Goal: Use online tool/utility: Utilize a website feature to perform a specific function

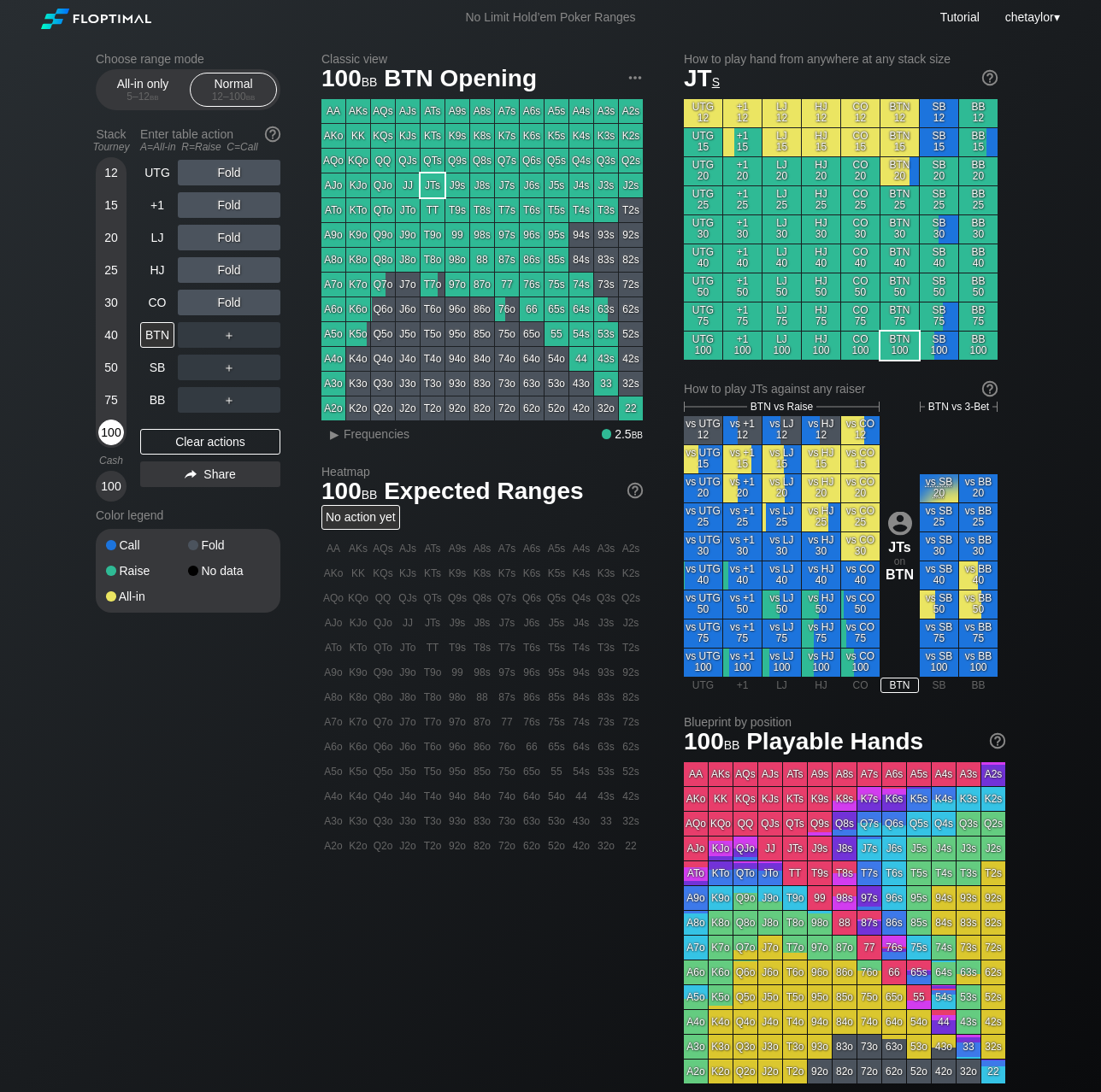
click at [108, 432] on div "100" at bounding box center [111, 432] width 26 height 26
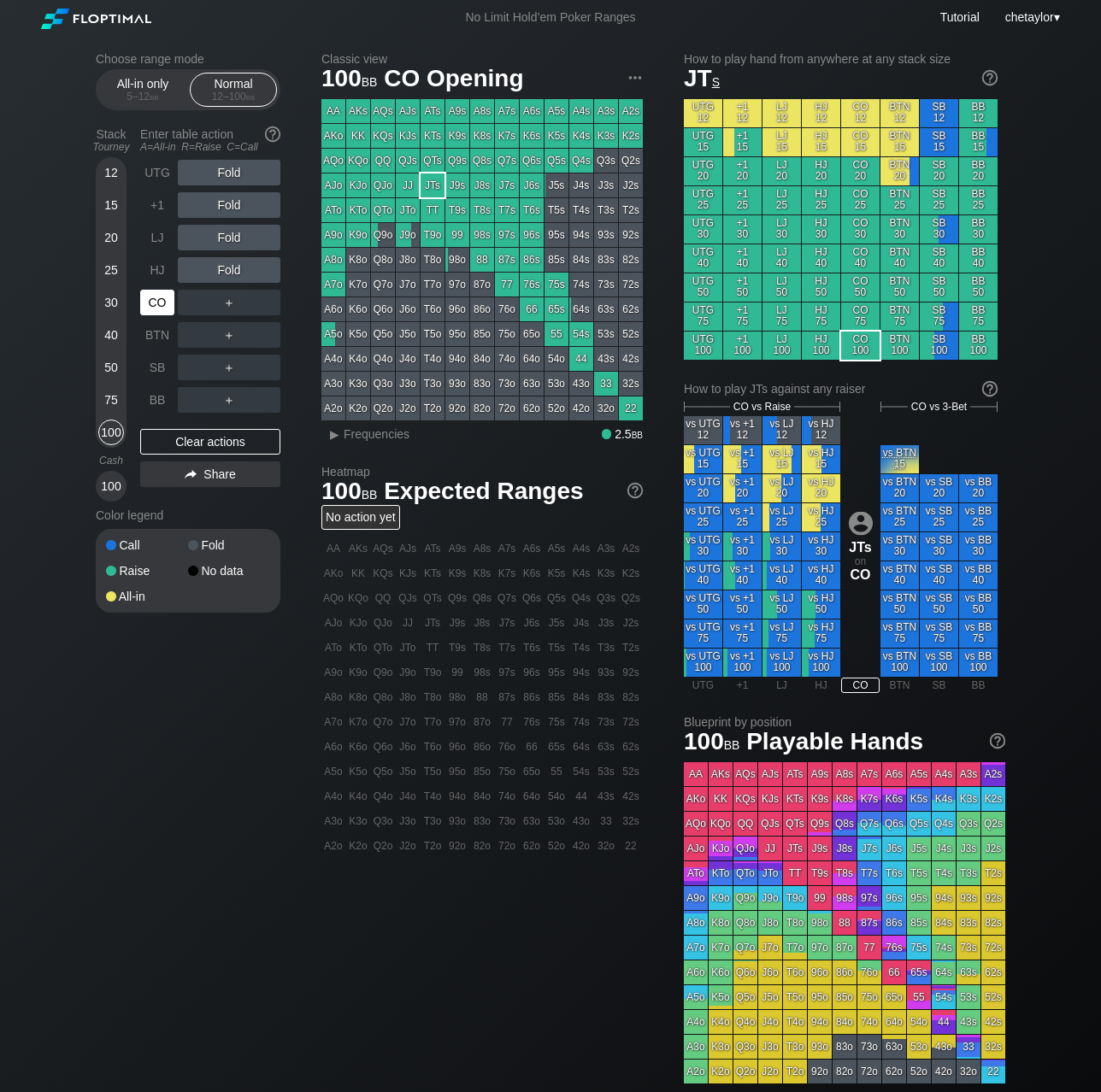
click at [165, 302] on div "CO" at bounding box center [157, 302] width 34 height 26
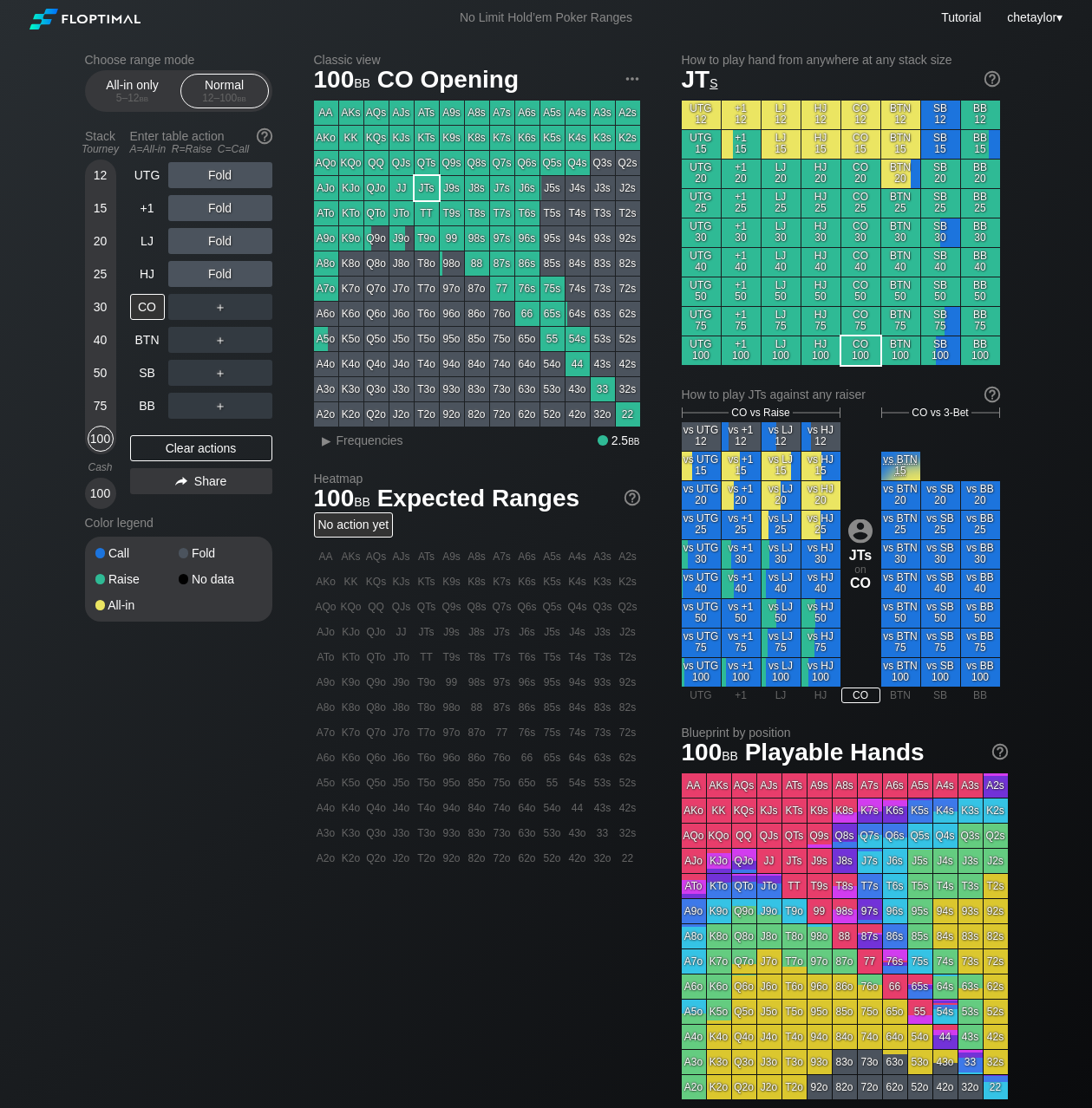
click at [474, 214] on div "T8s" at bounding box center [477, 213] width 25 height 25
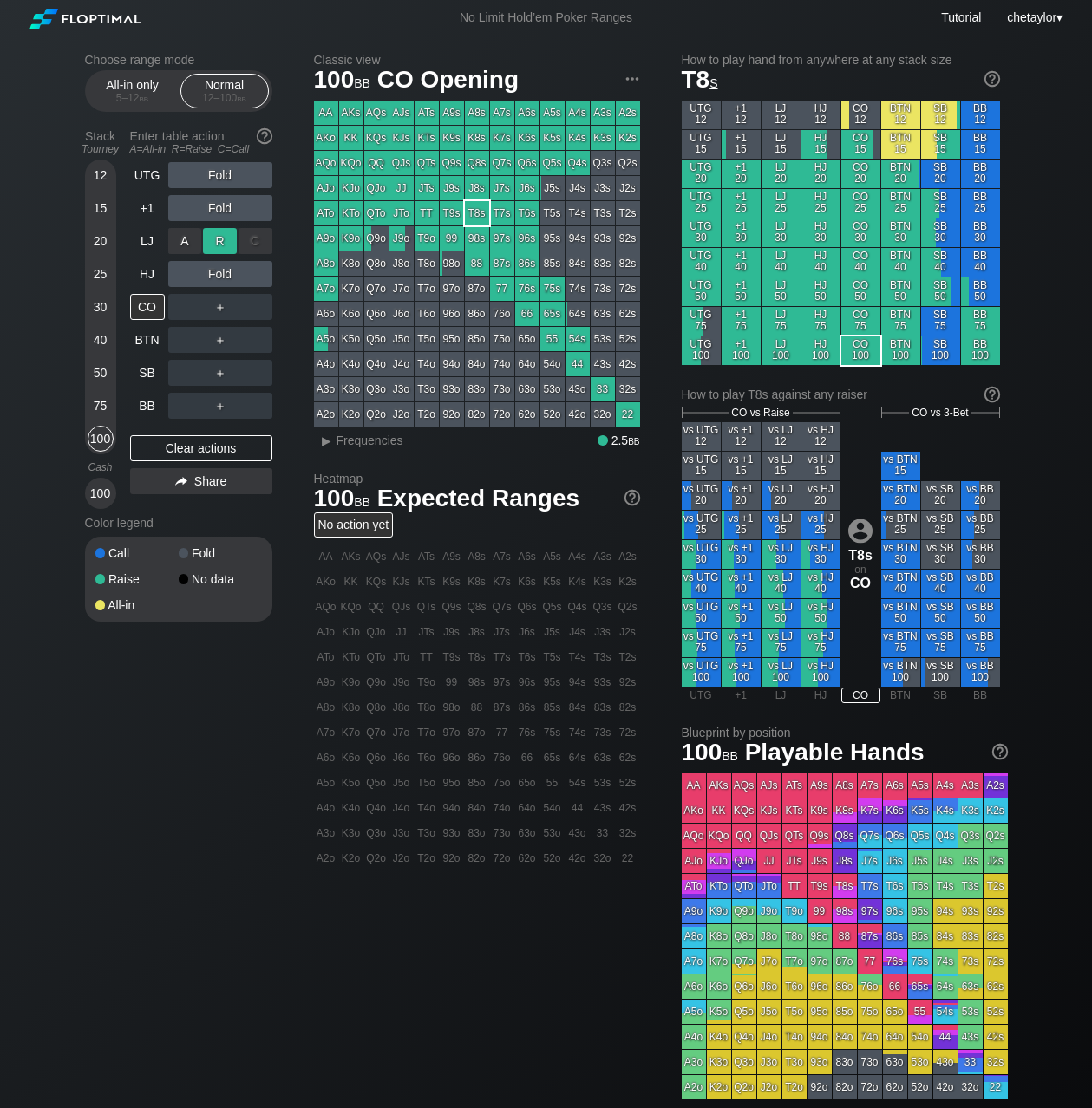
click at [223, 238] on div "R ✕" at bounding box center [219, 241] width 34 height 26
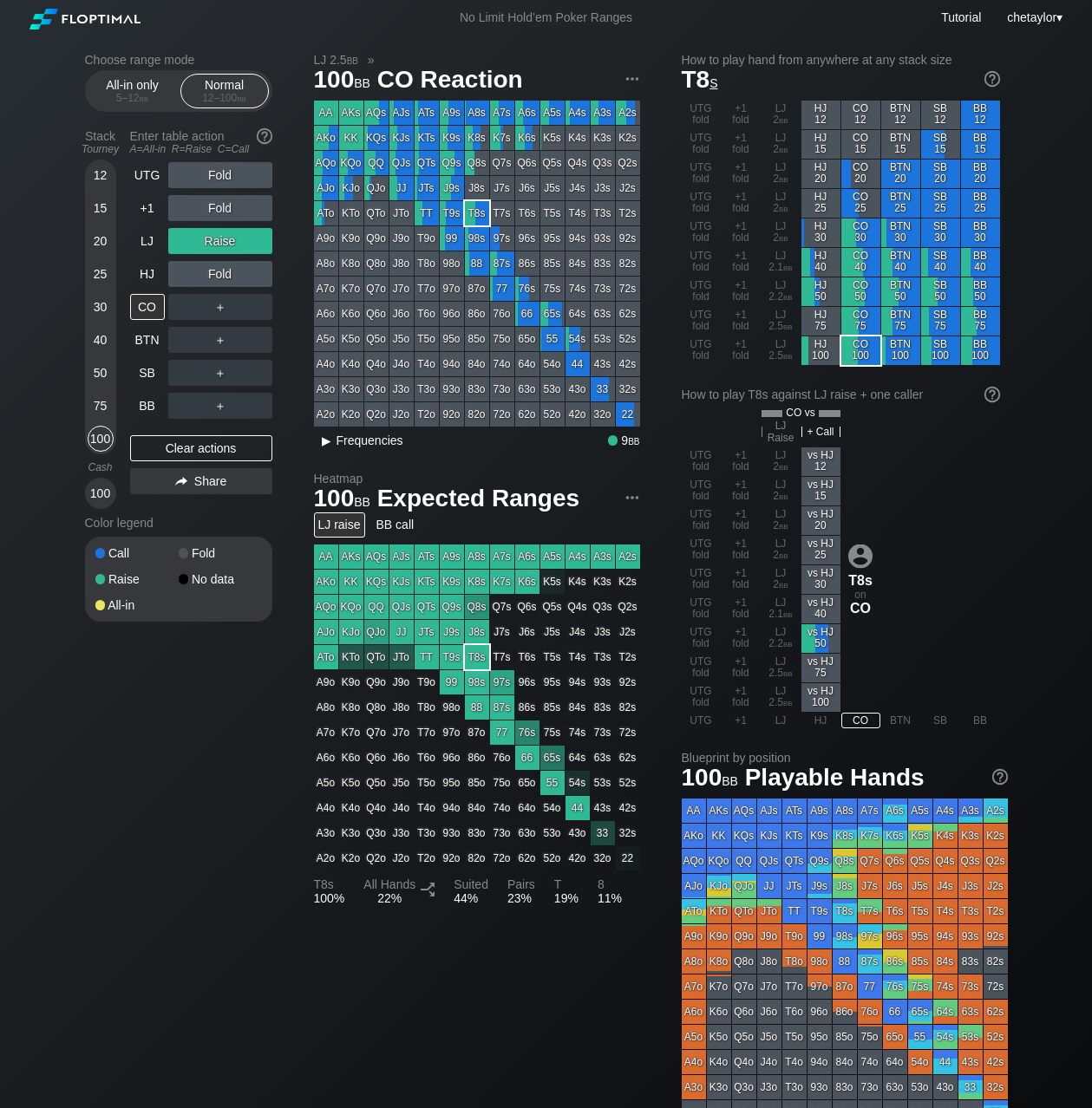
click at [328, 441] on div "▸" at bounding box center [327, 440] width 23 height 21
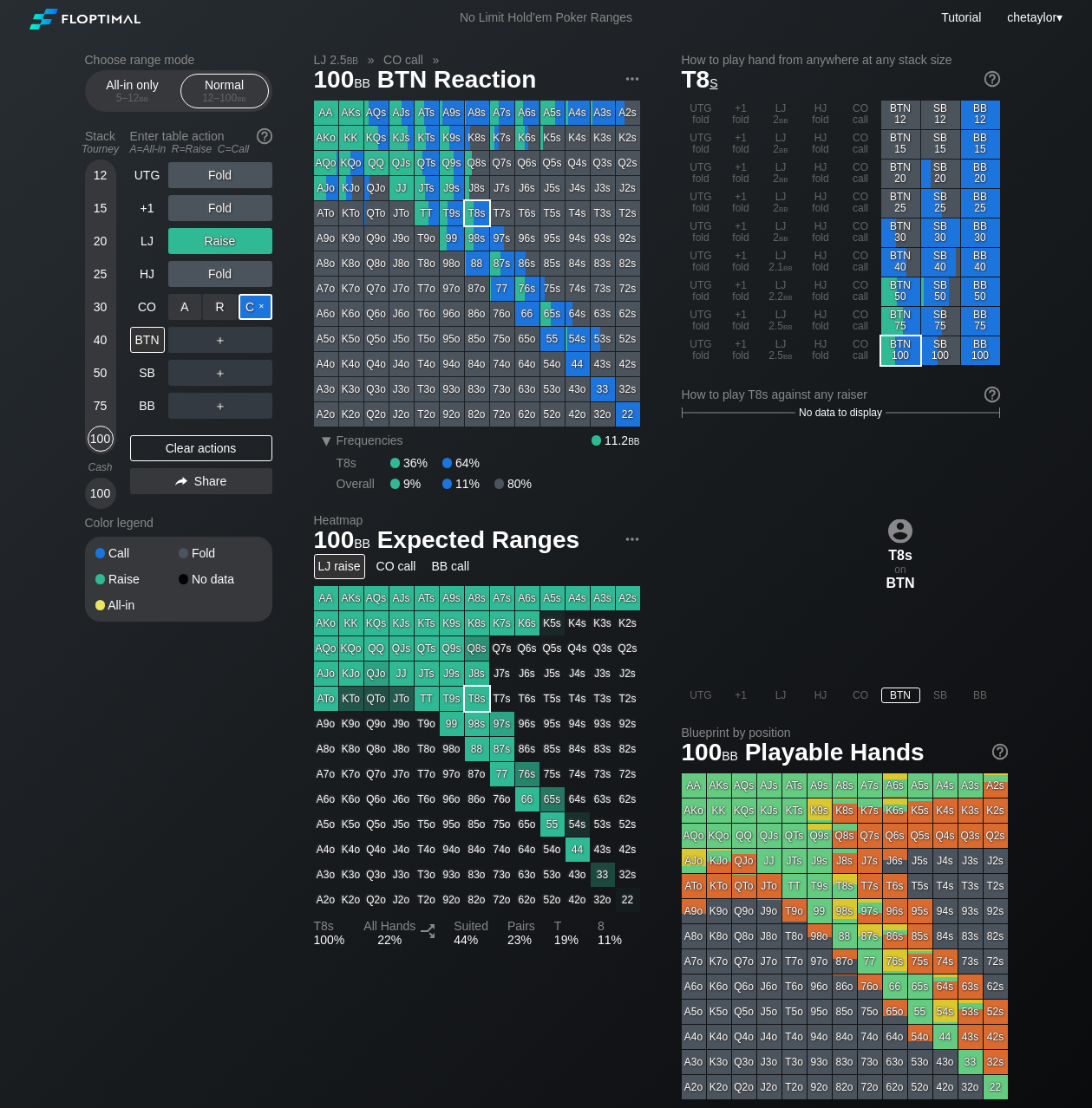
click at [260, 308] on div "C ✕" at bounding box center [255, 307] width 34 height 26
click at [262, 338] on div "C ✕" at bounding box center [255, 339] width 34 height 26
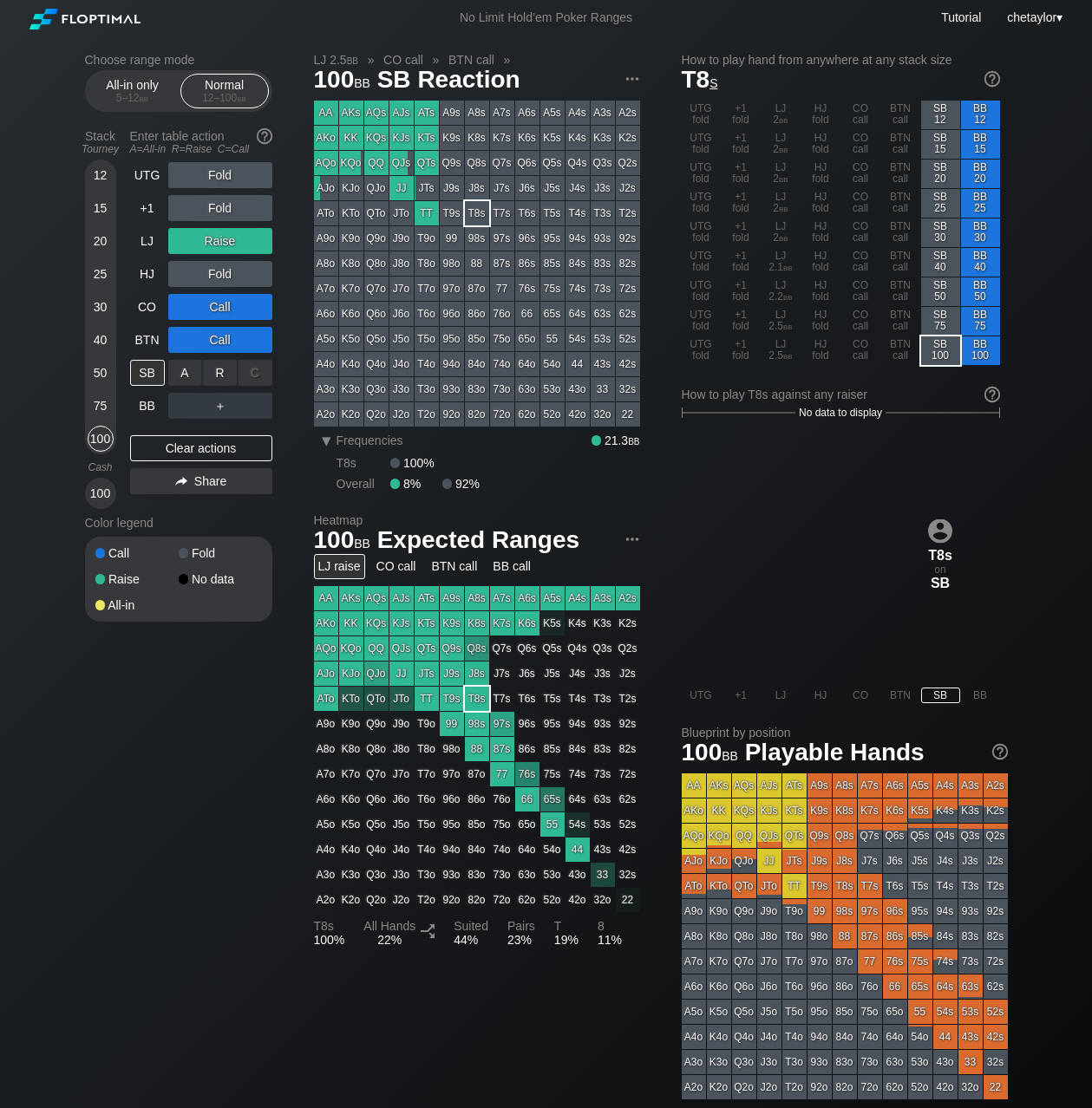
click at [258, 372] on div "C ✕" at bounding box center [255, 373] width 34 height 26
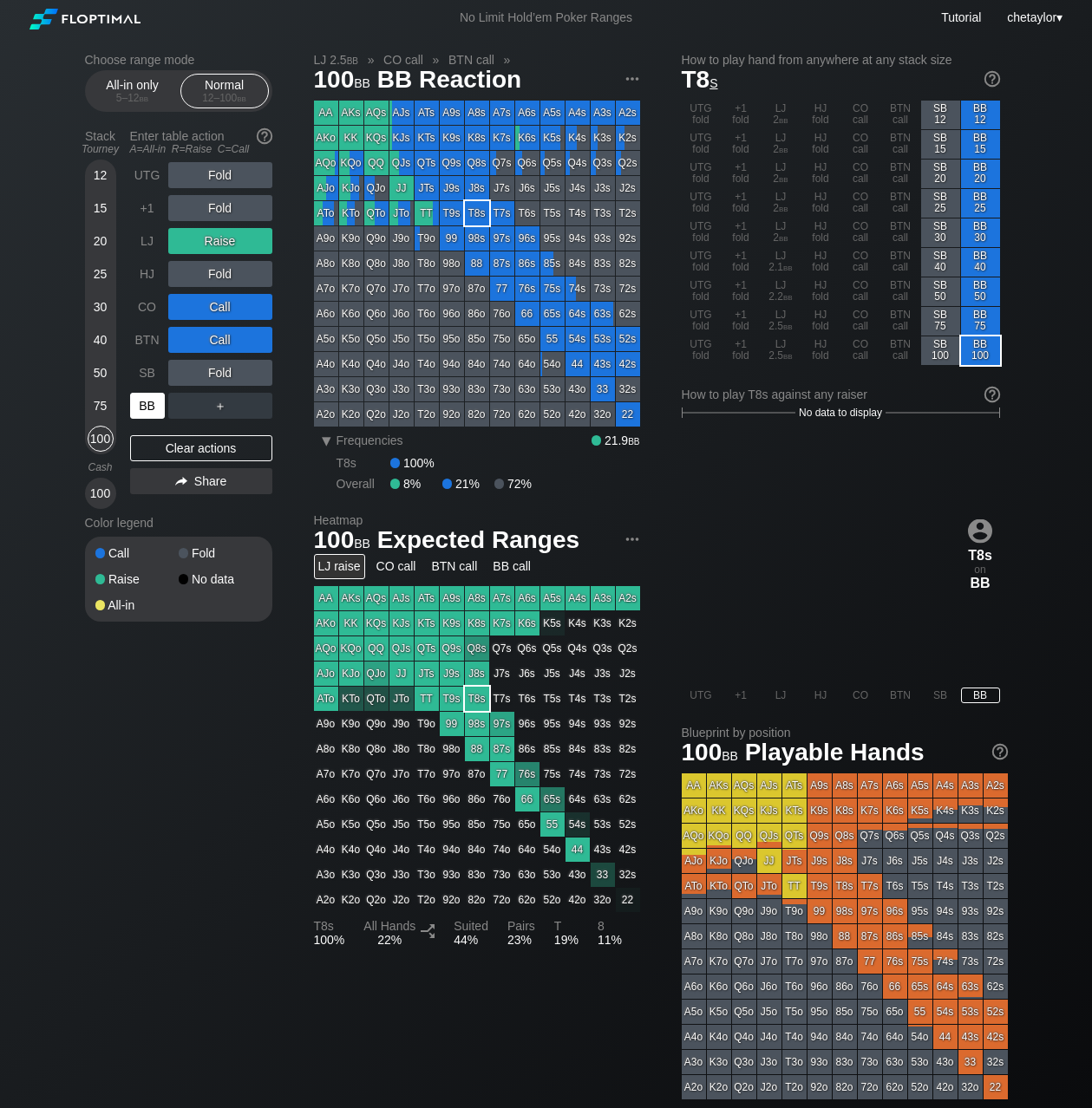
click at [149, 404] on div "BB" at bounding box center [147, 406] width 35 height 26
click at [225, 407] on div "R ✕" at bounding box center [219, 406] width 34 height 26
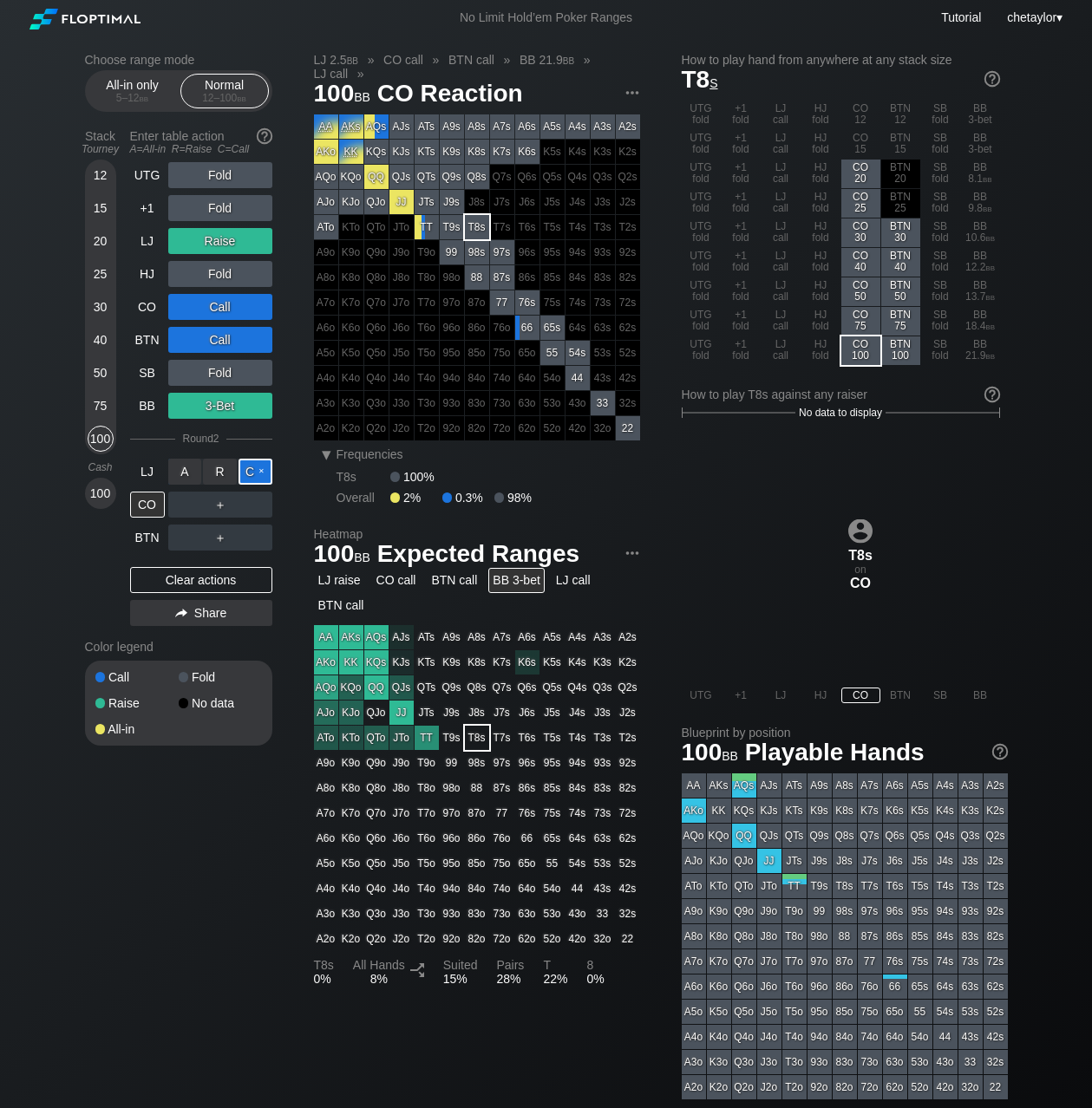
click at [255, 477] on div "C ✕" at bounding box center [255, 471] width 34 height 26
click at [155, 575] on div "Clear actions" at bounding box center [201, 579] width 142 height 26
click at [155, 697] on div "Raise" at bounding box center [137, 702] width 84 height 12
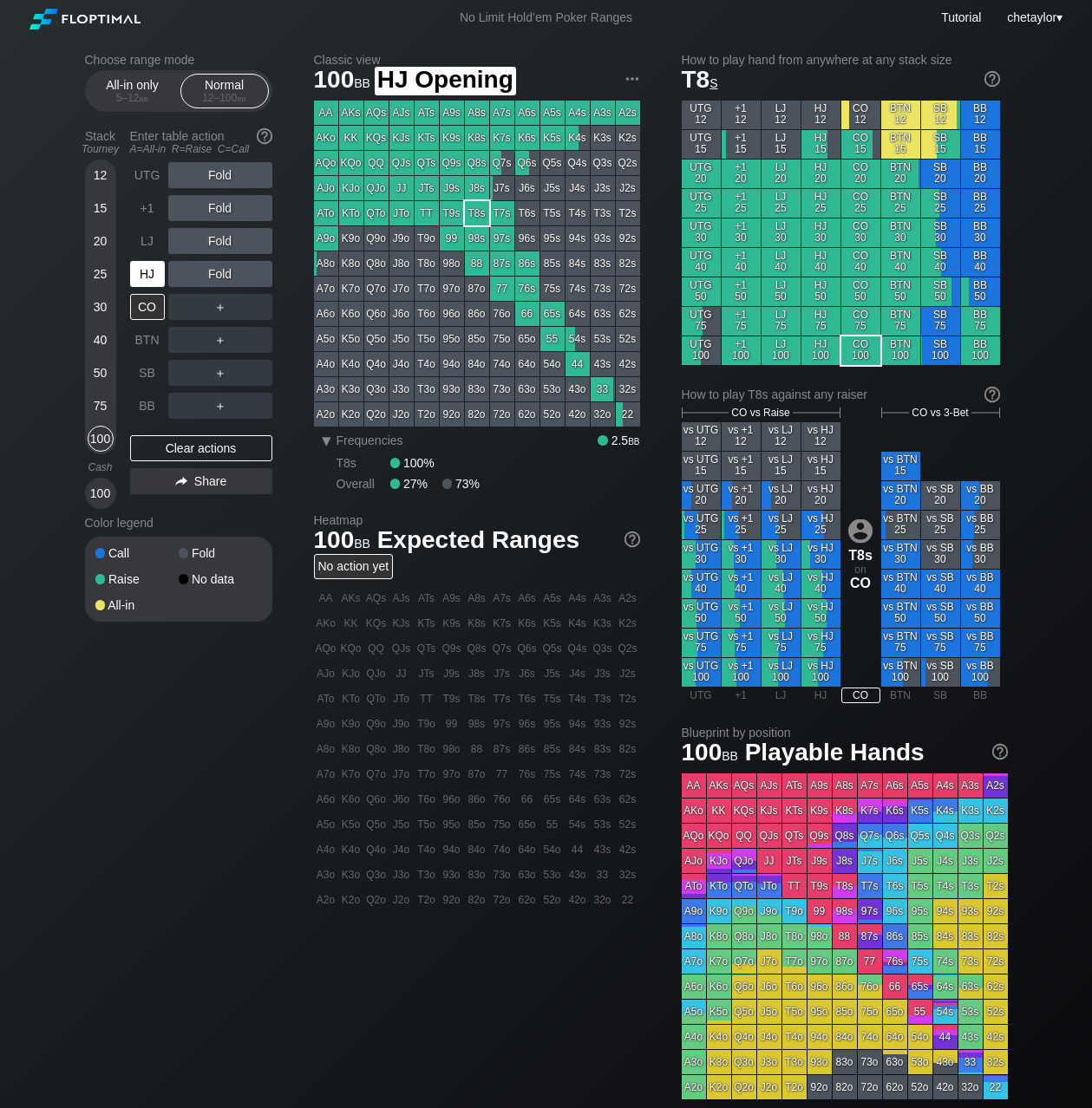
click at [143, 275] on div "HJ" at bounding box center [147, 274] width 35 height 26
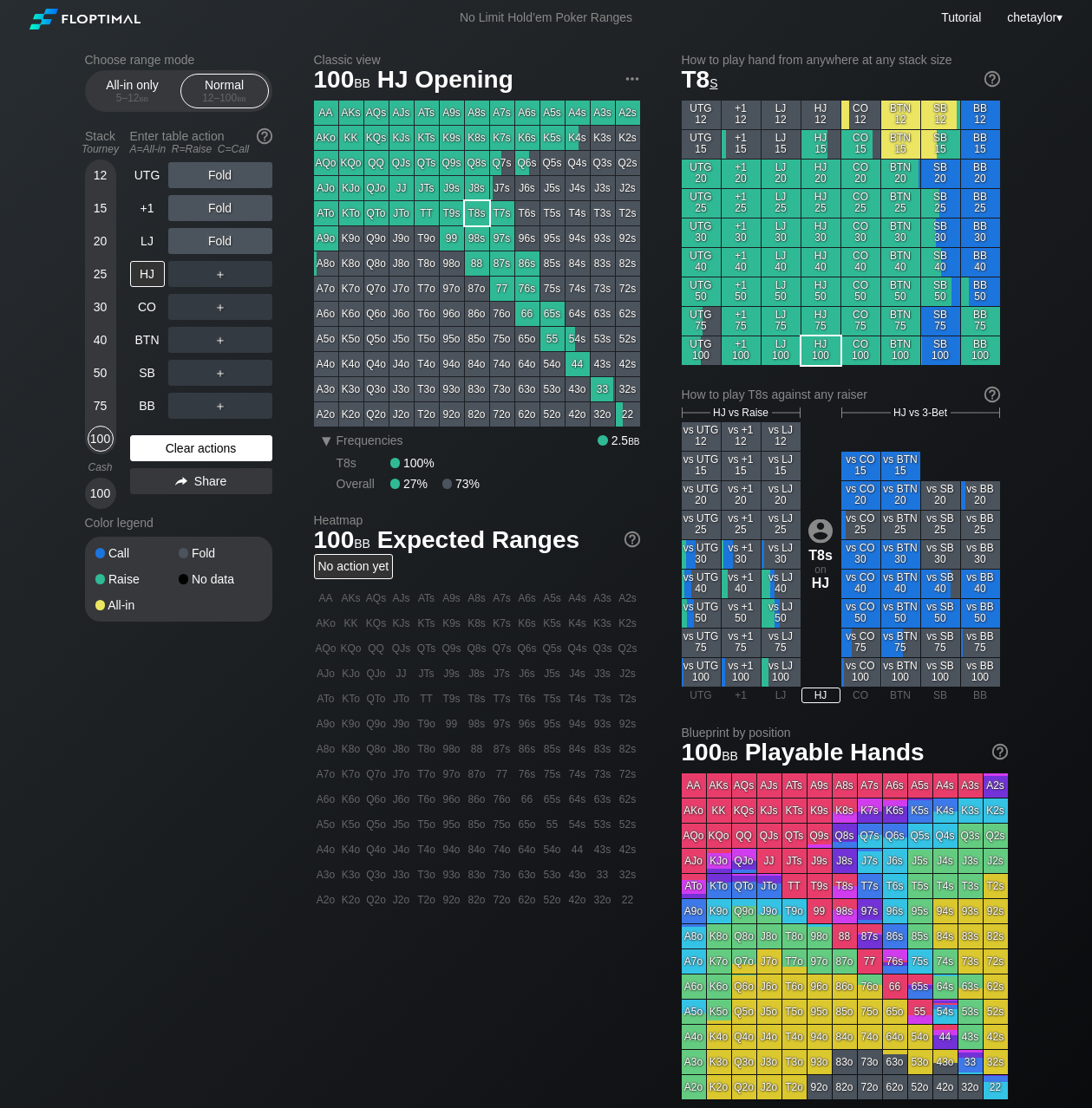
click at [179, 449] on div "Clear actions" at bounding box center [201, 448] width 142 height 26
click at [148, 235] on div "LJ" at bounding box center [147, 241] width 35 height 26
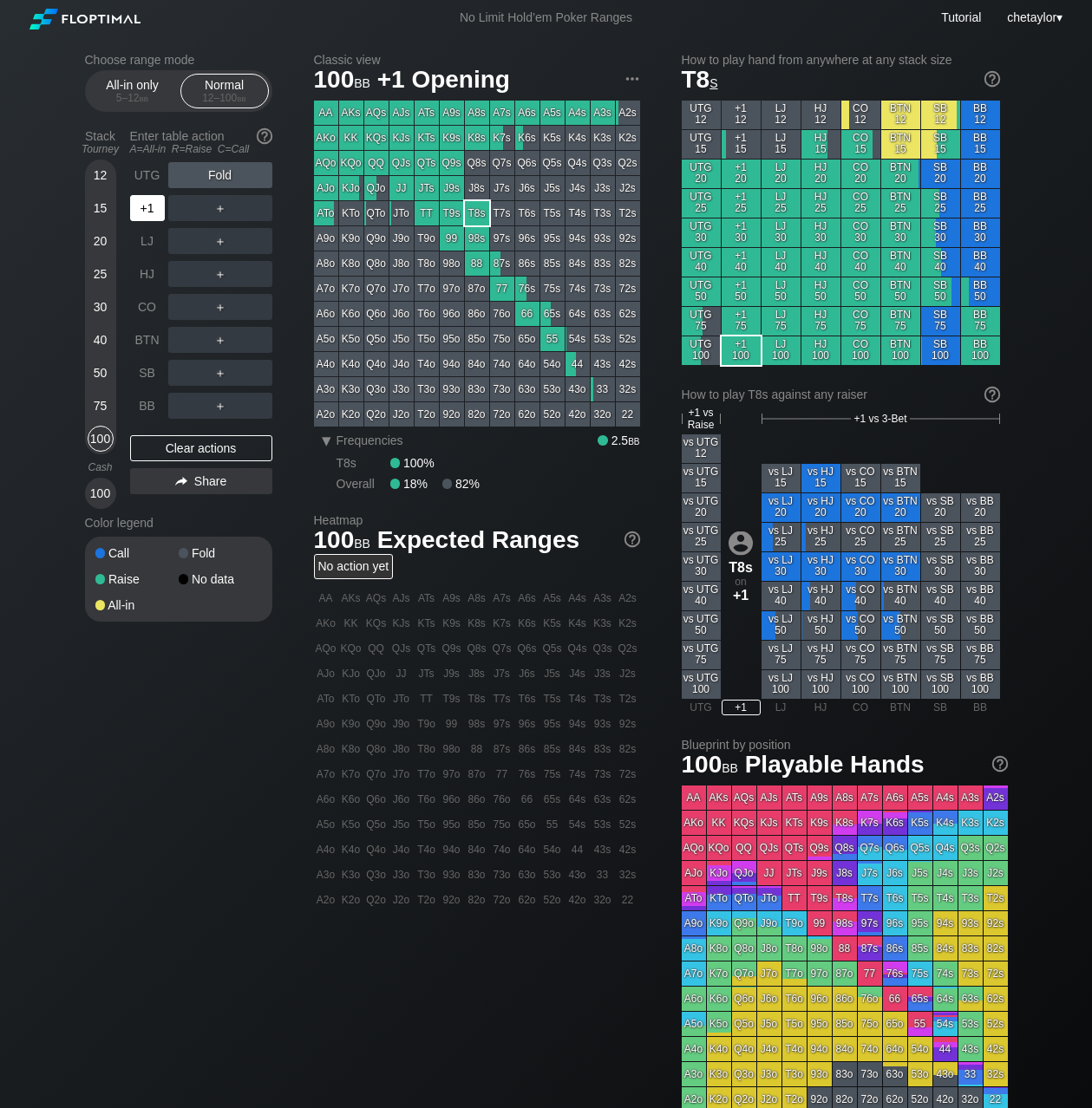
click at [153, 209] on div "+1" at bounding box center [147, 208] width 35 height 26
click at [145, 402] on div "BB" at bounding box center [147, 406] width 35 height 26
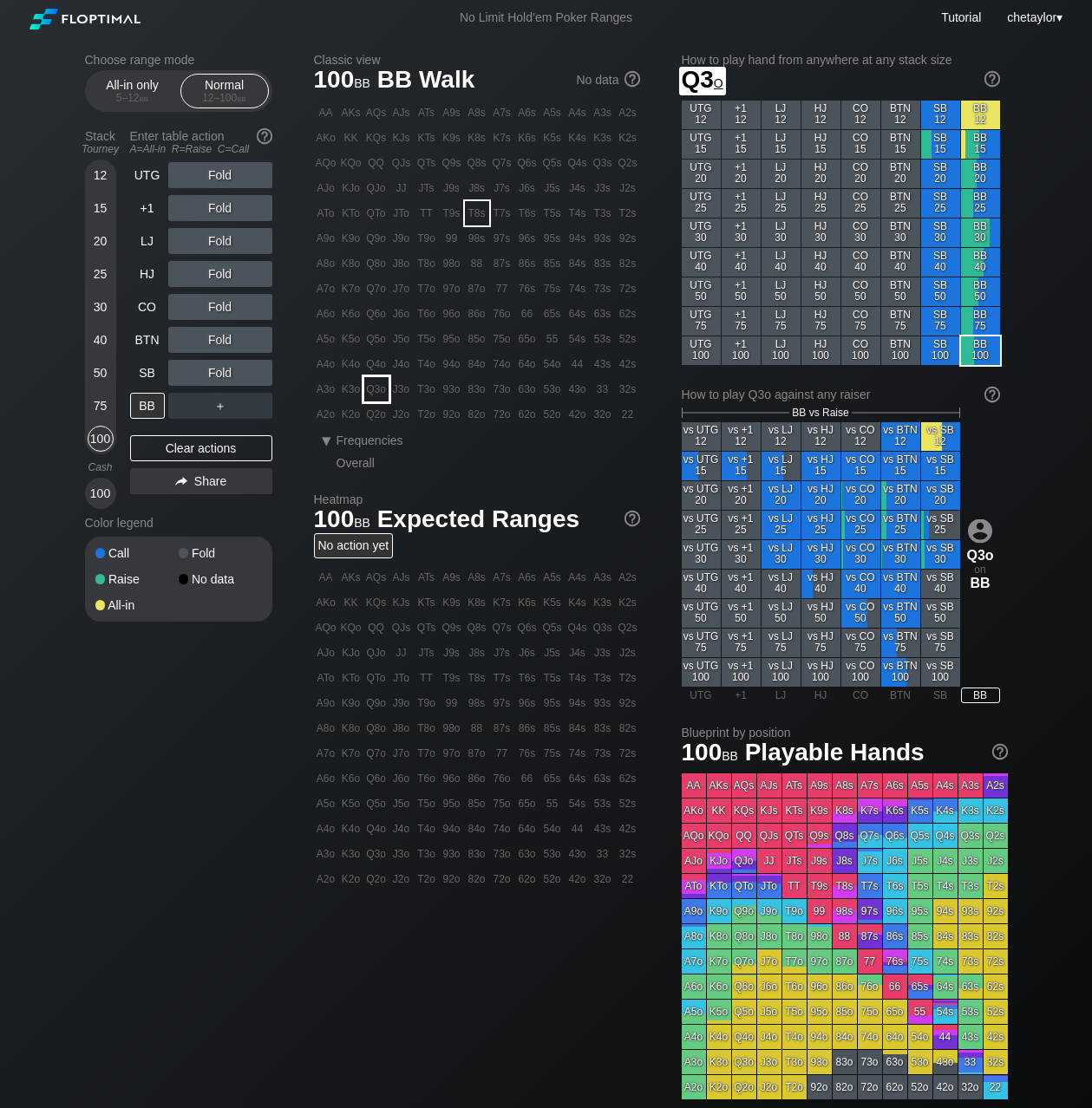
click at [375, 388] on div "Q3o" at bounding box center [376, 389] width 25 height 25
click at [228, 211] on div "R ✕" at bounding box center [219, 208] width 34 height 26
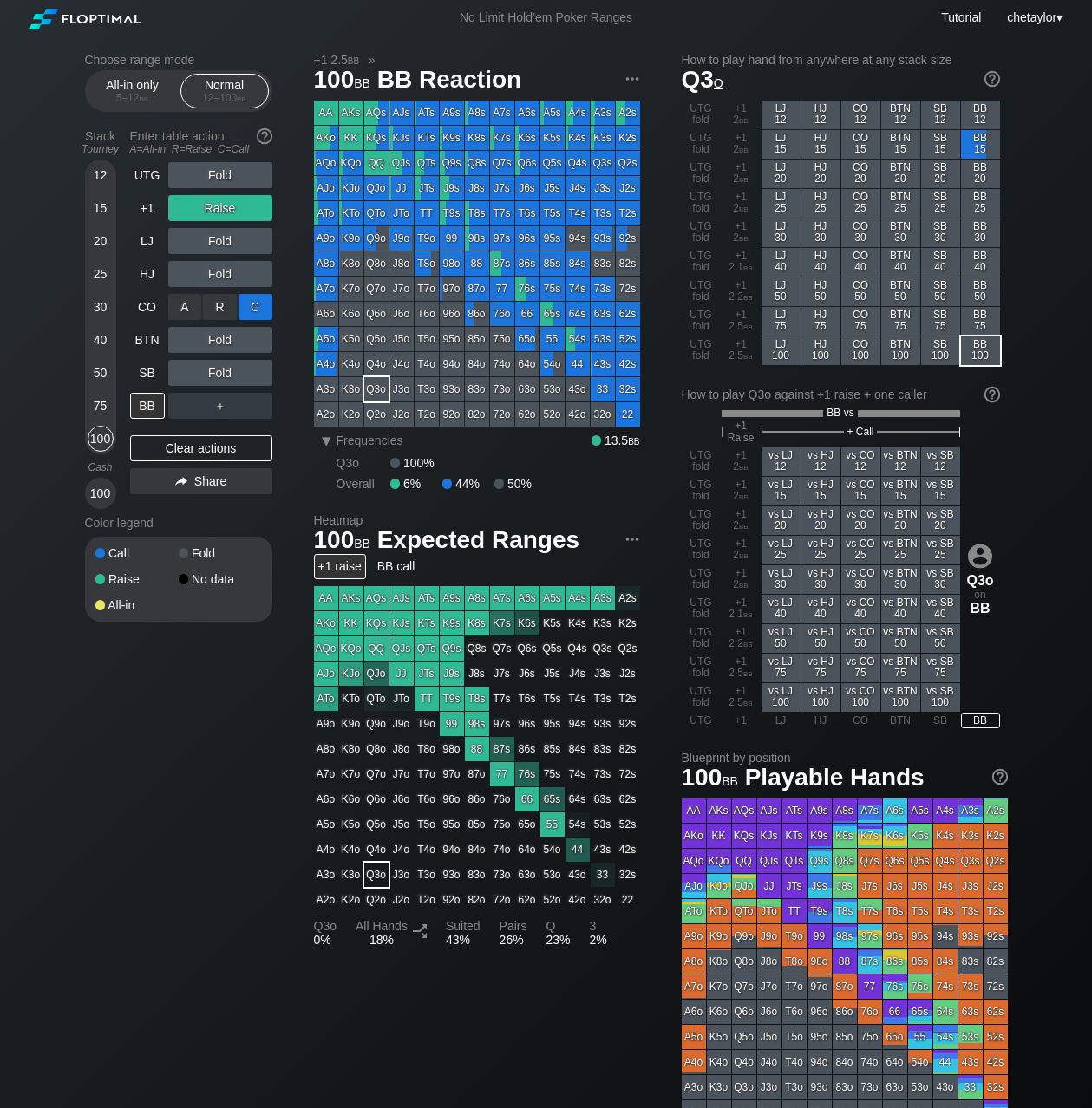
click at [263, 307] on div "C ✕" at bounding box center [255, 307] width 34 height 26
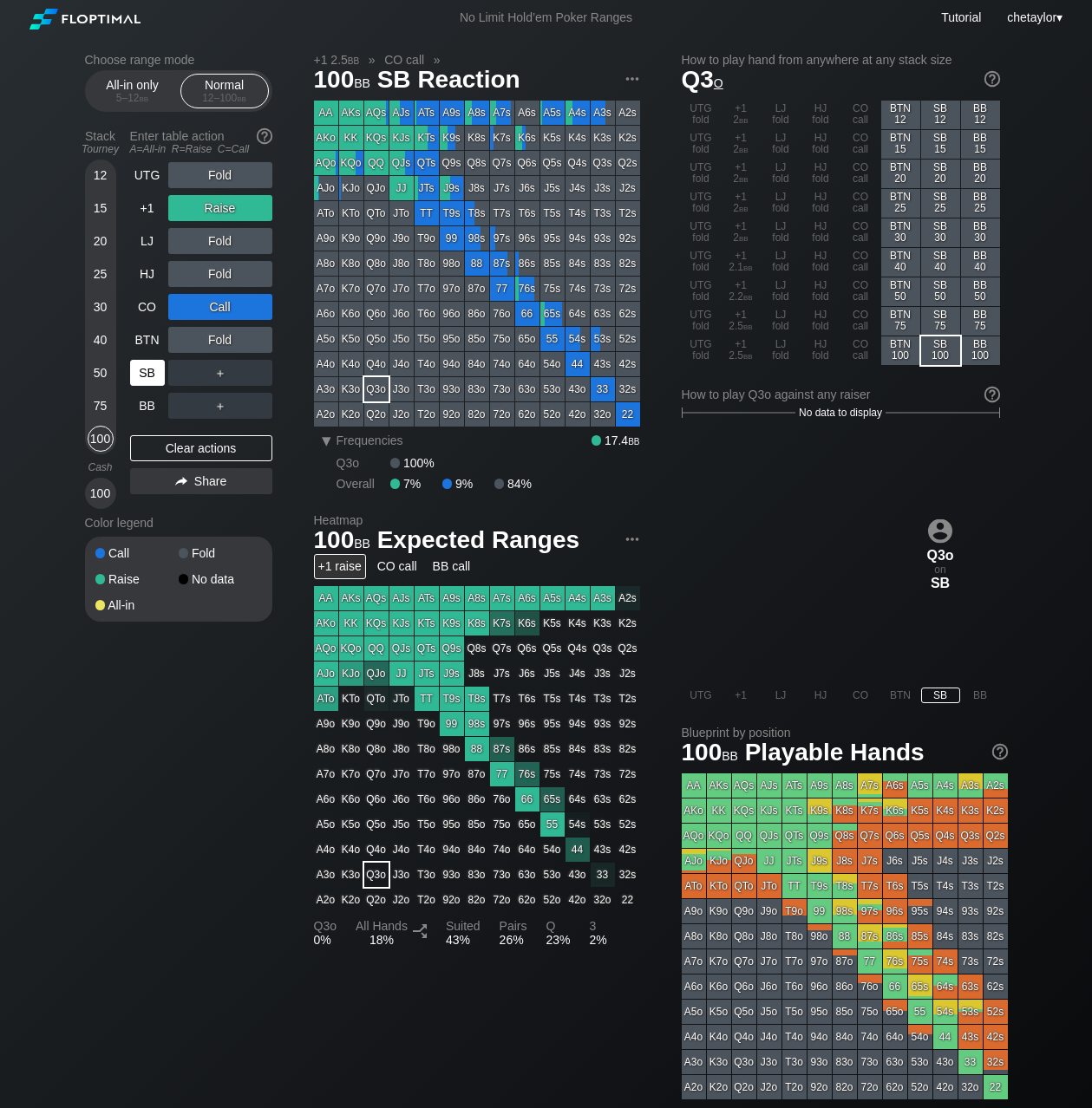
click at [147, 369] on div "SB" at bounding box center [147, 373] width 35 height 26
click at [172, 455] on div "Clear actions" at bounding box center [201, 448] width 142 height 26
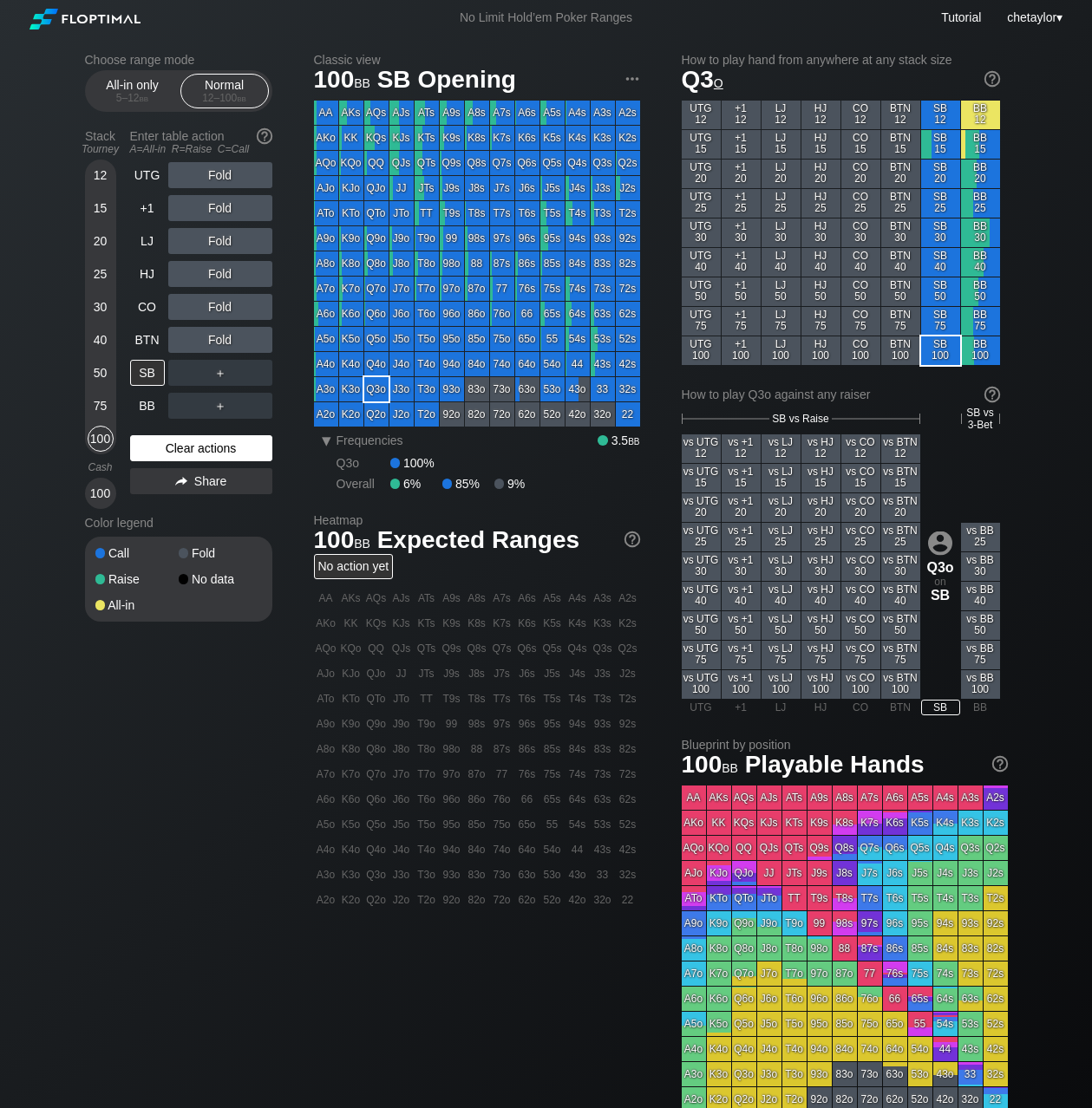
click at [172, 455] on div "Clear actions" at bounding box center [201, 448] width 142 height 26
click at [452, 263] on div "98o" at bounding box center [451, 263] width 25 height 25
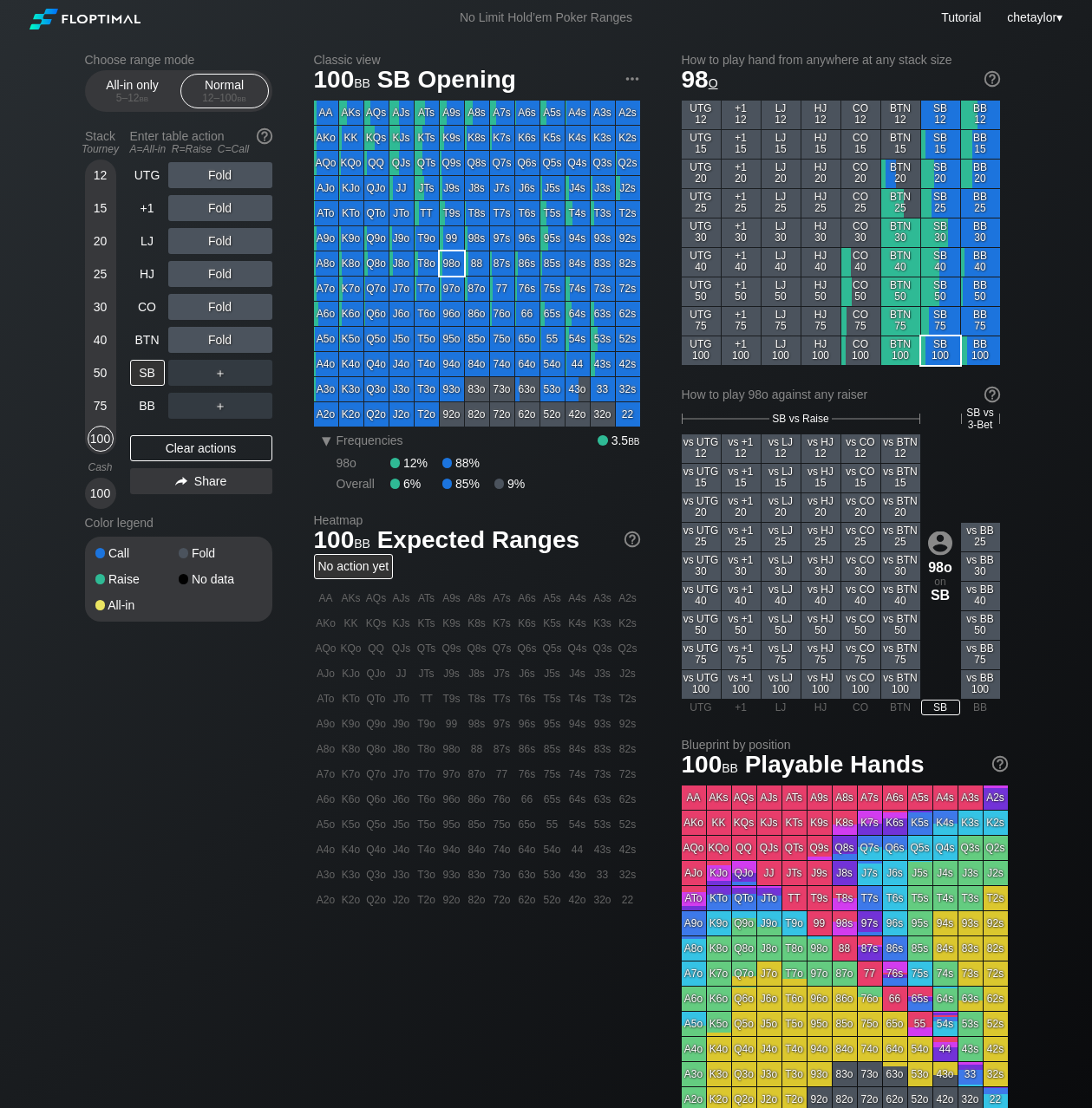
click at [452, 263] on div "98o" at bounding box center [451, 263] width 25 height 25
click at [227, 241] on div "R ✕" at bounding box center [219, 241] width 34 height 26
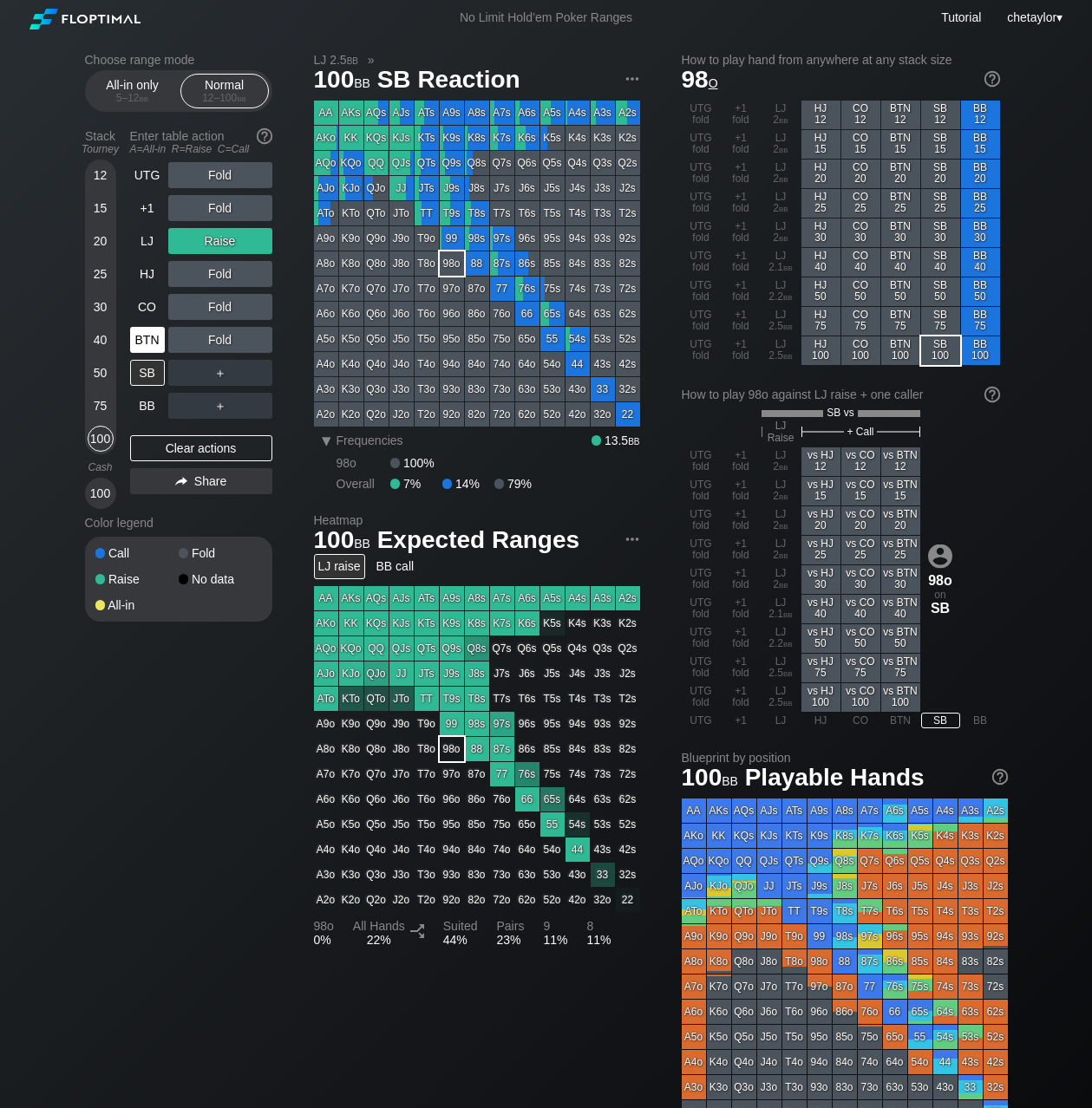
click at [145, 343] on div "BTN" at bounding box center [147, 339] width 35 height 26
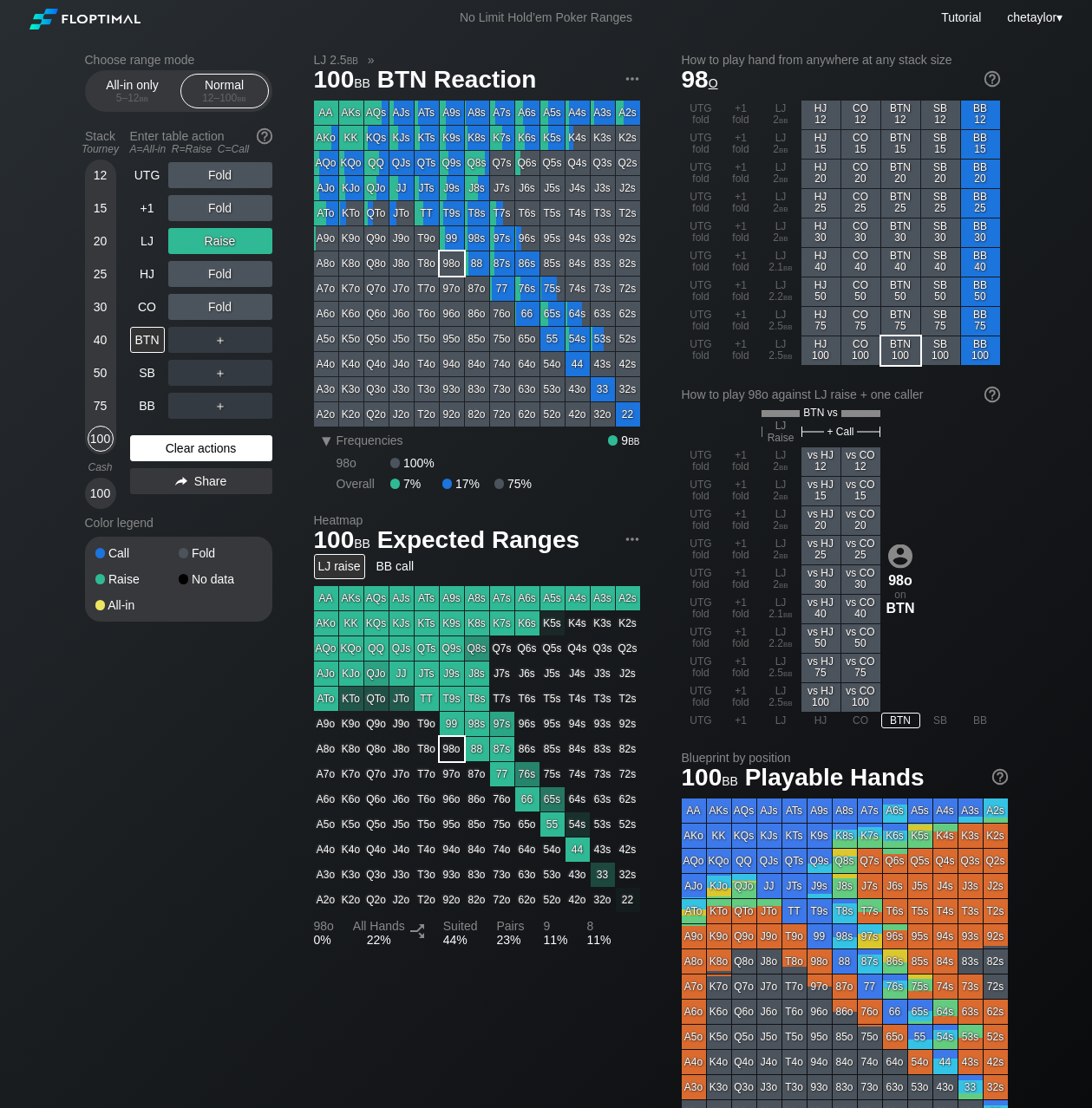
click at [175, 451] on div "Clear actions" at bounding box center [201, 448] width 142 height 26
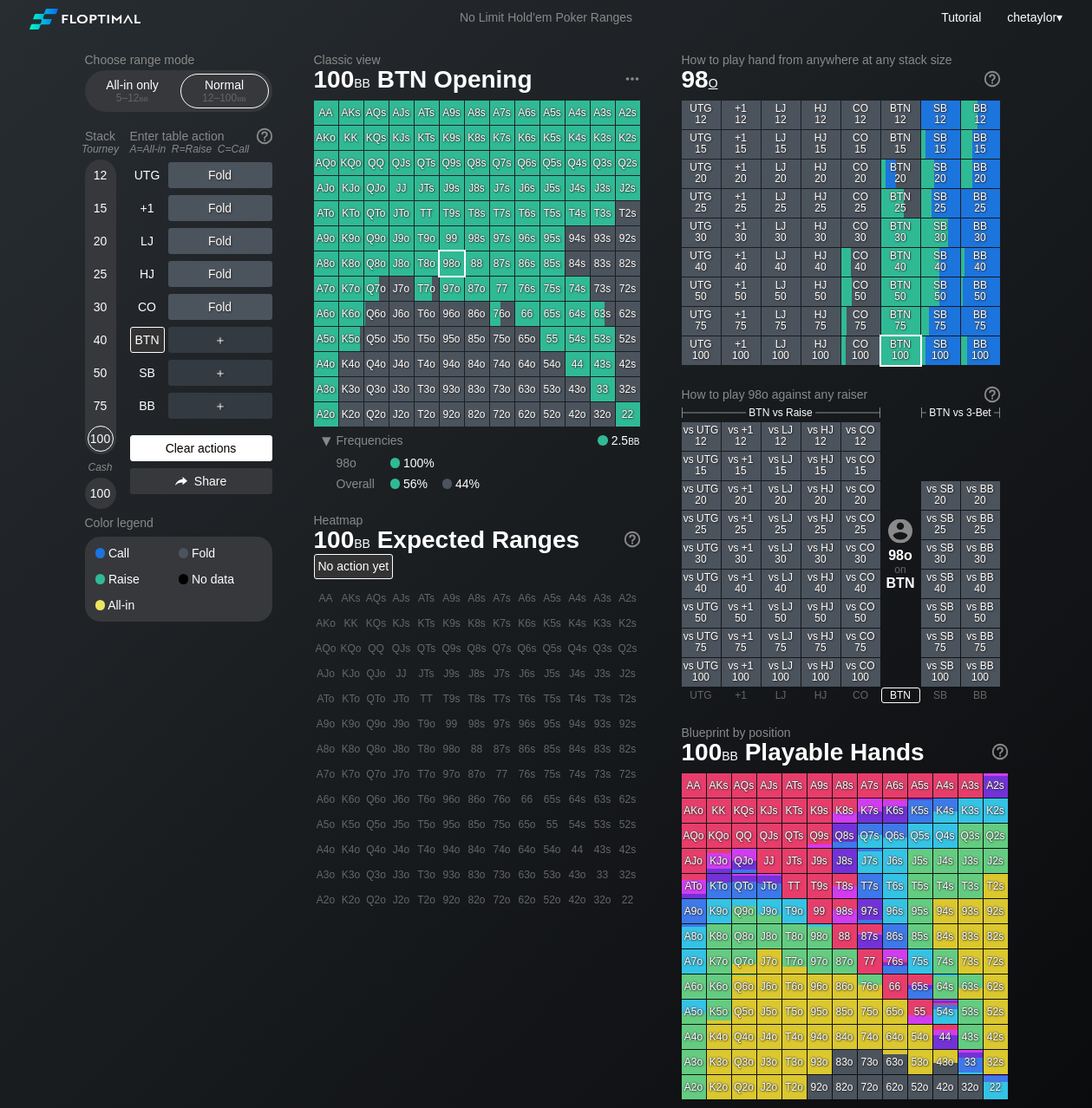
click at [175, 451] on div "Clear actions" at bounding box center [201, 448] width 142 height 26
click at [139, 306] on div "CO" at bounding box center [147, 307] width 35 height 26
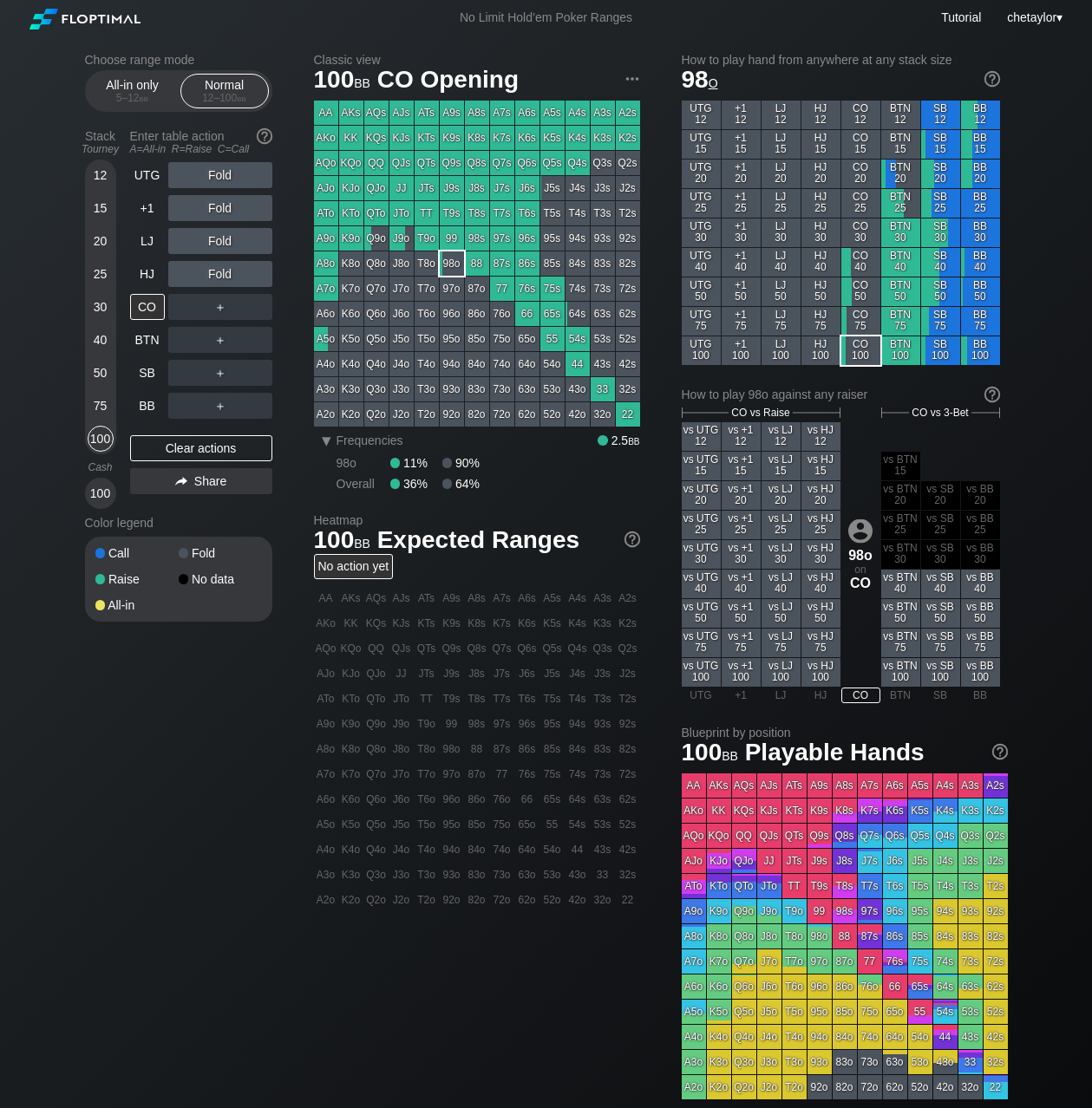
click at [326, 158] on div "AQo" at bounding box center [326, 163] width 25 height 25
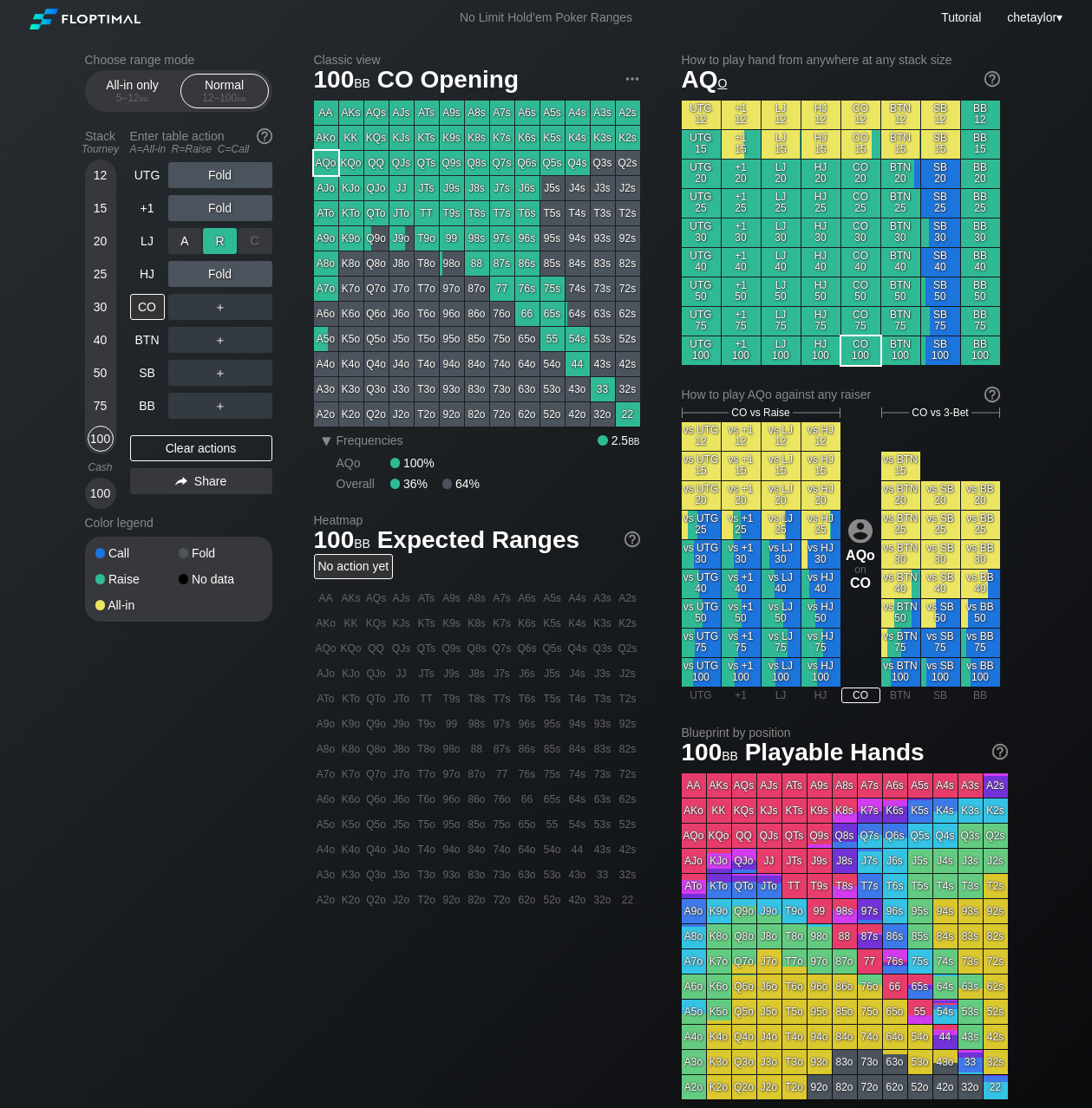
click at [230, 245] on div "R ✕" at bounding box center [219, 241] width 34 height 26
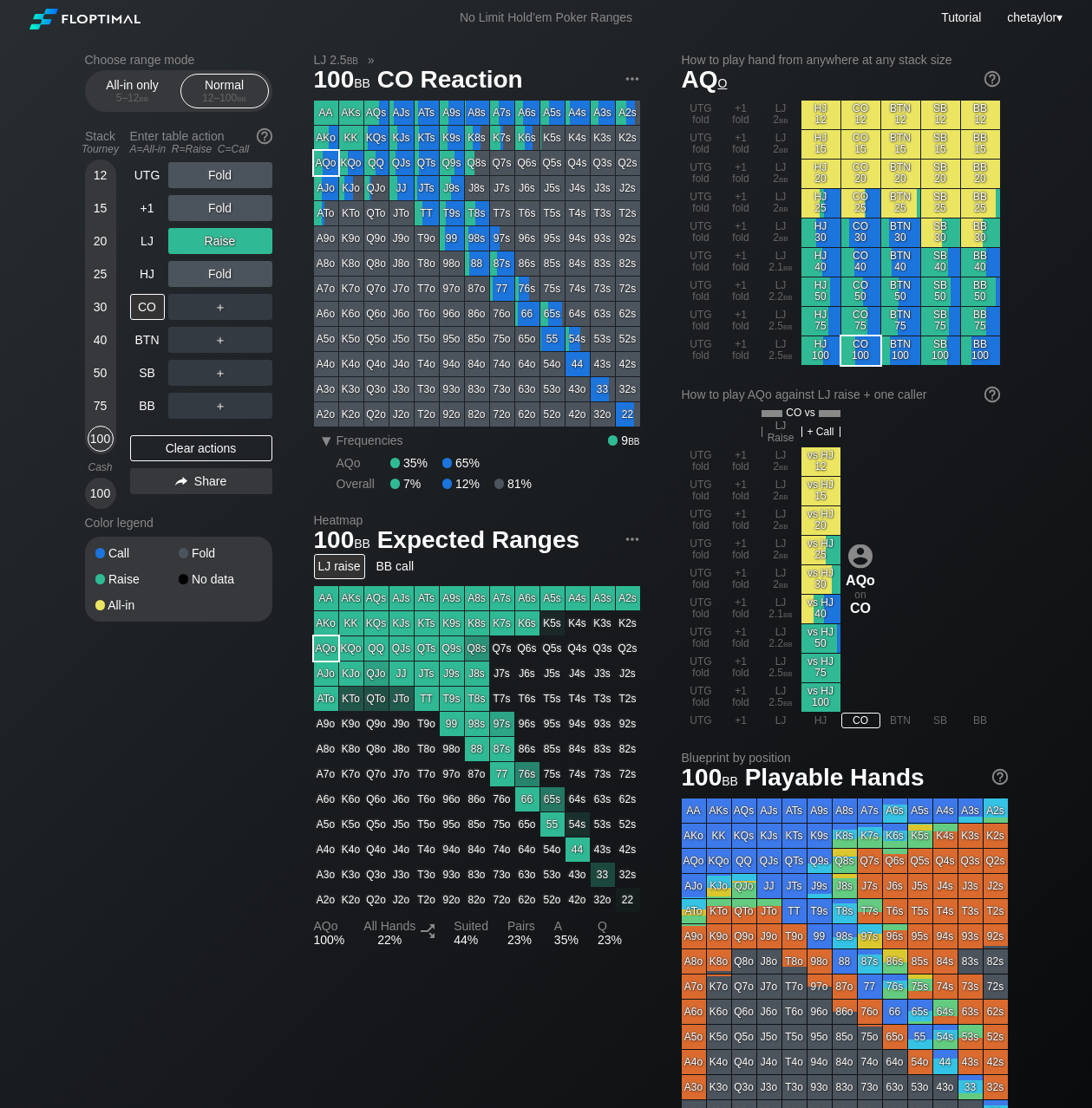
click at [104, 491] on div "100" at bounding box center [100, 493] width 26 height 26
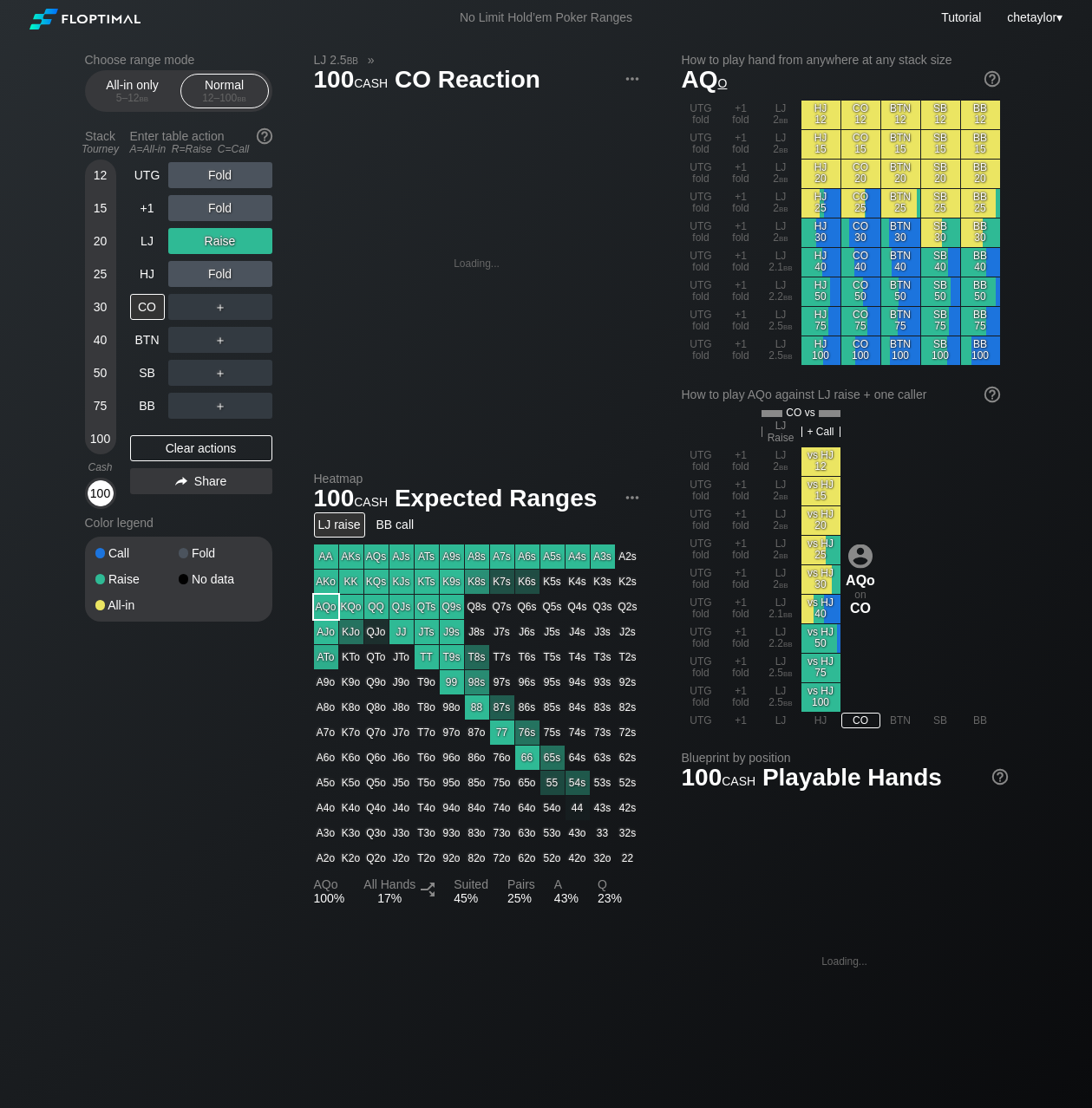
click at [104, 491] on div "100" at bounding box center [100, 493] width 26 height 26
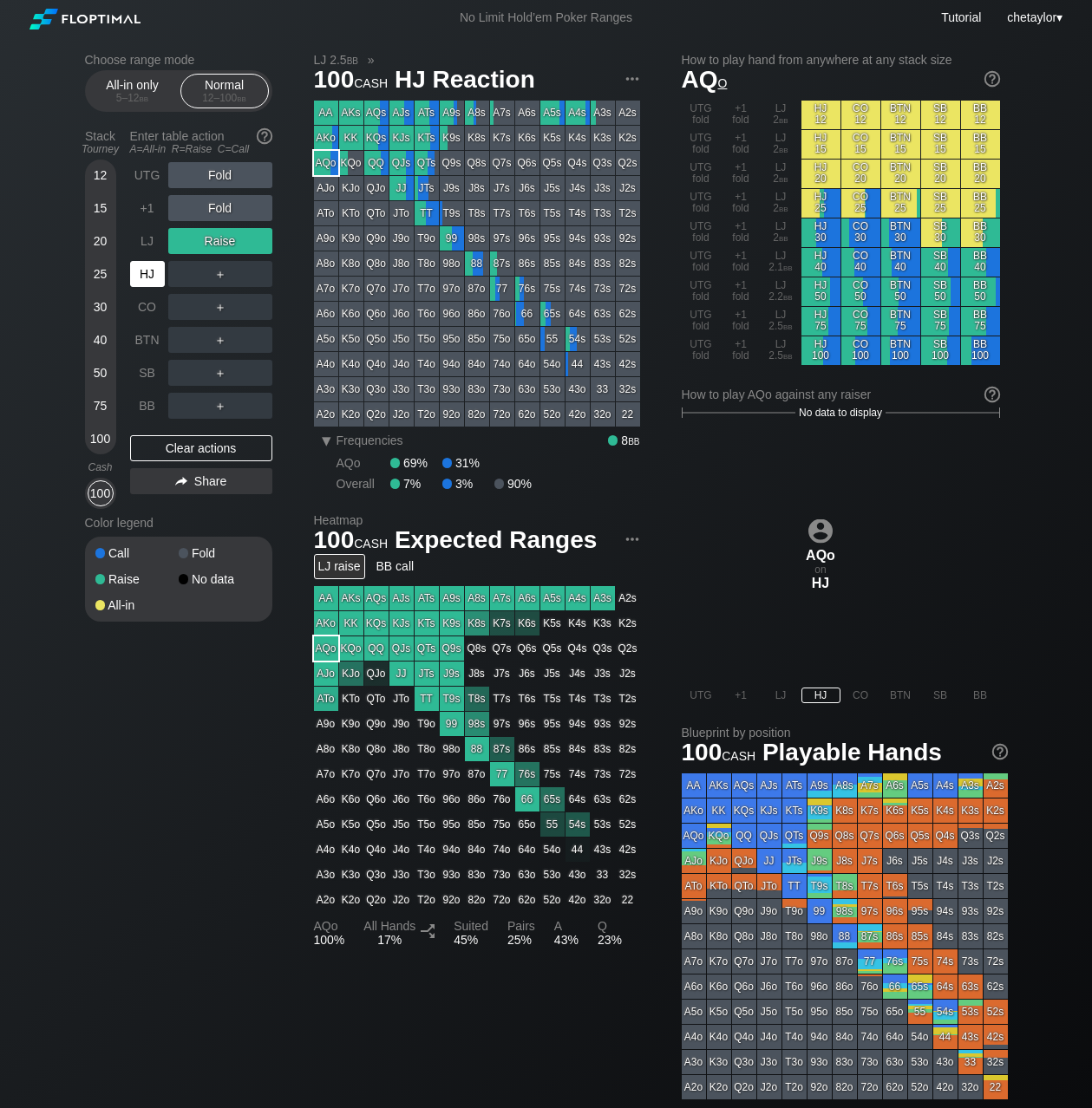
click at [145, 276] on div "HJ" at bounding box center [147, 274] width 35 height 26
click at [174, 455] on div "Clear actions" at bounding box center [201, 448] width 142 height 26
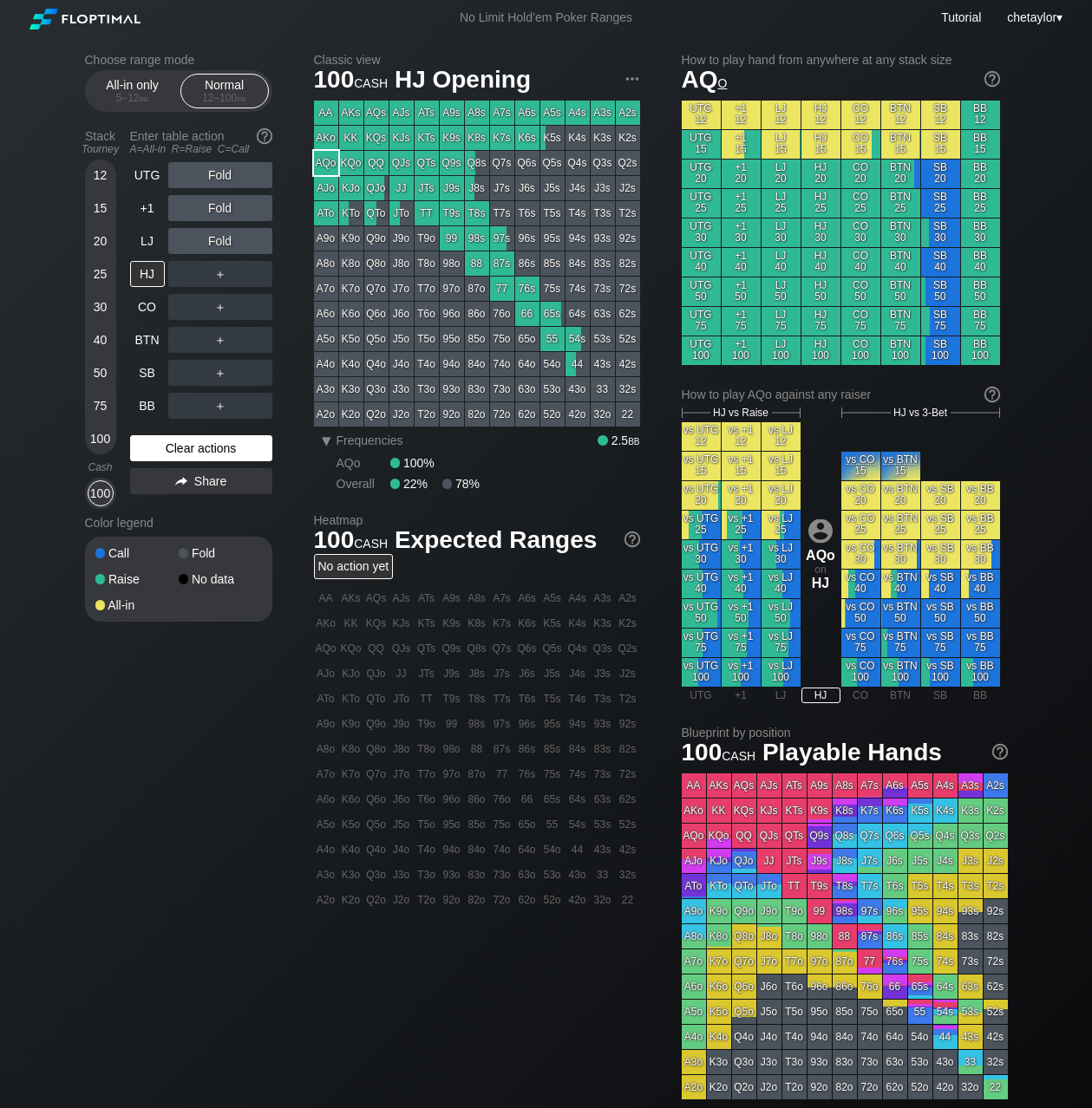
click at [174, 455] on div "Clear actions" at bounding box center [201, 448] width 142 height 26
click at [148, 236] on div "LJ" at bounding box center [147, 241] width 35 height 26
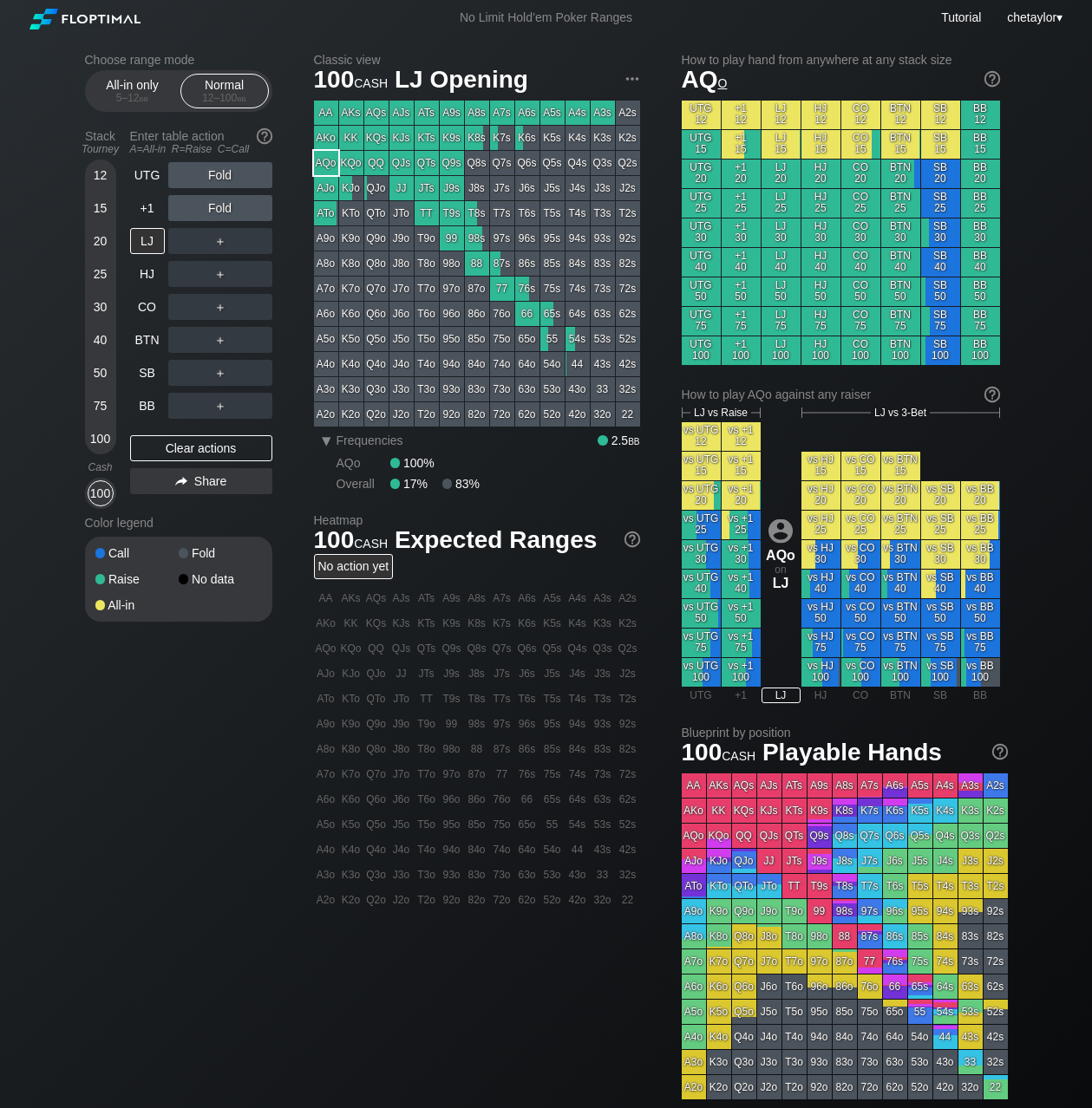
click at [452, 138] on div "K9s" at bounding box center [451, 137] width 25 height 25
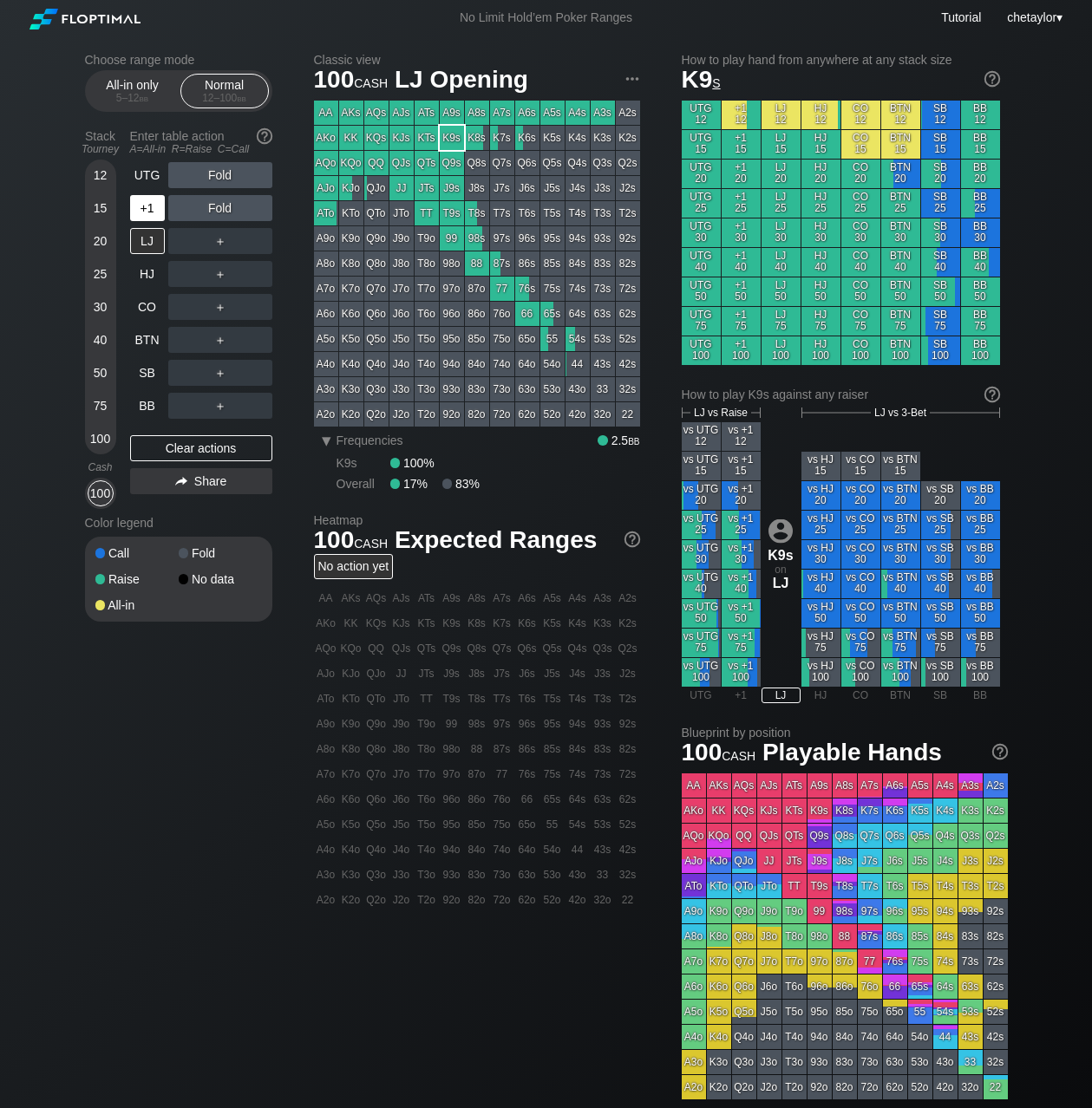
click at [146, 215] on div "+1" at bounding box center [147, 208] width 35 height 26
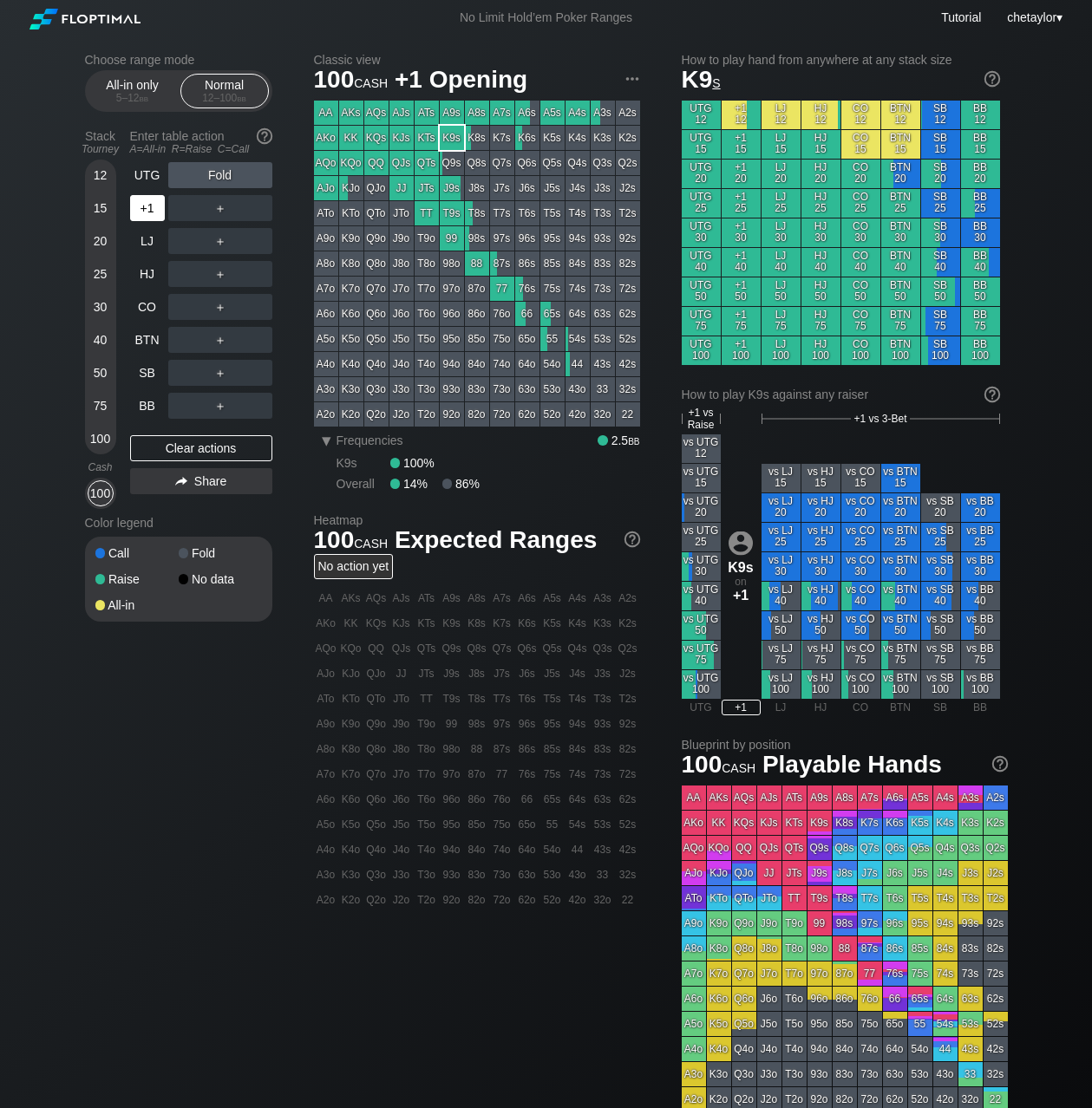
click at [146, 215] on div "+1" at bounding box center [147, 208] width 35 height 26
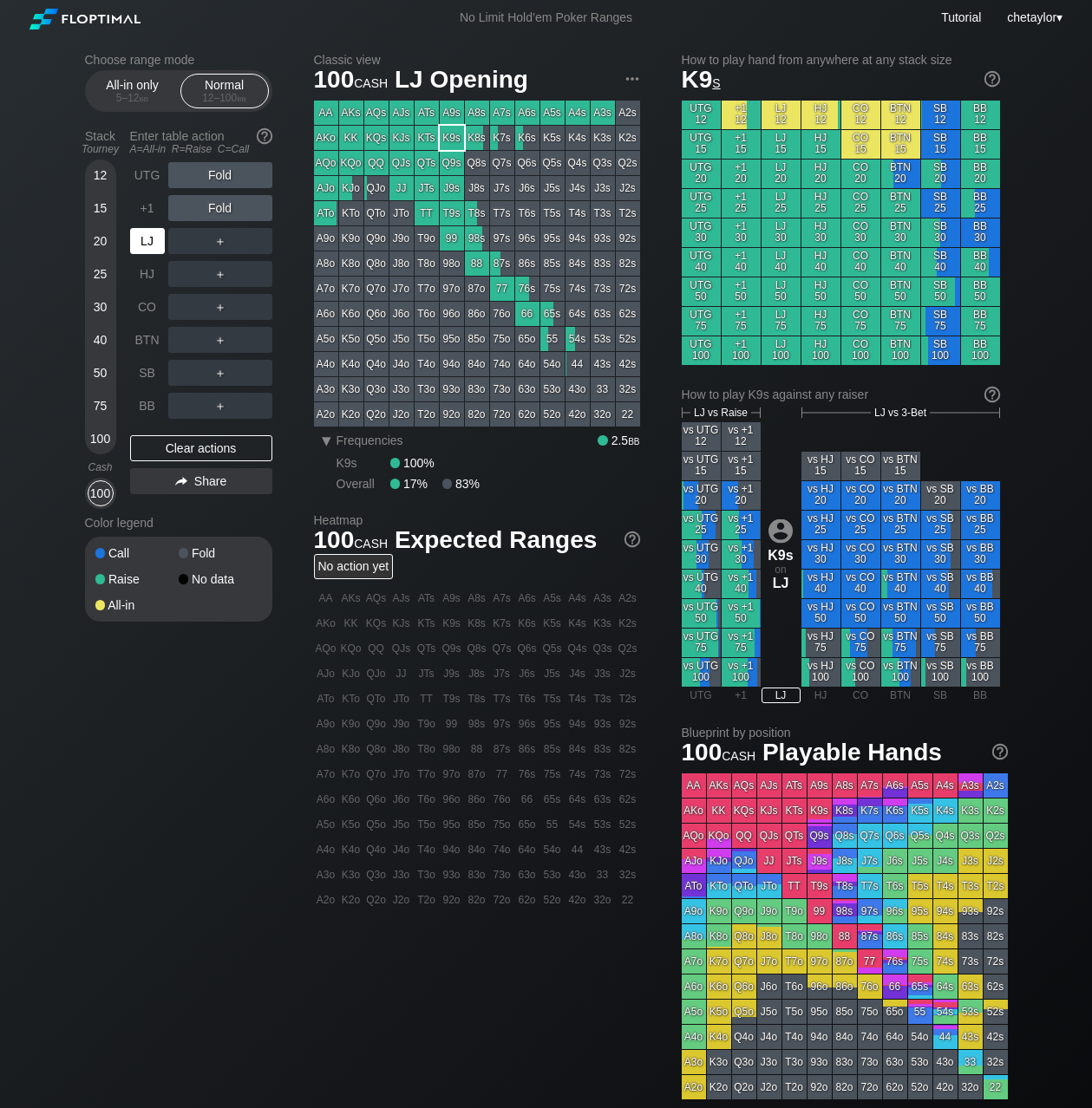
click at [147, 237] on div "LJ" at bounding box center [147, 241] width 35 height 26
click at [145, 214] on div "+1" at bounding box center [147, 208] width 35 height 26
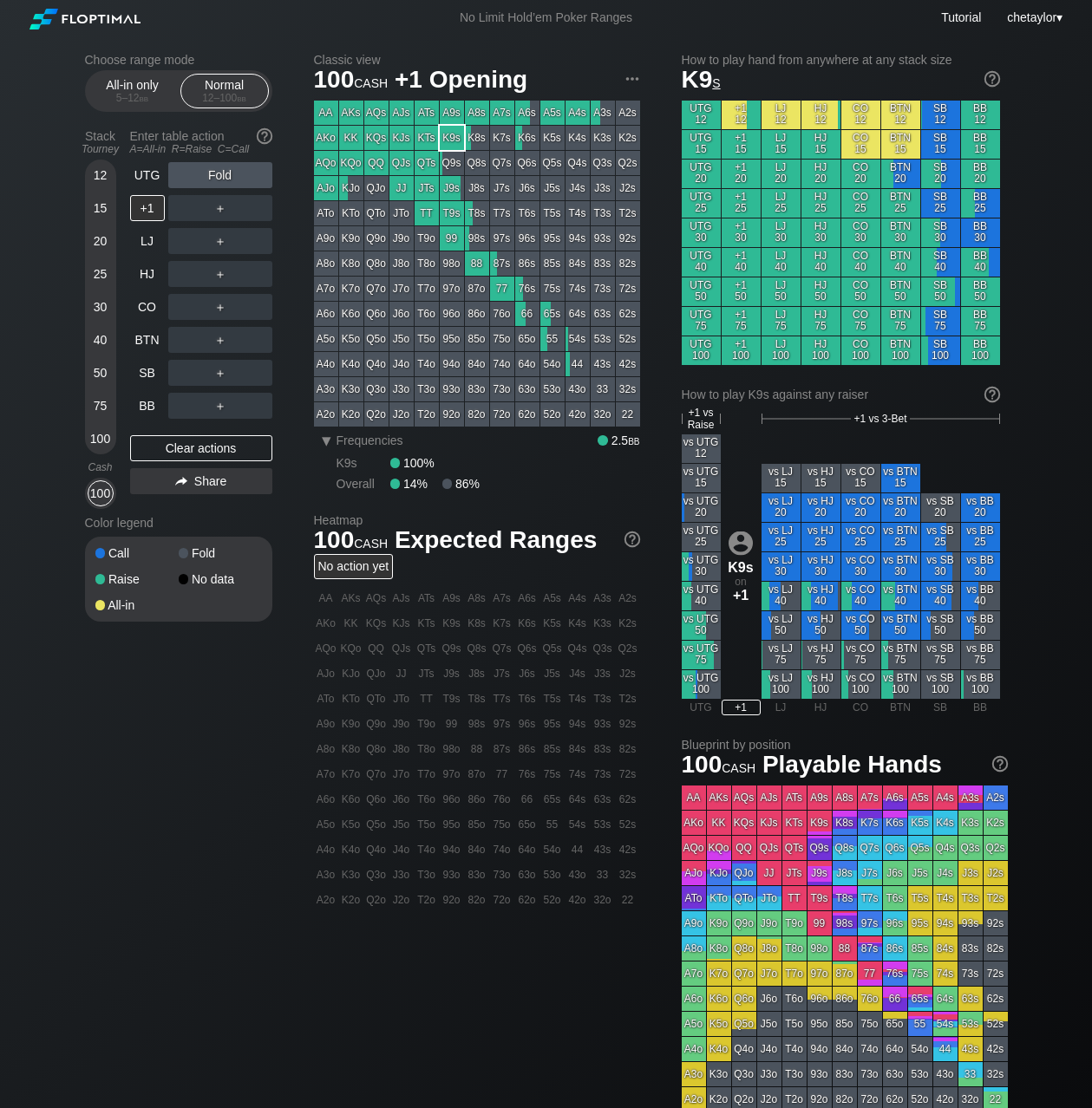
click at [323, 136] on div "AKo" at bounding box center [326, 137] width 25 height 25
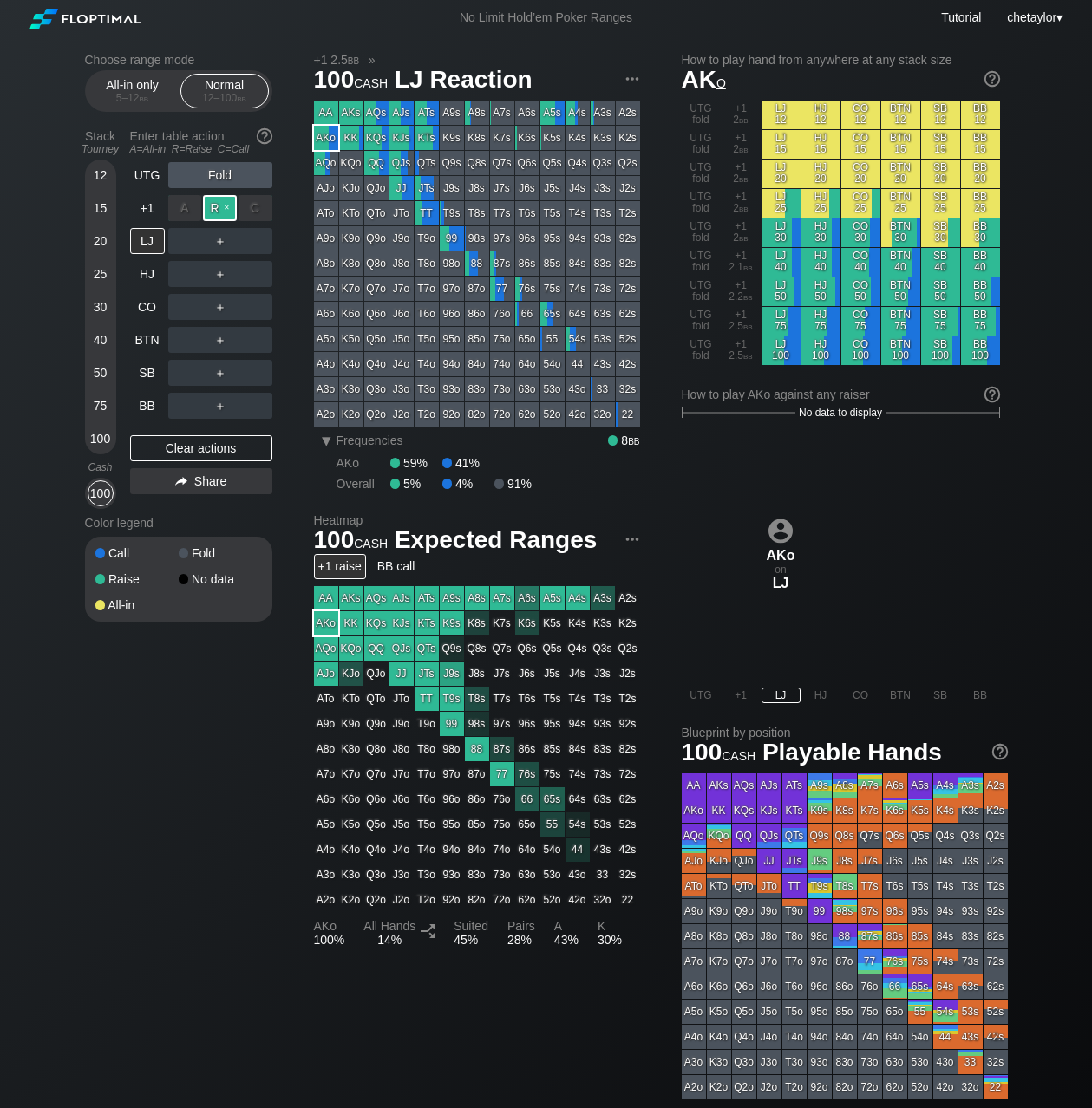
click at [226, 208] on div "R ✕" at bounding box center [219, 208] width 34 height 26
click at [219, 245] on div "R ✕" at bounding box center [219, 241] width 34 height 26
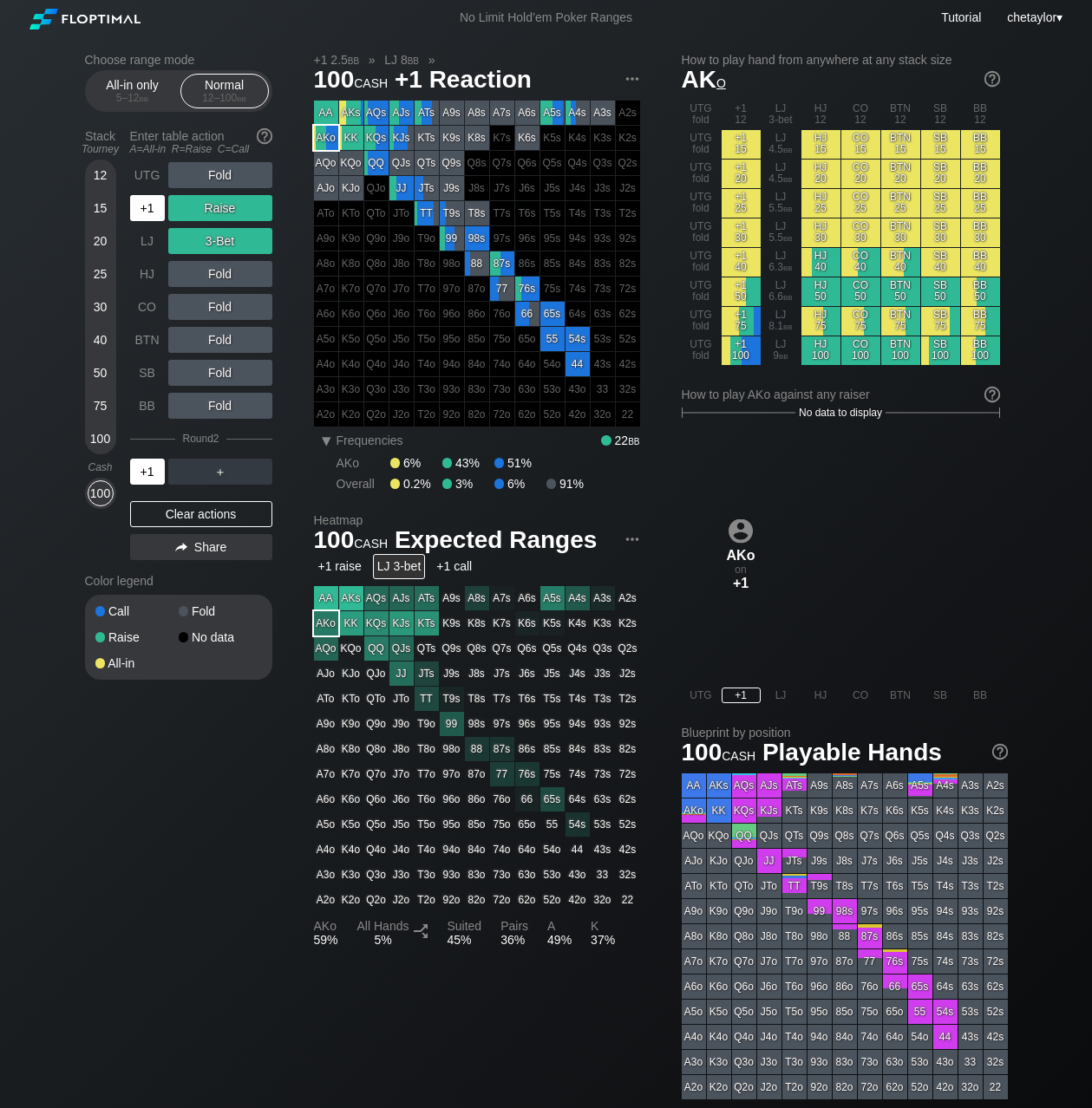
click at [157, 469] on div "+1" at bounding box center [147, 471] width 35 height 26
click at [154, 470] on div "+1" at bounding box center [147, 471] width 35 height 26
click at [93, 439] on div "100" at bounding box center [100, 438] width 26 height 26
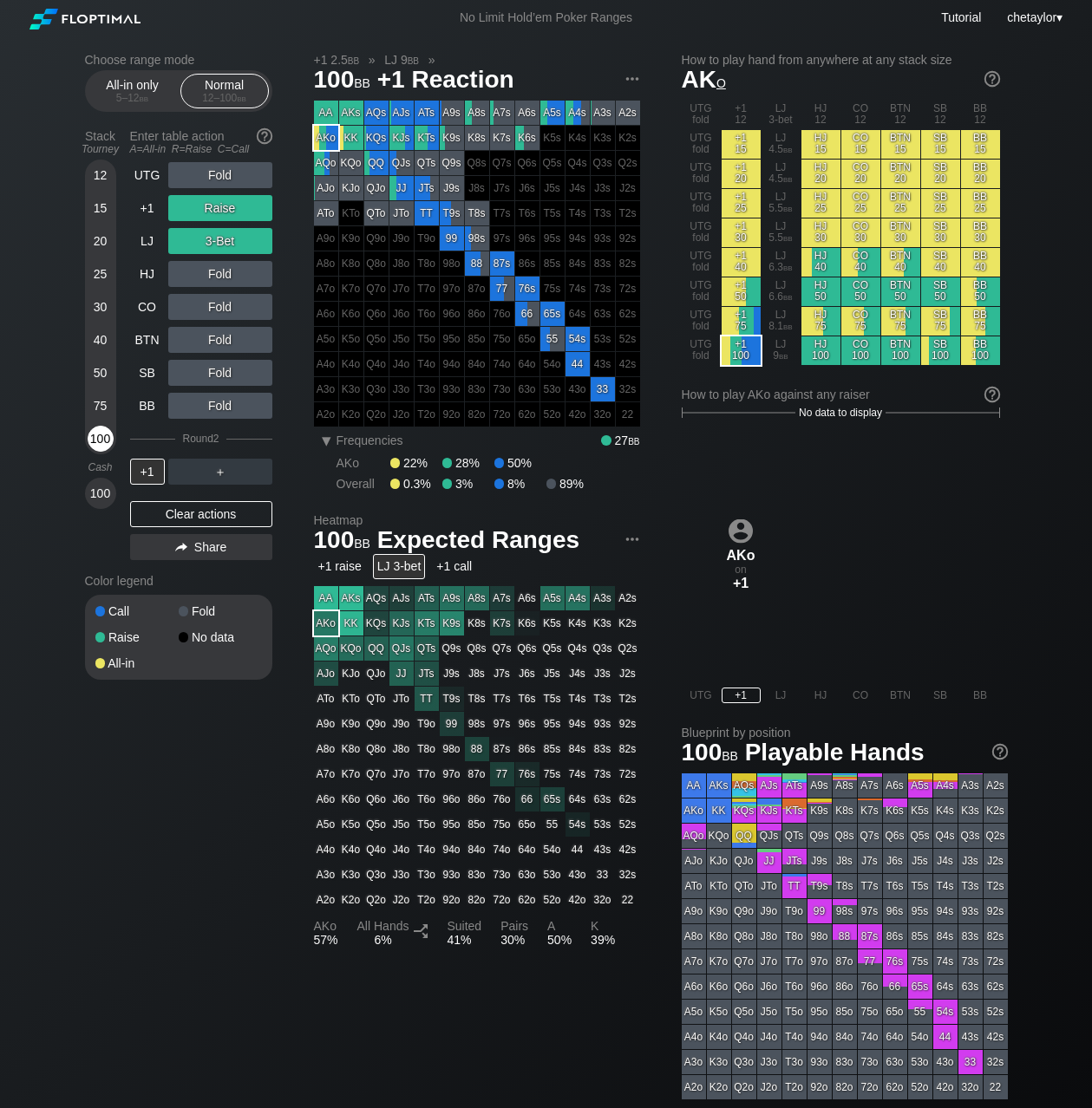
click at [93, 439] on div "100" at bounding box center [100, 438] width 26 height 26
click at [169, 515] on div "Clear actions" at bounding box center [201, 514] width 142 height 26
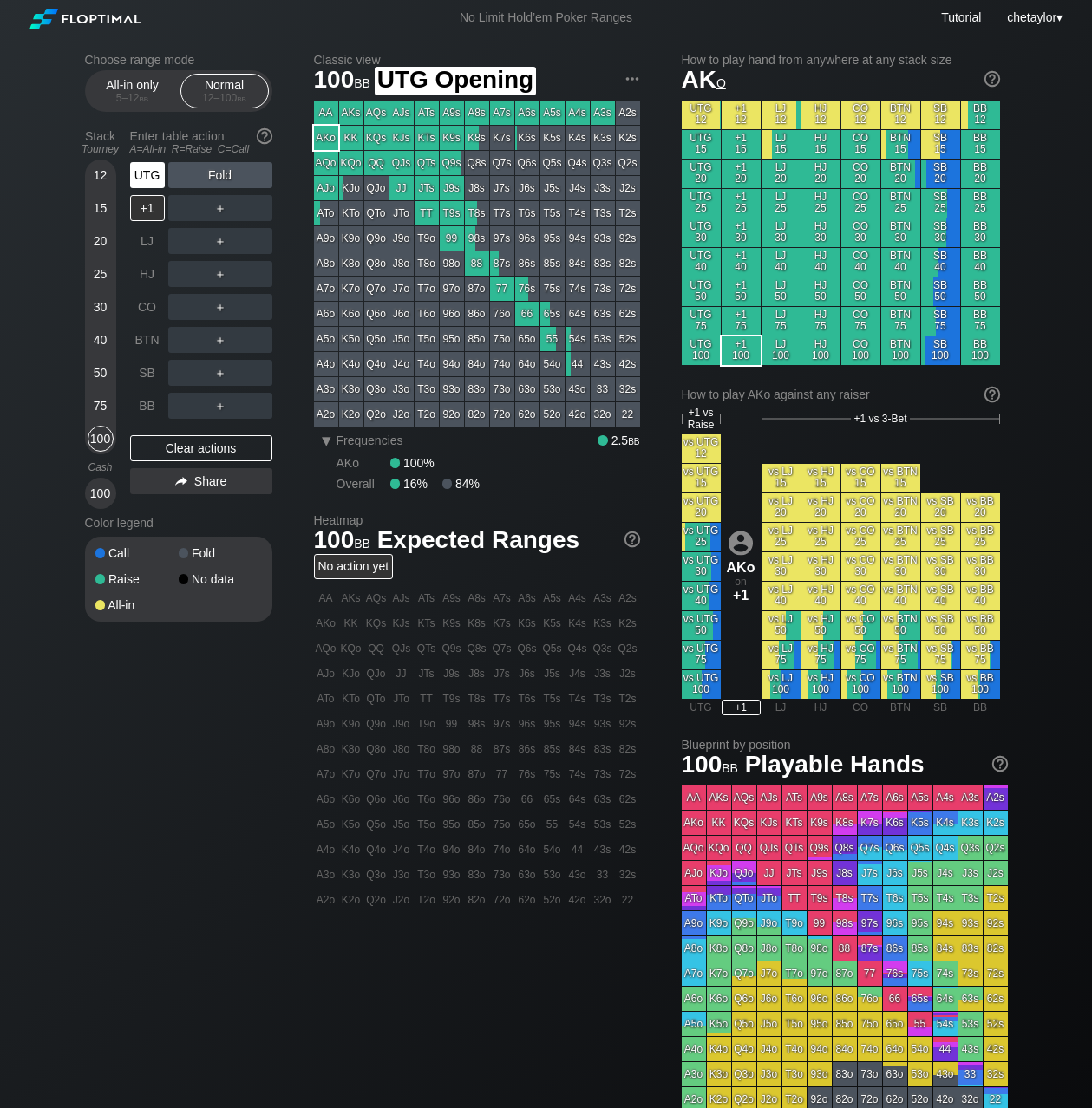
click at [149, 175] on div "UTG" at bounding box center [147, 175] width 35 height 26
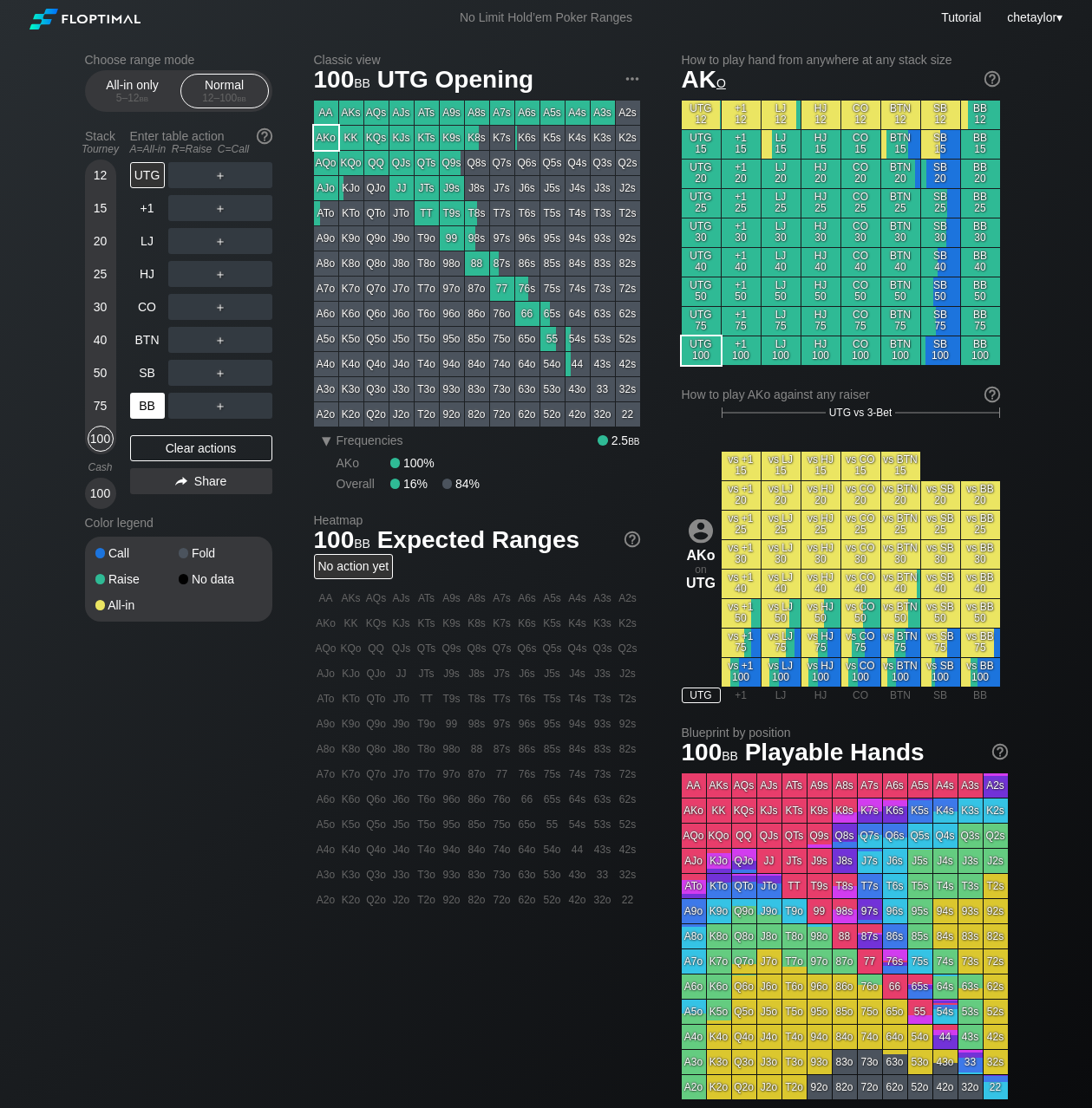
click at [144, 403] on div "BB" at bounding box center [147, 406] width 35 height 26
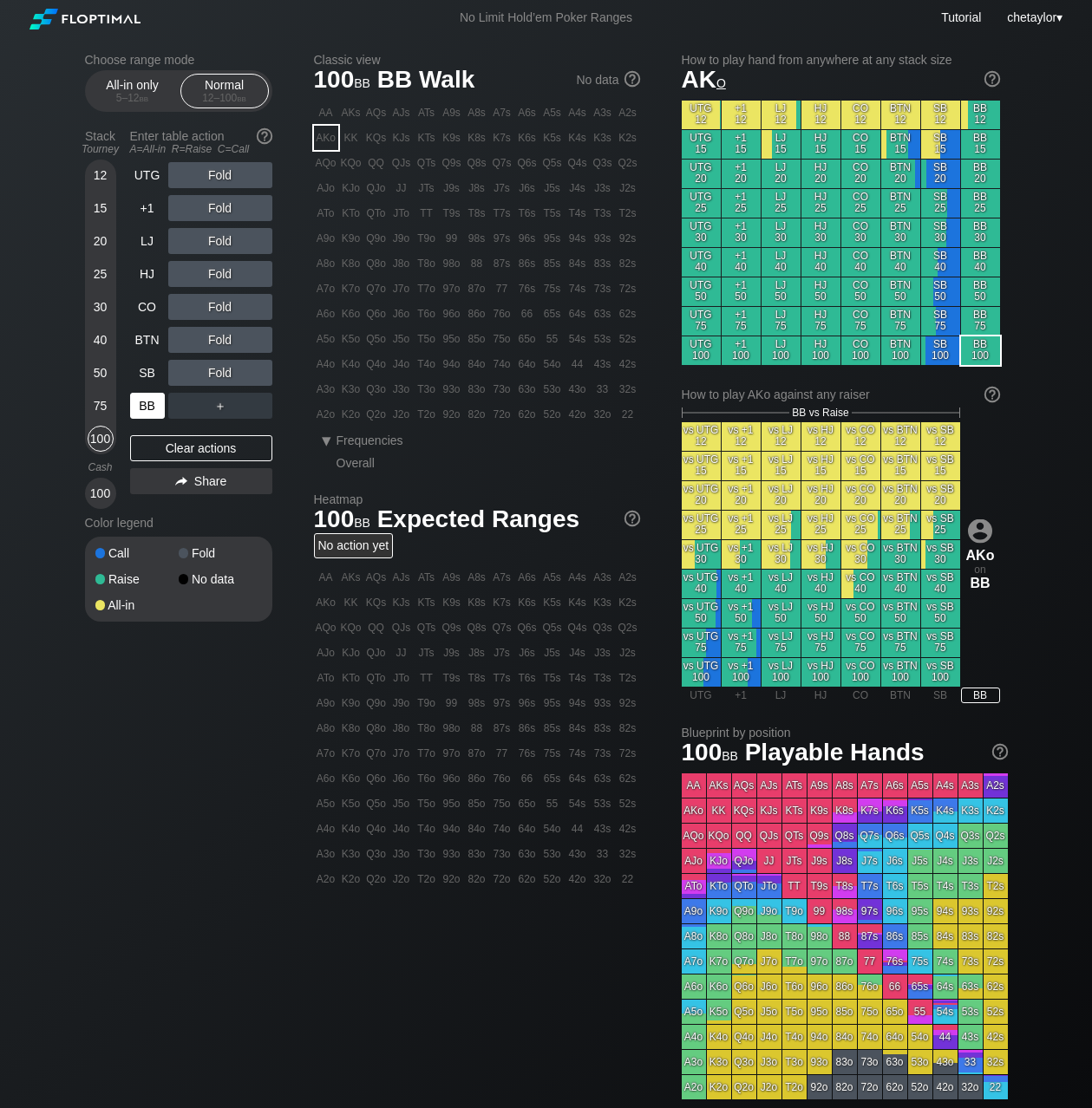
click at [144, 403] on div "BB" at bounding box center [147, 406] width 35 height 26
click at [177, 448] on div "Clear actions" at bounding box center [201, 448] width 142 height 26
click at [326, 189] on div "AJo" at bounding box center [326, 188] width 25 height 25
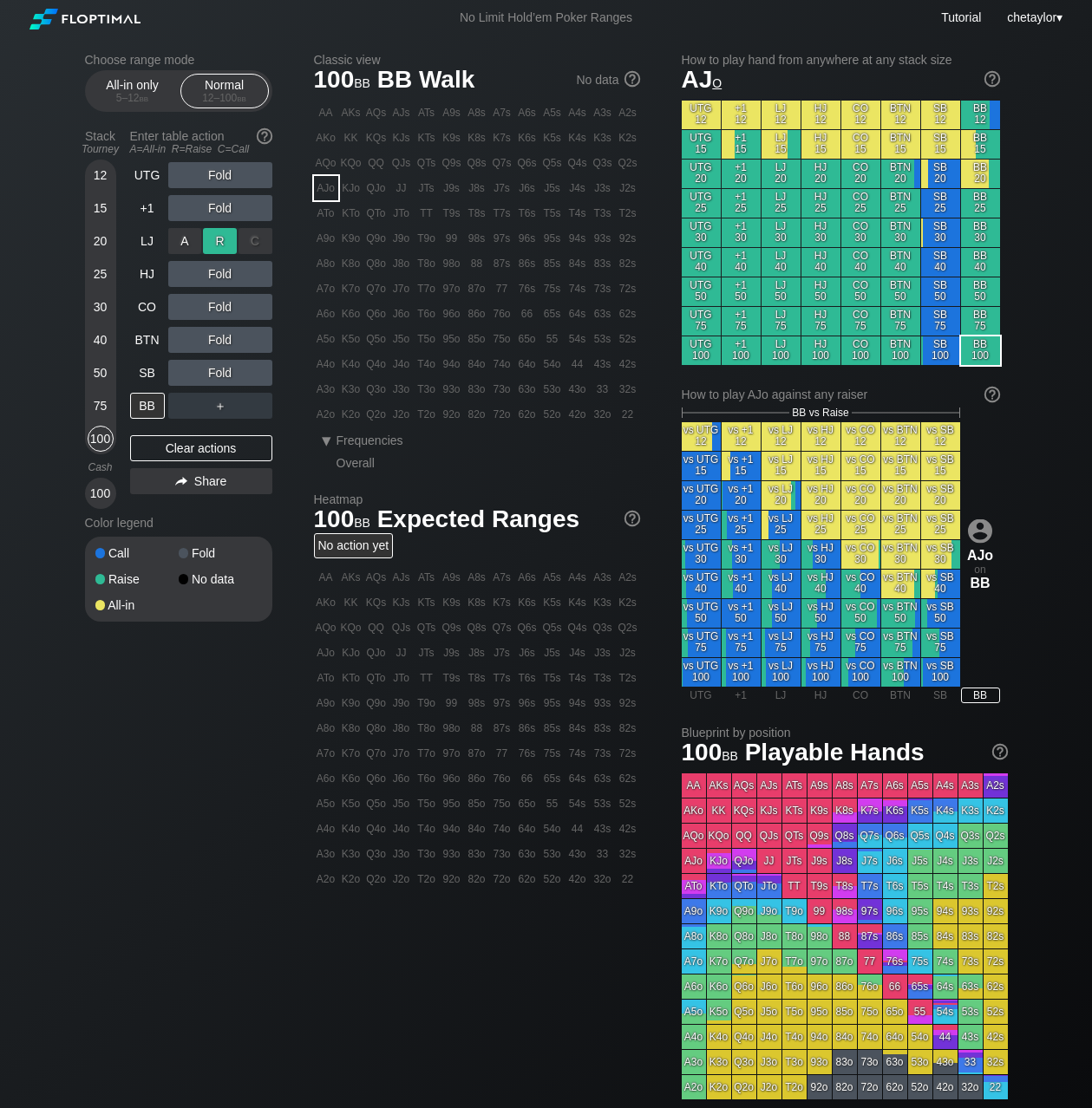
click at [224, 242] on div "R ✕" at bounding box center [219, 241] width 34 height 26
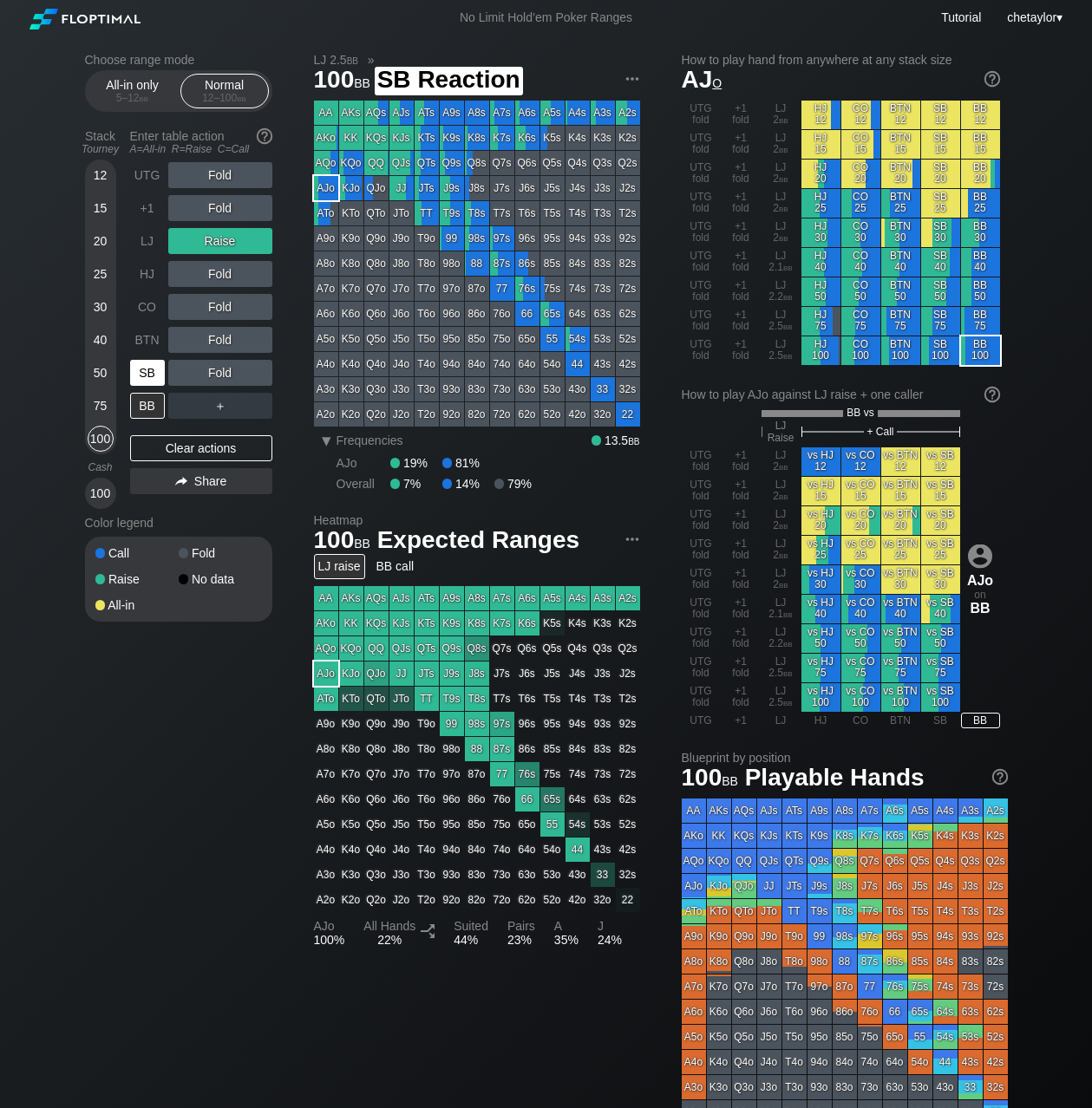
click at [150, 367] on div "SB" at bounding box center [147, 373] width 35 height 26
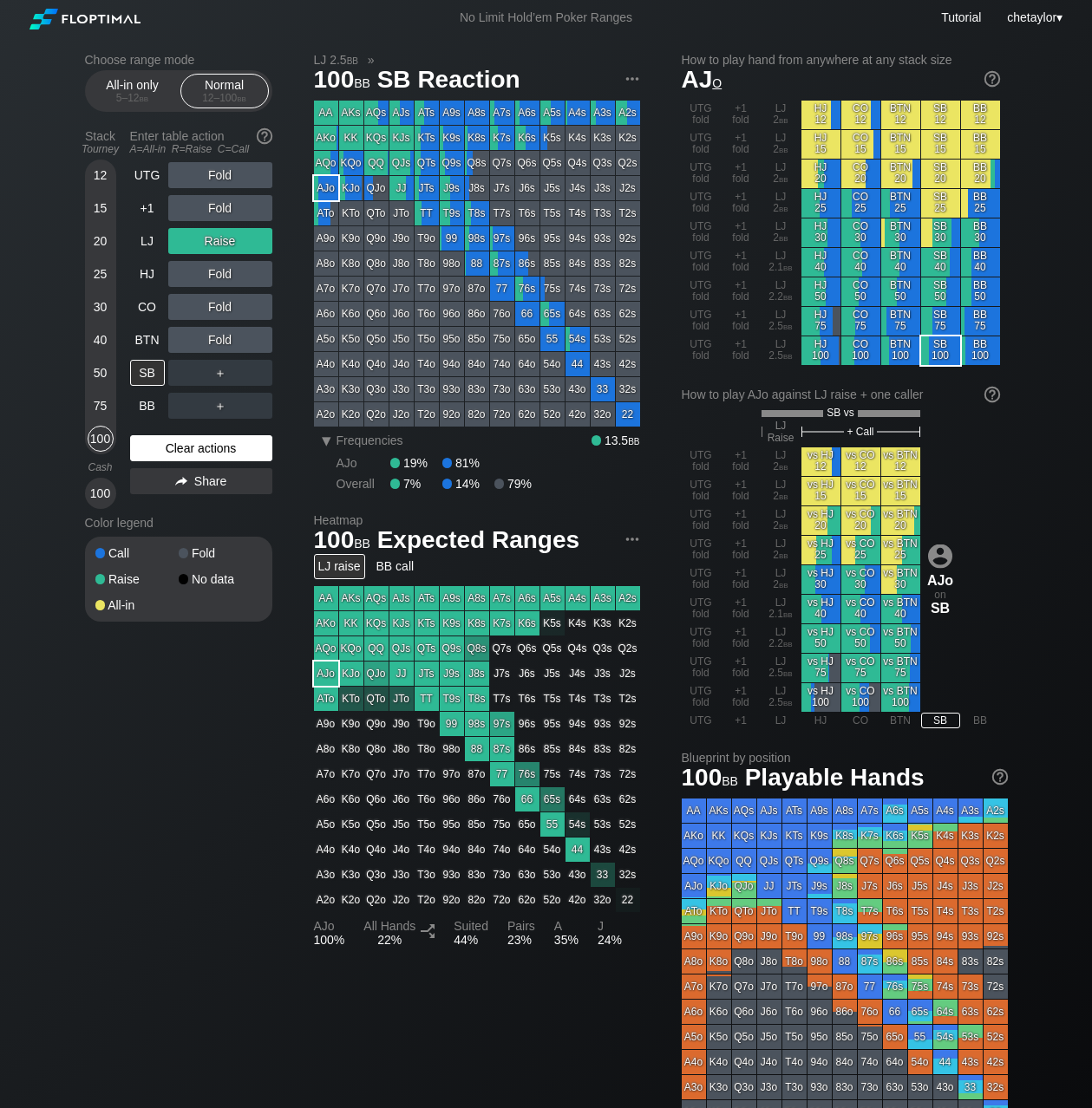
click at [165, 453] on div "Clear actions" at bounding box center [201, 448] width 142 height 26
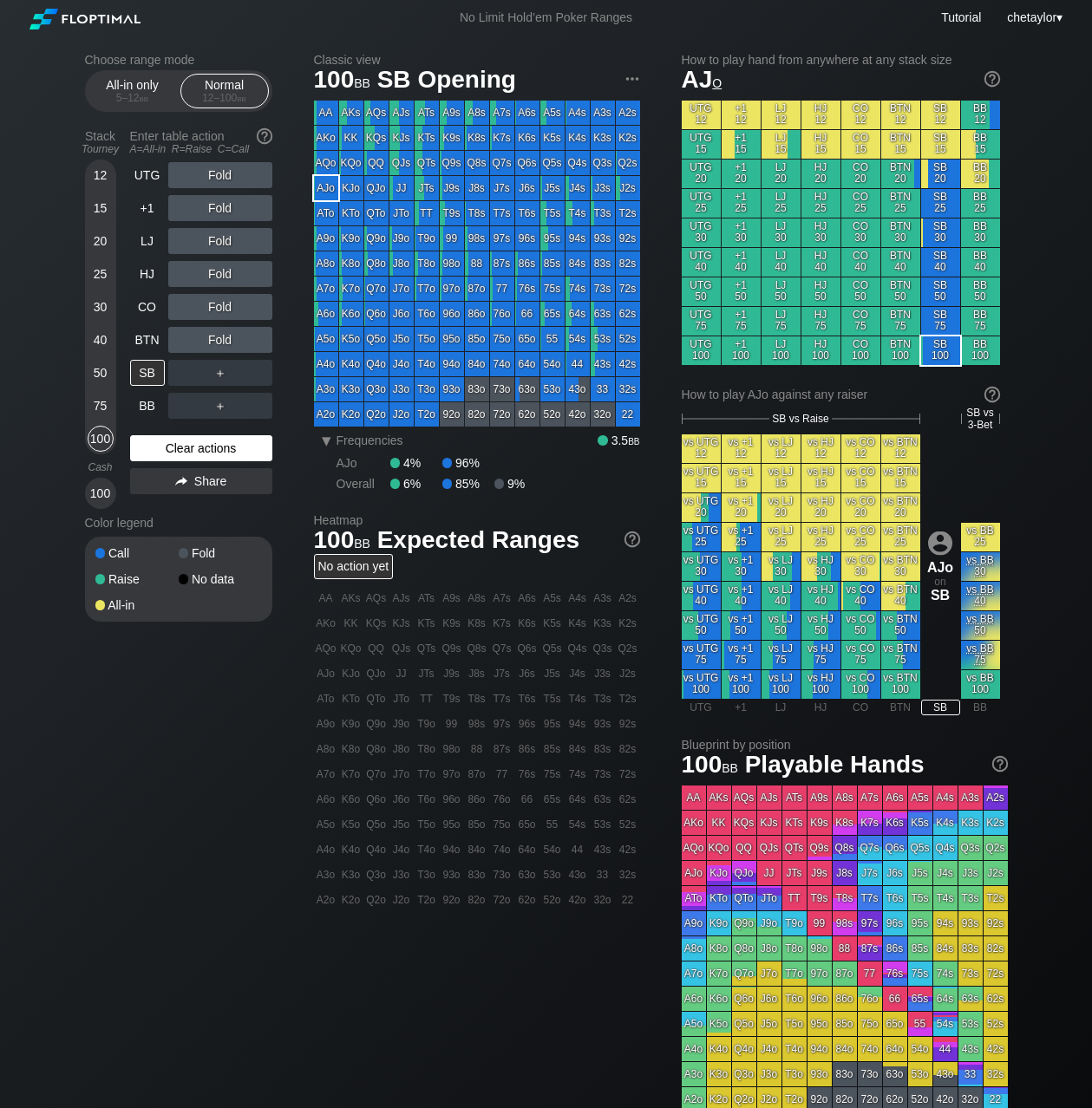
click at [165, 453] on div "Clear actions" at bounding box center [201, 448] width 142 height 26
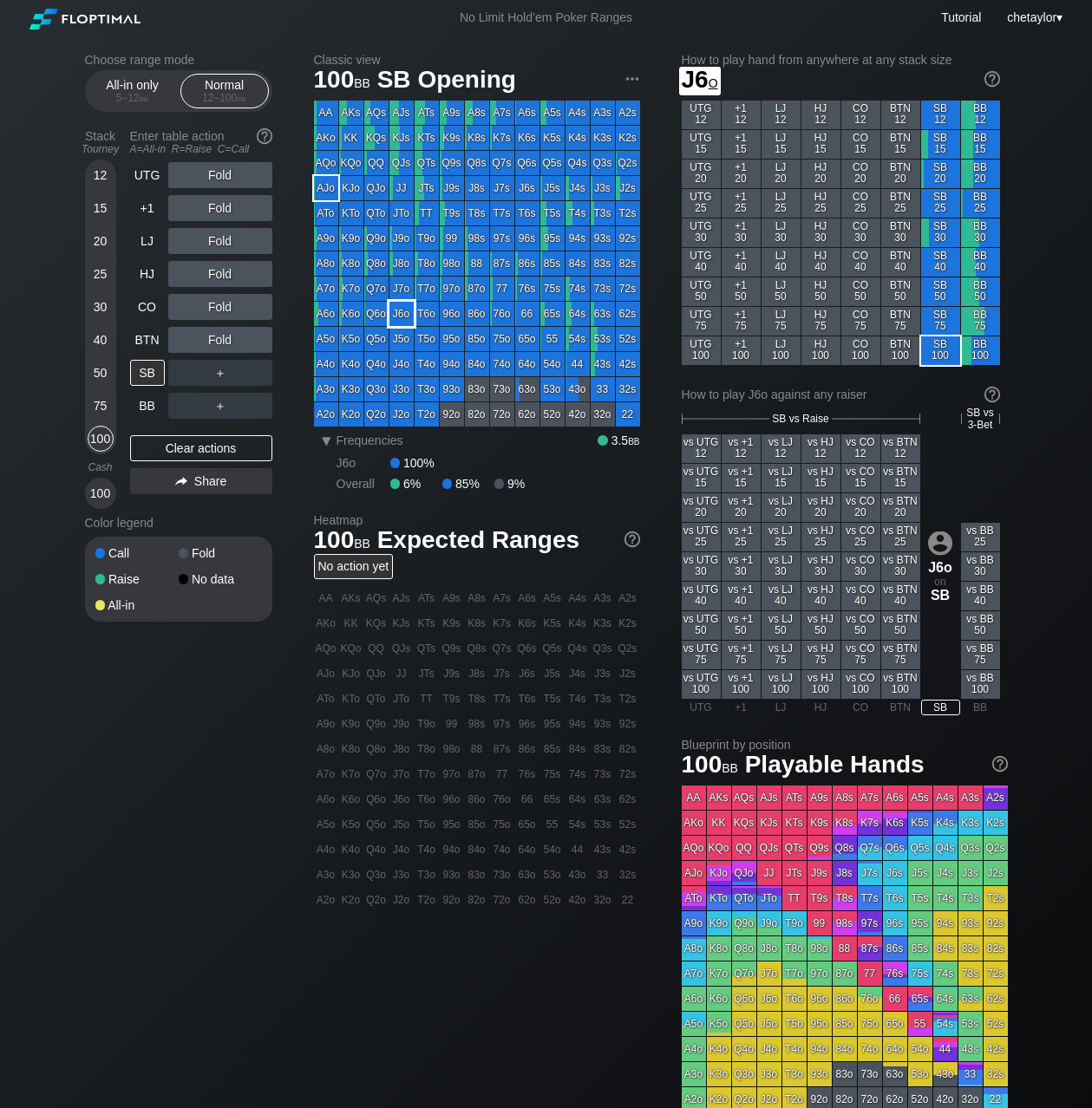
click at [399, 310] on div "J6o" at bounding box center [401, 314] width 25 height 25
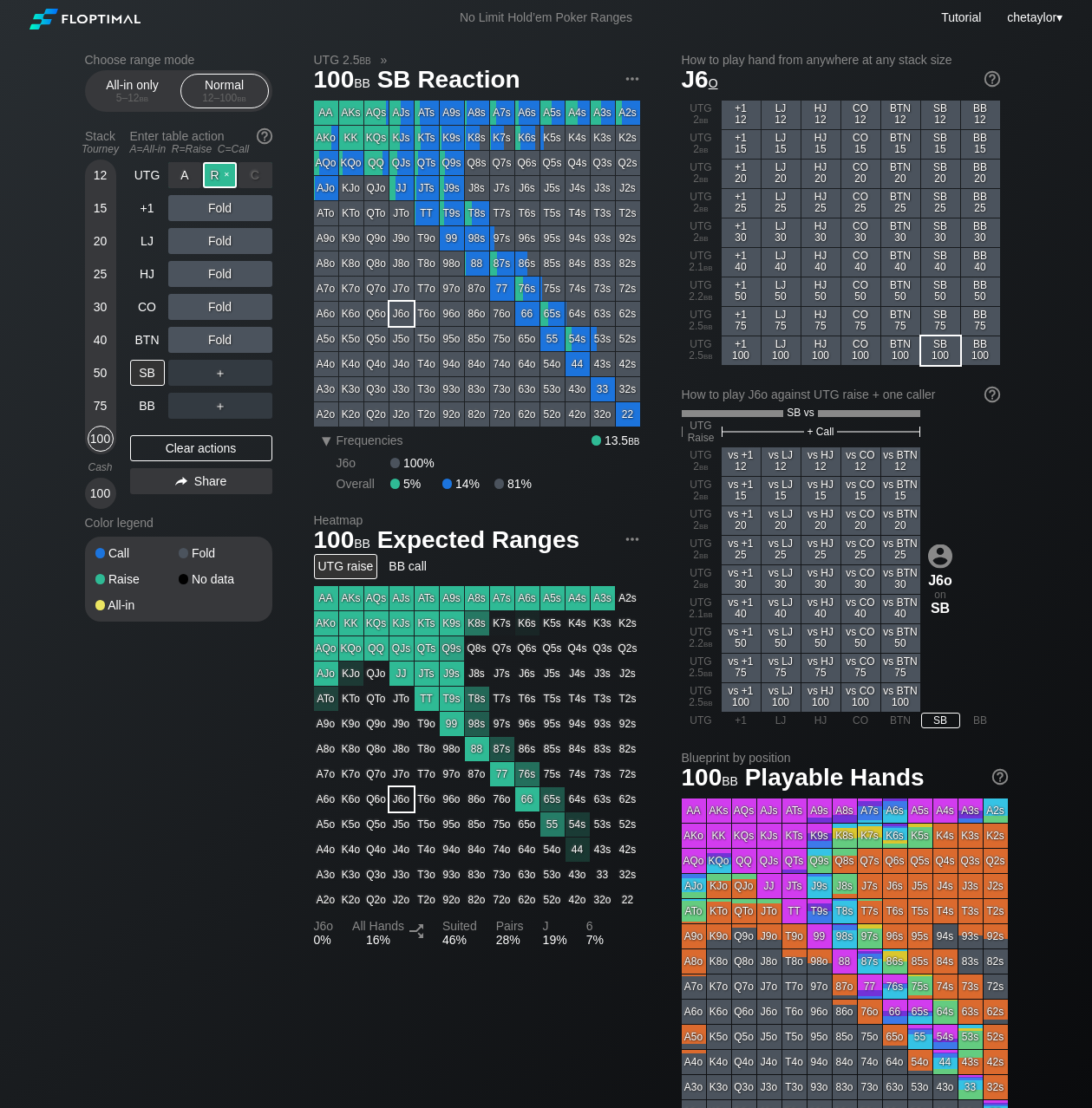
click at [225, 175] on div "R ✕" at bounding box center [219, 175] width 34 height 26
click at [153, 339] on div "BTN" at bounding box center [147, 339] width 35 height 26
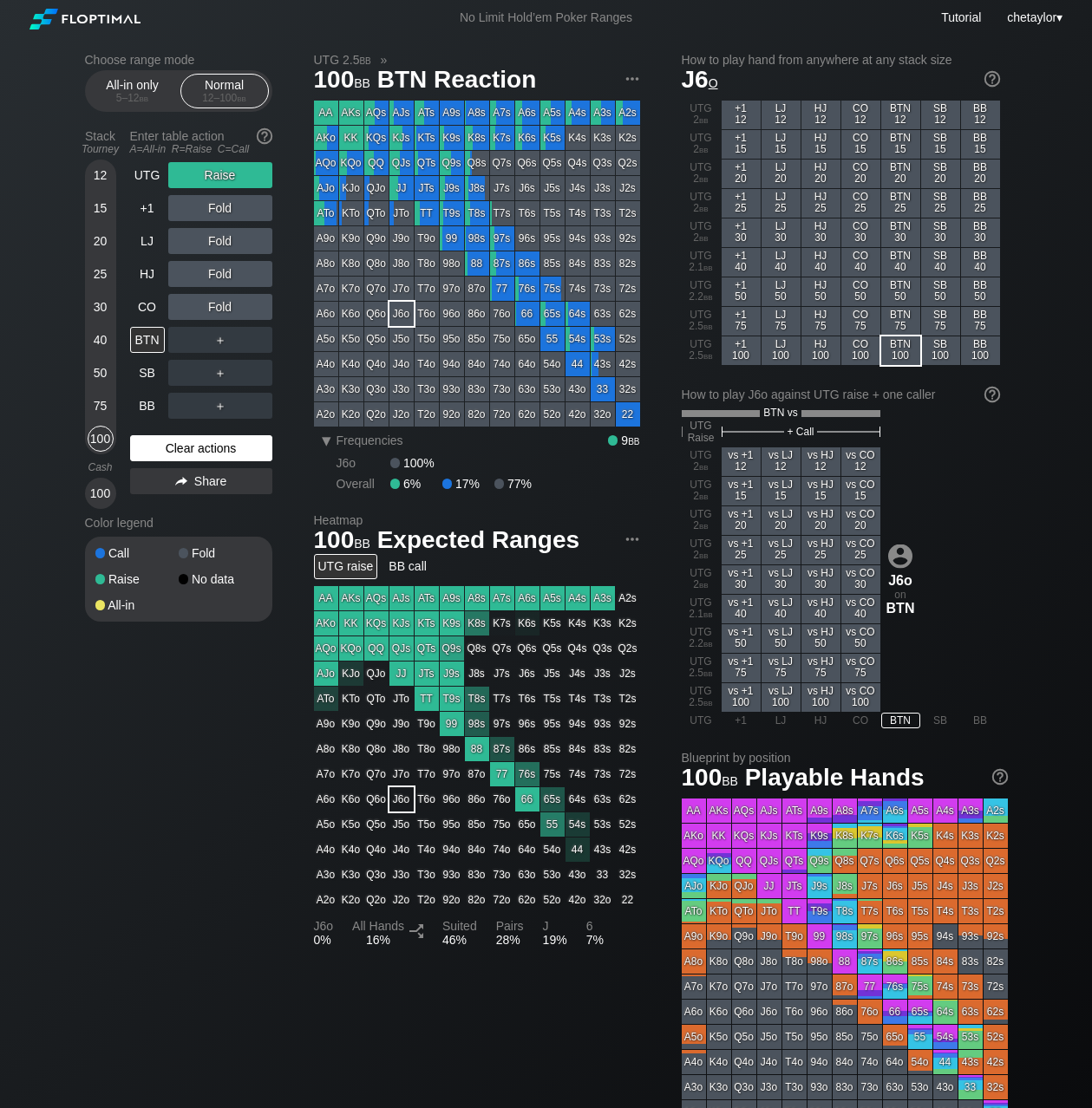
click at [187, 440] on div "Clear actions" at bounding box center [201, 448] width 142 height 26
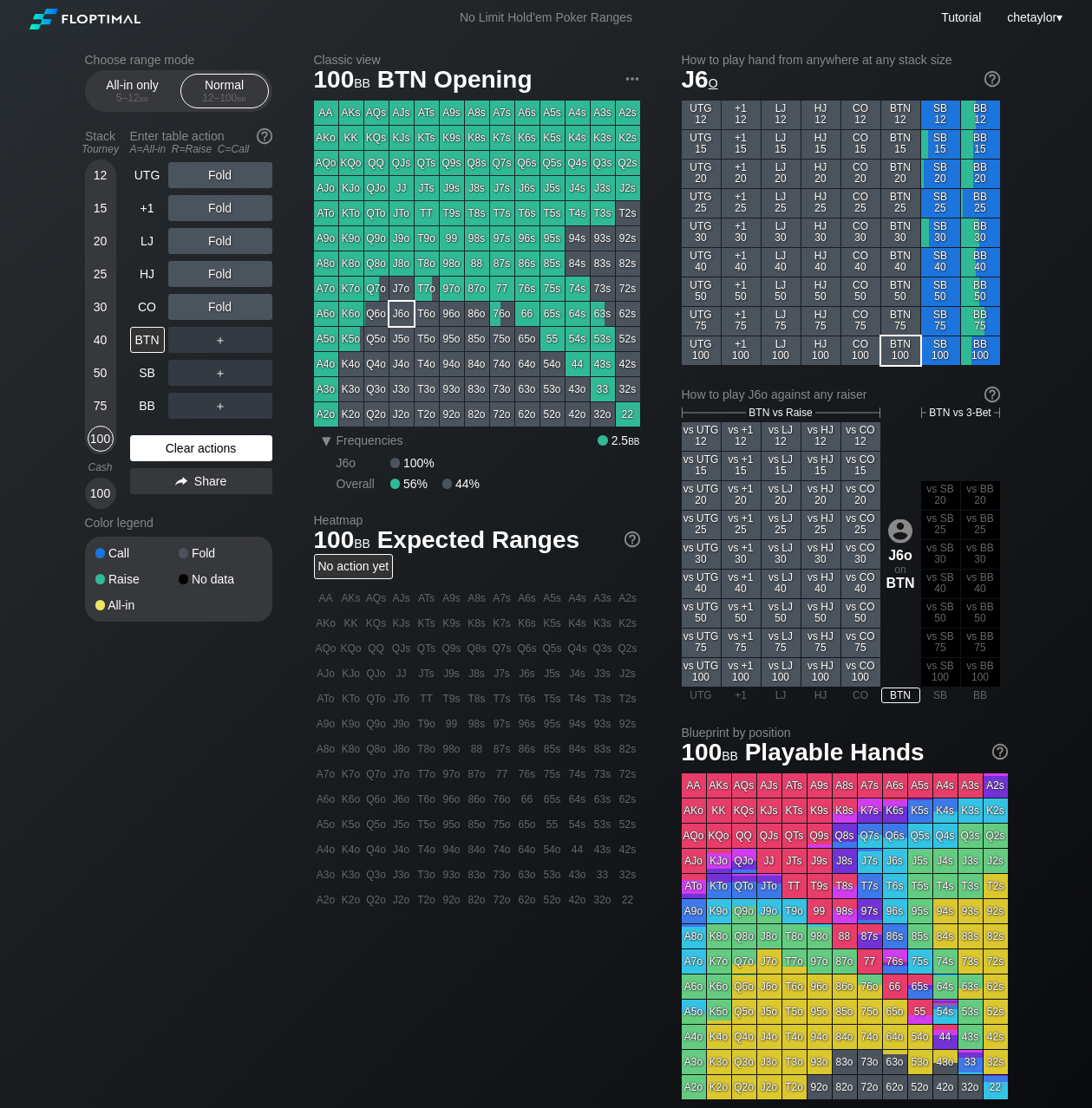
click at [187, 440] on div "Clear actions" at bounding box center [201, 448] width 142 height 26
click at [190, 447] on div "Clear actions" at bounding box center [201, 448] width 142 height 26
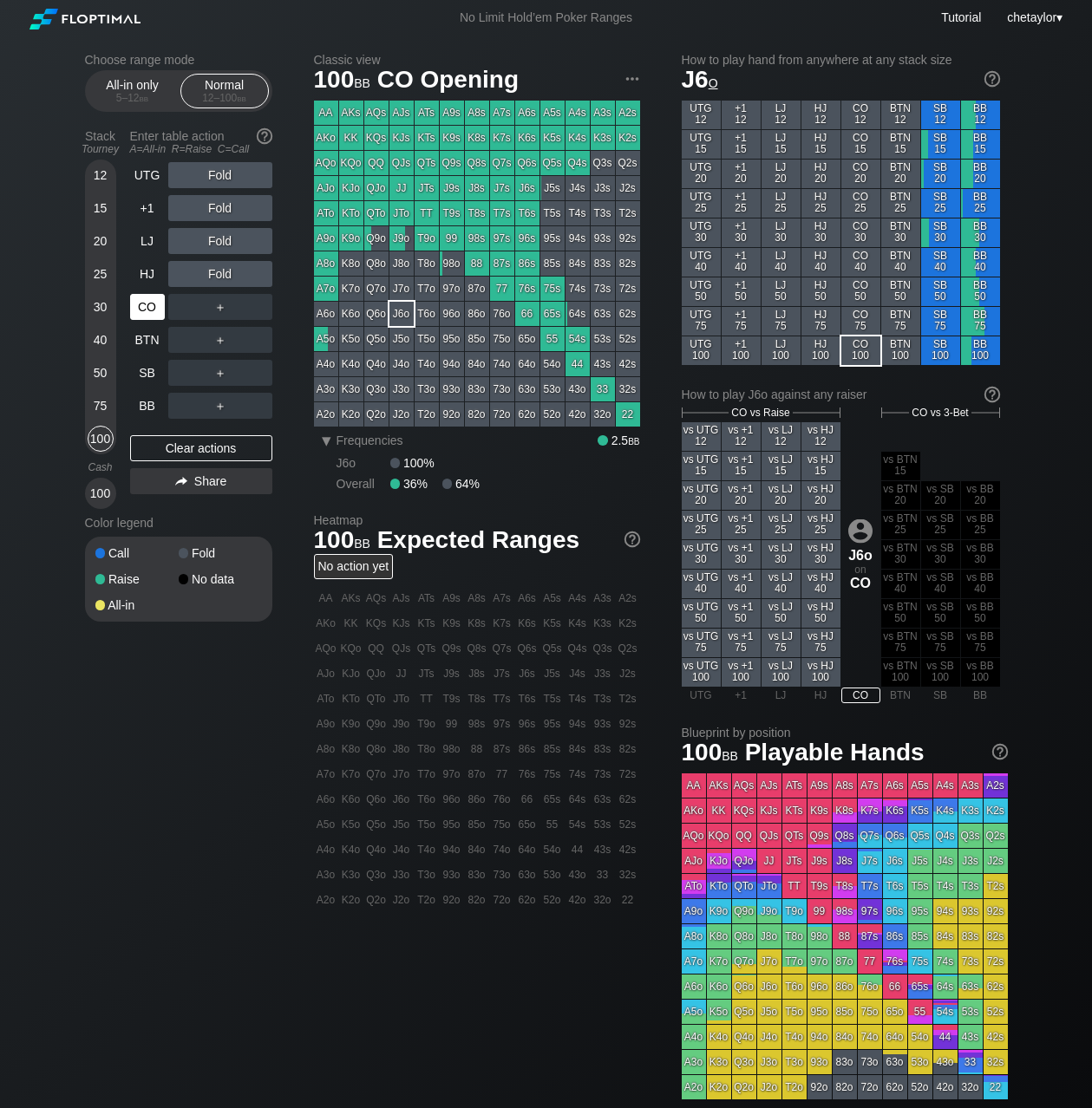
click at [154, 307] on div "CO" at bounding box center [147, 307] width 35 height 26
click at [529, 161] on div "Q6s" at bounding box center [527, 163] width 25 height 25
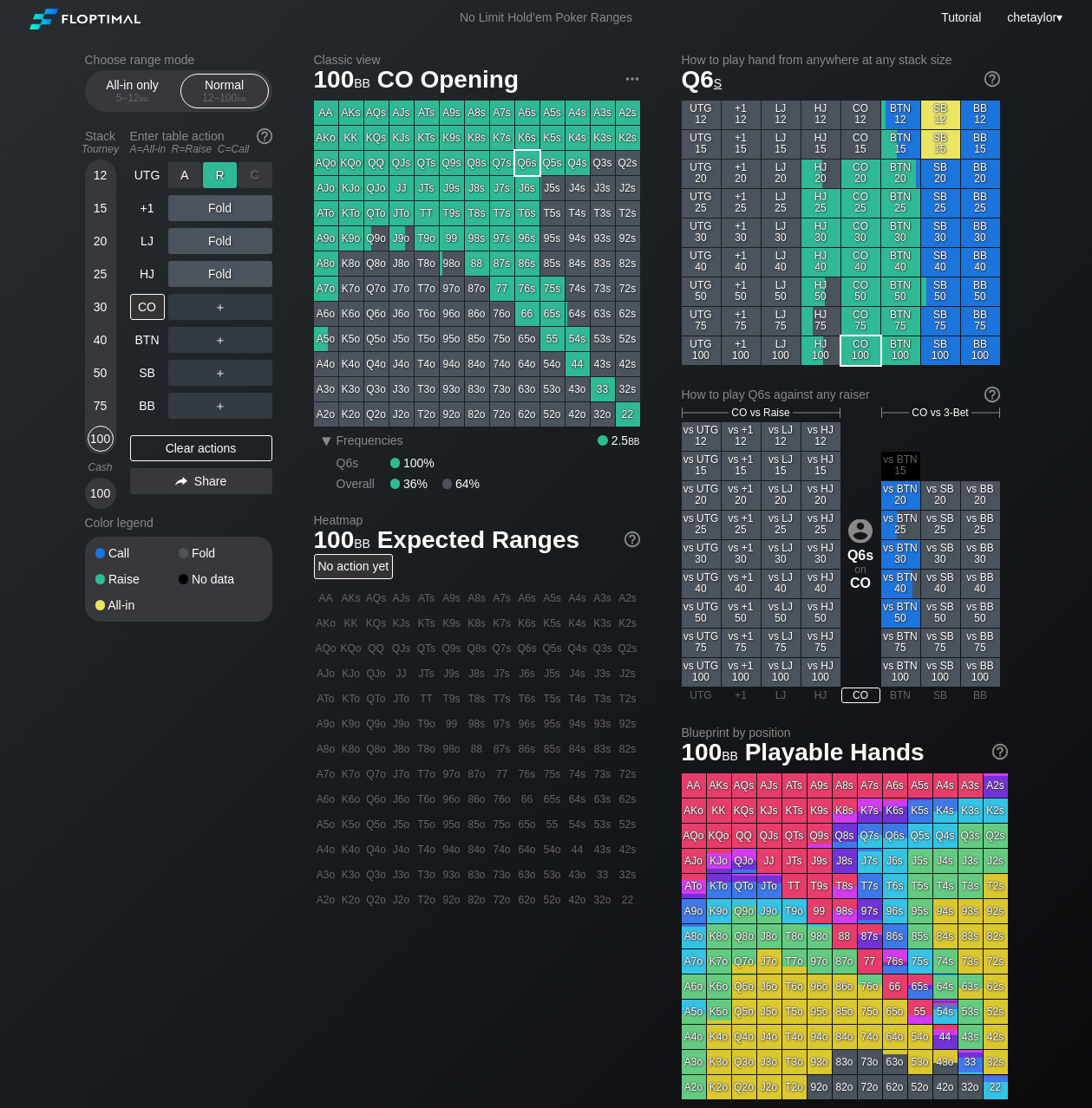
click at [222, 174] on div "R ✕" at bounding box center [219, 175] width 34 height 26
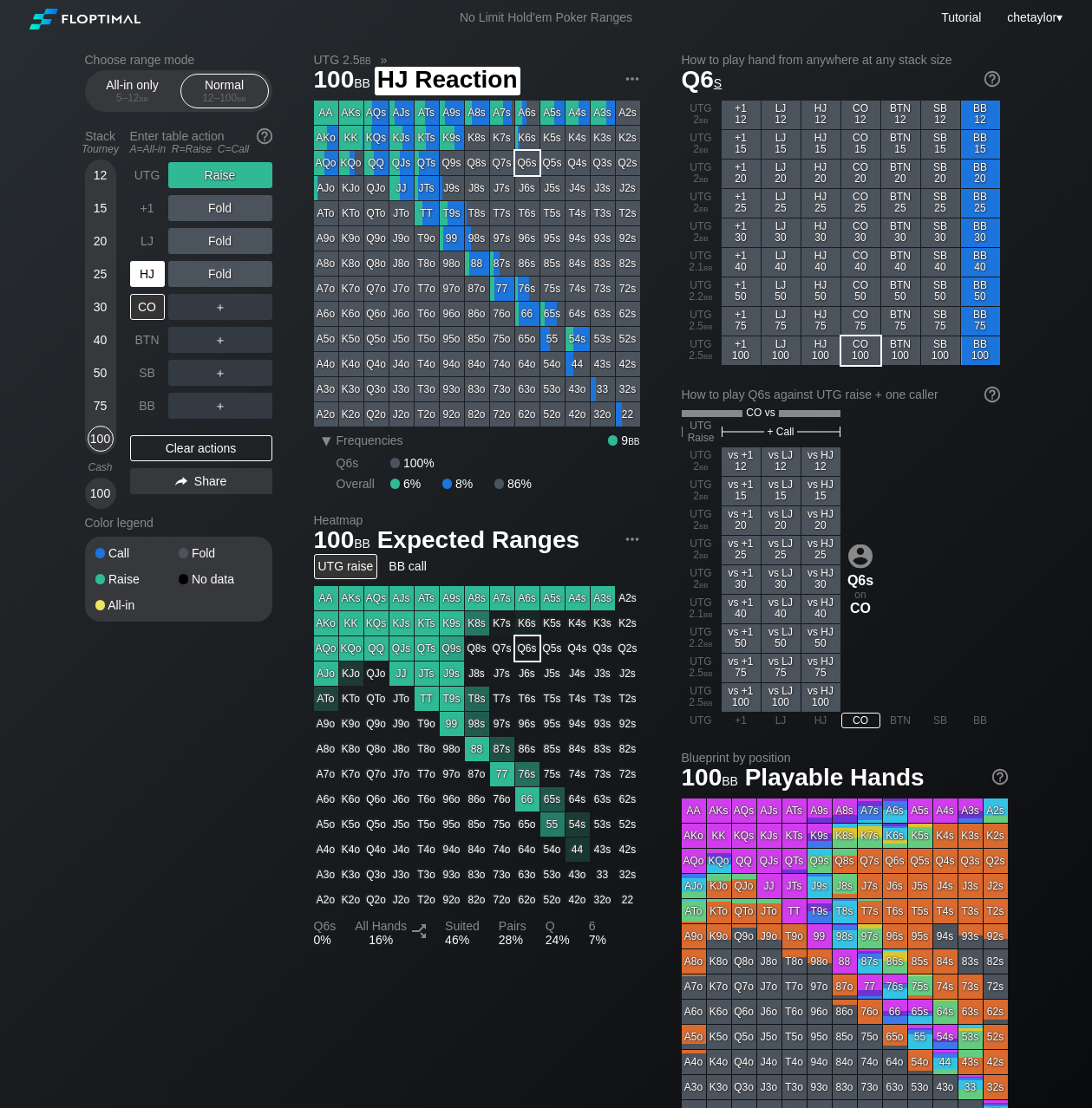
click at [153, 276] on div "HJ" at bounding box center [147, 274] width 35 height 26
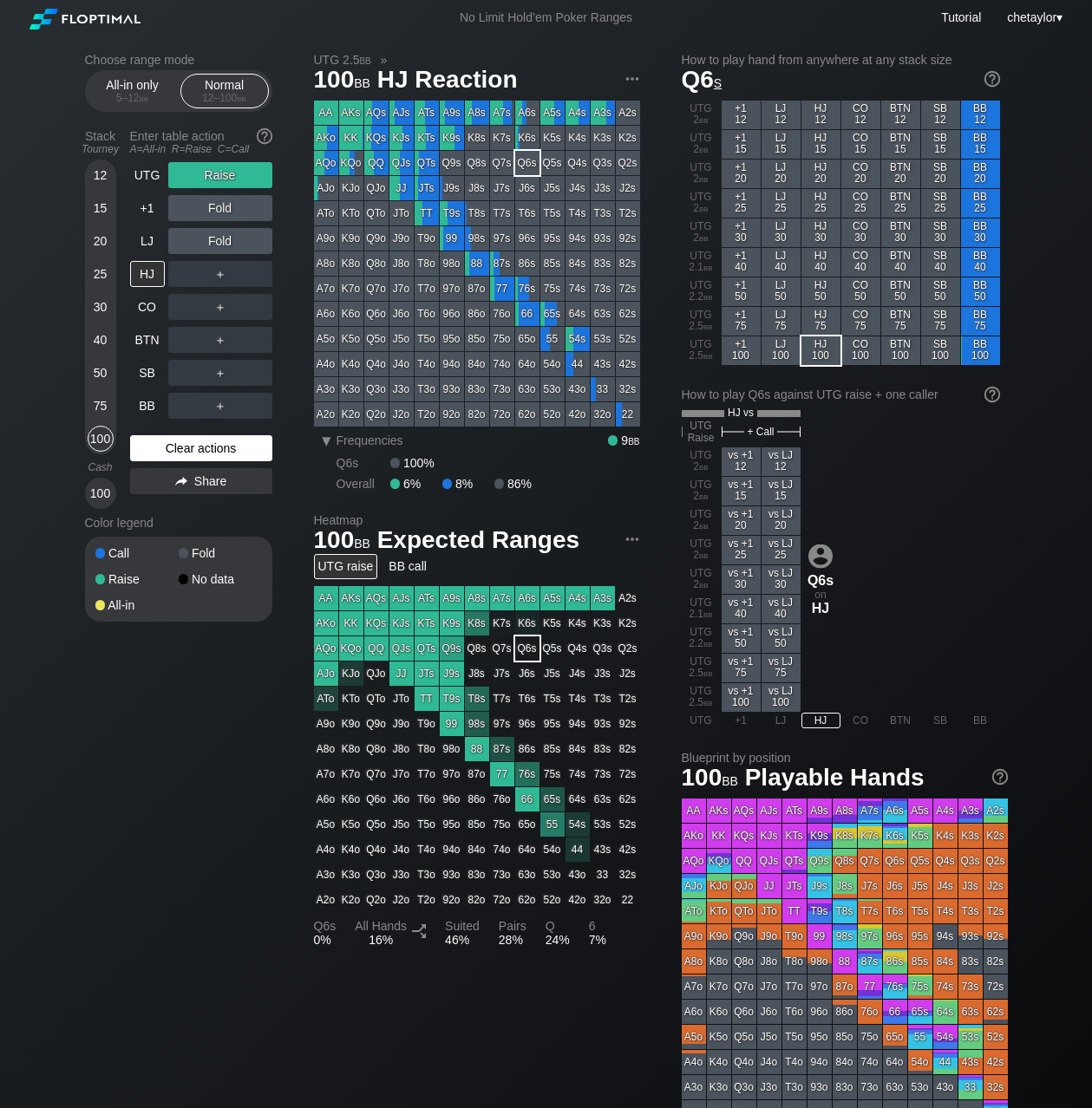
click at [190, 447] on div "Clear actions" at bounding box center [201, 448] width 142 height 26
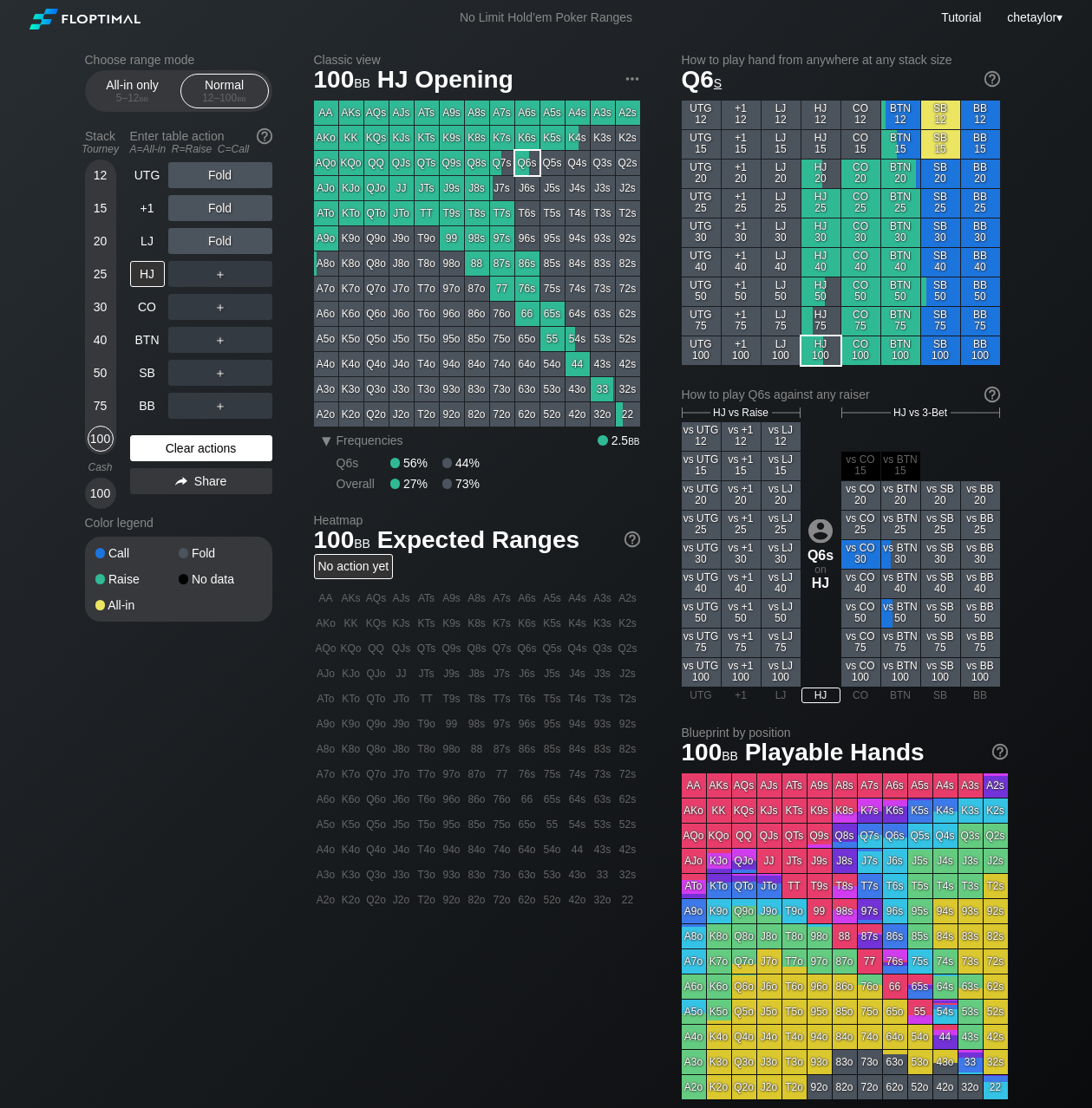
click at [190, 447] on div "Clear actions" at bounding box center [201, 448] width 142 height 26
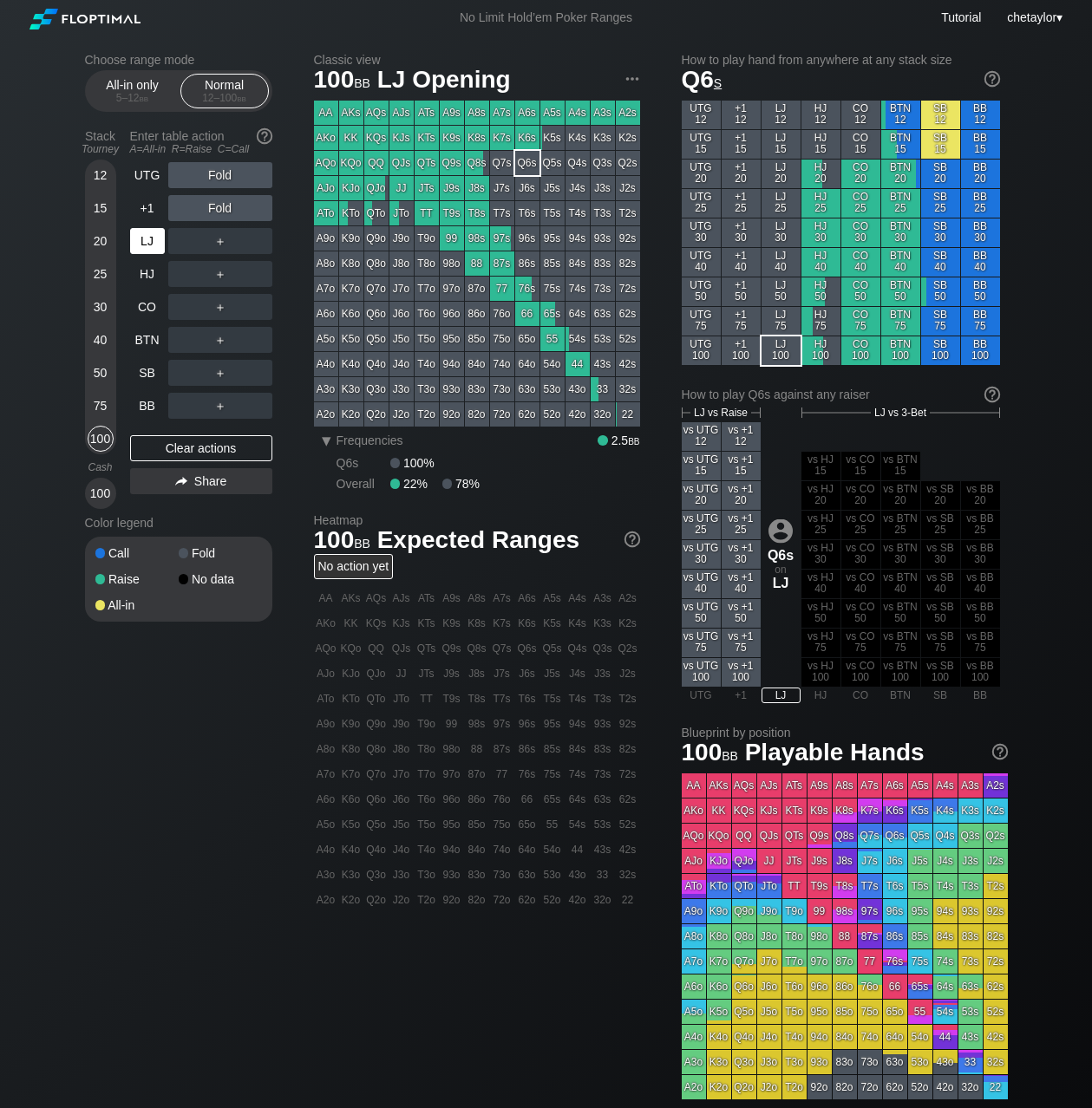
click at [147, 238] on div "LJ" at bounding box center [147, 241] width 35 height 26
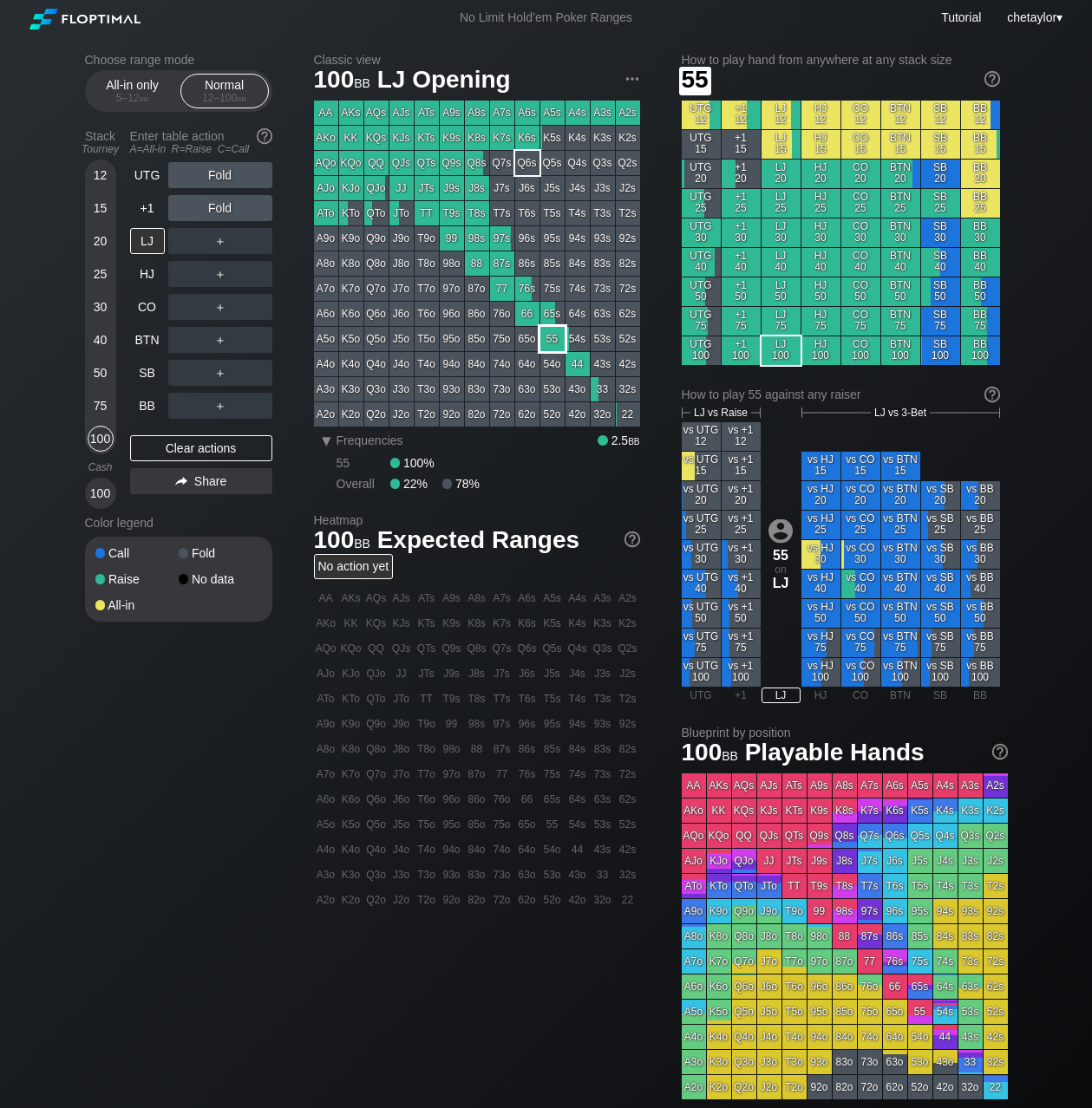
click at [551, 336] on div "55" at bounding box center [552, 338] width 25 height 25
click at [223, 245] on div "R ✕" at bounding box center [219, 241] width 34 height 26
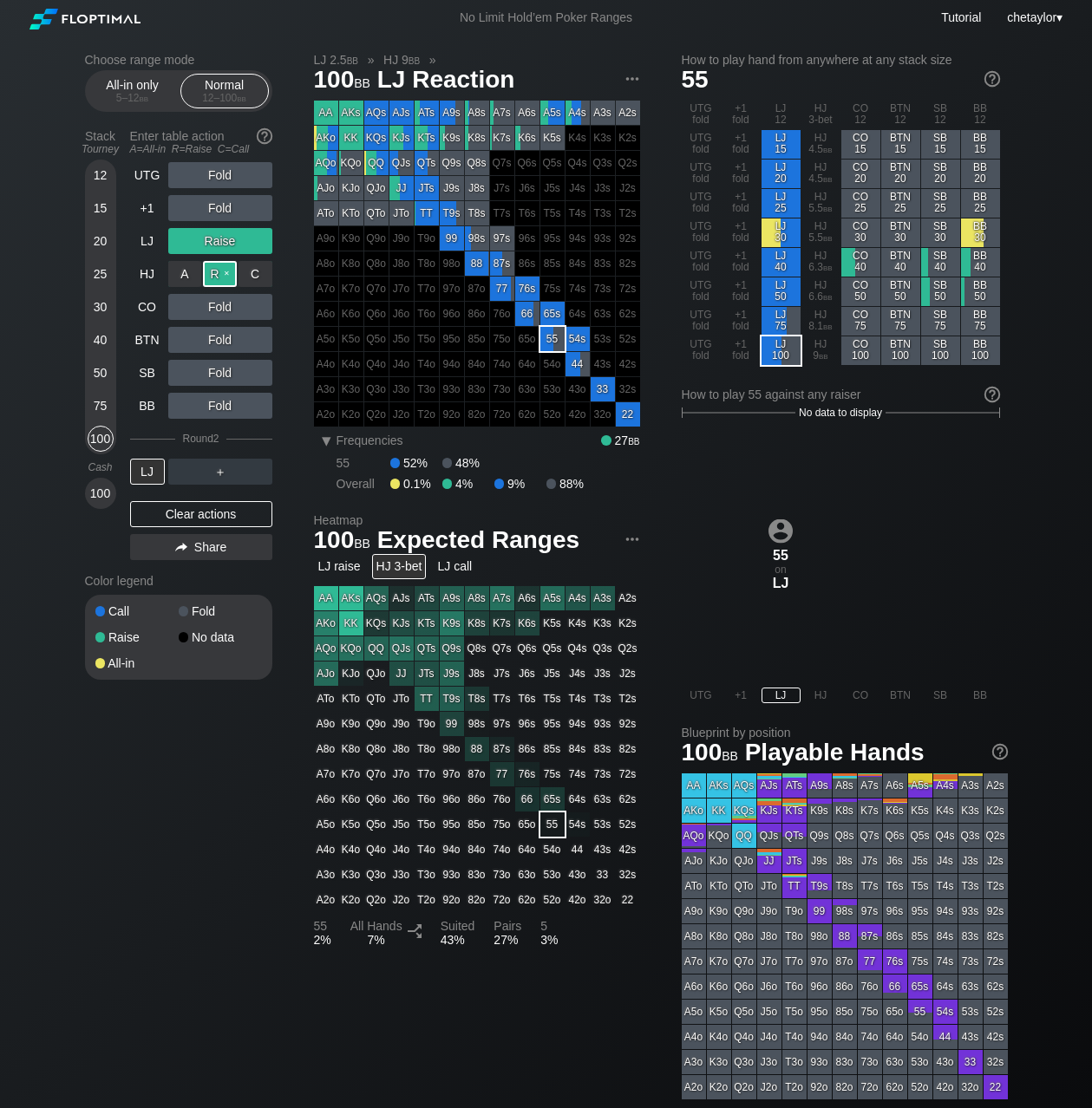
click at [222, 275] on div "R ✕" at bounding box center [219, 274] width 34 height 26
click at [139, 473] on div "LJ" at bounding box center [147, 471] width 35 height 26
click at [148, 466] on div "LJ" at bounding box center [147, 471] width 35 height 26
click at [140, 478] on div "LJ" at bounding box center [147, 471] width 35 height 26
click at [150, 205] on div "+1" at bounding box center [147, 208] width 35 height 26
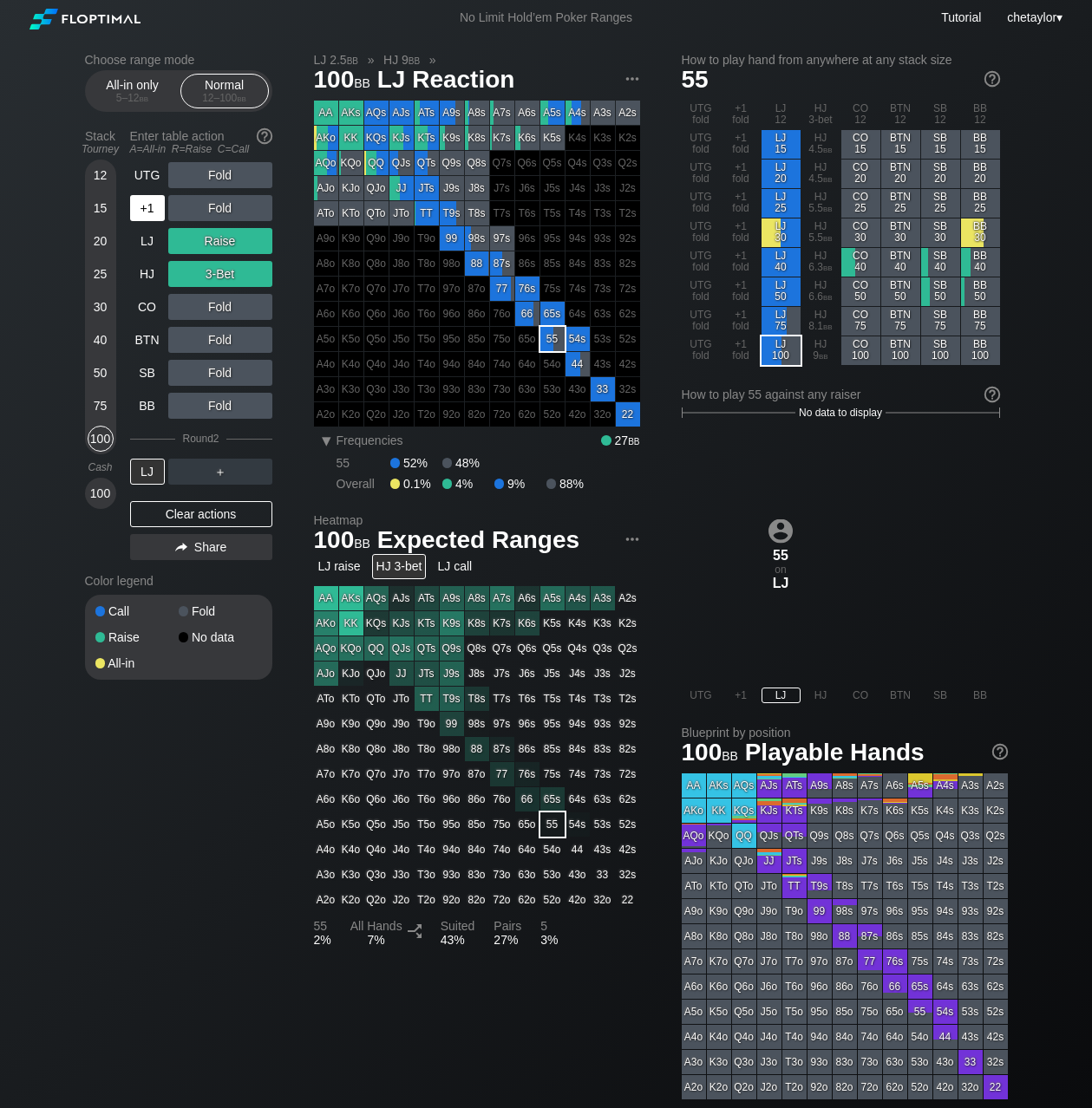
click at [150, 205] on div "+1" at bounding box center [147, 208] width 35 height 26
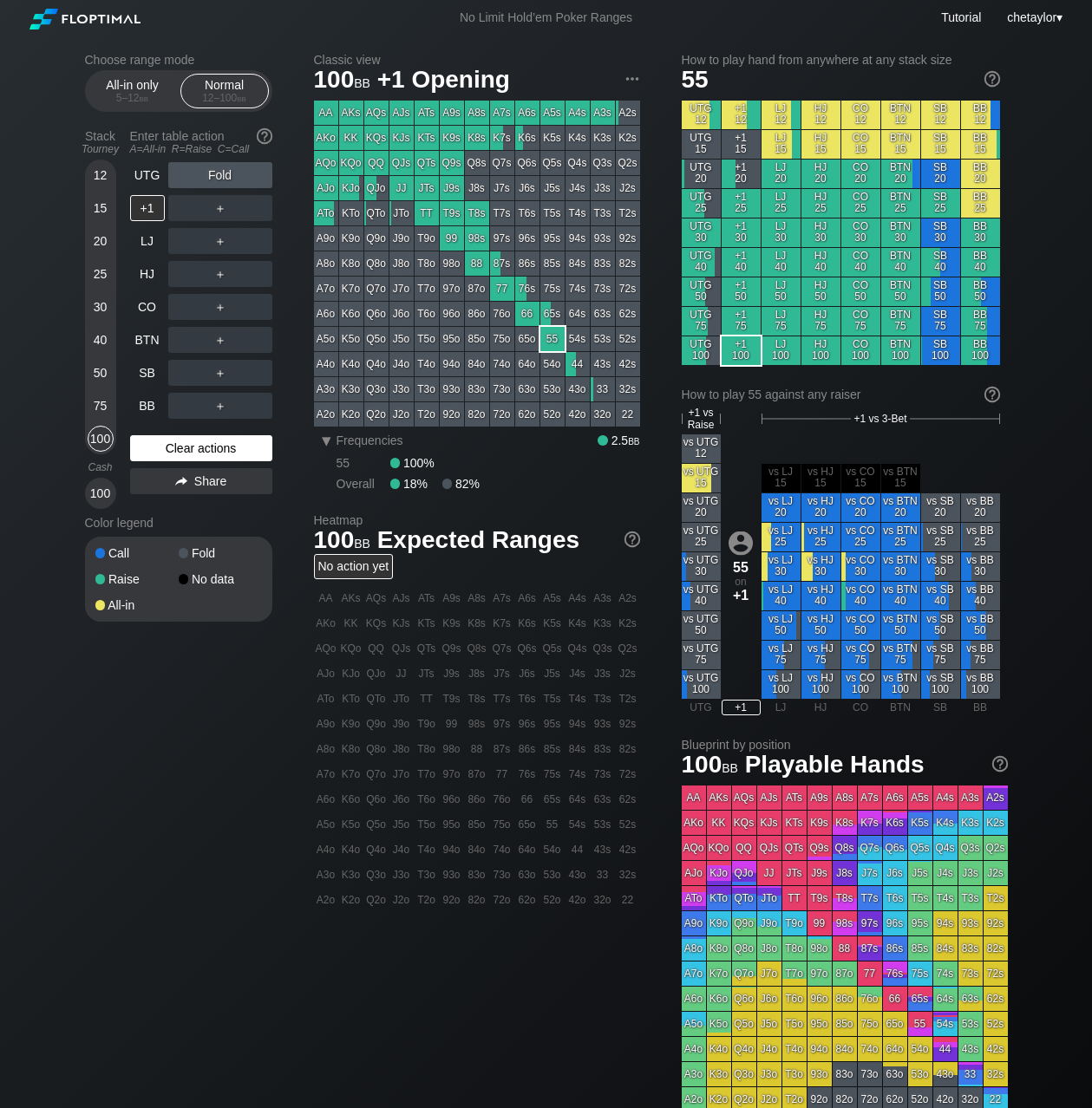
click at [177, 448] on div "Clear actions" at bounding box center [201, 448] width 142 height 26
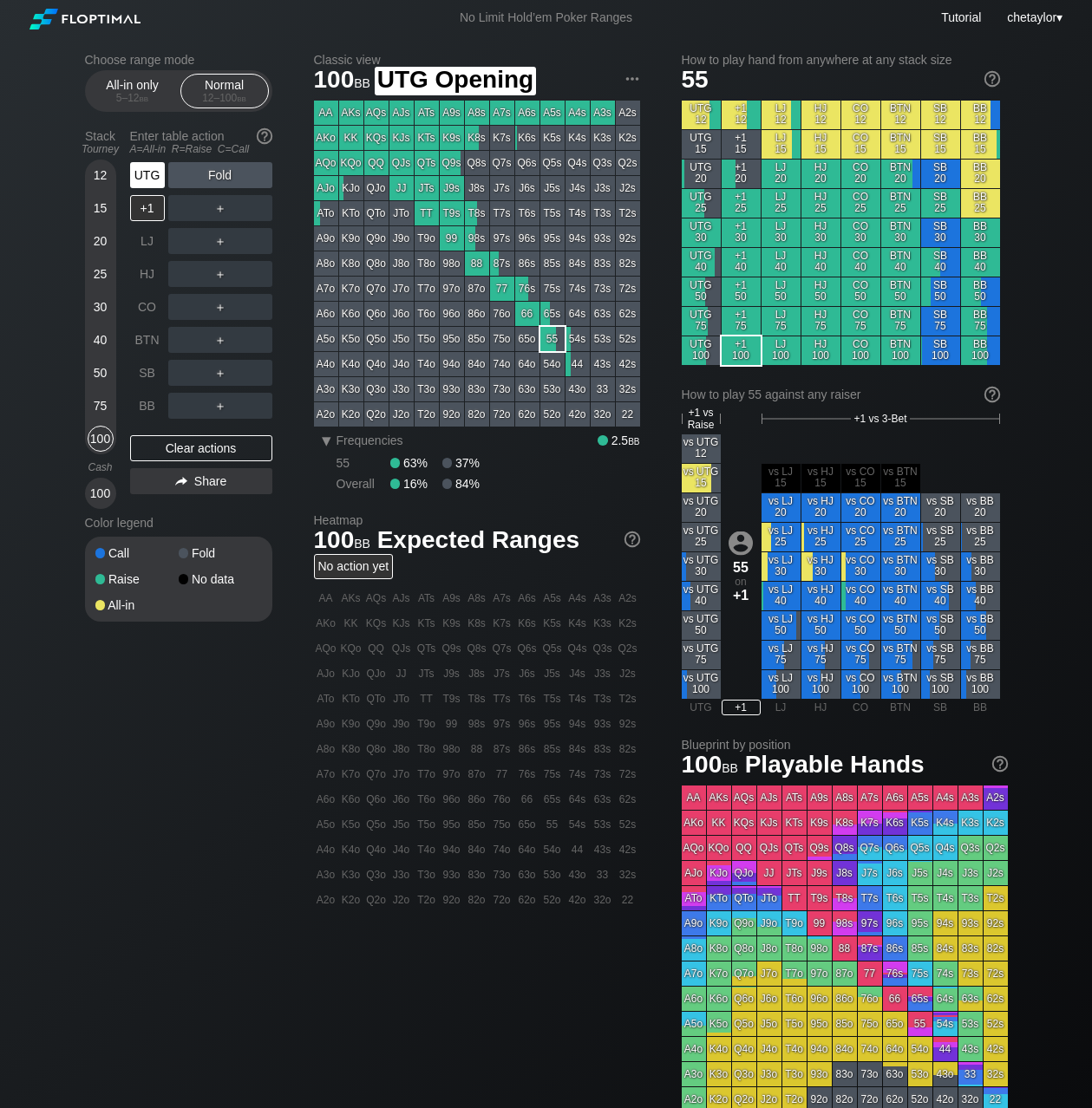
click at [148, 171] on div "UTG" at bounding box center [147, 175] width 35 height 26
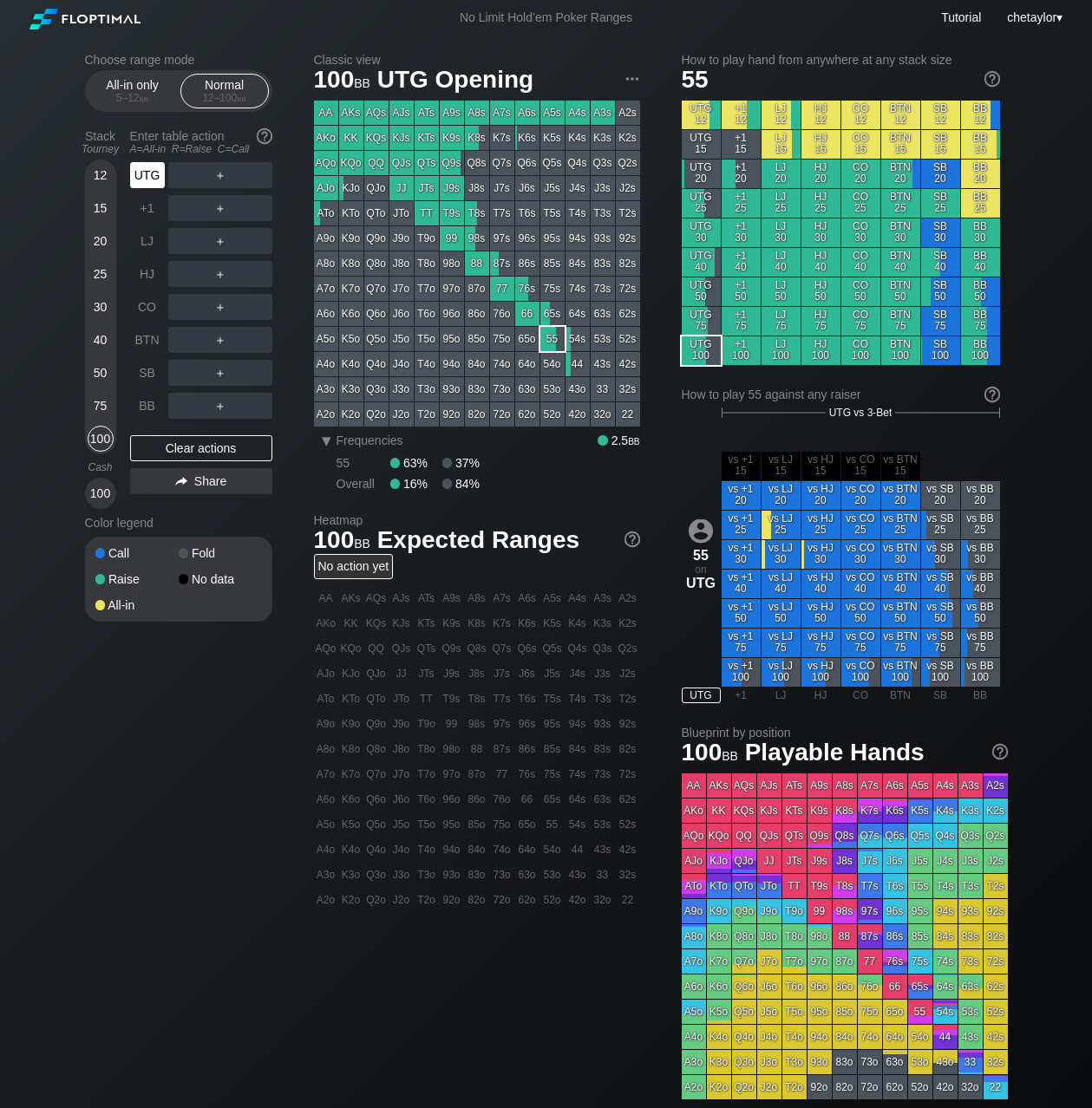
click at [148, 171] on div "UTG" at bounding box center [147, 175] width 35 height 26
click at [150, 399] on div "BB" at bounding box center [147, 406] width 35 height 26
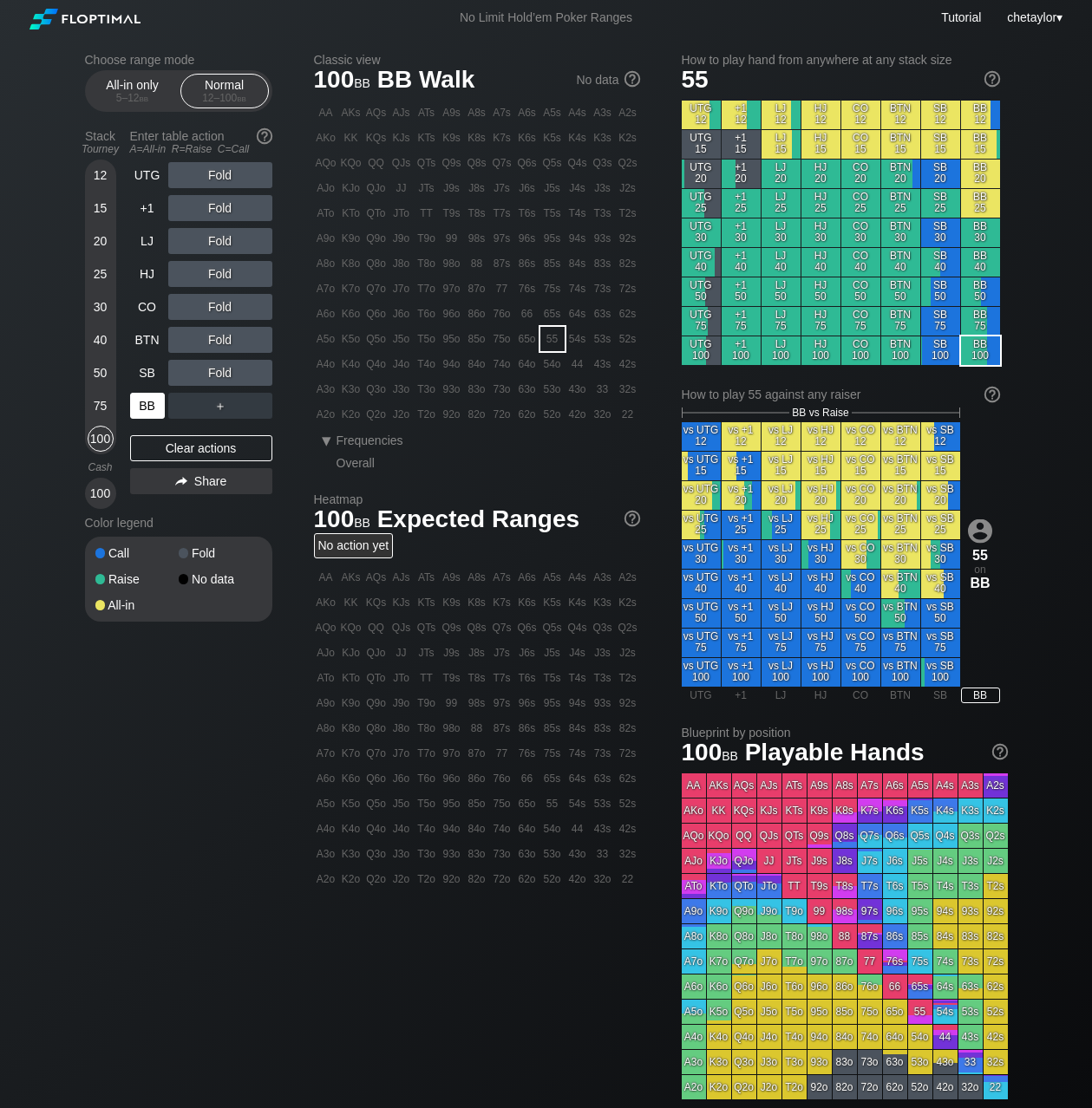
click at [150, 399] on div "BB" at bounding box center [147, 406] width 35 height 26
click at [189, 456] on div "Clear actions" at bounding box center [201, 448] width 142 height 26
click at [194, 448] on div "Clear actions" at bounding box center [201, 448] width 142 height 26
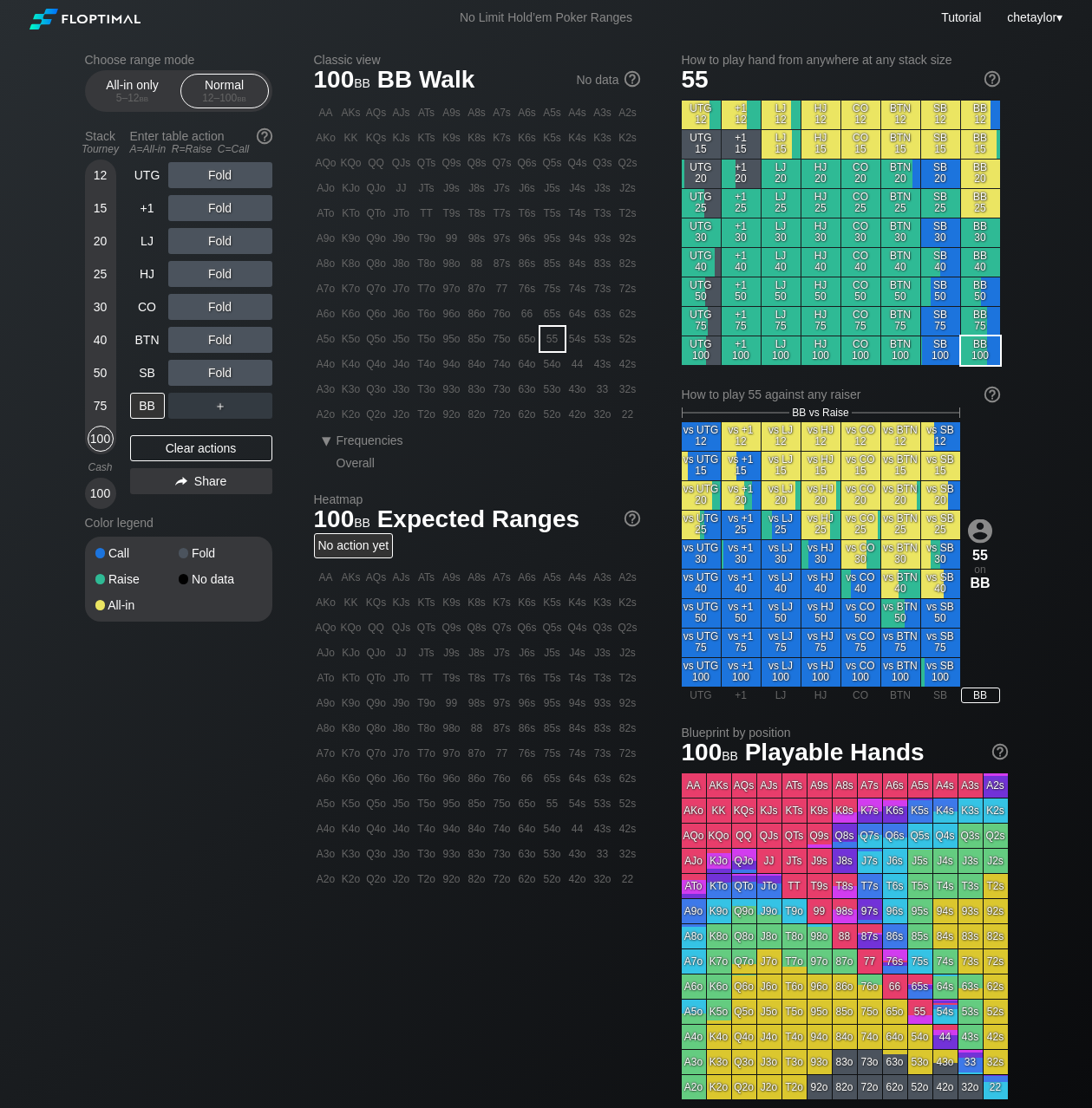
click at [357, 310] on div "K6o" at bounding box center [351, 314] width 25 height 25
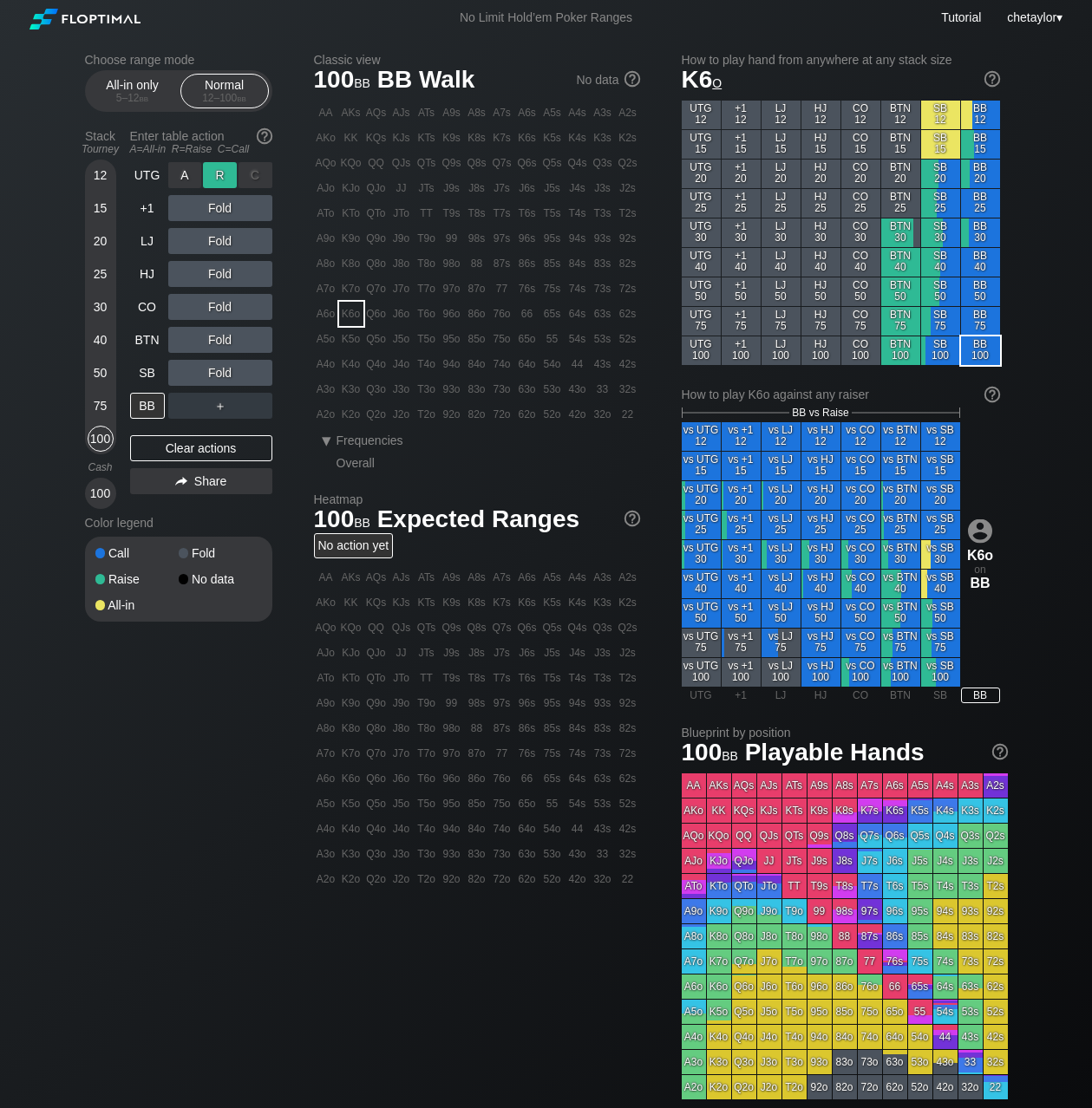
click at [220, 166] on div "R ✕" at bounding box center [219, 175] width 34 height 26
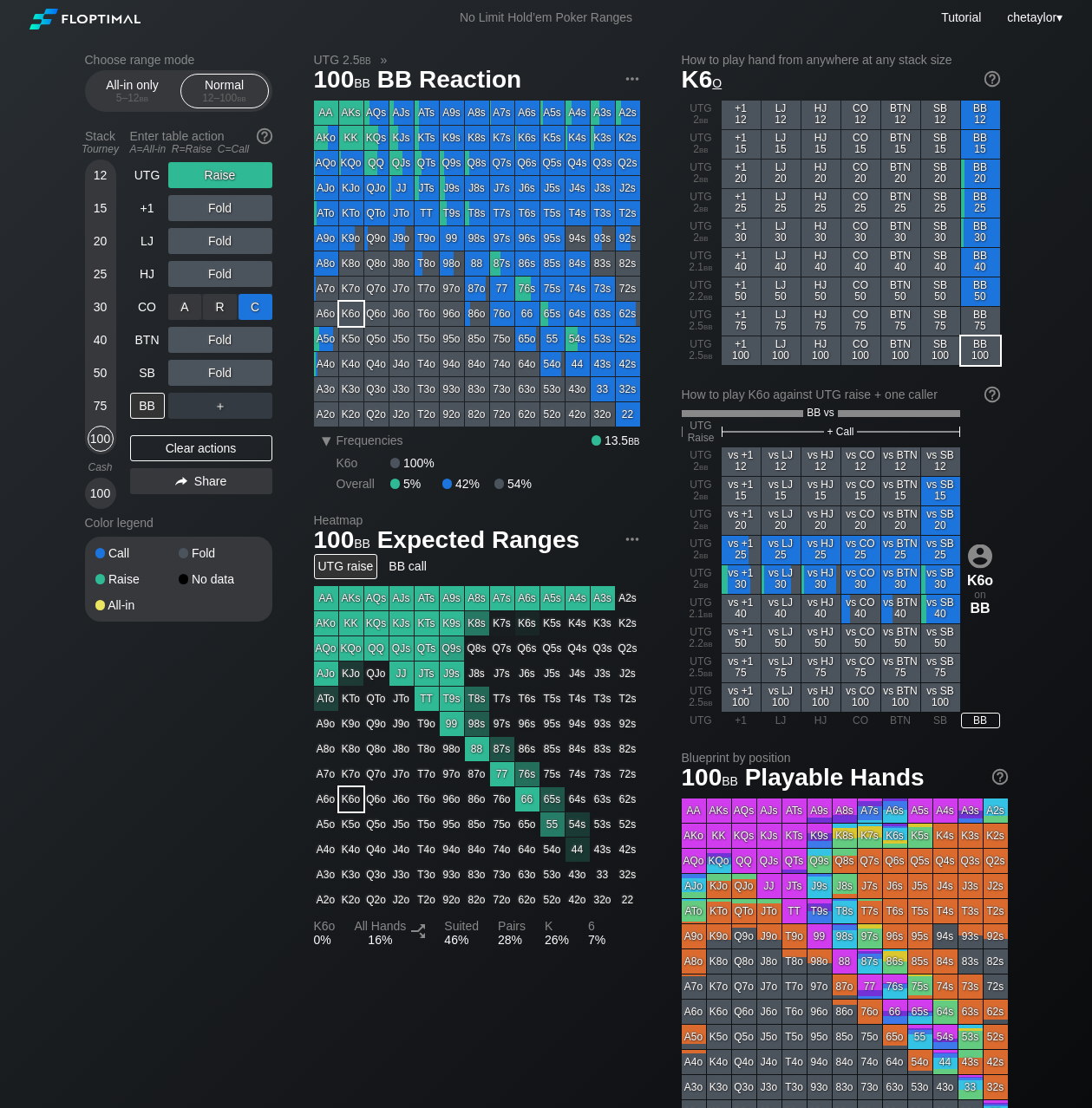
click at [260, 310] on div "C ✕" at bounding box center [255, 307] width 34 height 26
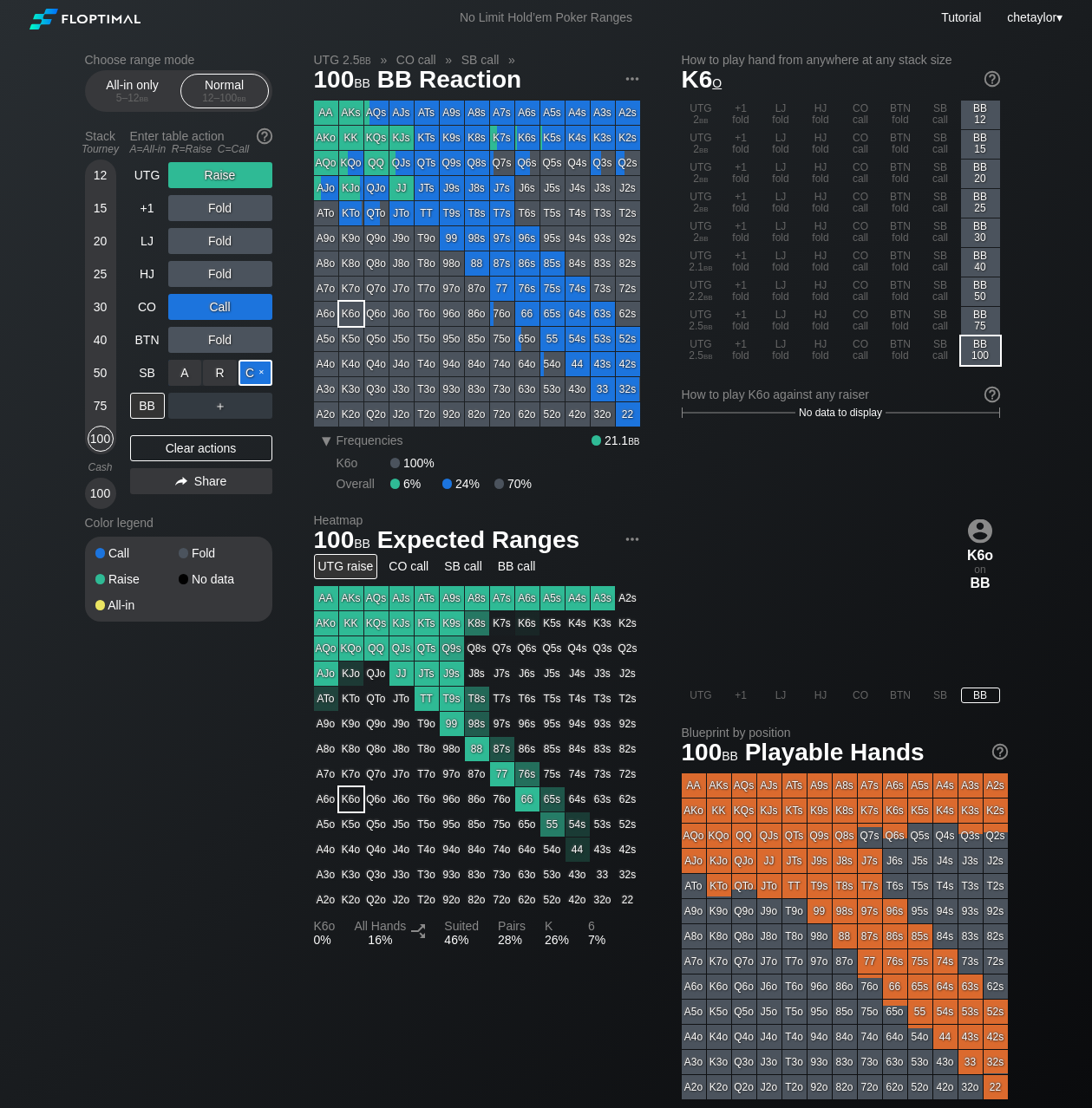
click at [258, 369] on div "C ✕" at bounding box center [255, 373] width 34 height 26
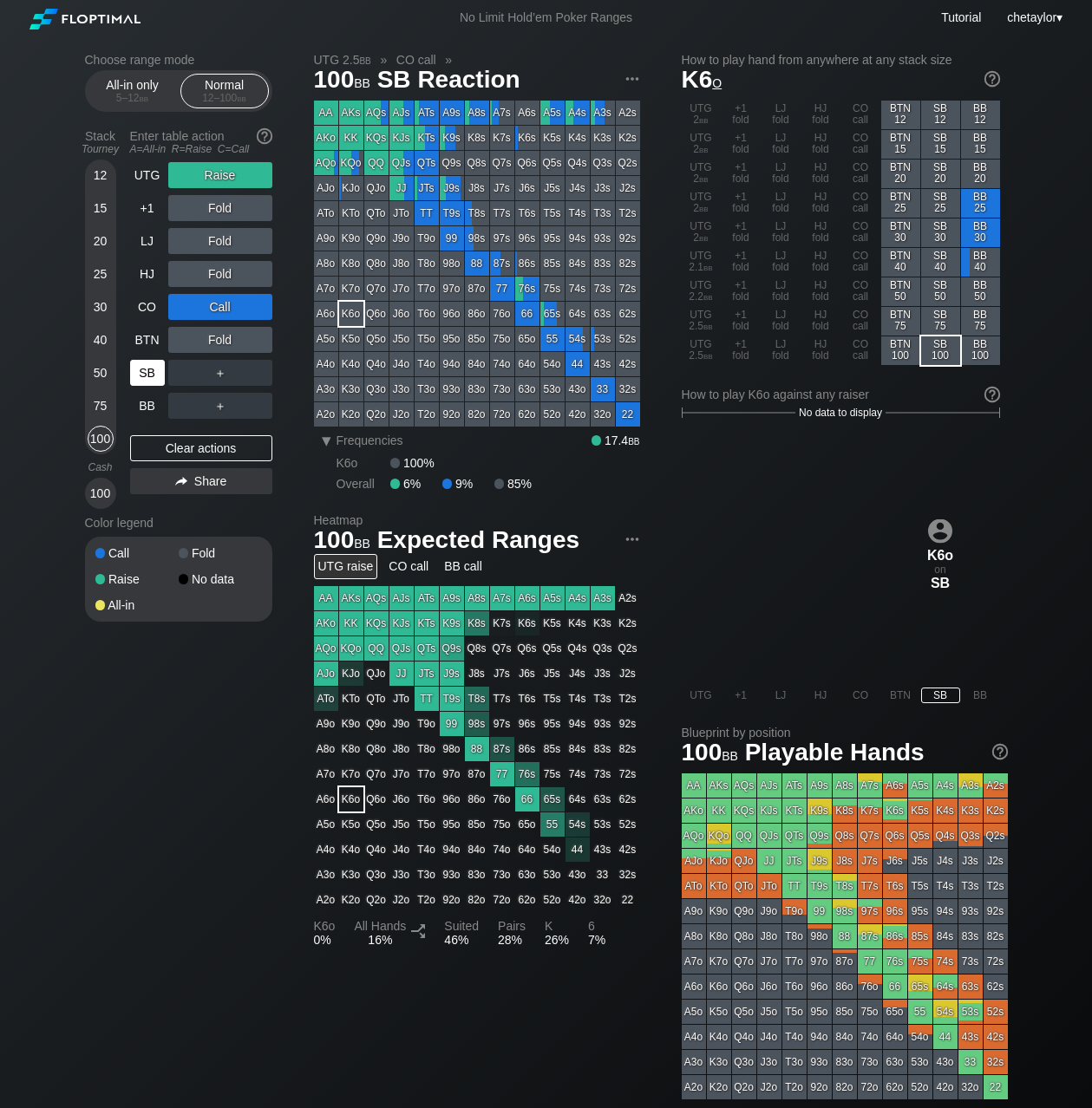
click at [144, 377] on div "SB" at bounding box center [147, 373] width 35 height 26
click at [185, 444] on div "Clear actions" at bounding box center [201, 448] width 142 height 26
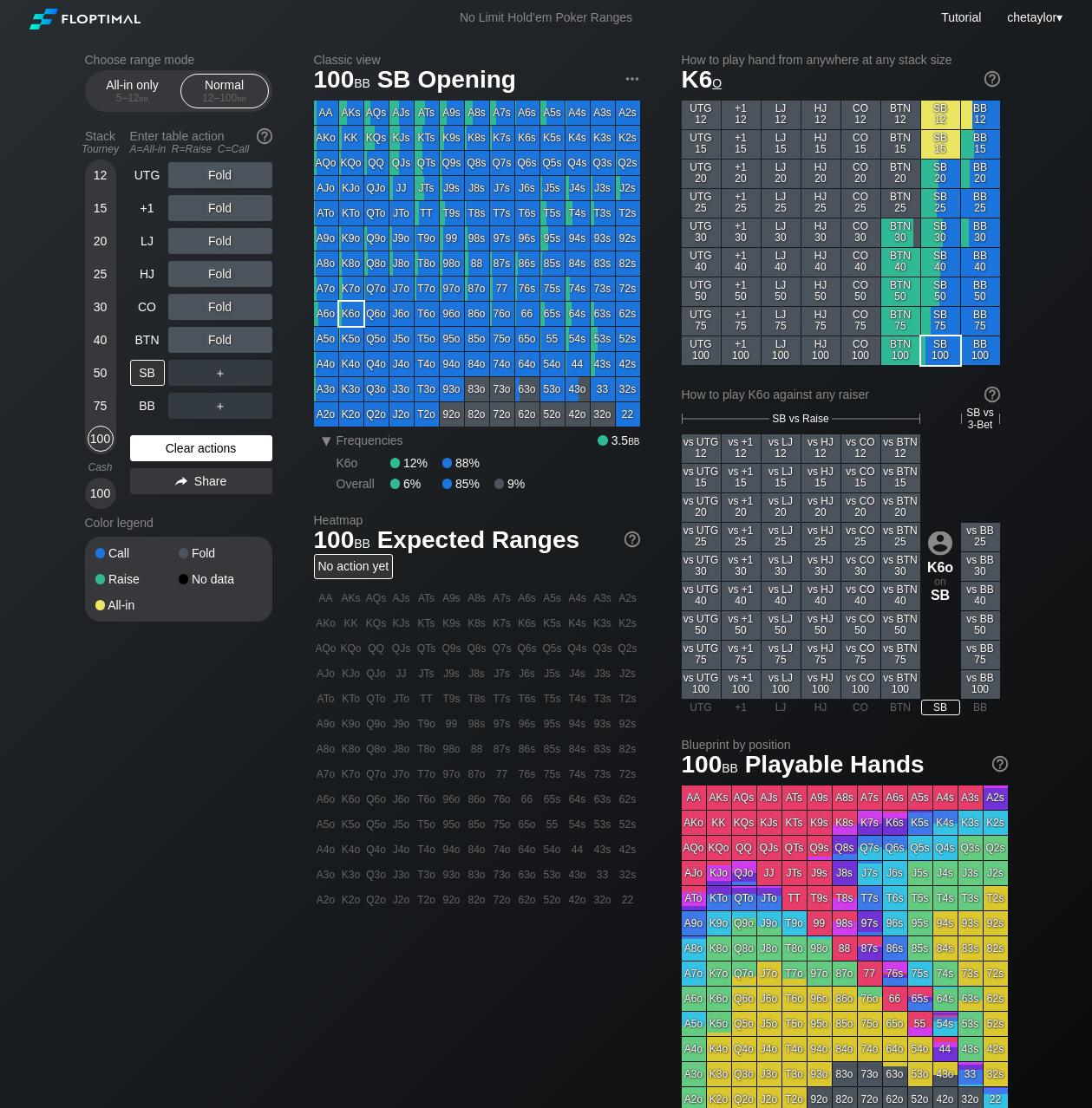
click at [185, 444] on div "Clear actions" at bounding box center [201, 448] width 142 height 26
click at [600, 137] on div "K3s" at bounding box center [602, 137] width 25 height 25
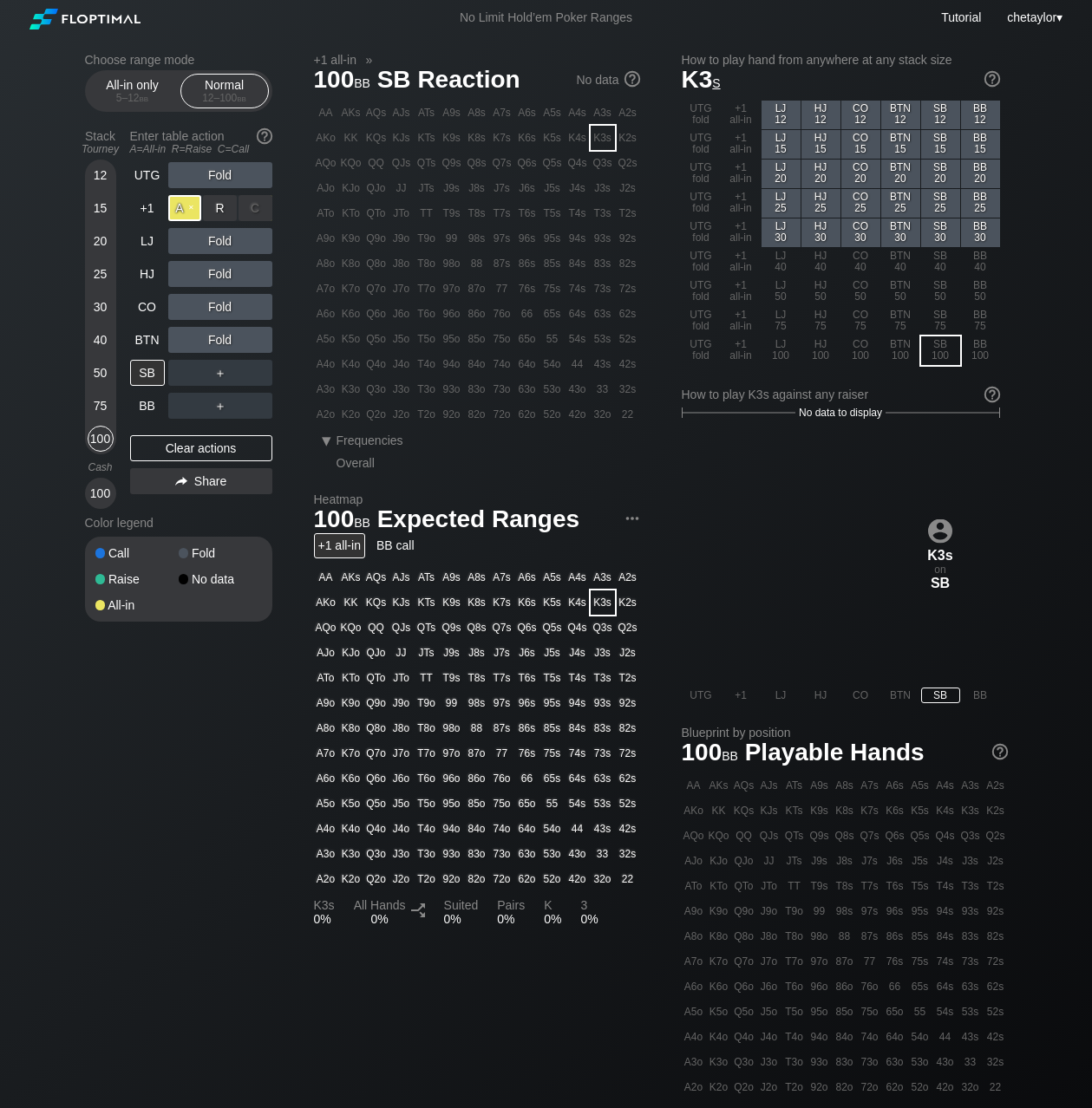
click at [185, 209] on div "A ✕" at bounding box center [185, 208] width 34 height 26
click at [156, 332] on div "BTN" at bounding box center [147, 339] width 35 height 26
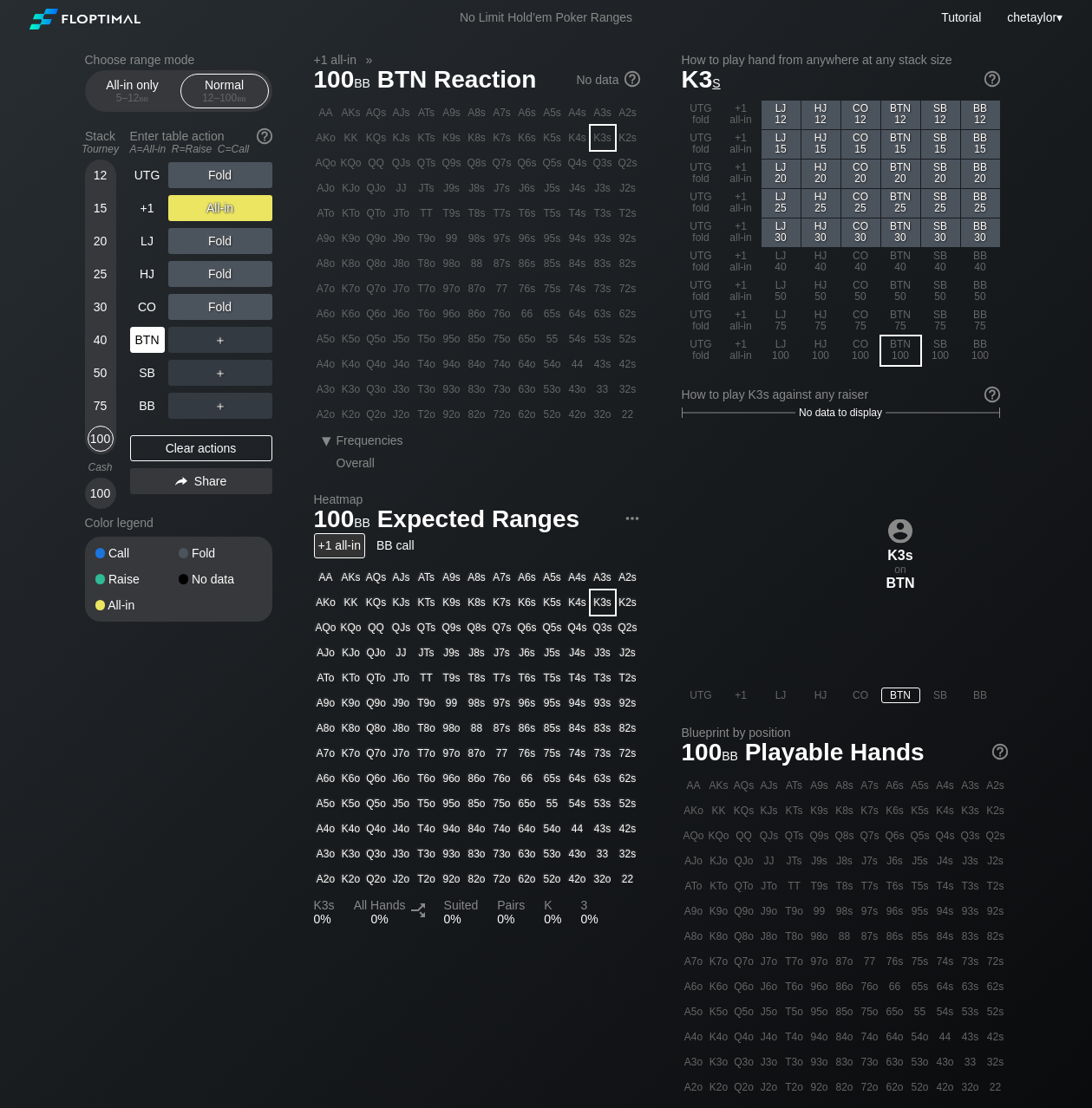
click at [156, 332] on div "BTN" at bounding box center [147, 339] width 35 height 26
click at [183, 448] on div "Clear actions" at bounding box center [201, 448] width 142 height 26
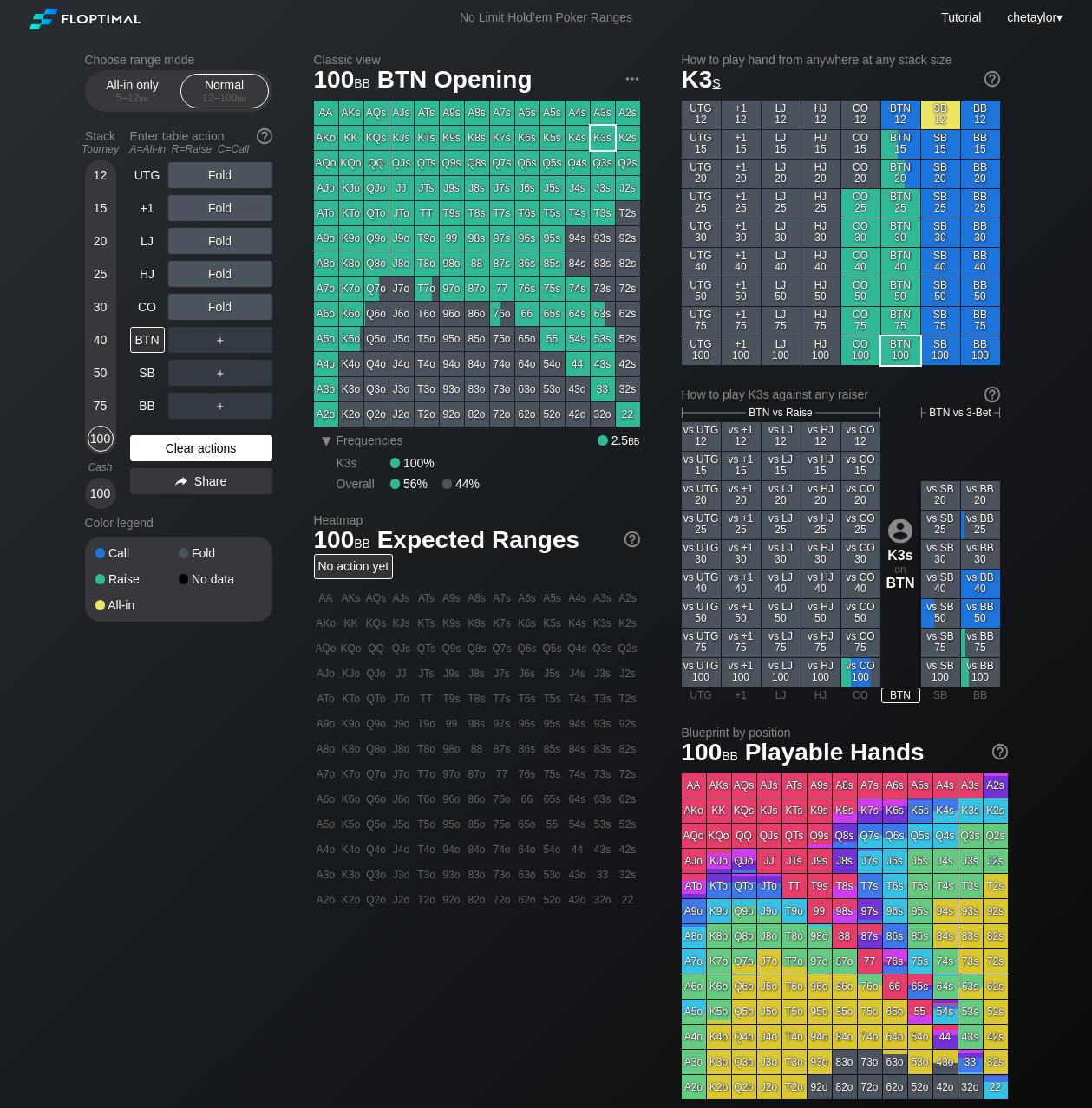
click at [183, 448] on div "Clear actions" at bounding box center [201, 448] width 142 height 26
click at [147, 307] on div "CO" at bounding box center [147, 307] width 35 height 26
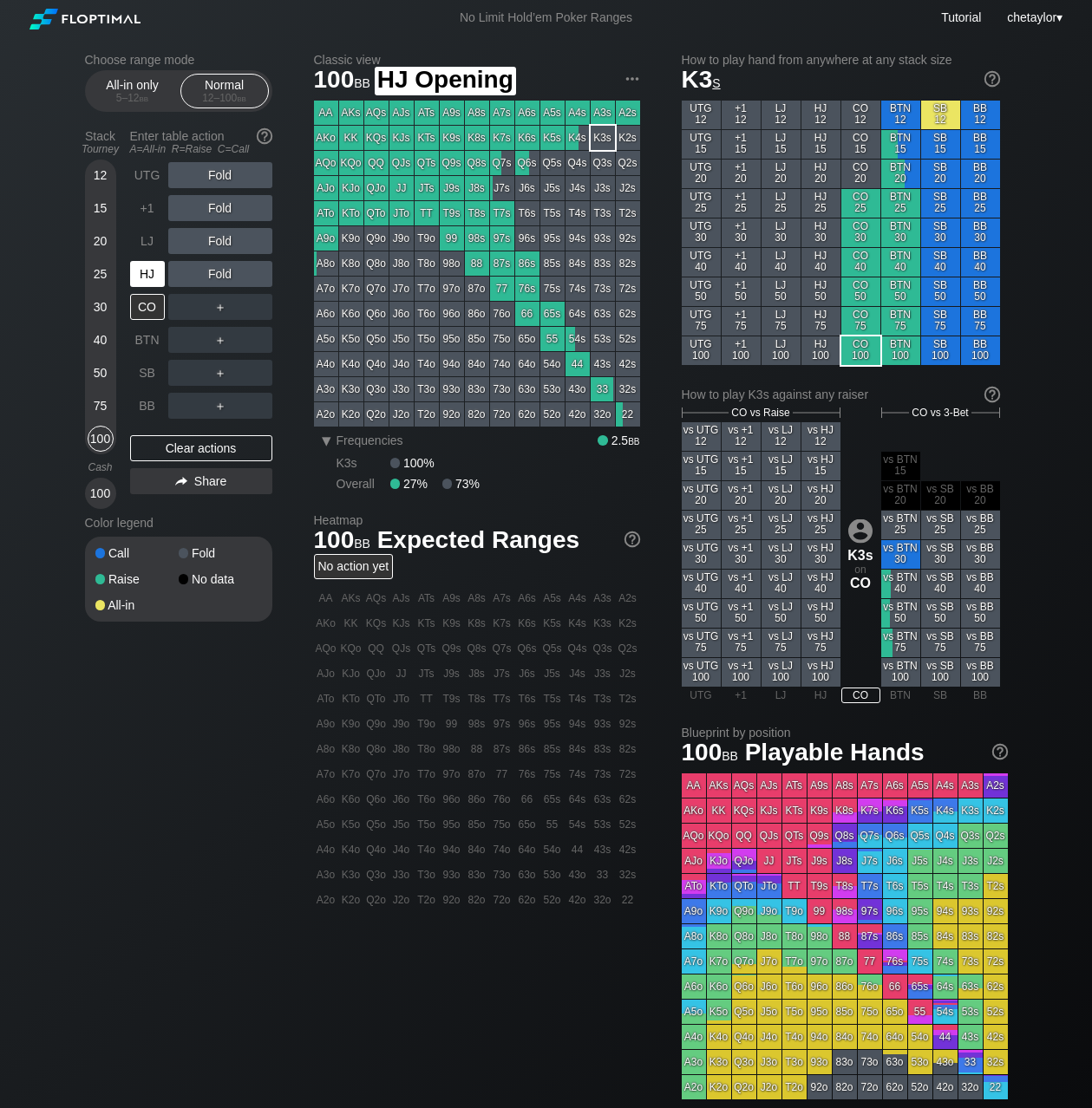
click at [158, 274] on div "HJ" at bounding box center [147, 274] width 35 height 26
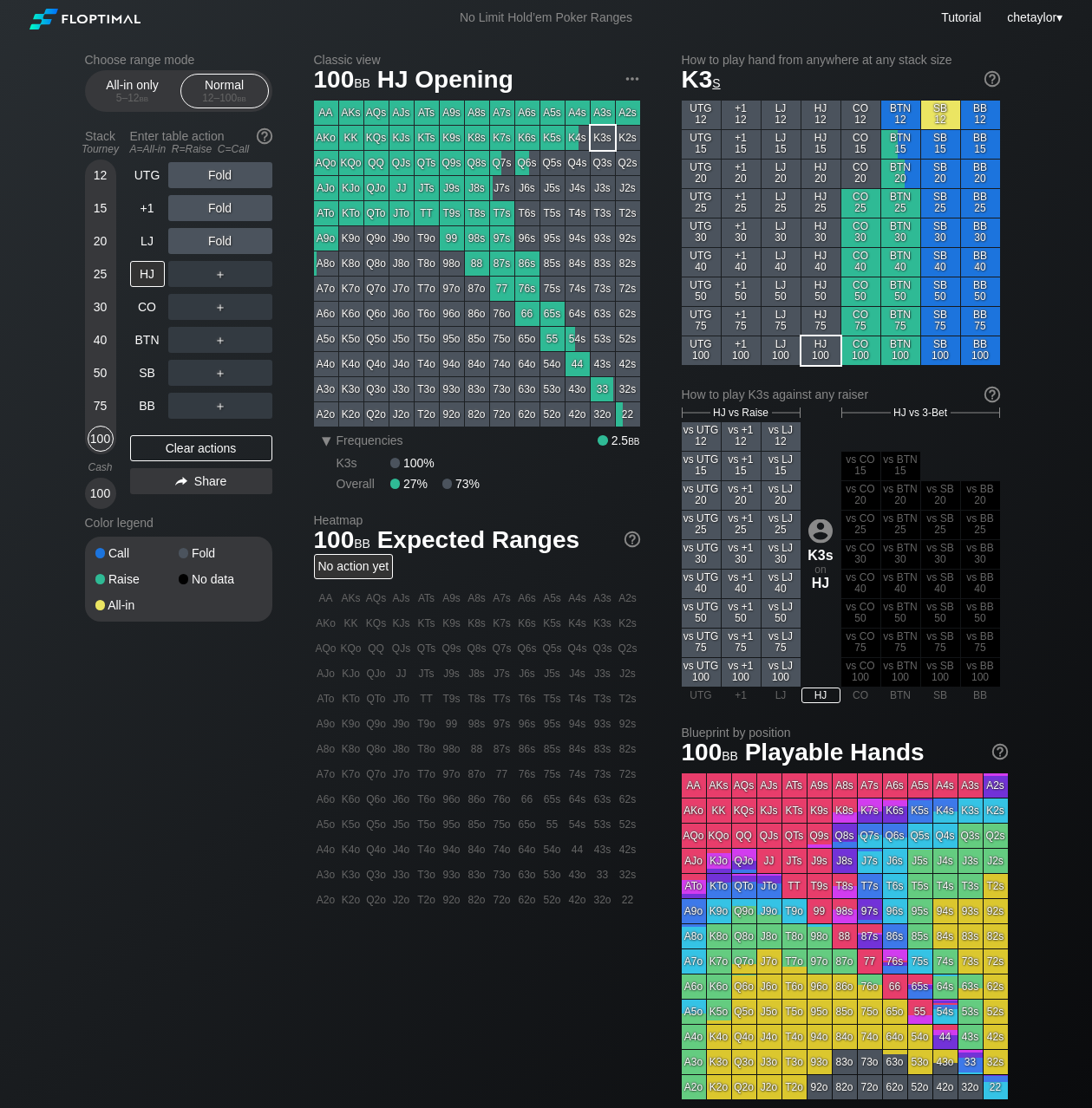
click at [356, 190] on div "KJo" at bounding box center [351, 188] width 25 height 25
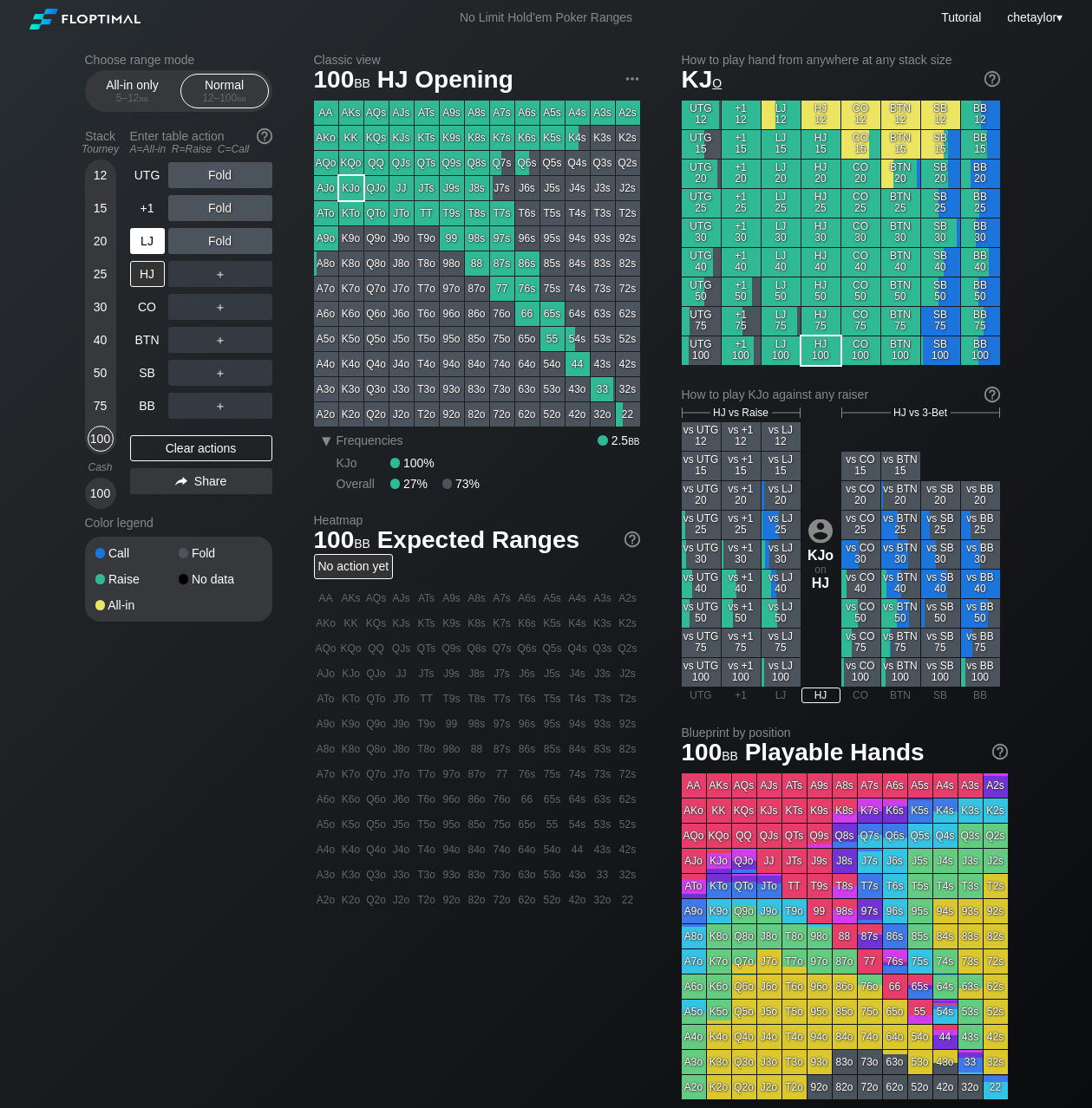
click at [142, 236] on div "LJ" at bounding box center [147, 241] width 35 height 26
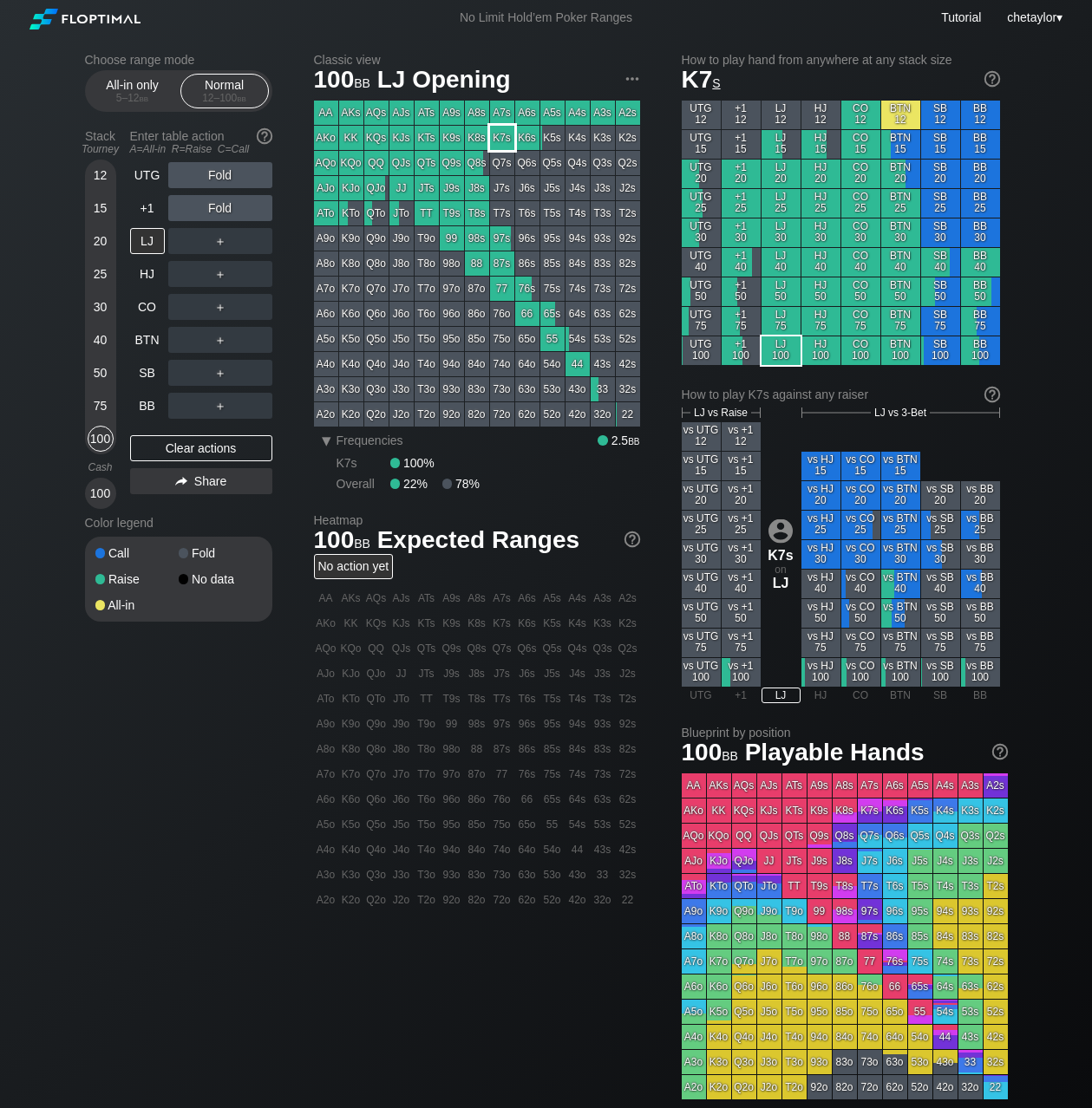
click at [504, 136] on div "K7s" at bounding box center [502, 137] width 25 height 25
click at [146, 200] on div "+1" at bounding box center [147, 208] width 35 height 26
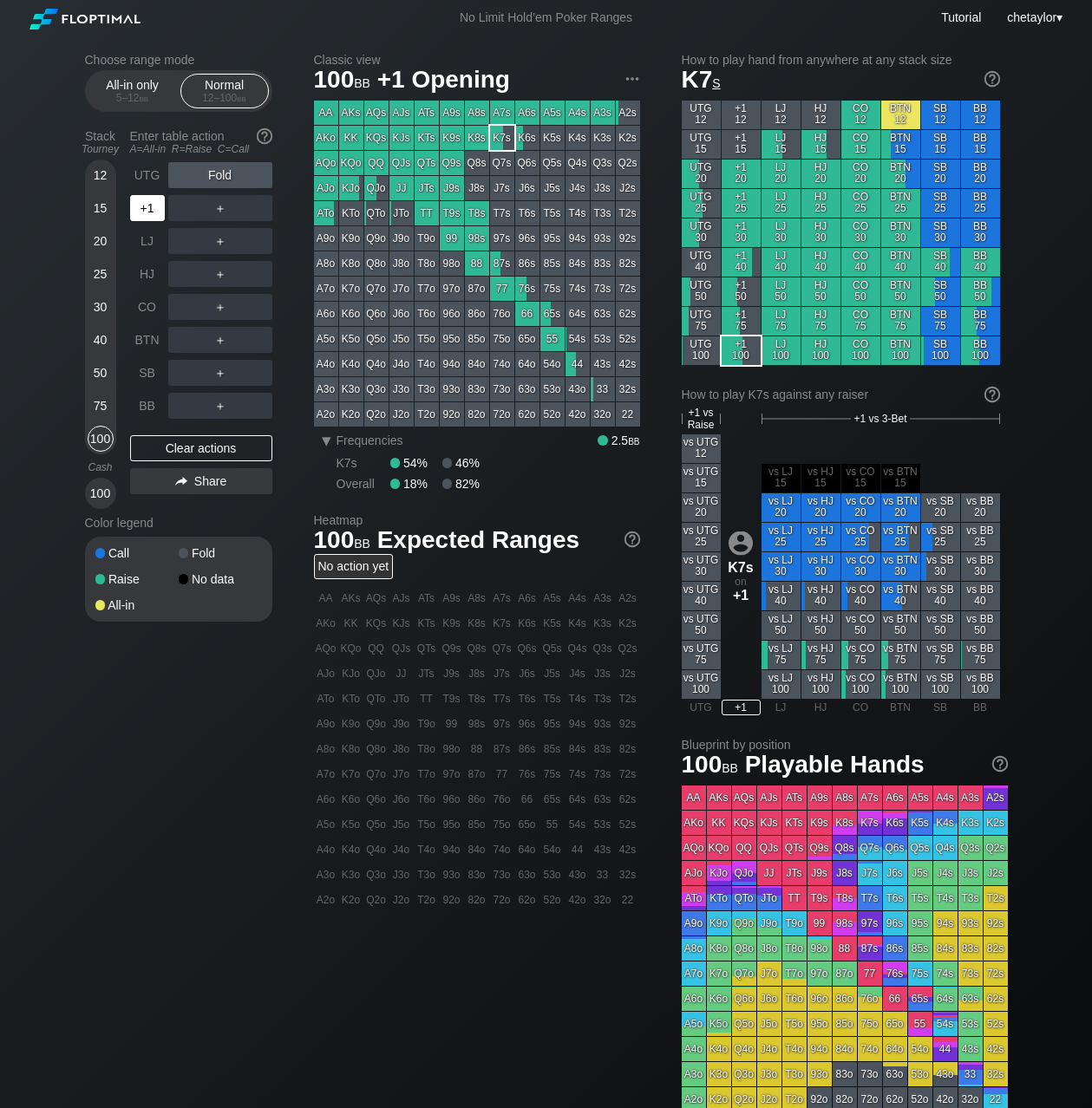
click at [146, 200] on div "+1" at bounding box center [147, 208] width 35 height 26
click at [172, 442] on div "Clear actions" at bounding box center [201, 448] width 142 height 26
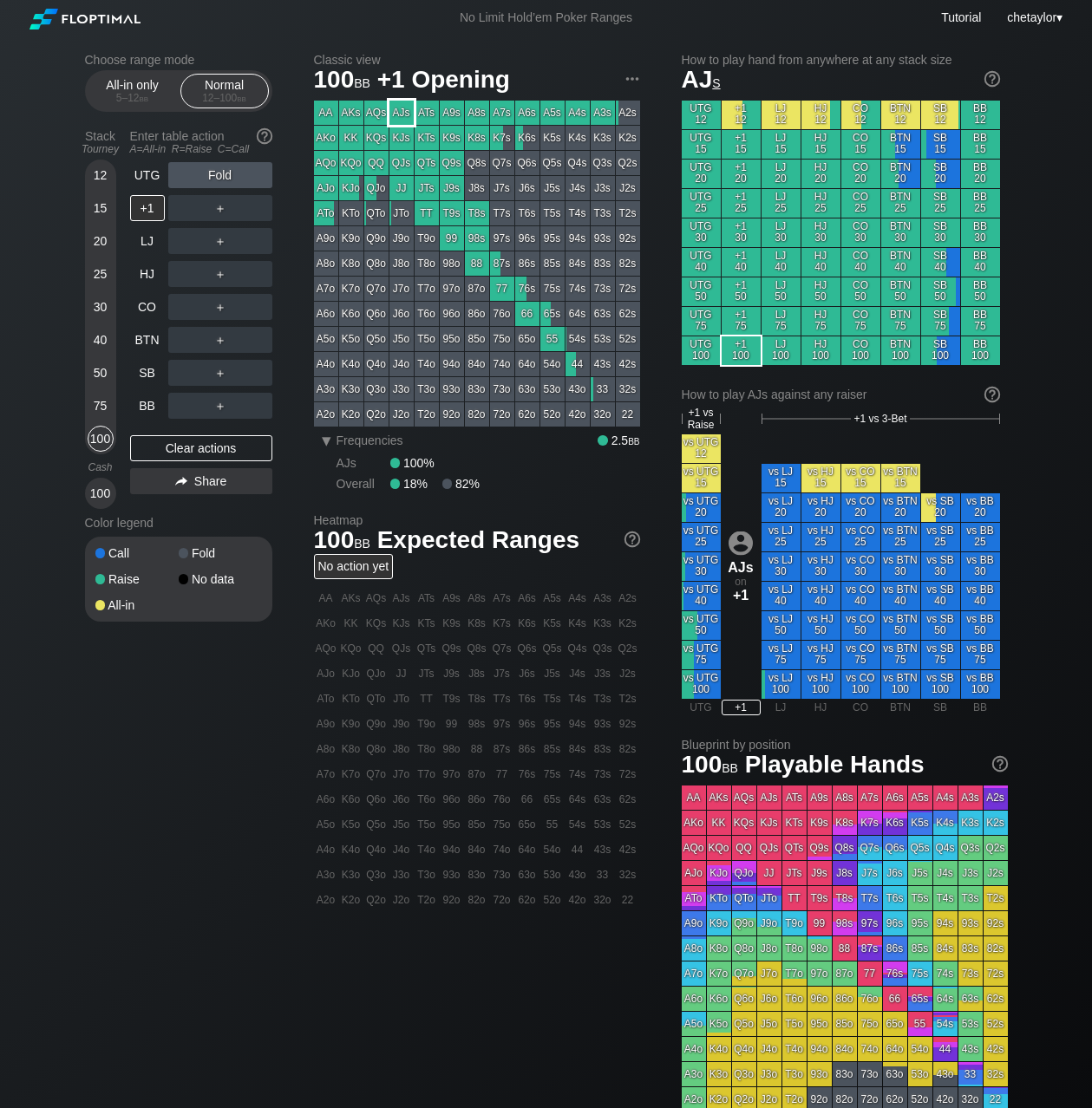
click at [404, 110] on div "AJs" at bounding box center [401, 113] width 25 height 25
click at [152, 172] on div "UTG" at bounding box center [147, 175] width 35 height 26
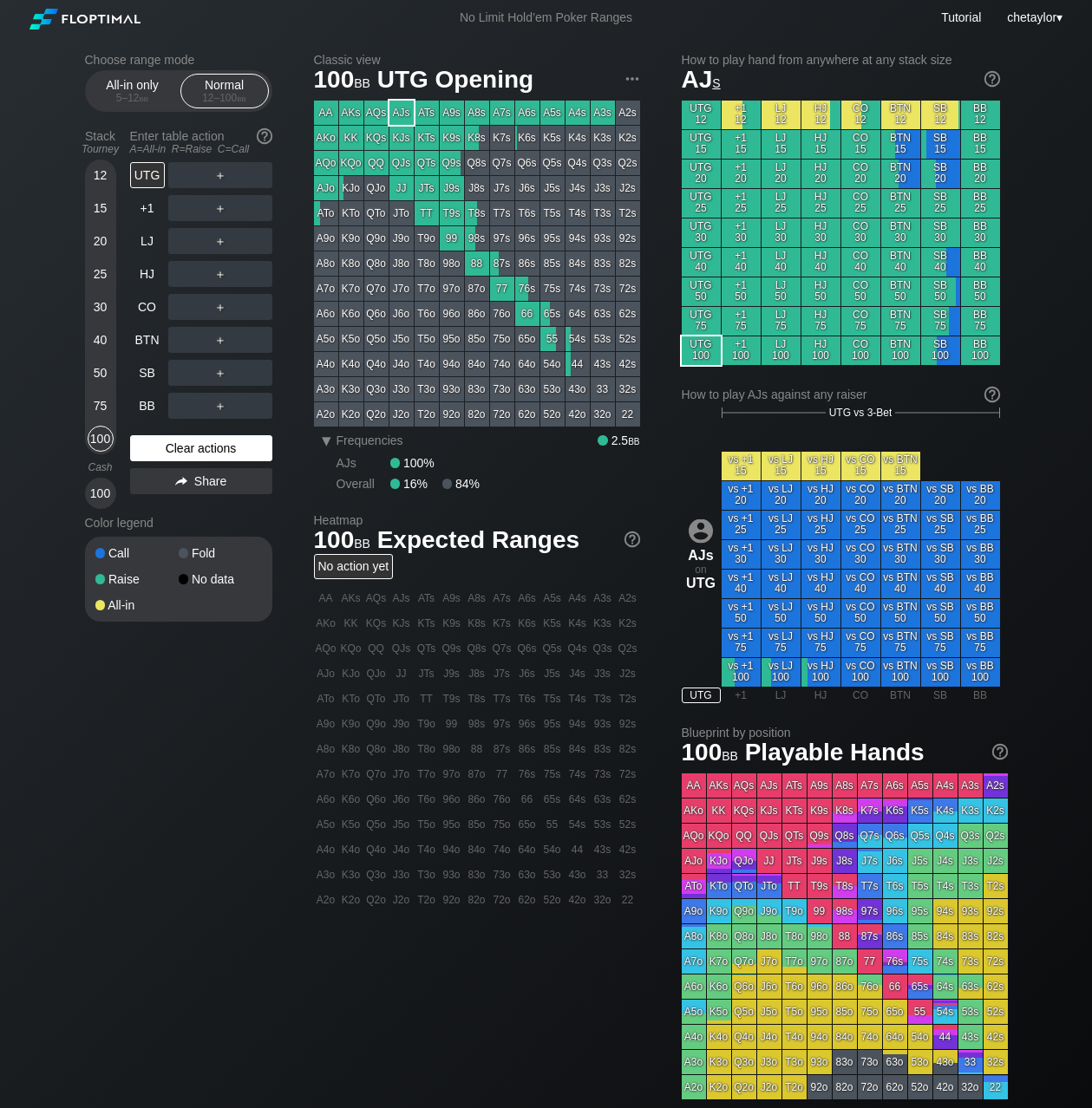
click at [183, 445] on div "Clear actions" at bounding box center [201, 448] width 142 height 26
click at [151, 399] on div "BB" at bounding box center [147, 406] width 35 height 26
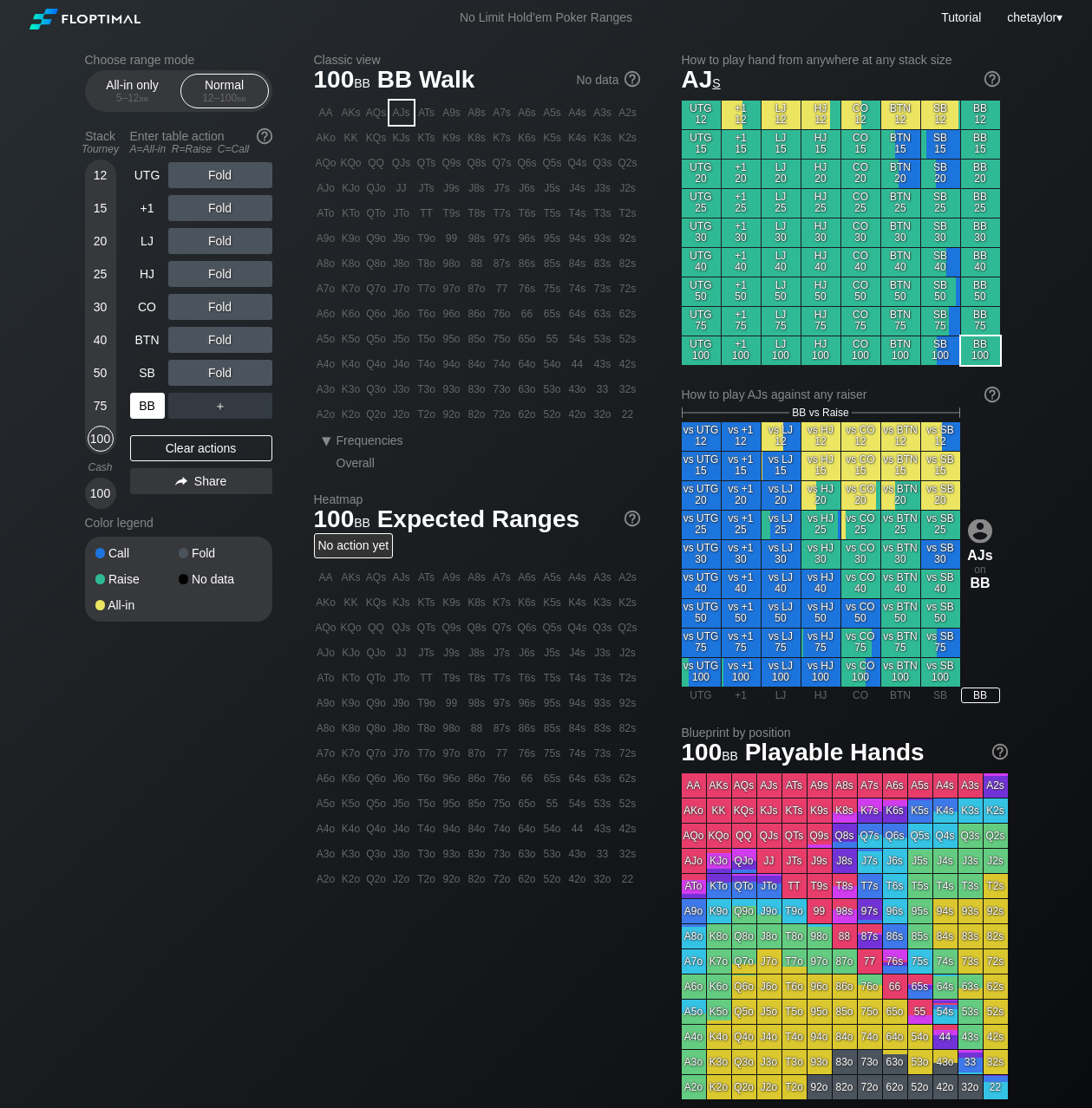
click at [151, 399] on div "BB" at bounding box center [147, 406] width 35 height 26
click at [176, 445] on div "Clear actions" at bounding box center [201, 448] width 142 height 26
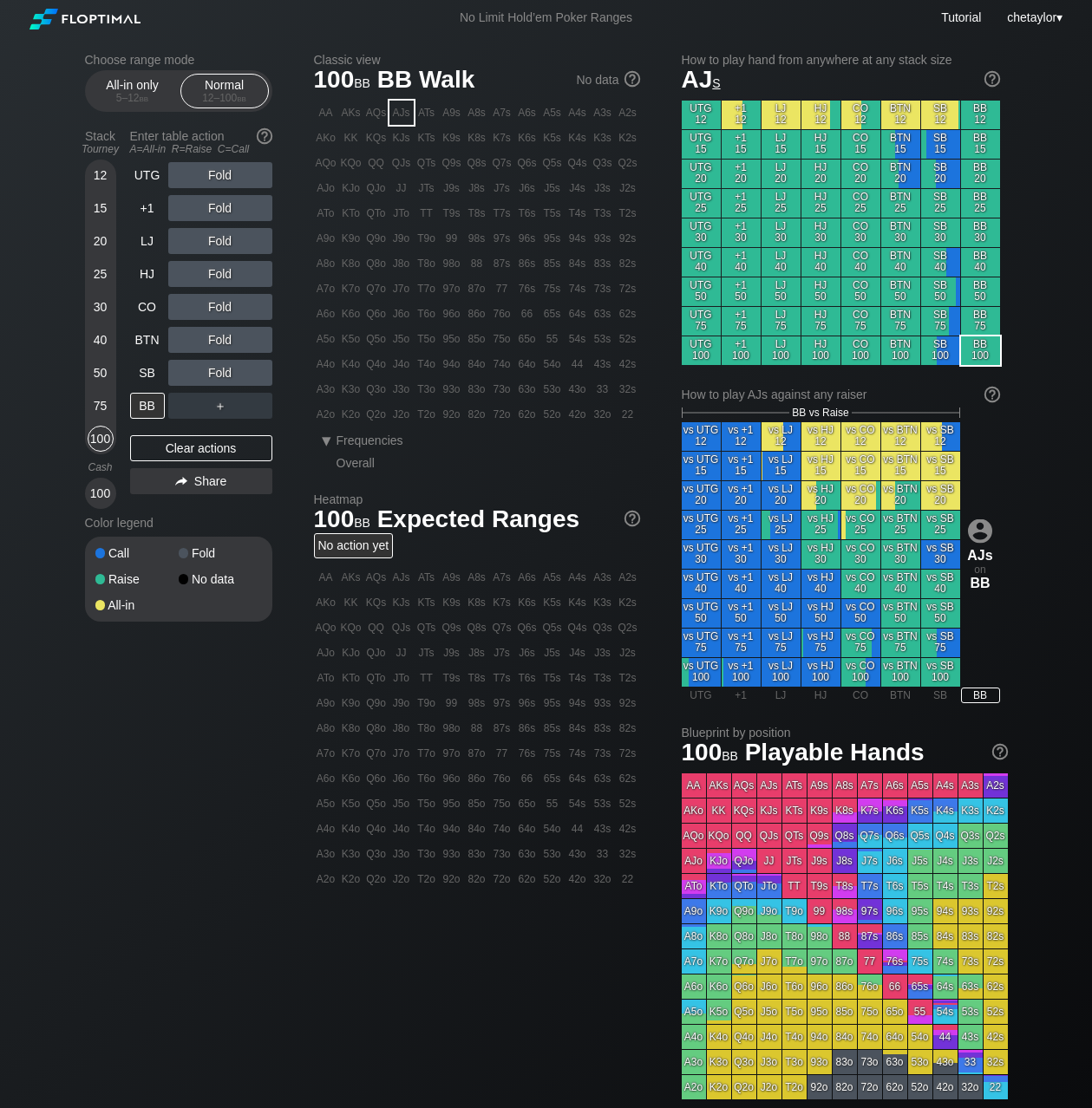
click at [380, 143] on div "KQs" at bounding box center [376, 137] width 25 height 25
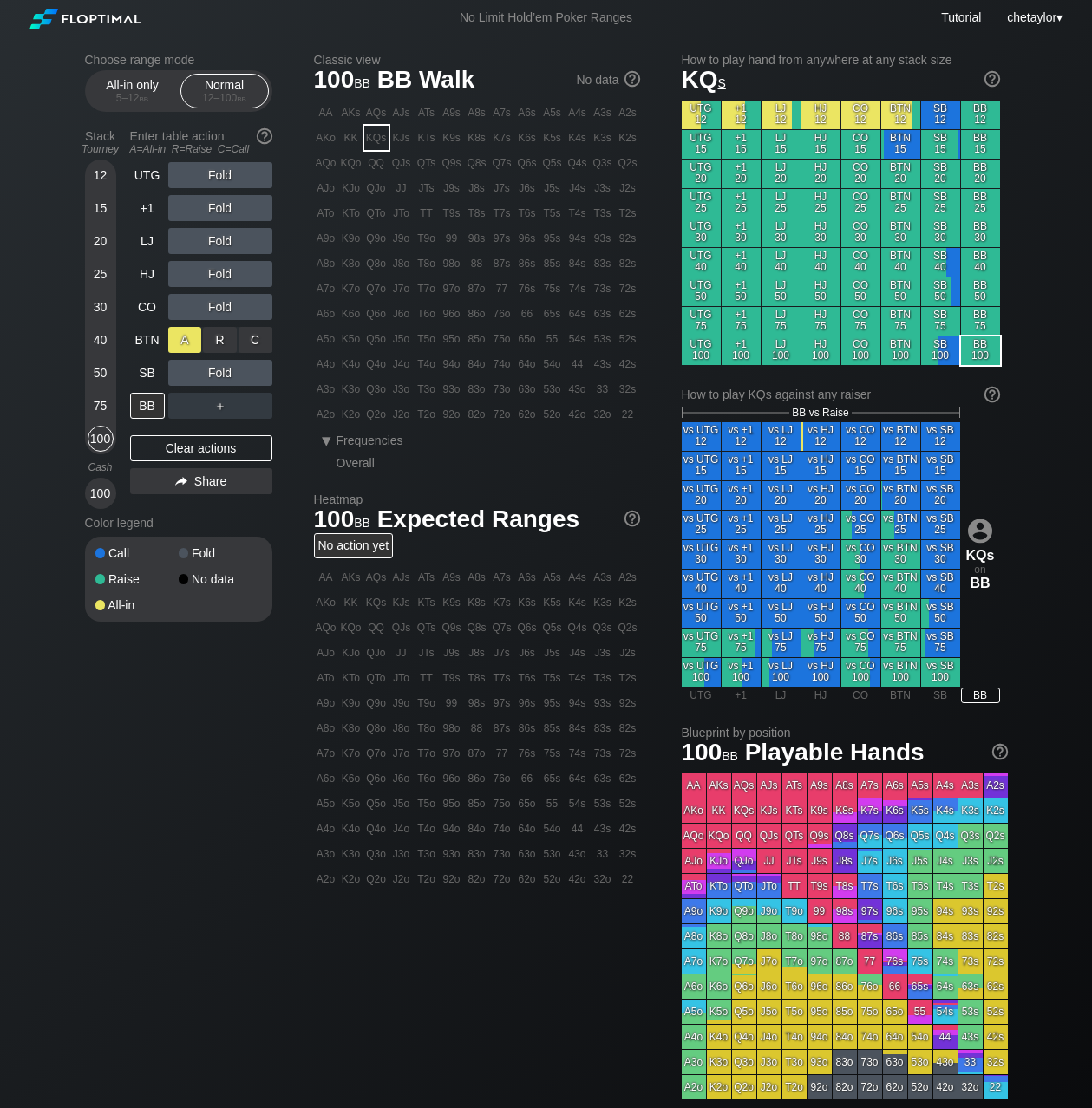
click at [182, 350] on div "A ✕" at bounding box center [185, 339] width 34 height 26
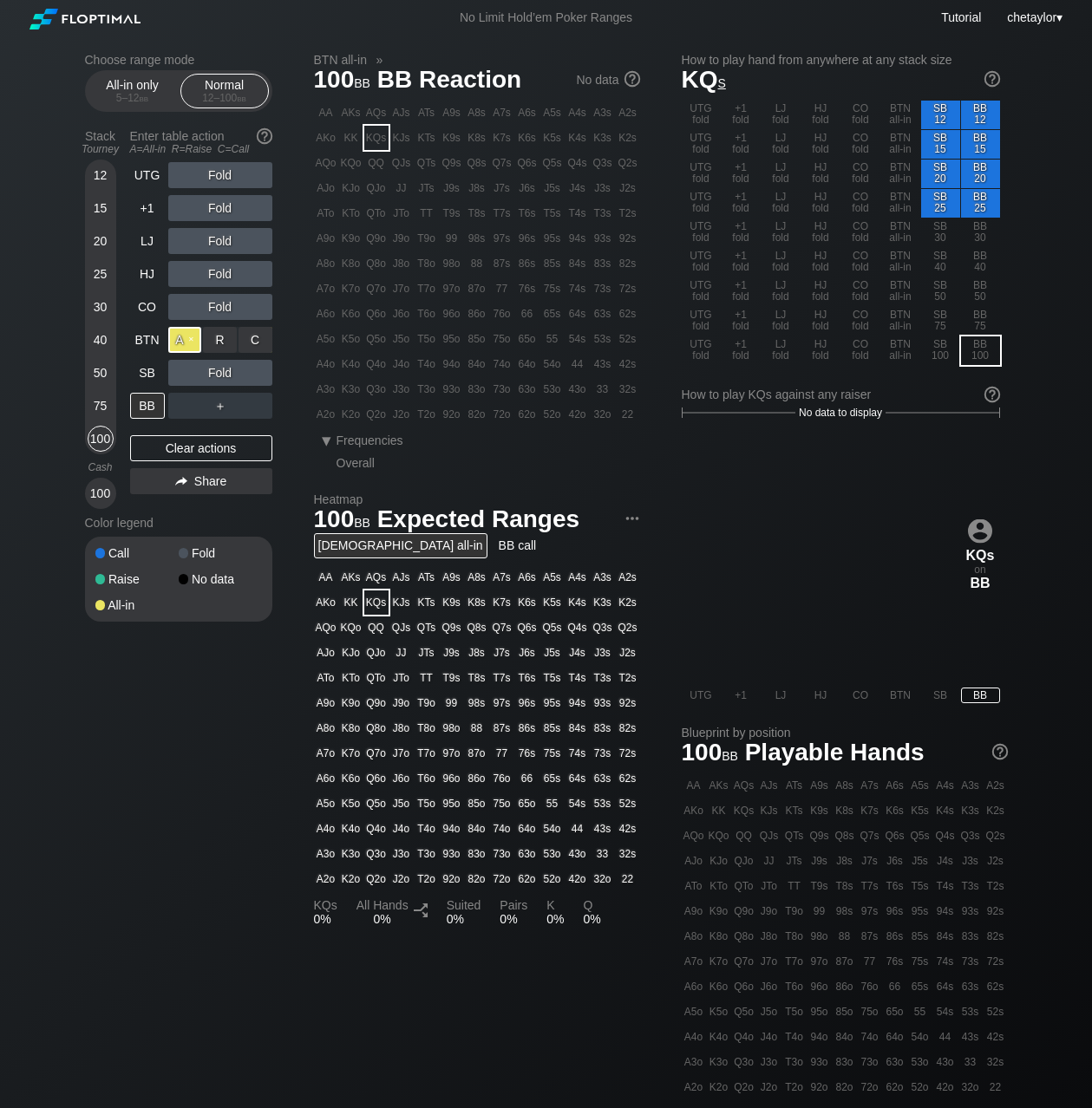
click at [181, 349] on div "A ✕" at bounding box center [185, 339] width 34 height 26
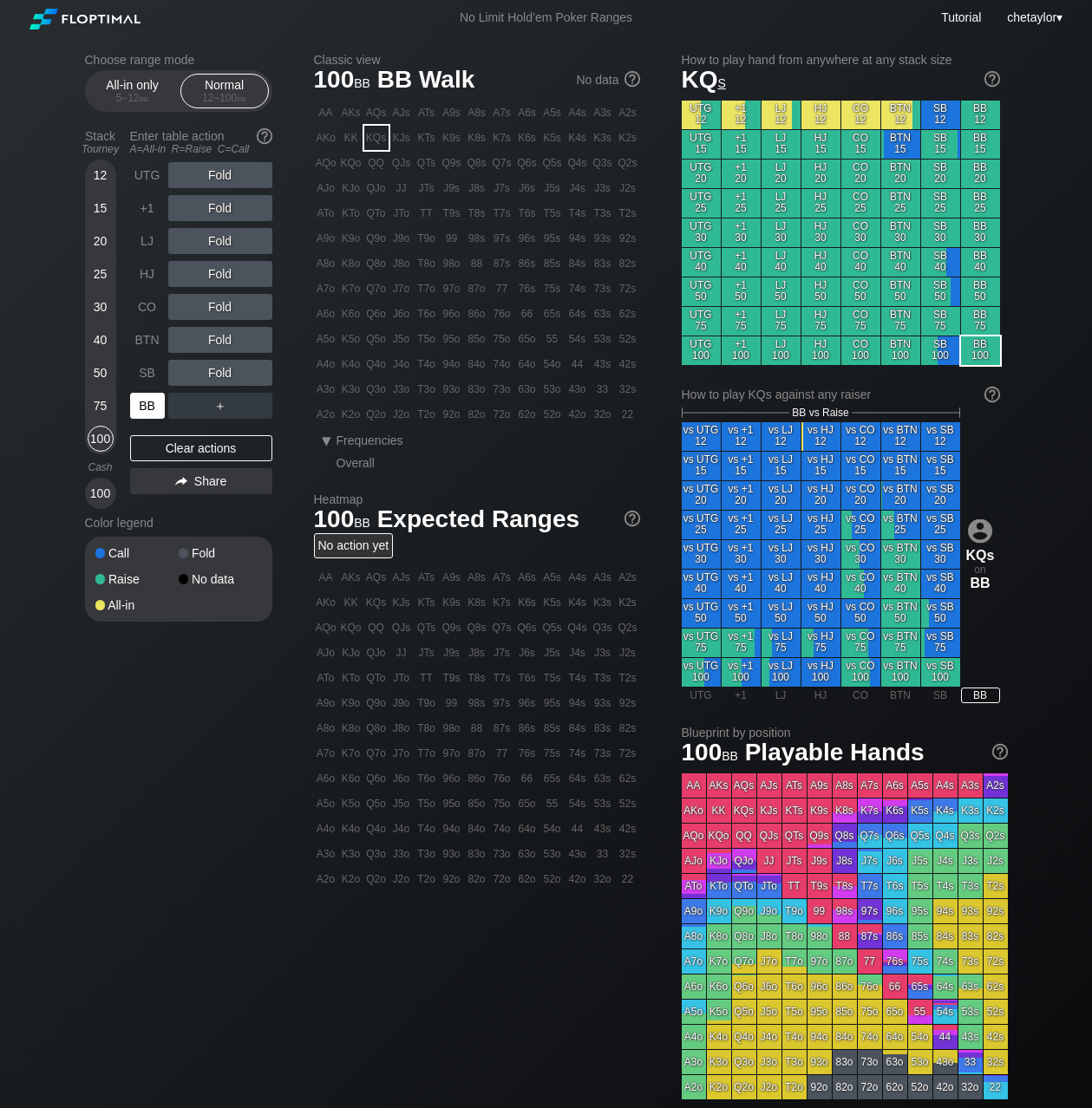
click at [145, 408] on div "BB" at bounding box center [147, 406] width 35 height 26
click at [147, 373] on div "SB" at bounding box center [147, 373] width 35 height 26
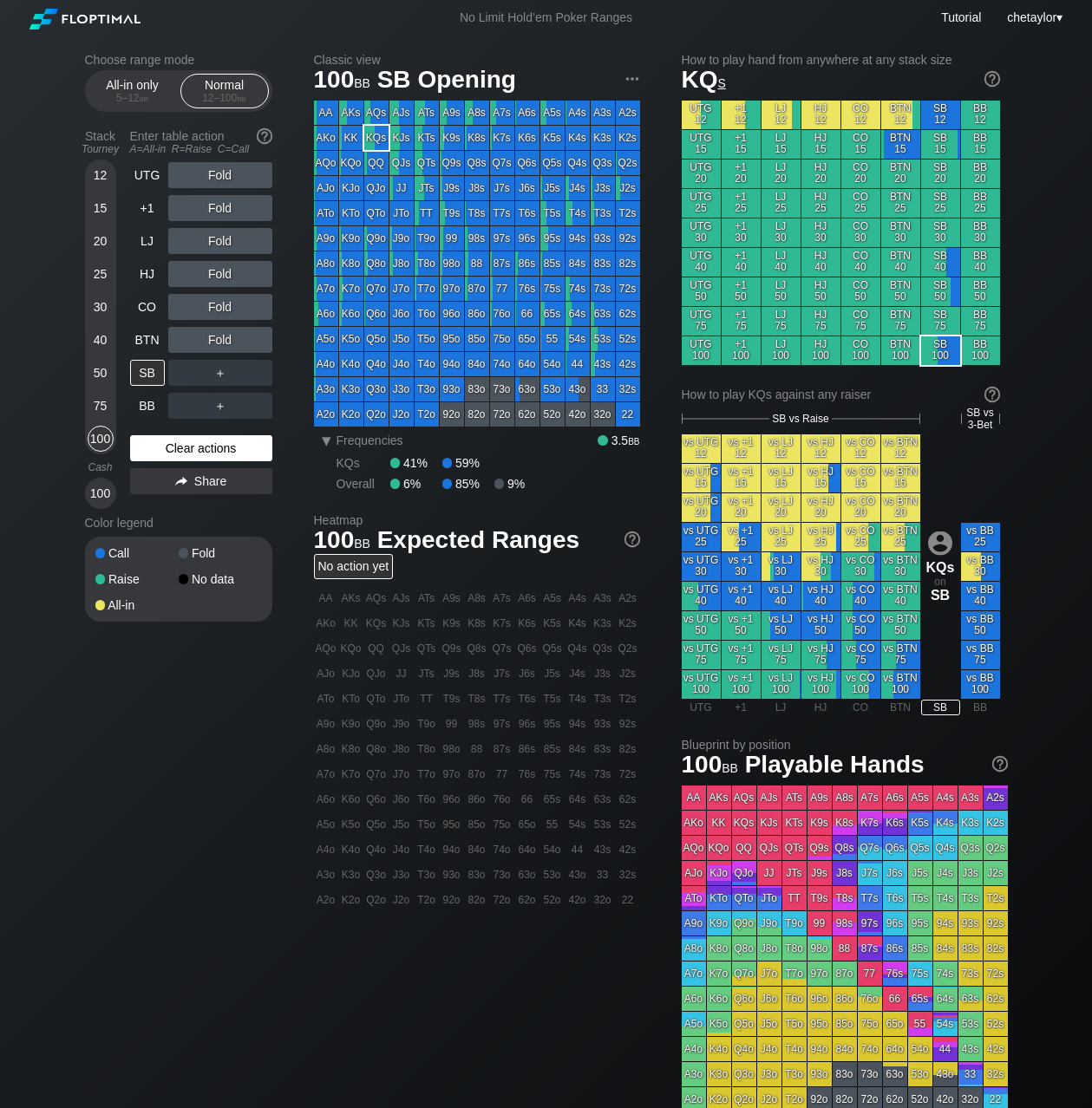
click at [180, 446] on div "Clear actions" at bounding box center [201, 448] width 142 height 26
click at [354, 217] on div "KTo" at bounding box center [351, 213] width 25 height 25
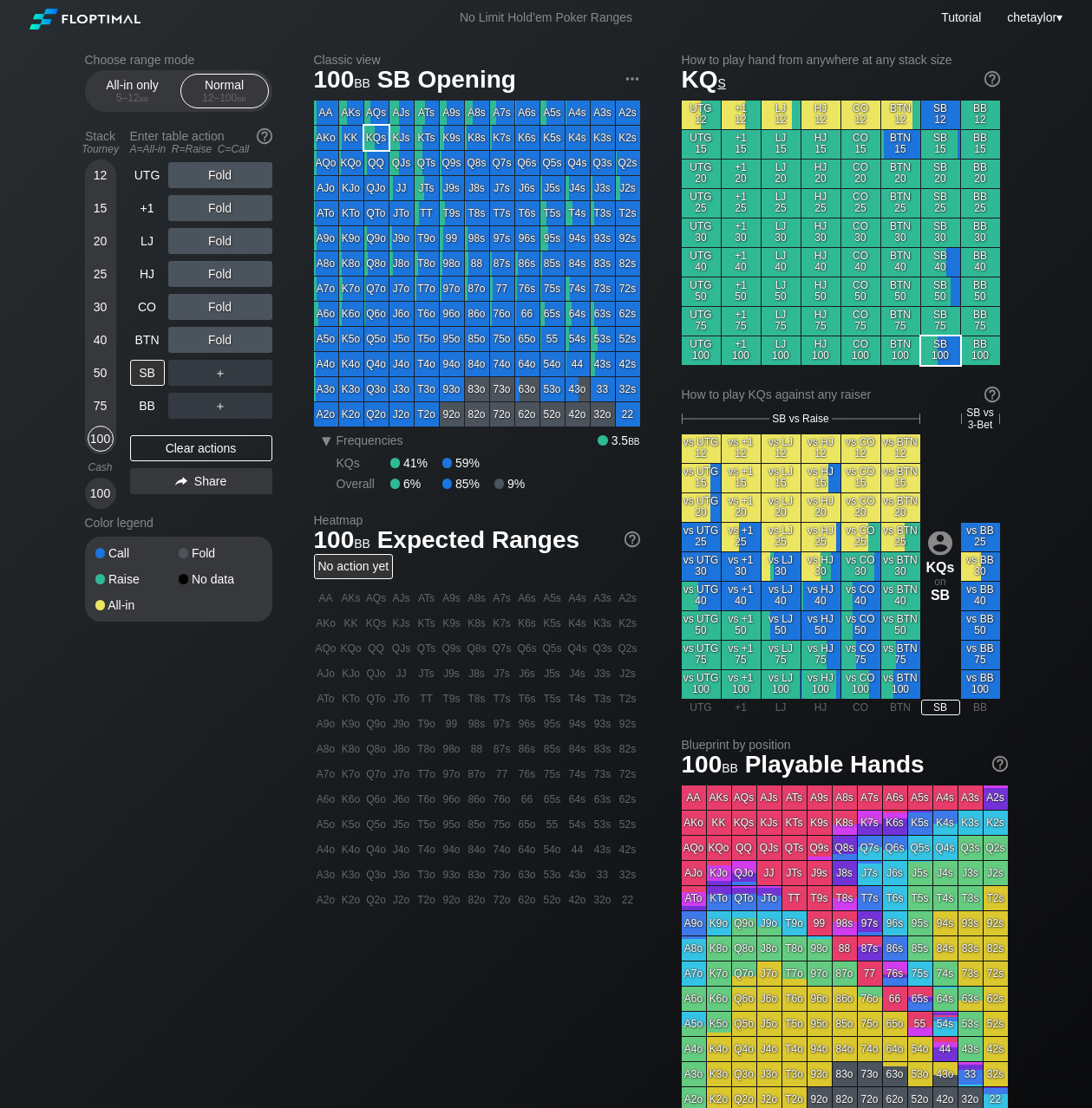
click at [354, 217] on div "KTo" at bounding box center [351, 213] width 25 height 25
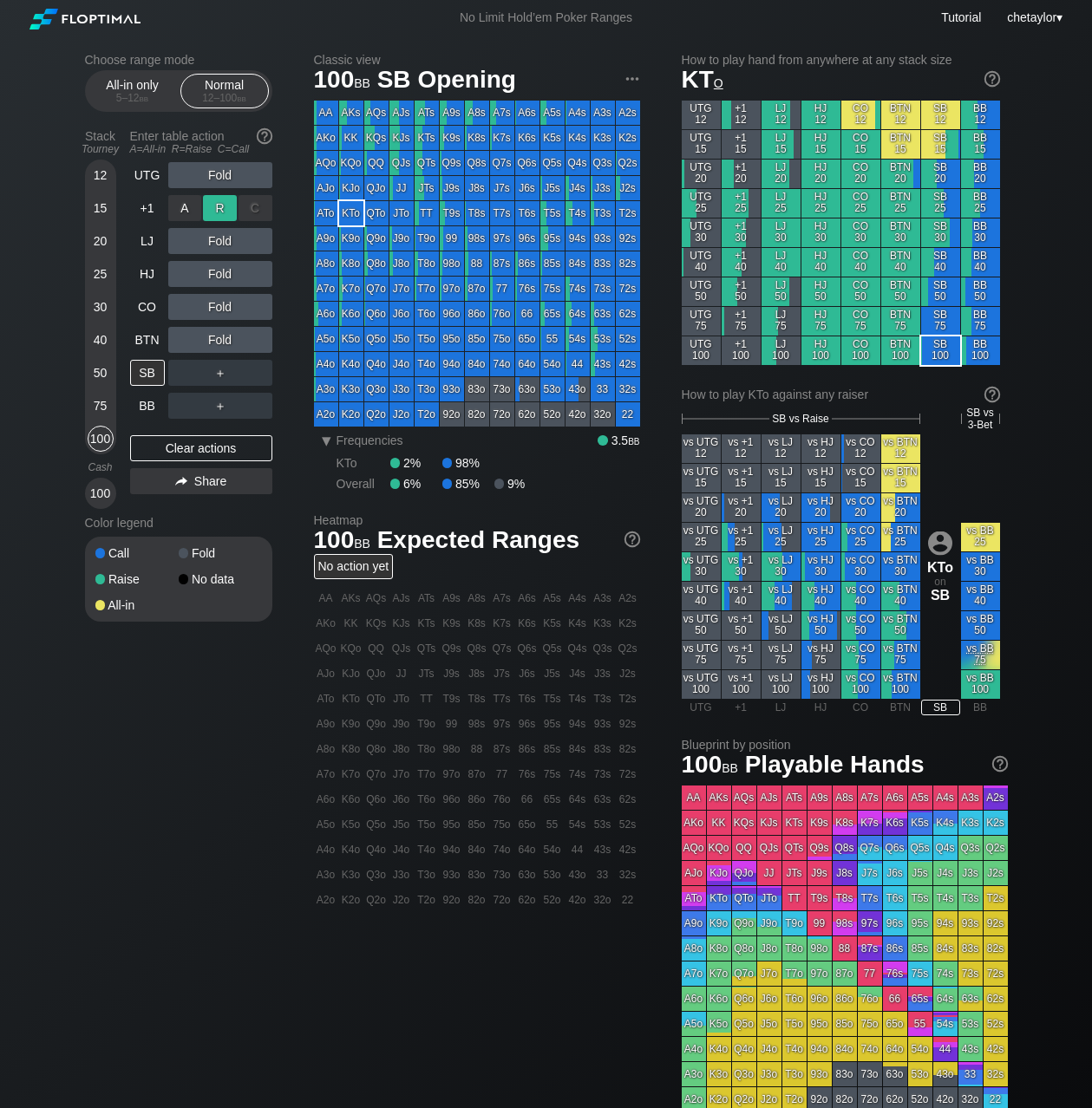
click at [223, 209] on div "R ✕" at bounding box center [219, 208] width 34 height 26
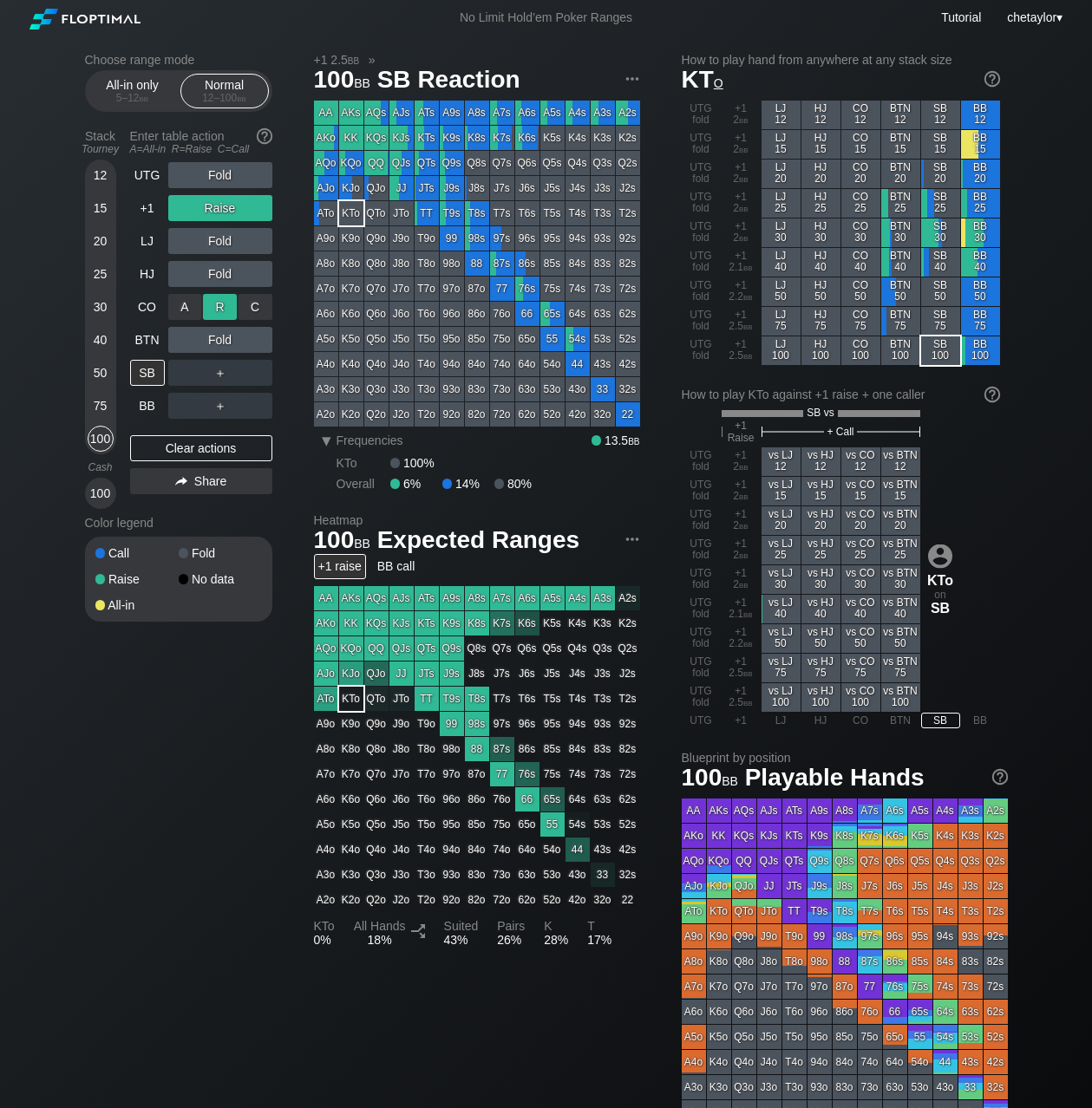
click at [217, 306] on div "R ✕" at bounding box center [219, 307] width 34 height 26
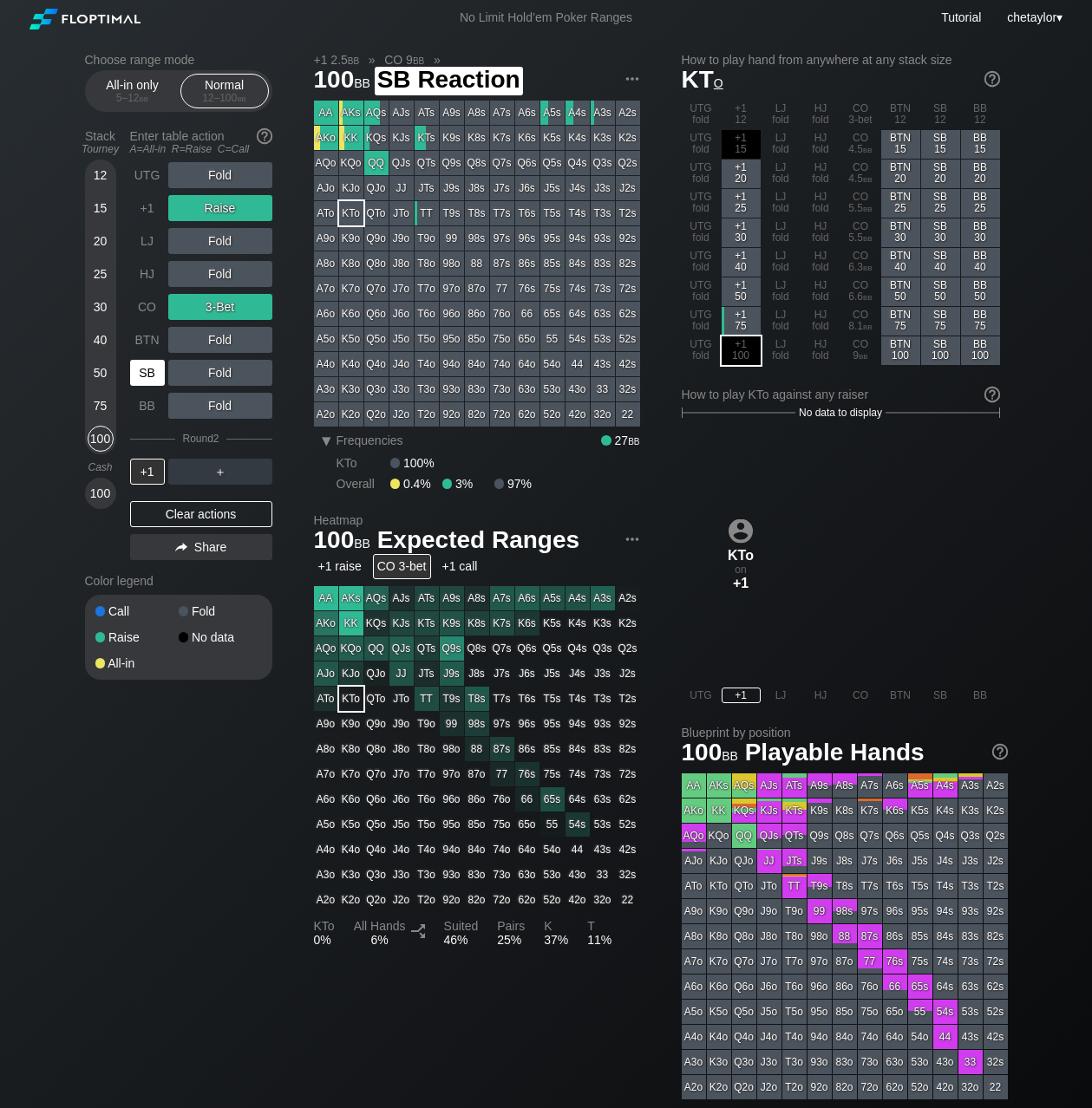
click at [154, 376] on div "SB" at bounding box center [147, 373] width 35 height 26
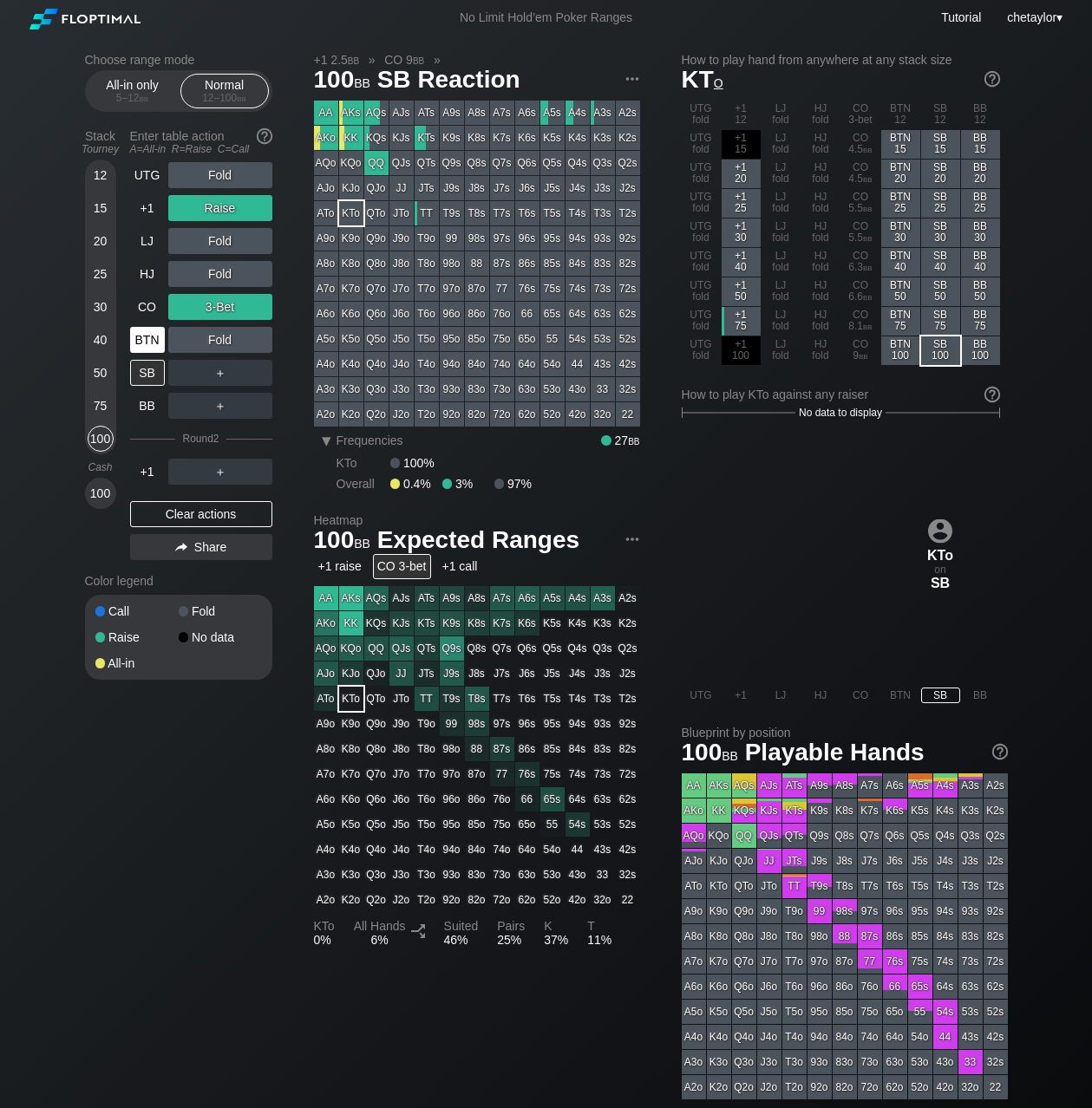
click at [151, 344] on div "BTN" at bounding box center [147, 339] width 35 height 26
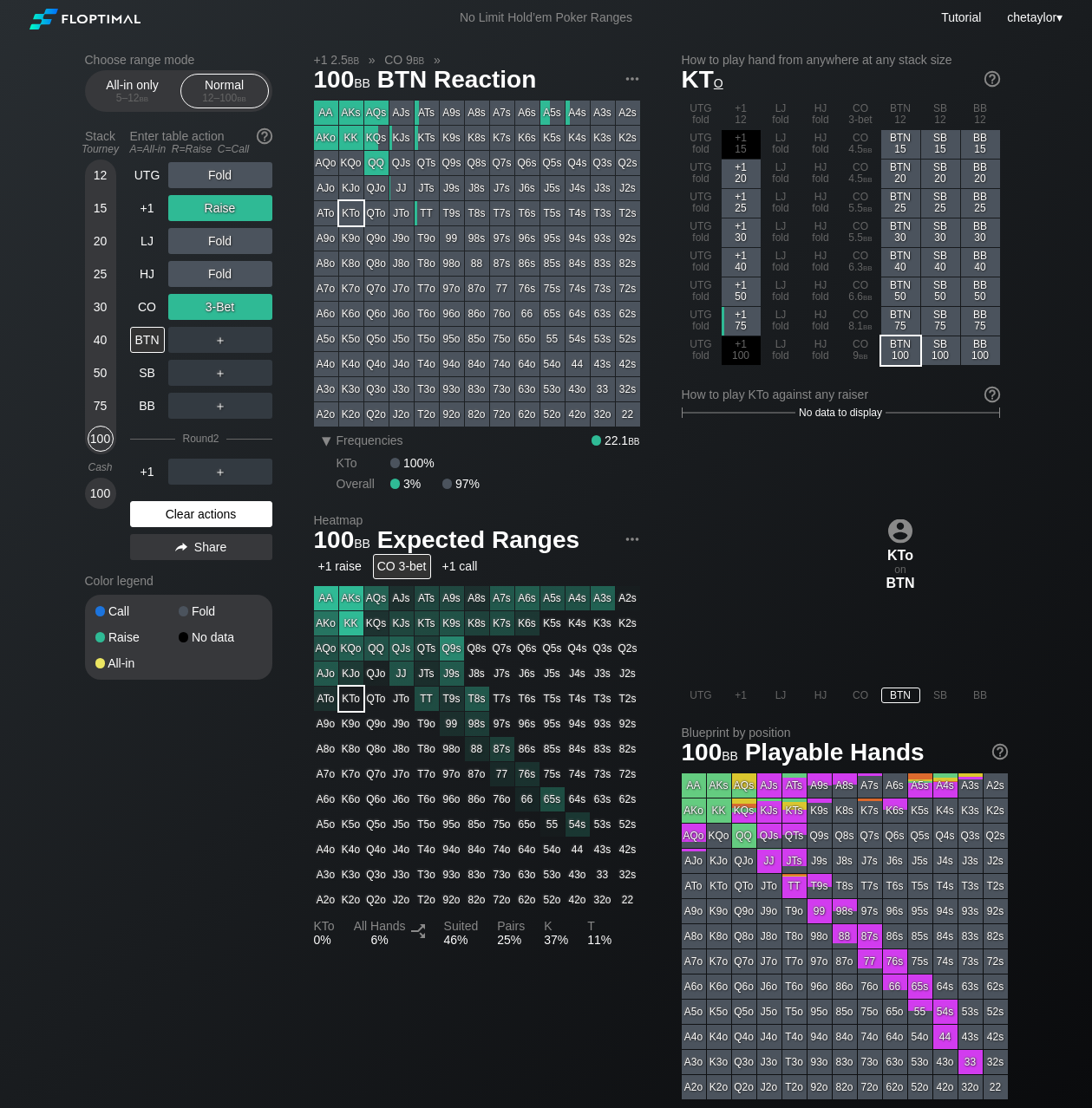
click at [184, 508] on div "Clear actions" at bounding box center [201, 514] width 142 height 26
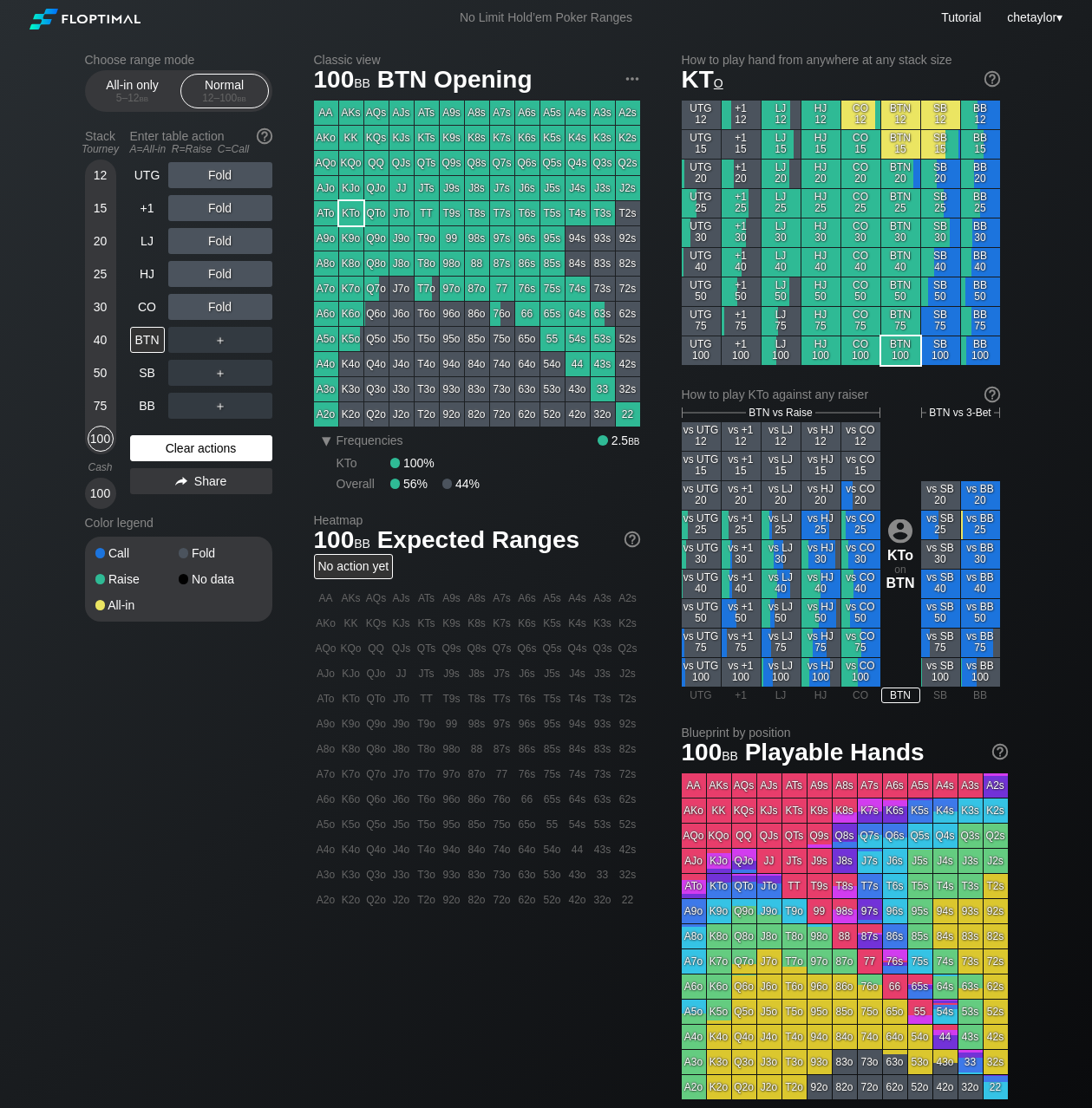
click at [184, 508] on div "UTG Fold +1 Fold LJ Fold HJ Fold CO Fold BTN ＋ SB ＋ BB ＋ Clear actions Share" at bounding box center [201, 335] width 142 height 347
click at [197, 451] on div "Clear actions" at bounding box center [201, 448] width 142 height 26
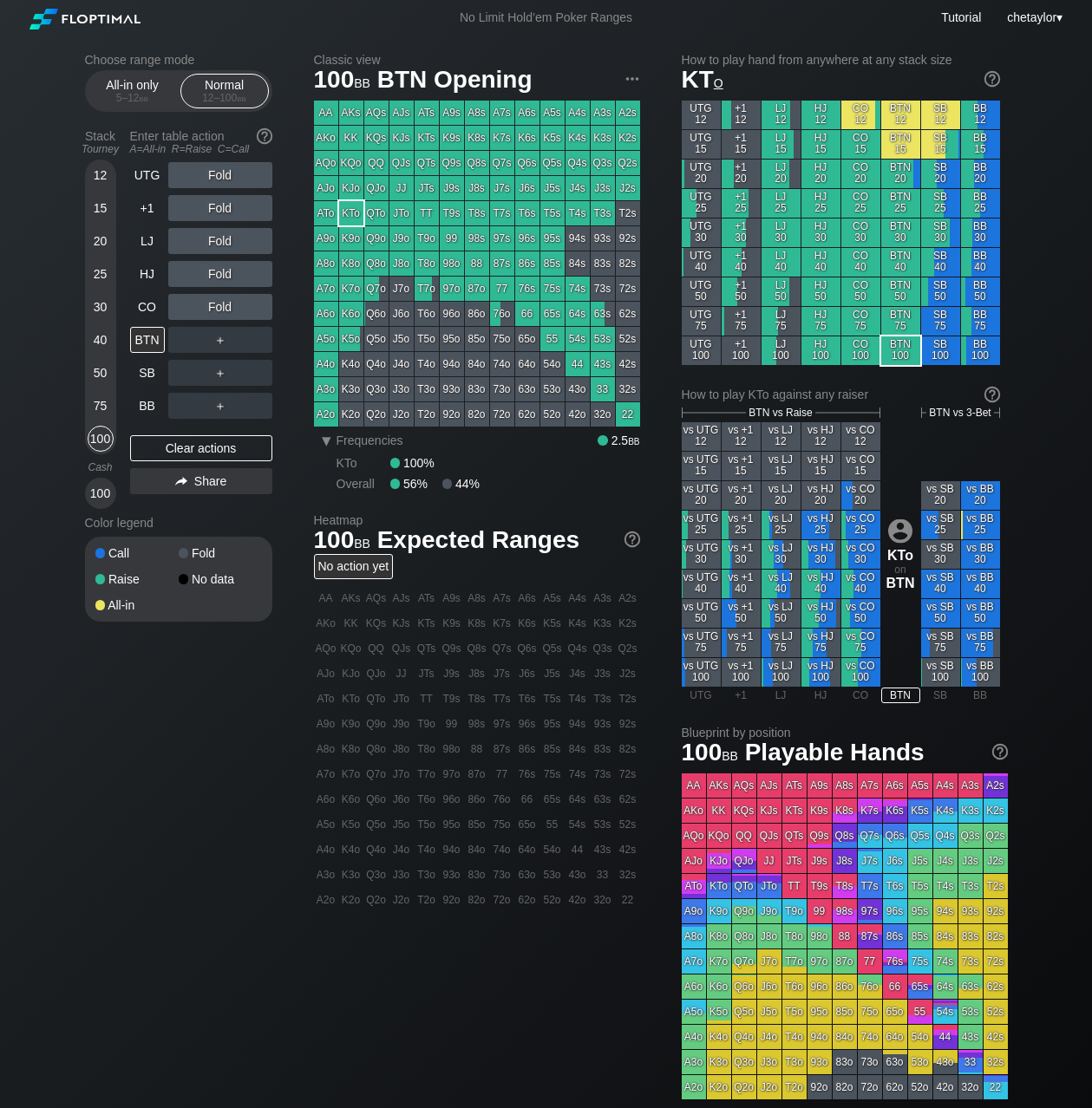
click at [452, 288] on div "97o" at bounding box center [451, 288] width 25 height 25
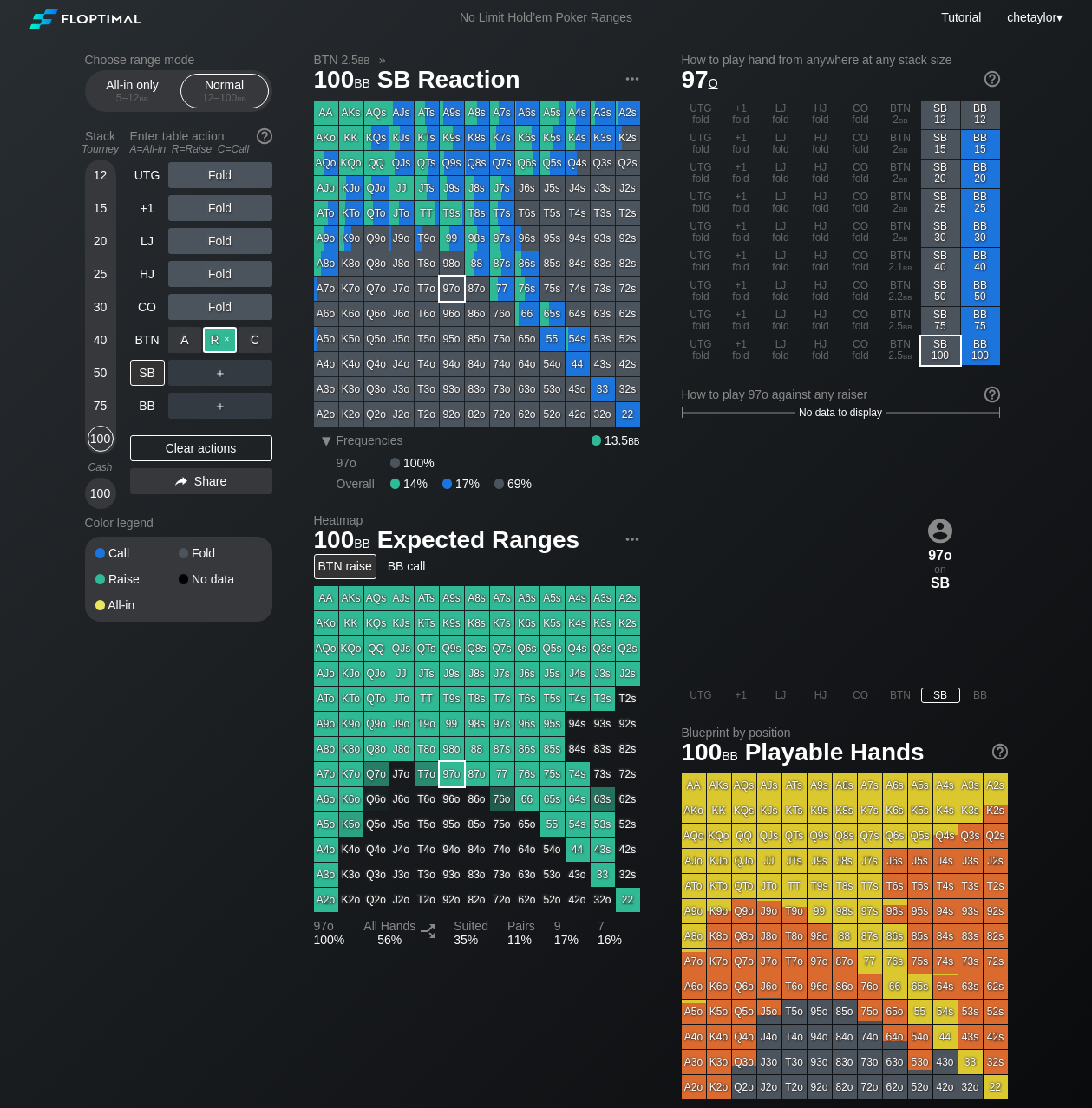
click at [227, 338] on div "R ✕" at bounding box center [219, 339] width 34 height 26
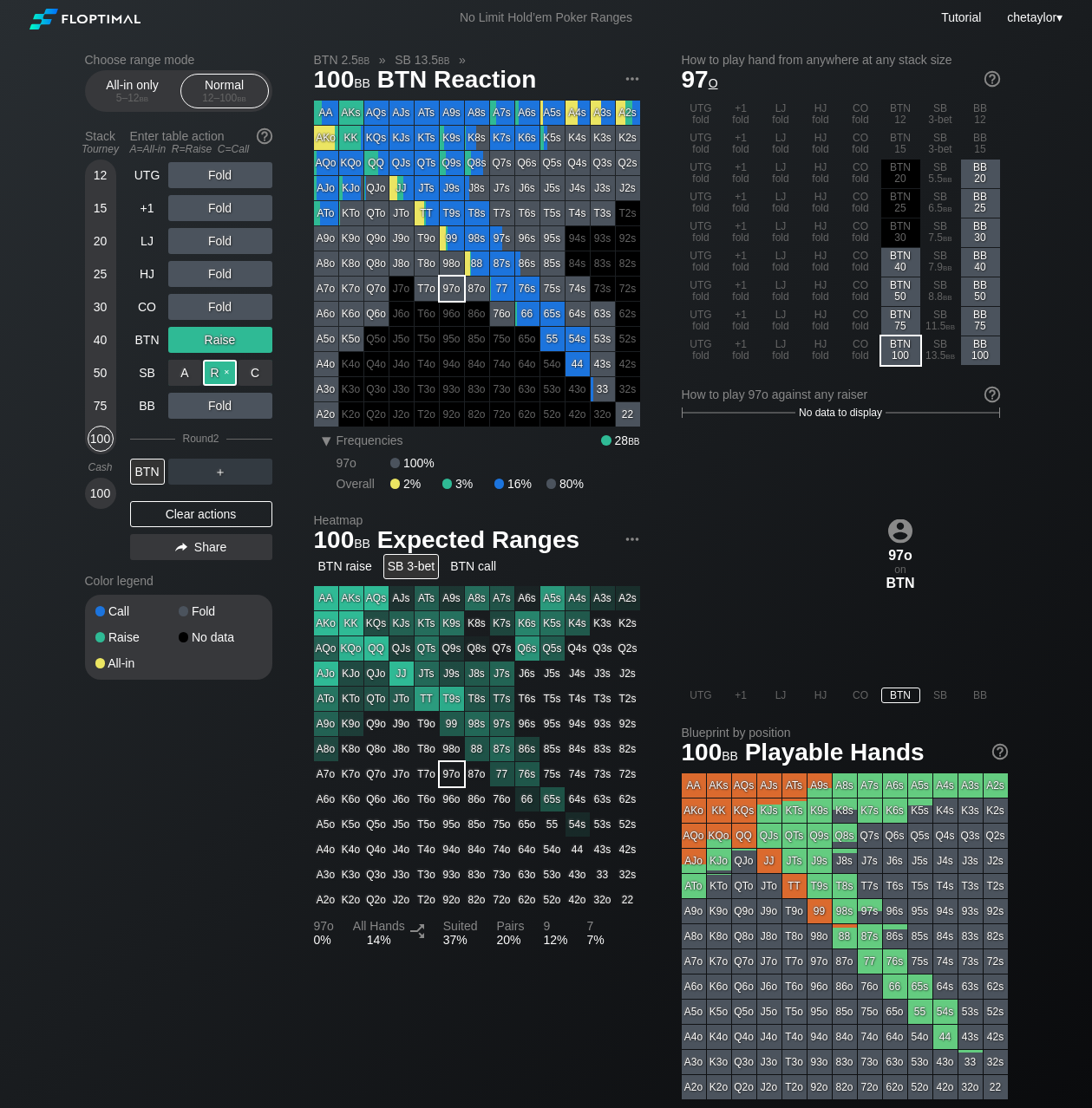
click at [226, 374] on div "R ✕" at bounding box center [219, 373] width 34 height 26
click at [149, 466] on div "BTN" at bounding box center [147, 471] width 35 height 26
click at [144, 303] on div "CO" at bounding box center [147, 307] width 35 height 26
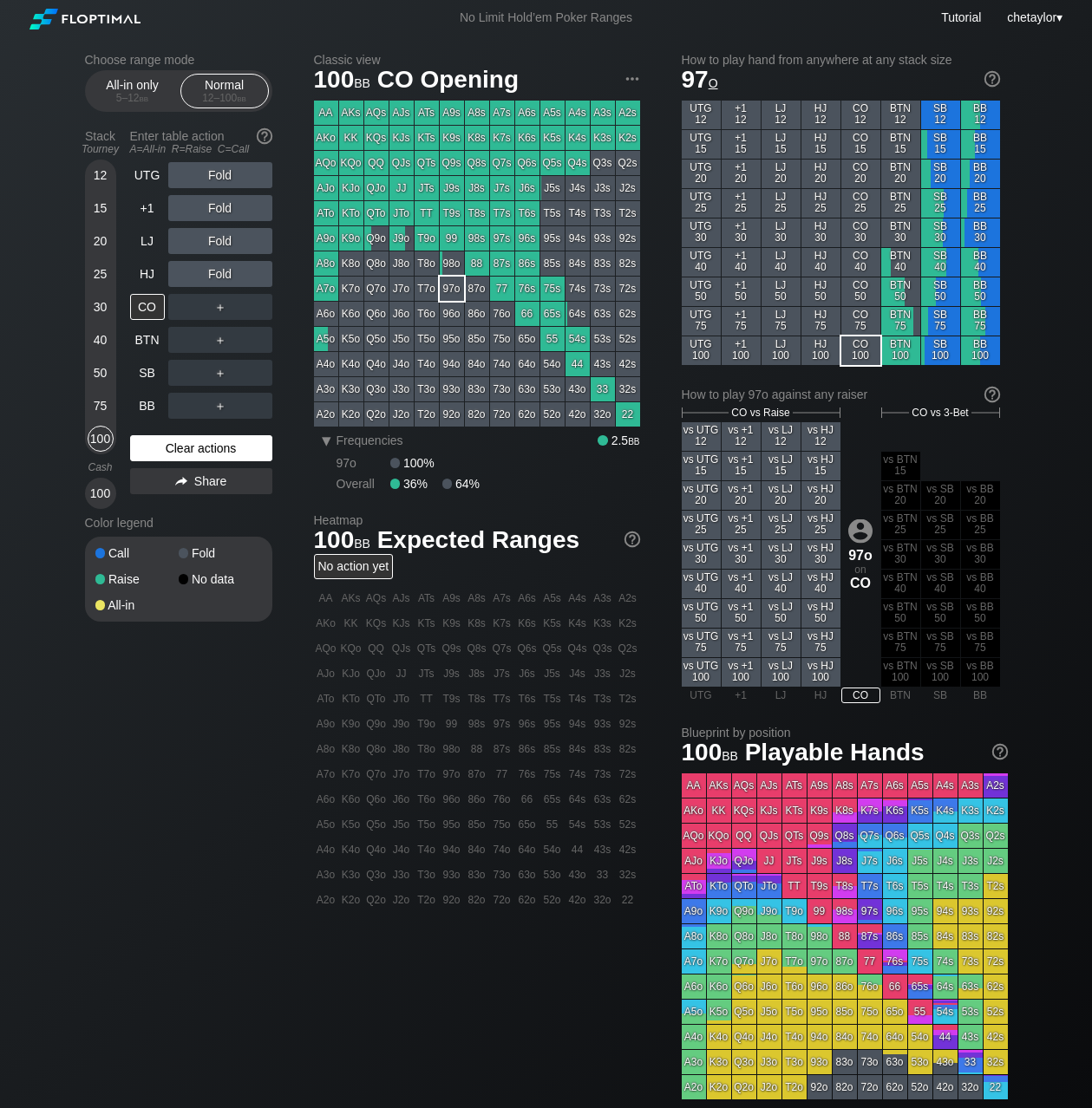
click at [164, 447] on div "Clear actions" at bounding box center [201, 448] width 142 height 26
click at [145, 269] on div "HJ" at bounding box center [147, 274] width 35 height 26
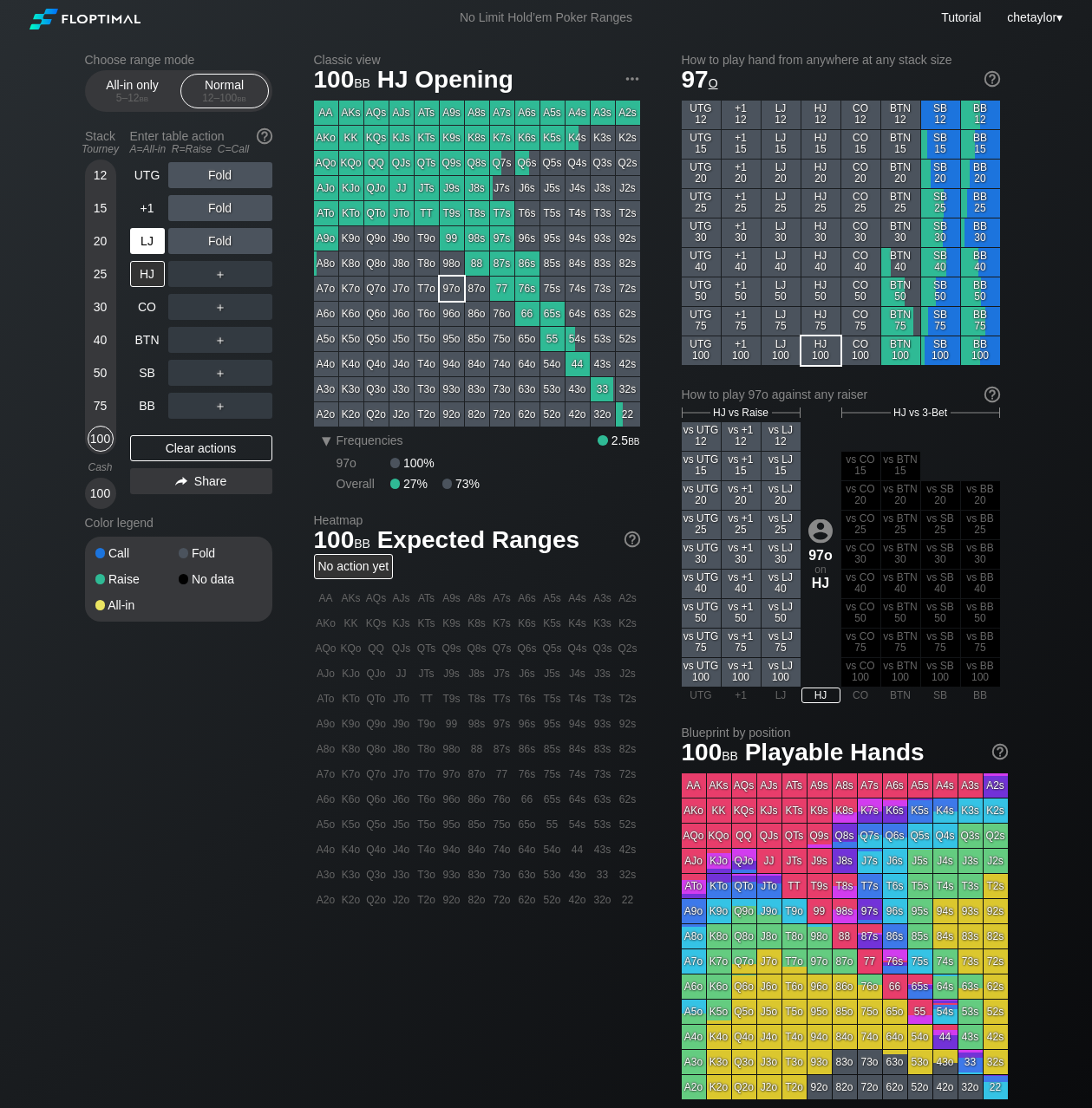
click at [147, 237] on div "LJ" at bounding box center [147, 241] width 35 height 26
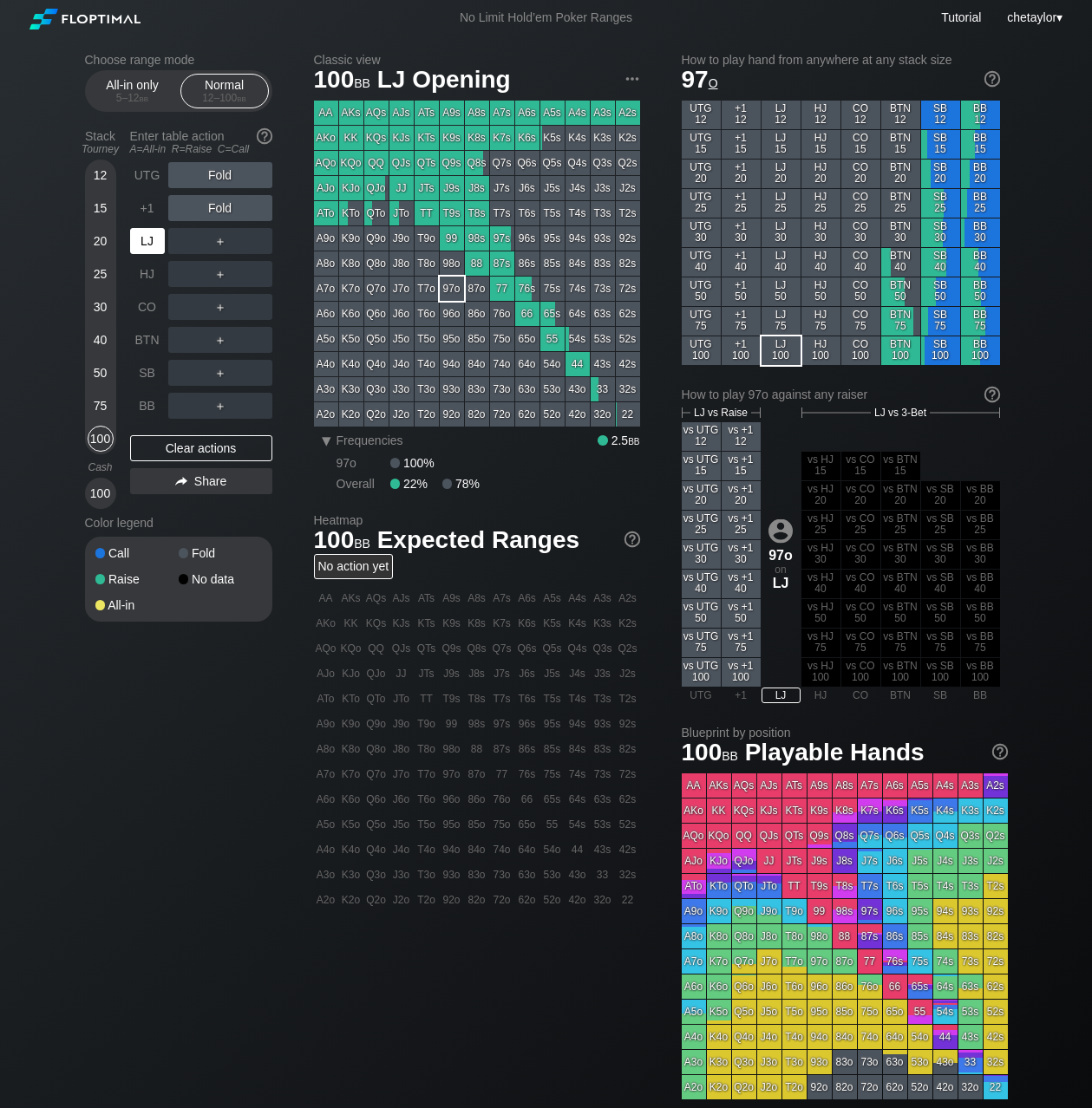
click at [147, 237] on div "LJ" at bounding box center [147, 241] width 35 height 26
click at [328, 136] on div "AKo" at bounding box center [326, 137] width 25 height 25
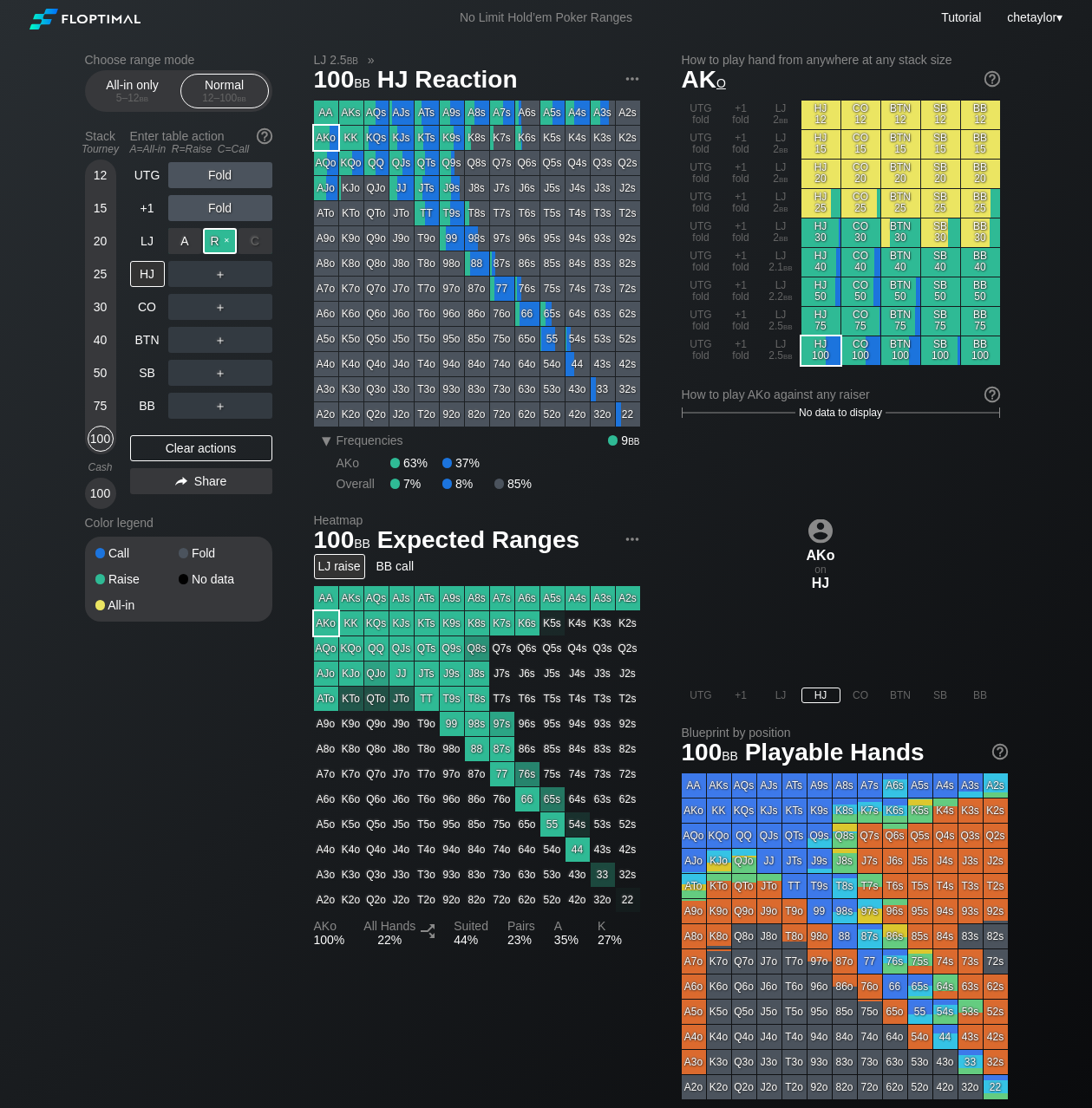
click at [228, 238] on div "R ✕" at bounding box center [219, 241] width 34 height 26
click at [219, 372] on div "R ✕" at bounding box center [219, 373] width 34 height 26
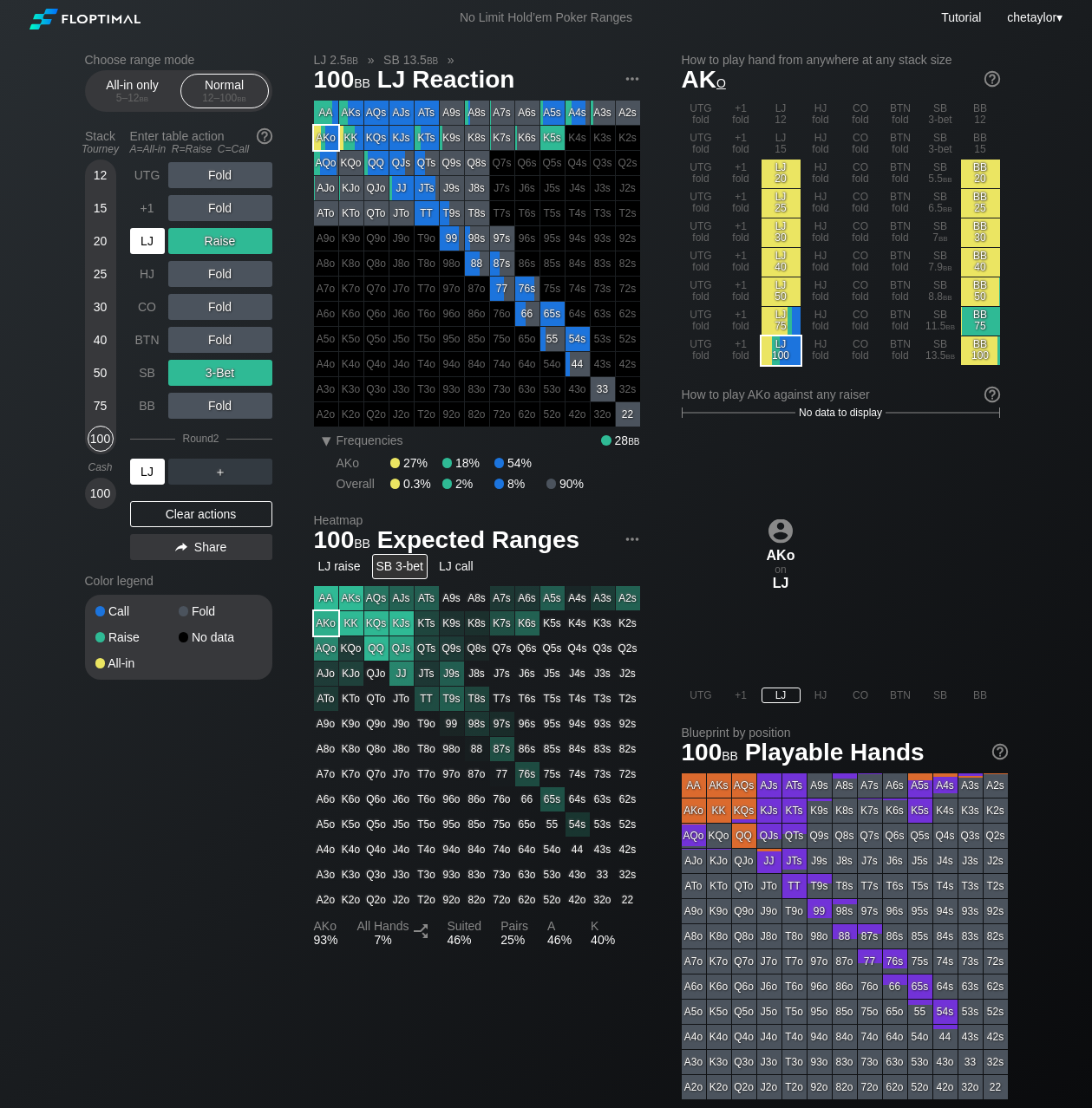
click at [153, 473] on div "LJ" at bounding box center [147, 471] width 35 height 26
click at [96, 399] on div "75" at bounding box center [100, 406] width 26 height 26
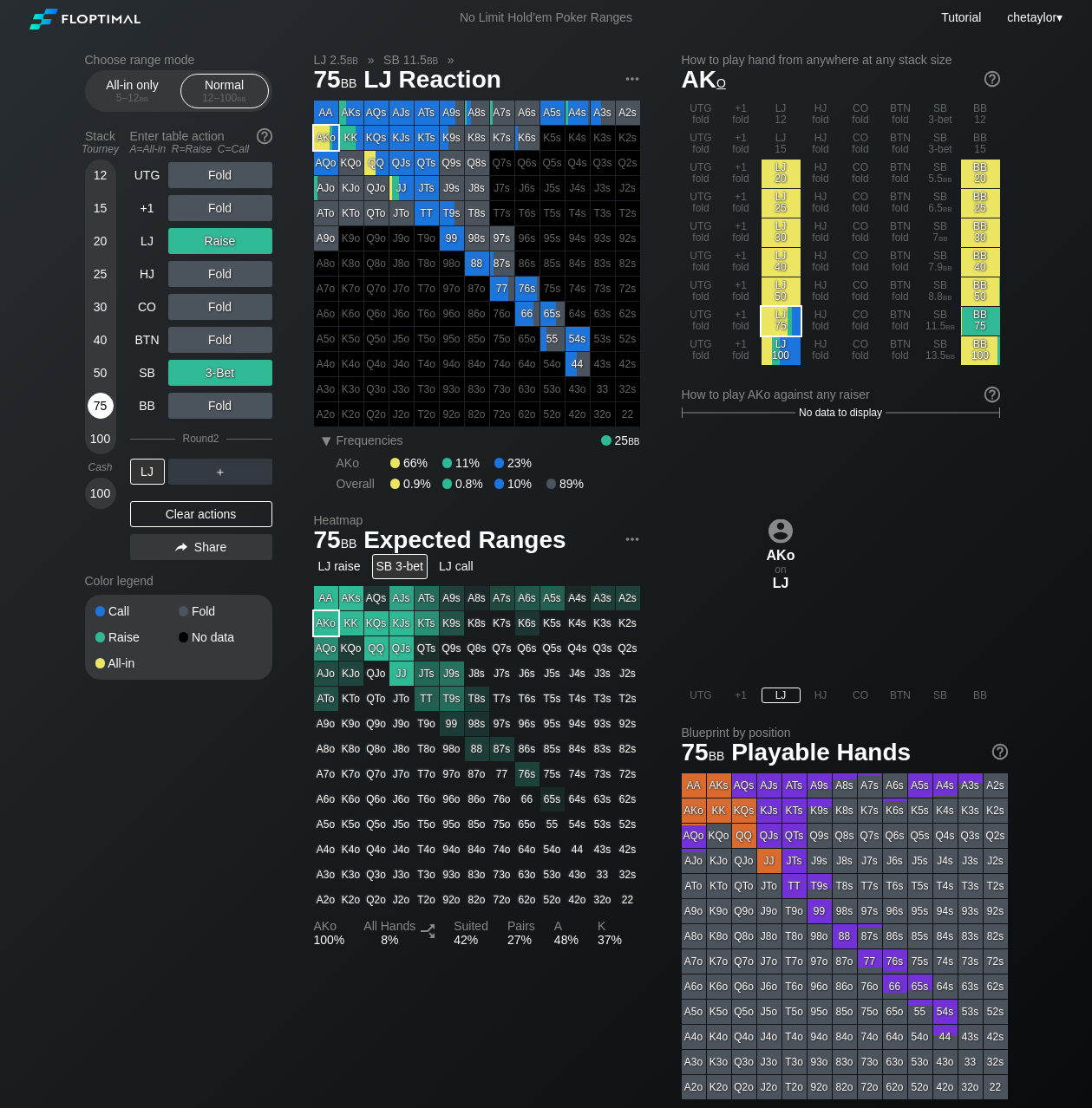
click at [96, 399] on div "75" at bounding box center [100, 406] width 26 height 26
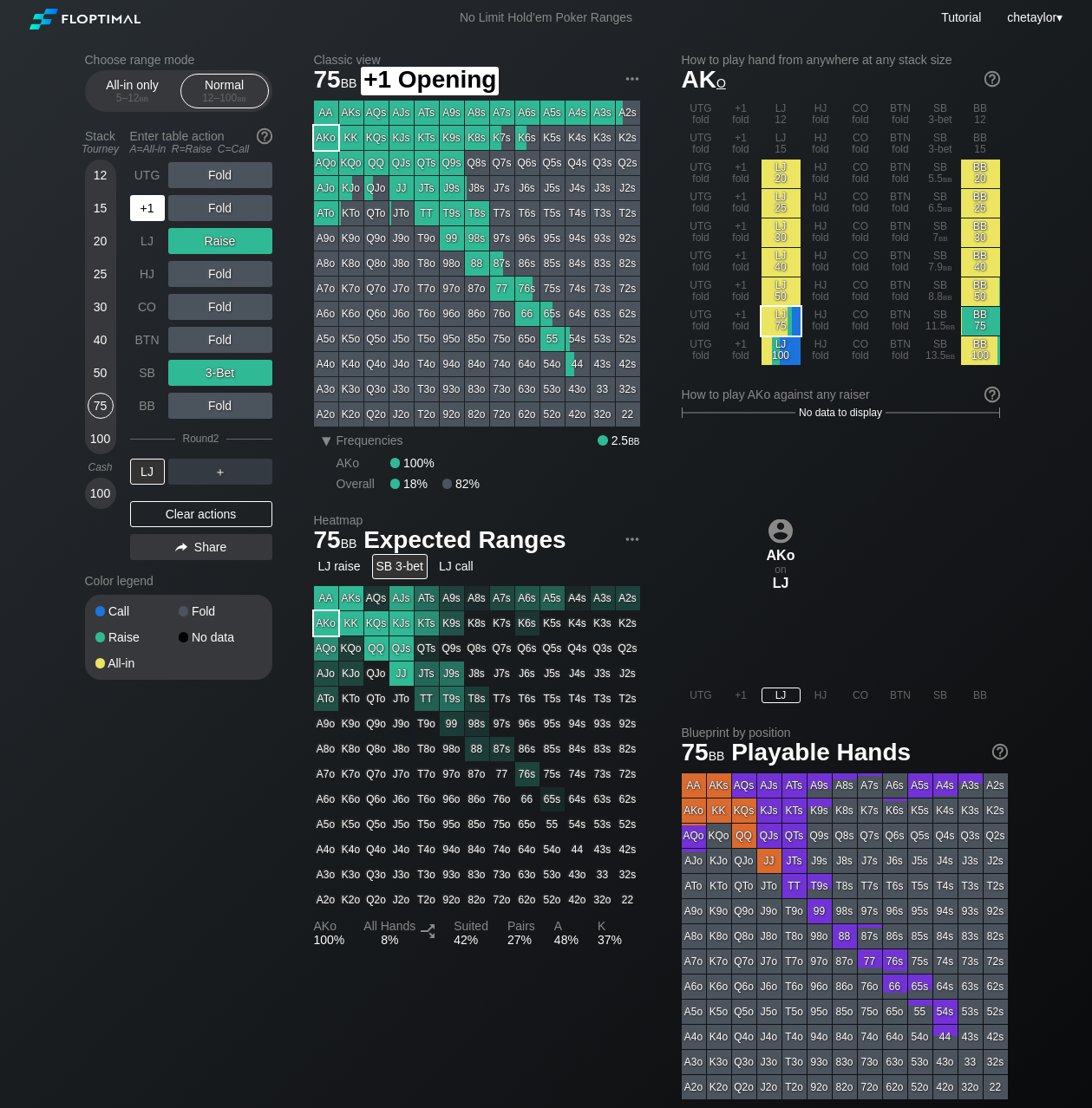
click at [151, 204] on div "+1" at bounding box center [147, 208] width 35 height 26
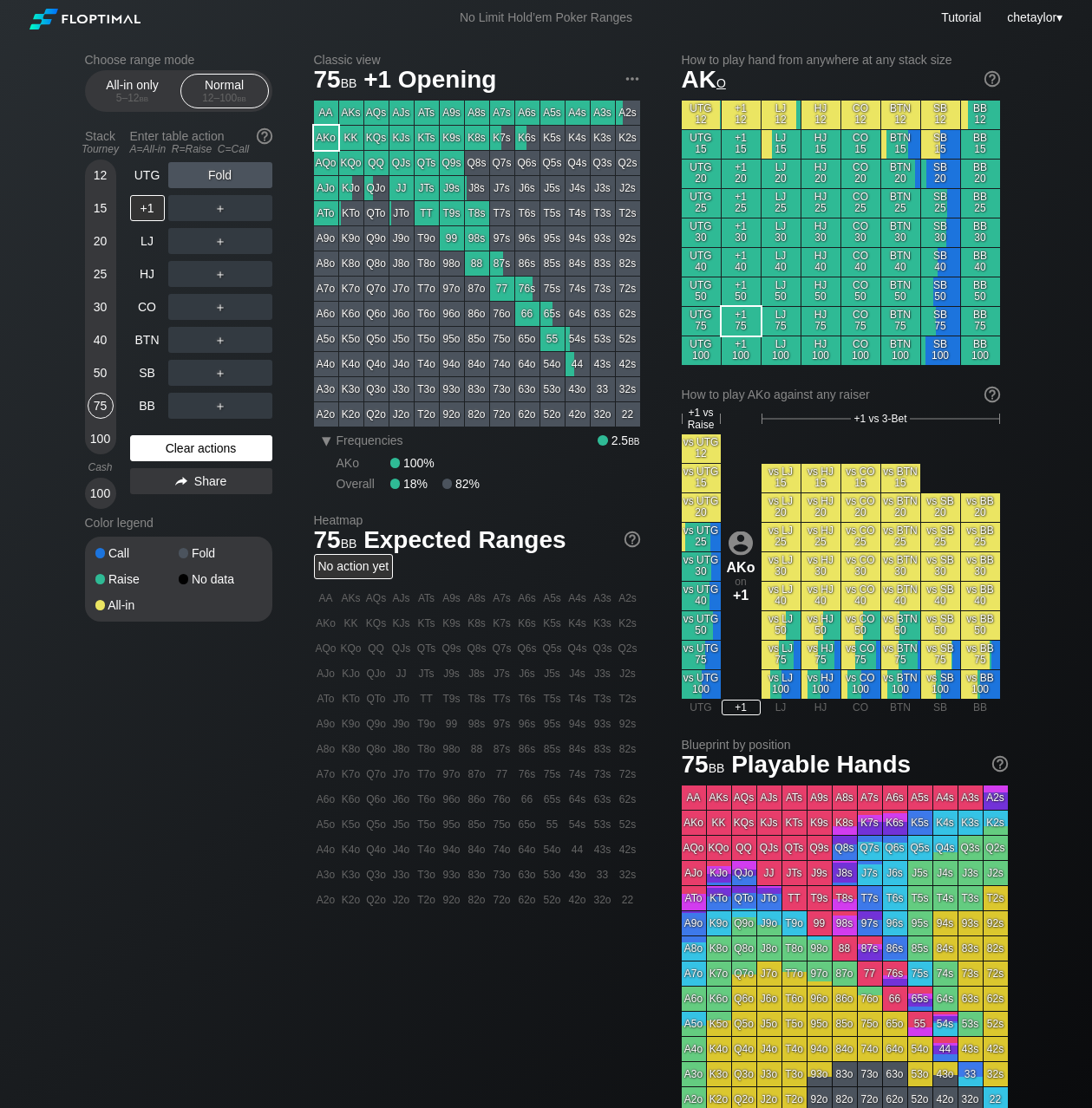
click at [187, 448] on div "Clear actions" at bounding box center [201, 448] width 142 height 26
click at [150, 172] on div "UTG" at bounding box center [147, 175] width 35 height 26
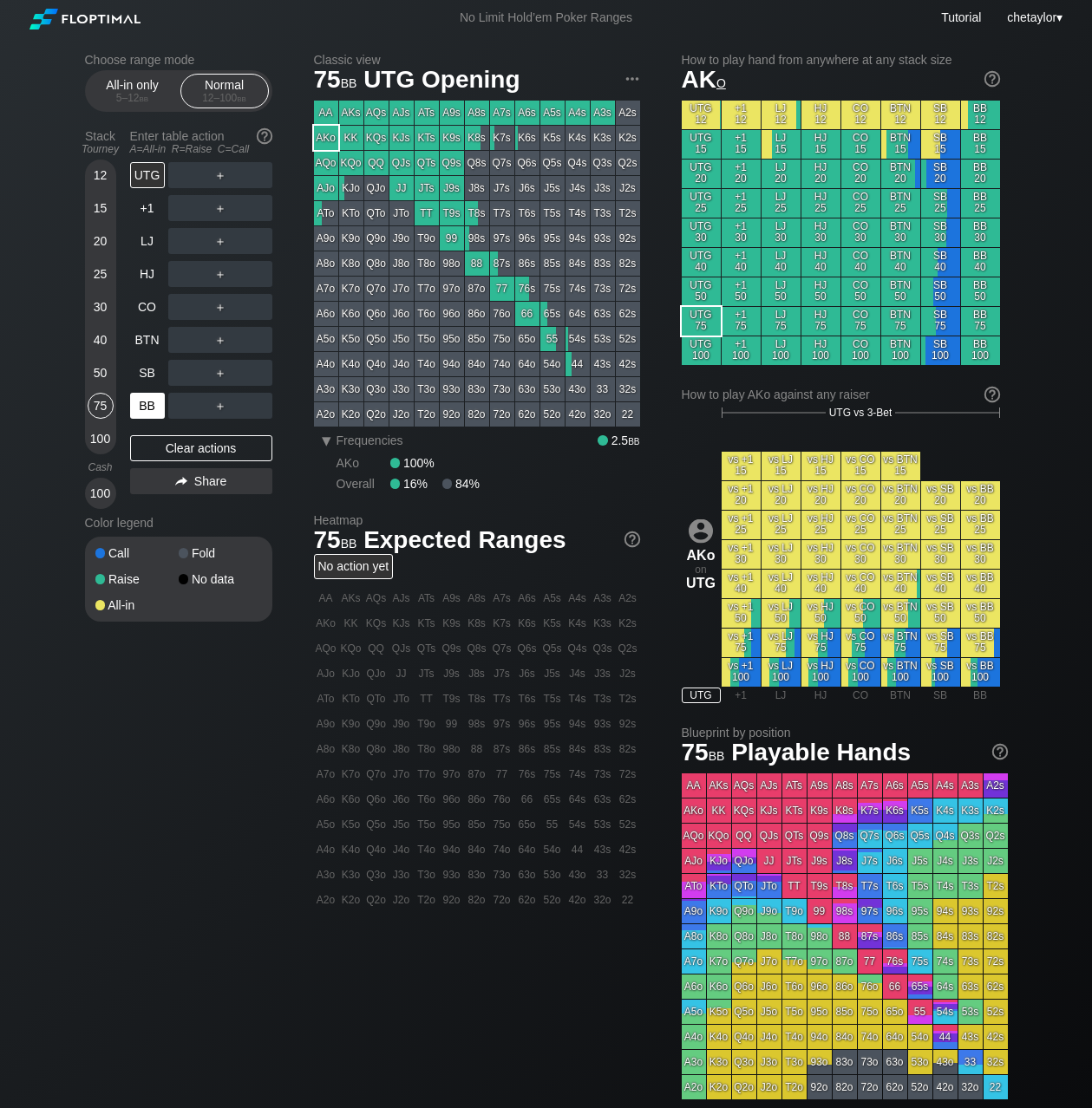
click at [147, 399] on div "BB" at bounding box center [147, 406] width 35 height 26
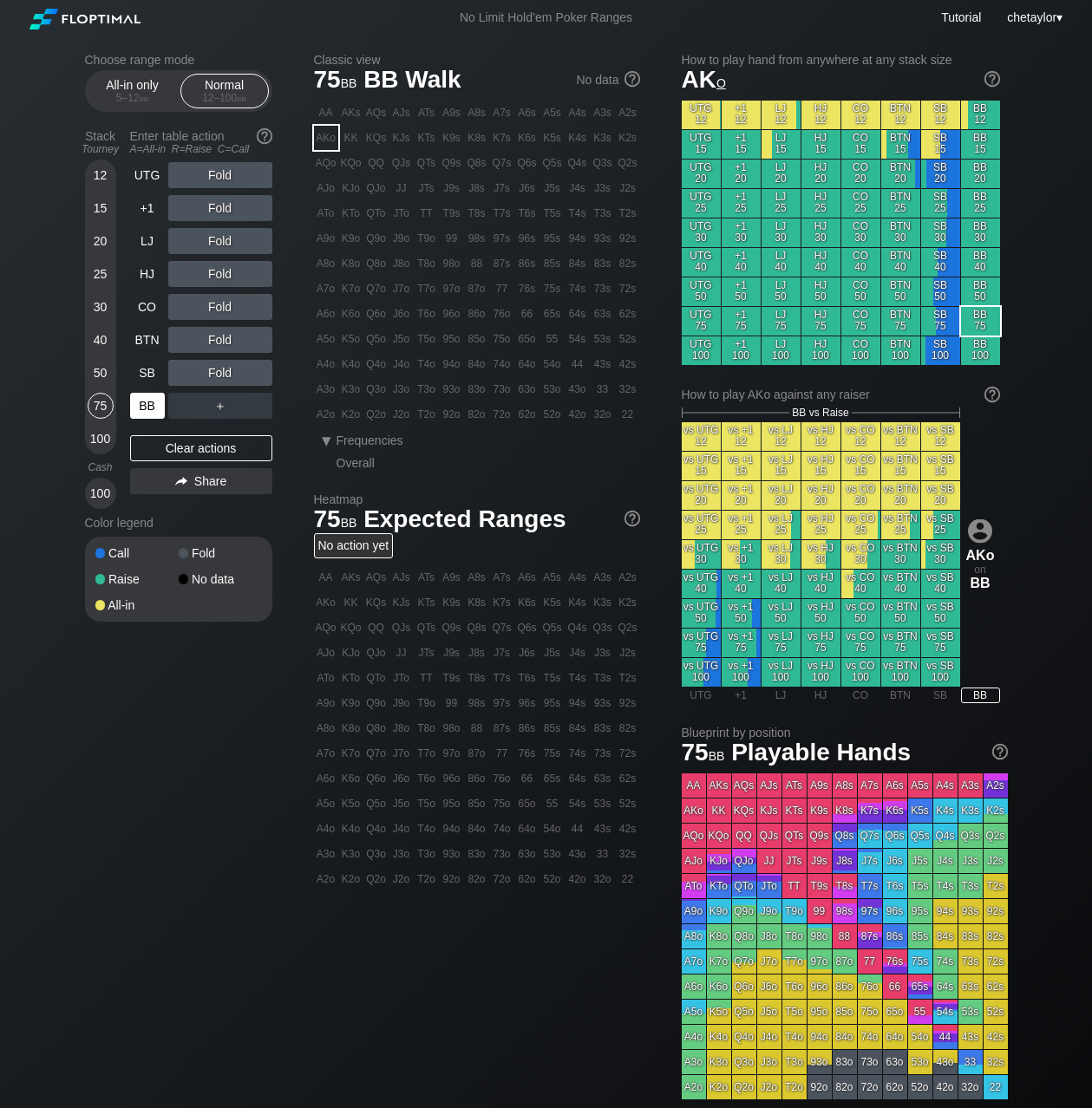
click at [147, 399] on div "BB" at bounding box center [147, 406] width 35 height 26
click at [186, 443] on div "Clear actions" at bounding box center [201, 448] width 142 height 26
click at [376, 389] on div "Q3o" at bounding box center [376, 389] width 25 height 25
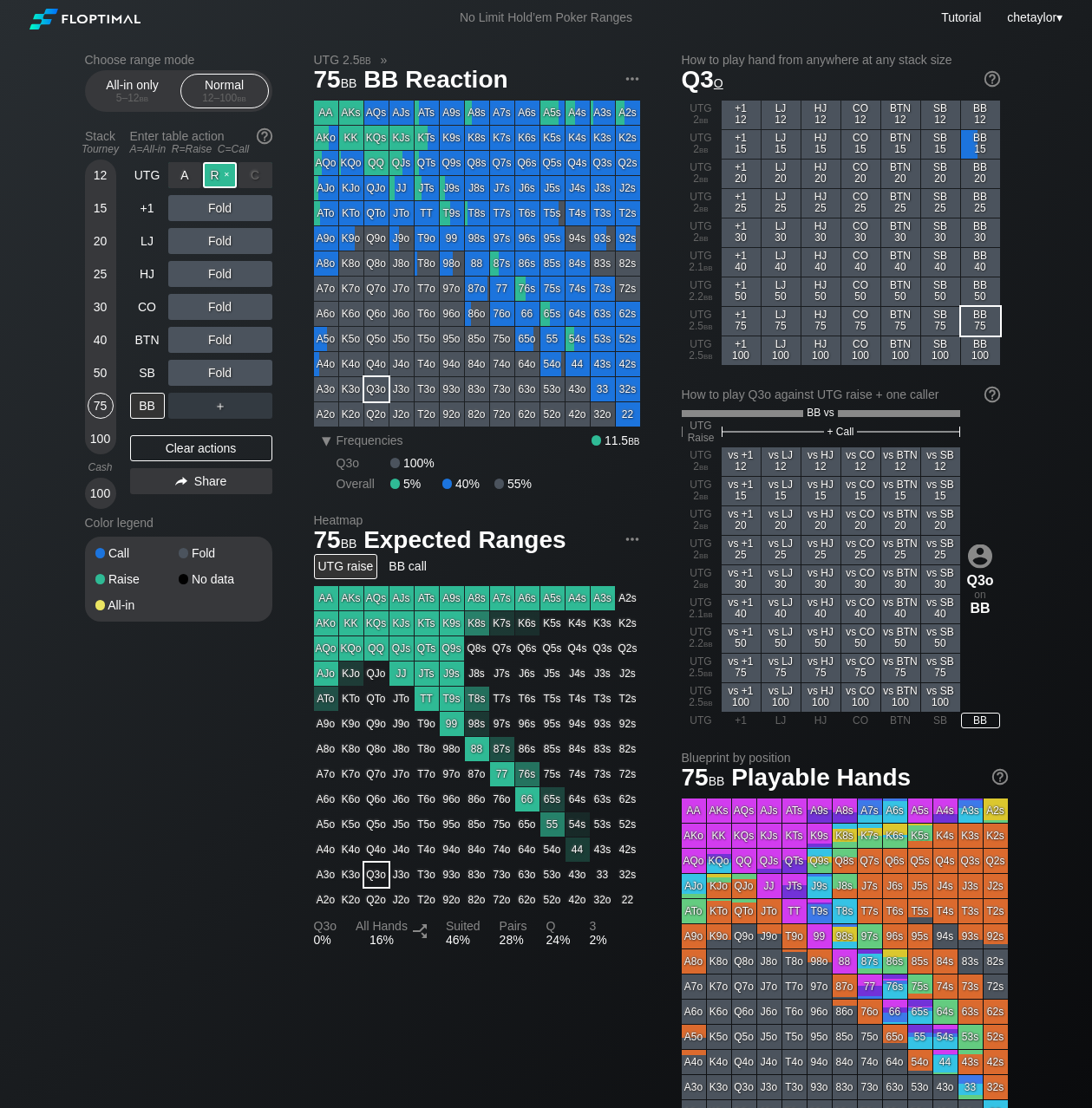
click at [224, 170] on div "R ✕" at bounding box center [219, 175] width 34 height 26
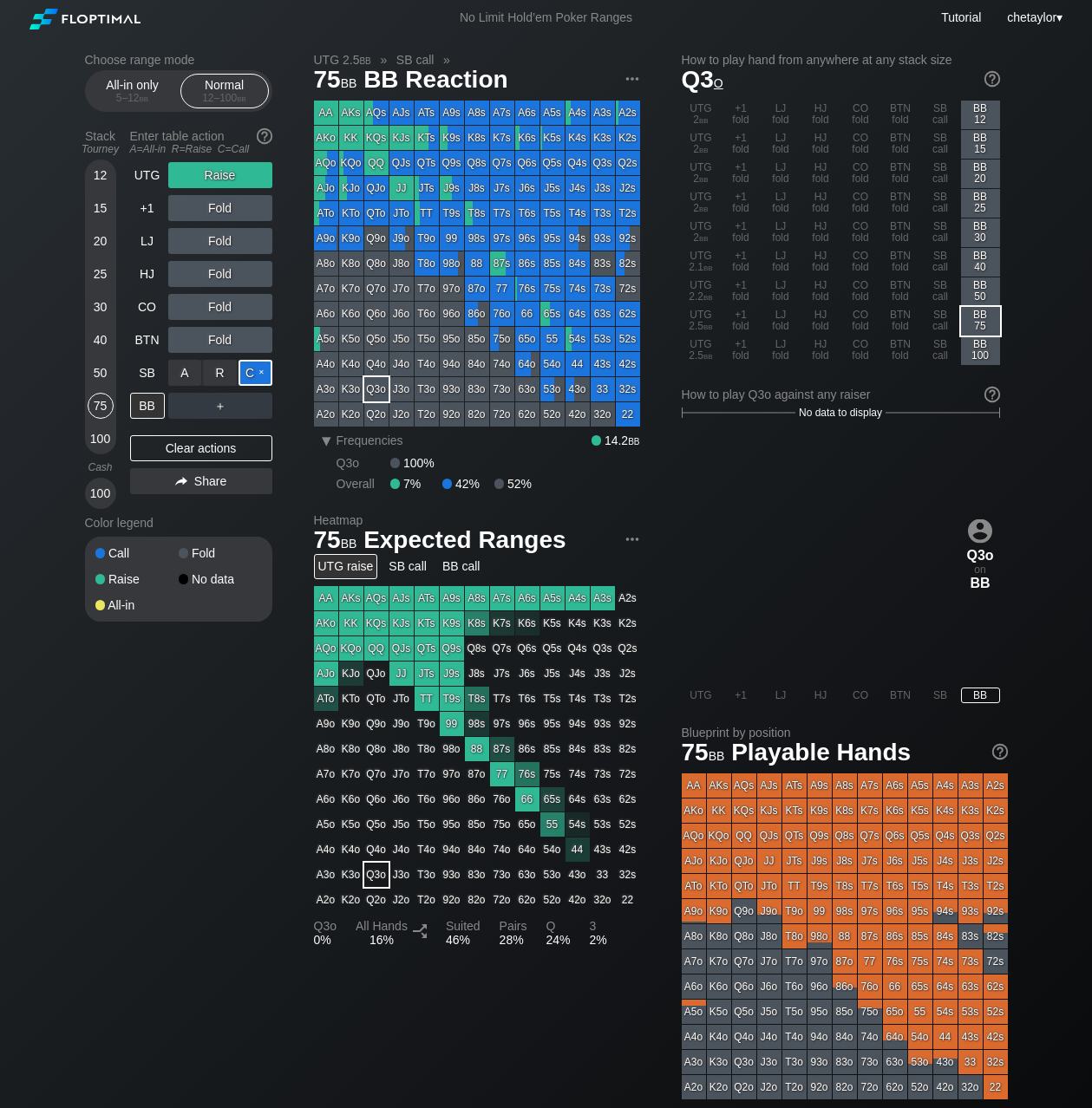
click at [262, 374] on div "C ✕" at bounding box center [255, 373] width 34 height 26
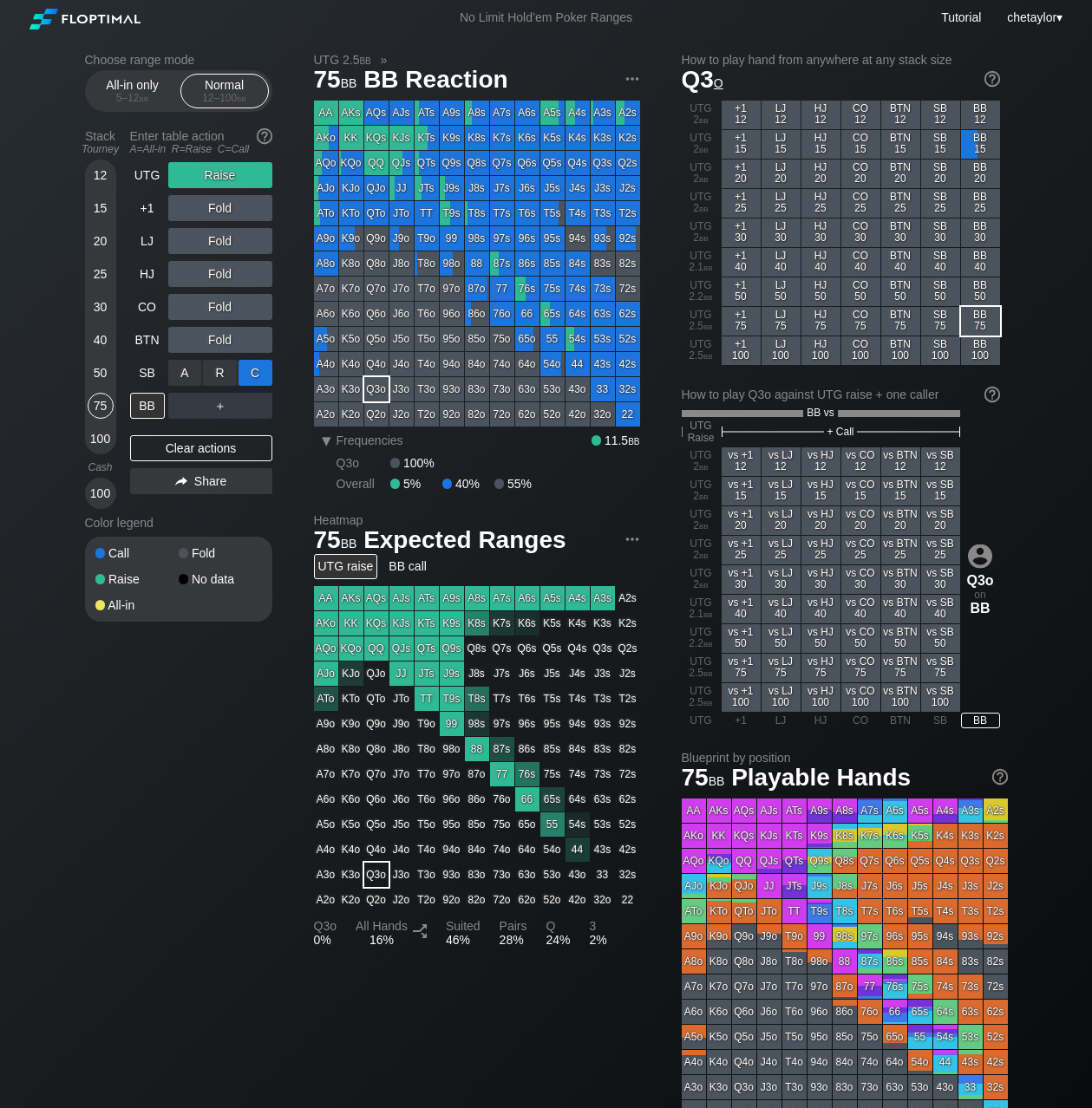
click at [262, 374] on div "C ✕" at bounding box center [255, 373] width 34 height 26
click at [148, 369] on div "SB" at bounding box center [147, 373] width 35 height 26
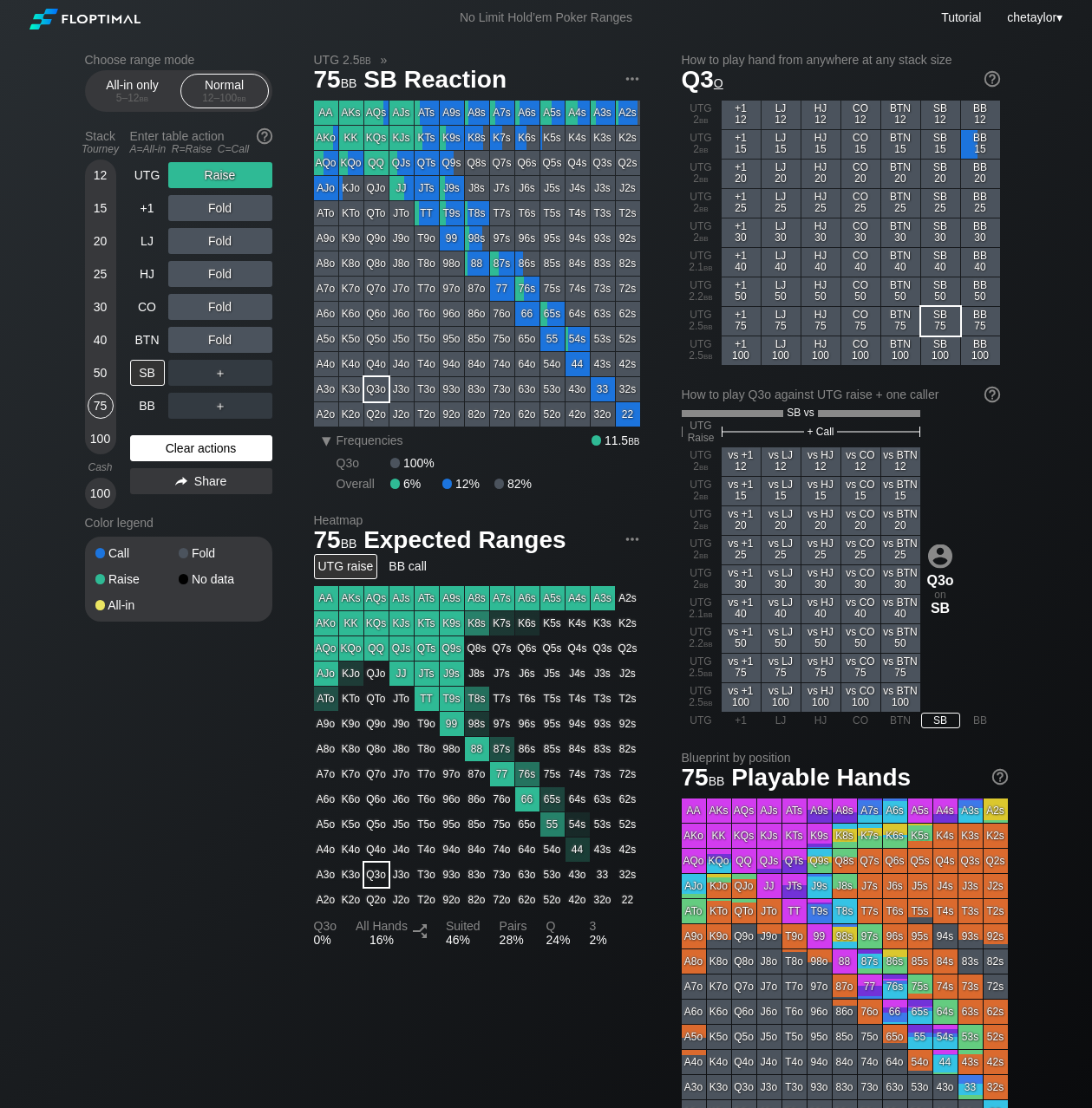
click at [177, 443] on div "Clear actions" at bounding box center [201, 448] width 142 height 26
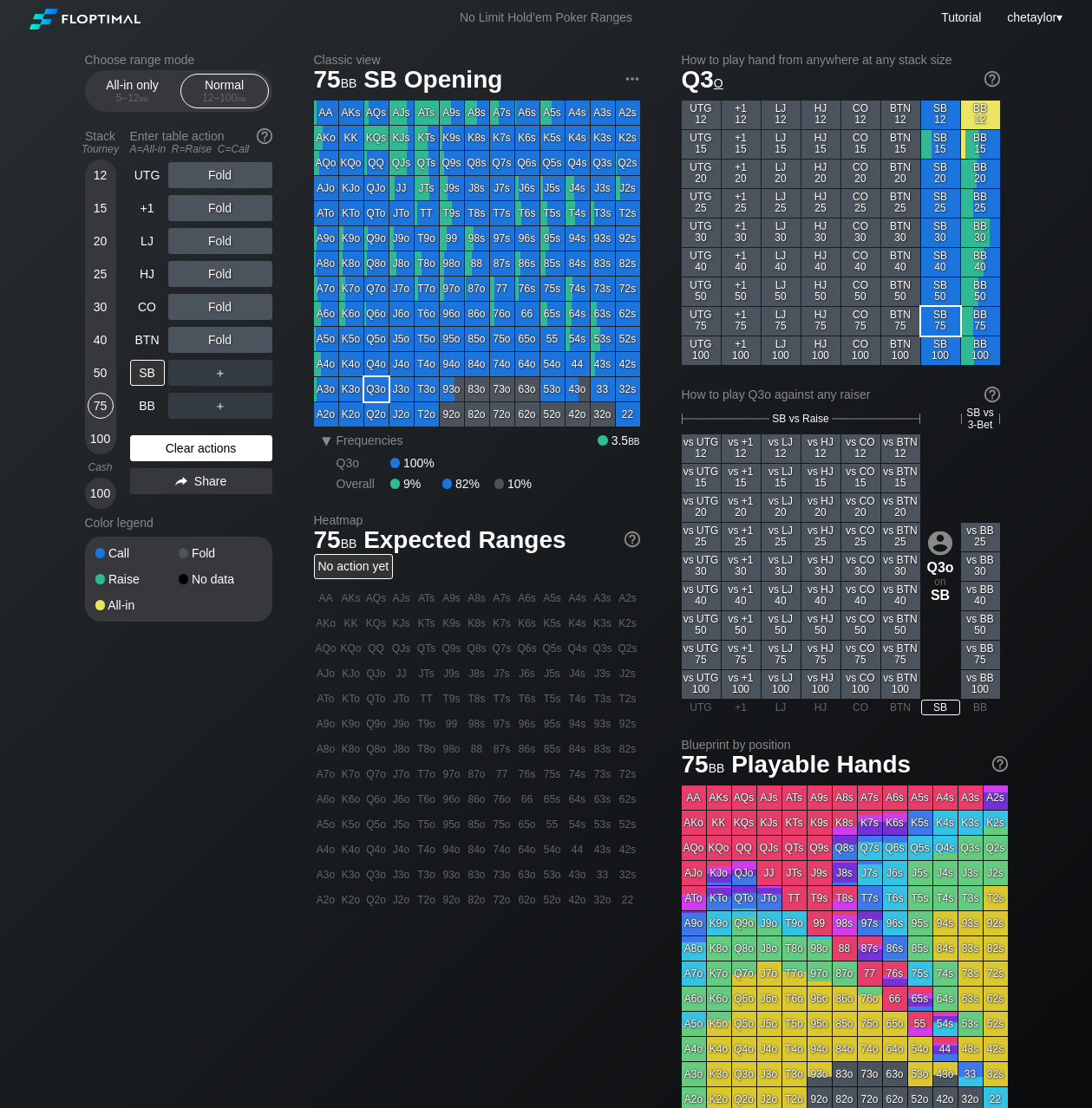
click at [177, 443] on div "Clear actions" at bounding box center [201, 448] width 142 height 26
click at [355, 238] on div "K9o" at bounding box center [351, 238] width 25 height 25
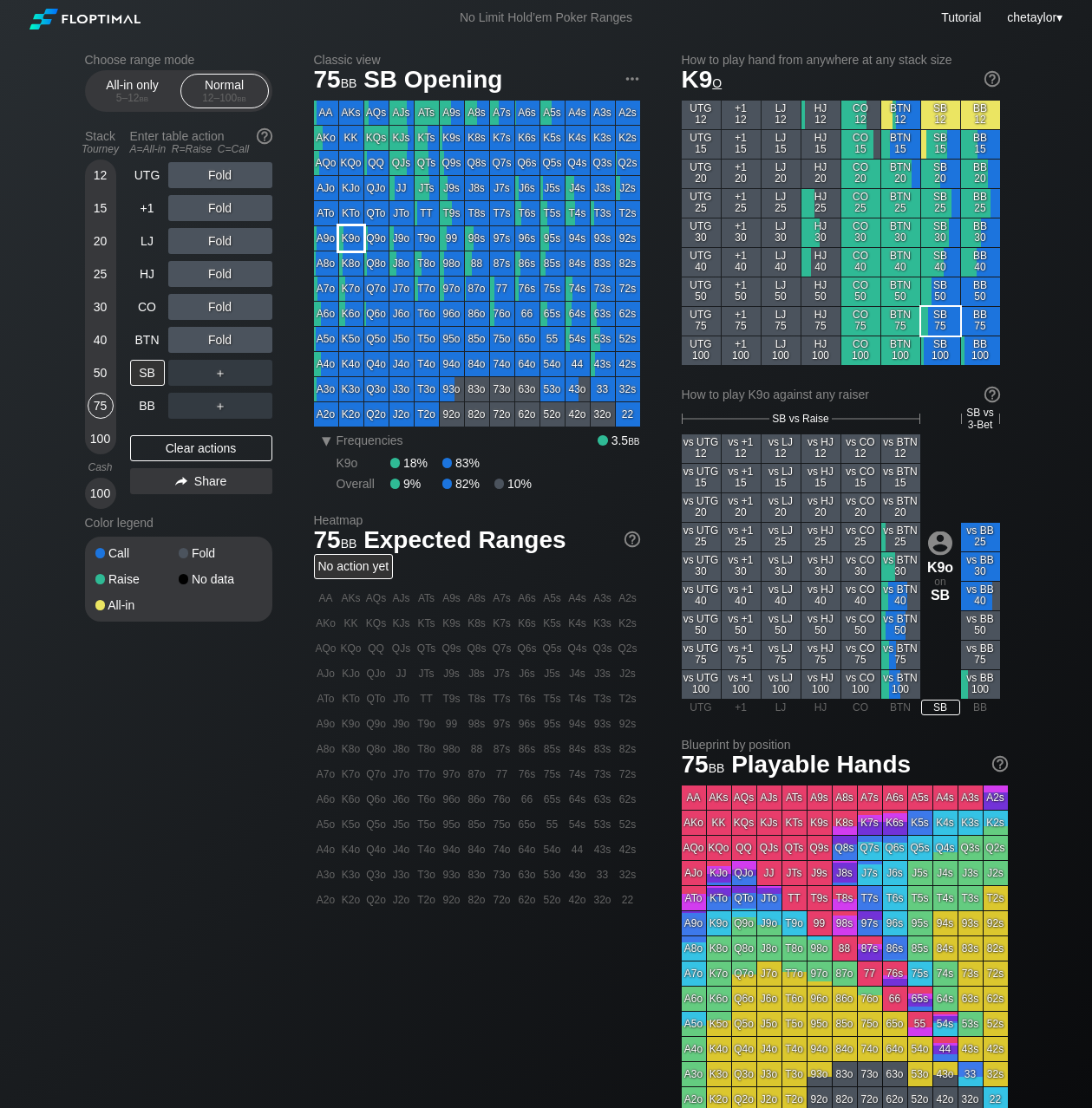
click at [355, 238] on div "K9o" at bounding box center [351, 238] width 25 height 25
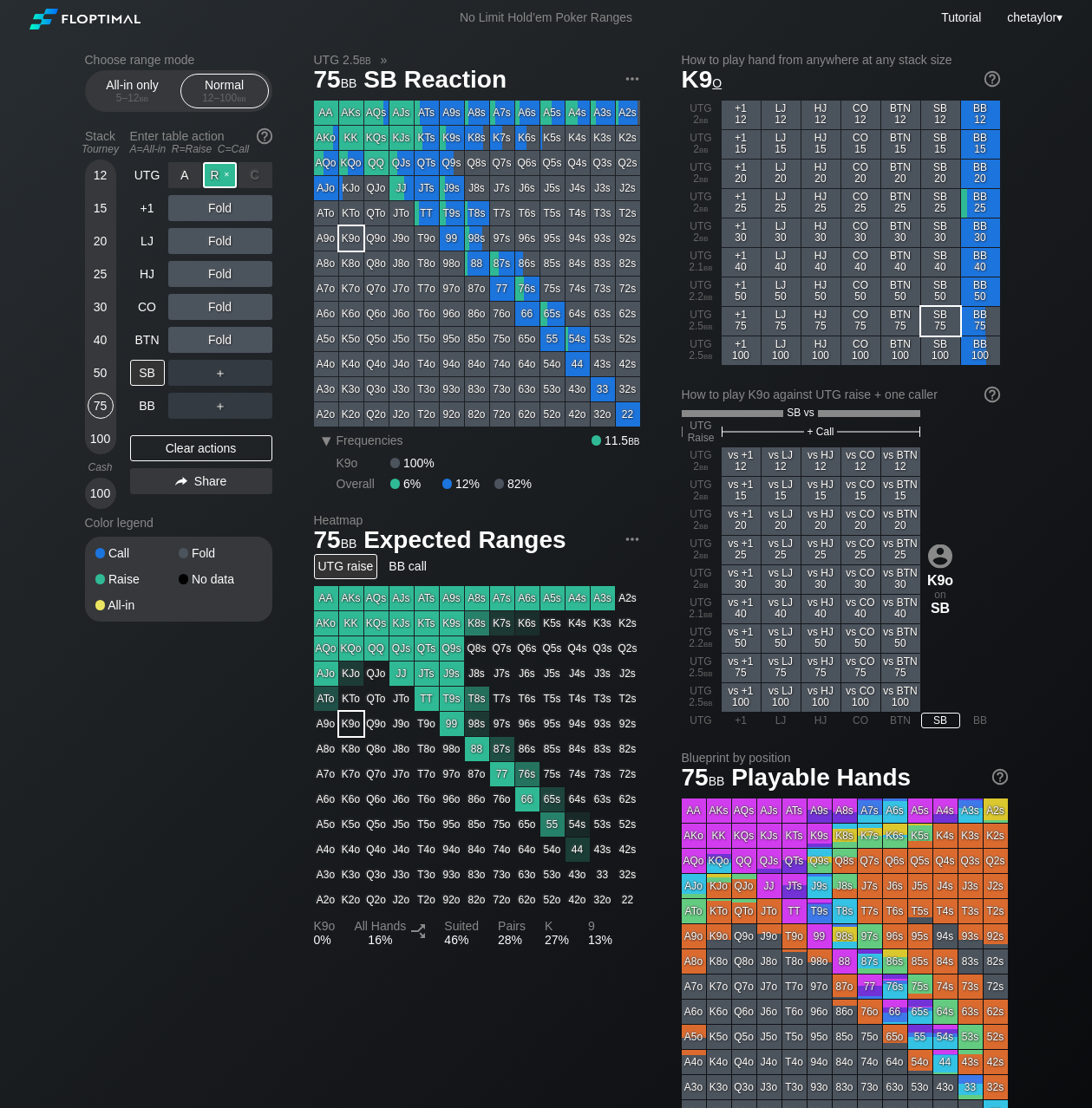
click at [220, 175] on div "R ✕" at bounding box center [219, 175] width 34 height 26
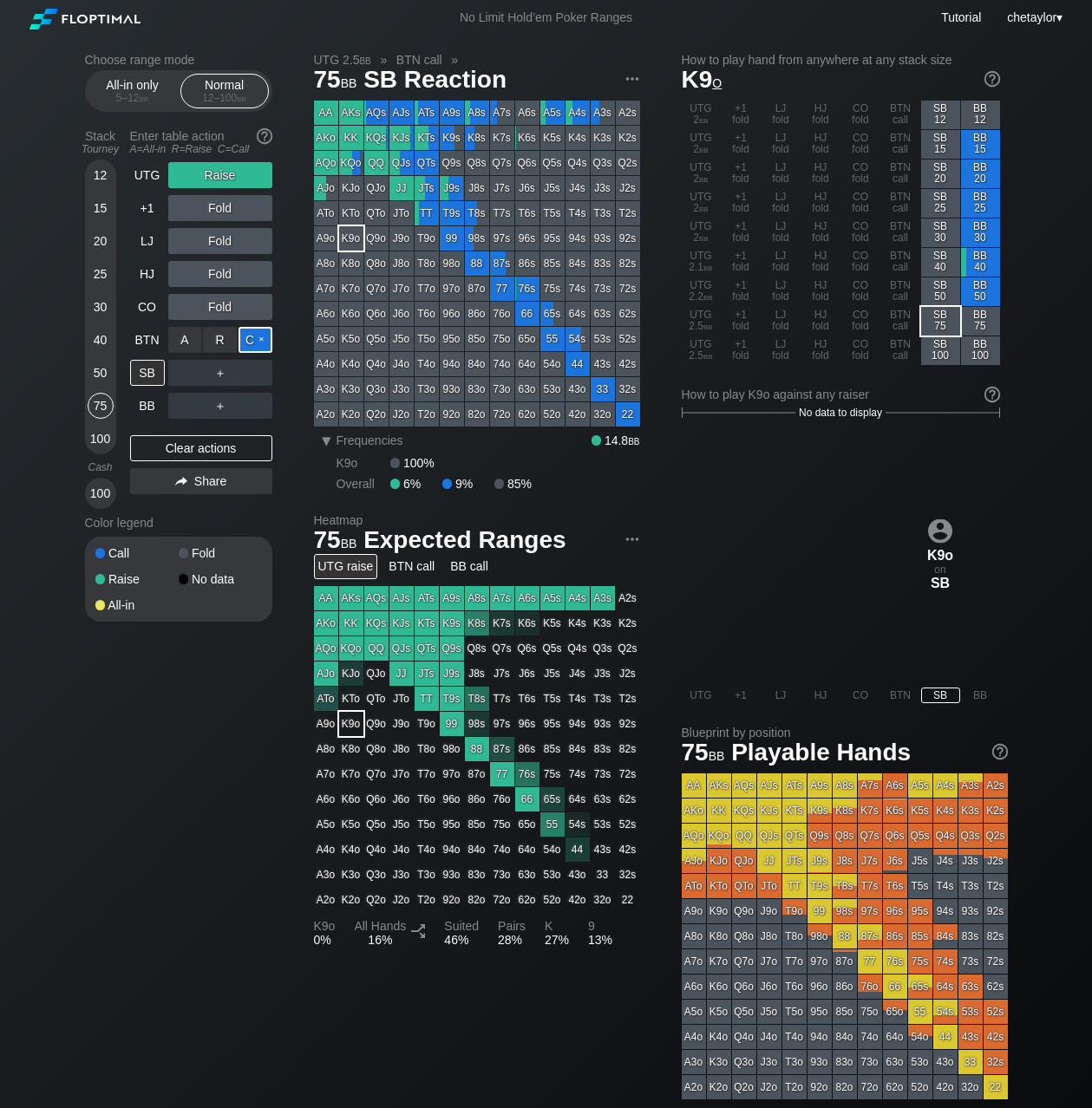
click at [254, 340] on div "C ✕" at bounding box center [255, 339] width 34 height 26
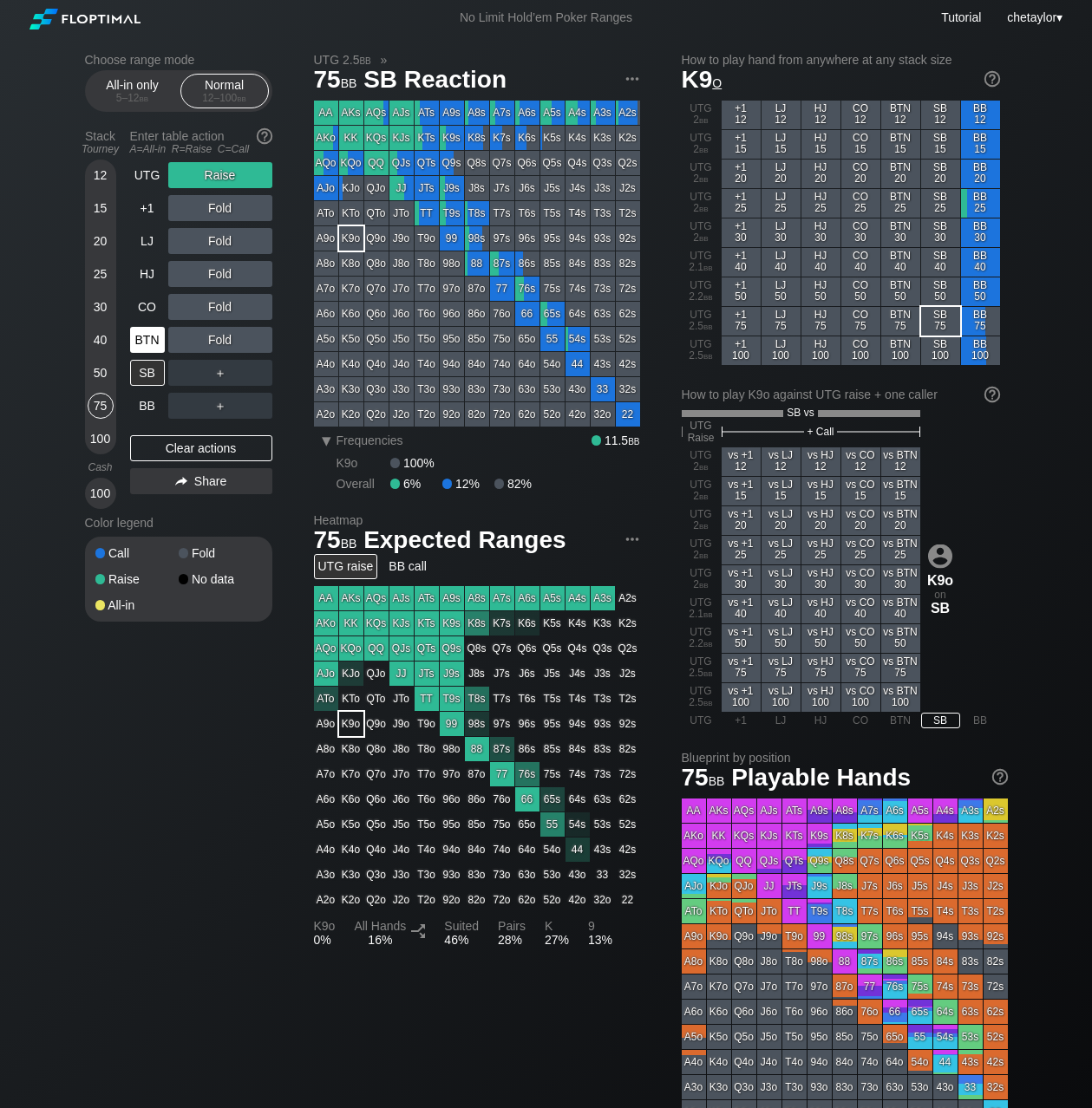
click at [147, 343] on div "BTN" at bounding box center [147, 339] width 35 height 26
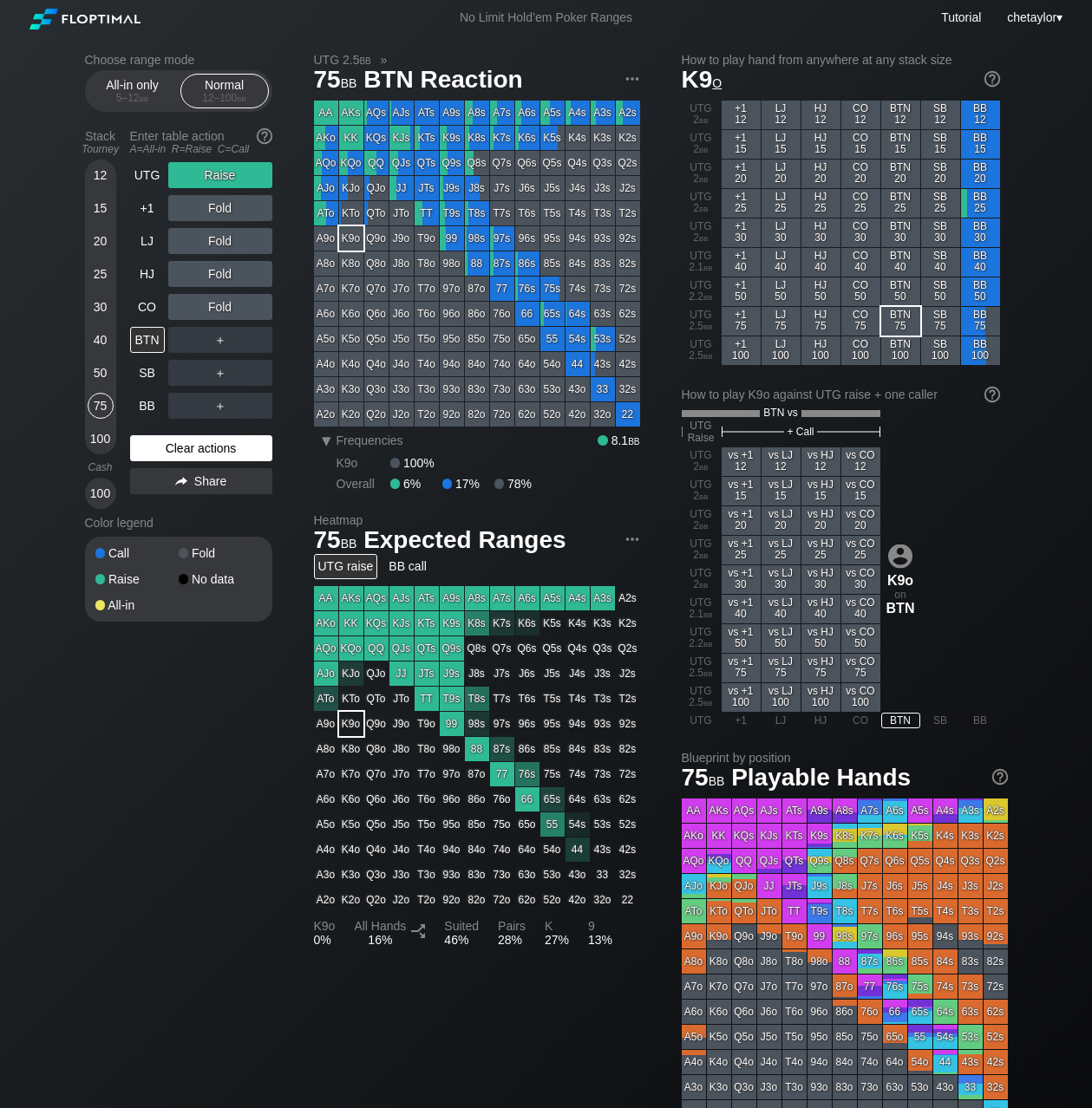
click at [169, 451] on div "Clear actions" at bounding box center [201, 448] width 142 height 26
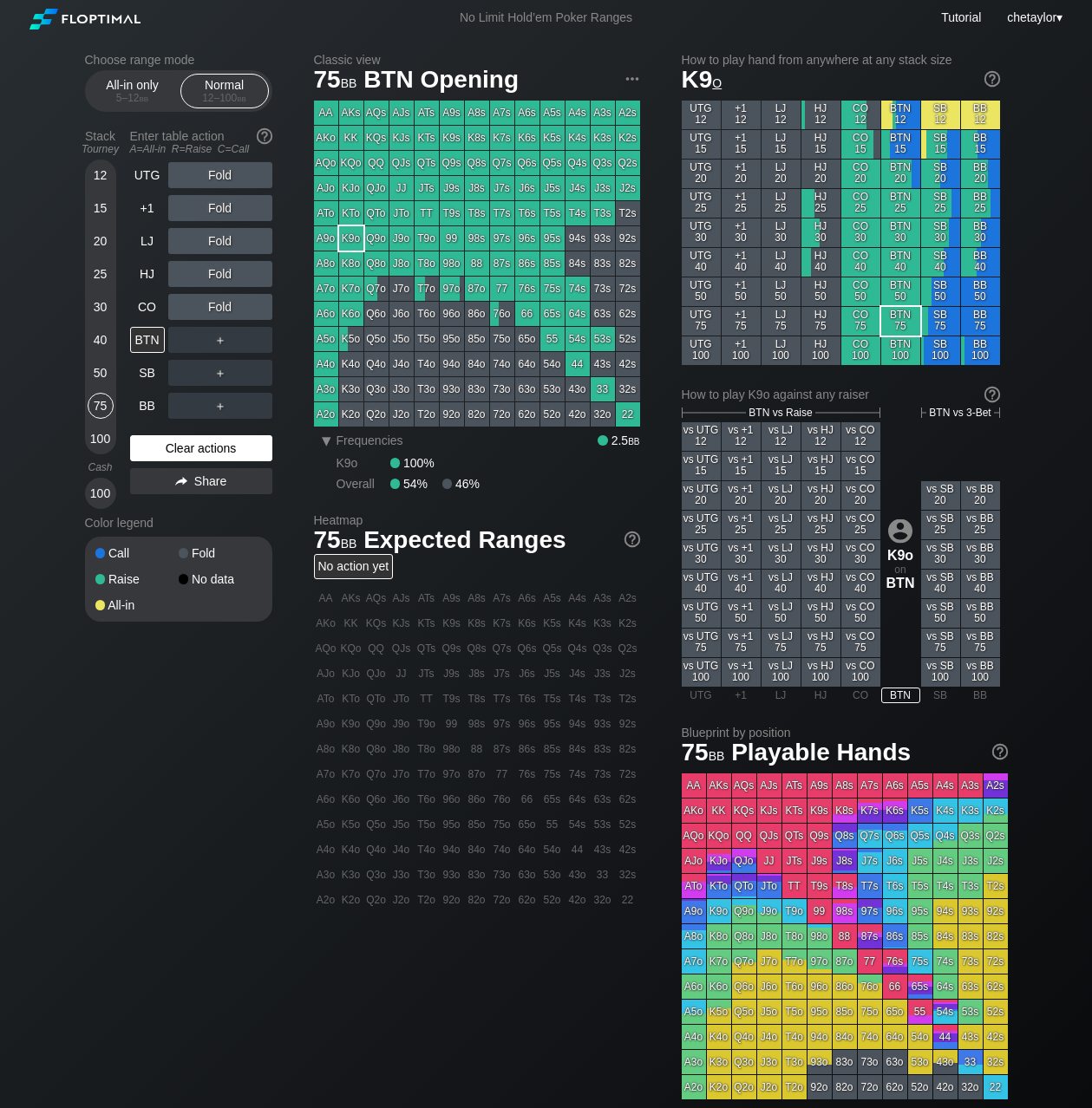
click at [169, 451] on div "Clear actions" at bounding box center [201, 448] width 142 height 26
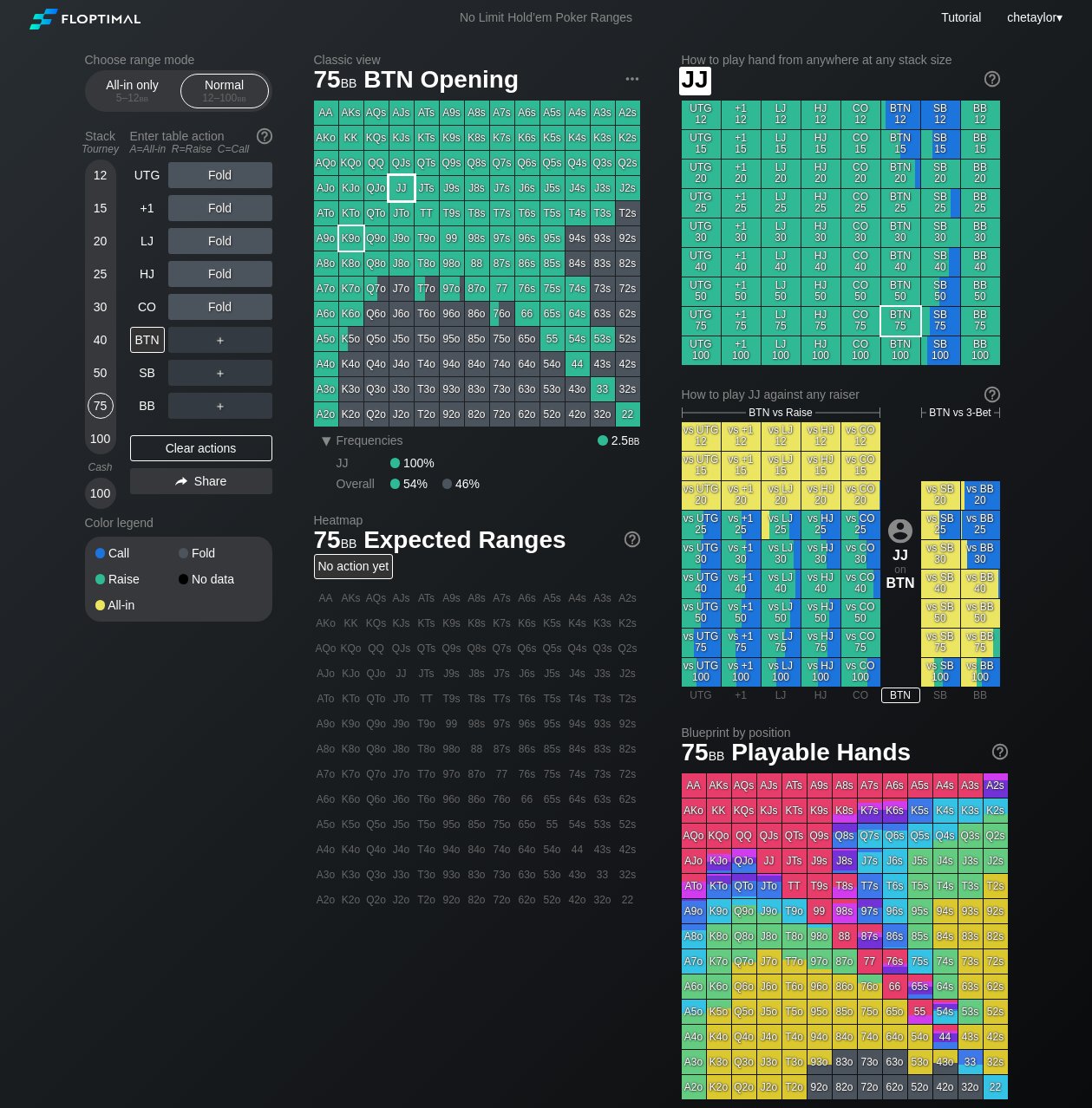
click at [407, 186] on div "JJ" at bounding box center [401, 188] width 25 height 25
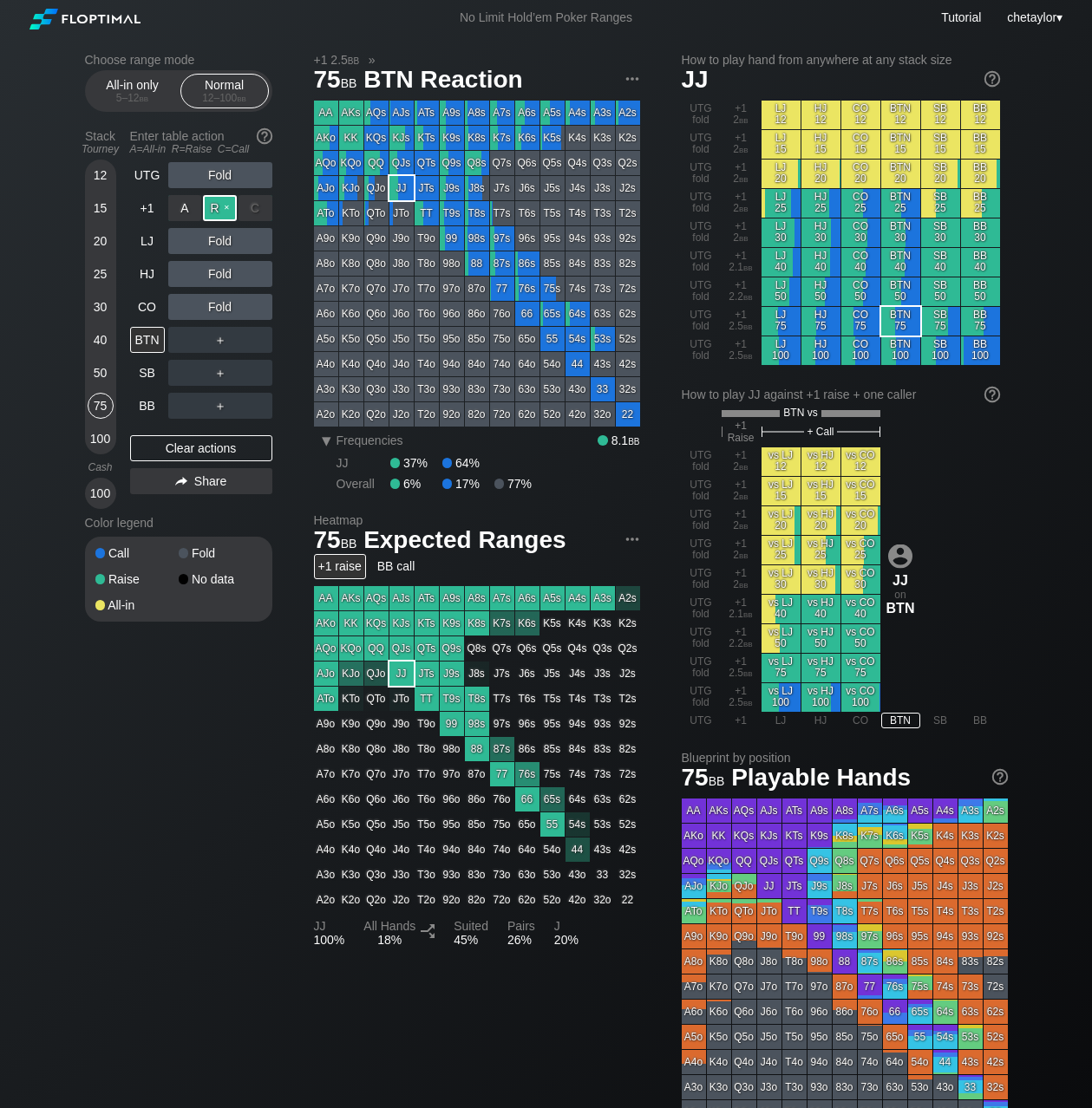
click at [224, 207] on div "R ✕" at bounding box center [219, 208] width 34 height 26
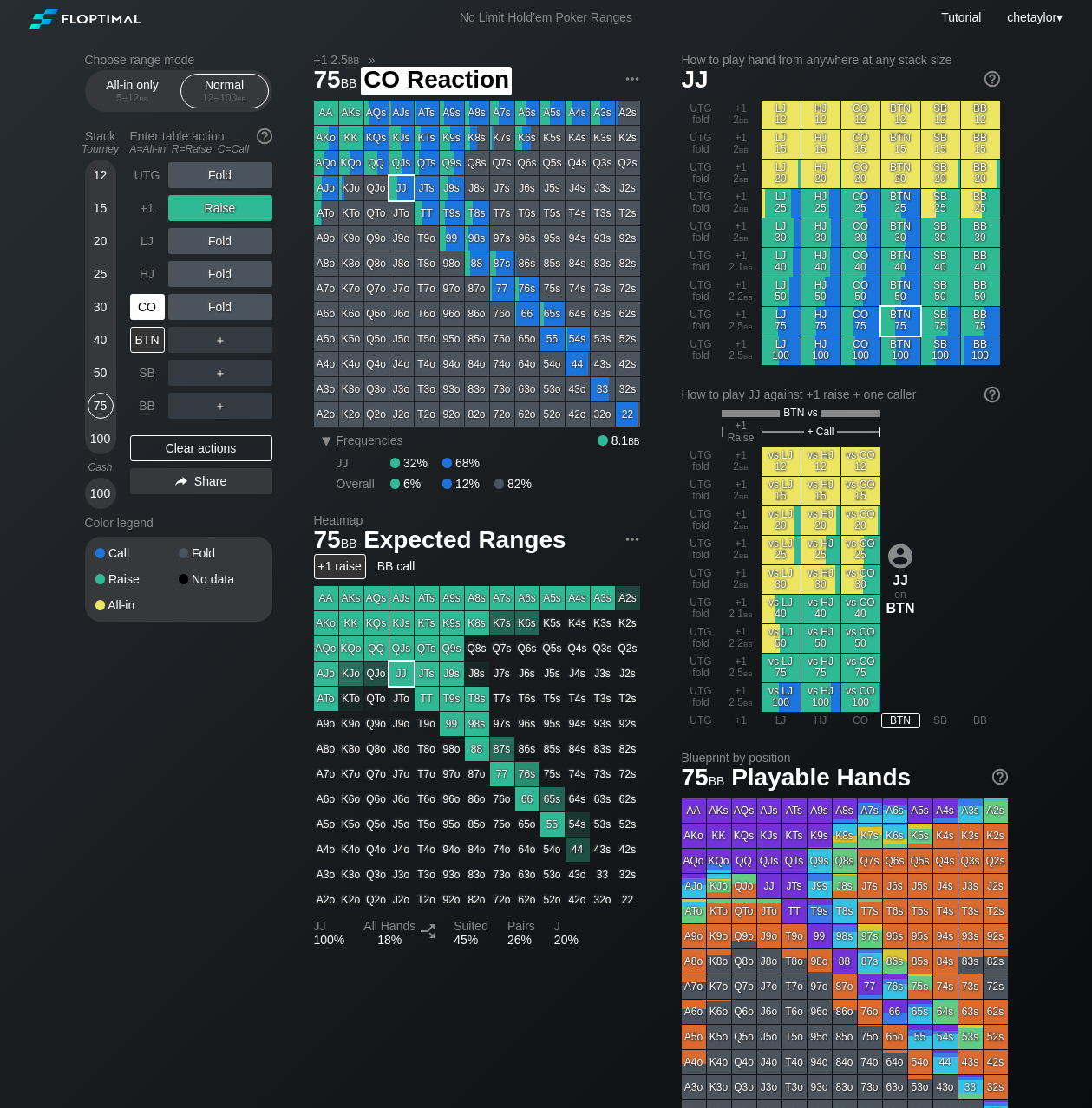
click at [131, 304] on div "CO" at bounding box center [147, 307] width 35 height 26
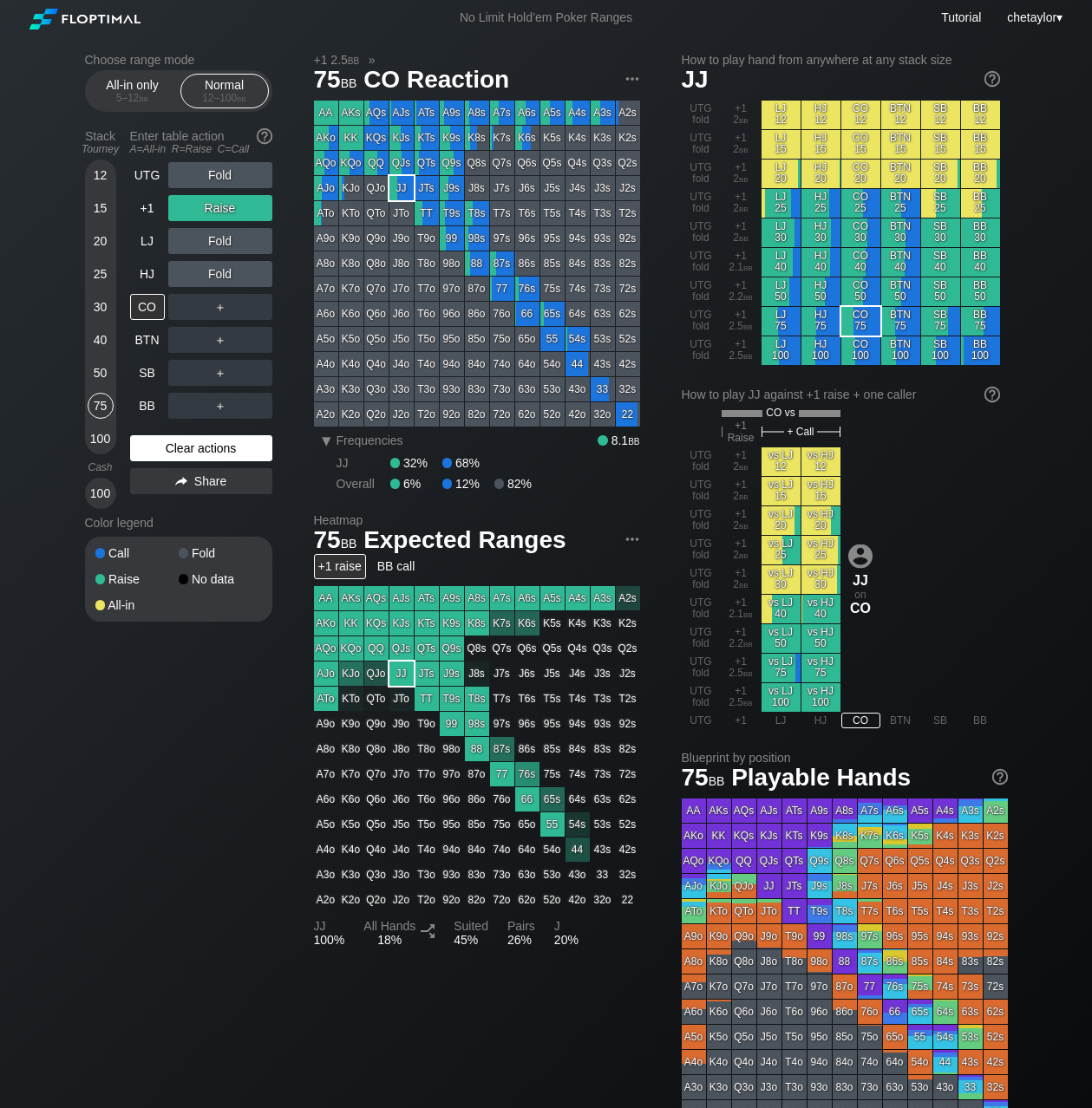
click at [167, 452] on div "Clear actions" at bounding box center [201, 448] width 142 height 26
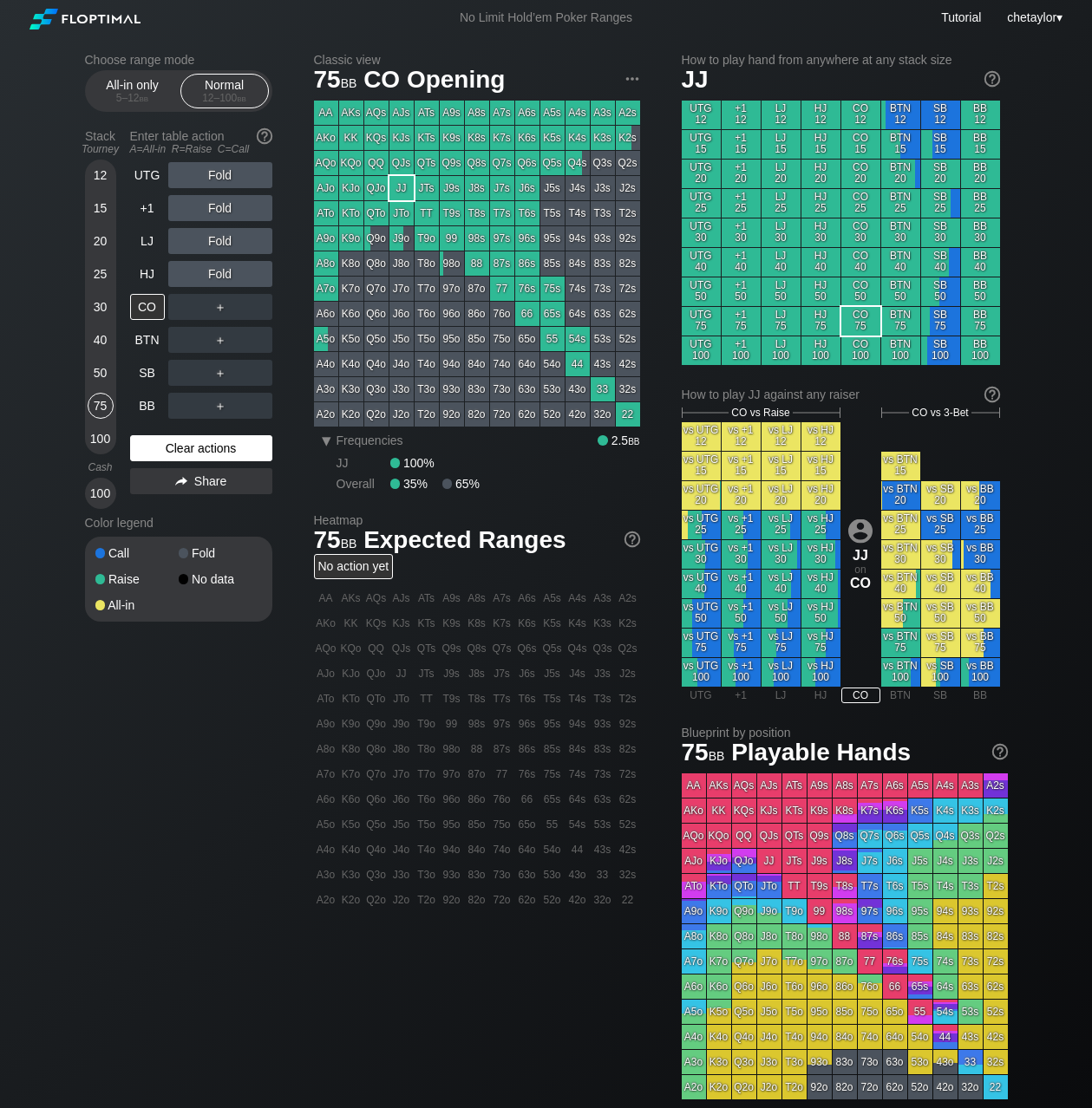
click at [167, 452] on div "Clear actions" at bounding box center [201, 448] width 142 height 26
click at [145, 272] on div "HJ" at bounding box center [147, 274] width 35 height 26
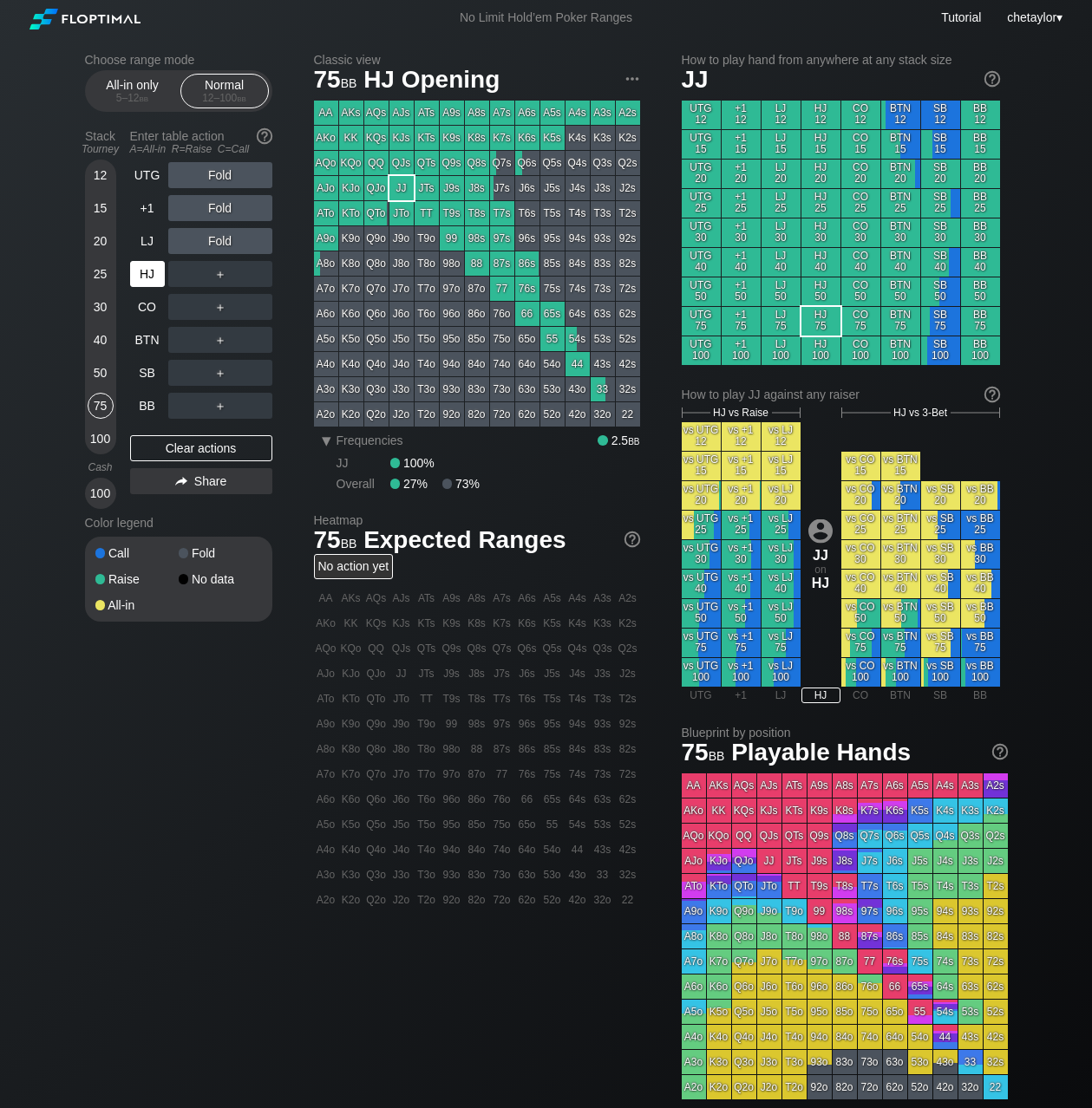
click at [145, 272] on div "HJ" at bounding box center [147, 274] width 35 height 26
click at [506, 137] on div "K7s" at bounding box center [502, 137] width 25 height 25
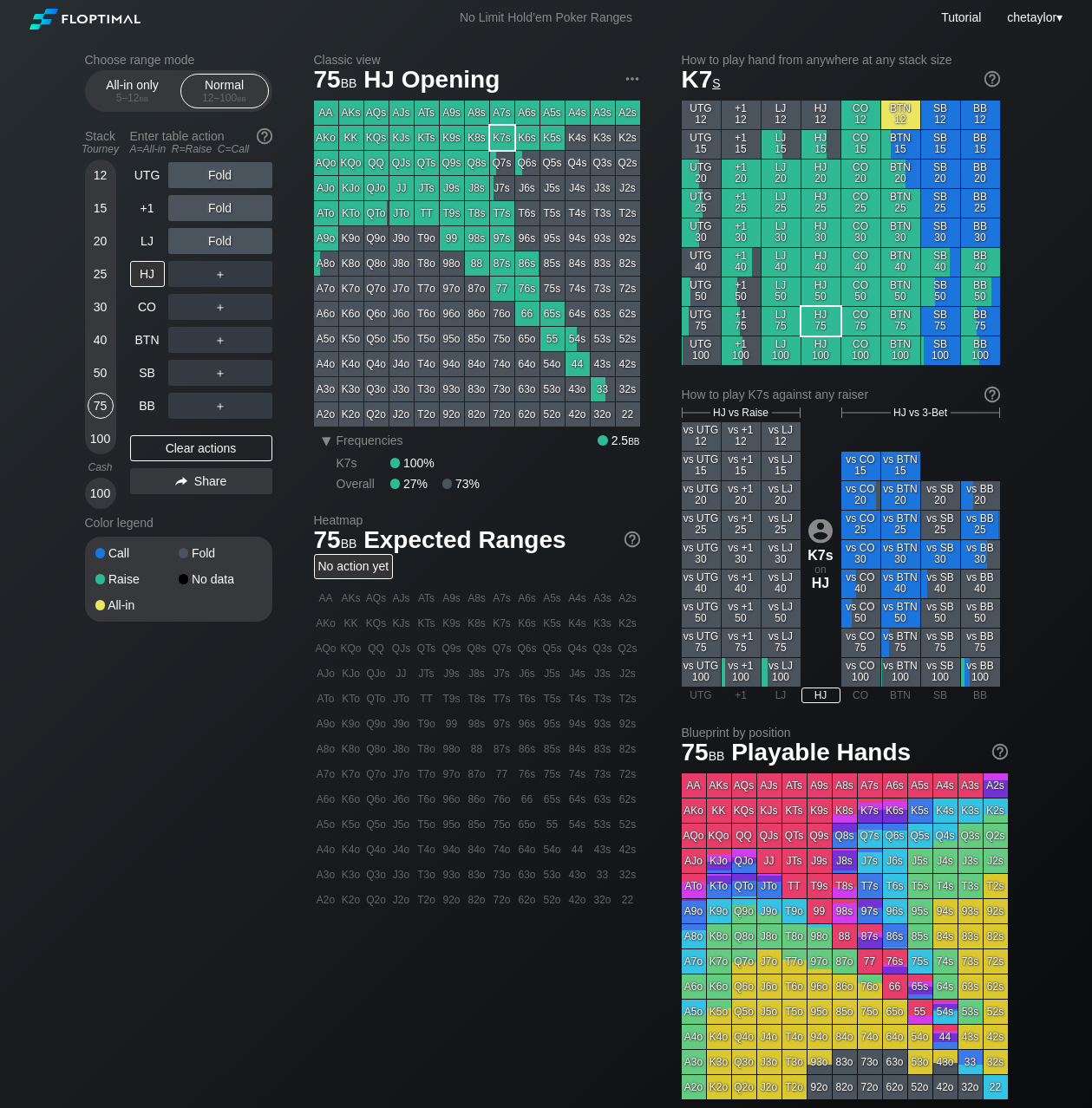
click at [97, 440] on div "100" at bounding box center [100, 438] width 26 height 26
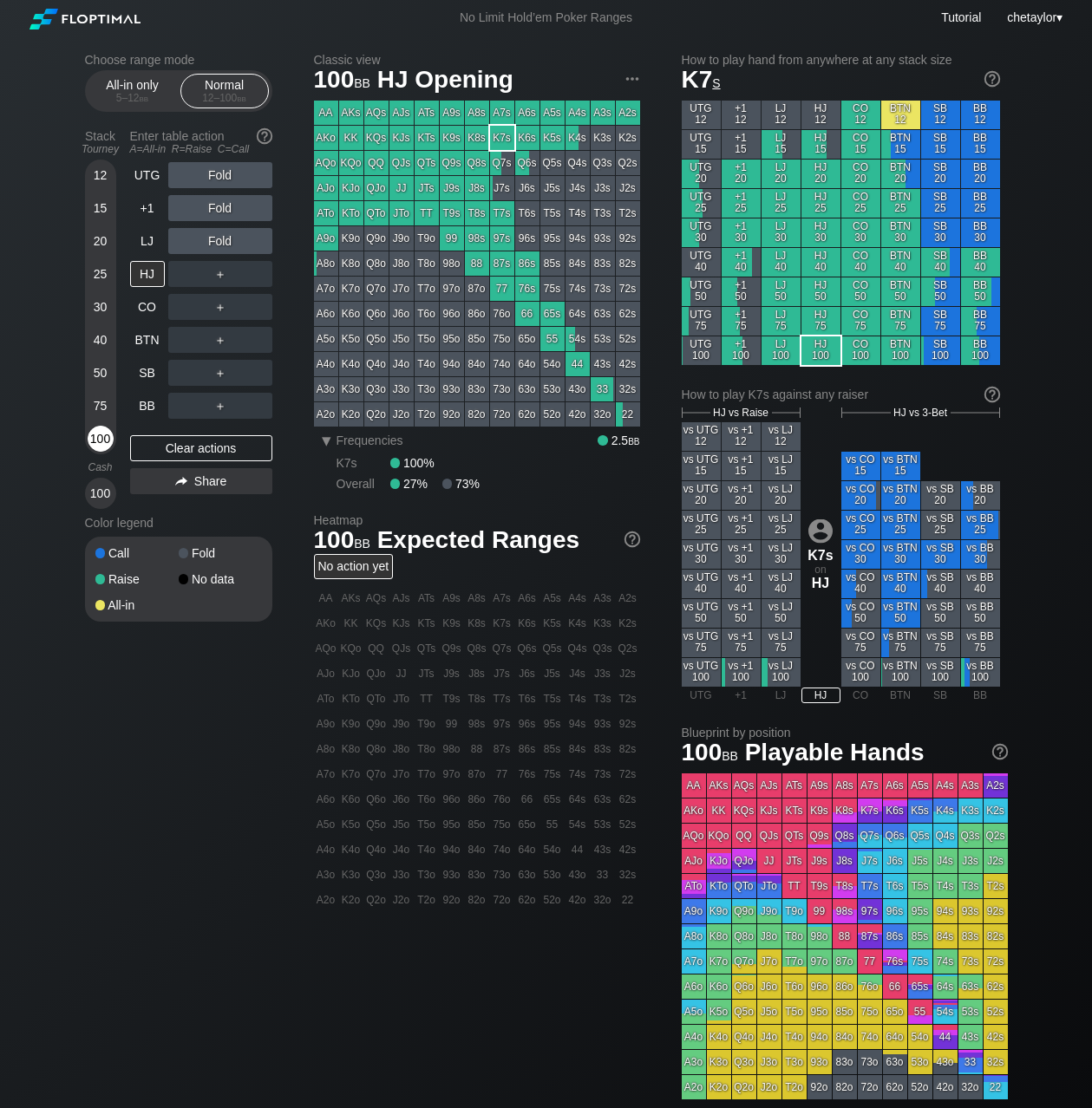
click at [97, 440] on div "100" at bounding box center [100, 438] width 26 height 26
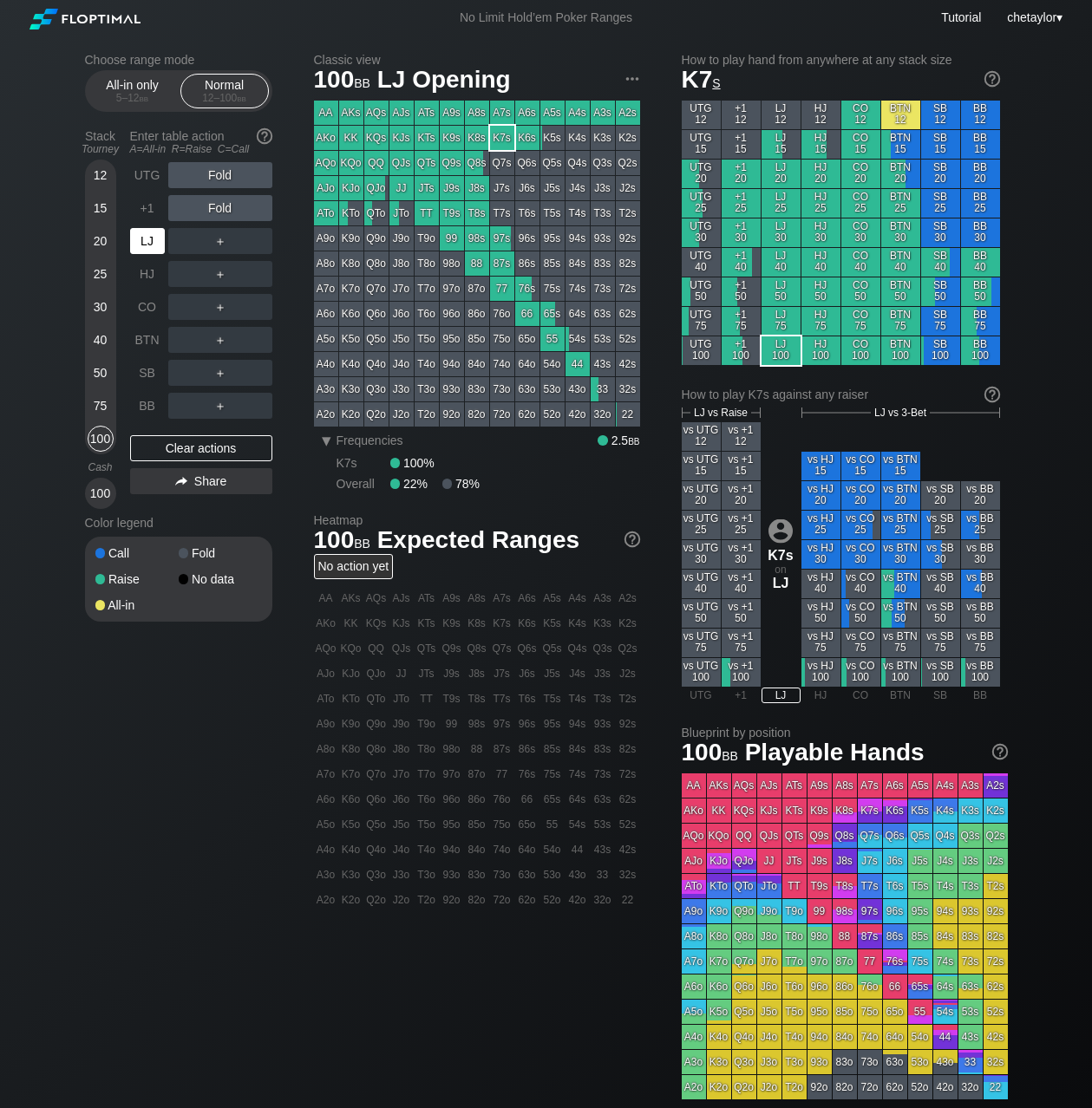
click at [156, 244] on div "LJ" at bounding box center [147, 241] width 35 height 26
click at [148, 205] on div "+1" at bounding box center [147, 208] width 35 height 26
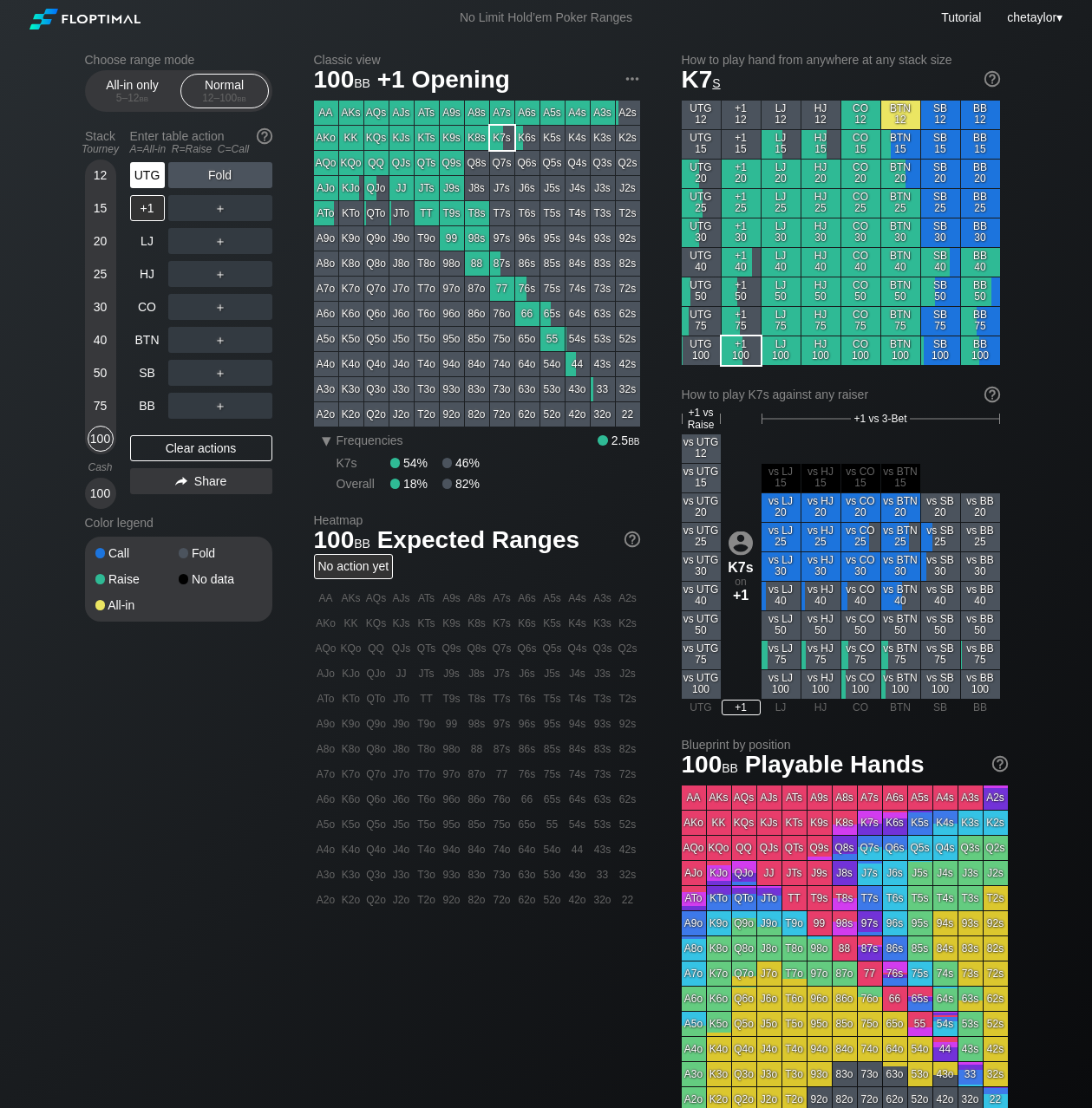
click at [149, 174] on div "UTG" at bounding box center [147, 175] width 35 height 26
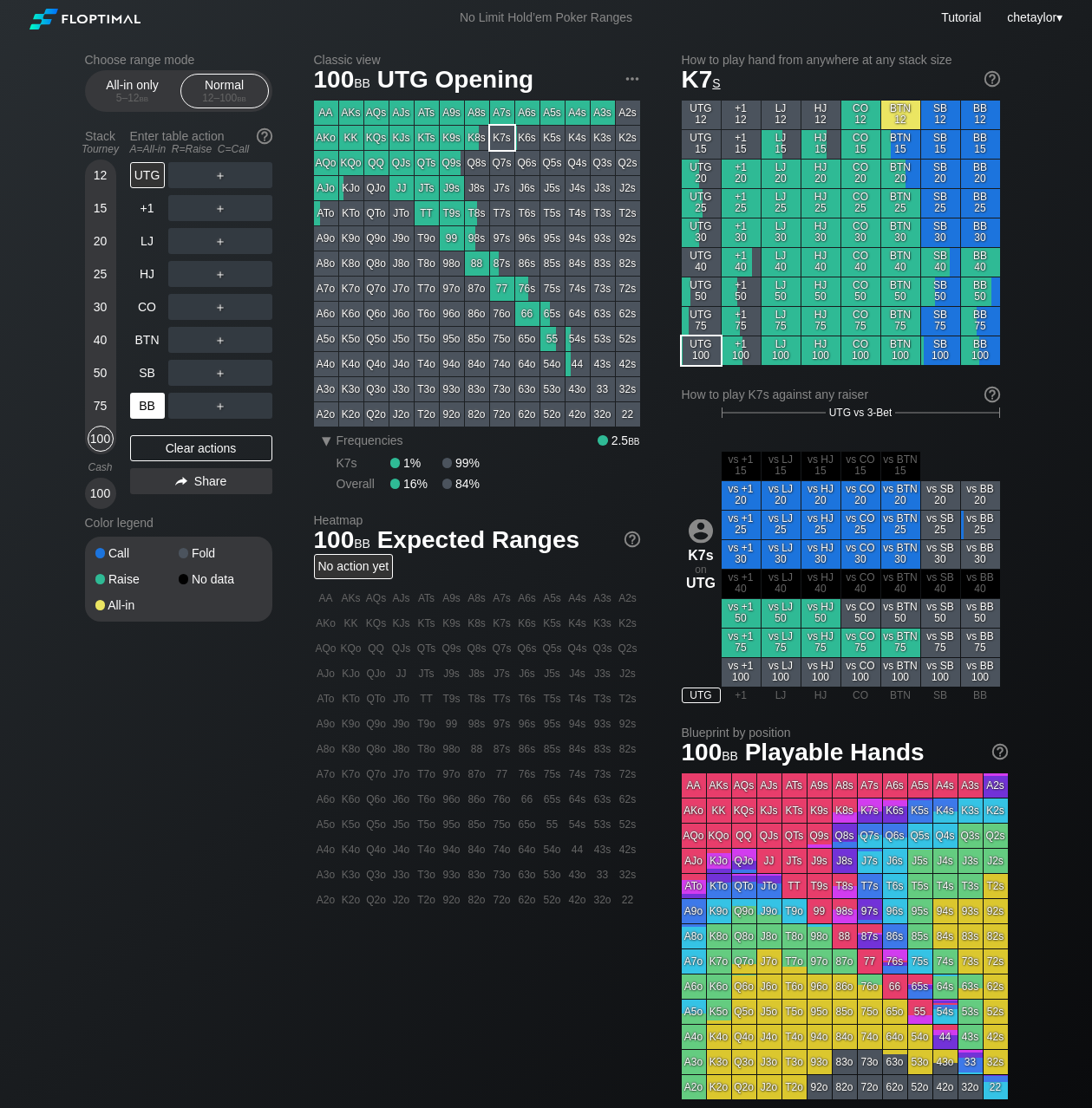
click at [153, 399] on div "BB" at bounding box center [147, 406] width 35 height 26
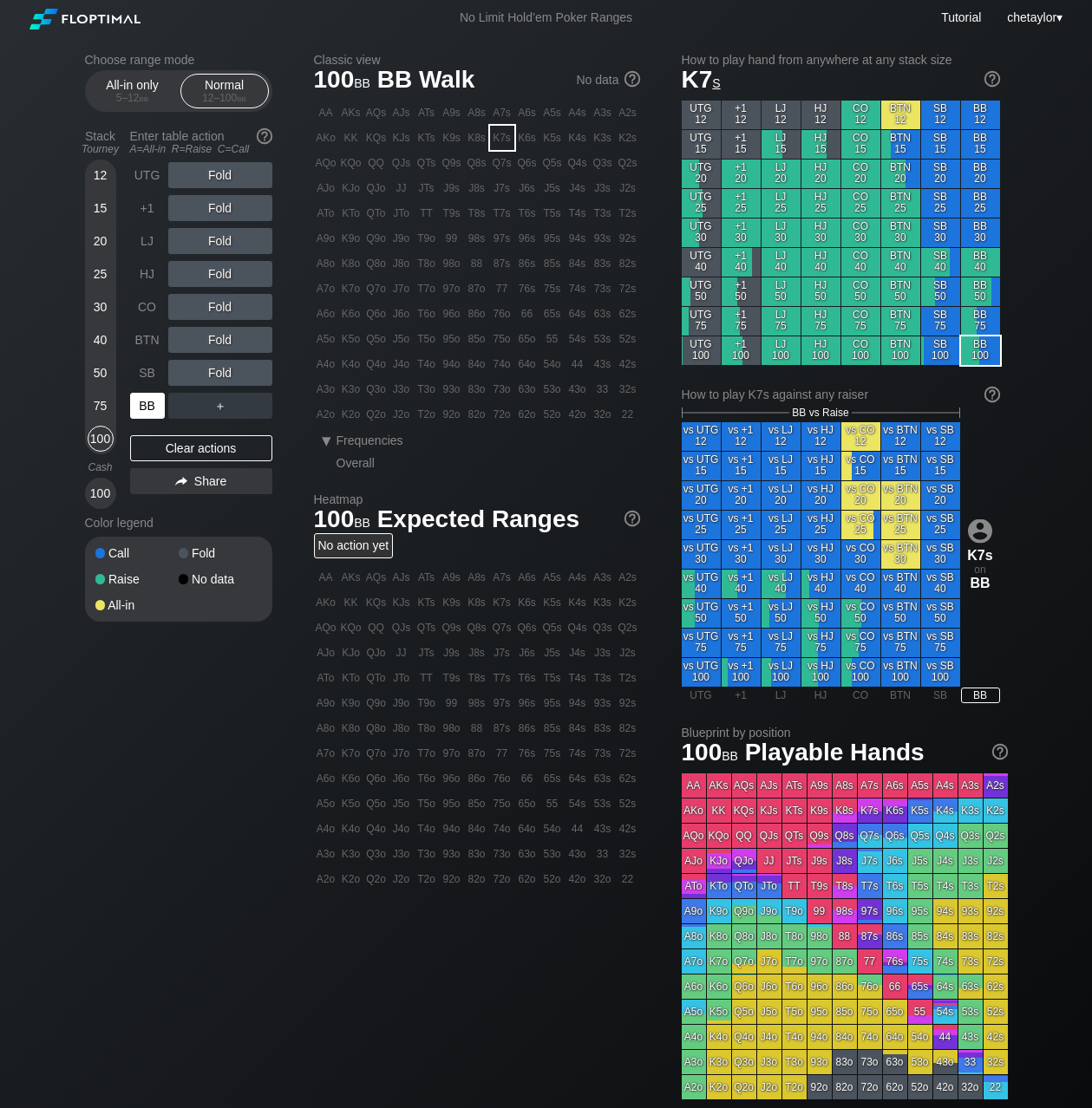
click at [153, 399] on div "BB" at bounding box center [147, 406] width 35 height 26
click at [168, 447] on div "Clear actions" at bounding box center [201, 448] width 142 height 26
click at [551, 189] on div "J5s" at bounding box center [552, 188] width 25 height 25
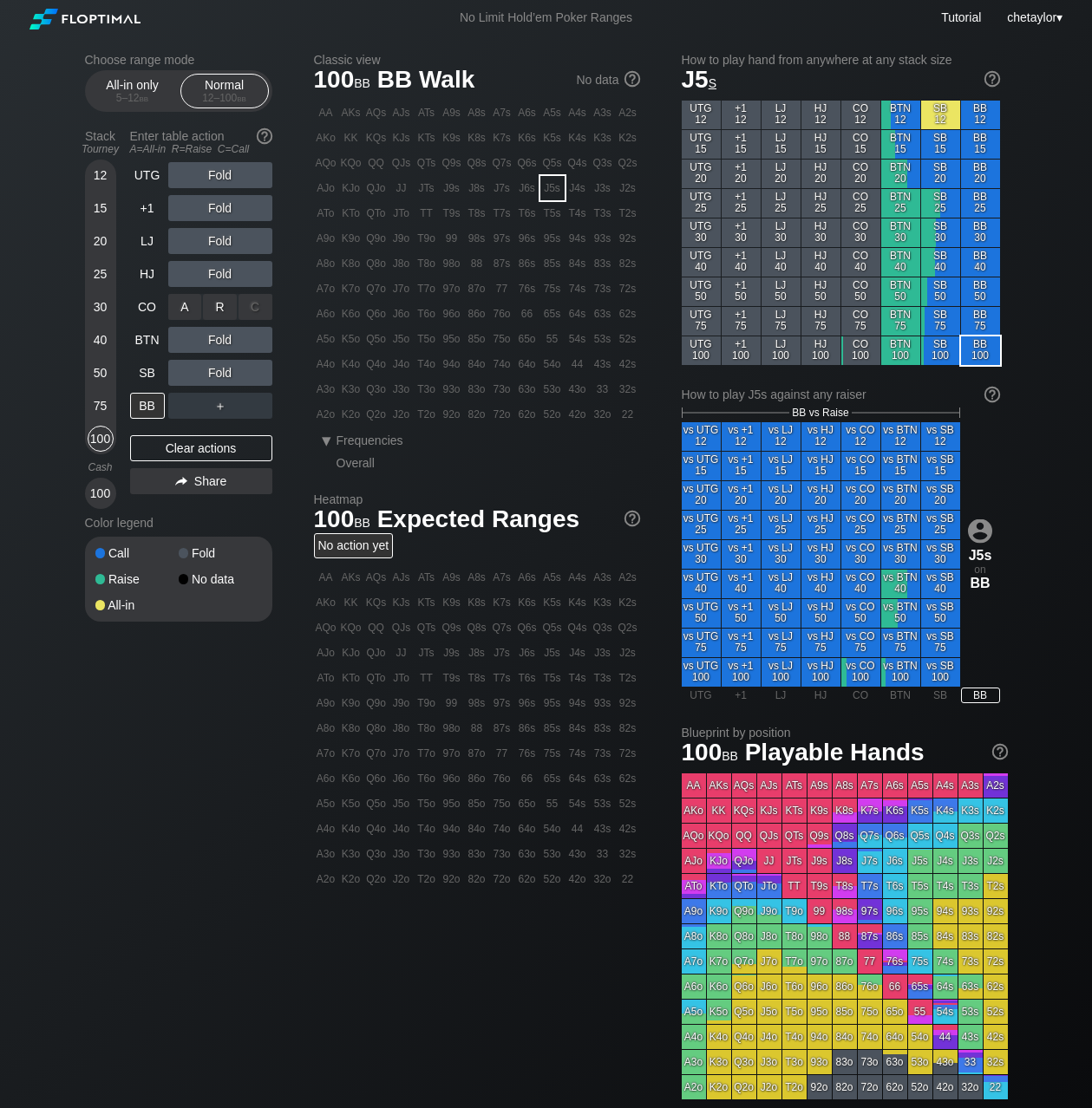
click at [222, 302] on div "R ✕" at bounding box center [219, 307] width 34 height 26
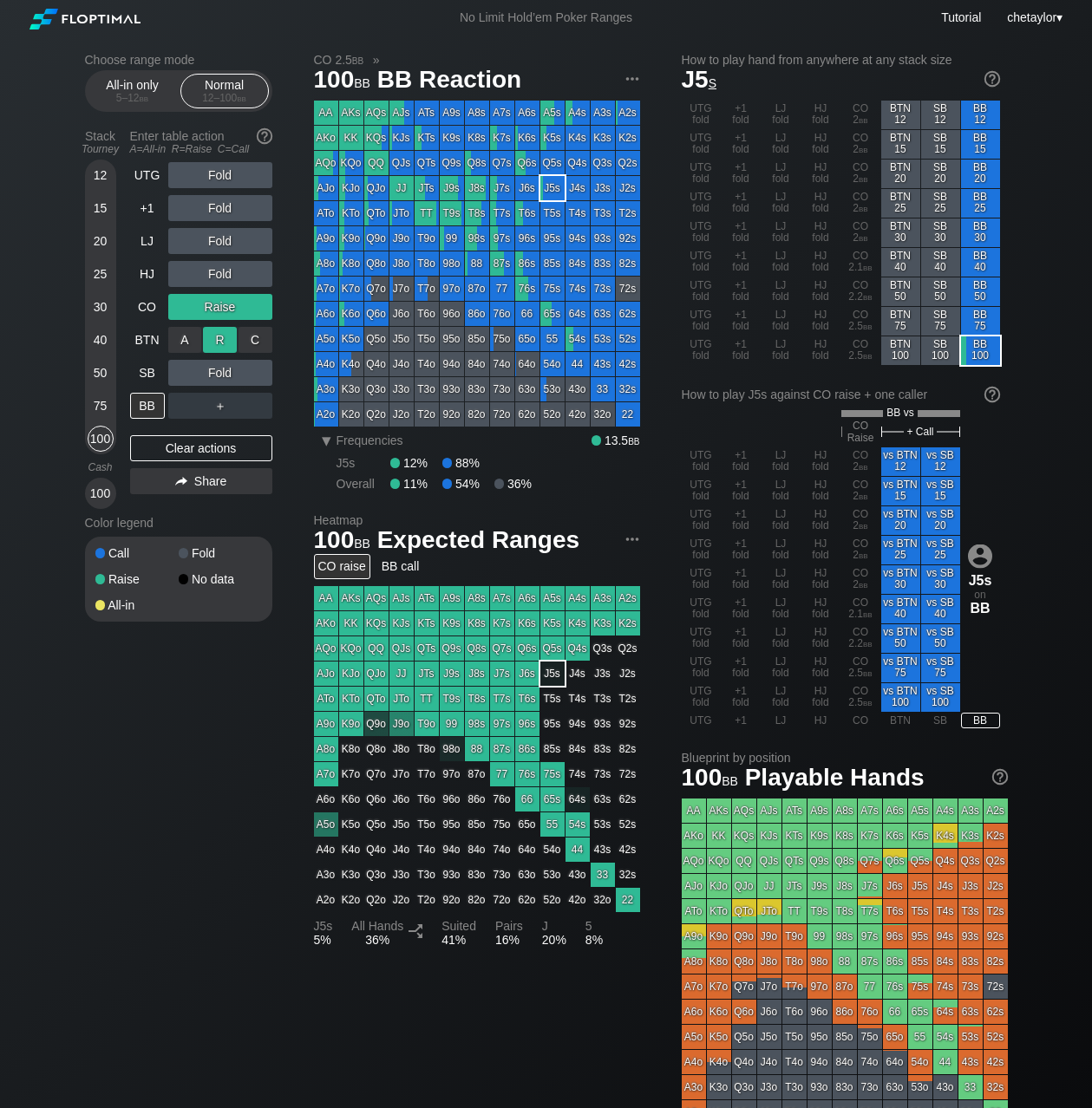
click at [225, 339] on div "R ✕" at bounding box center [219, 339] width 34 height 26
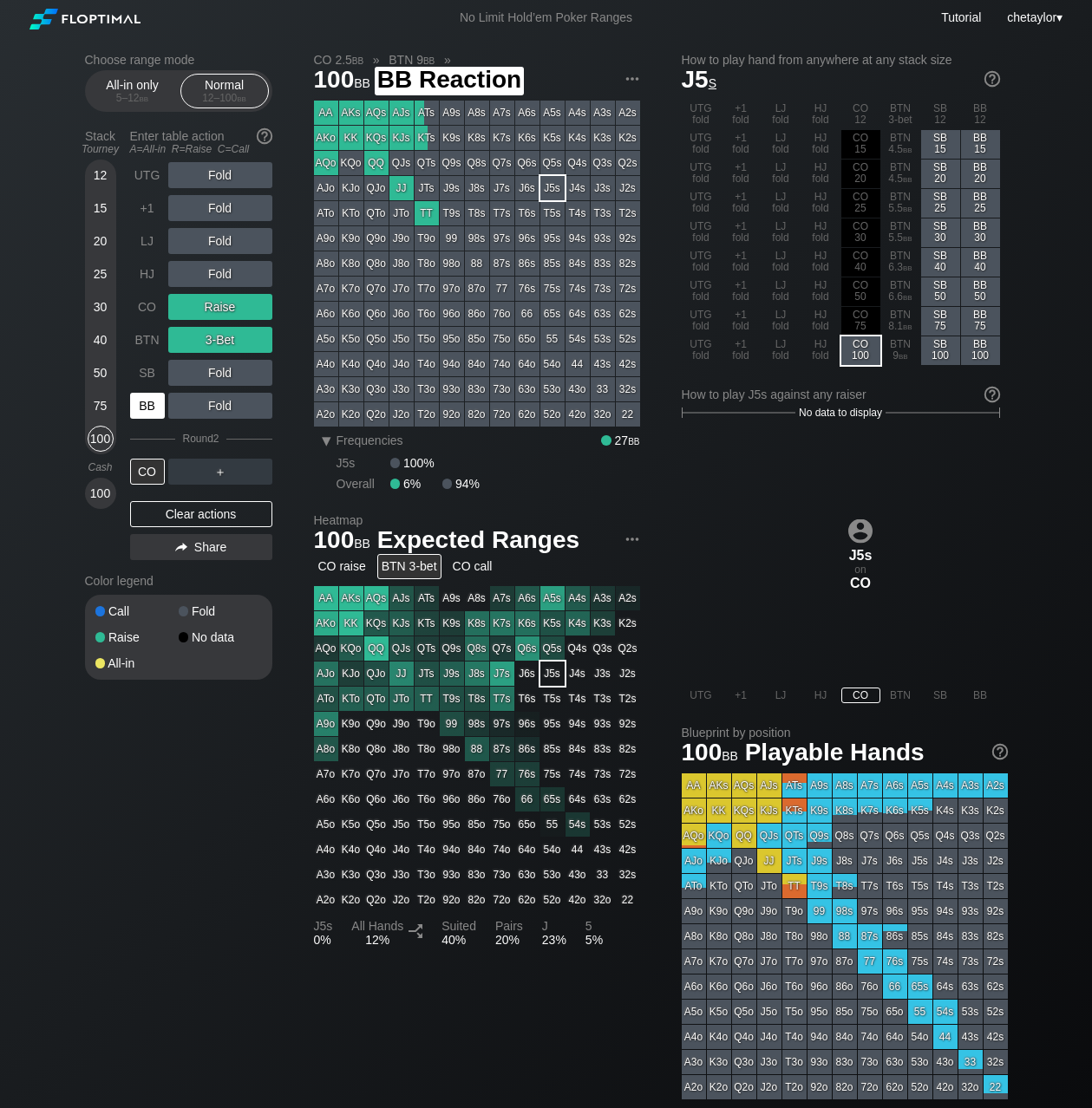
click at [147, 412] on div "BB" at bounding box center [147, 406] width 35 height 26
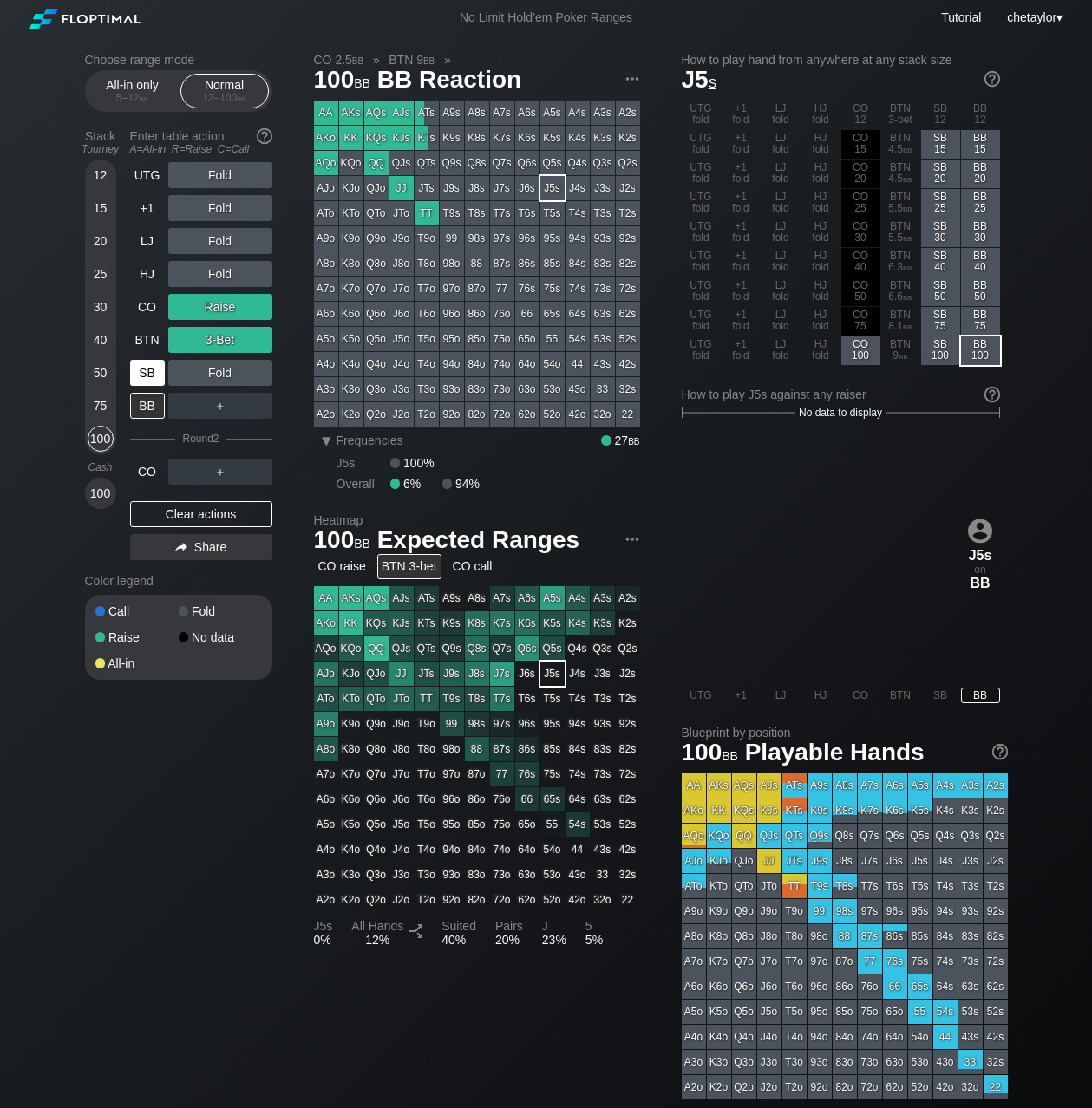
click at [144, 362] on div "SB" at bounding box center [147, 373] width 35 height 26
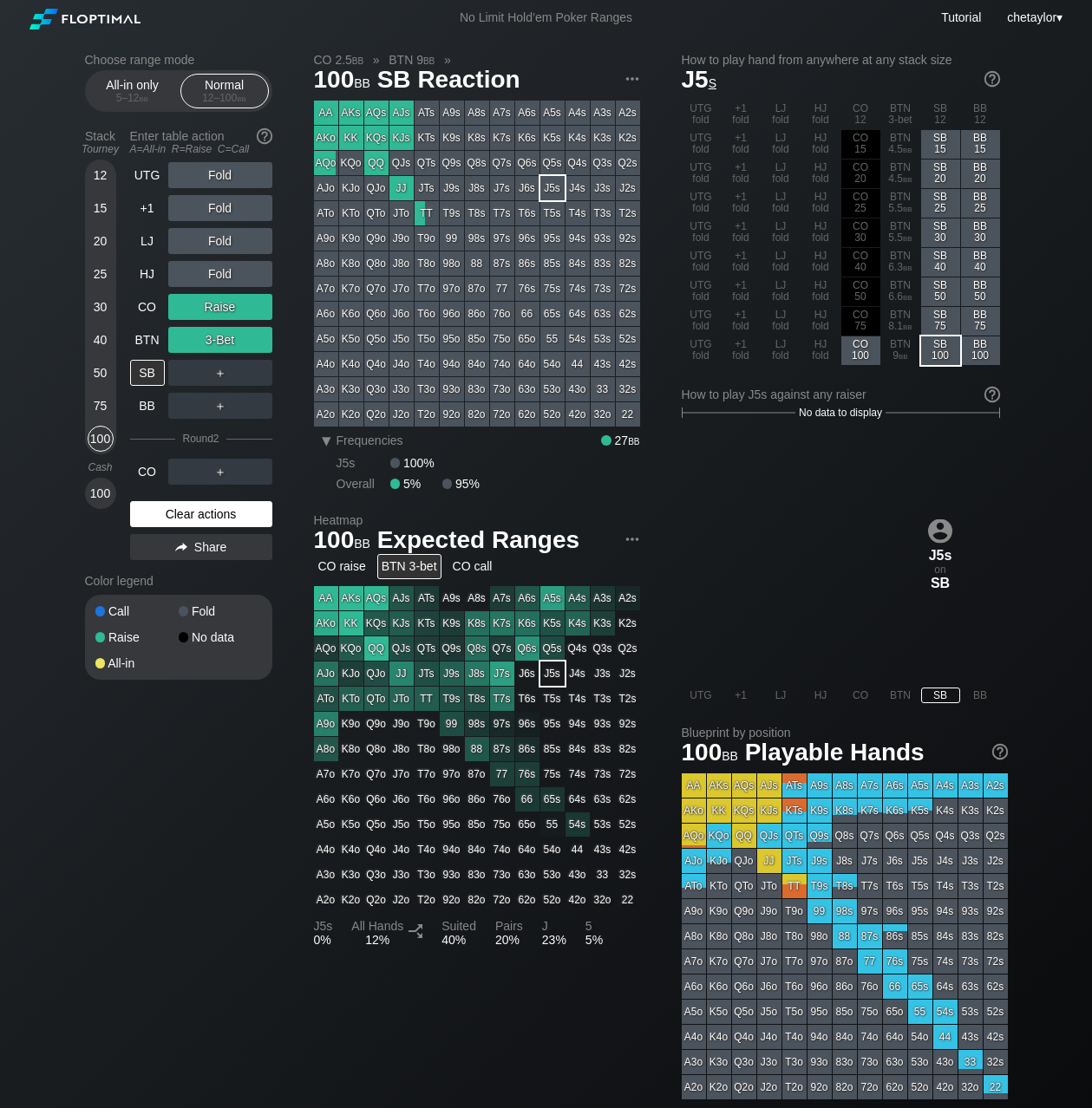
click at [190, 511] on div "Clear actions" at bounding box center [201, 514] width 142 height 26
click at [190, 567] on div "Color legend" at bounding box center [178, 580] width 187 height 28
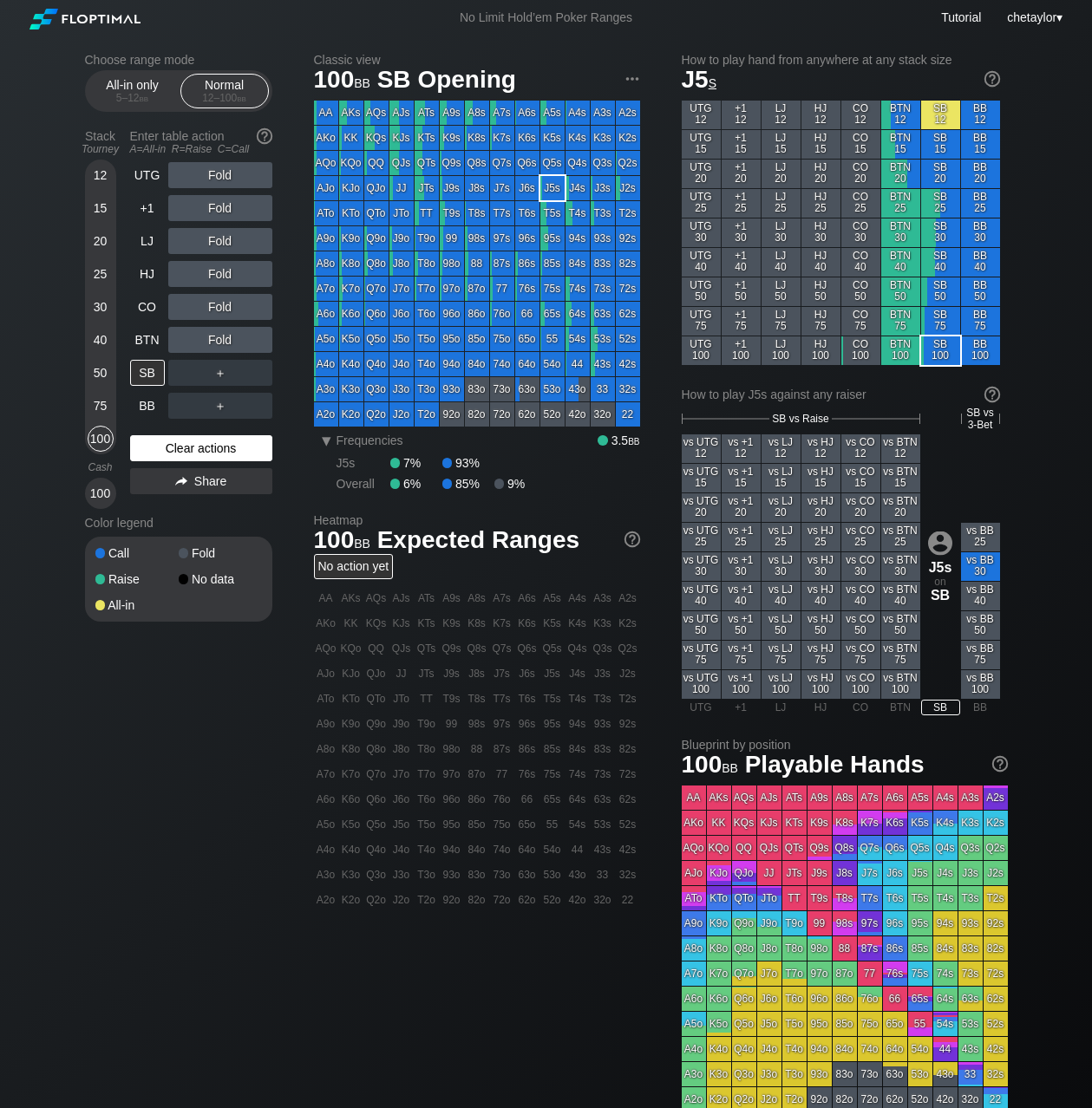
click at [200, 448] on div "Clear actions" at bounding box center [201, 448] width 142 height 26
click at [400, 286] on div "J7o" at bounding box center [401, 288] width 25 height 25
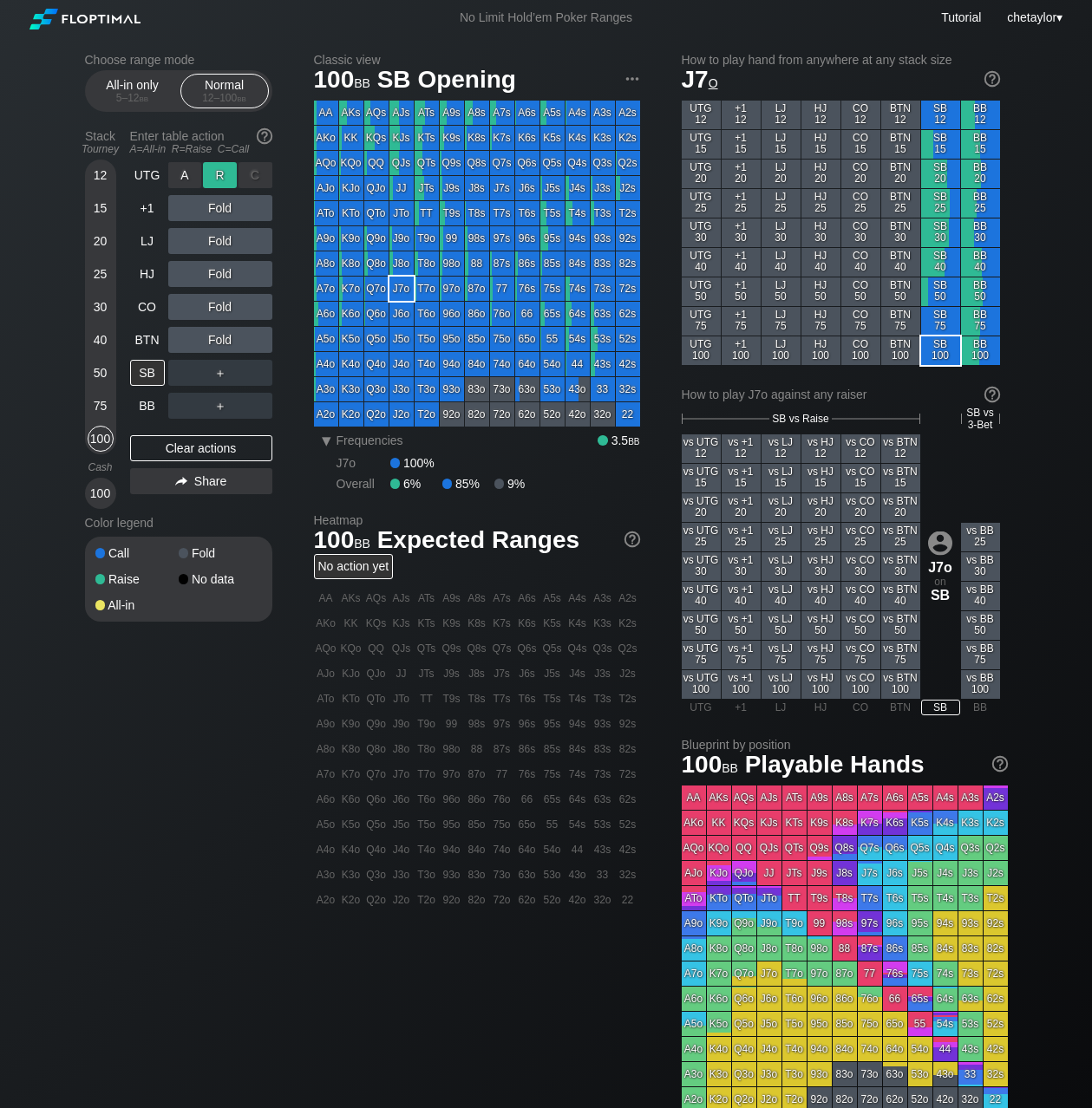
click at [227, 176] on div "R ✕" at bounding box center [219, 175] width 34 height 26
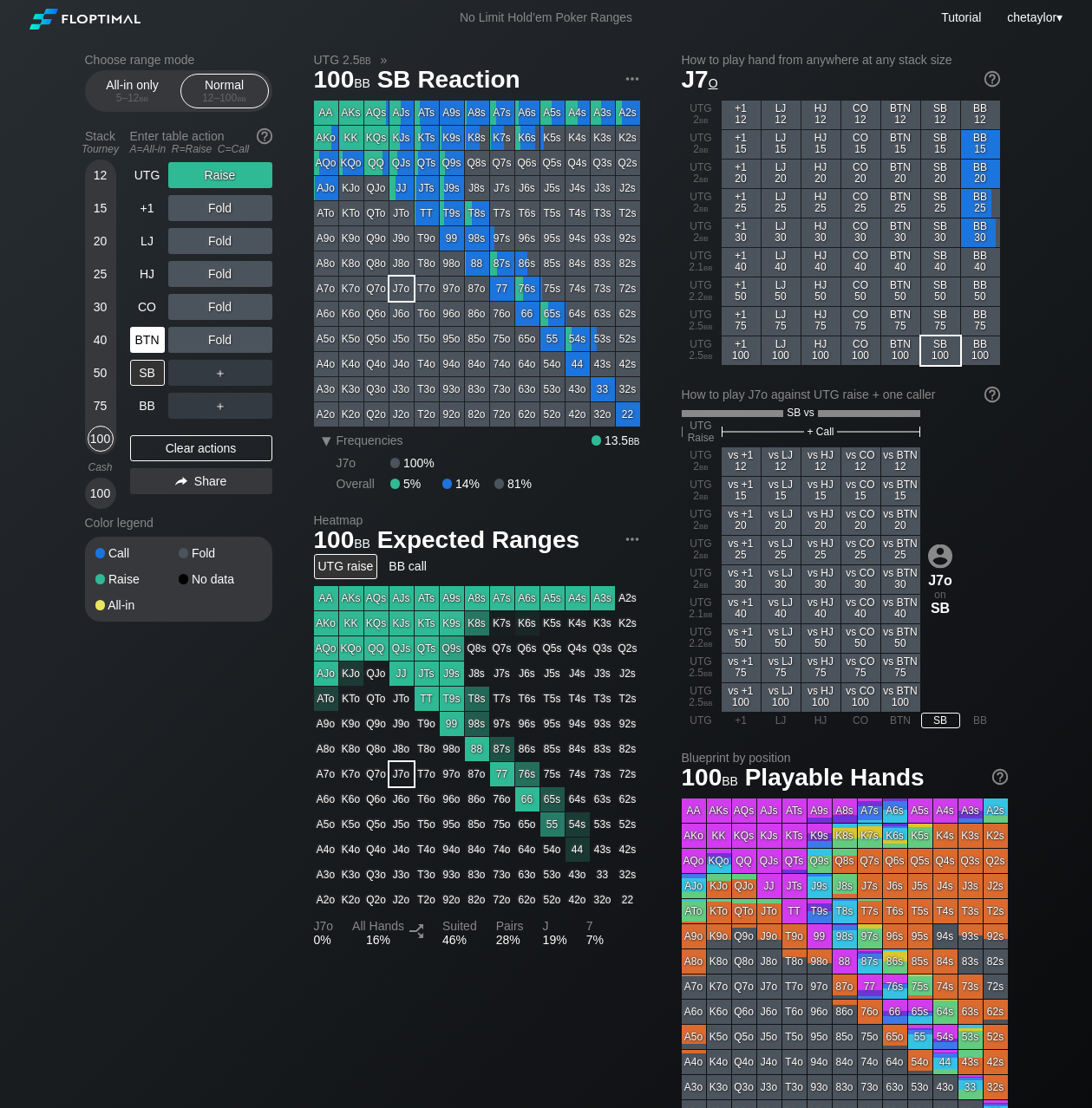
click at [154, 337] on div "BTN" at bounding box center [147, 339] width 35 height 26
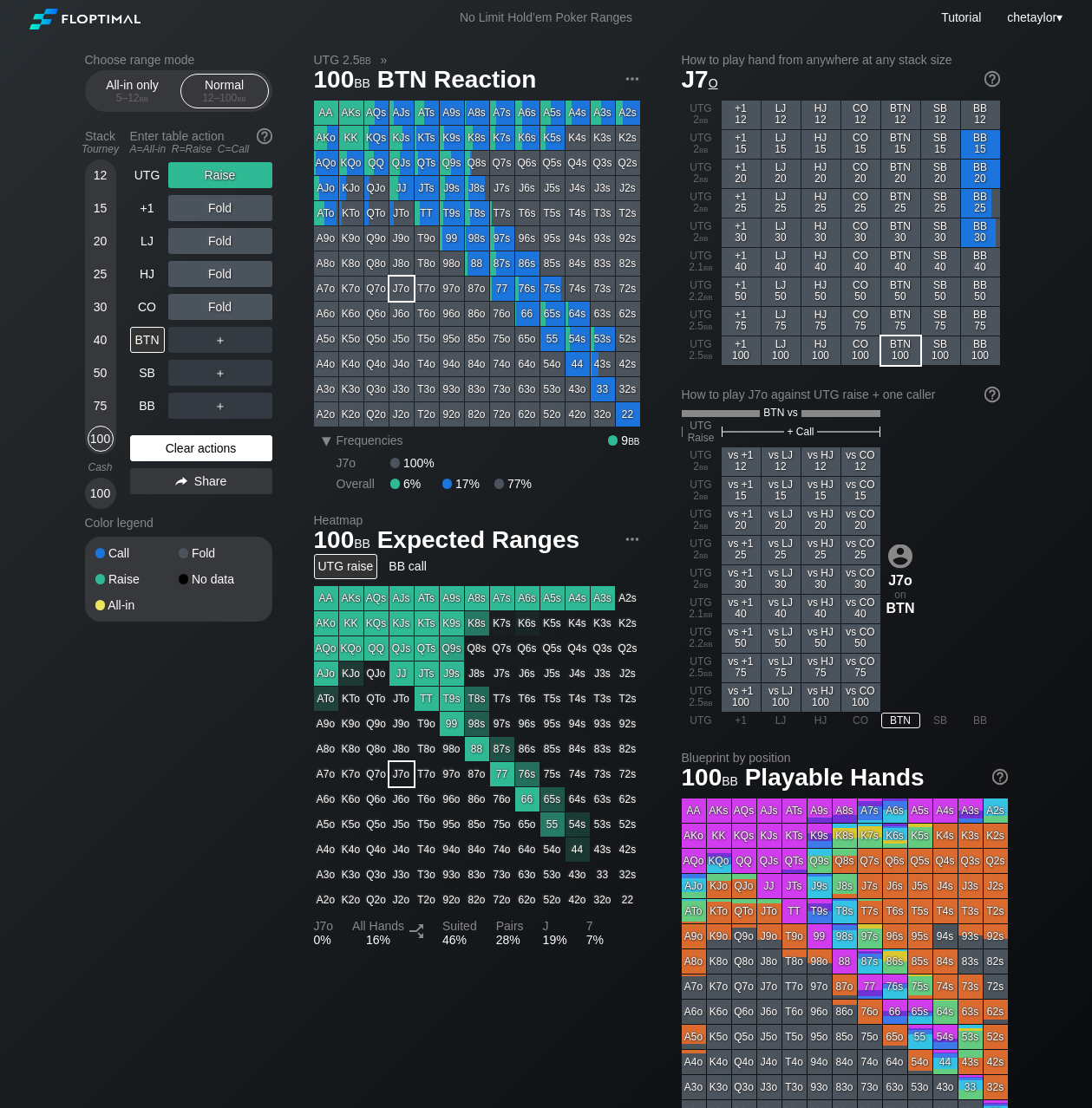
click at [195, 455] on div "Clear actions" at bounding box center [201, 448] width 142 height 26
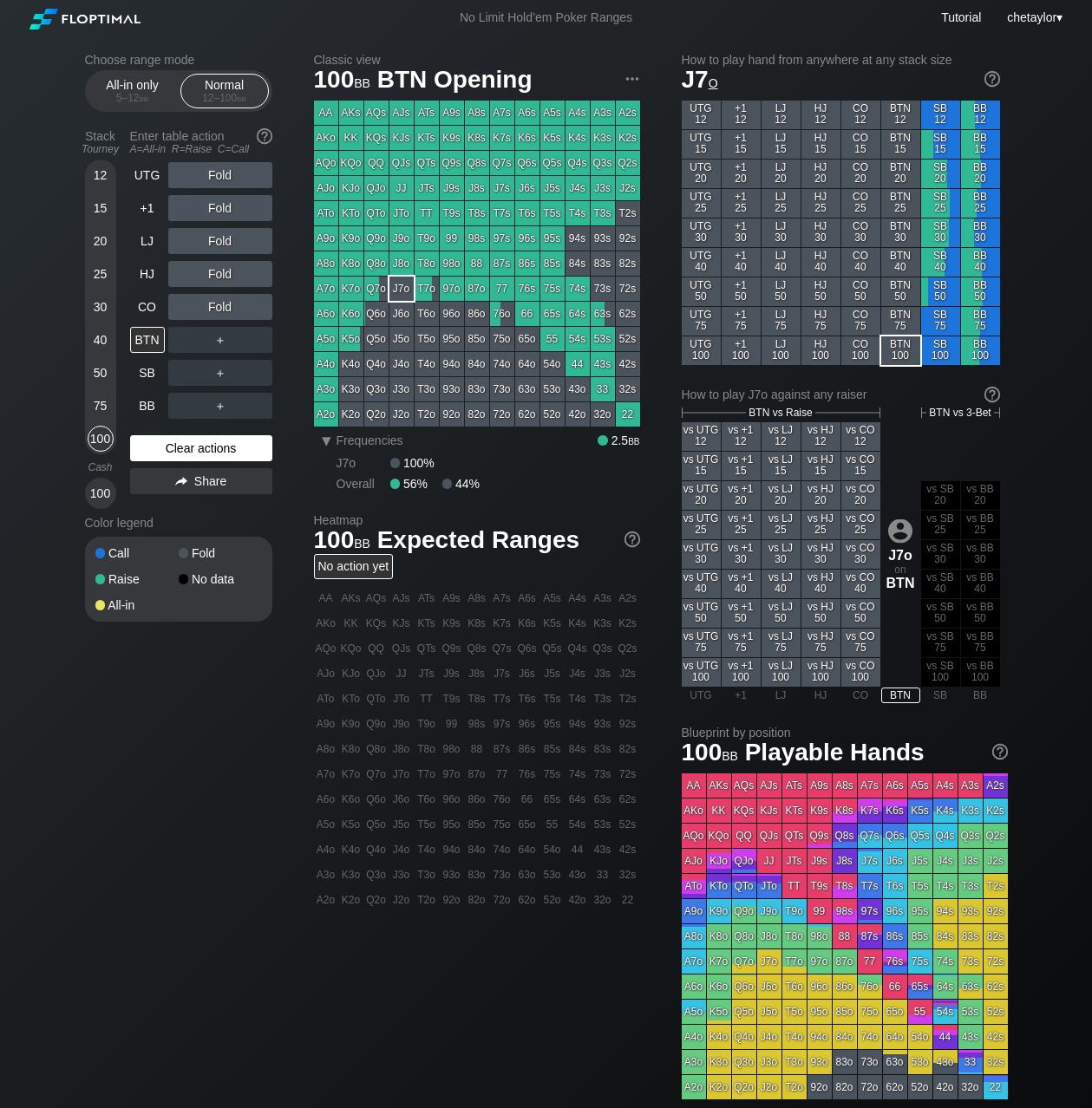
click at [195, 455] on div "Clear actions" at bounding box center [201, 448] width 142 height 26
click at [203, 450] on div "Clear actions" at bounding box center [201, 448] width 142 height 26
click at [500, 110] on div "A7s" at bounding box center [502, 113] width 25 height 25
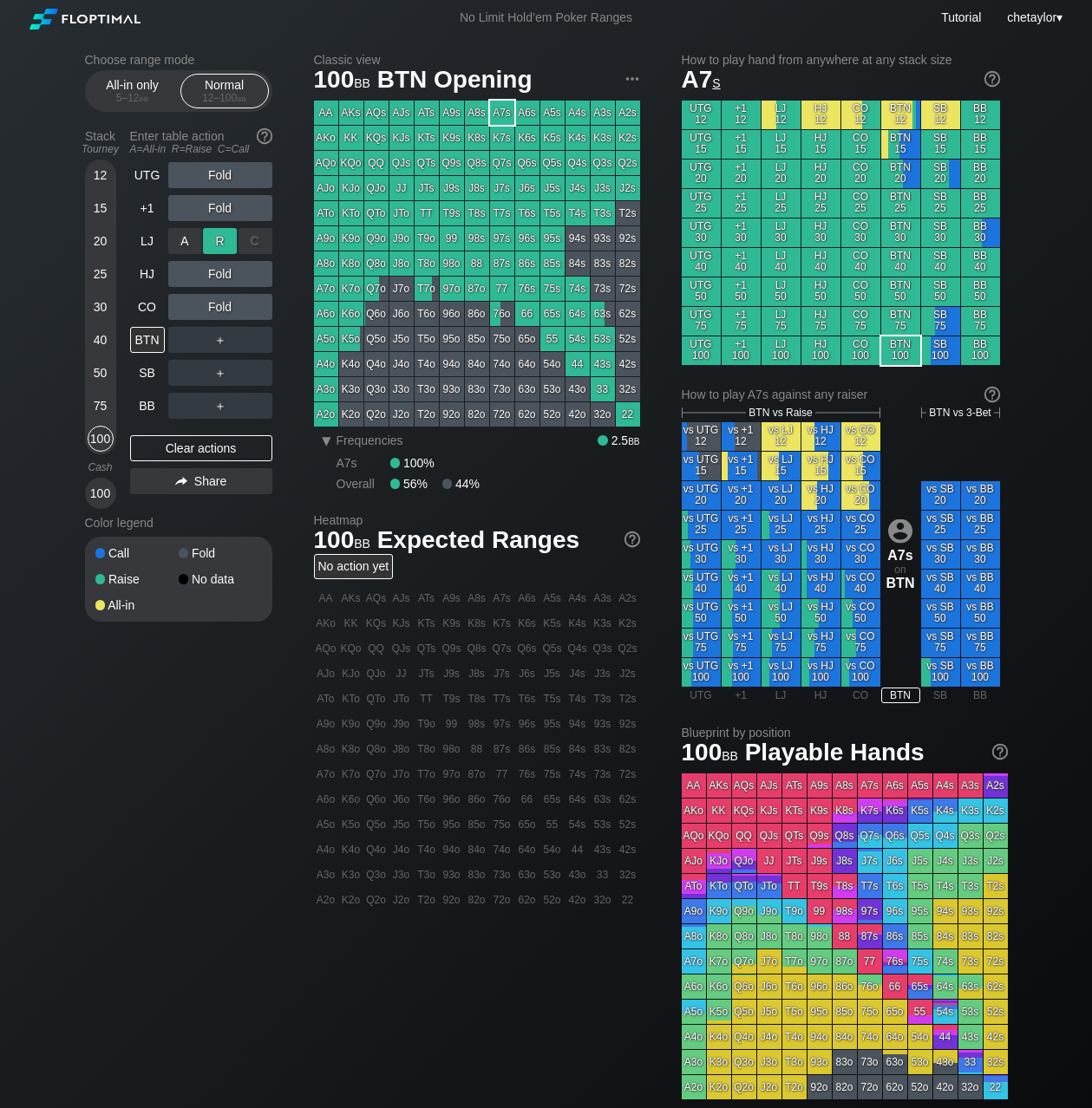
click at [226, 246] on div "R ✕" at bounding box center [219, 241] width 34 height 26
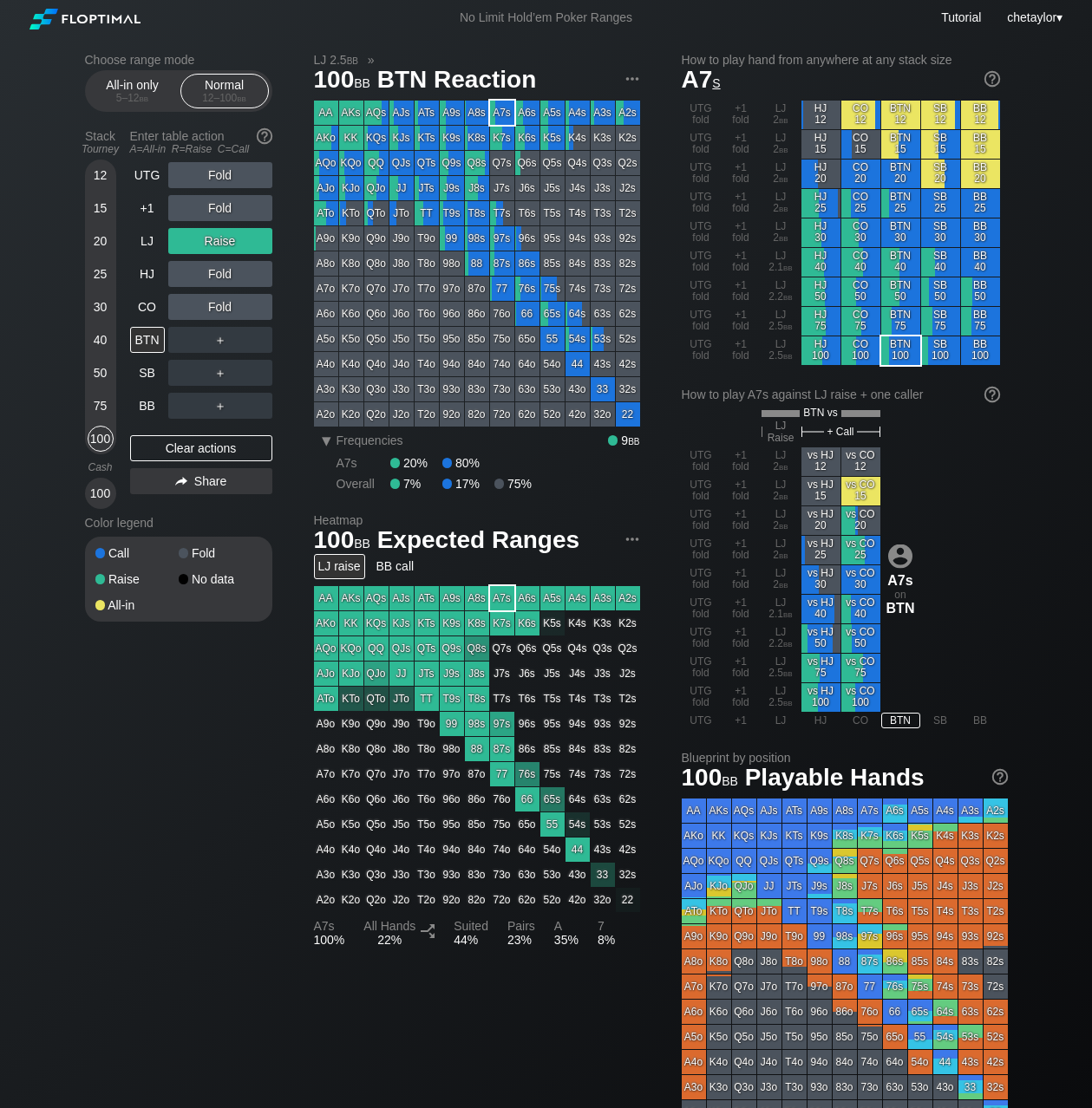
click at [98, 403] on div "75" at bounding box center [100, 406] width 26 height 26
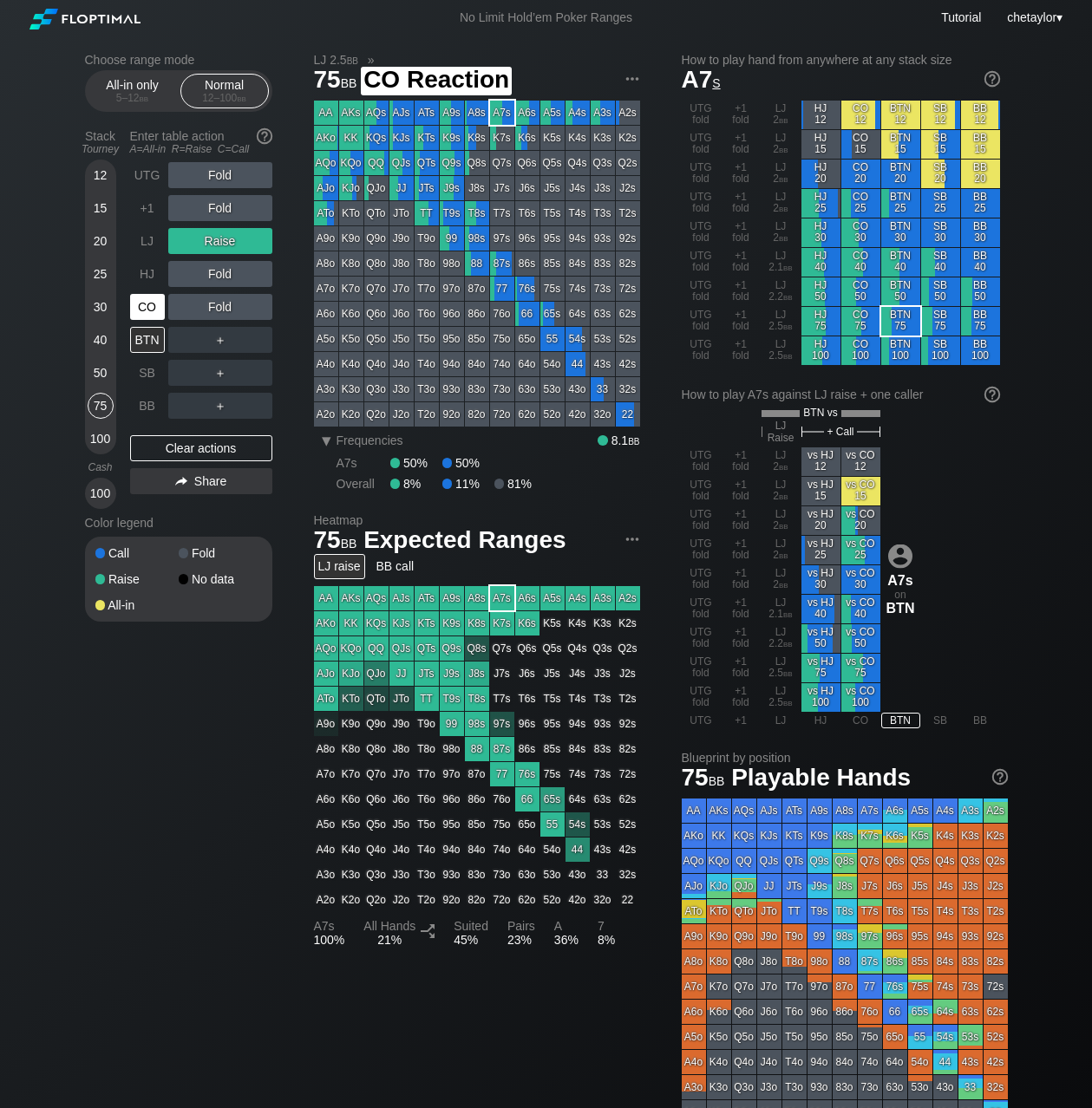
click at [155, 309] on div "CO" at bounding box center [147, 307] width 35 height 26
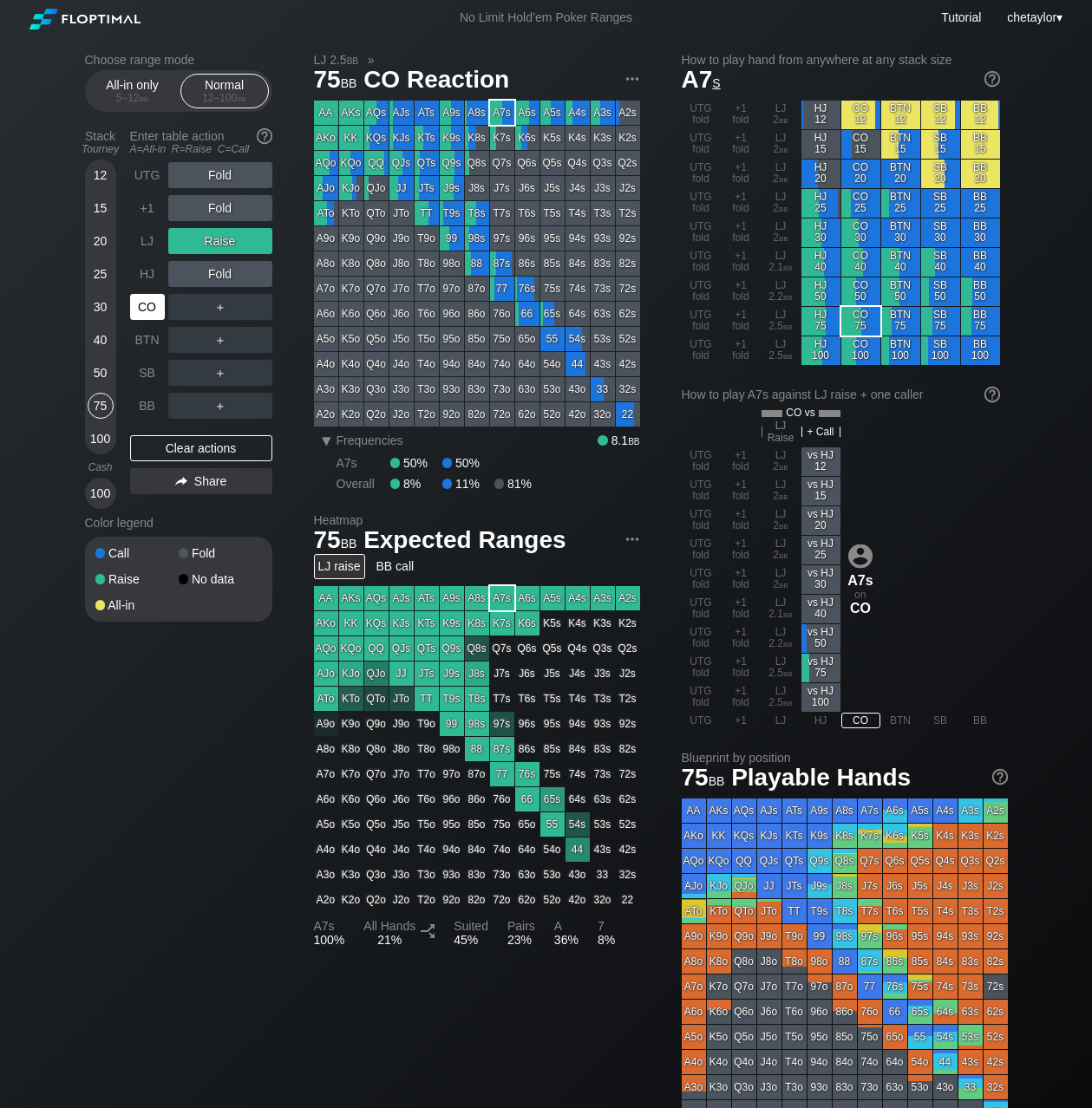
click at [155, 309] on div "CO" at bounding box center [147, 307] width 35 height 26
click at [218, 448] on div "Clear actions" at bounding box center [201, 448] width 142 height 26
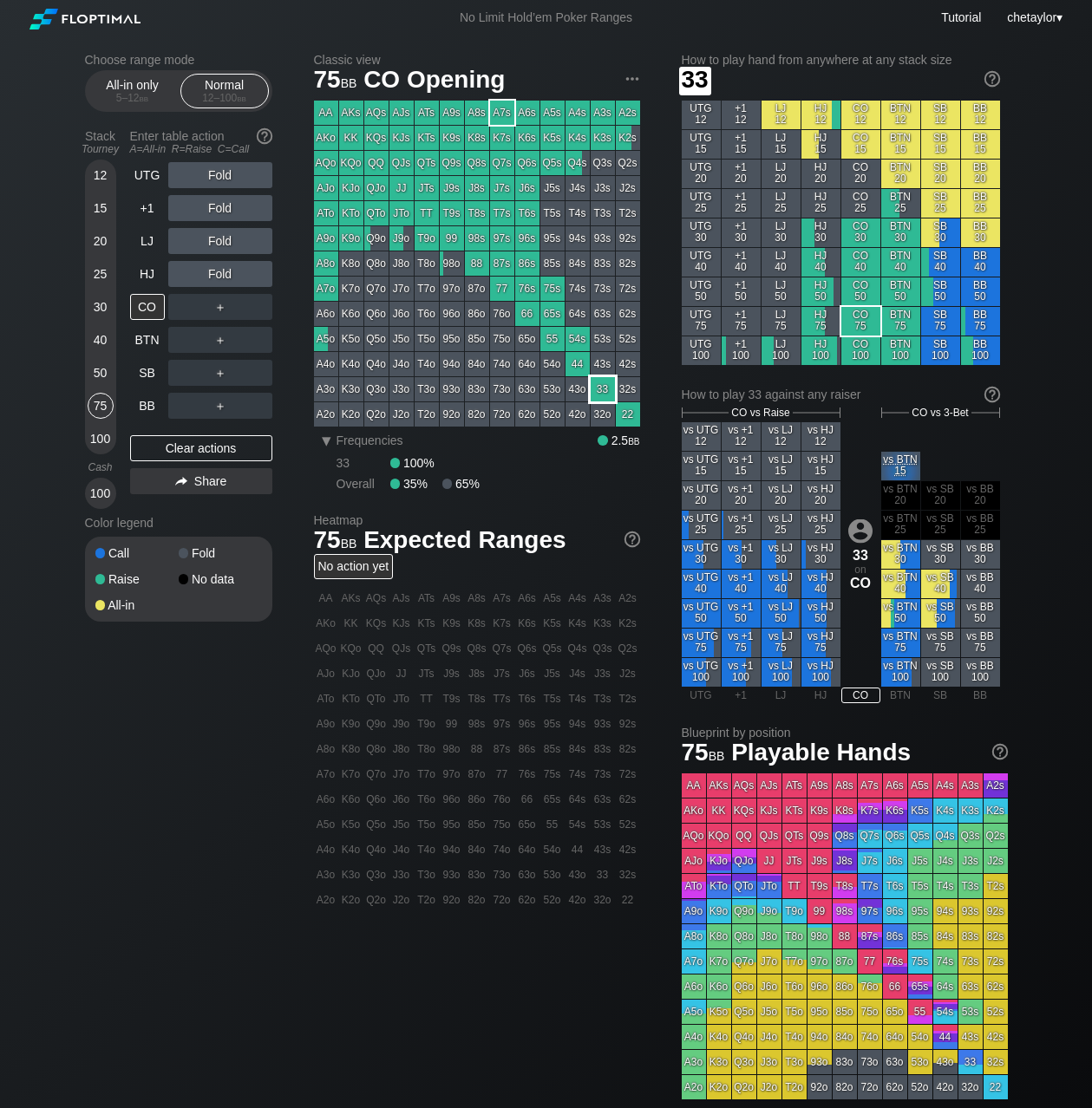
click at [602, 390] on div "33" at bounding box center [602, 389] width 25 height 25
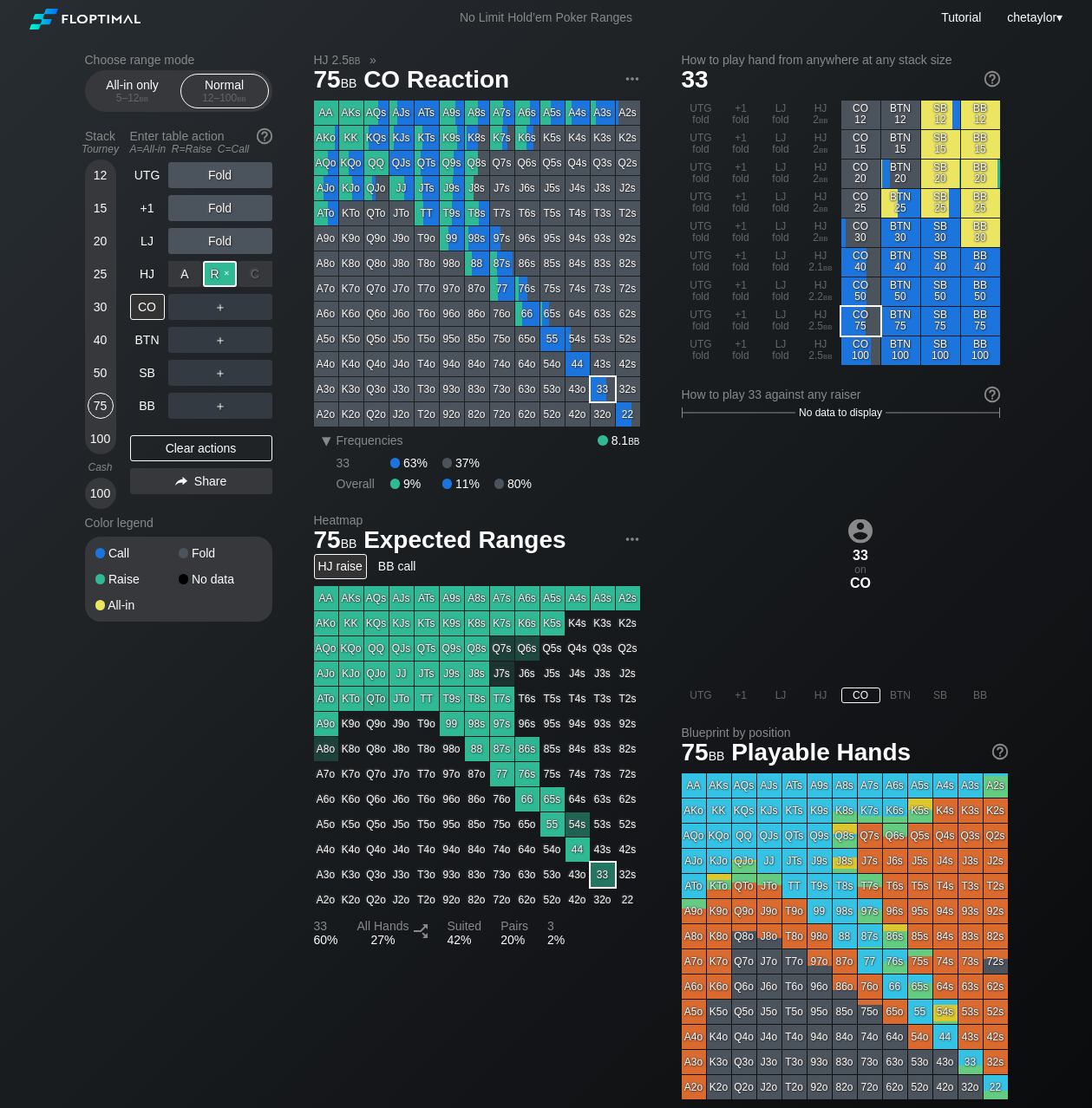
click at [219, 271] on div "R ✕" at bounding box center [219, 274] width 34 height 26
click at [146, 273] on div "HJ" at bounding box center [147, 274] width 35 height 26
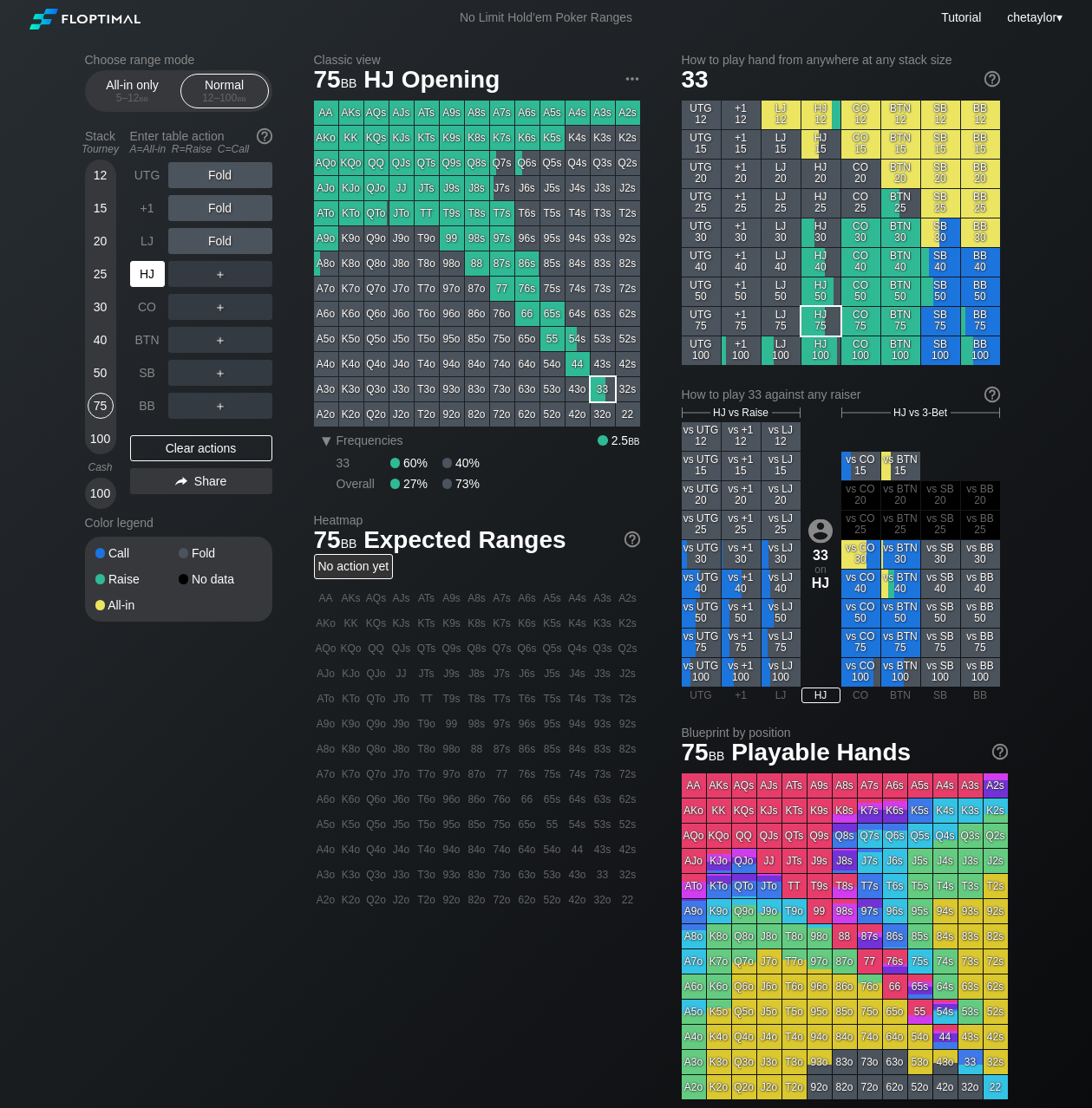
click at [146, 273] on div "HJ" at bounding box center [147, 274] width 35 height 26
click at [176, 447] on div "Clear actions" at bounding box center [201, 448] width 142 height 26
click at [150, 242] on div "LJ" at bounding box center [147, 241] width 35 height 26
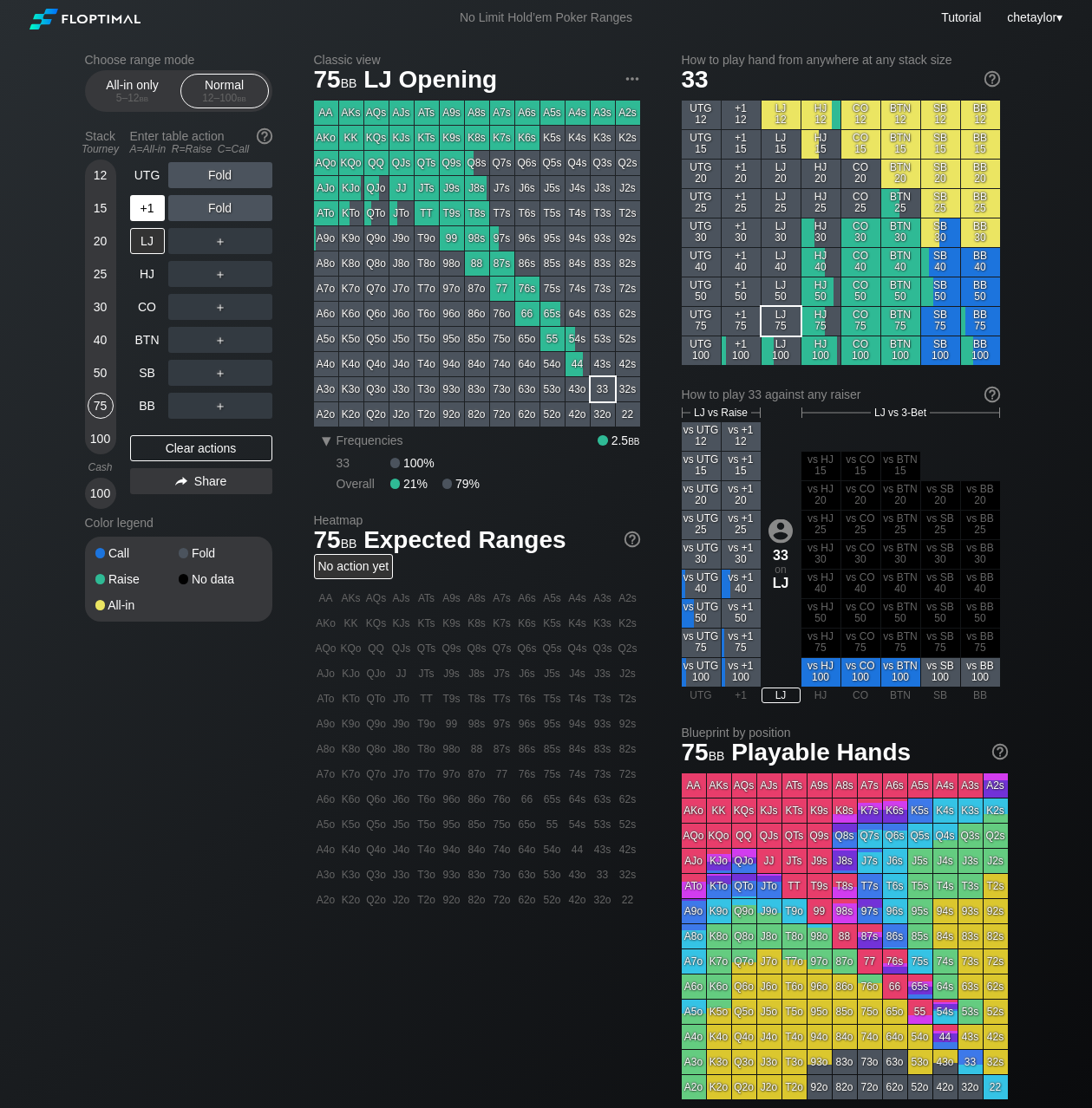
click at [149, 197] on div "+1" at bounding box center [147, 208] width 35 height 26
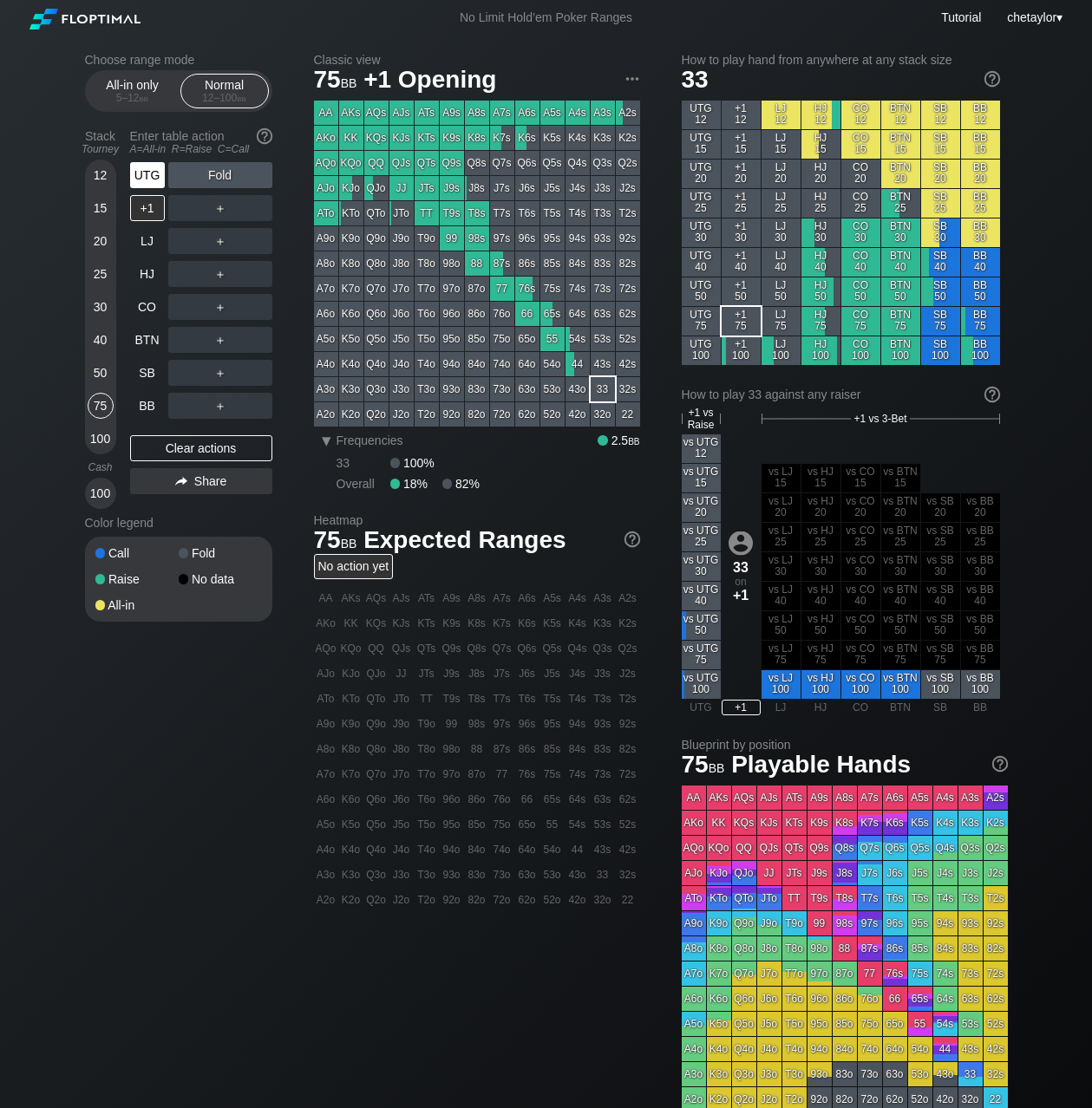
click at [148, 176] on div "UTG" at bounding box center [147, 175] width 35 height 26
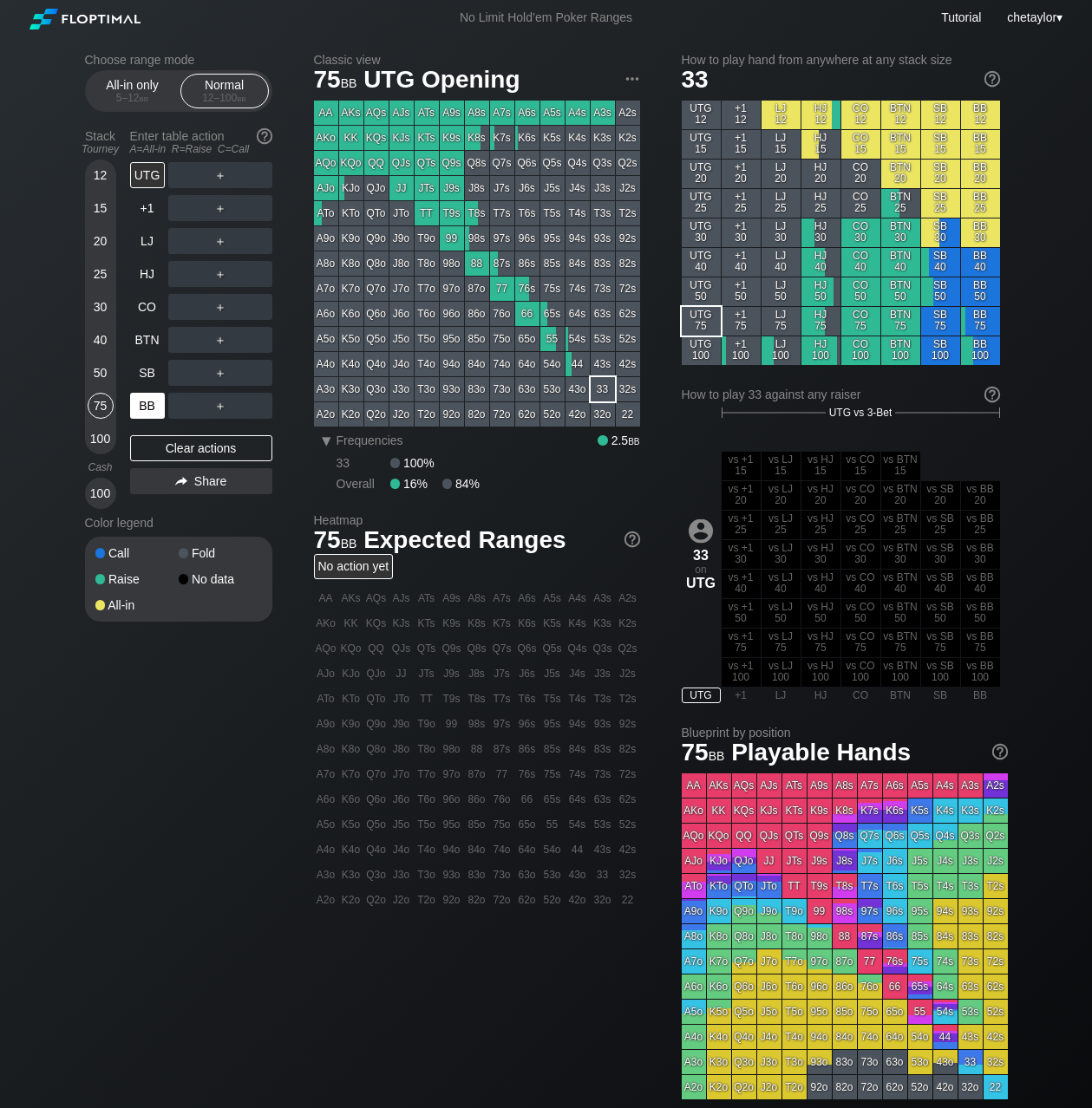
click at [147, 408] on div "BB" at bounding box center [147, 406] width 35 height 26
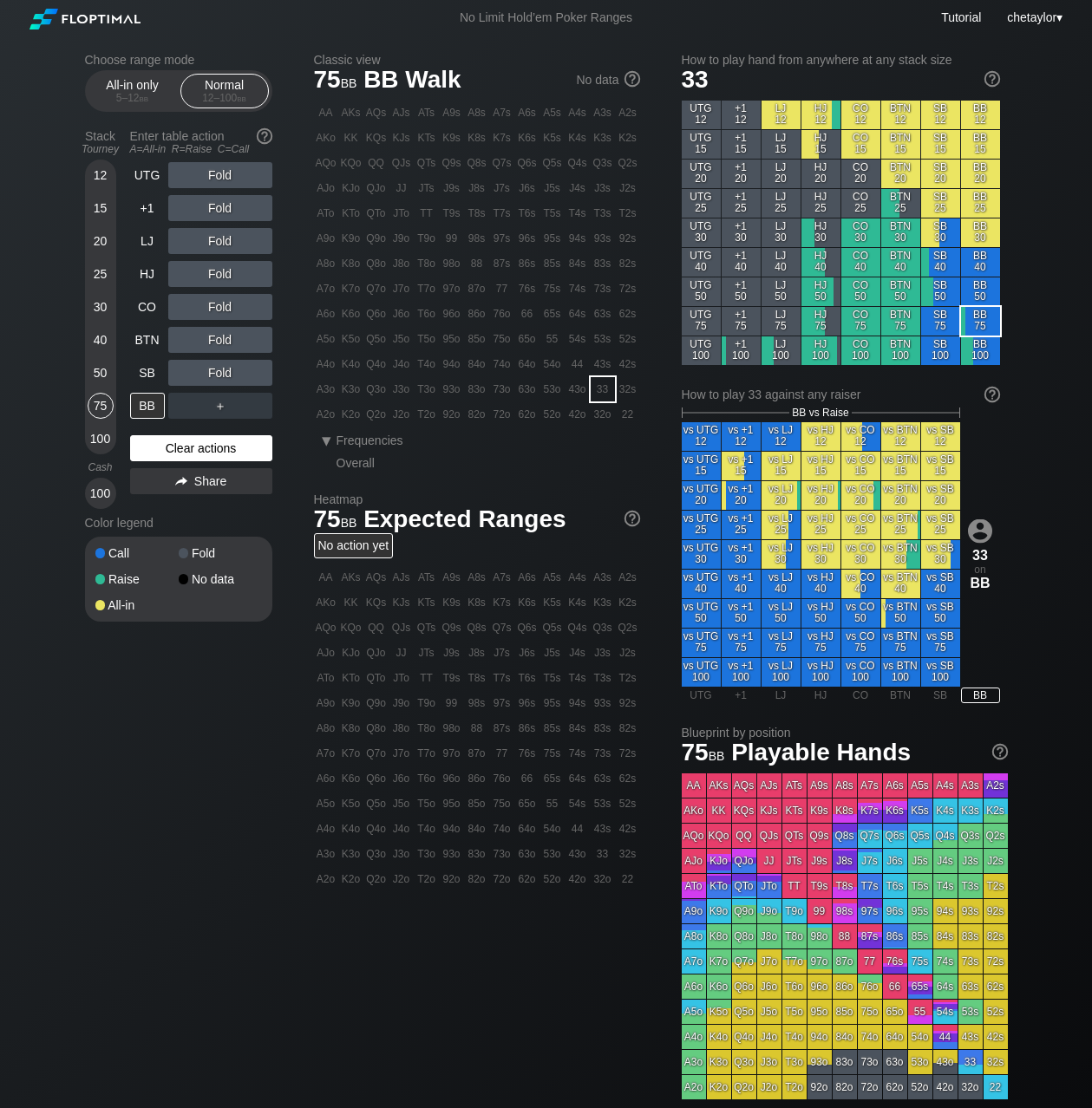
click at [165, 459] on div "Clear actions" at bounding box center [201, 448] width 142 height 26
click at [167, 446] on div "Clear actions" at bounding box center [201, 448] width 142 height 26
click at [427, 238] on div "T9o" at bounding box center [427, 238] width 25 height 25
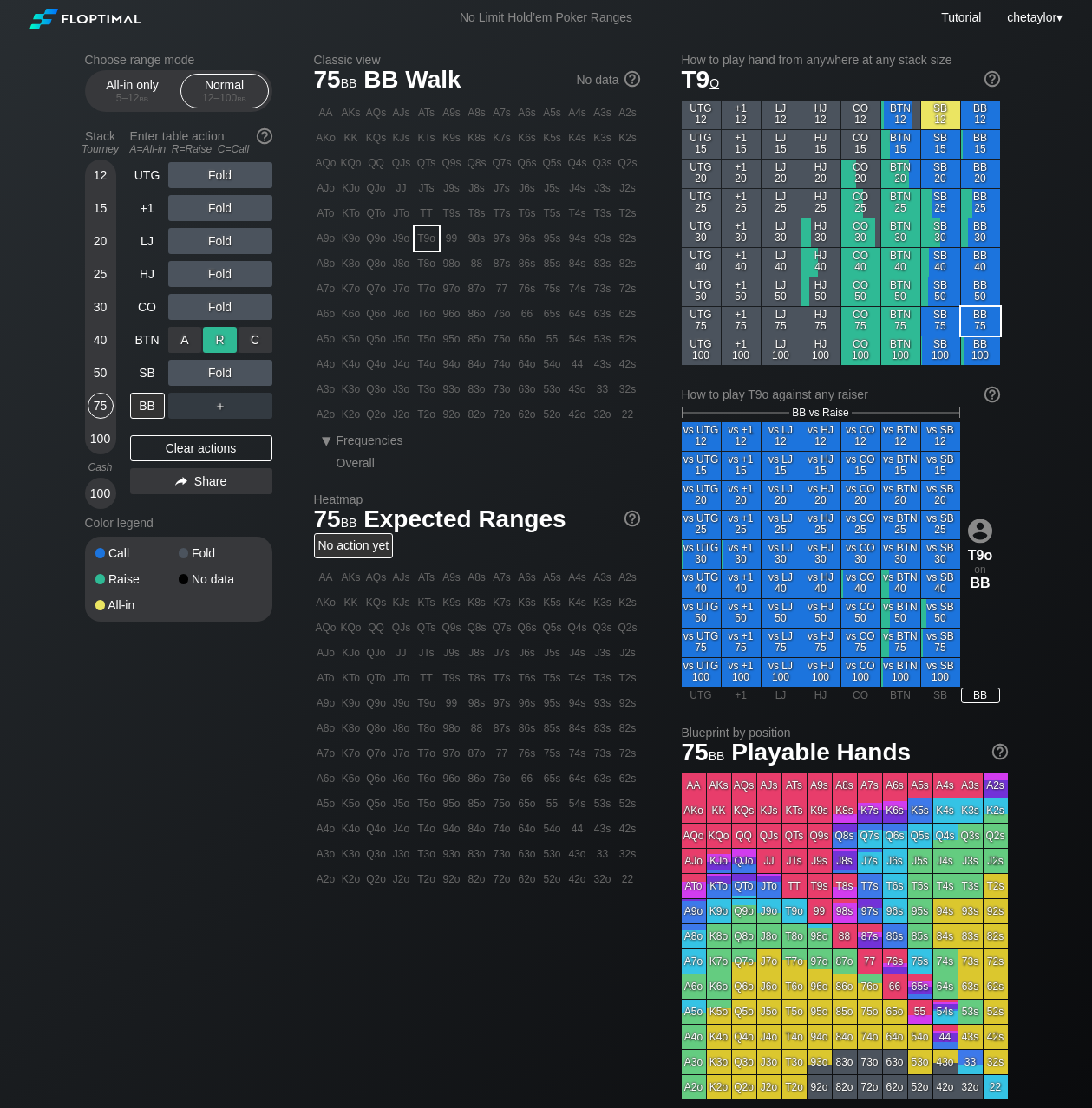
click at [215, 341] on div "R ✕" at bounding box center [219, 339] width 34 height 26
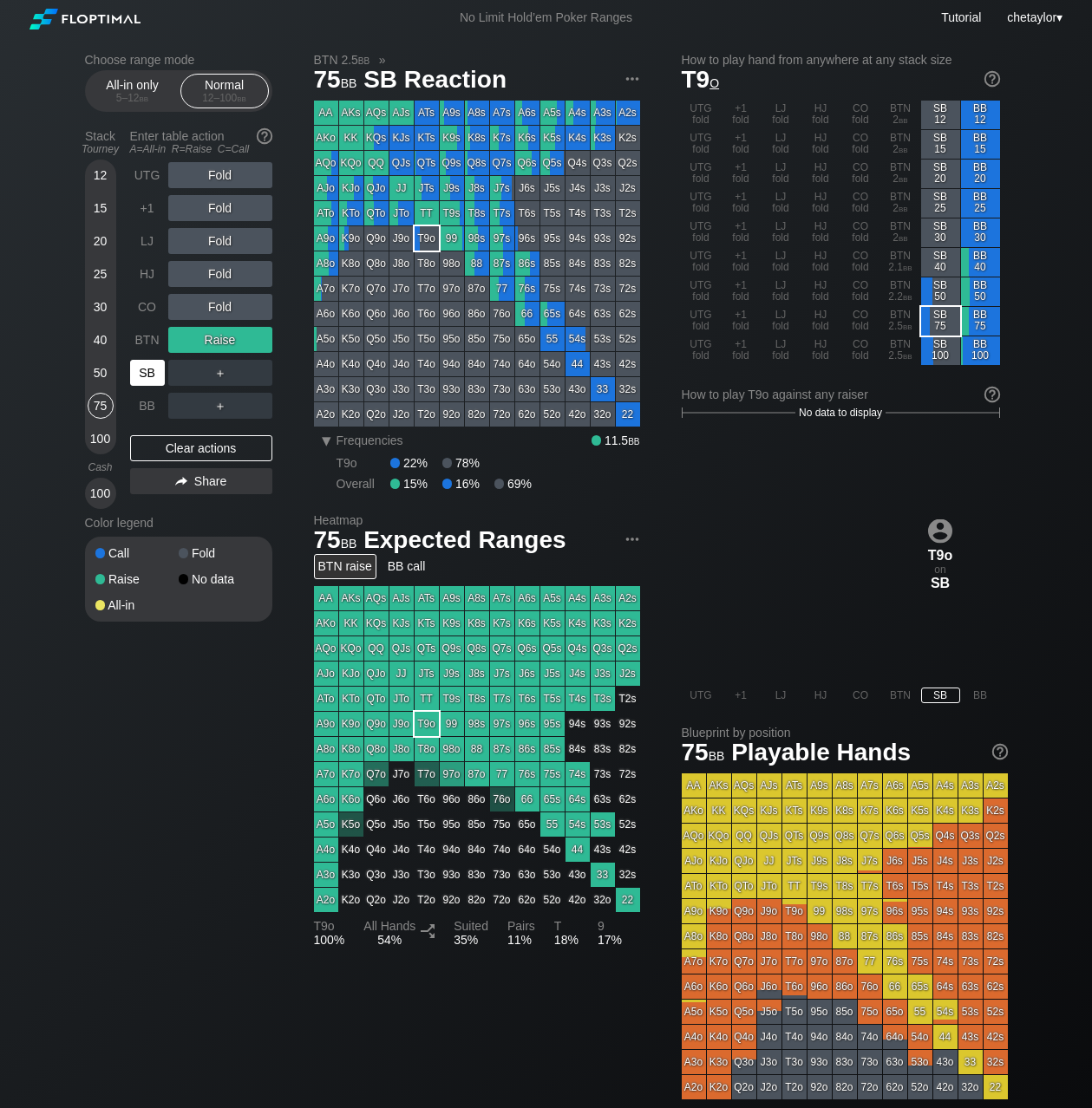
click at [148, 367] on div "SB" at bounding box center [147, 373] width 35 height 26
click at [177, 448] on div "Clear actions" at bounding box center [201, 448] width 142 height 26
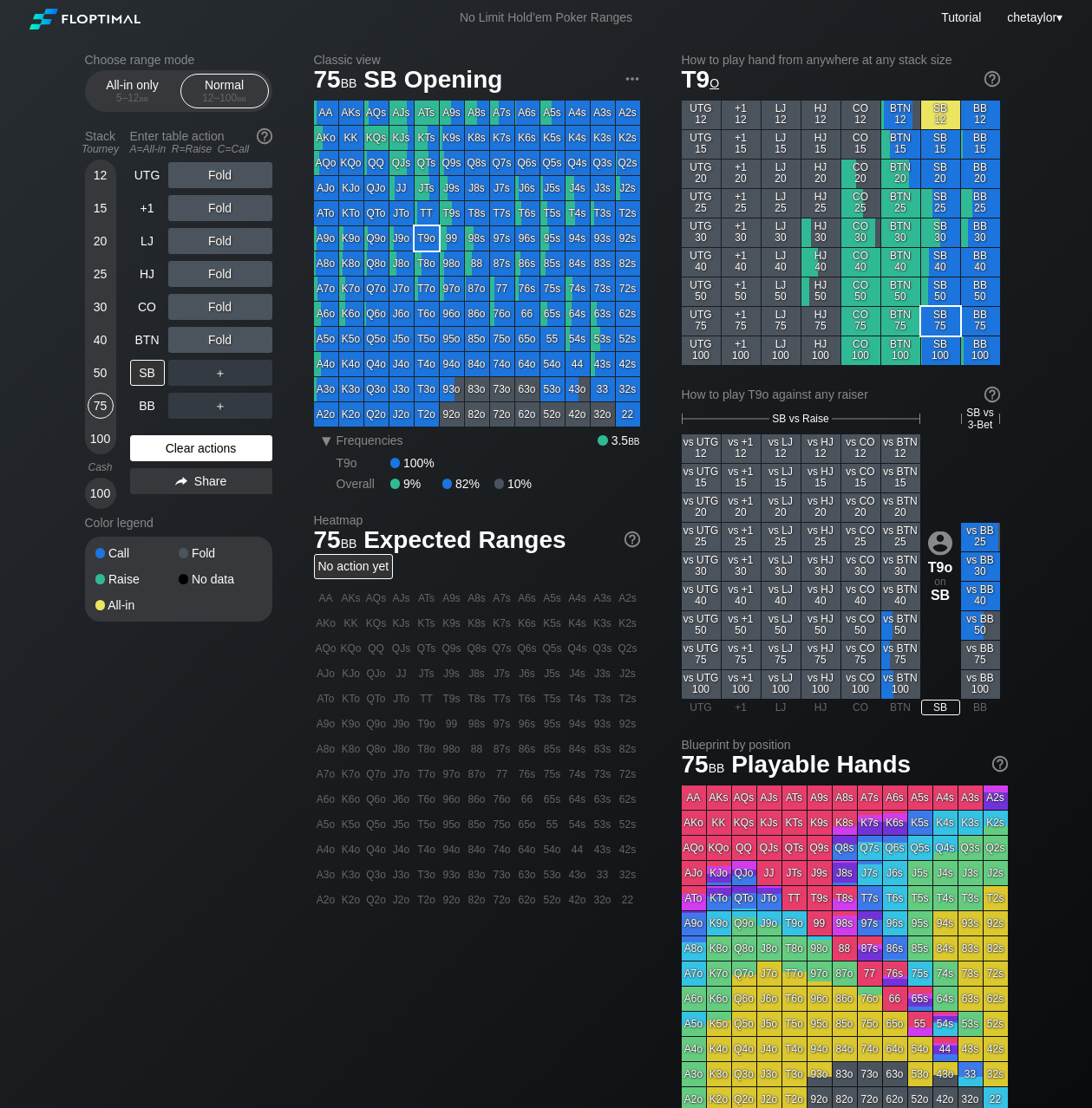
click at [177, 448] on div "Clear actions" at bounding box center [201, 448] width 142 height 26
click at [477, 215] on div "T8s" at bounding box center [477, 213] width 25 height 25
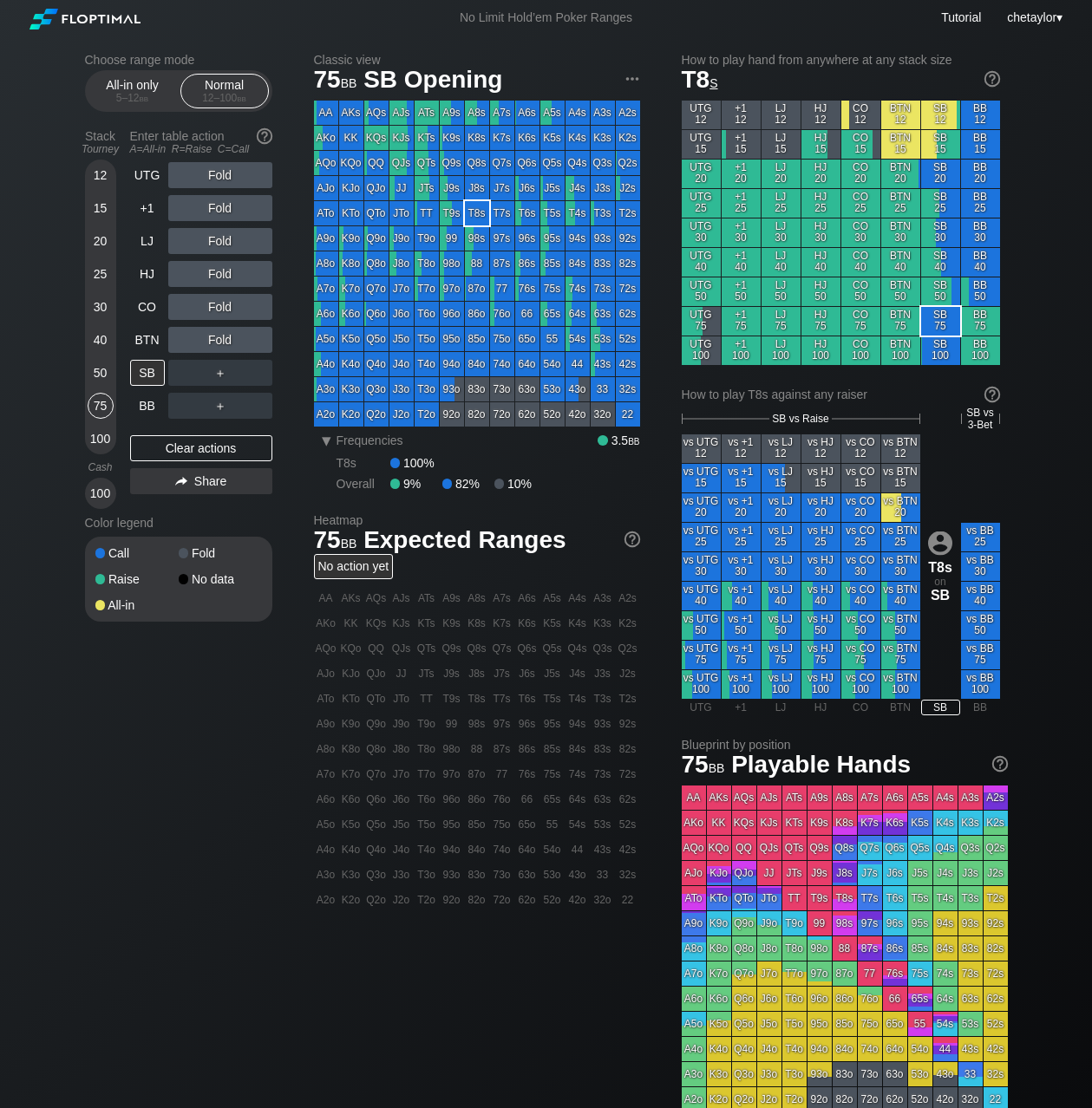
click at [97, 368] on div "50" at bounding box center [100, 373] width 26 height 26
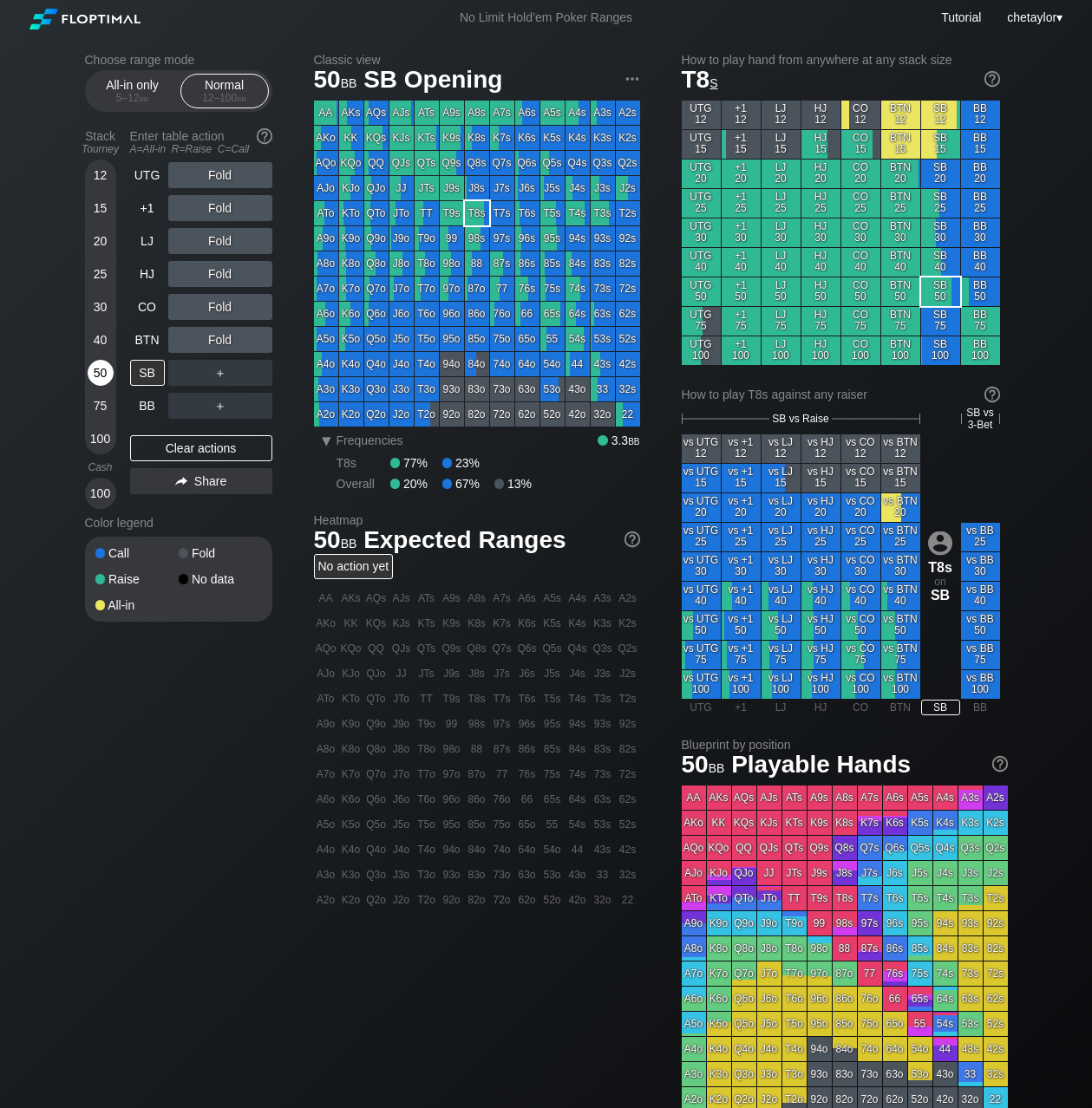
click at [97, 368] on div "50" at bounding box center [100, 373] width 26 height 26
click at [152, 340] on div "BTN" at bounding box center [147, 339] width 35 height 26
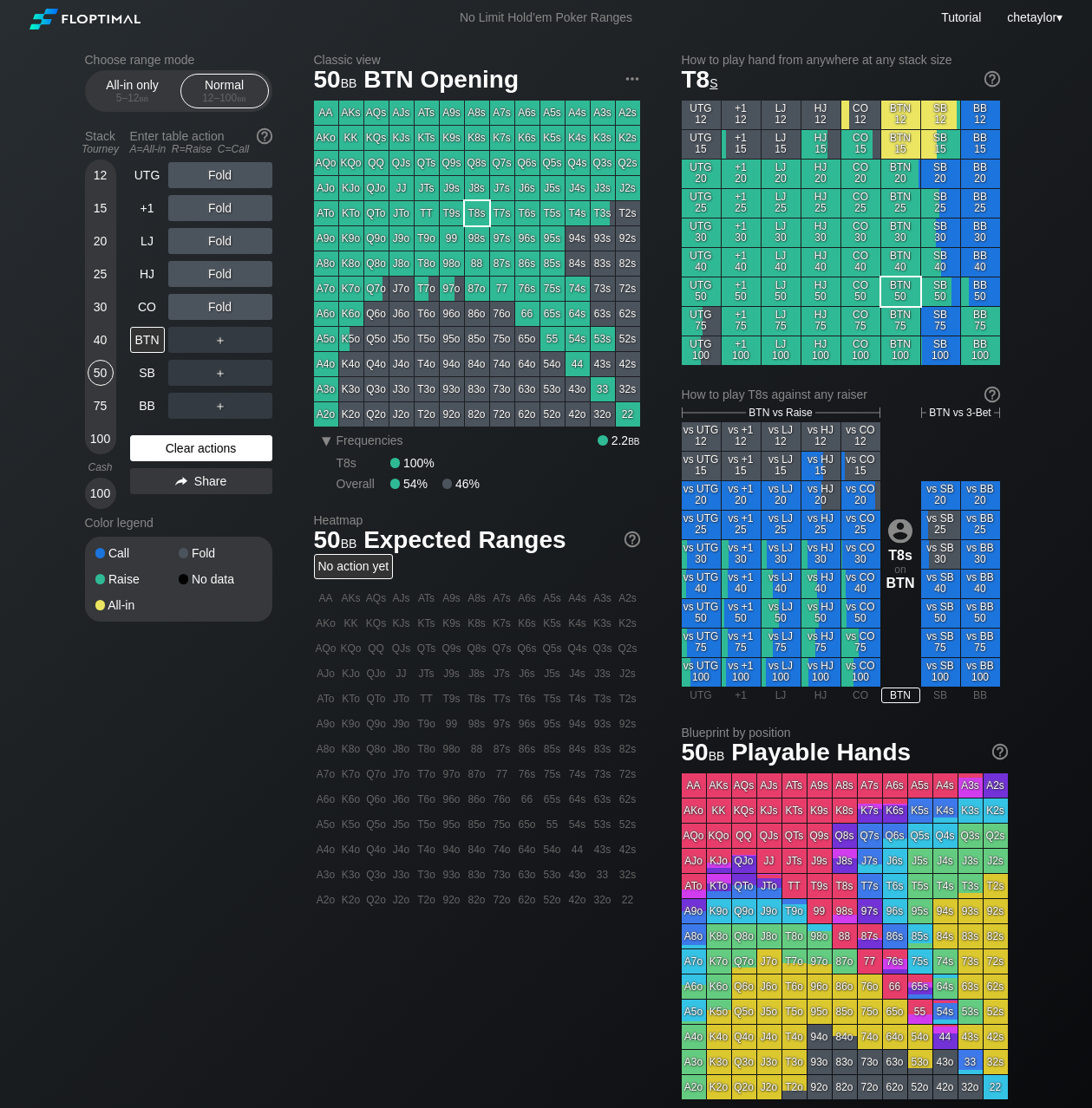
click at [167, 445] on div "Clear actions" at bounding box center [201, 448] width 142 height 26
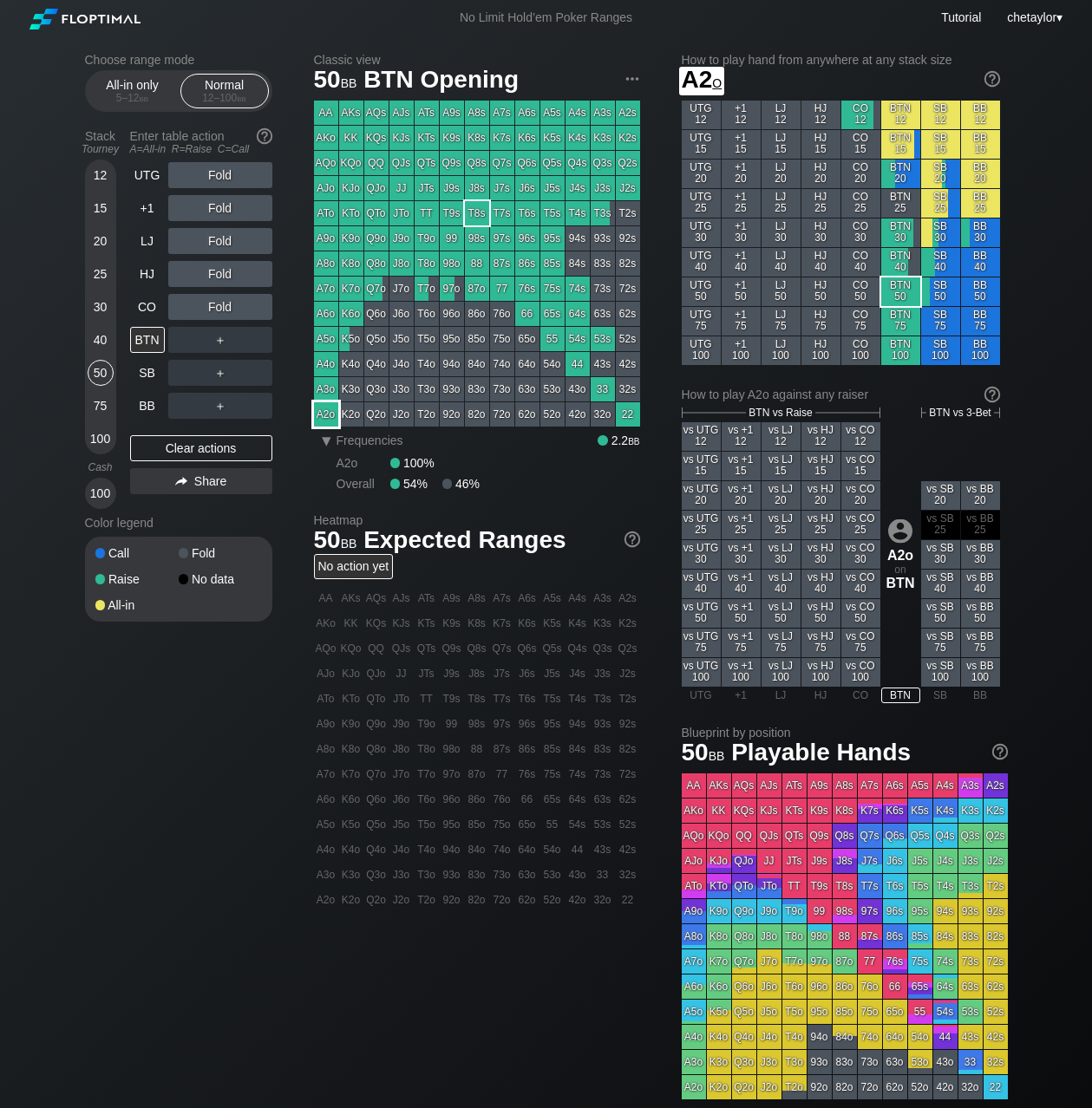
click at [318, 419] on div "A2o" at bounding box center [326, 414] width 25 height 25
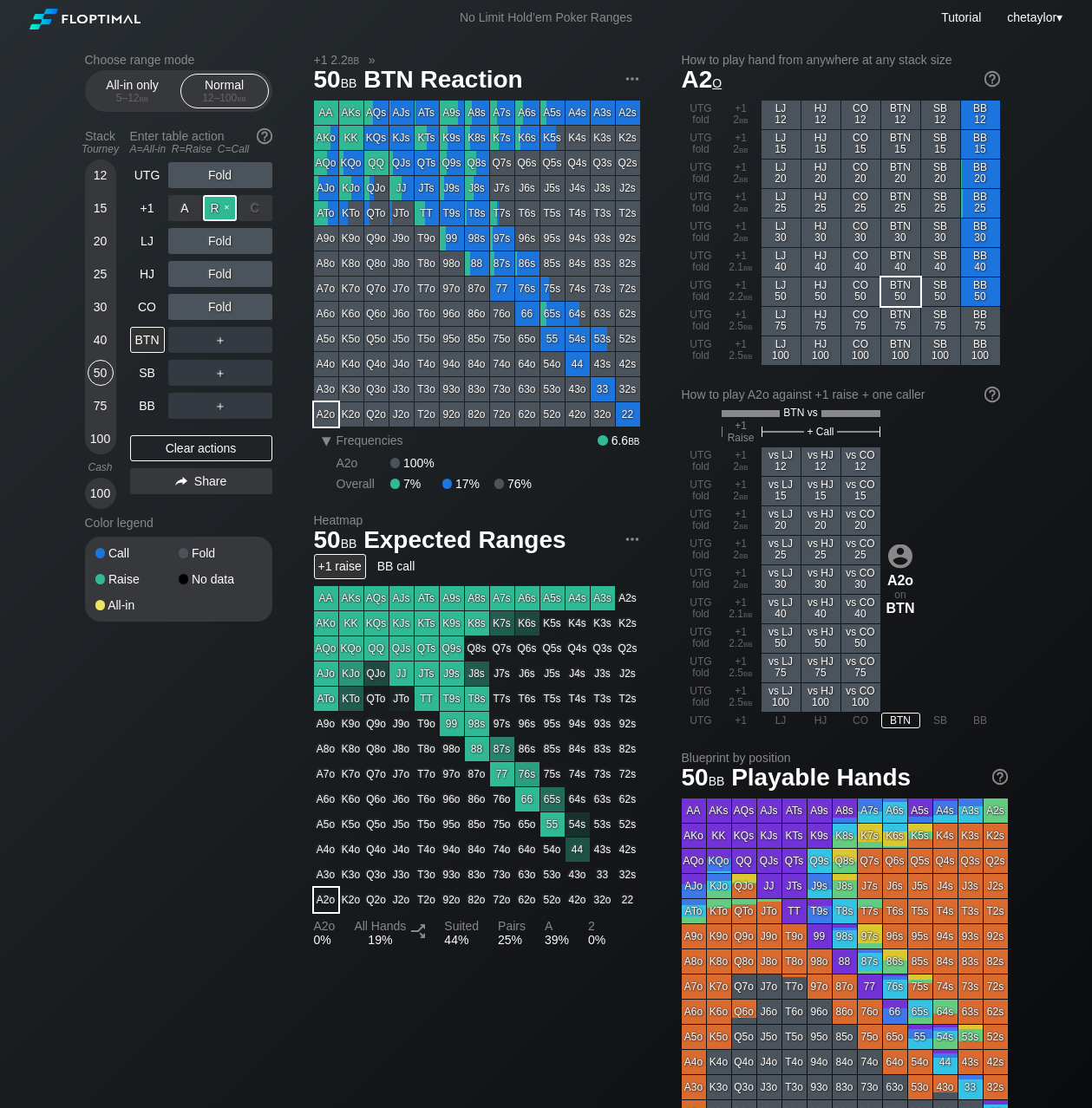
click at [222, 207] on div "R ✕" at bounding box center [219, 208] width 34 height 26
click at [147, 309] on div "CO" at bounding box center [147, 307] width 35 height 26
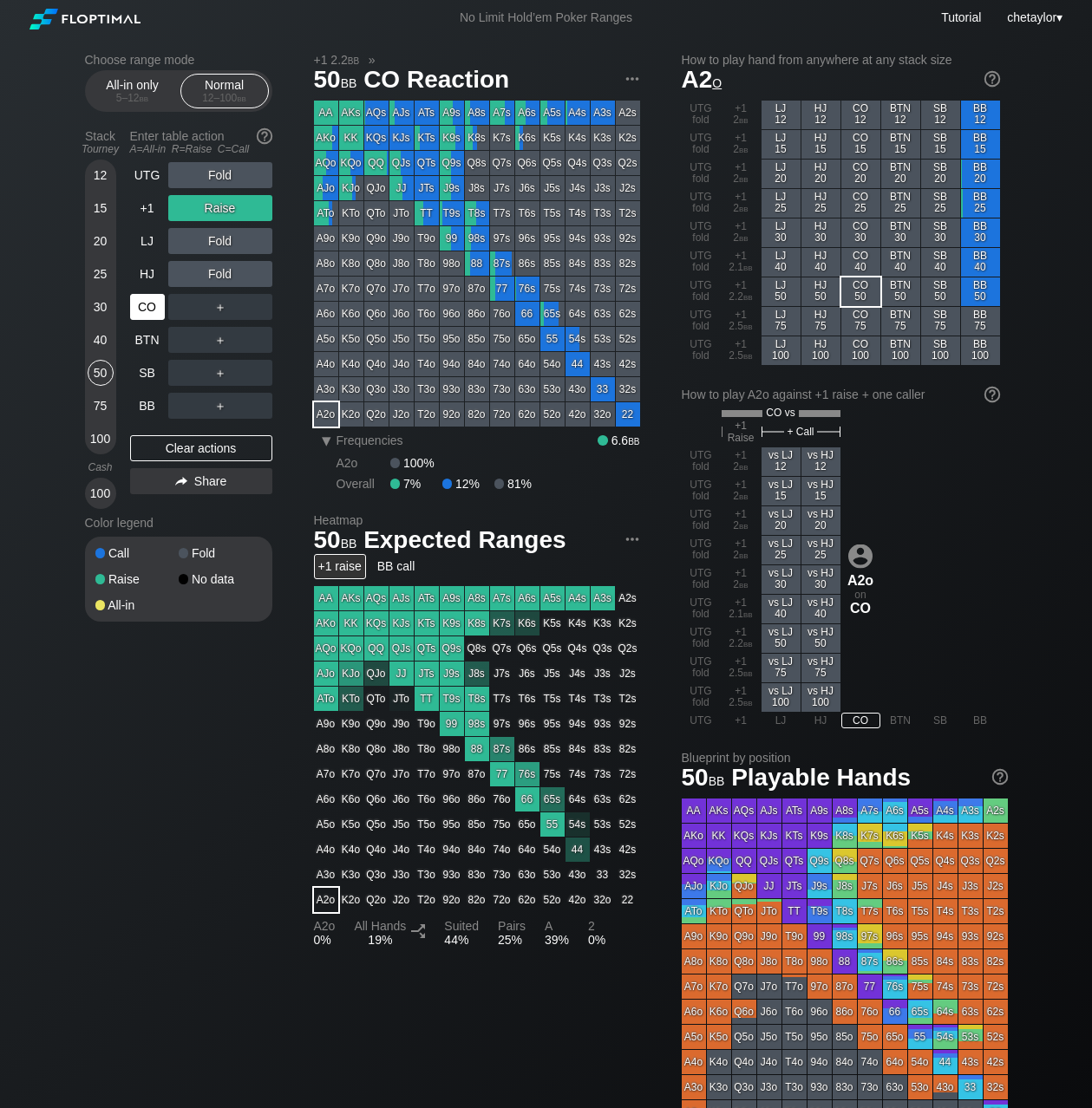
click at [147, 309] on div "CO" at bounding box center [147, 307] width 35 height 26
click at [193, 441] on div "Clear actions" at bounding box center [201, 448] width 142 height 26
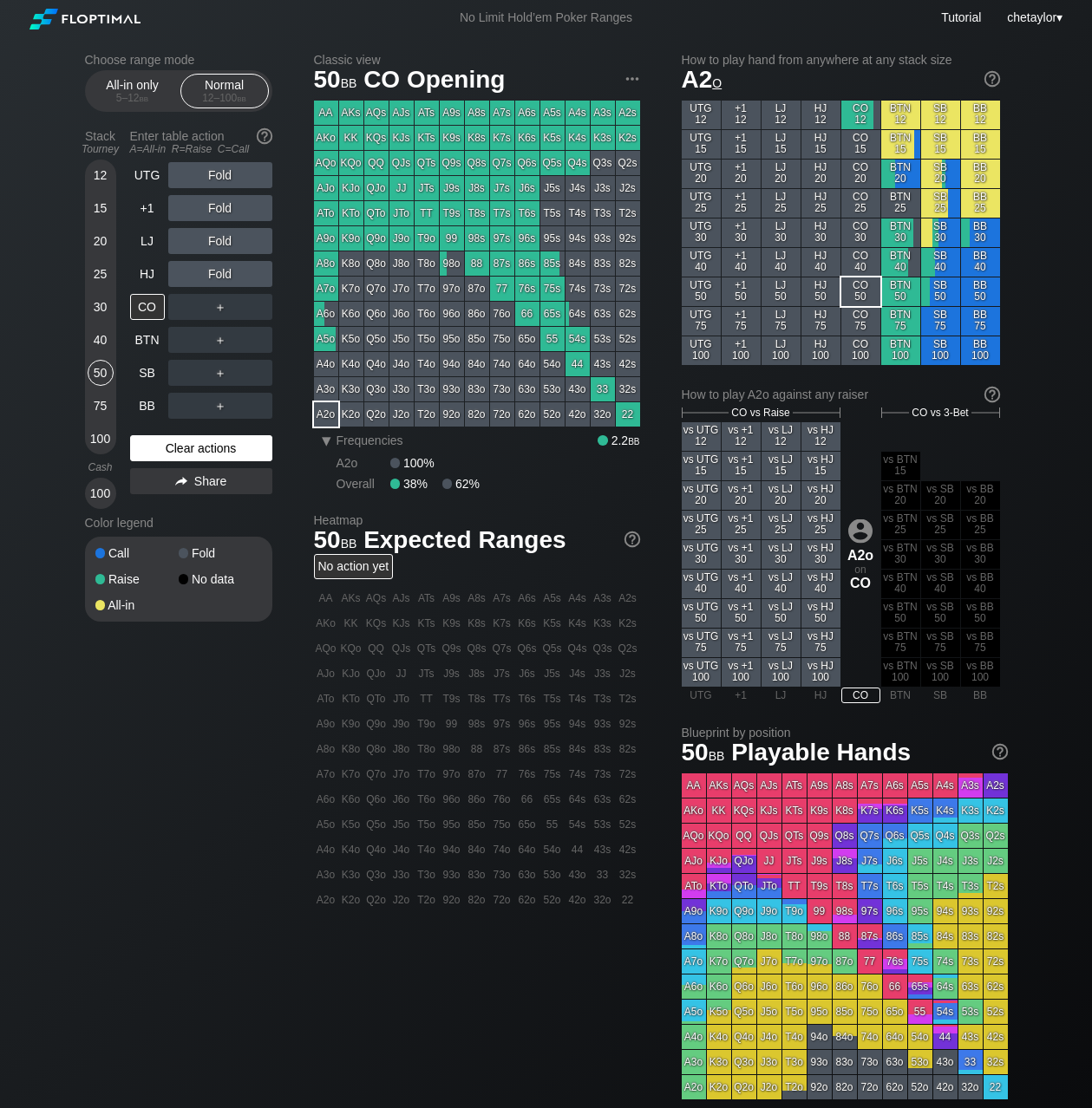
click at [193, 441] on div "Clear actions" at bounding box center [201, 448] width 142 height 26
click at [180, 449] on div "Clear actions" at bounding box center [201, 448] width 142 height 26
click at [142, 277] on div "HJ" at bounding box center [147, 274] width 35 height 26
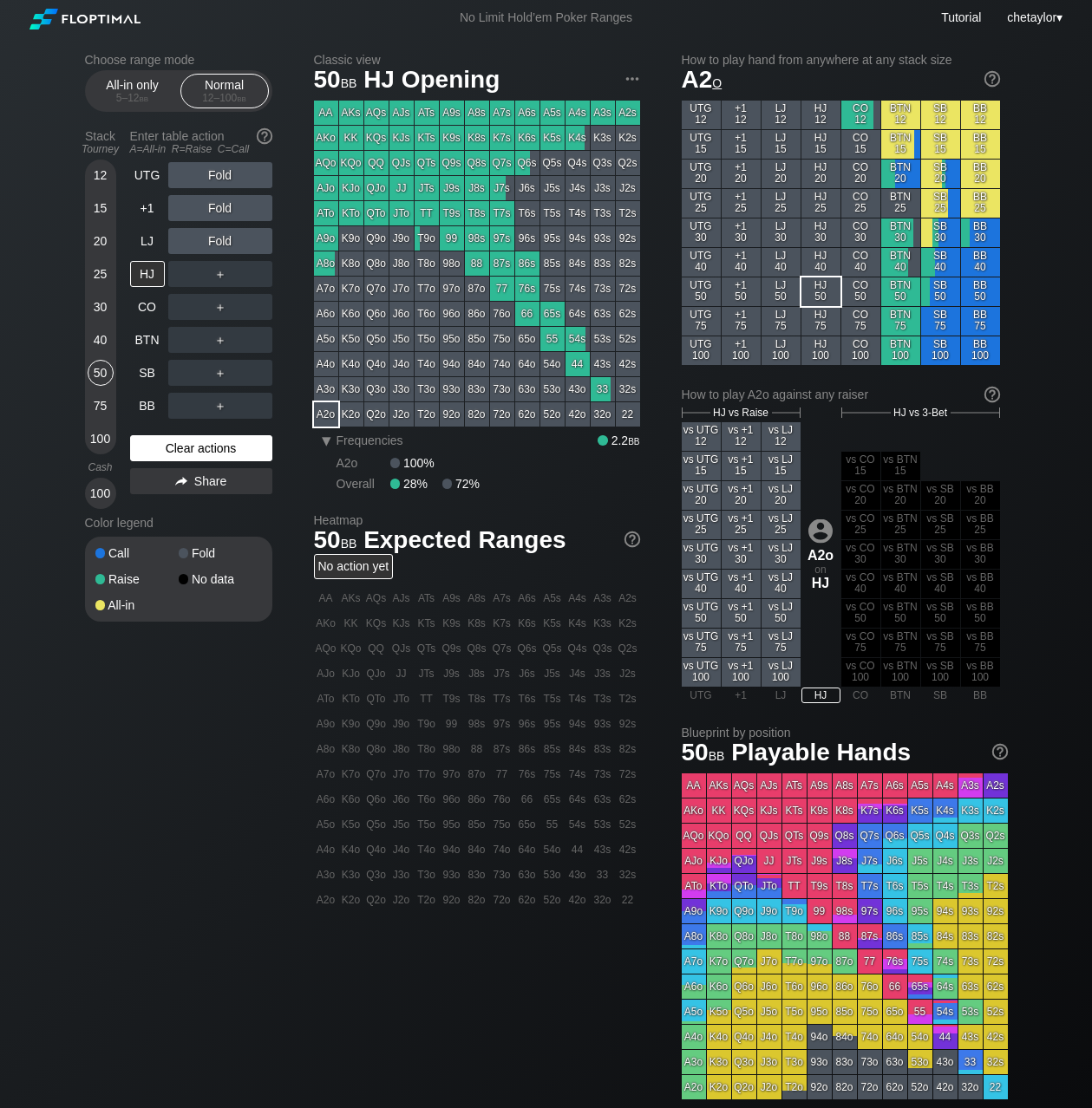
click at [177, 456] on div "Clear actions" at bounding box center [201, 448] width 142 height 26
click at [142, 239] on div "LJ" at bounding box center [147, 241] width 35 height 26
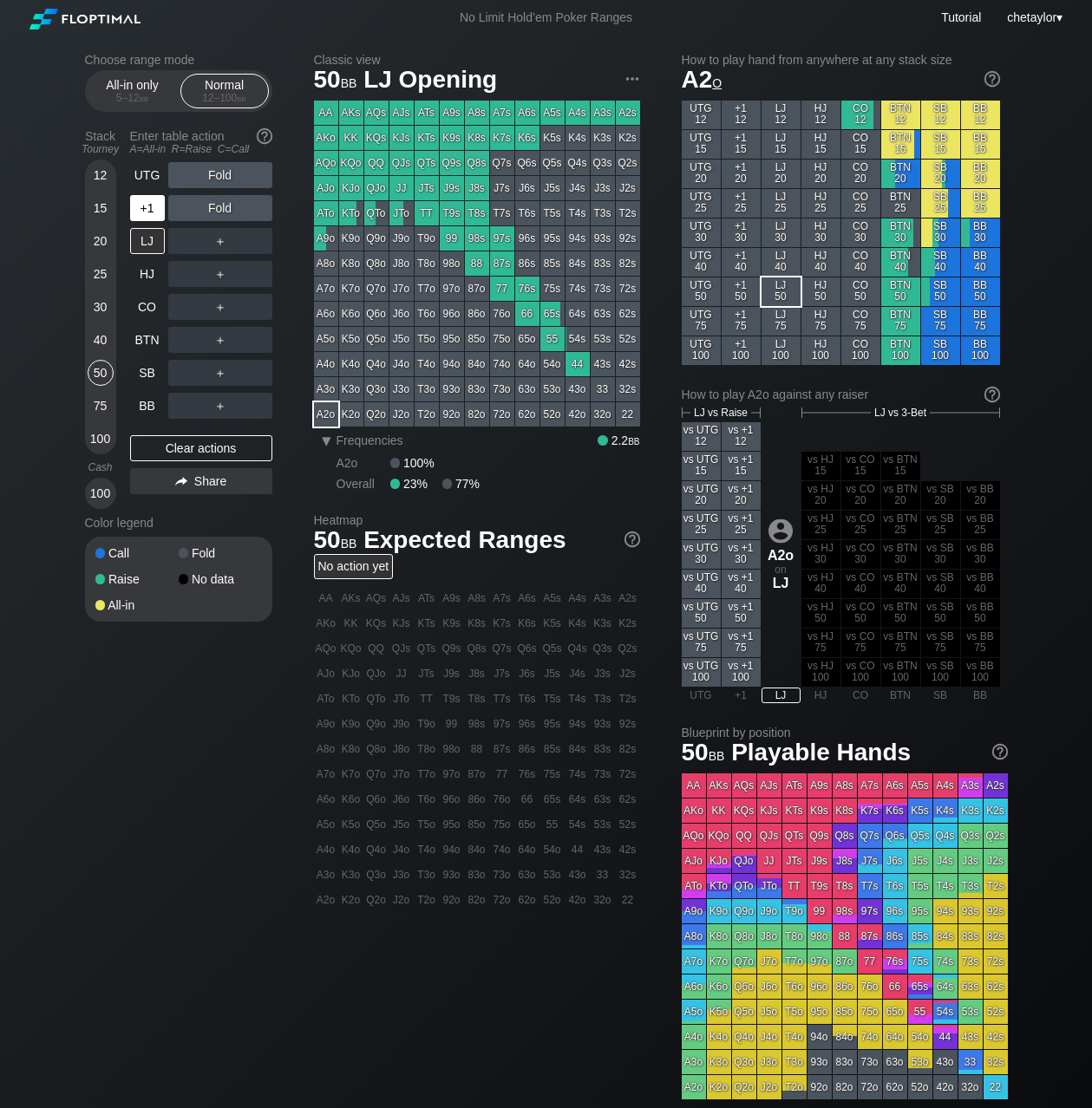
click at [148, 212] on div "+1" at bounding box center [147, 208] width 35 height 26
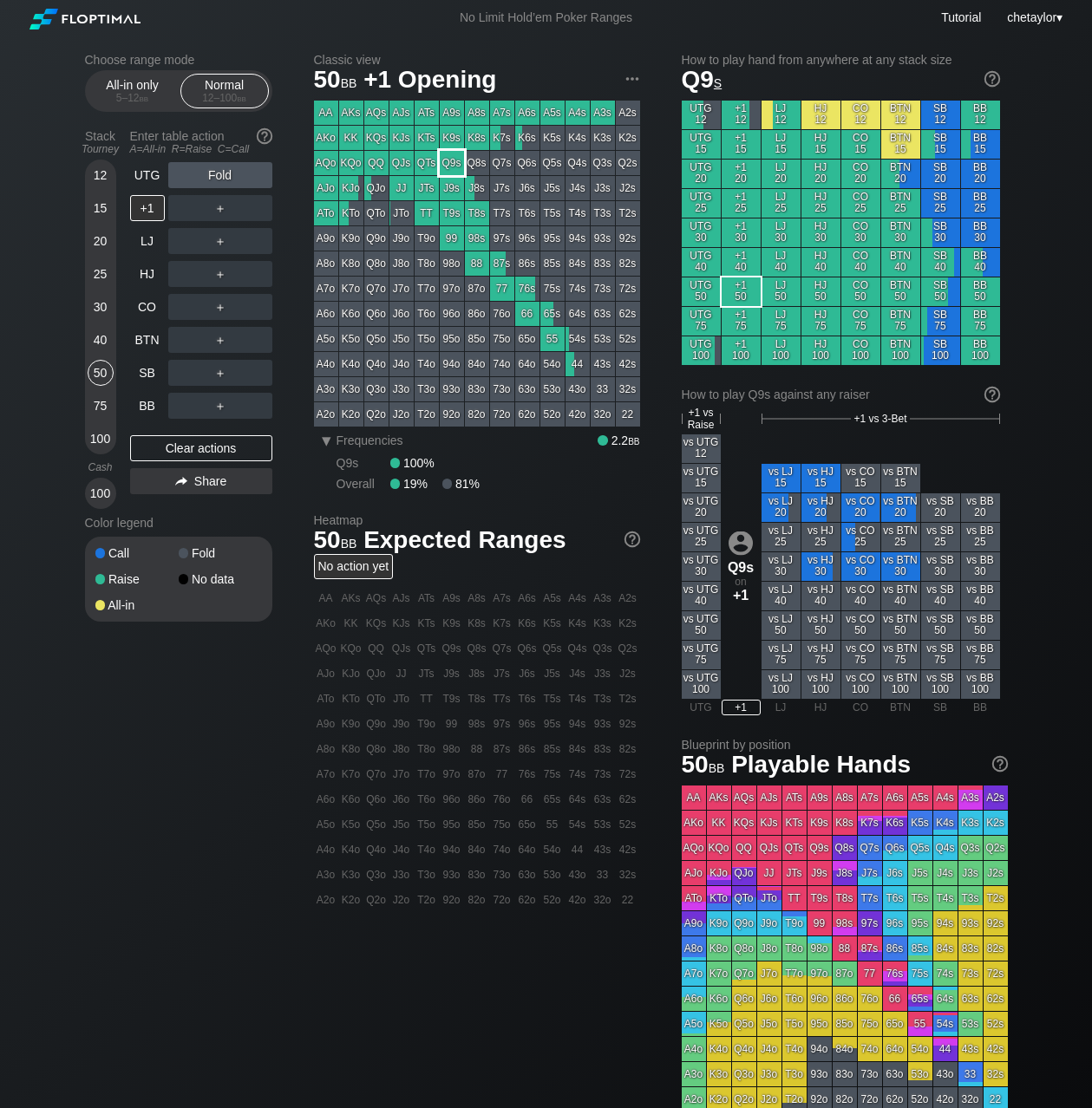
click at [456, 164] on div "Q9s" at bounding box center [451, 163] width 25 height 25
click at [219, 209] on div "R ✕" at bounding box center [219, 208] width 34 height 26
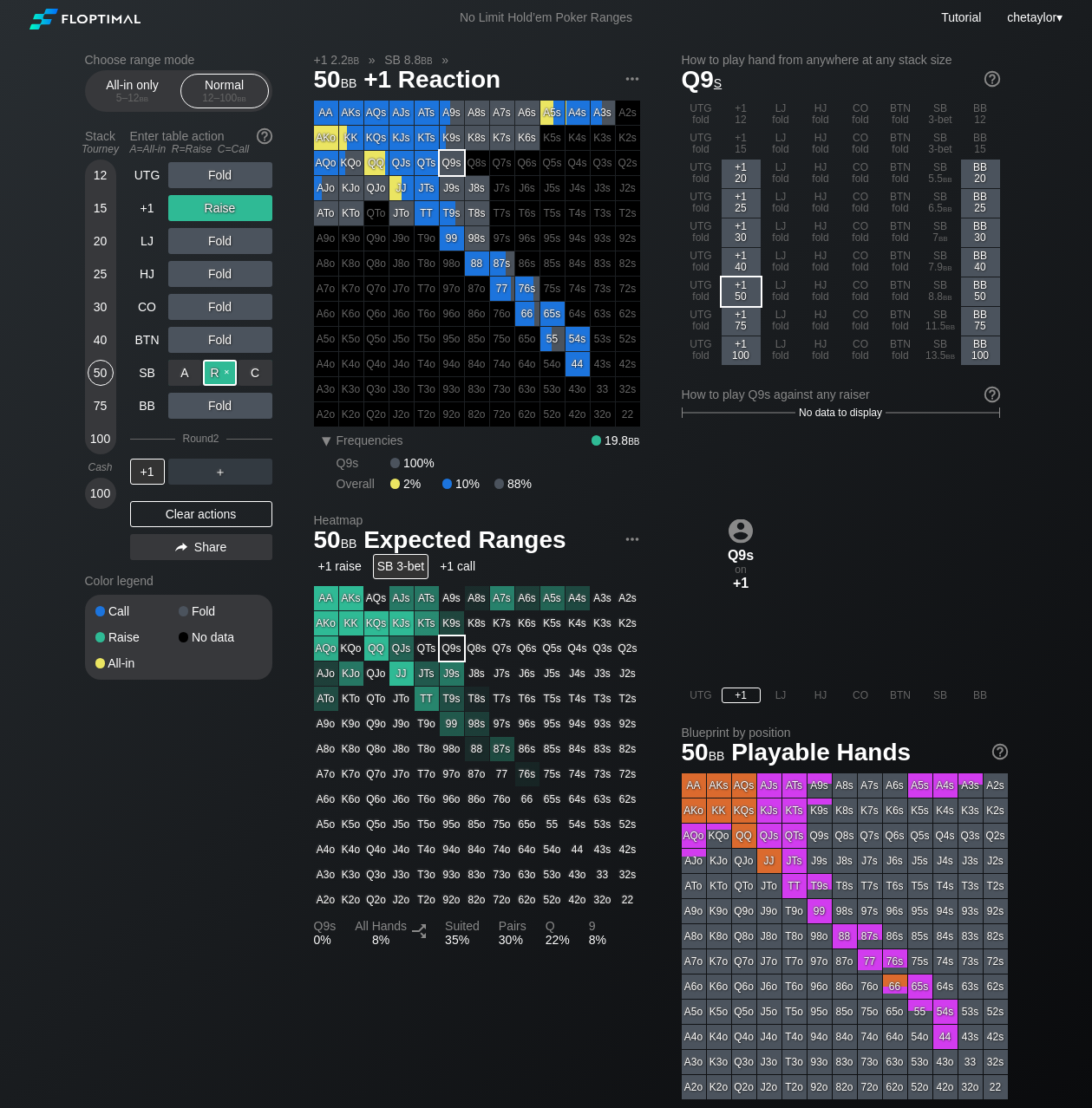
click at [220, 370] on div "R ✕" at bounding box center [219, 373] width 34 height 26
click at [154, 475] on div "+1" at bounding box center [147, 471] width 35 height 26
click at [141, 181] on div "UTG" at bounding box center [147, 175] width 35 height 26
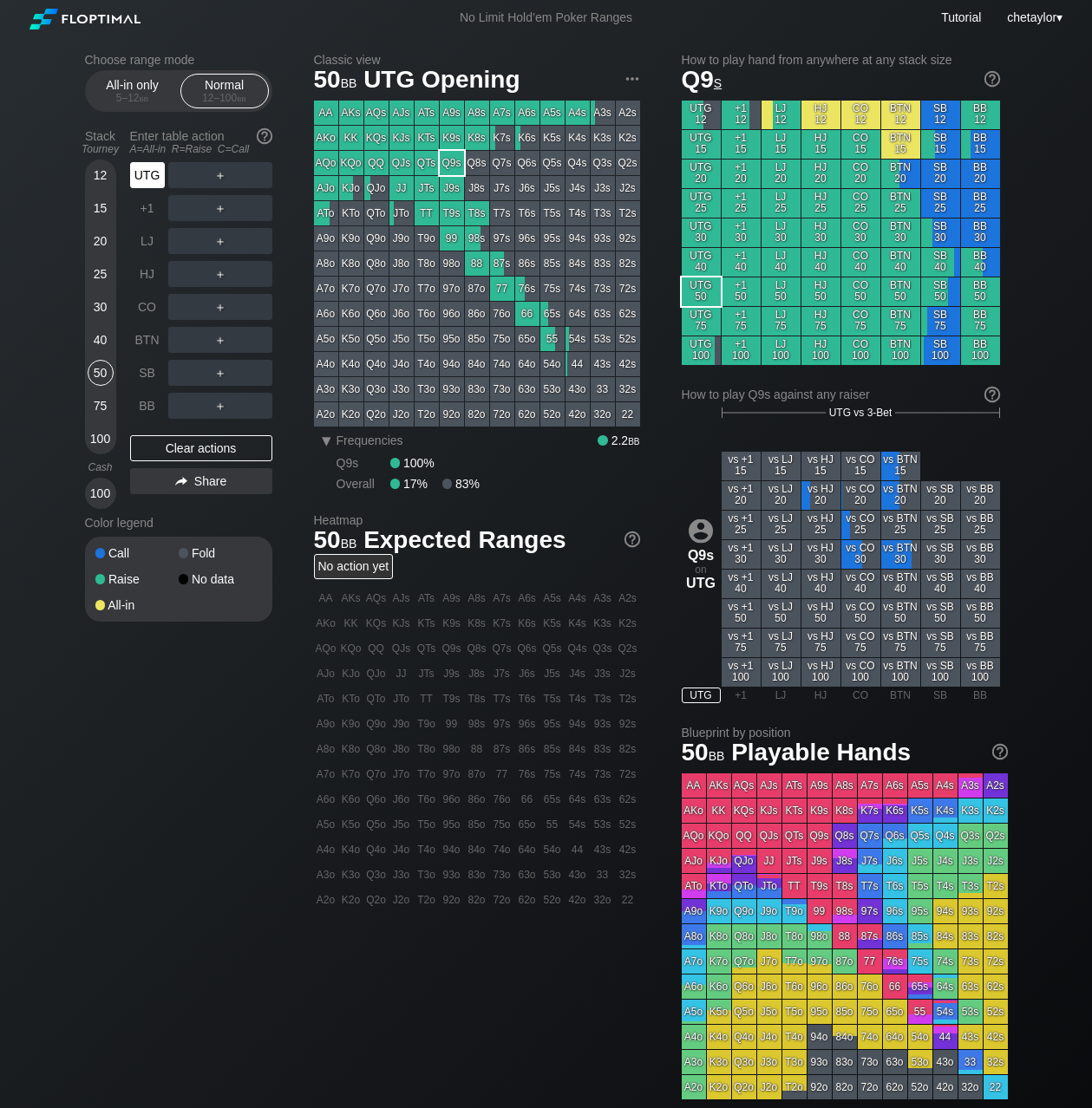
click at [141, 181] on div "UTG" at bounding box center [147, 175] width 35 height 26
click at [178, 440] on div "Clear actions" at bounding box center [201, 448] width 142 height 26
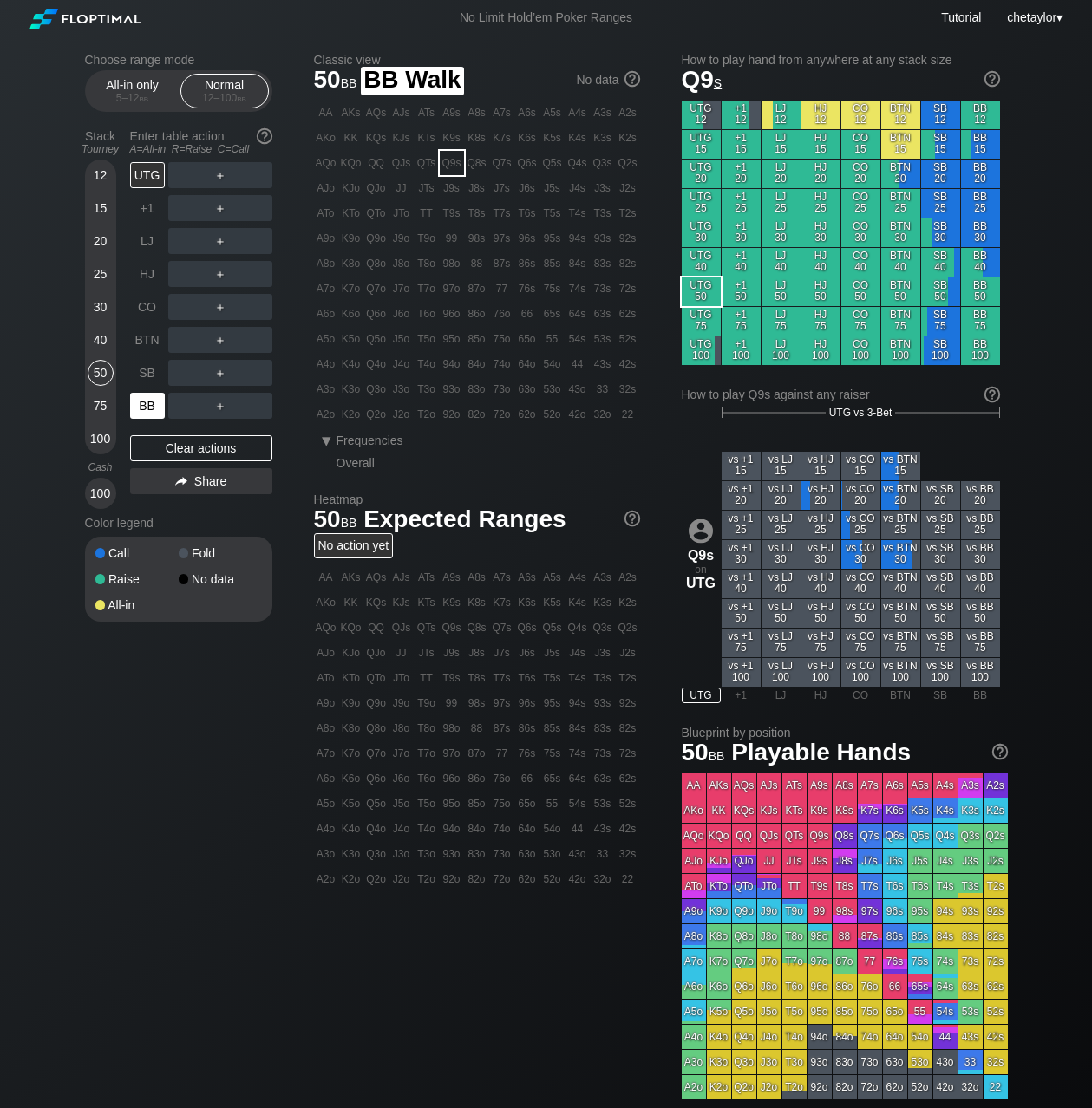
click at [155, 403] on div "BB" at bounding box center [147, 406] width 35 height 26
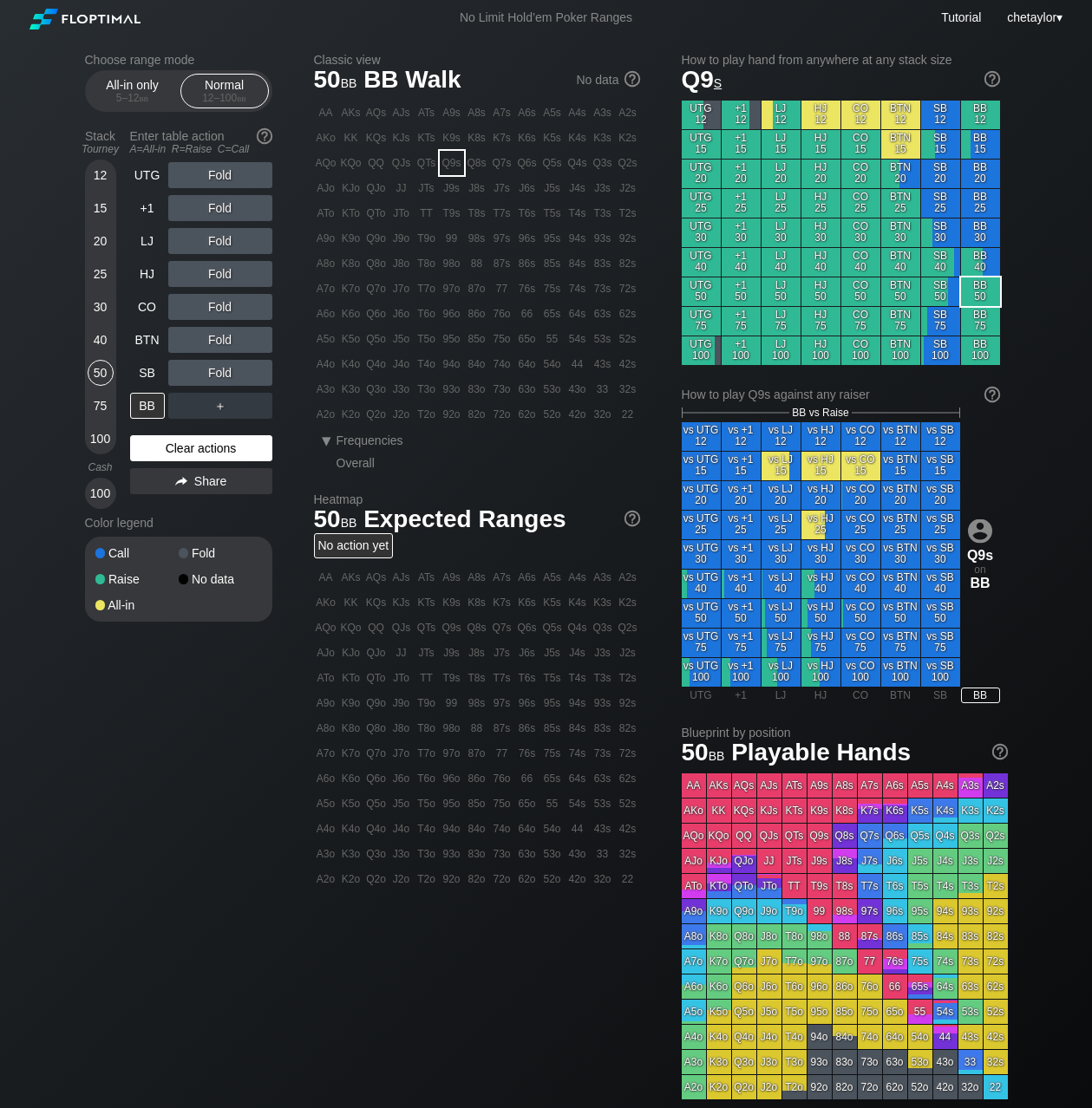
click at [174, 453] on div "Clear actions" at bounding box center [201, 448] width 142 height 26
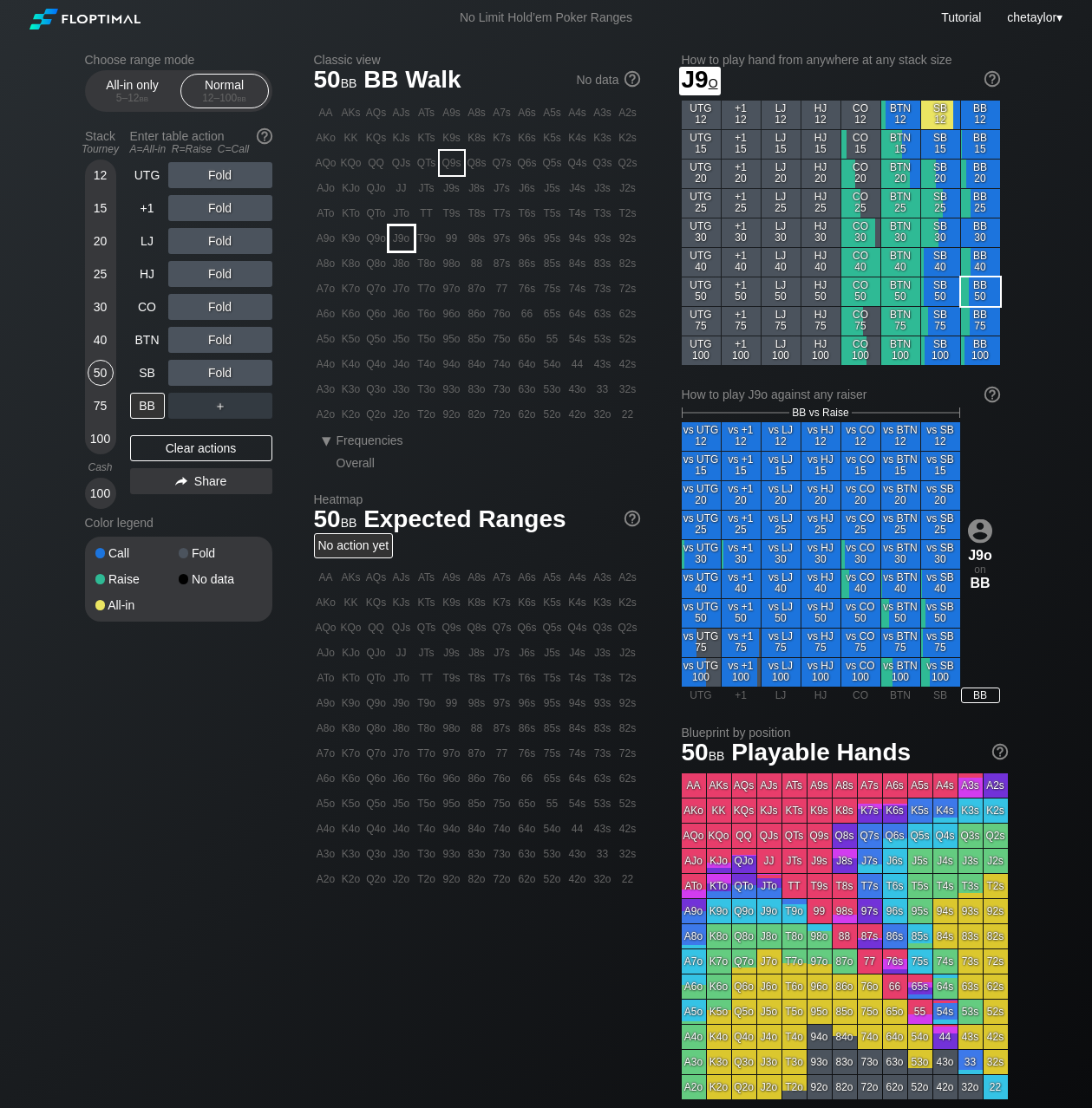
click at [403, 240] on div "J9o" at bounding box center [401, 238] width 25 height 25
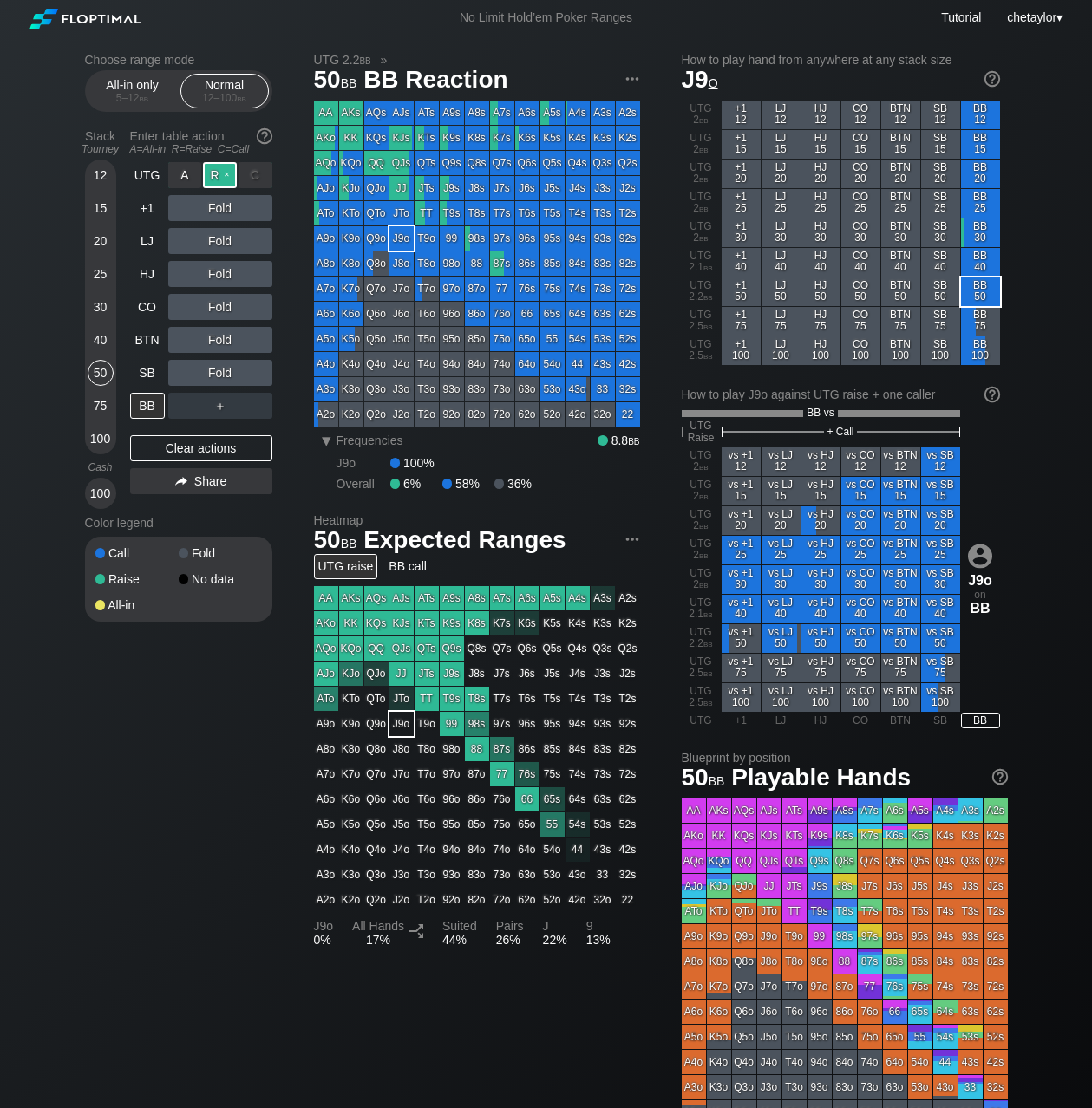
click at [219, 172] on div "R ✕" at bounding box center [219, 175] width 34 height 26
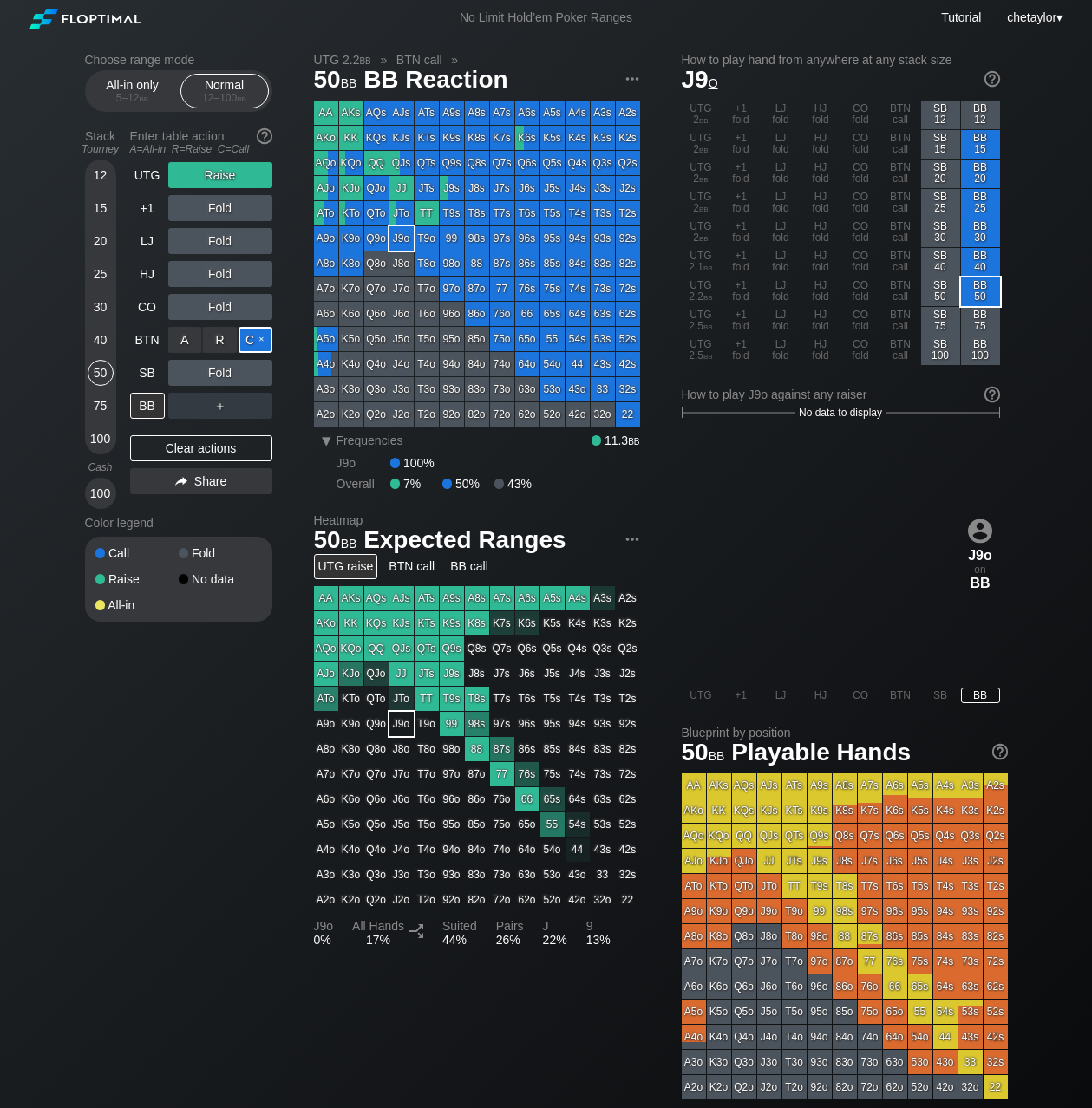
click at [256, 342] on div "C ✕" at bounding box center [255, 339] width 34 height 26
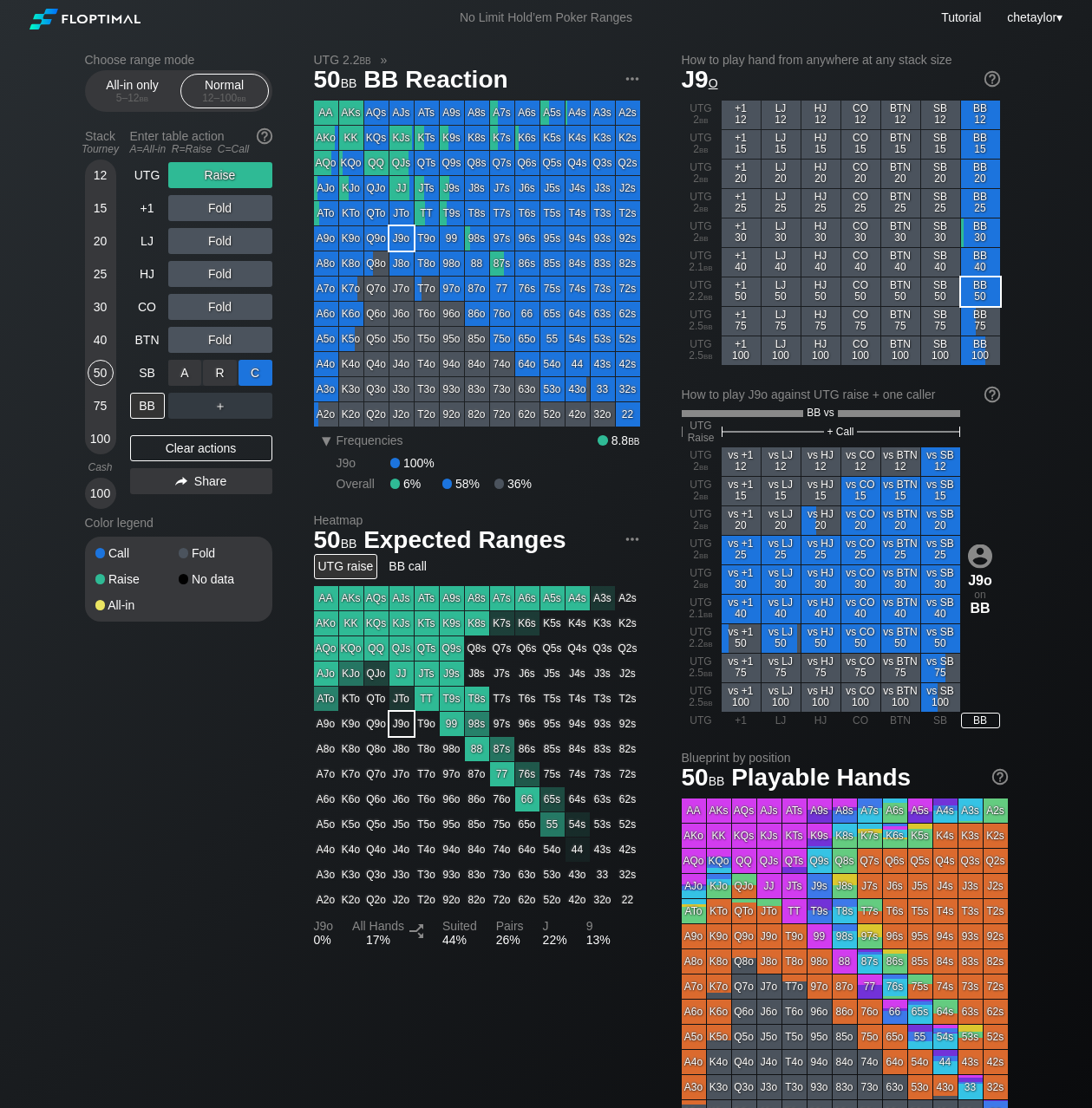
click at [259, 376] on div "C ✕" at bounding box center [255, 373] width 34 height 26
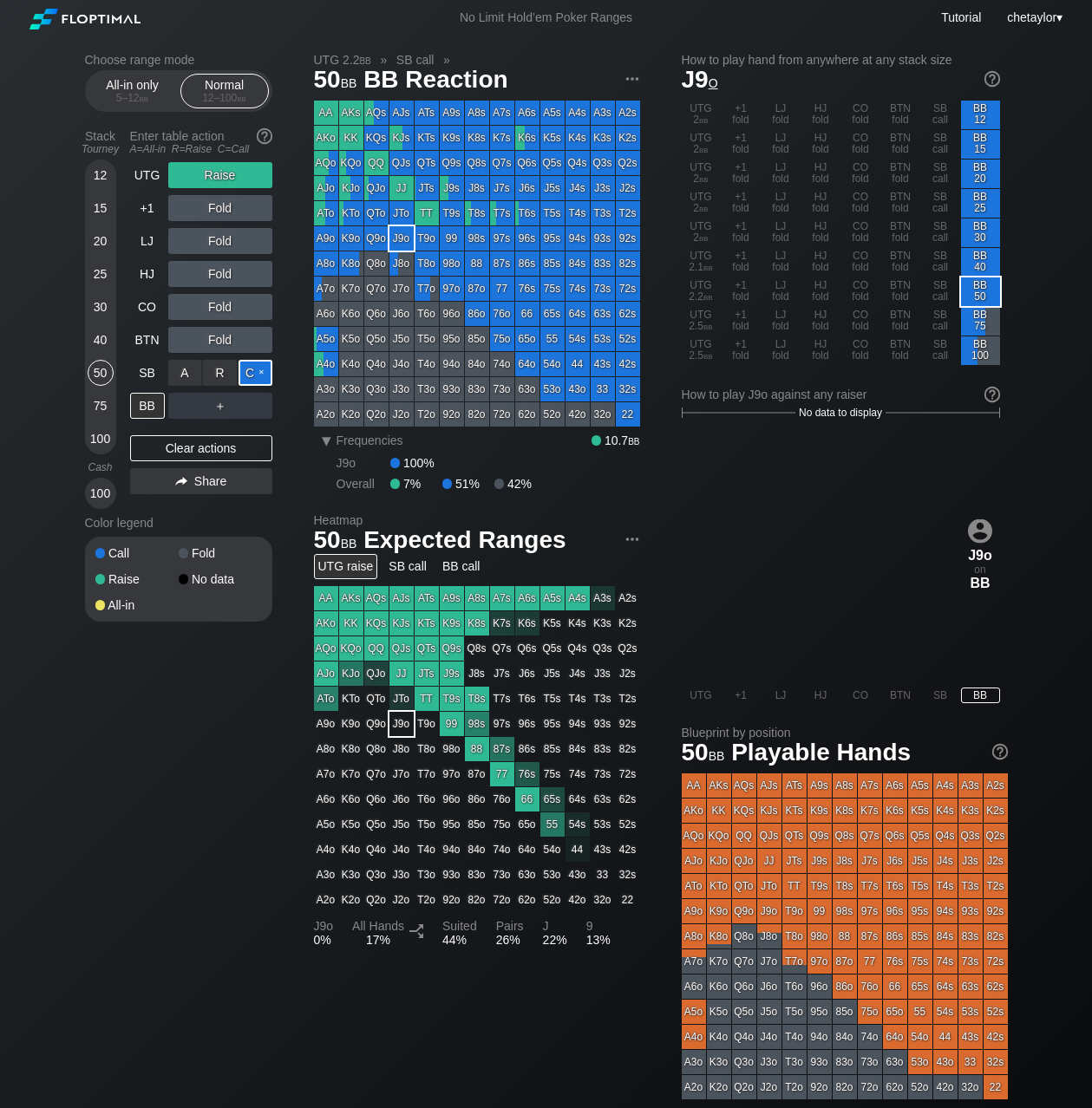
click at [259, 376] on div "C ✕" at bounding box center [255, 373] width 34 height 26
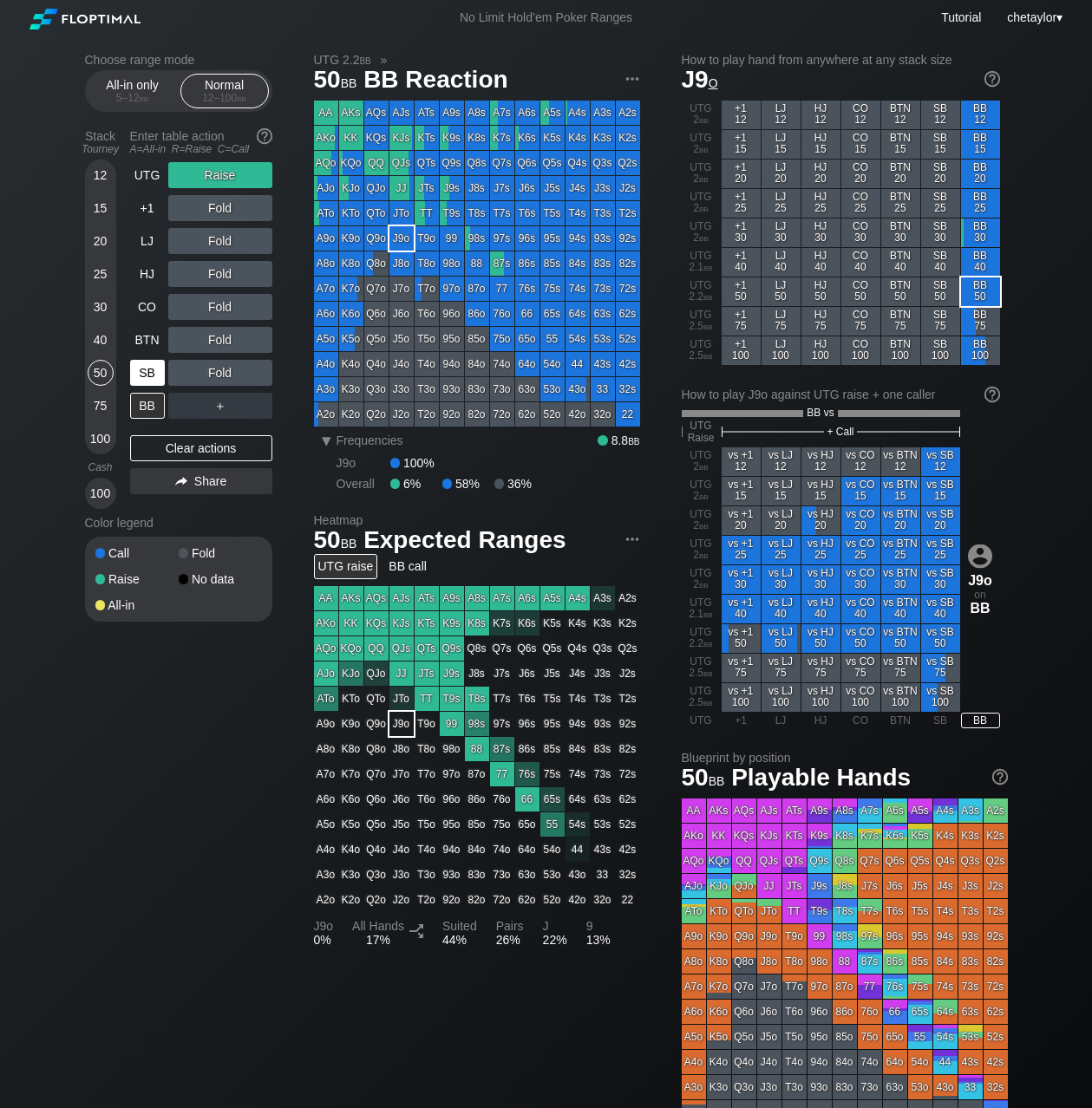
click at [153, 375] on div "SB" at bounding box center [147, 373] width 35 height 26
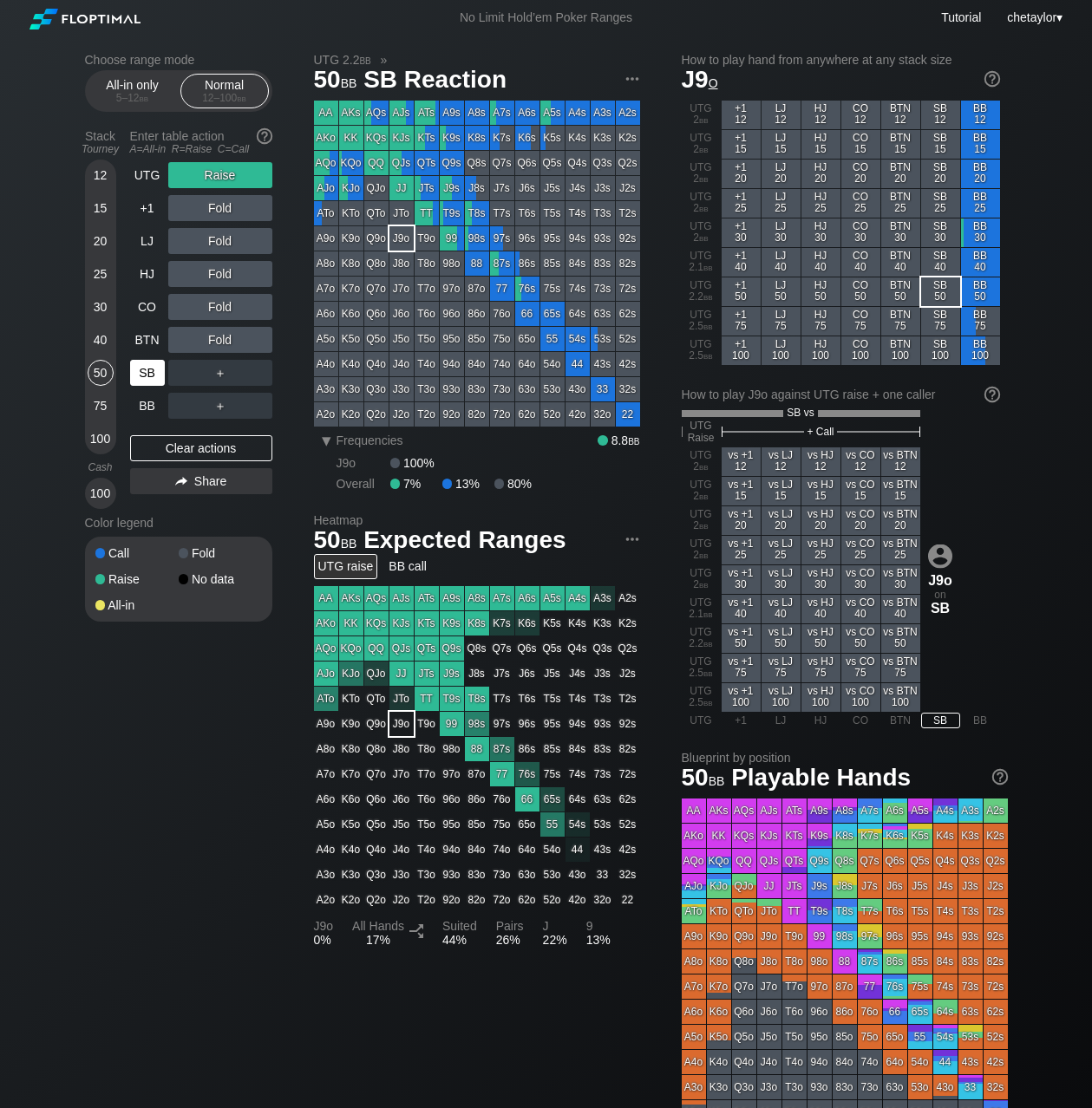
click at [153, 375] on div "SB" at bounding box center [147, 373] width 35 height 26
click at [181, 445] on div "Clear actions" at bounding box center [201, 448] width 142 height 26
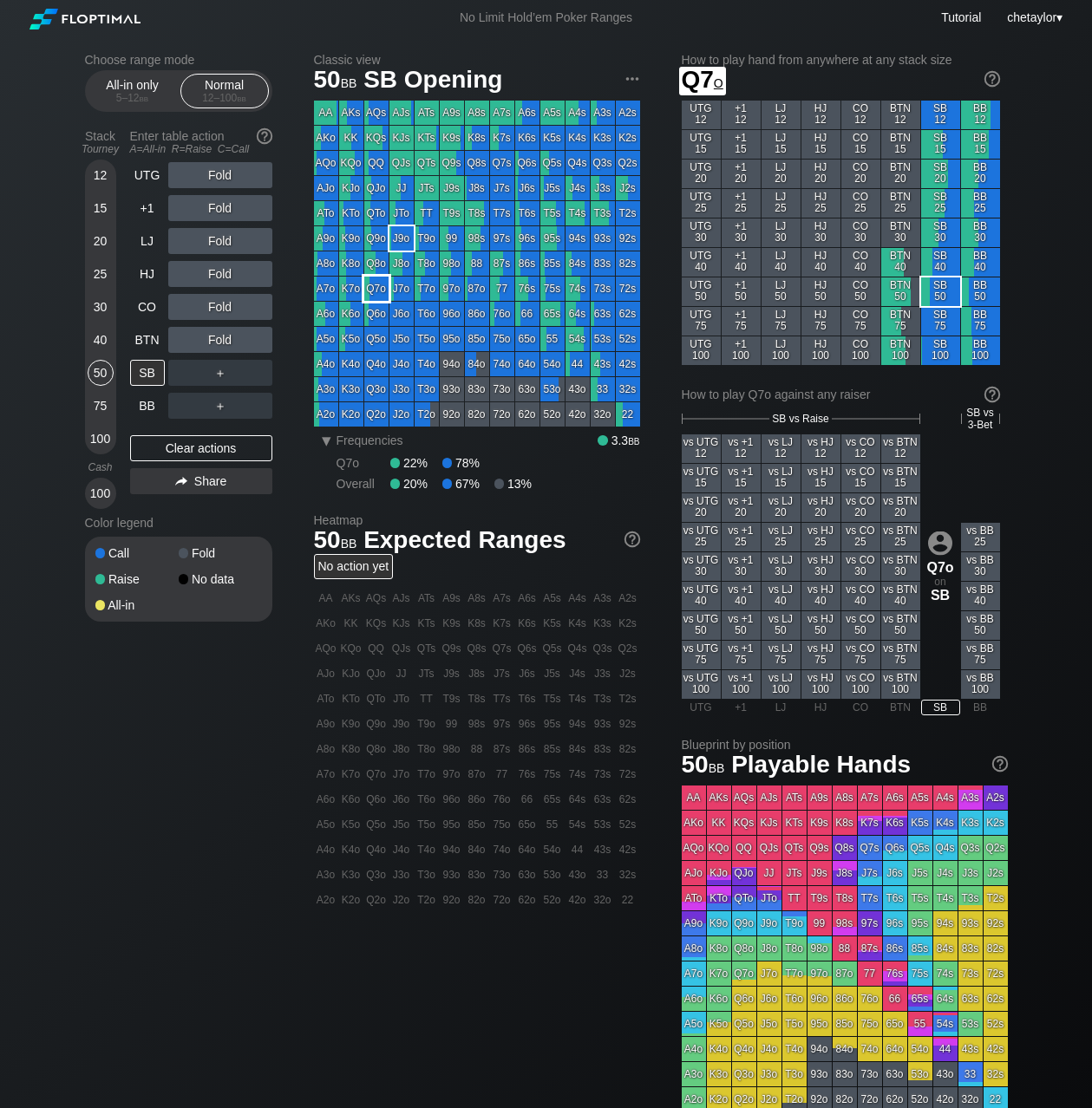
click at [376, 293] on div "Q7o" at bounding box center [376, 288] width 25 height 25
click at [257, 372] on div "C ✕" at bounding box center [255, 373] width 34 height 26
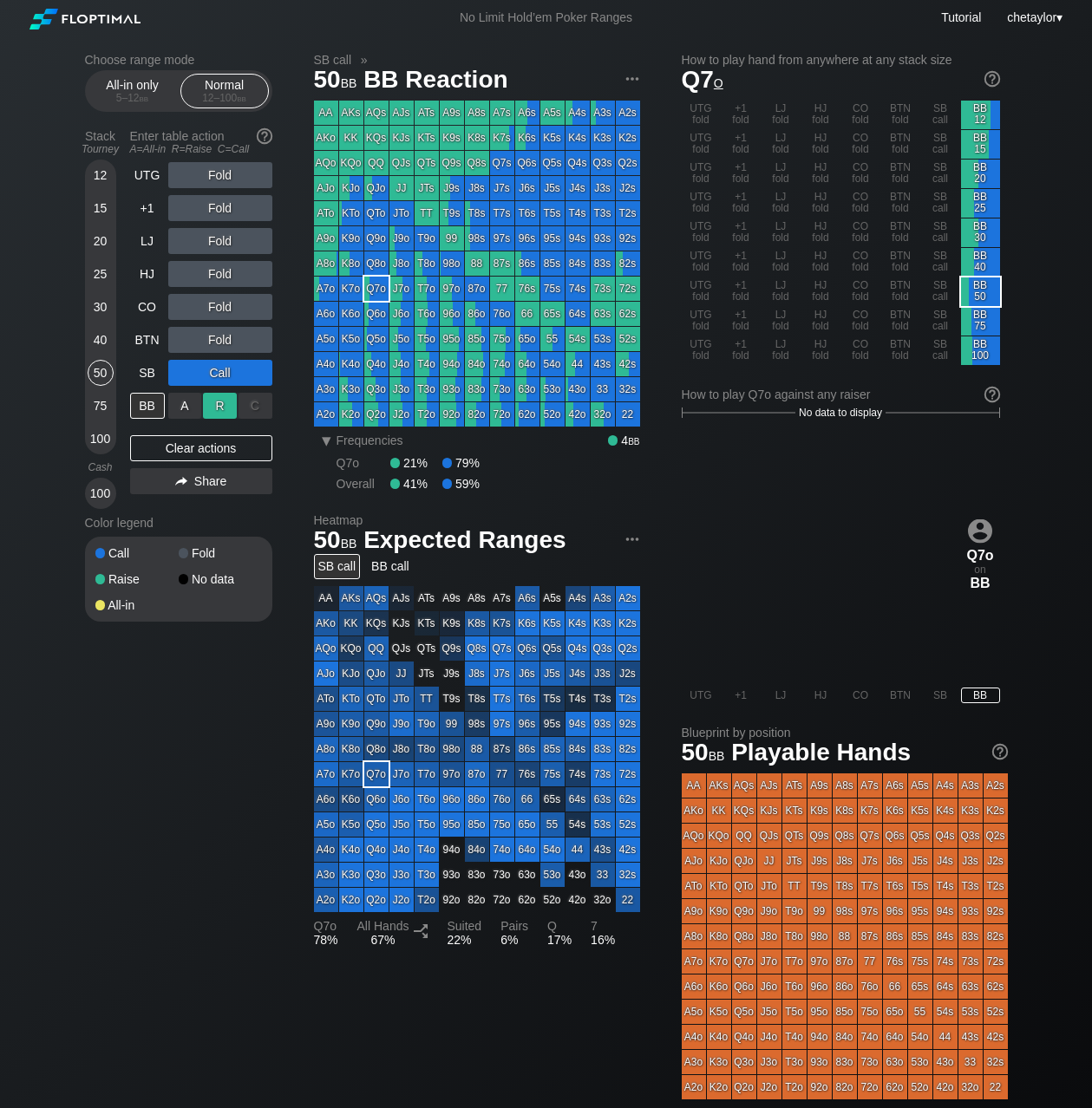
click at [223, 402] on div "R ✕" at bounding box center [219, 406] width 34 height 26
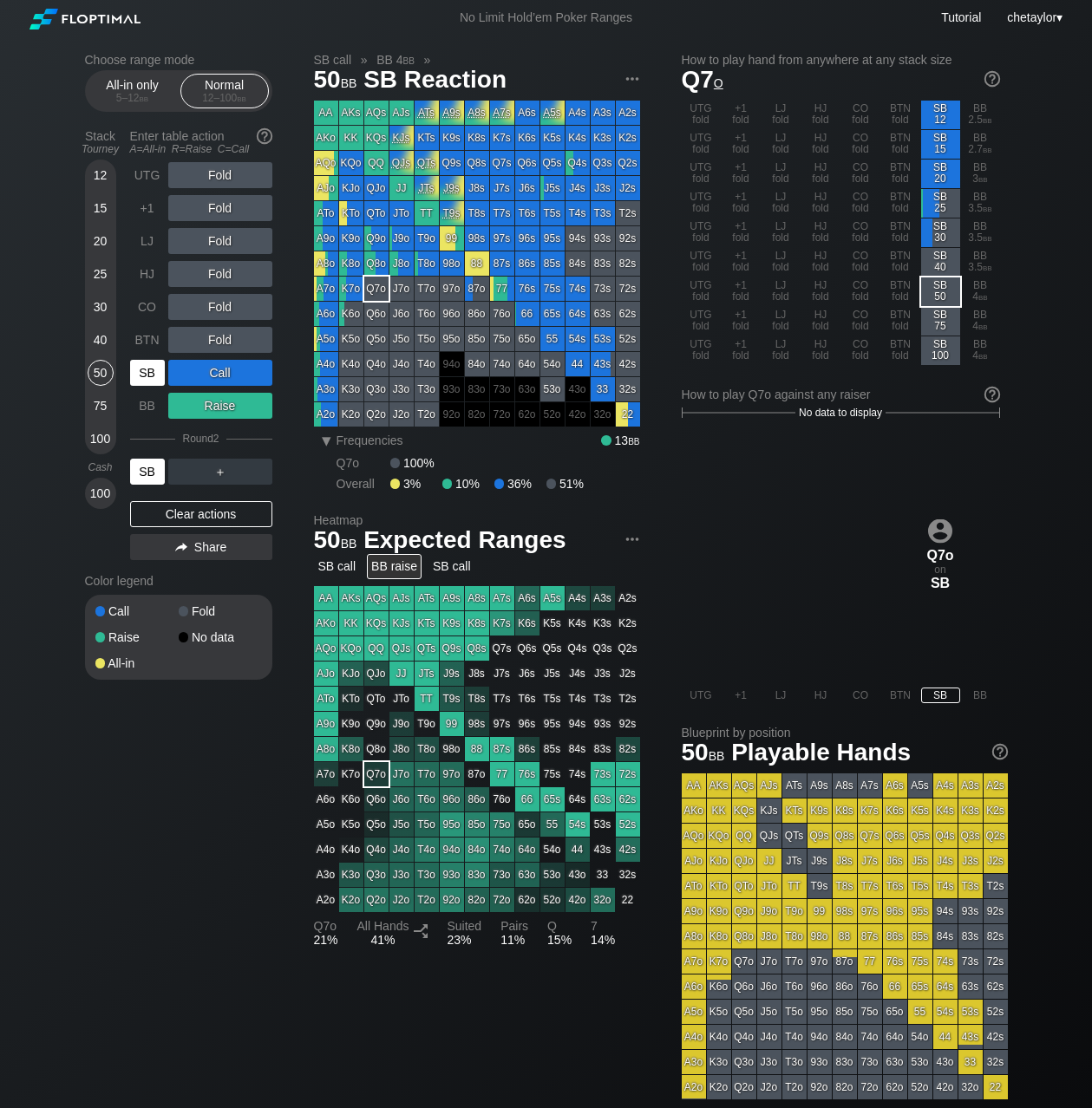
click at [153, 476] on div "SB" at bounding box center [147, 471] width 35 height 26
click at [136, 343] on div "BTN" at bounding box center [147, 339] width 35 height 26
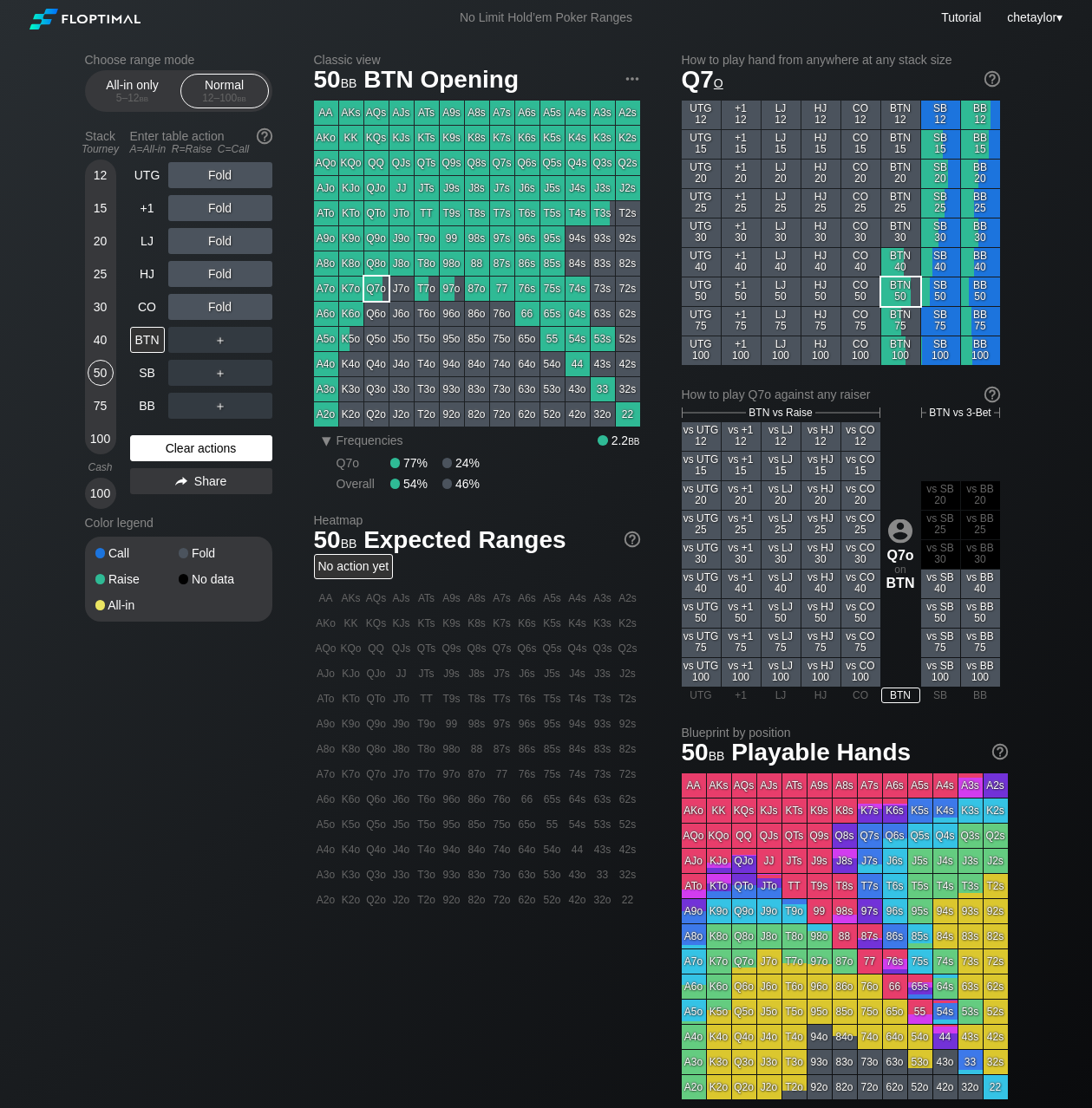
click at [158, 447] on div "Clear actions" at bounding box center [201, 448] width 142 height 26
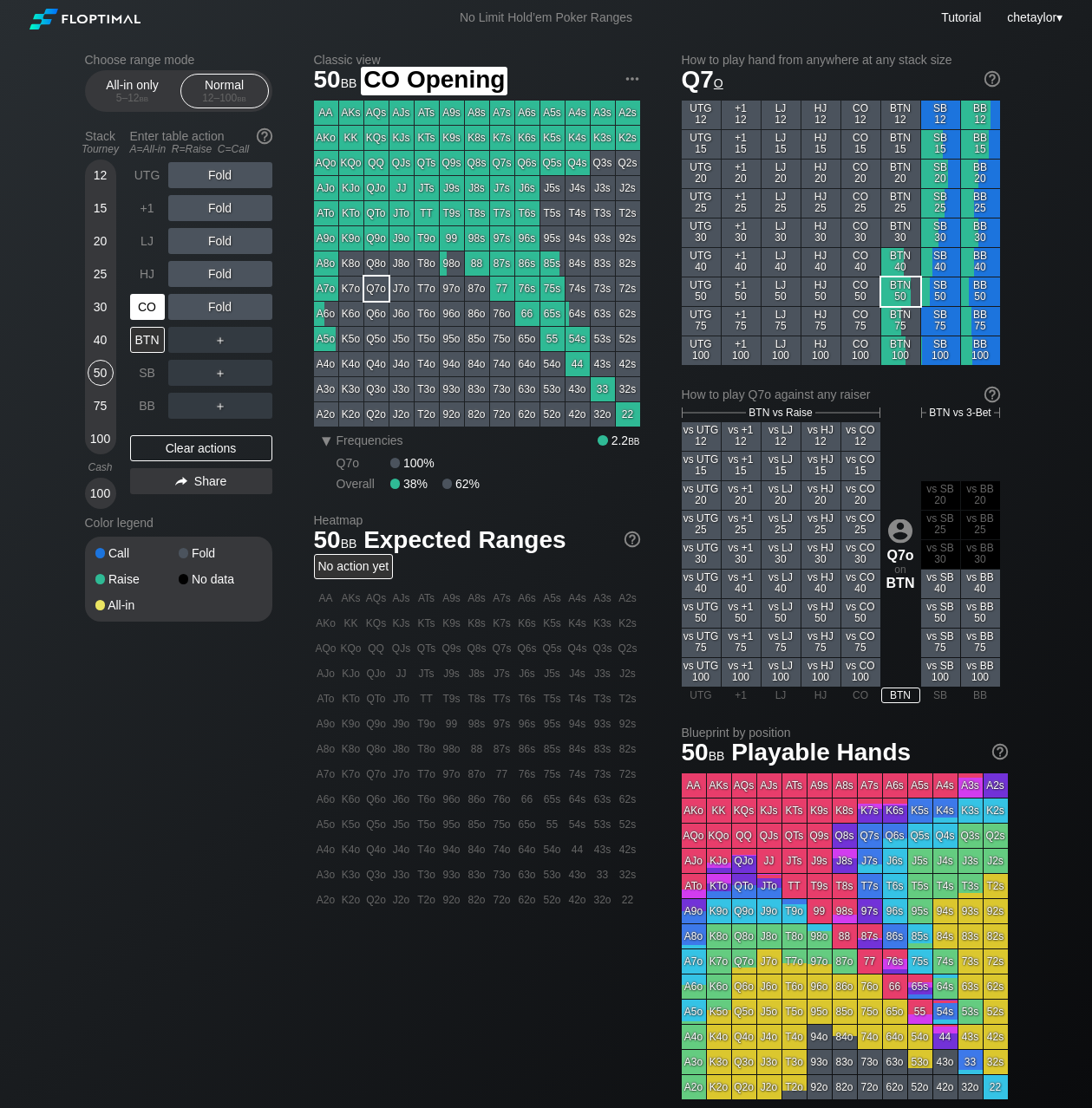
click at [151, 310] on div "CO" at bounding box center [147, 307] width 35 height 26
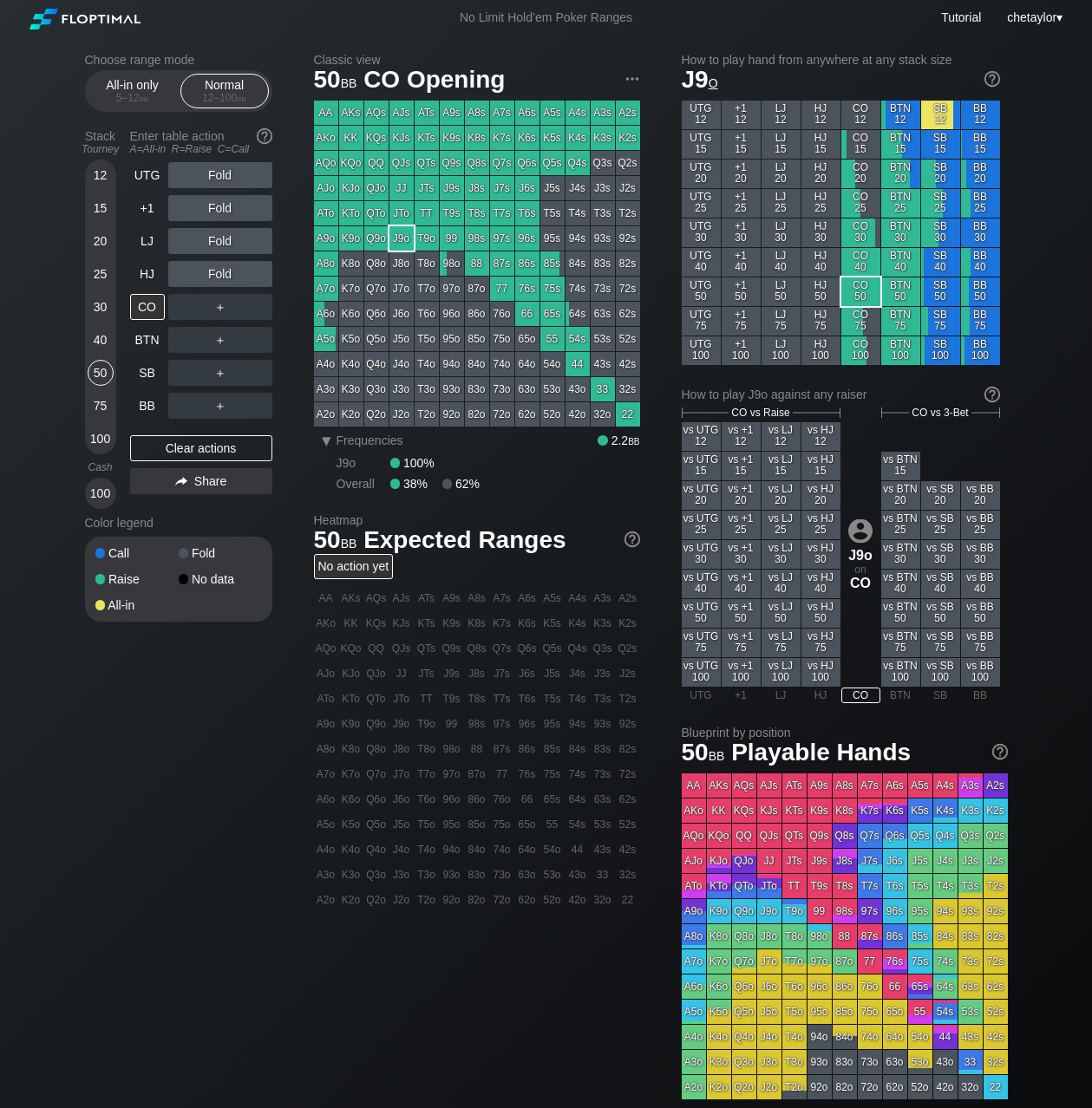
click at [399, 242] on div "J9o" at bounding box center [401, 238] width 25 height 25
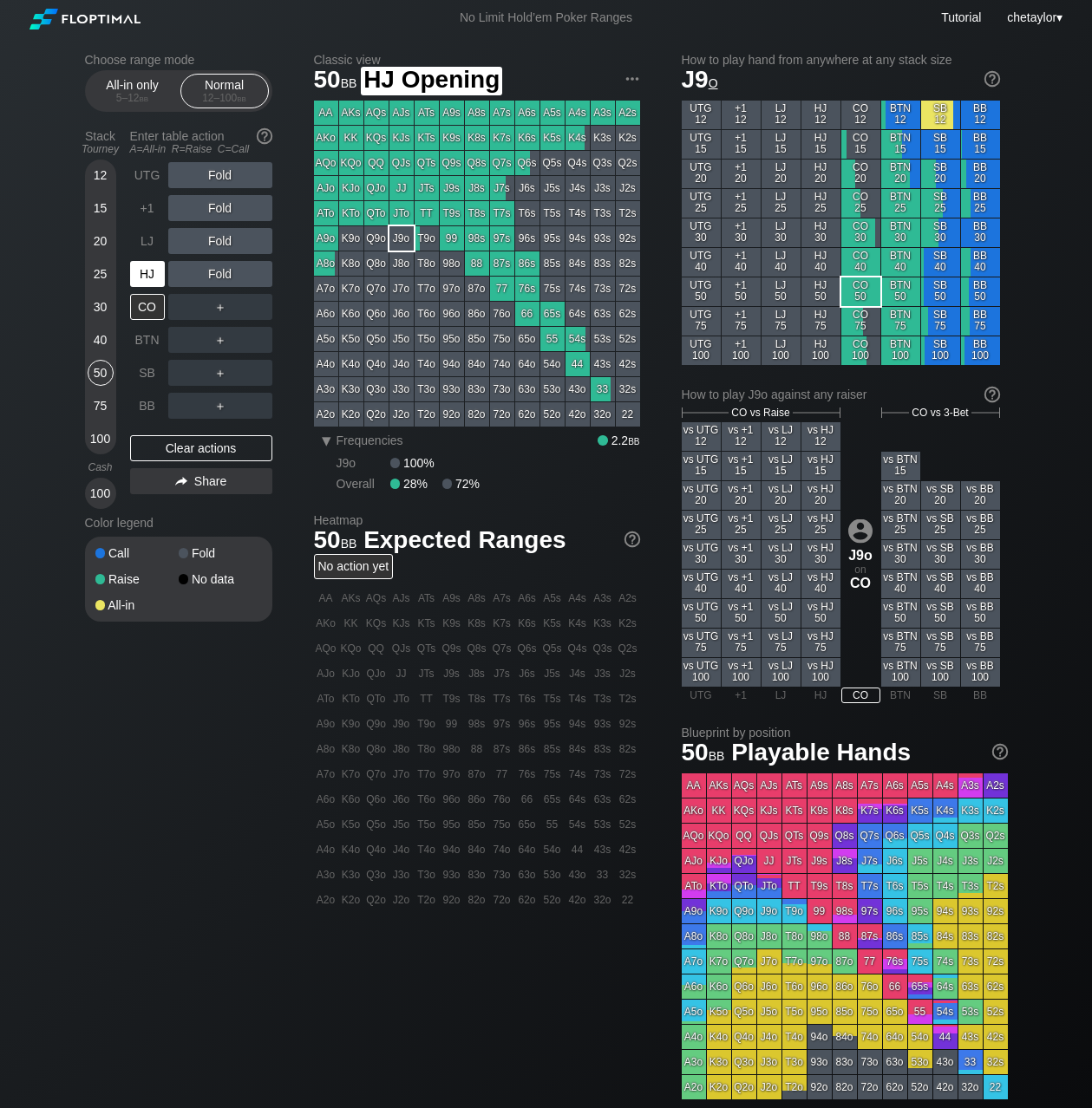
click at [145, 277] on div "HJ" at bounding box center [147, 274] width 35 height 26
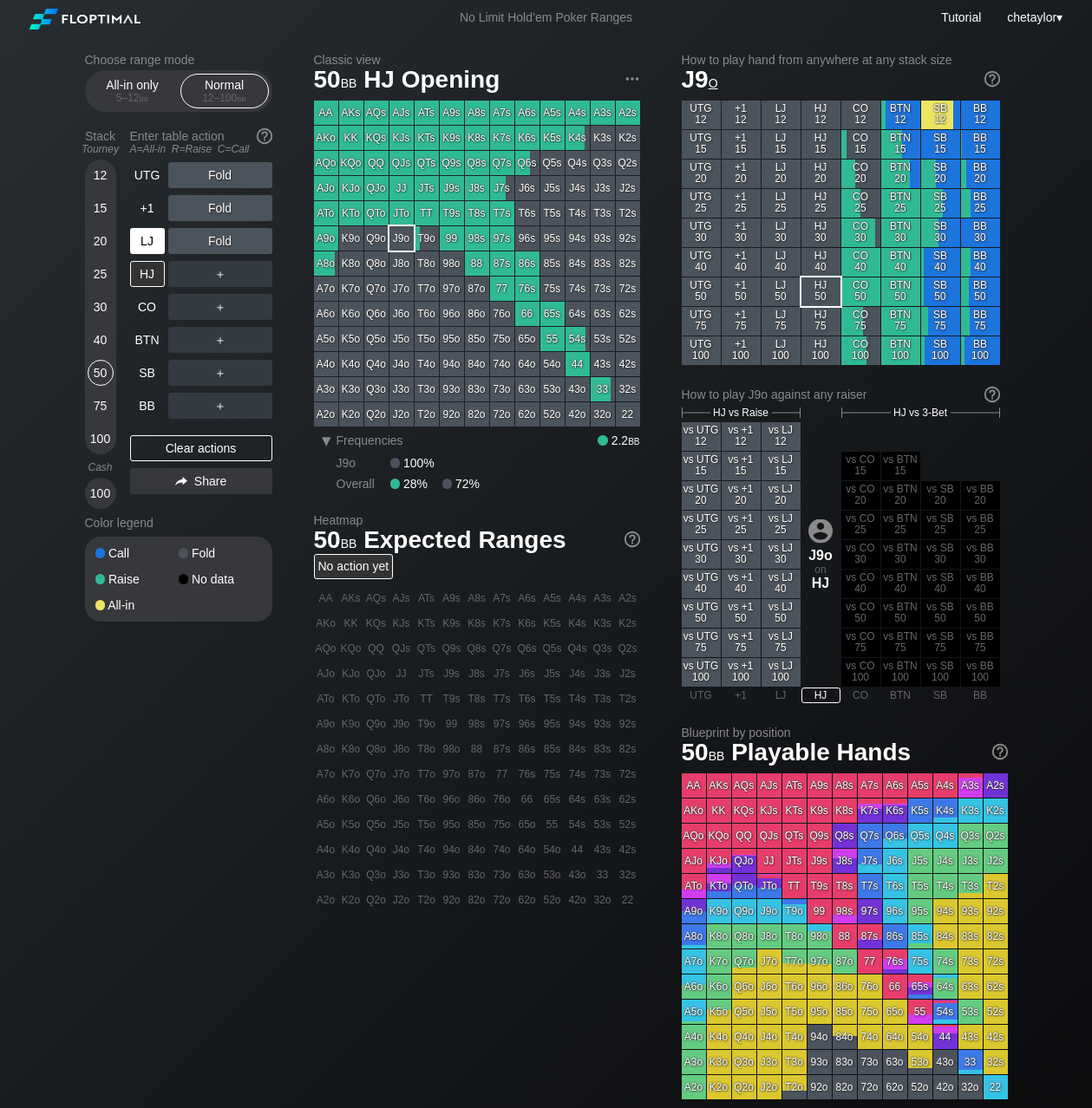
click at [148, 239] on div "LJ" at bounding box center [147, 241] width 35 height 26
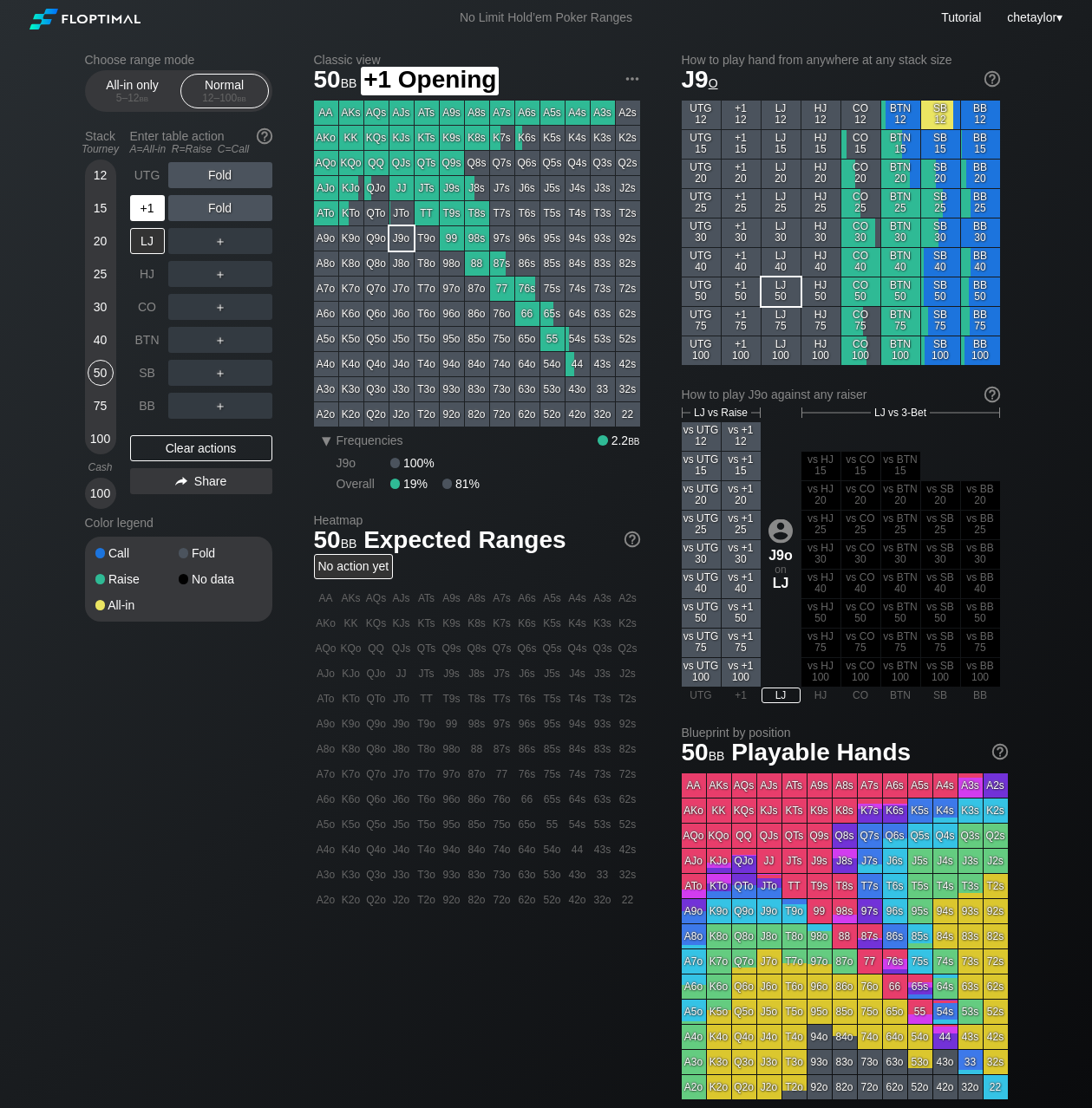
click at [147, 209] on div "+1" at bounding box center [147, 208] width 35 height 26
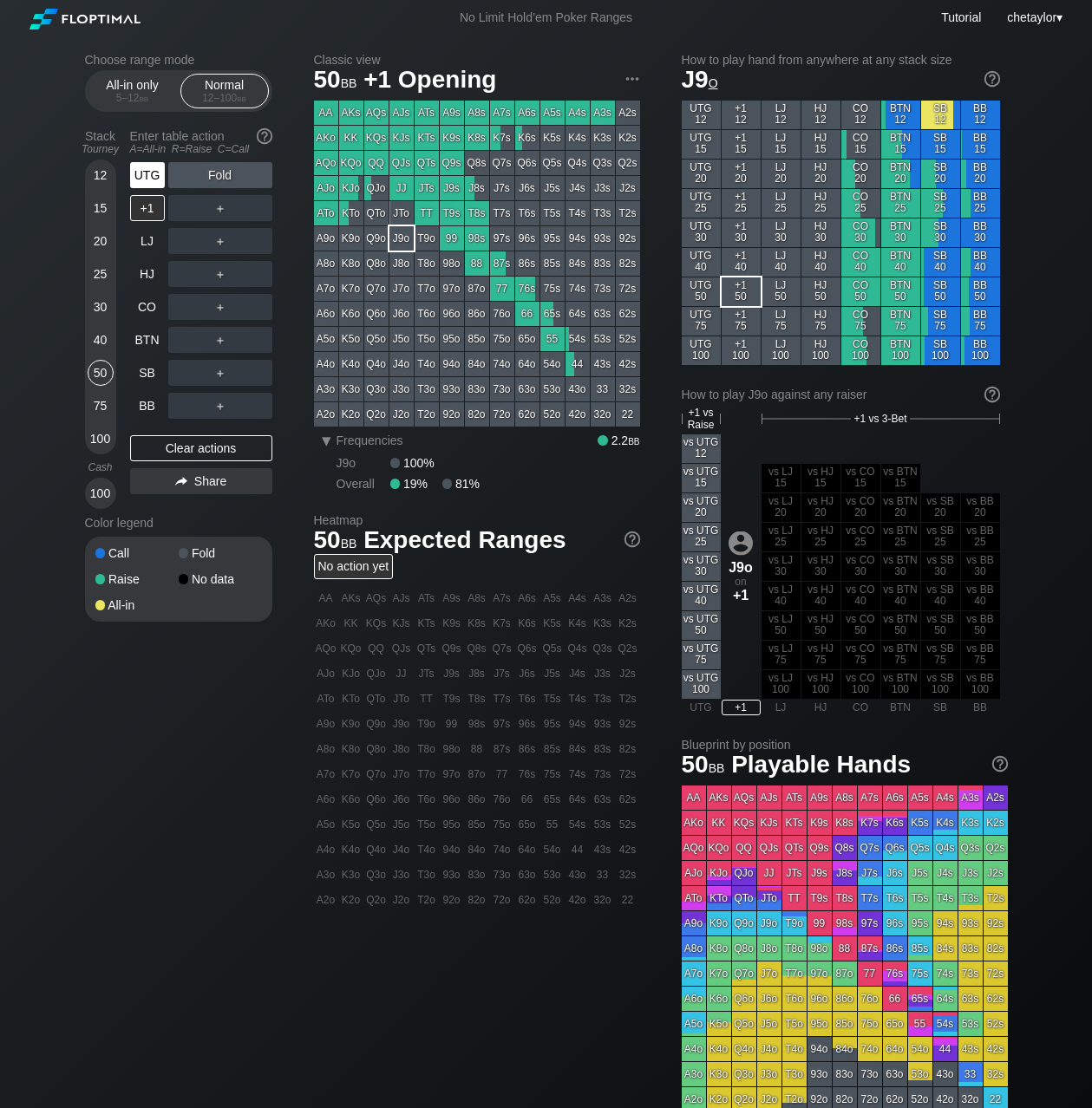
click at [151, 181] on div "UTG" at bounding box center [147, 175] width 35 height 26
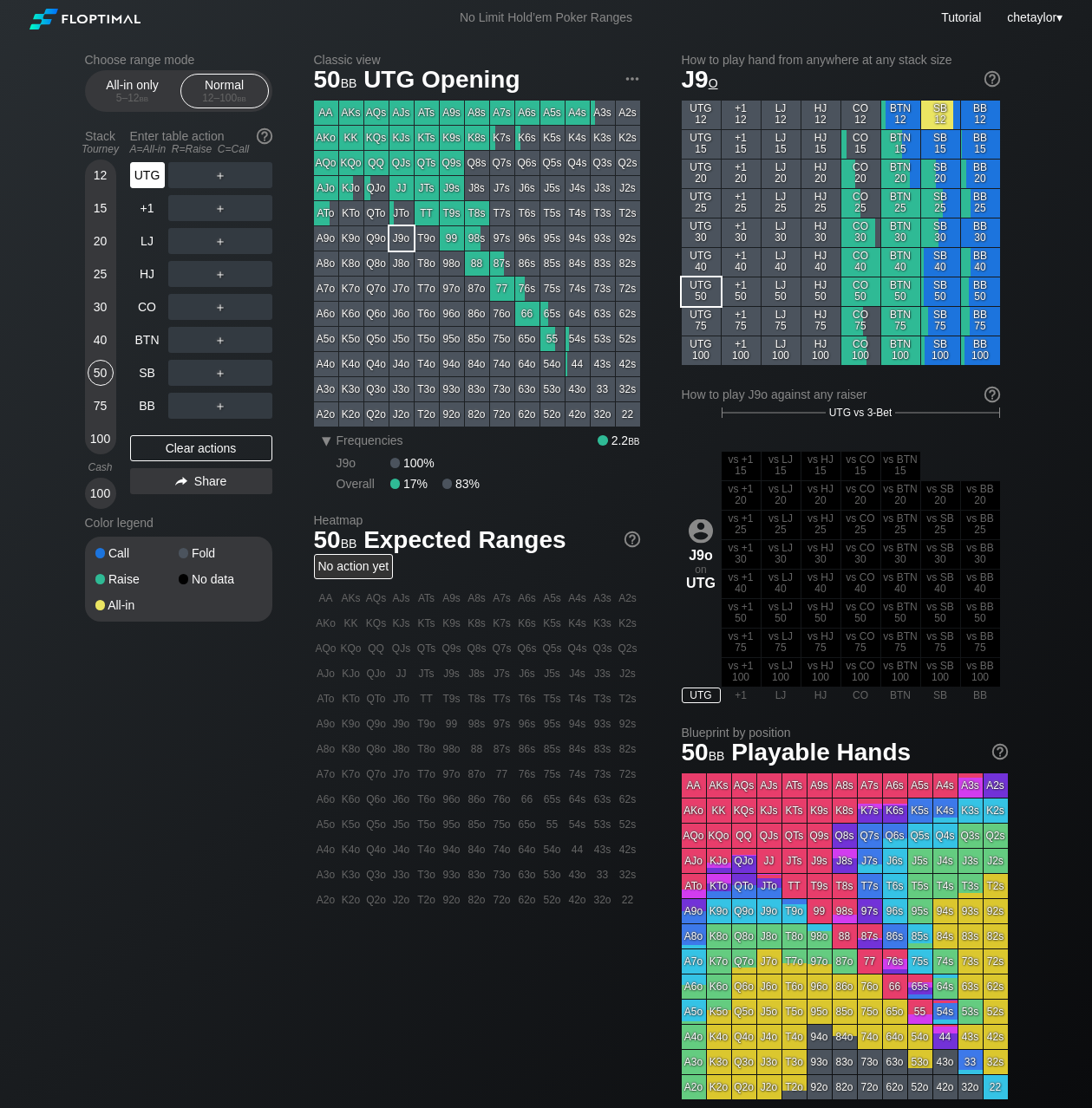
click at [151, 181] on div "UTG" at bounding box center [147, 175] width 35 height 26
click at [99, 341] on div "40" at bounding box center [100, 339] width 26 height 26
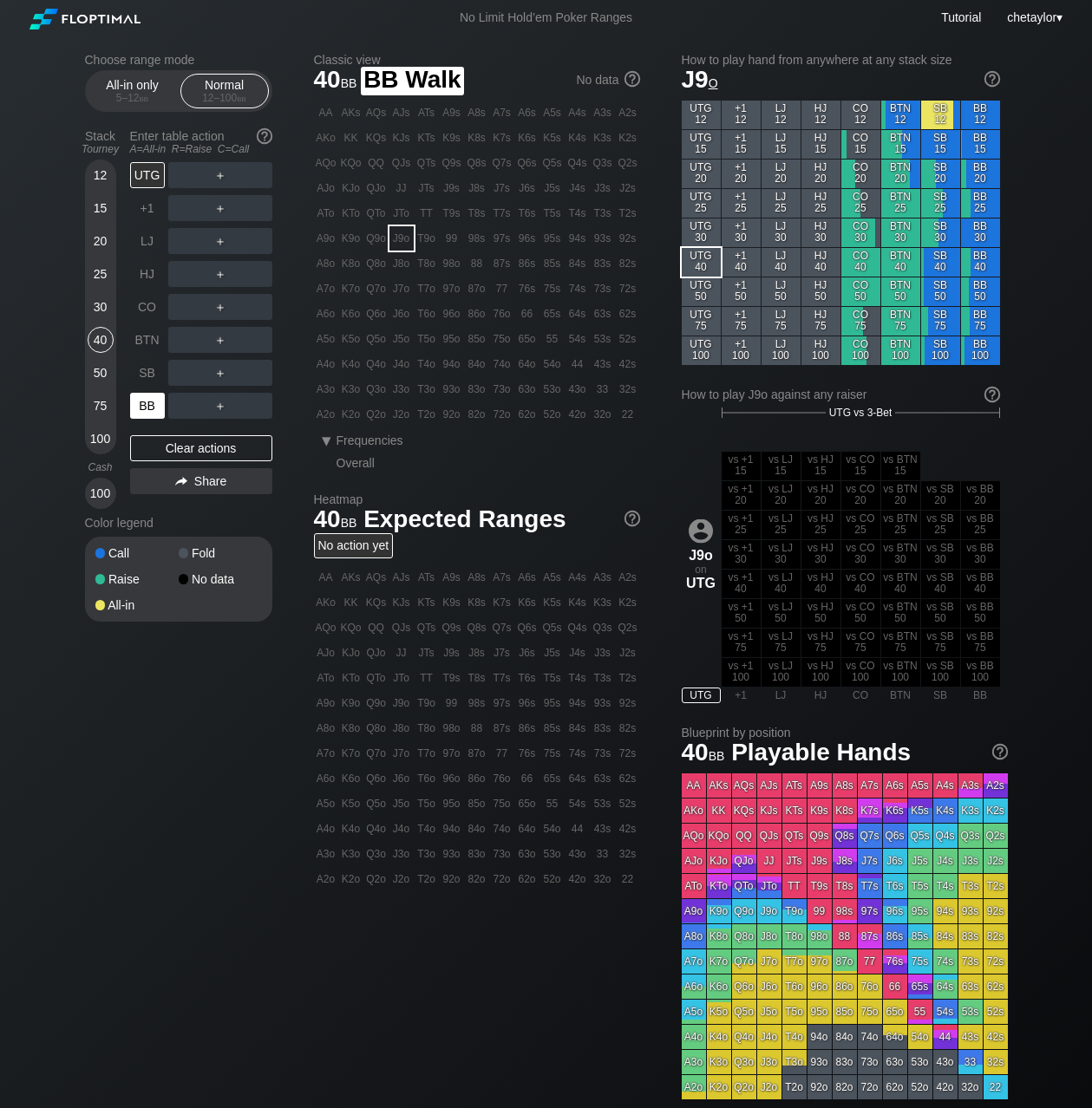
click at [147, 407] on div "BB" at bounding box center [147, 406] width 35 height 26
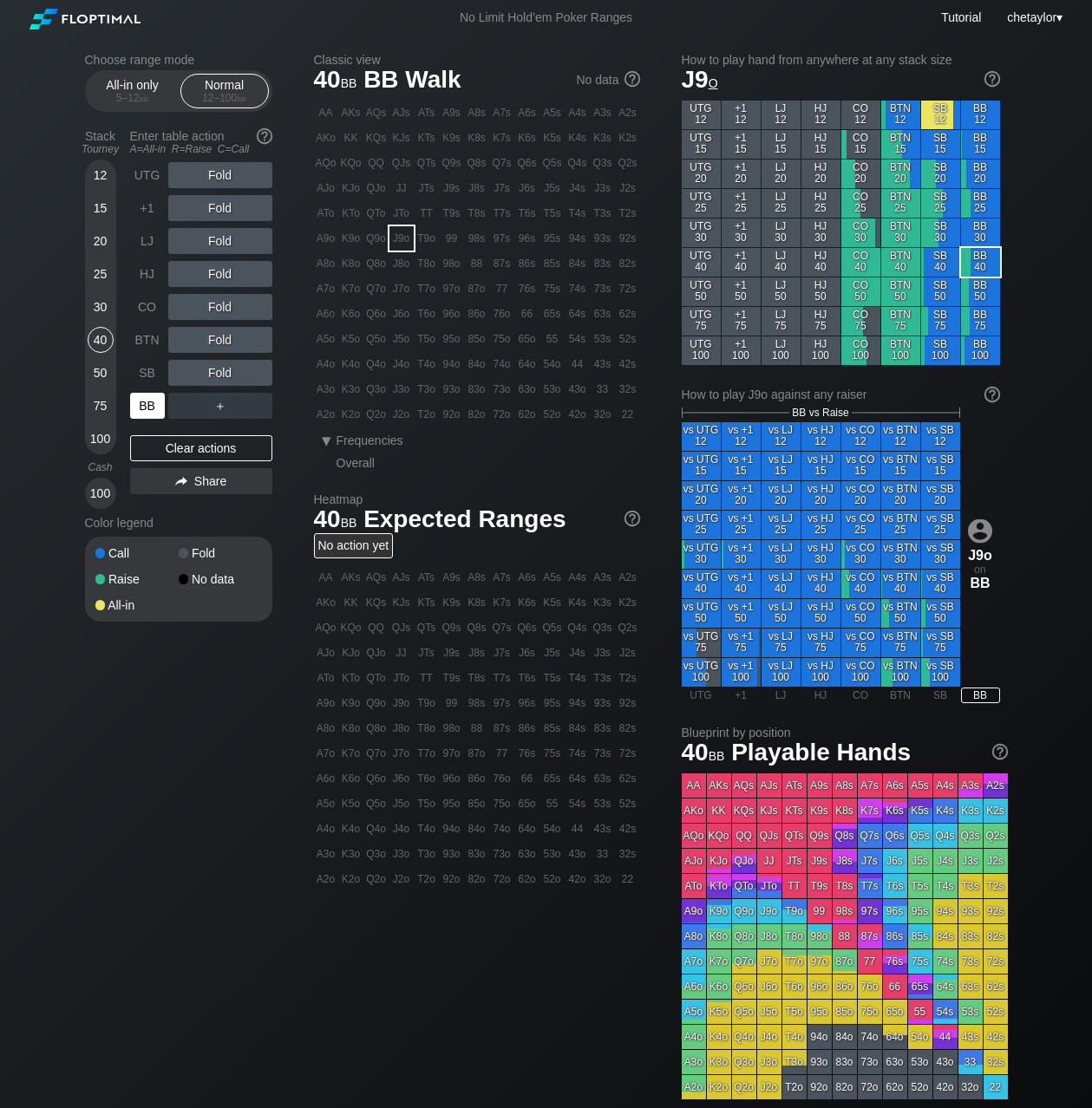
click at [147, 407] on div "BB" at bounding box center [147, 406] width 35 height 26
click at [166, 448] on div "Clear actions" at bounding box center [201, 448] width 142 height 26
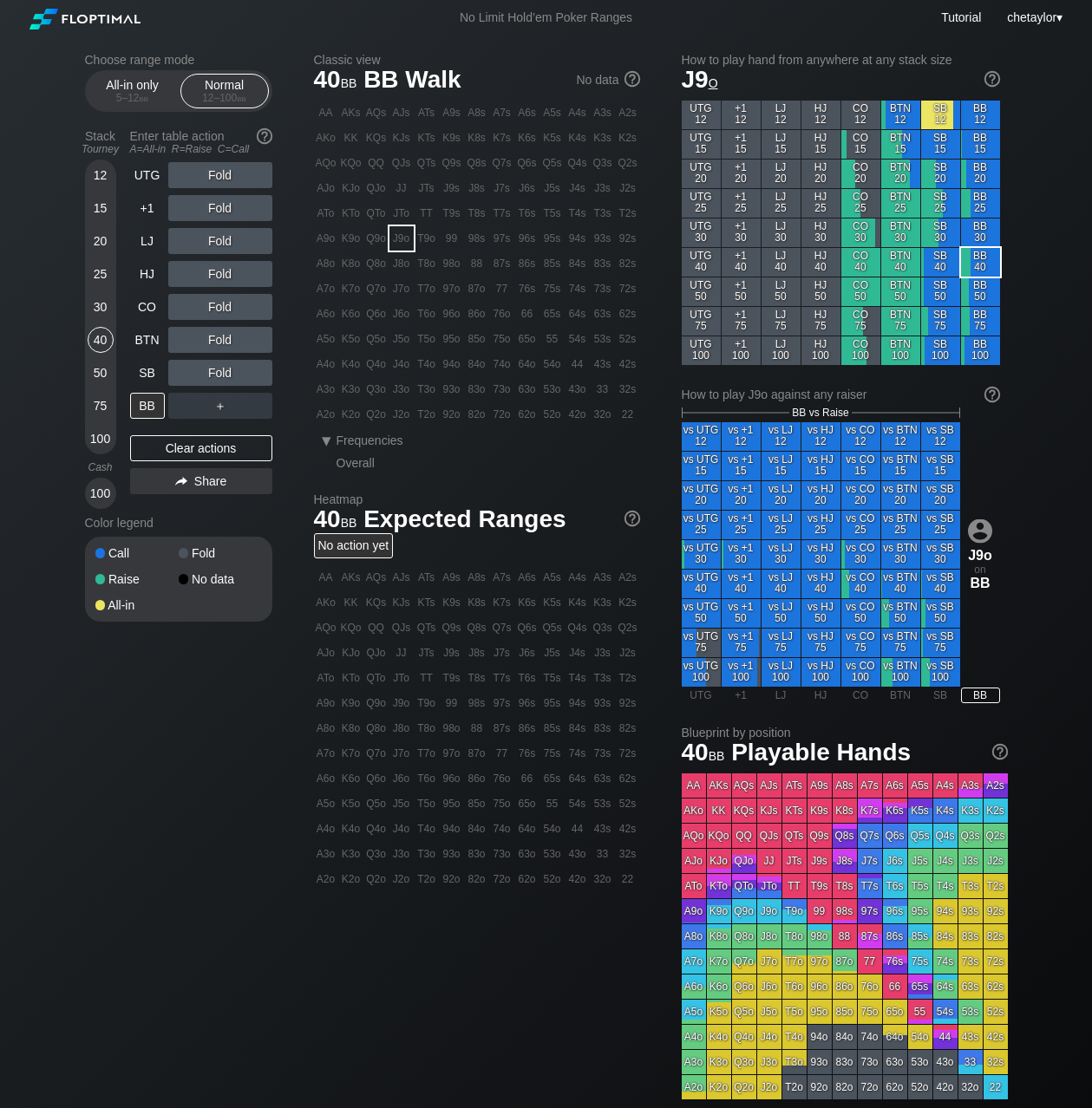
click at [434, 339] on div "T5o" at bounding box center [427, 338] width 25 height 25
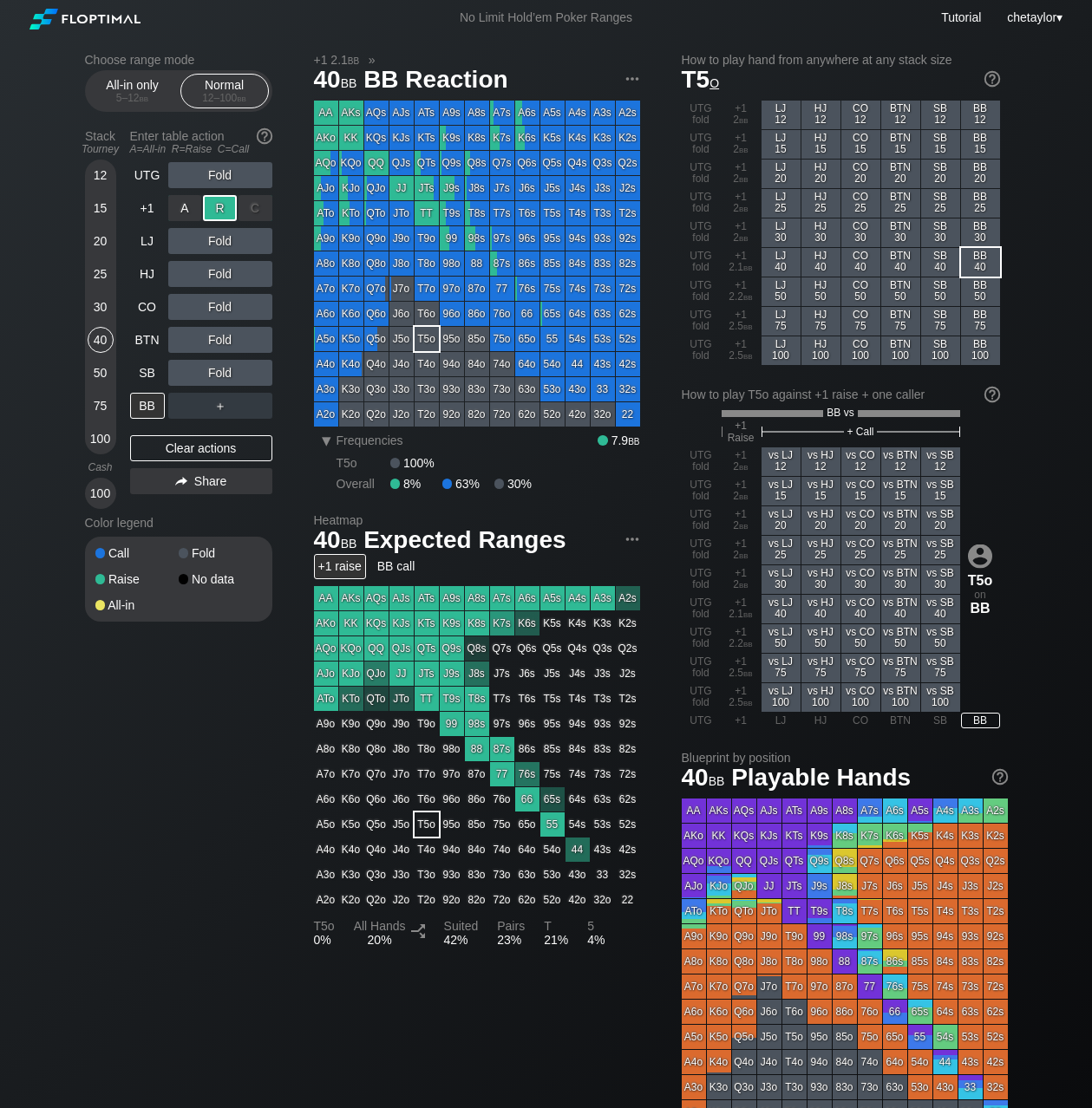
click at [217, 206] on div "R ✕" at bounding box center [219, 208] width 34 height 26
click at [260, 337] on div "C ✕" at bounding box center [255, 339] width 34 height 26
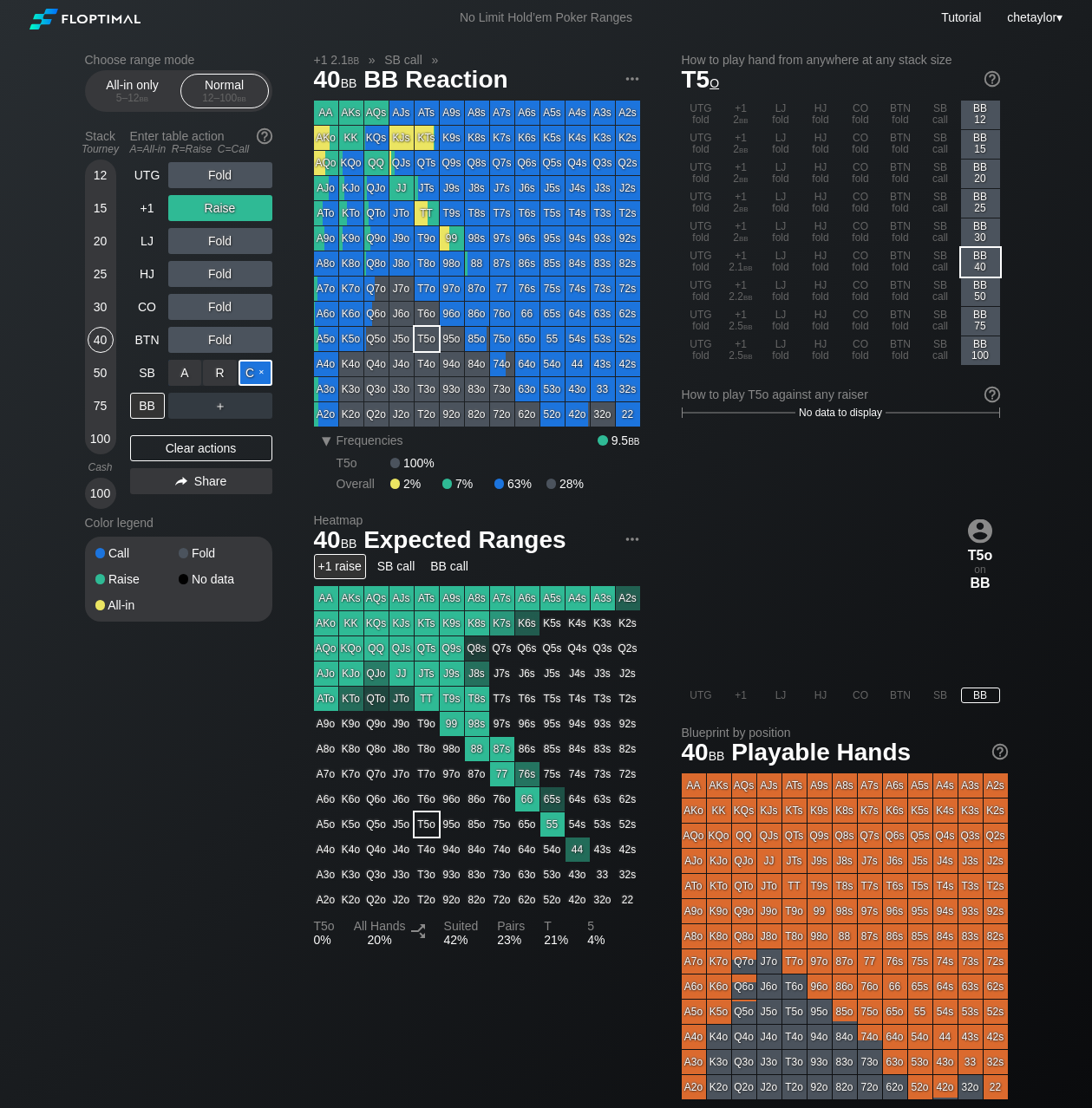
click at [256, 371] on div "C ✕" at bounding box center [255, 373] width 34 height 26
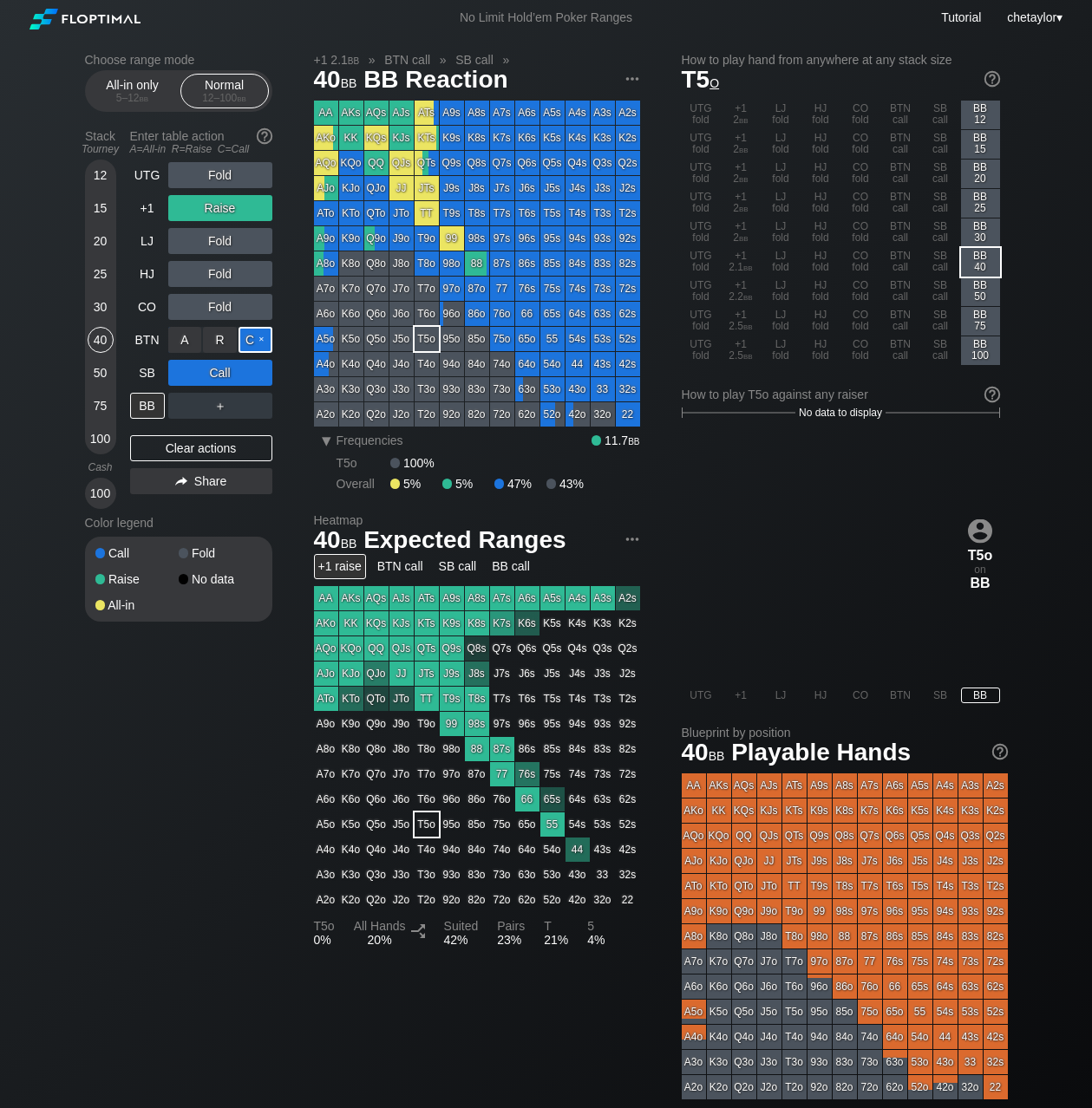
click at [258, 344] on div "C ✕" at bounding box center [255, 339] width 34 height 26
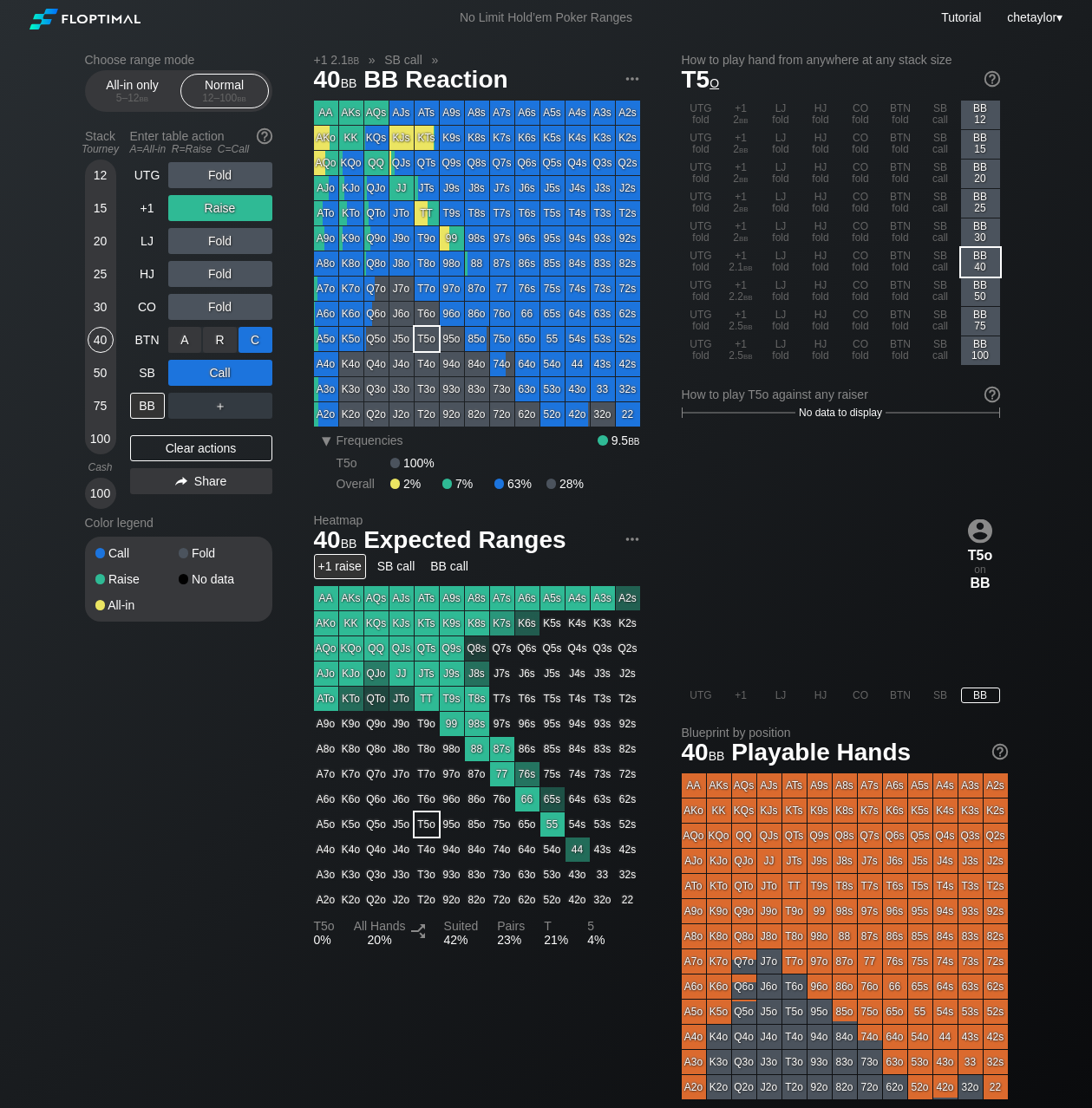
click at [258, 344] on div "C ✕" at bounding box center [255, 339] width 34 height 26
click at [143, 374] on div "SB" at bounding box center [147, 373] width 35 height 26
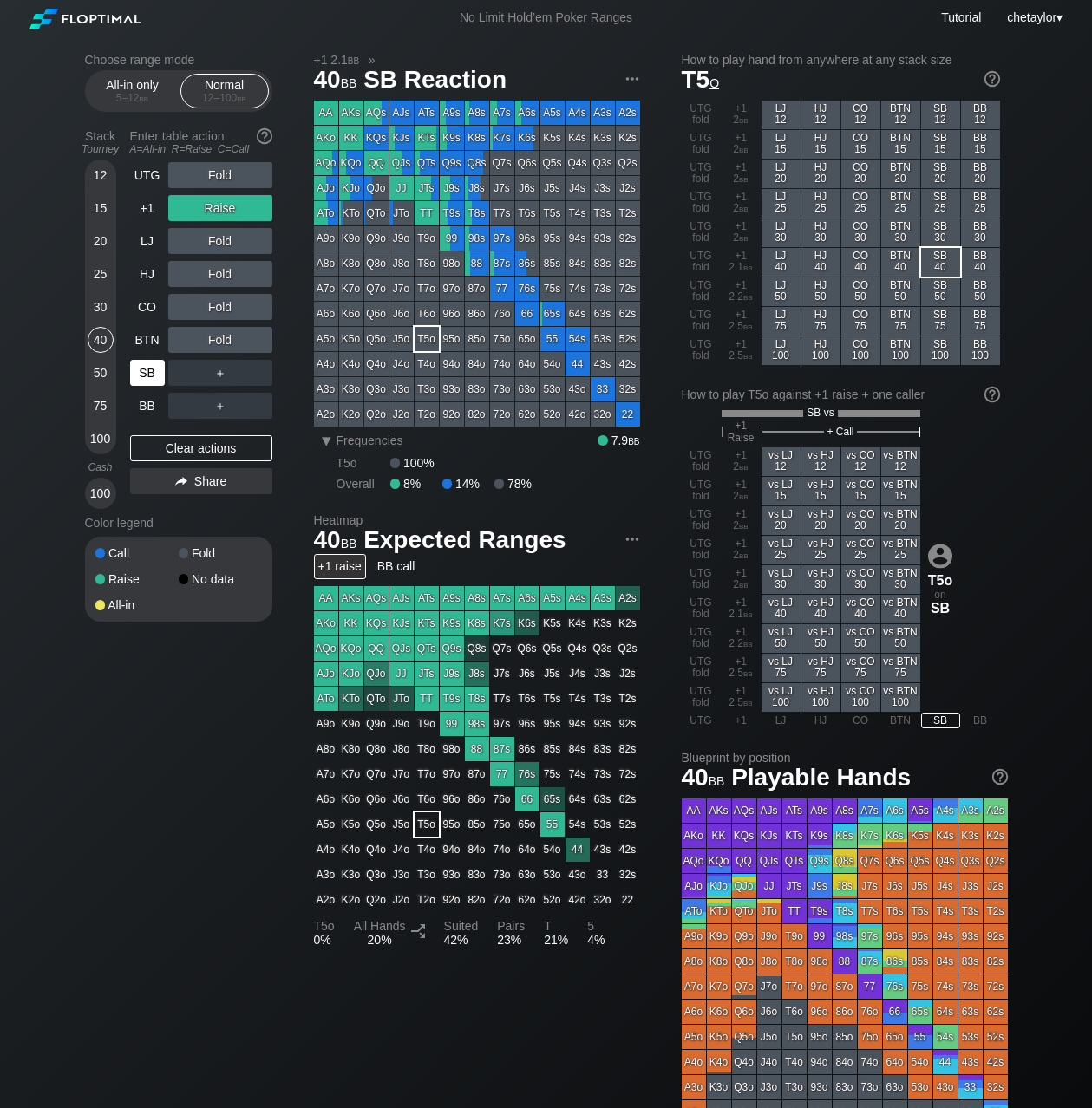
click at [143, 374] on div "SB" at bounding box center [147, 373] width 35 height 26
click at [174, 447] on div "Clear actions" at bounding box center [201, 448] width 142 height 26
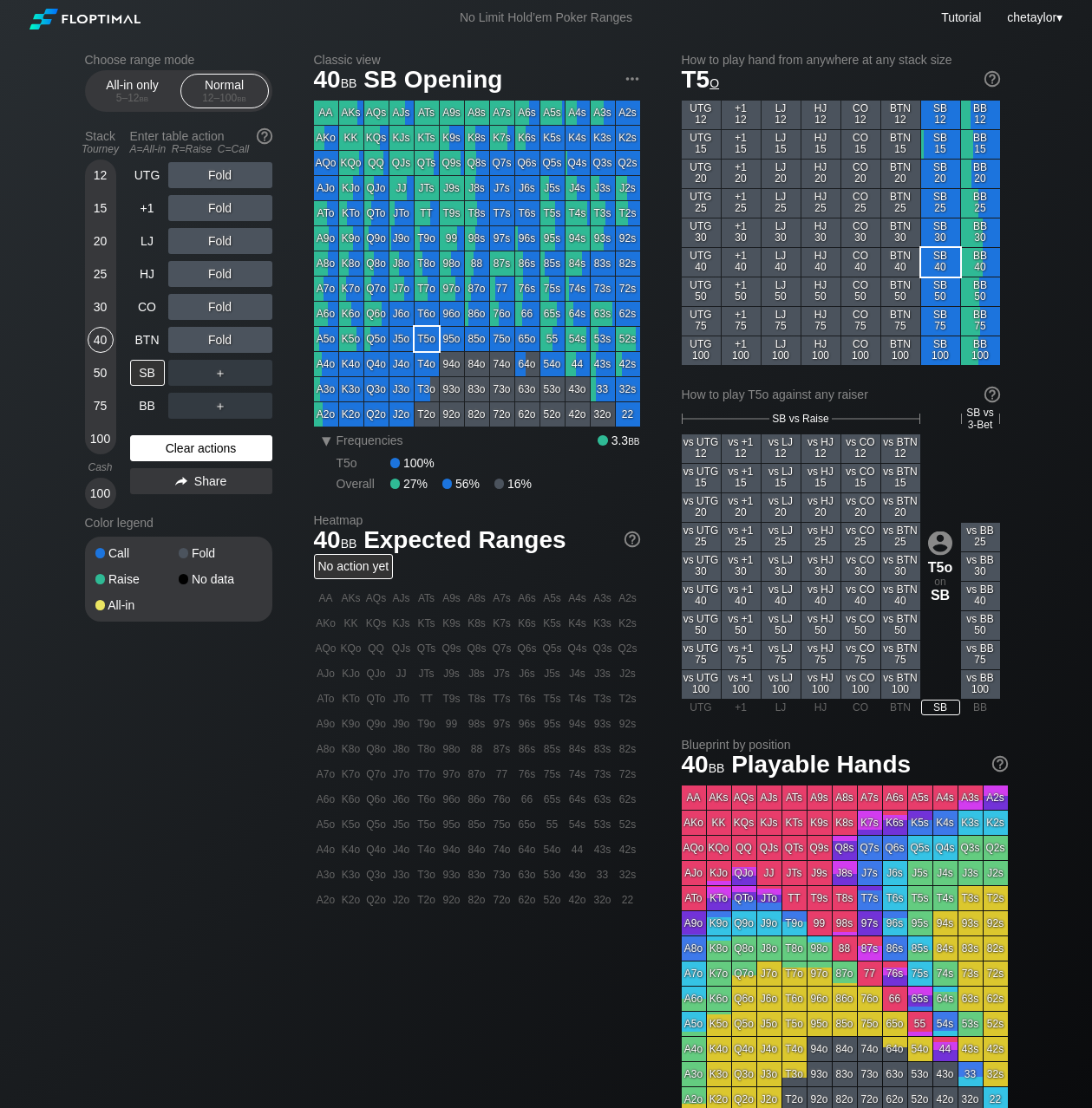
click at [174, 447] on div "Clear actions" at bounding box center [201, 448] width 142 height 26
click at [326, 188] on div "AJo" at bounding box center [326, 188] width 25 height 25
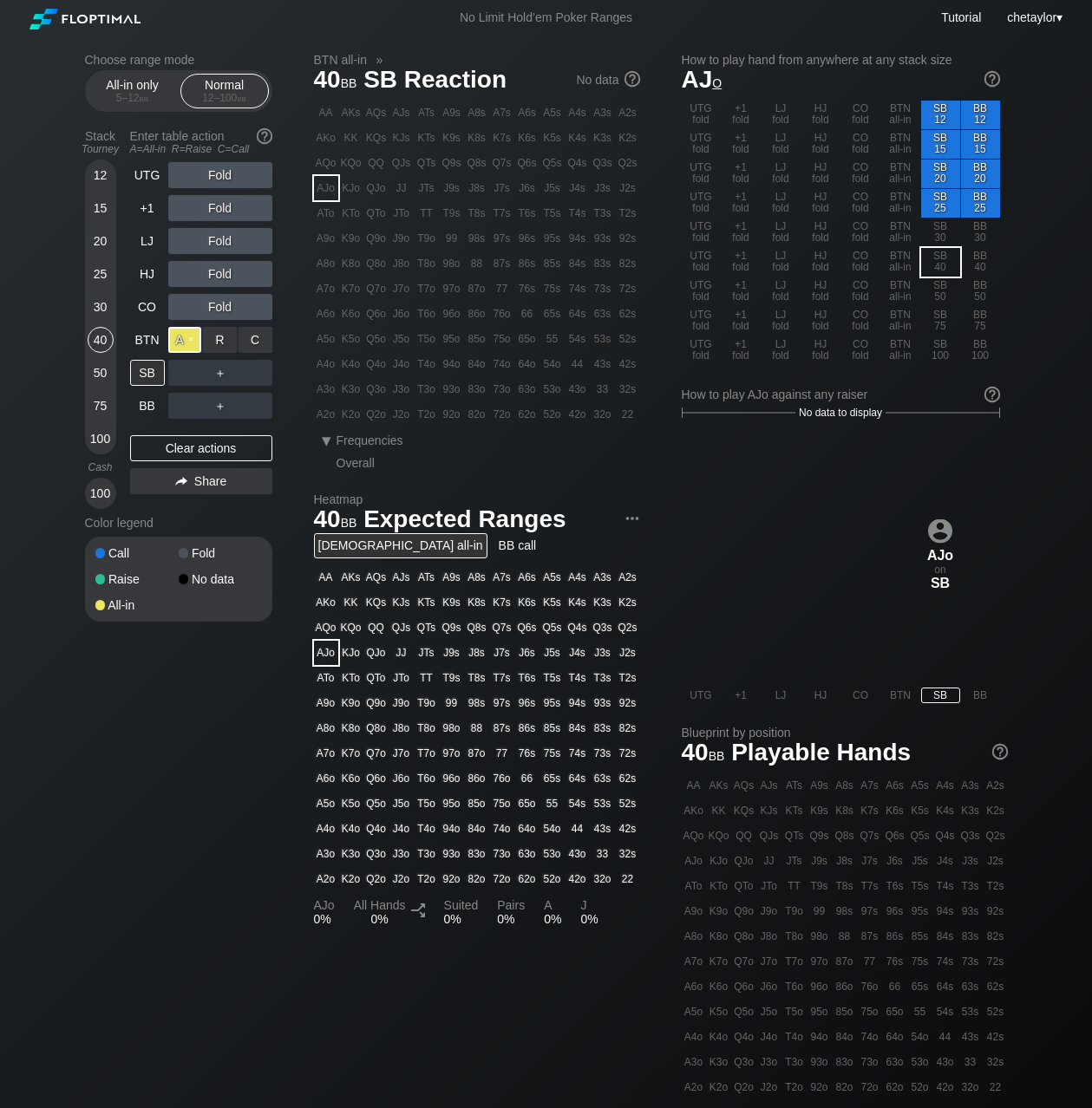
click at [182, 345] on div "A ✕" at bounding box center [185, 339] width 34 height 26
click at [155, 378] on div "SB" at bounding box center [147, 373] width 35 height 26
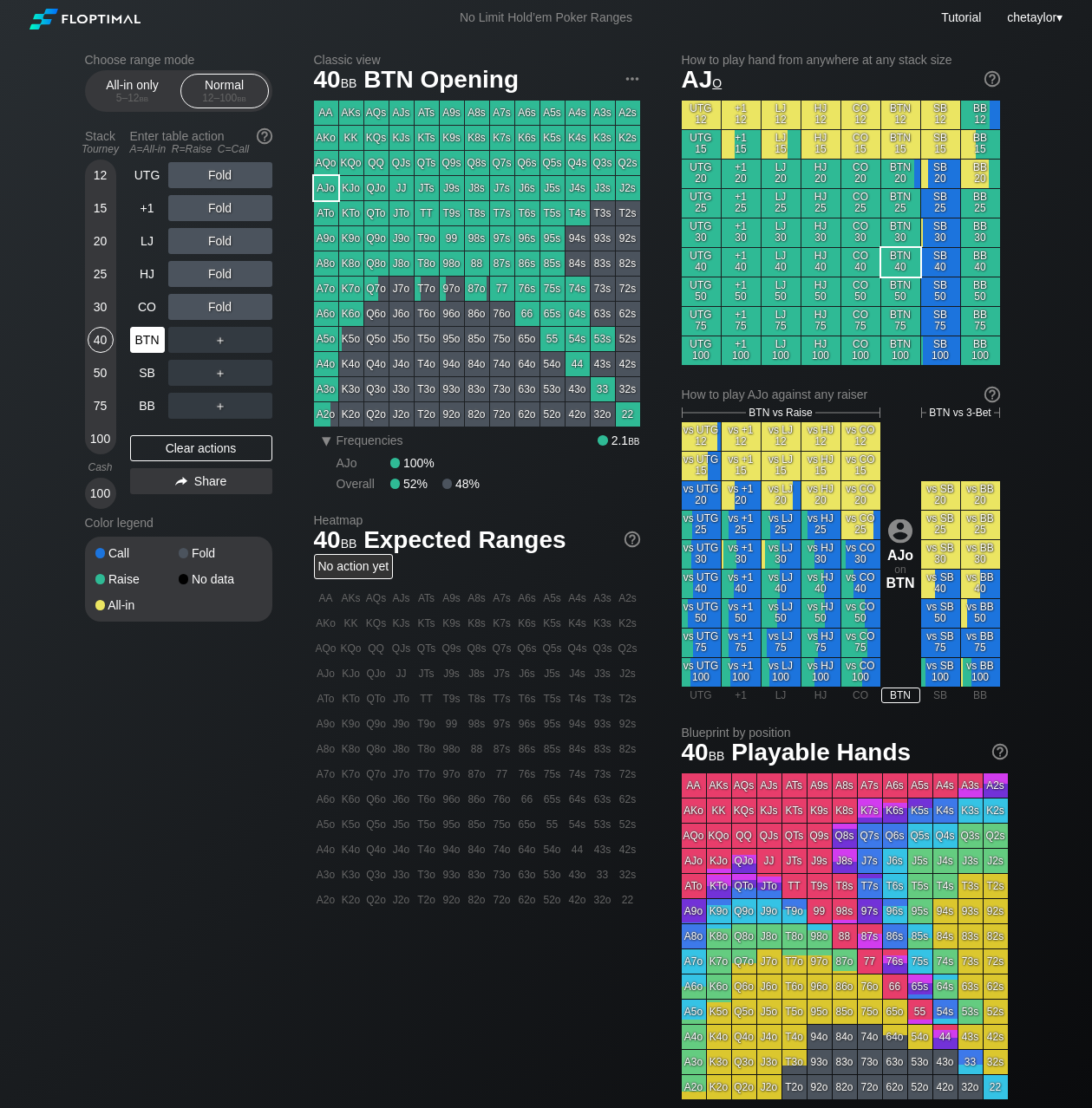
click at [142, 340] on div "BTN" at bounding box center [147, 339] width 35 height 26
click at [171, 454] on div "Clear actions" at bounding box center [201, 448] width 142 height 26
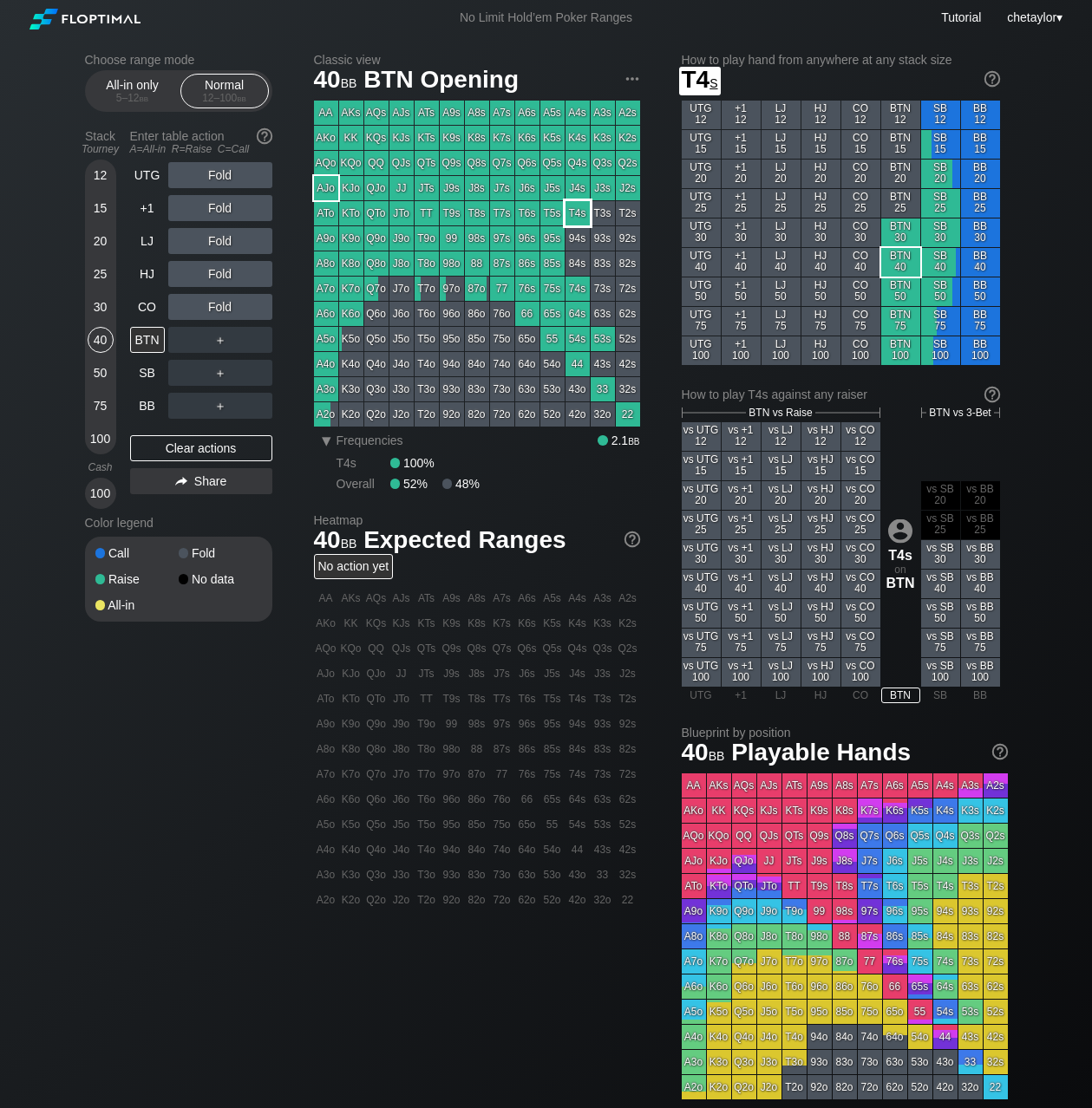
click at [577, 214] on div "T4s" at bounding box center [578, 213] width 25 height 25
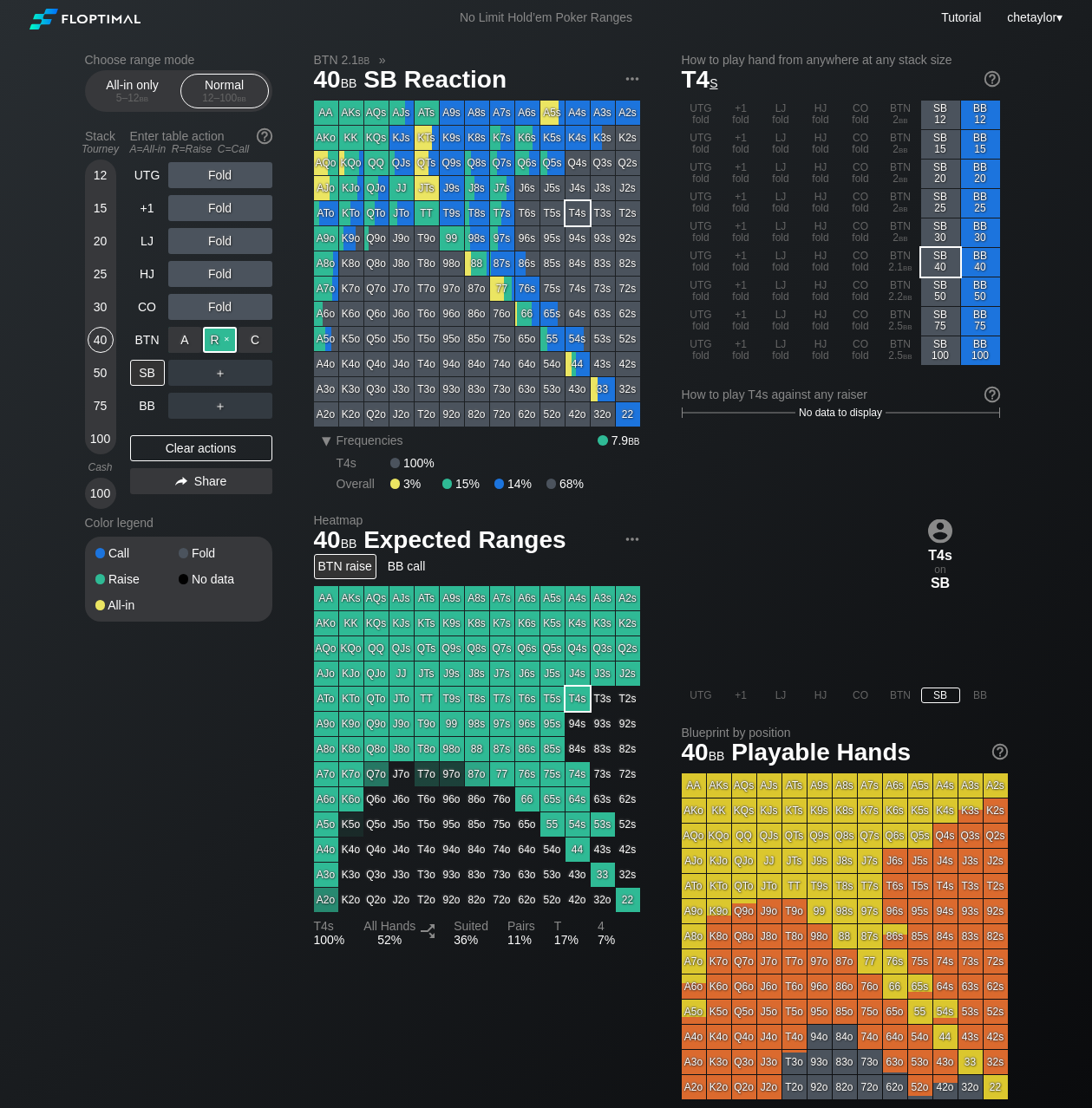
click at [222, 339] on div "R ✕" at bounding box center [219, 339] width 34 height 26
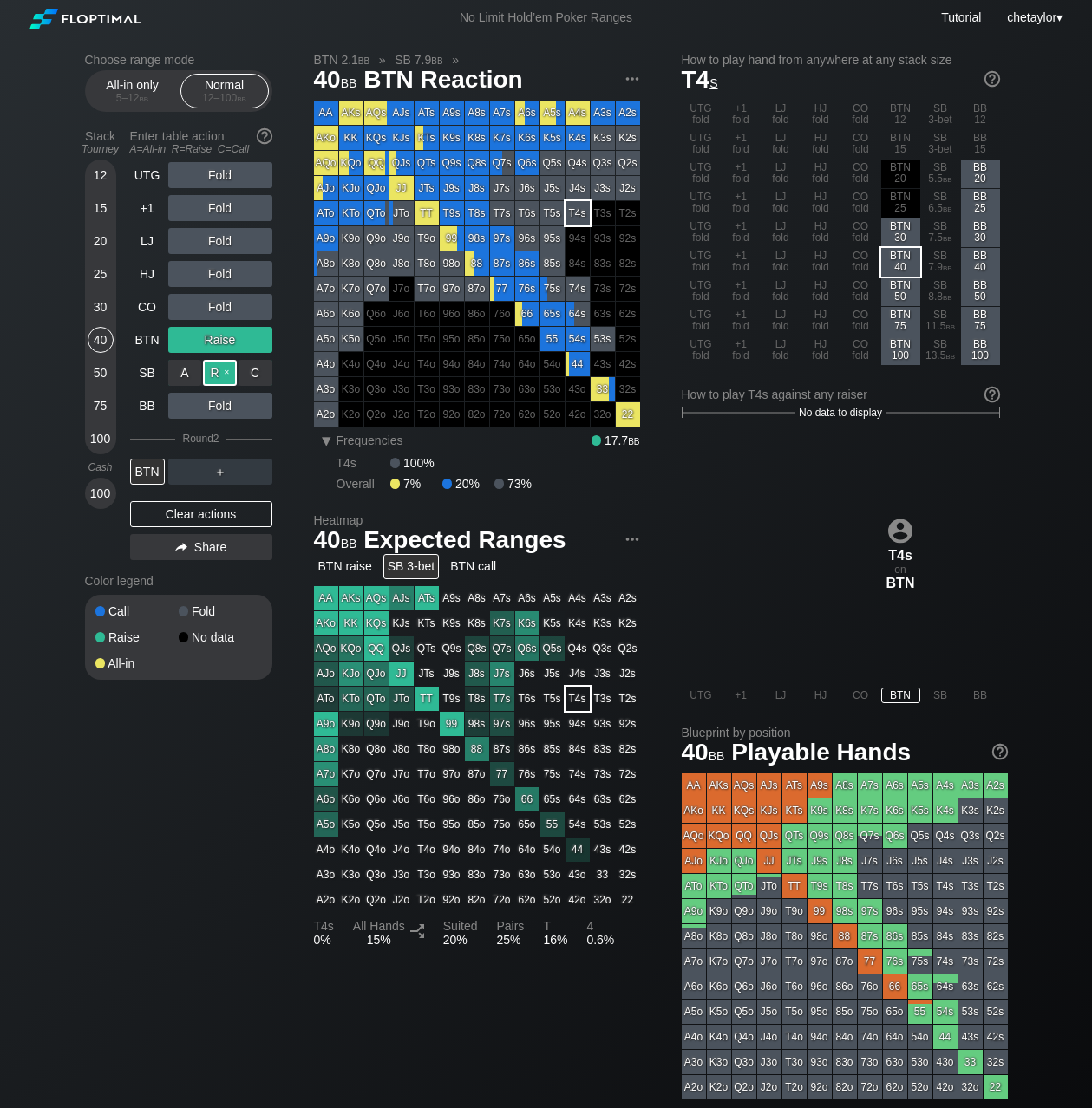
click at [223, 368] on div "R ✕" at bounding box center [219, 373] width 34 height 26
click at [147, 474] on div "BTN" at bounding box center [147, 471] width 35 height 26
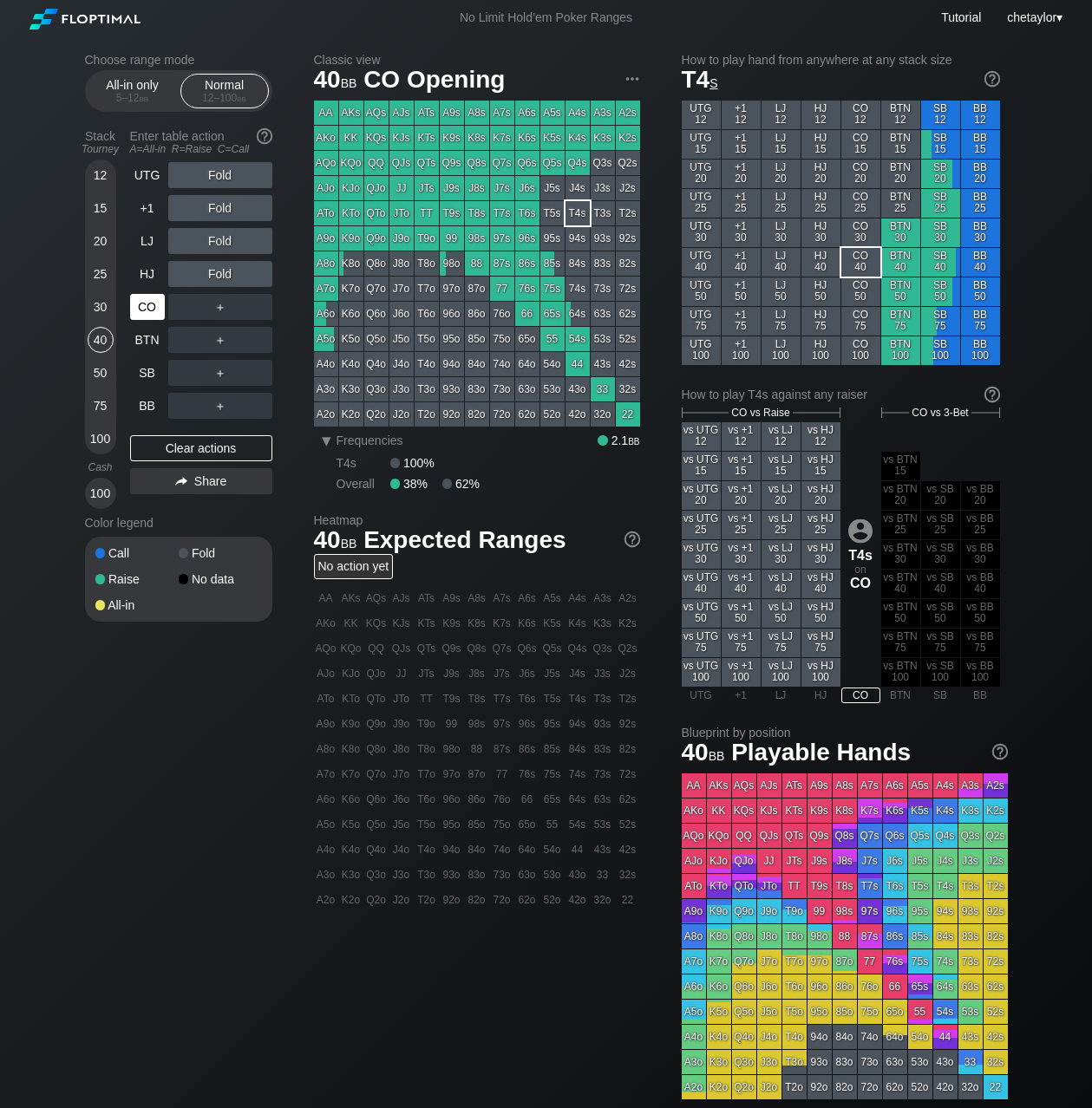
click at [152, 304] on div "CO" at bounding box center [147, 307] width 35 height 26
click at [170, 447] on div "Clear actions" at bounding box center [201, 448] width 142 height 26
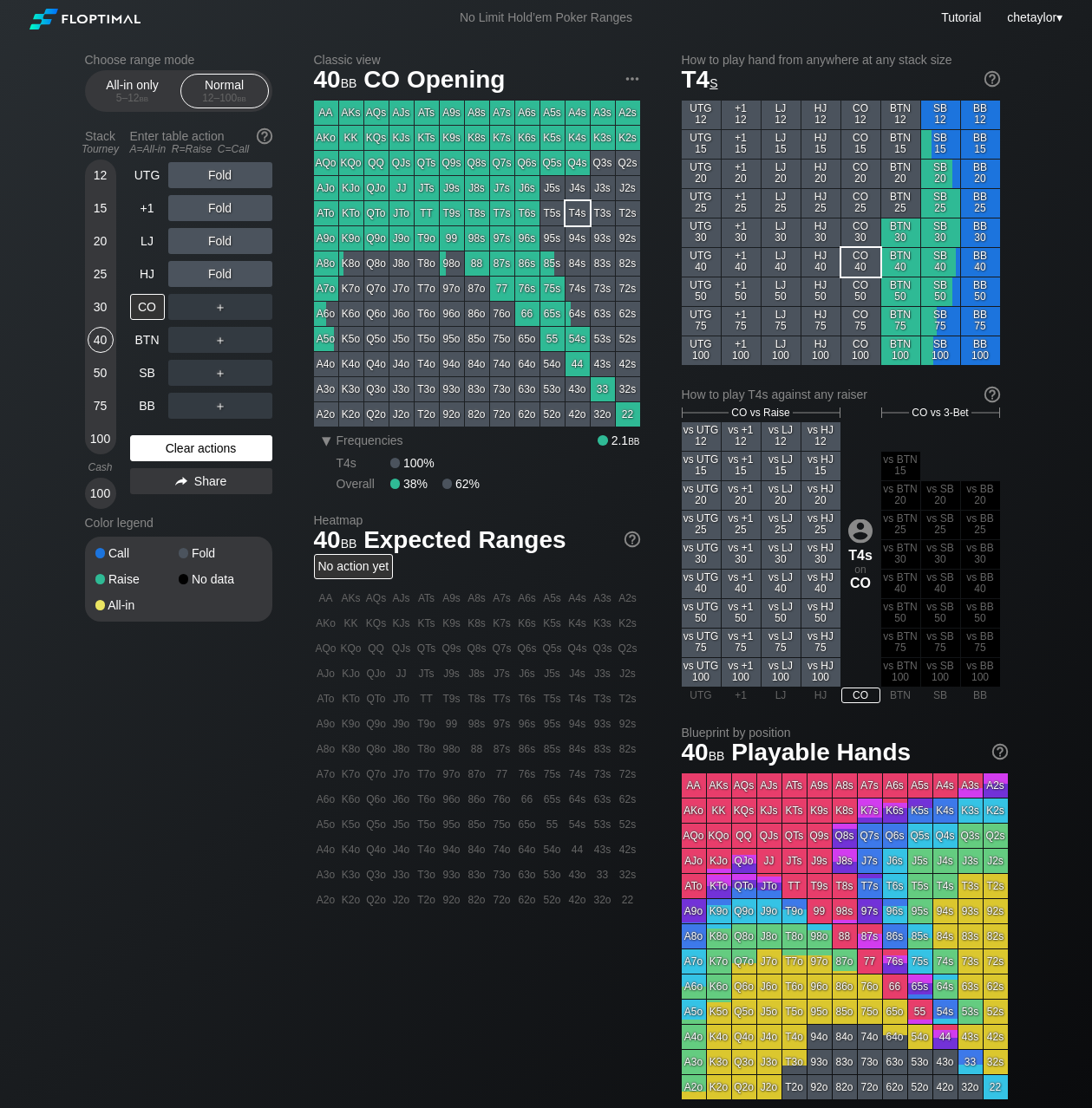
click at [170, 447] on div "Clear actions" at bounding box center [201, 448] width 142 height 26
click at [145, 269] on div "HJ" at bounding box center [147, 274] width 35 height 26
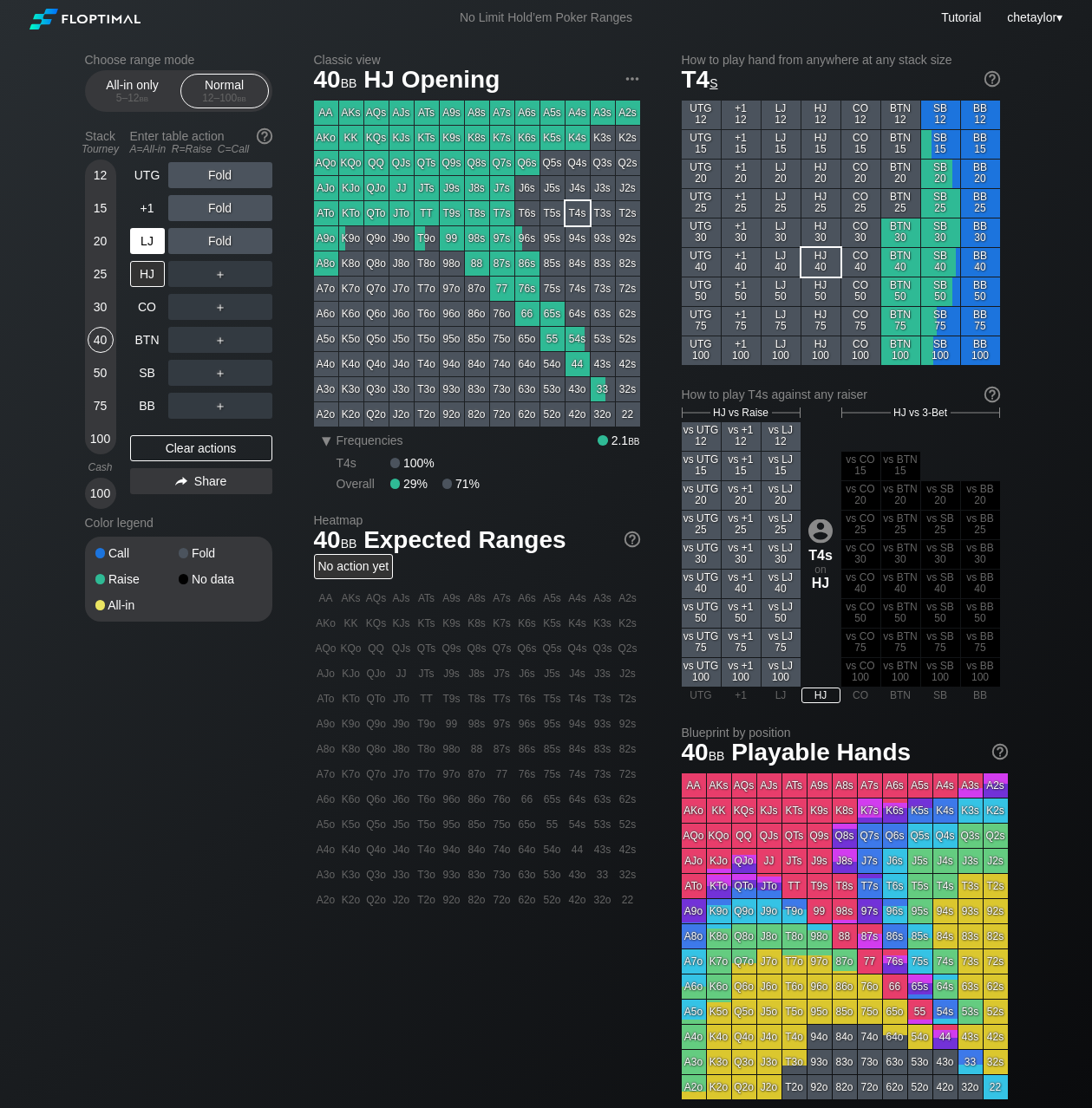
click at [147, 240] on div "LJ" at bounding box center [147, 241] width 35 height 26
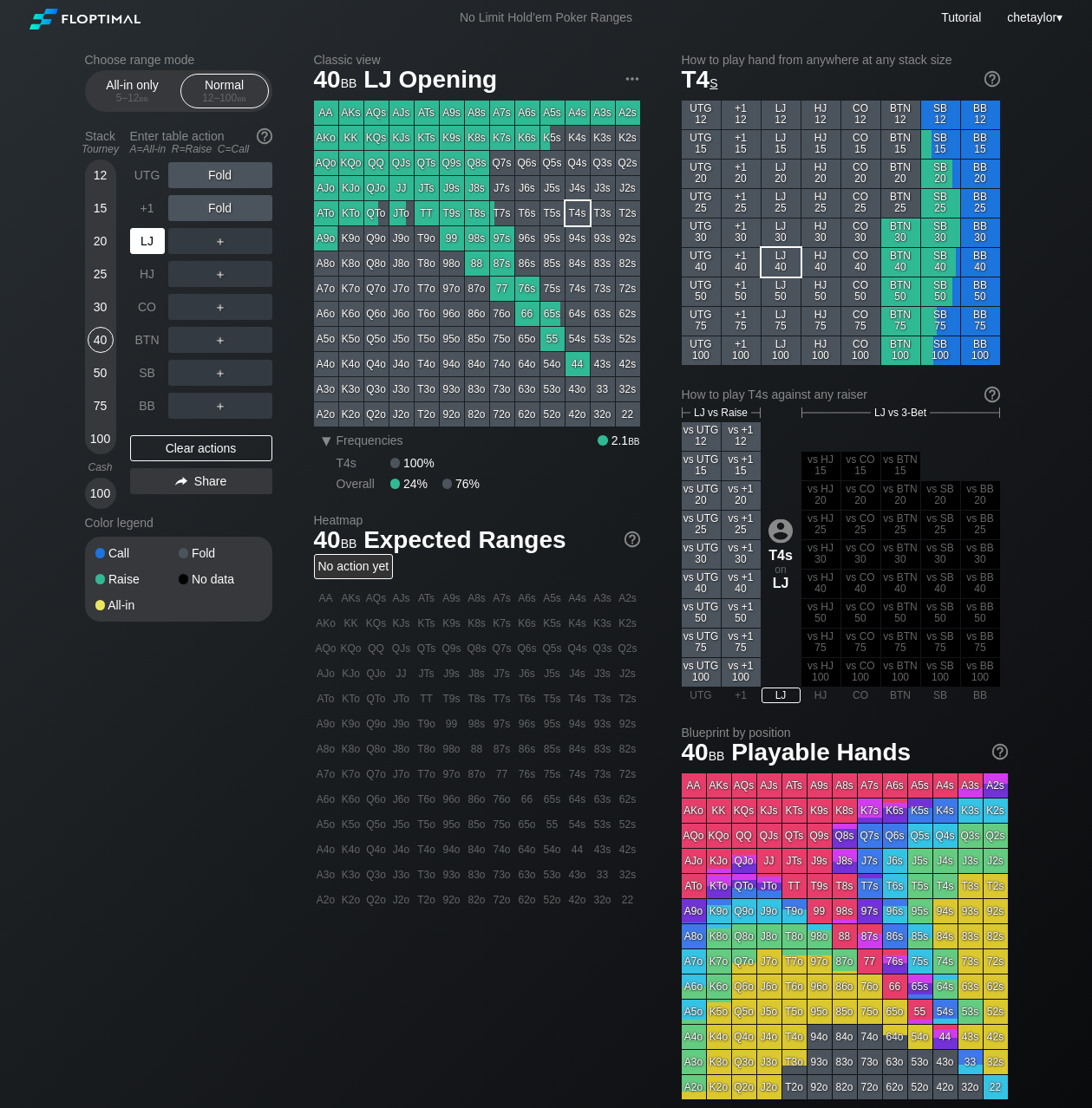
click at [147, 240] on div "LJ" at bounding box center [147, 241] width 35 height 26
click at [552, 112] on div "A5s" at bounding box center [552, 113] width 25 height 25
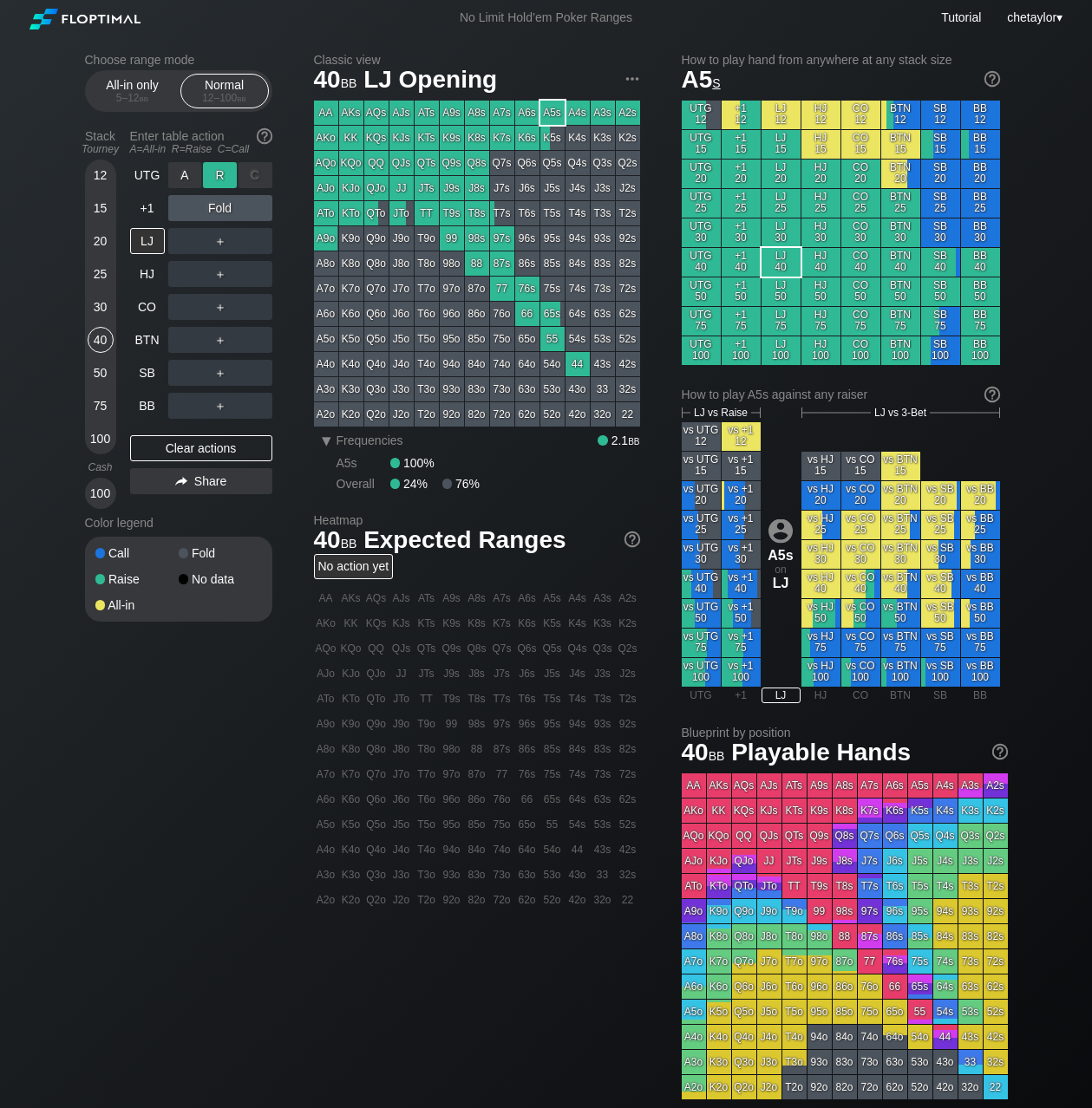
click at [232, 176] on div "R ✕" at bounding box center [219, 175] width 34 height 26
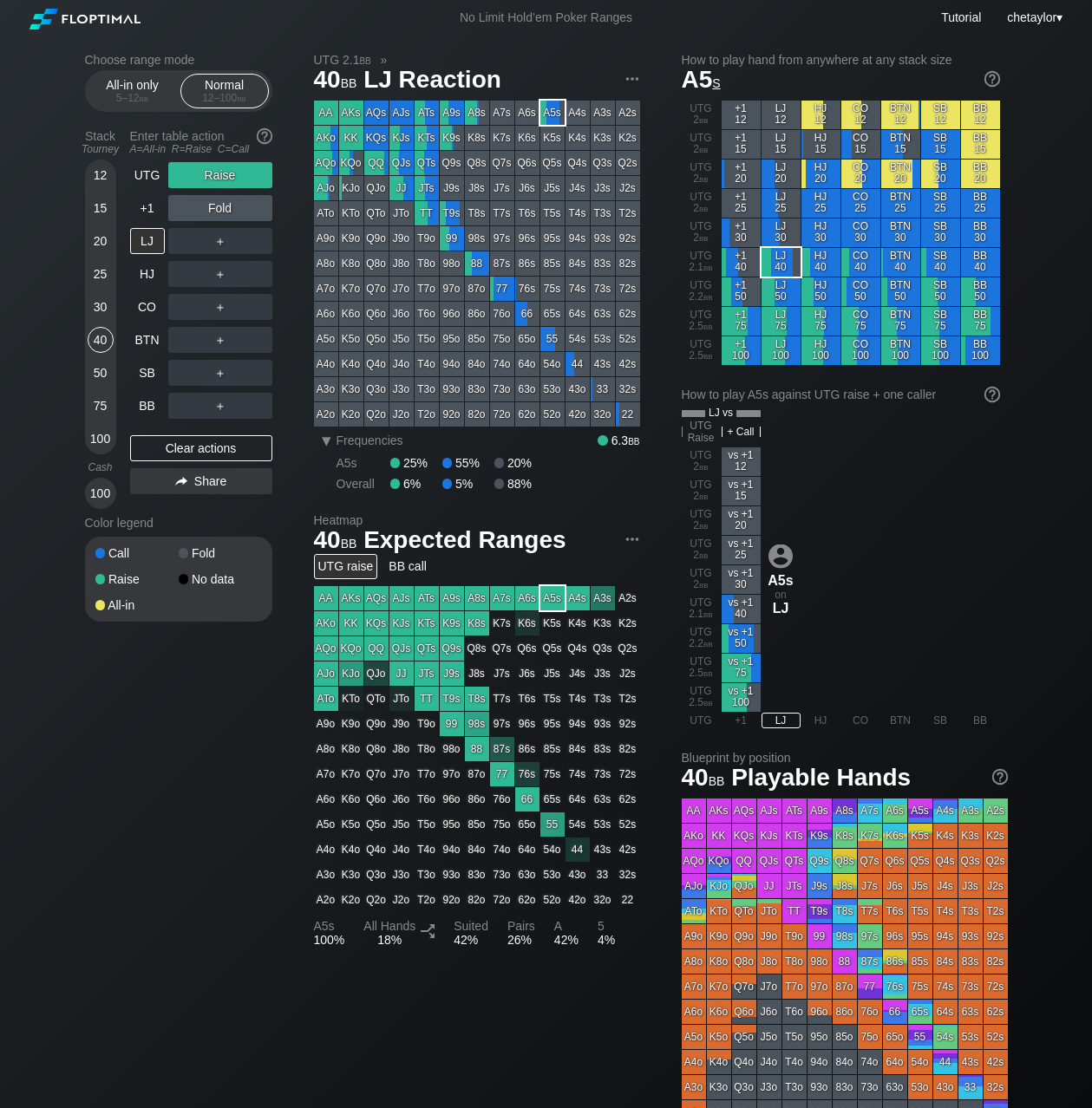
click at [97, 370] on div "50" at bounding box center [100, 373] width 26 height 26
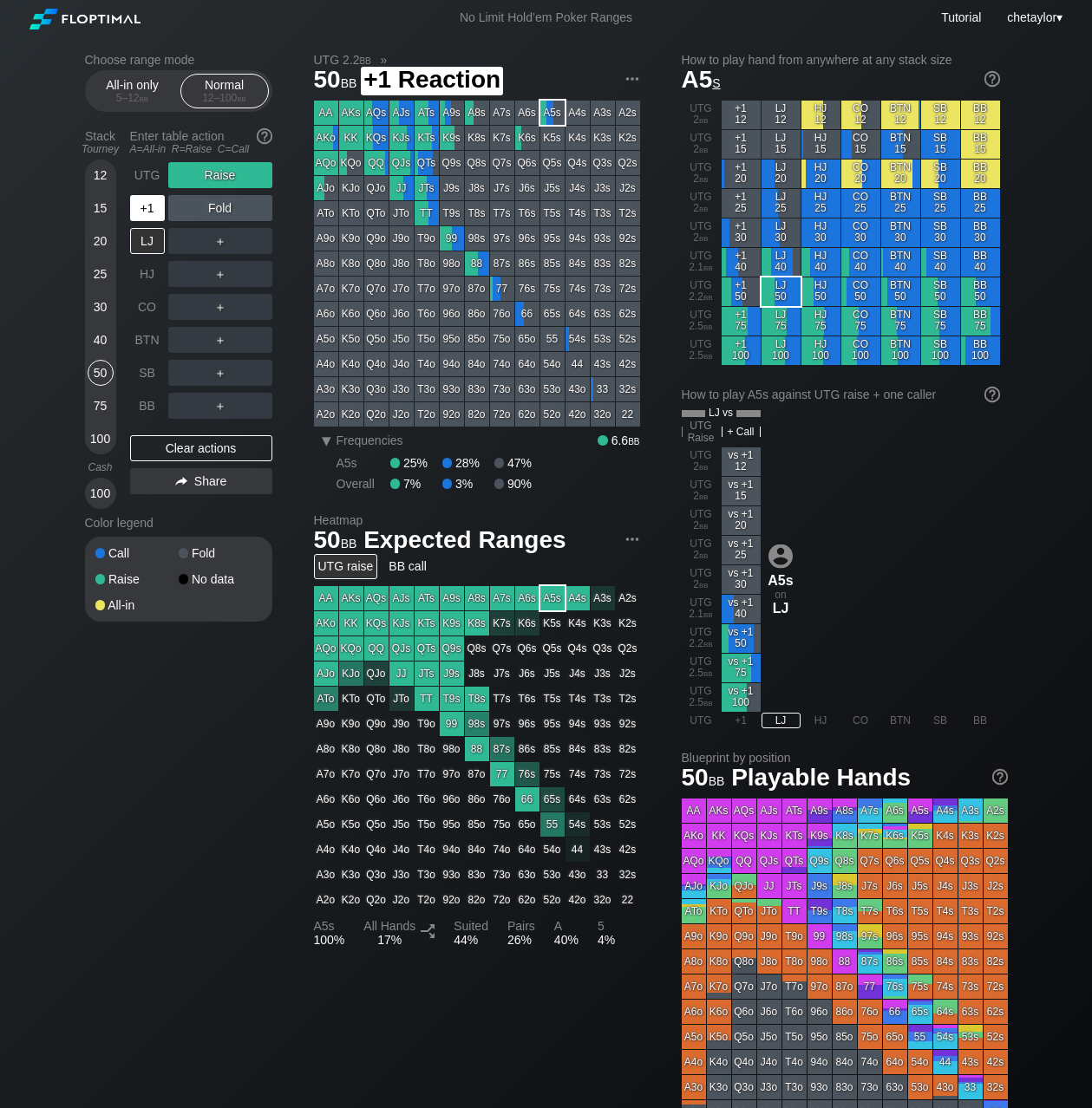
click at [154, 200] on div "+1" at bounding box center [147, 208] width 35 height 26
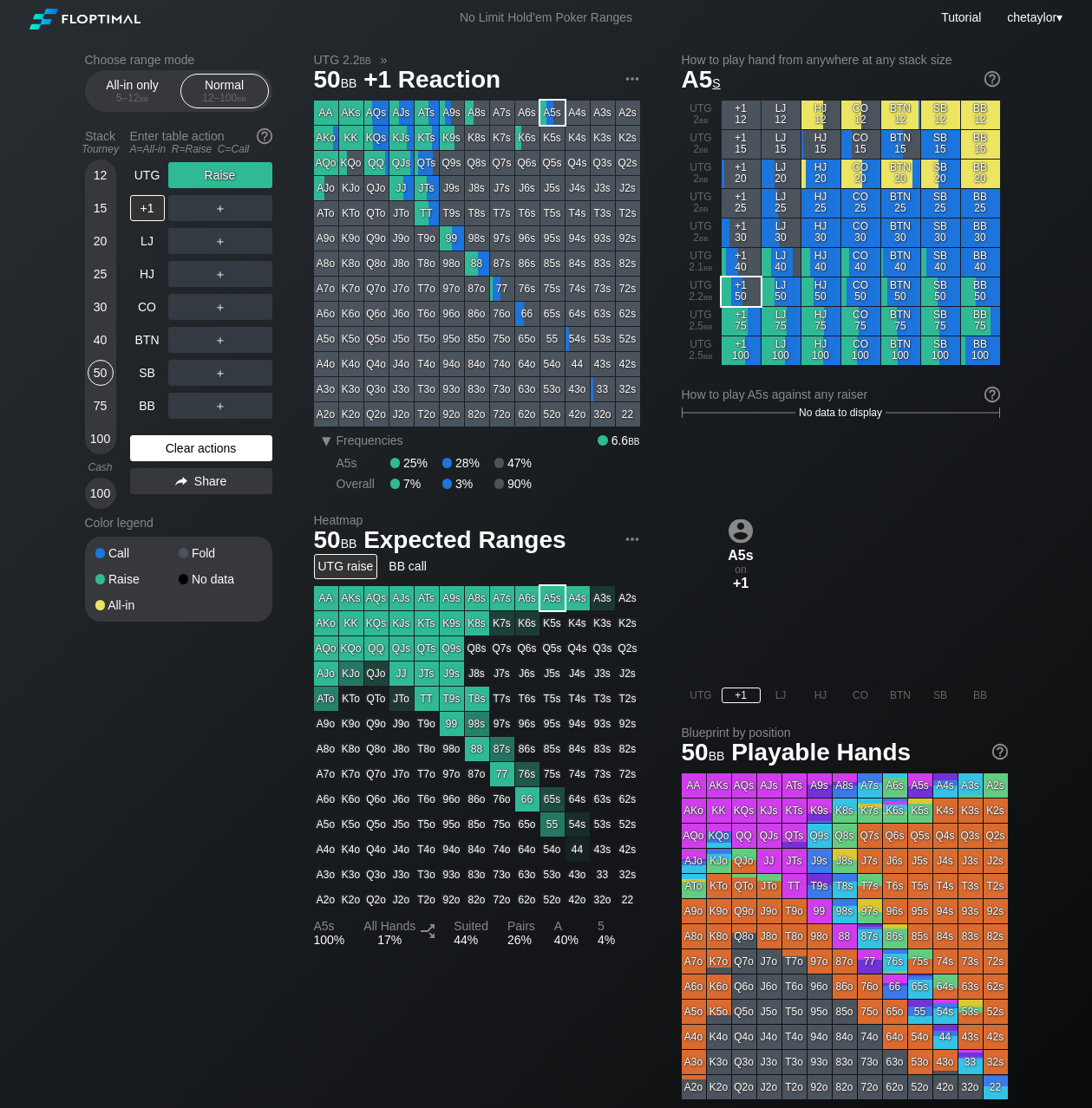
click at [177, 452] on div "Clear actions" at bounding box center [201, 448] width 142 height 26
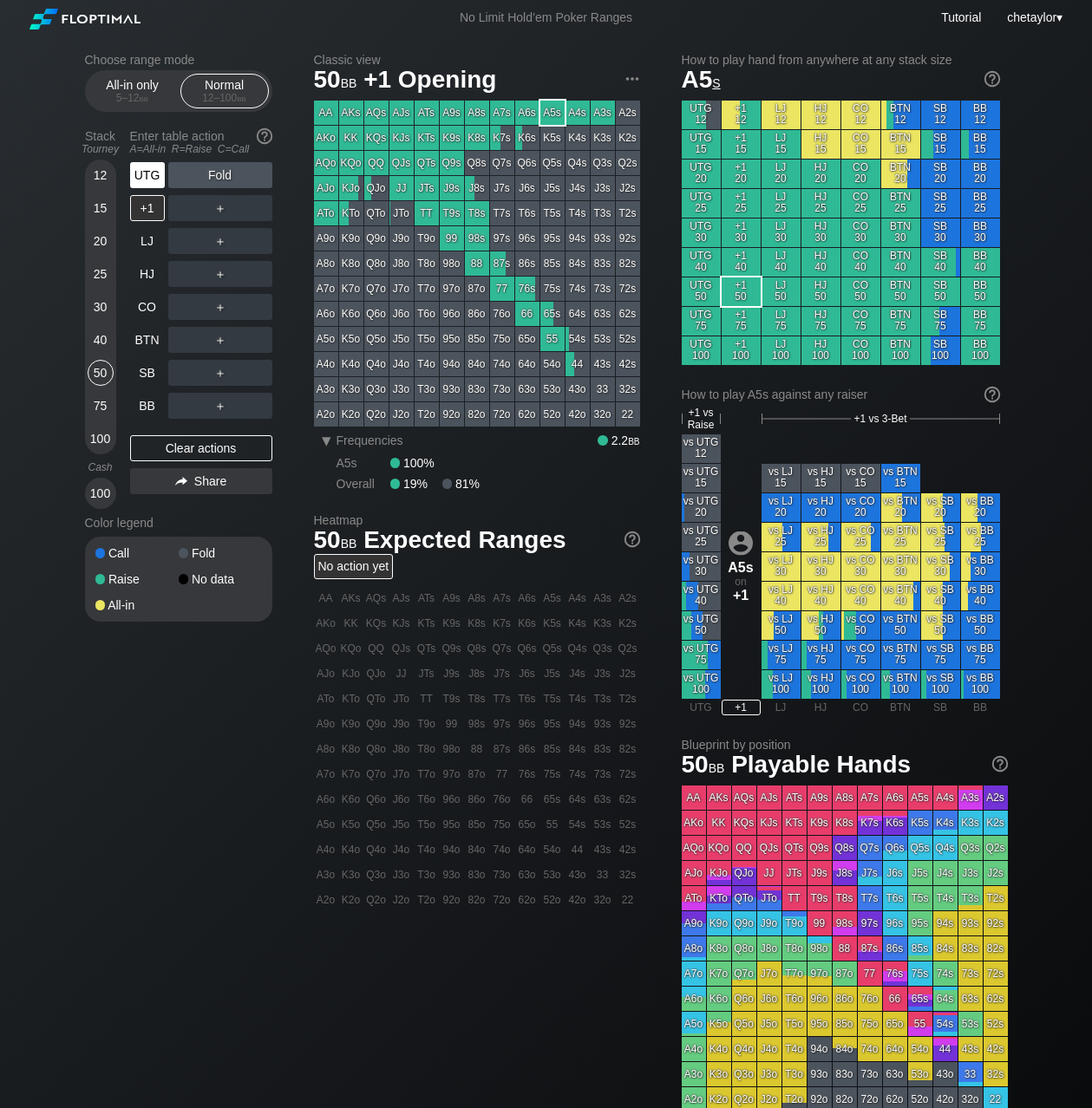
click at [141, 175] on div "UTG" at bounding box center [147, 175] width 35 height 26
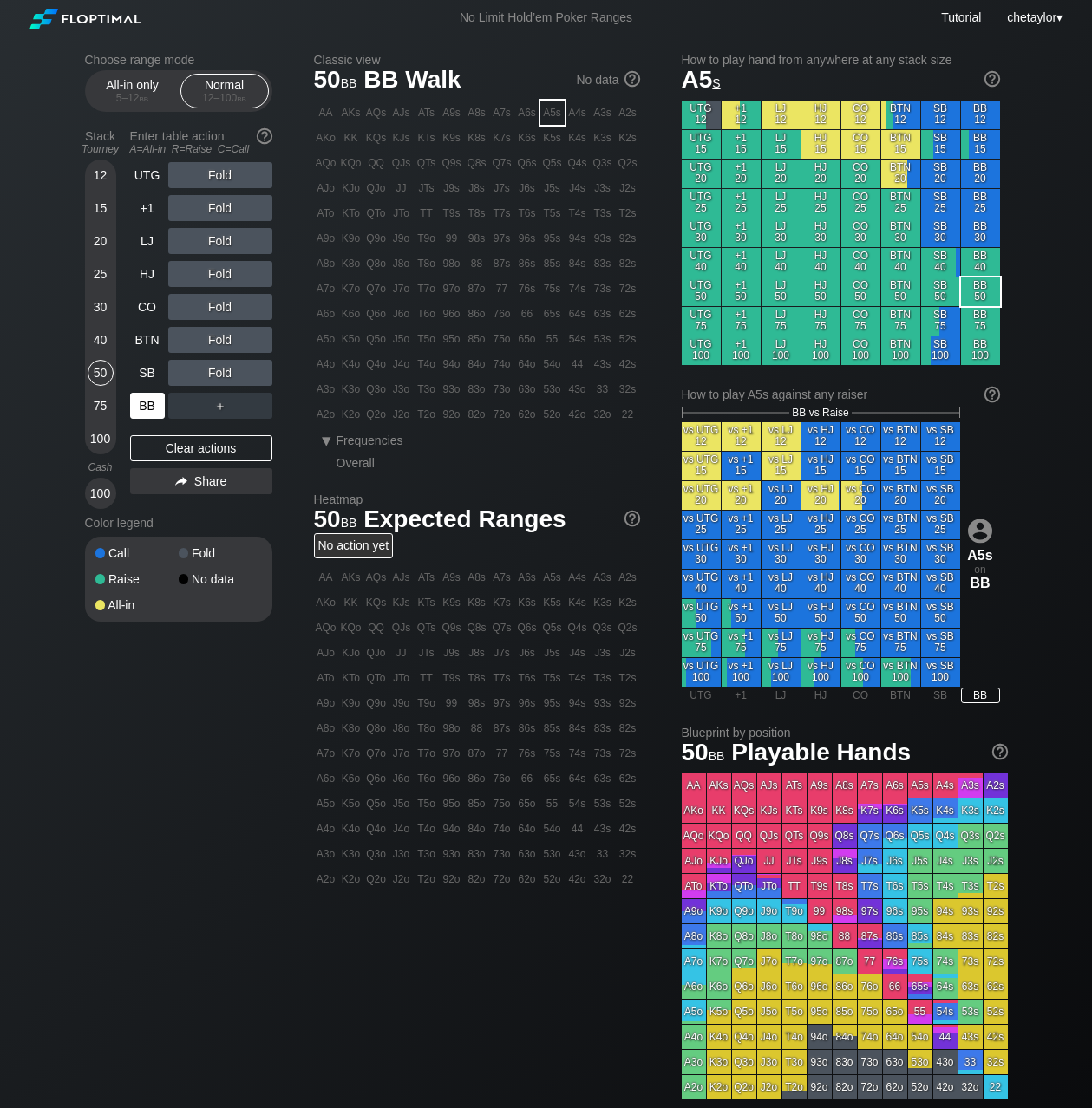
click at [151, 408] on div "BB" at bounding box center [147, 406] width 35 height 26
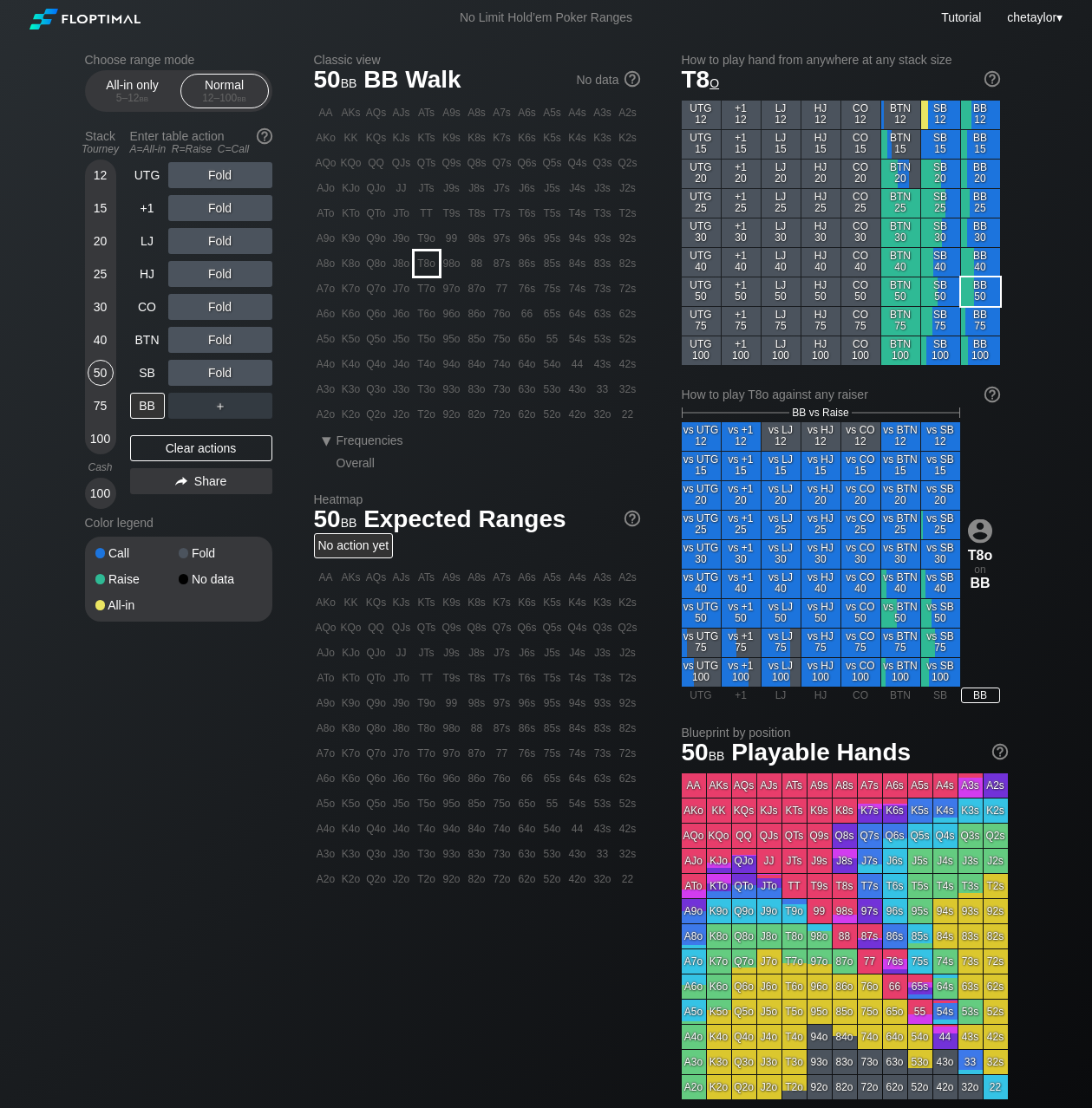
click at [421, 264] on div "T8o" at bounding box center [427, 263] width 25 height 25
click at [228, 174] on div "R ✕" at bounding box center [219, 175] width 34 height 26
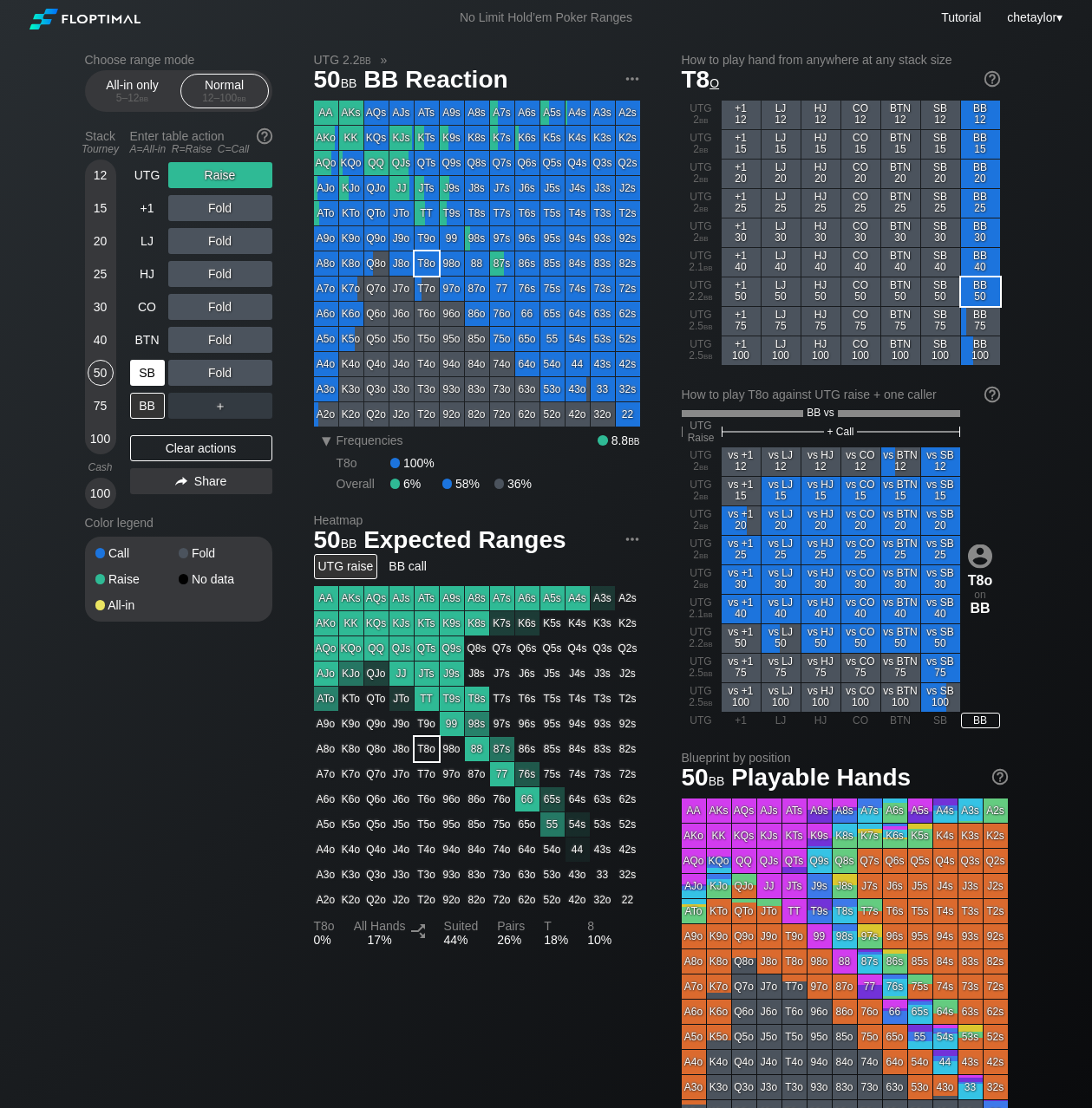
click at [152, 375] on div "SB" at bounding box center [147, 373] width 35 height 26
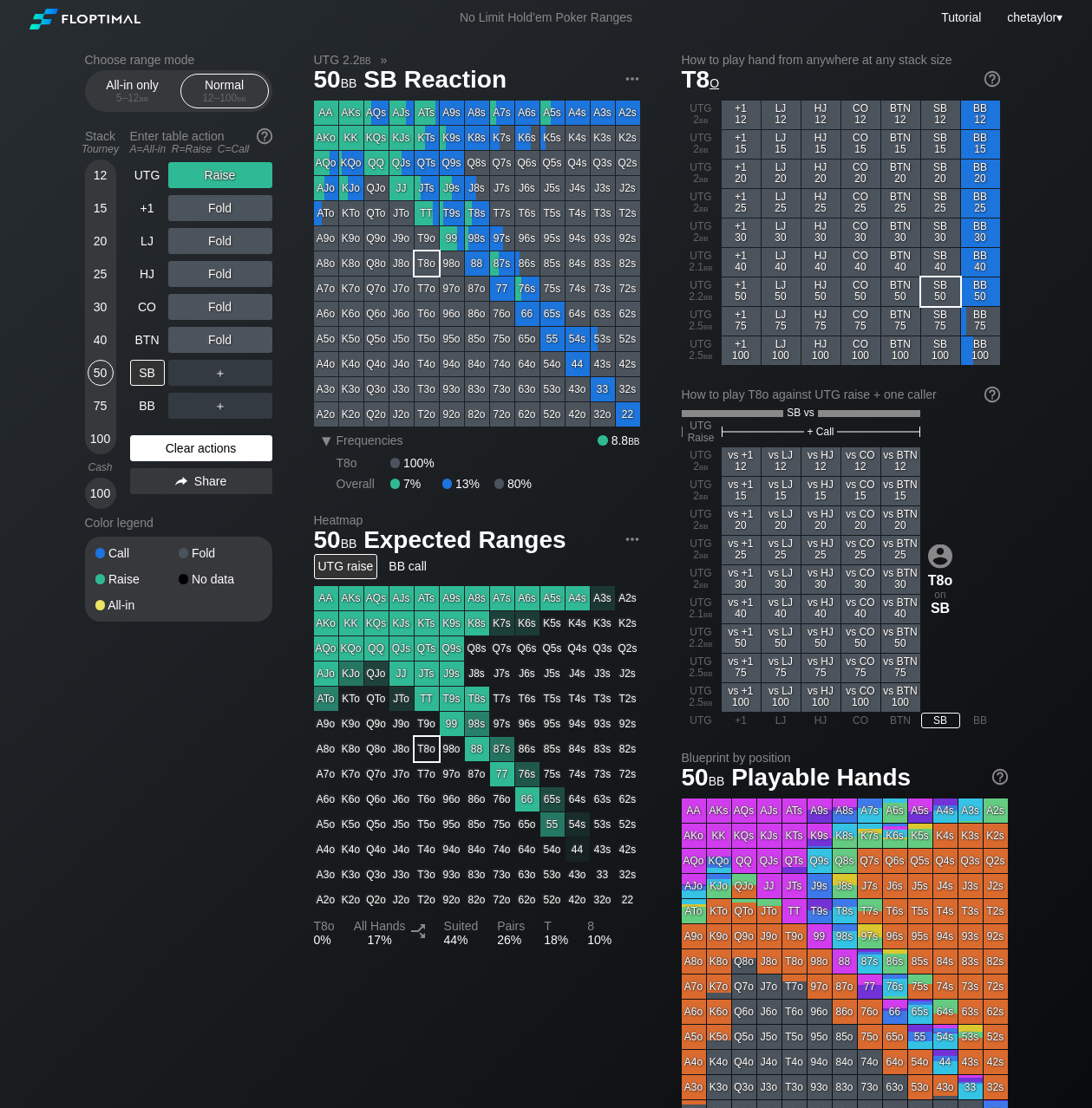
click at [178, 447] on div "Clear actions" at bounding box center [201, 448] width 142 height 26
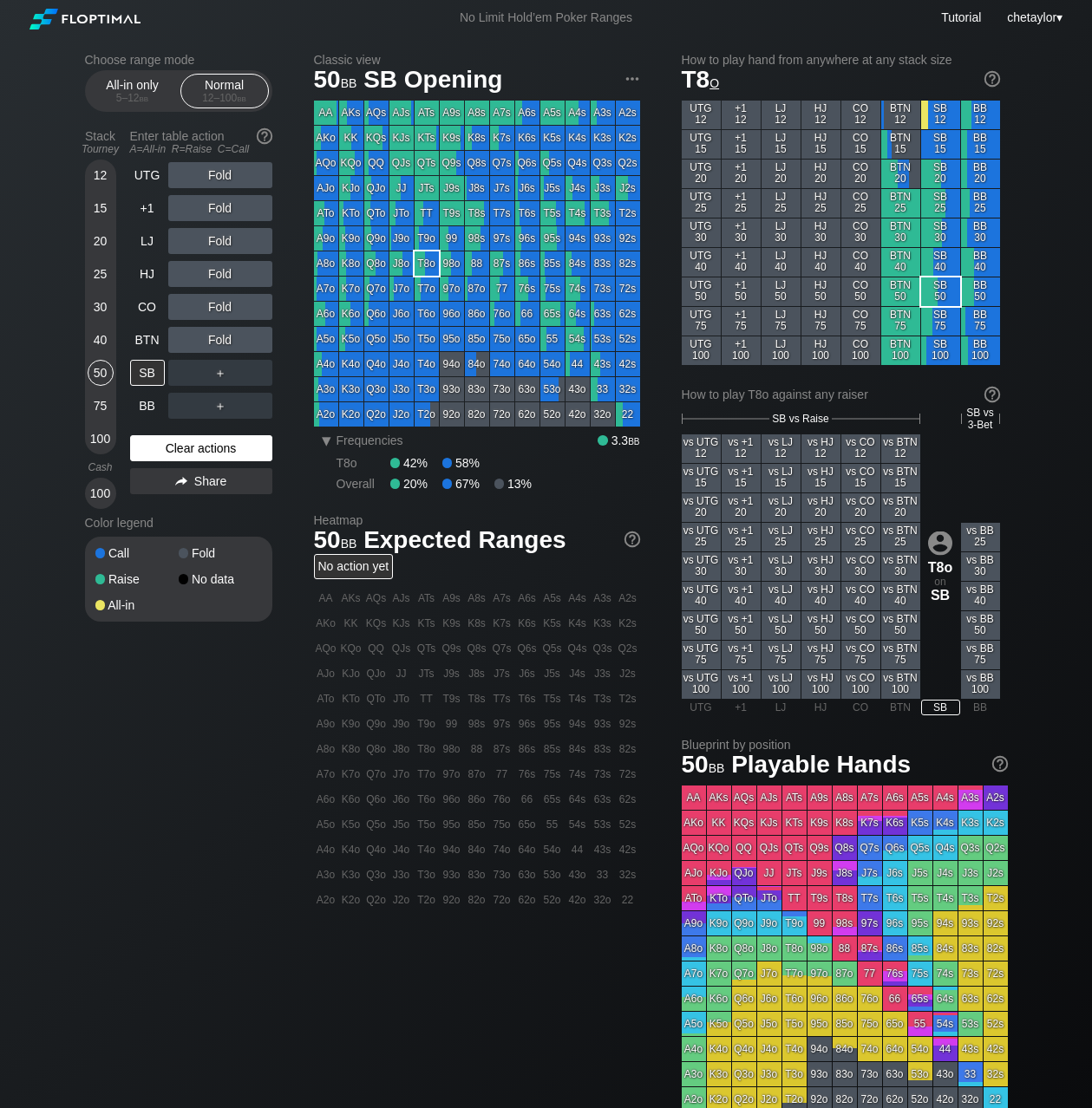
click at [178, 447] on div "Clear actions" at bounding box center [201, 448] width 142 height 26
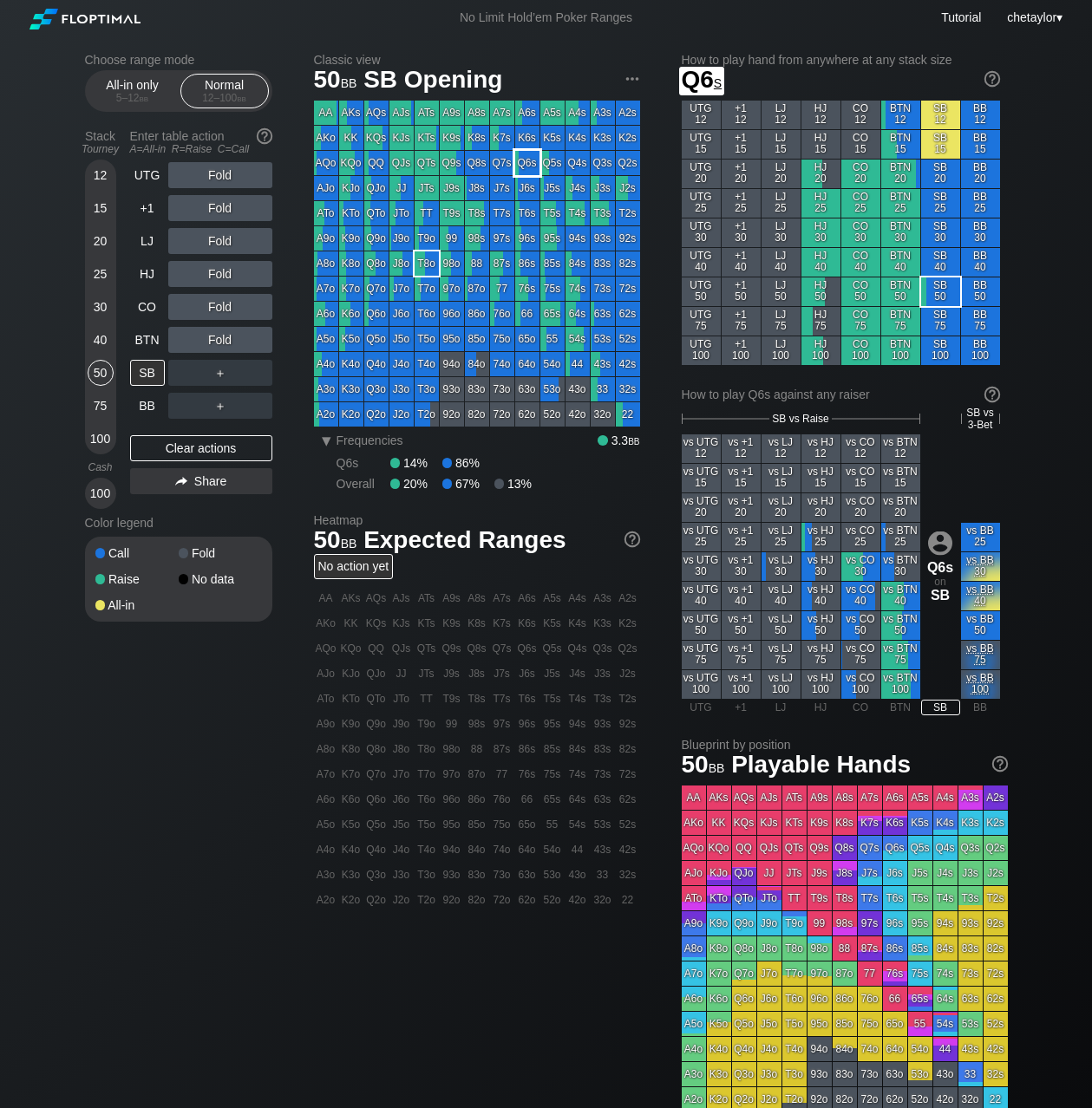
click at [527, 169] on div "Q6s" at bounding box center [527, 163] width 25 height 25
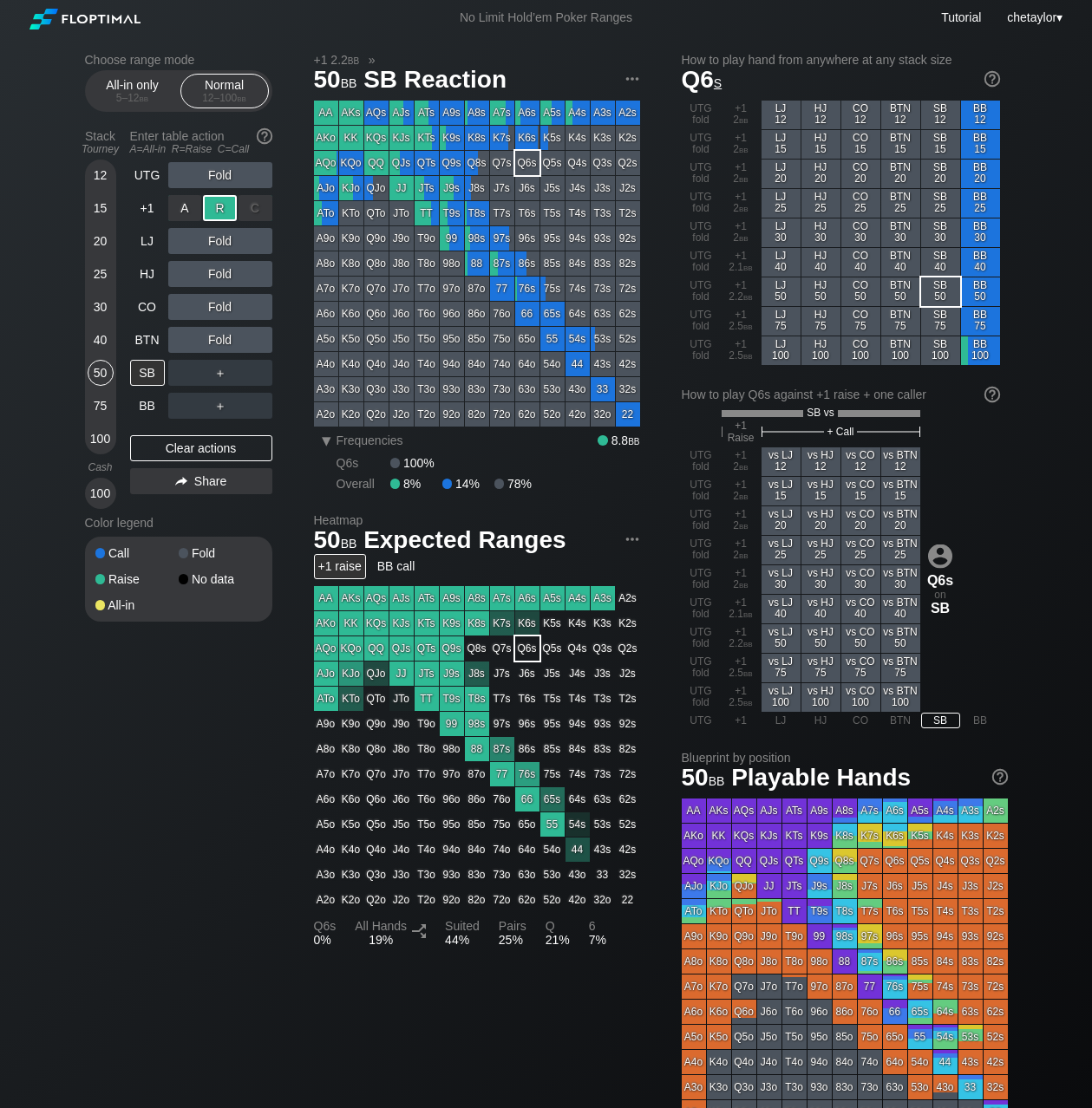
click at [219, 205] on div "R ✕" at bounding box center [219, 208] width 34 height 26
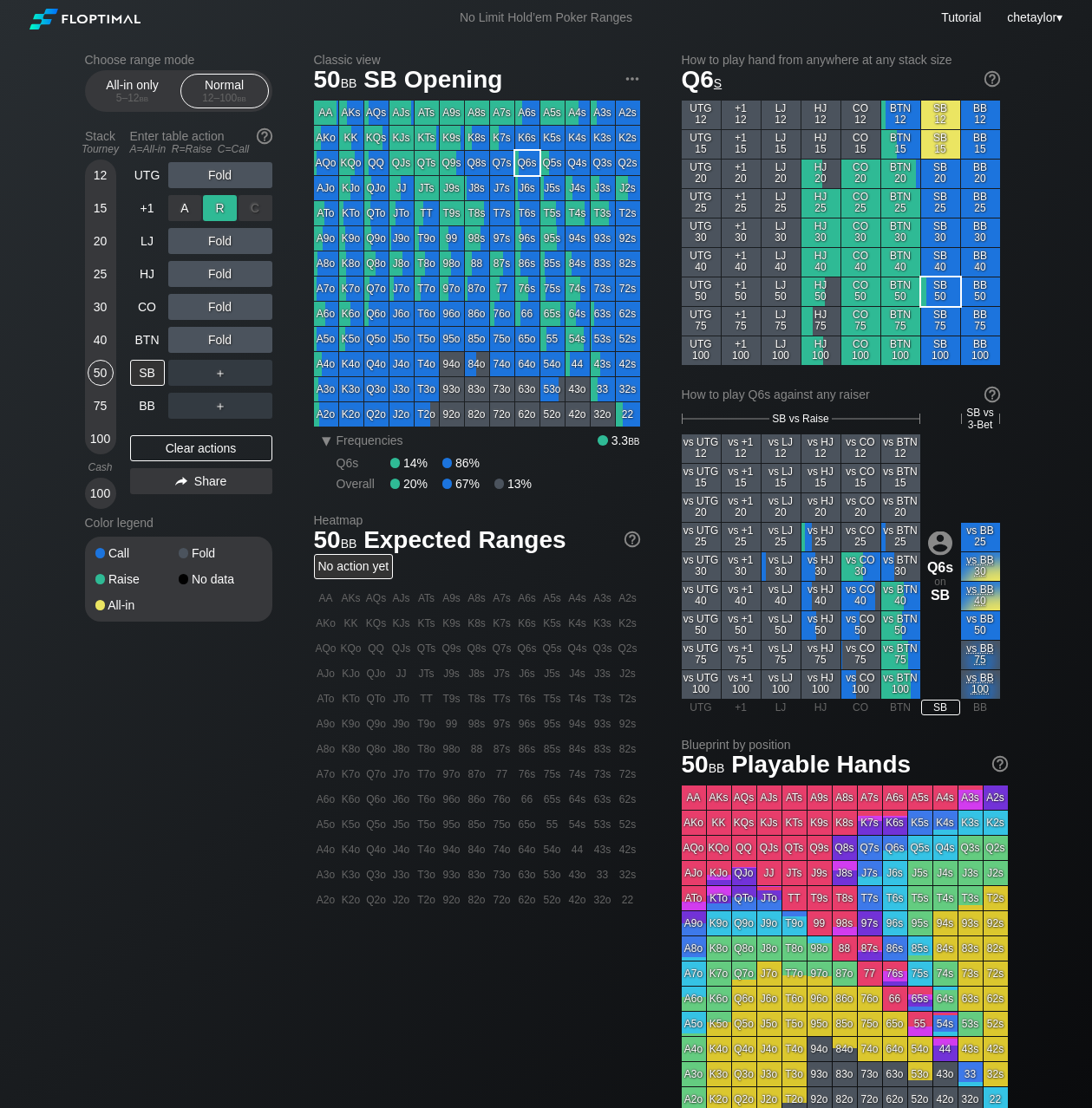
click at [228, 206] on div "R ✕" at bounding box center [219, 208] width 34 height 26
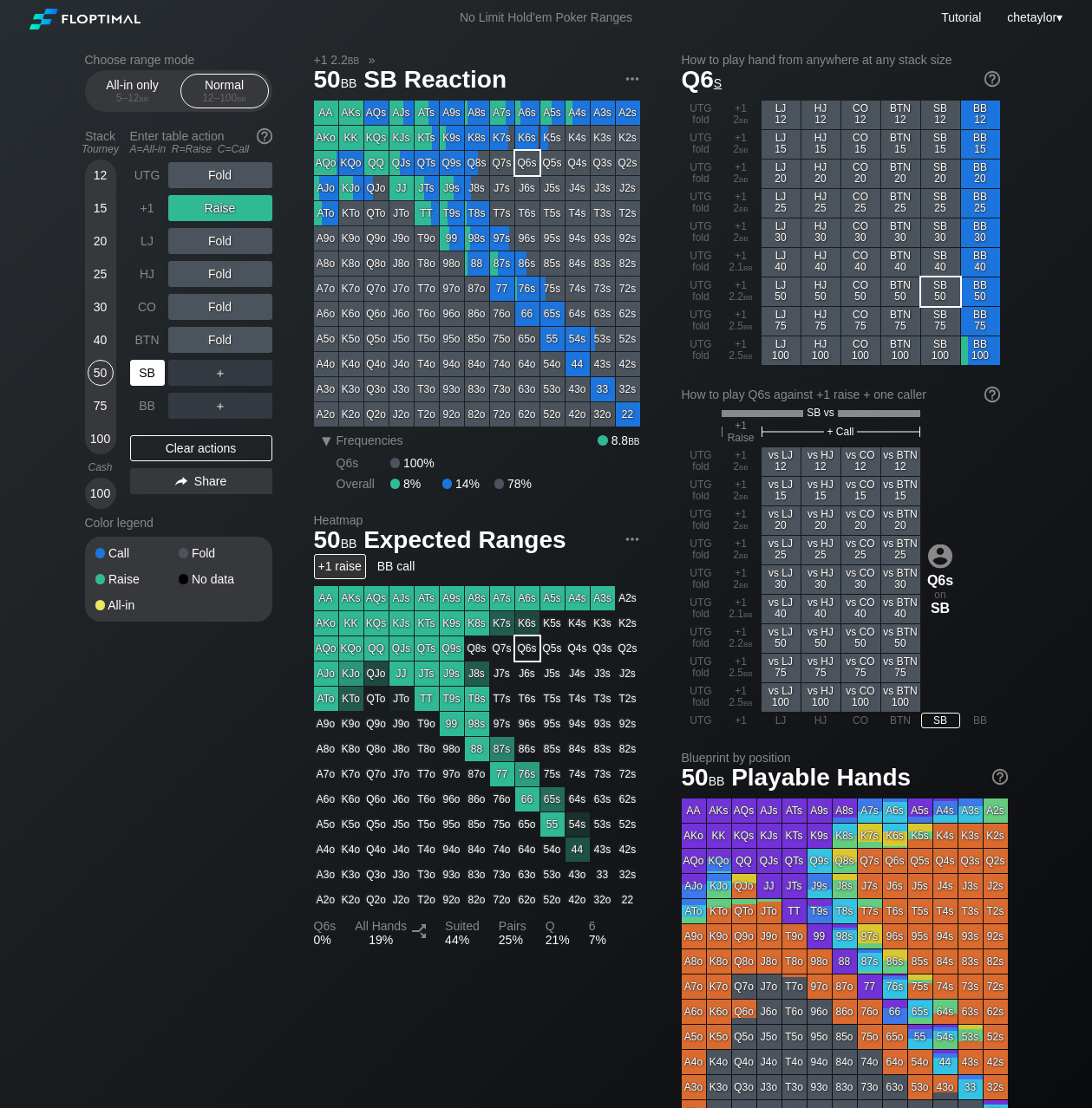
click at [148, 372] on div "SB" at bounding box center [147, 373] width 35 height 26
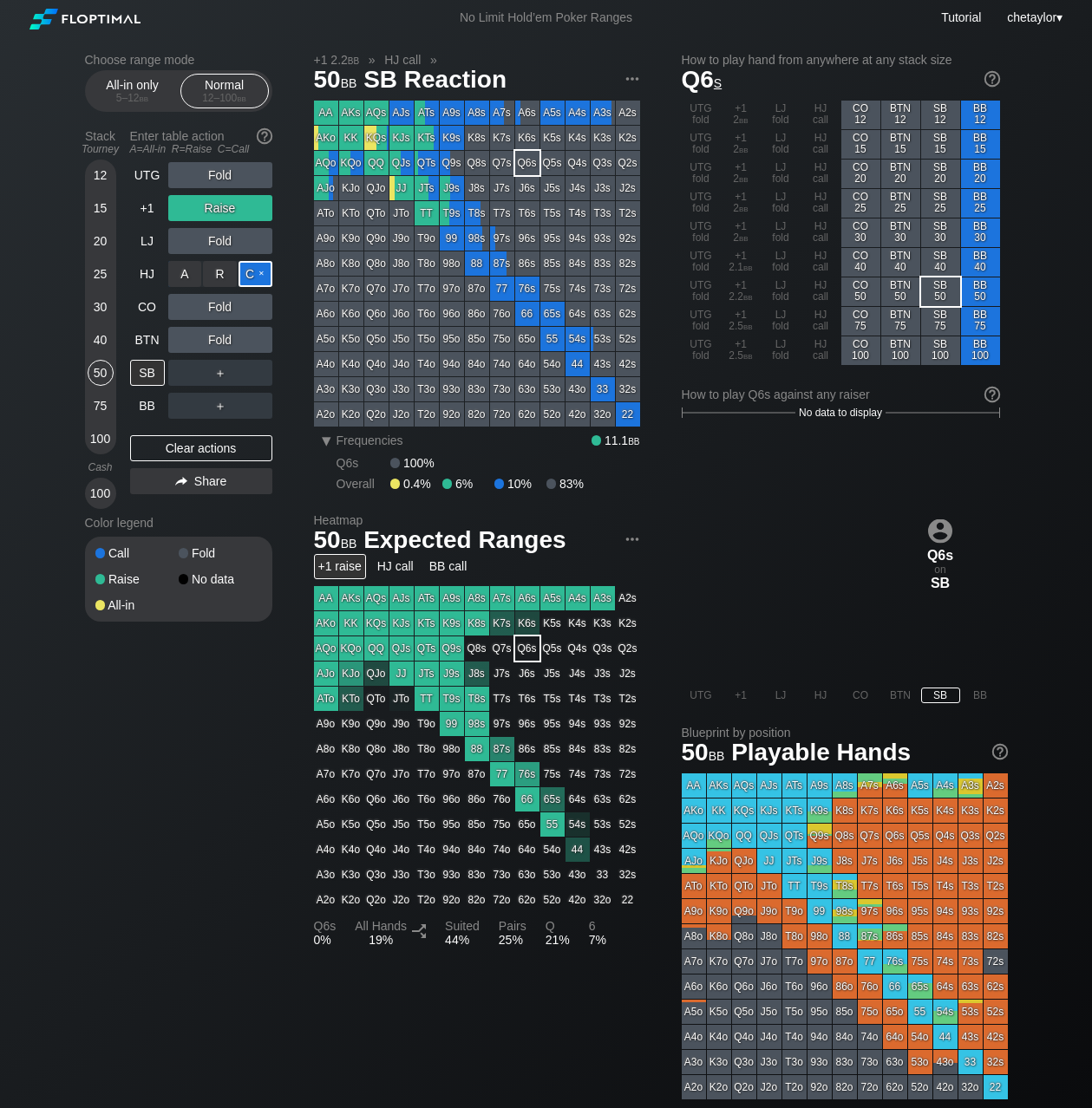
click at [258, 273] on div "C ✕" at bounding box center [255, 274] width 34 height 26
click at [260, 343] on div "C ✕" at bounding box center [255, 339] width 34 height 26
click at [221, 345] on div "R ✕" at bounding box center [219, 339] width 34 height 26
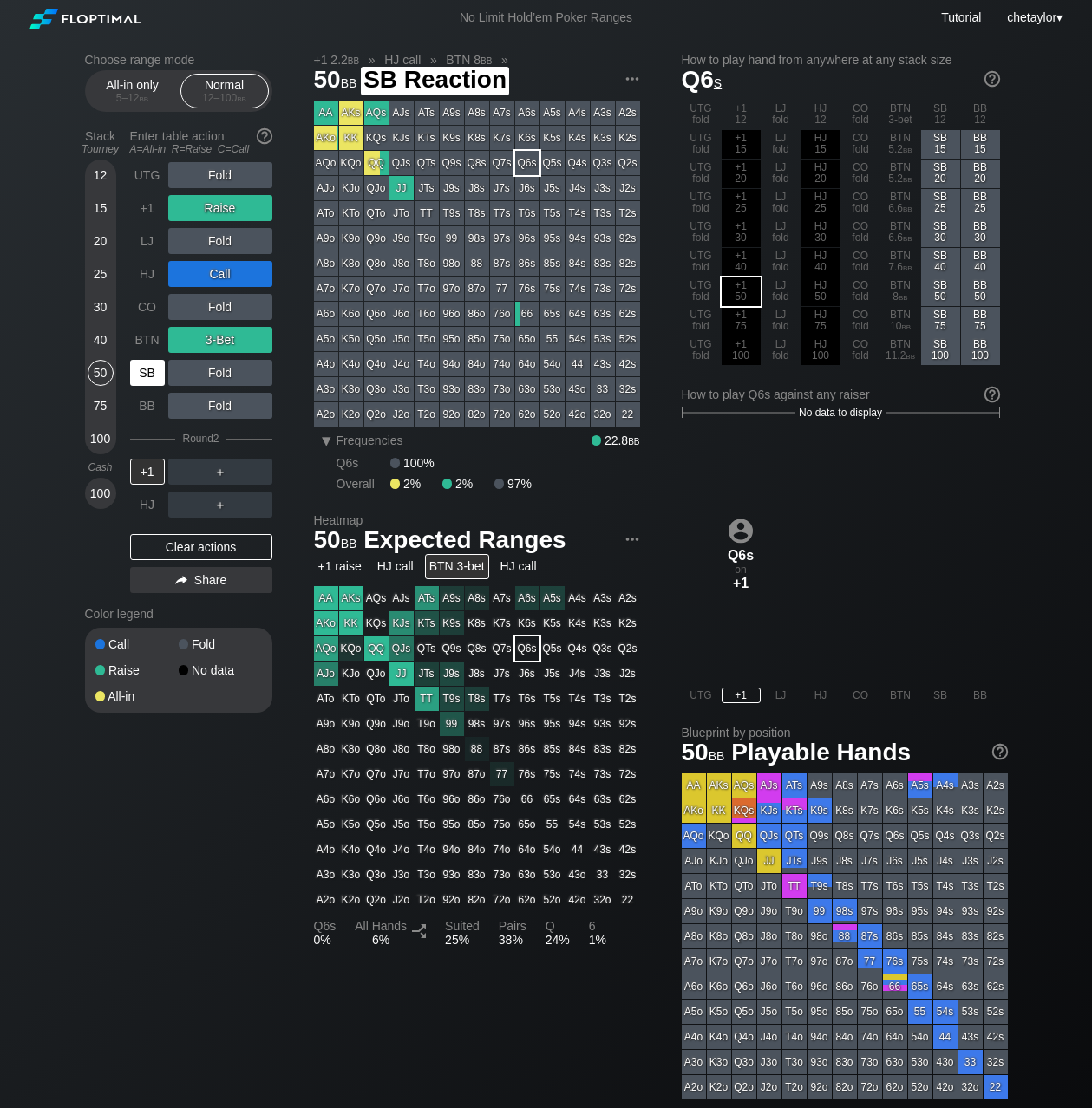
click at [148, 370] on div "SB" at bounding box center [147, 373] width 35 height 26
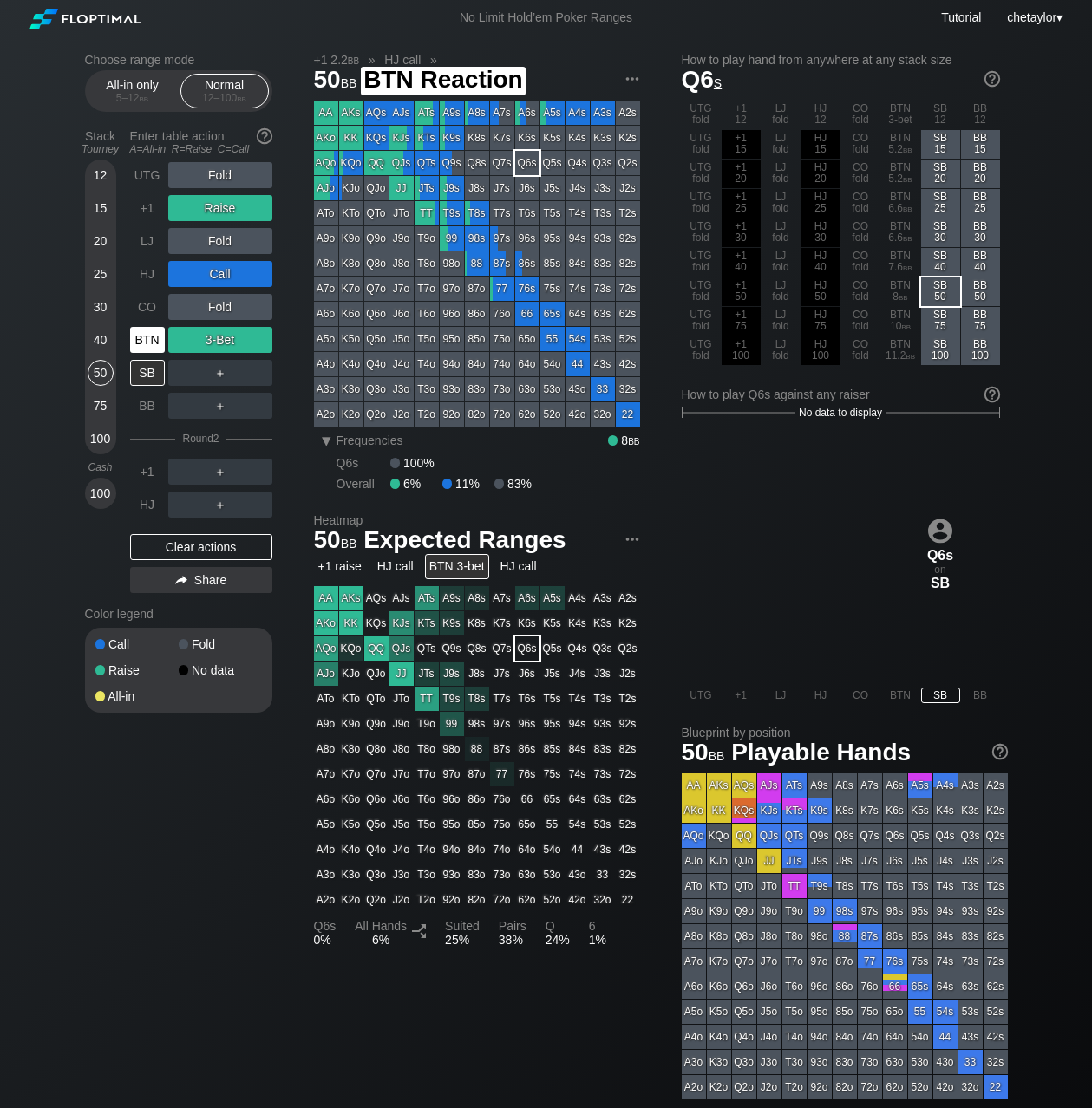
click at [147, 341] on div "BTN" at bounding box center [147, 339] width 35 height 26
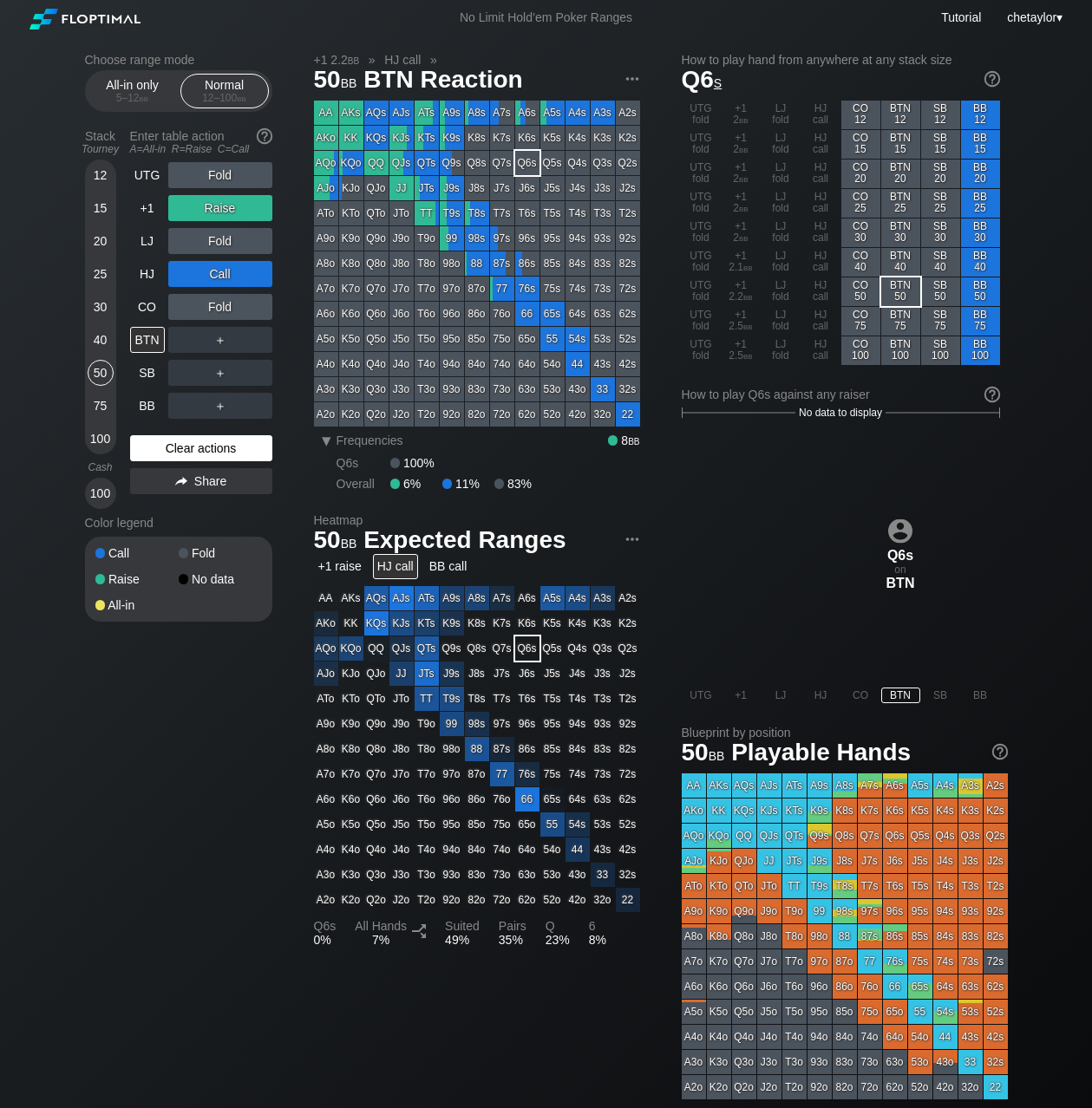
click at [178, 451] on div "Clear actions" at bounding box center [201, 448] width 142 height 26
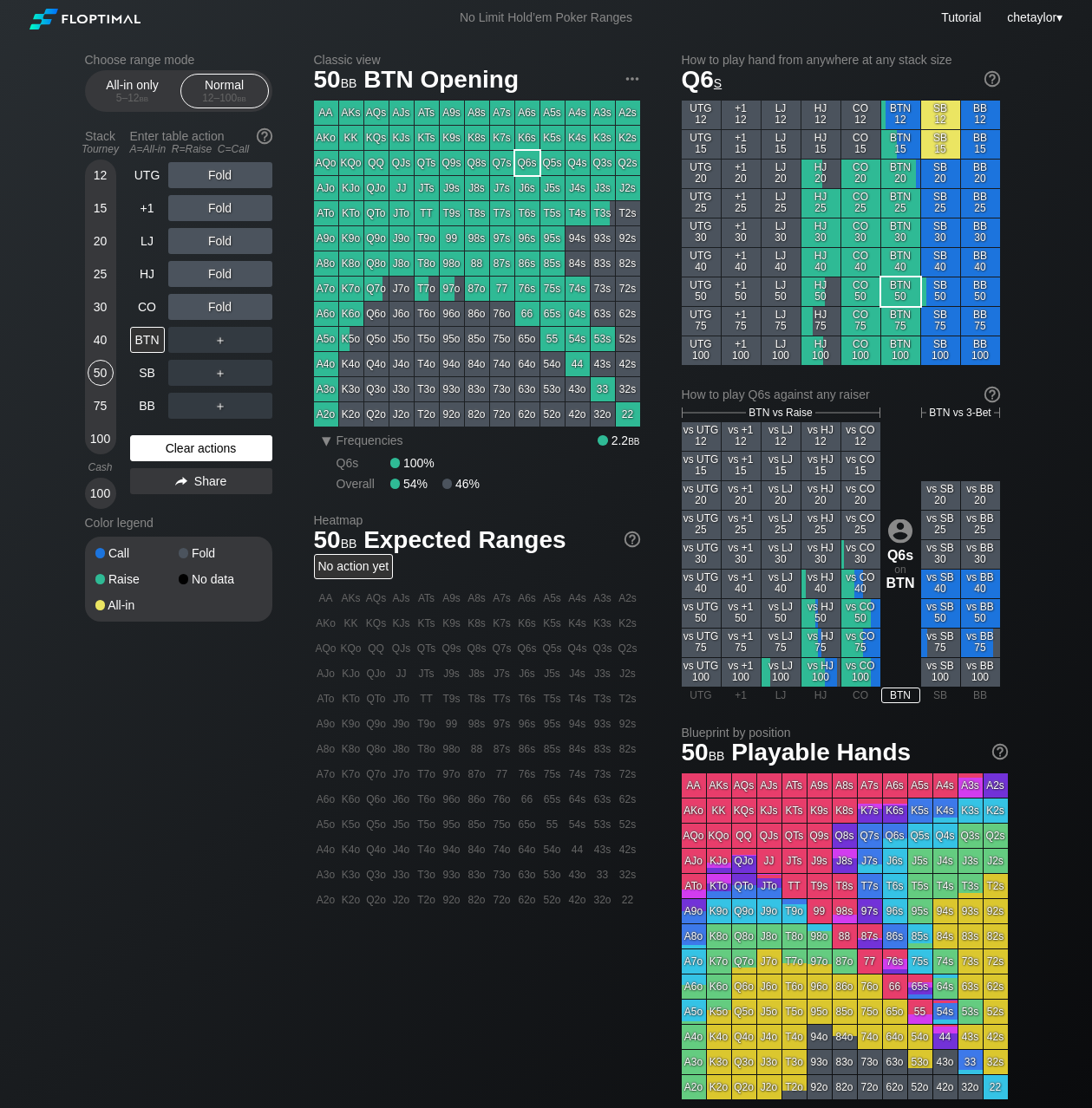
click at [178, 451] on div "Clear actions" at bounding box center [201, 448] width 142 height 26
click at [475, 214] on div "T8s" at bounding box center [477, 213] width 25 height 25
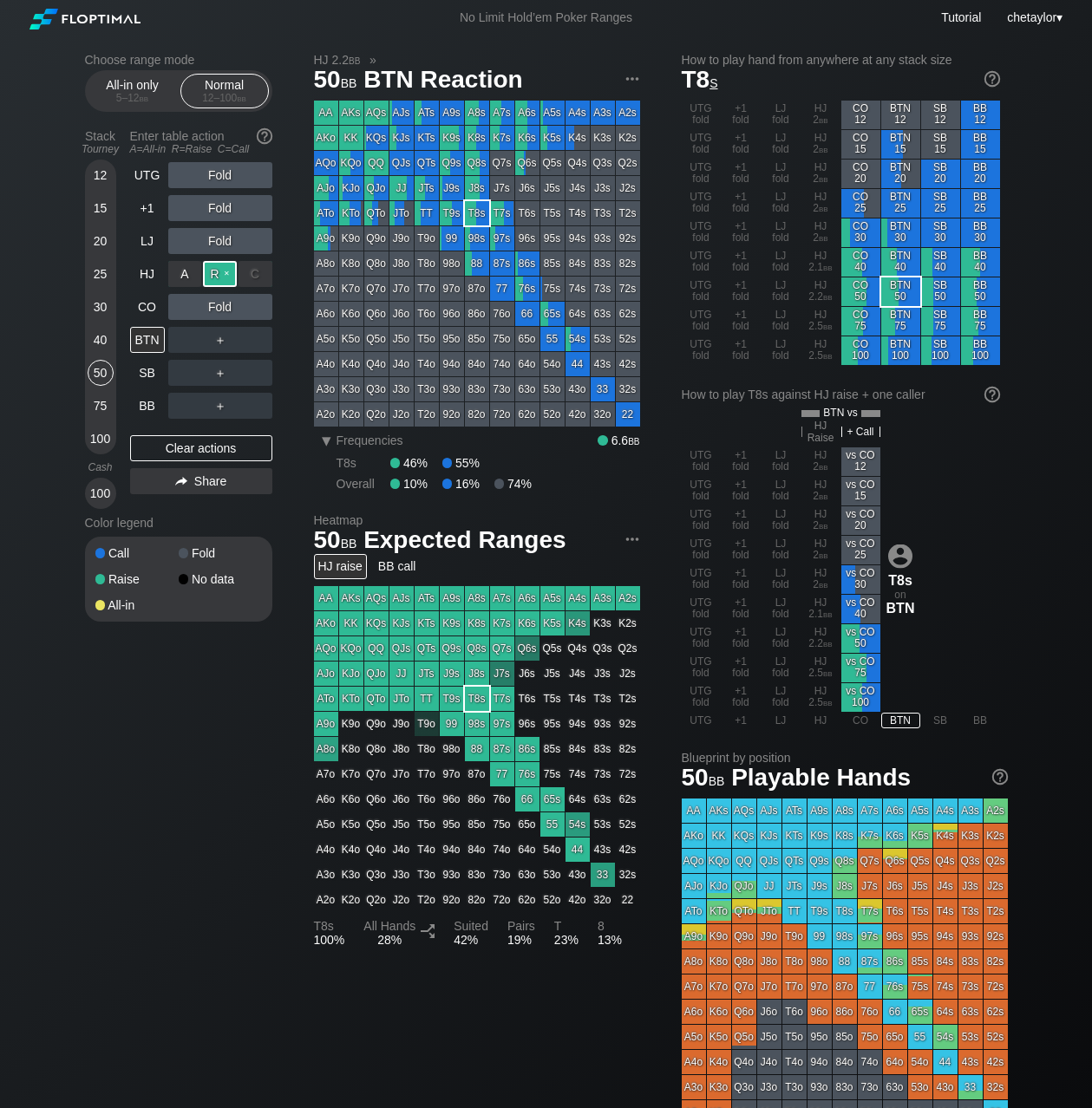
click at [228, 269] on div "R ✕" at bounding box center [219, 274] width 34 height 26
click at [264, 340] on div "C ✕" at bounding box center [255, 339] width 34 height 26
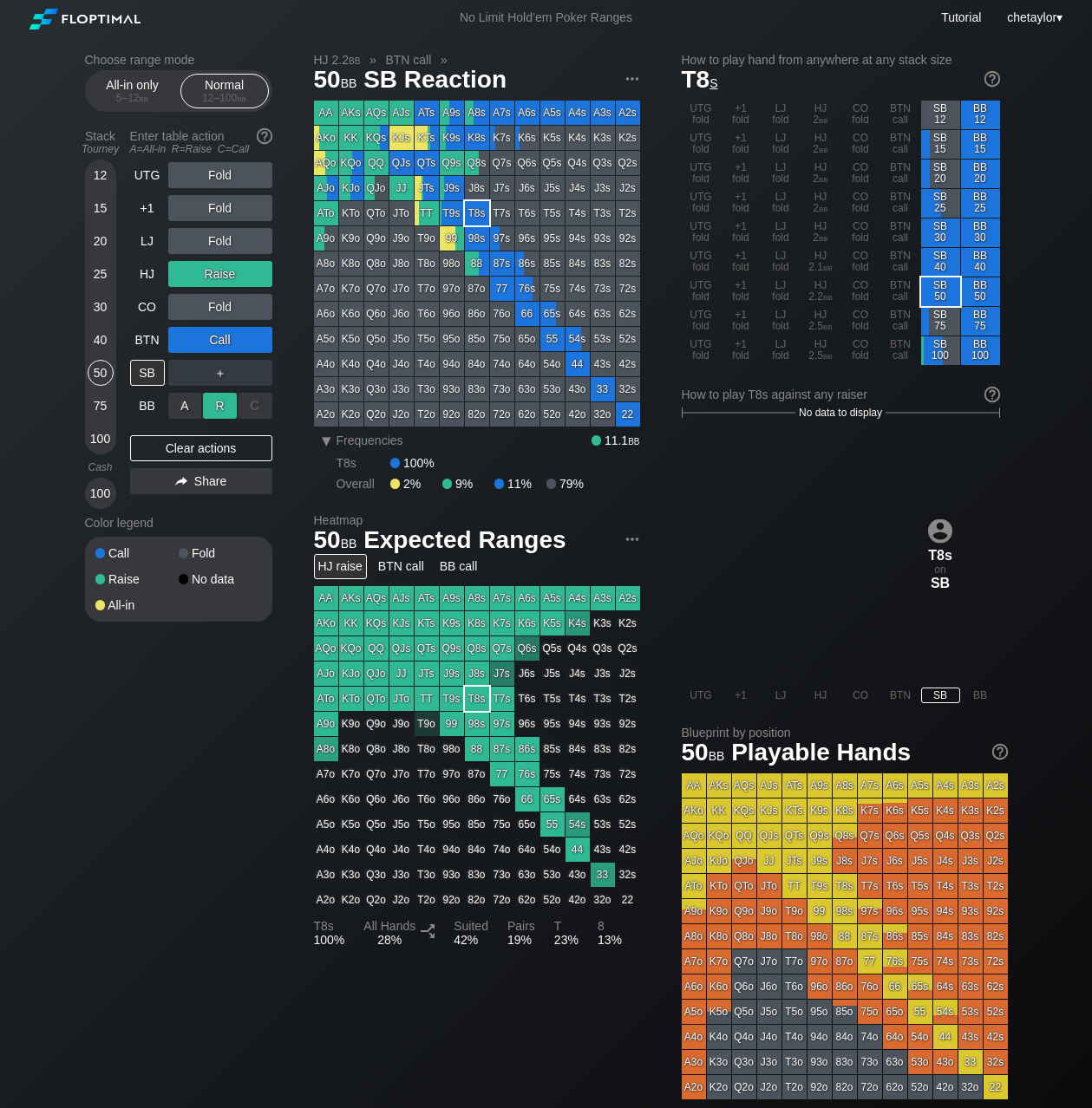
click at [212, 408] on div "R ✕" at bounding box center [219, 406] width 34 height 26
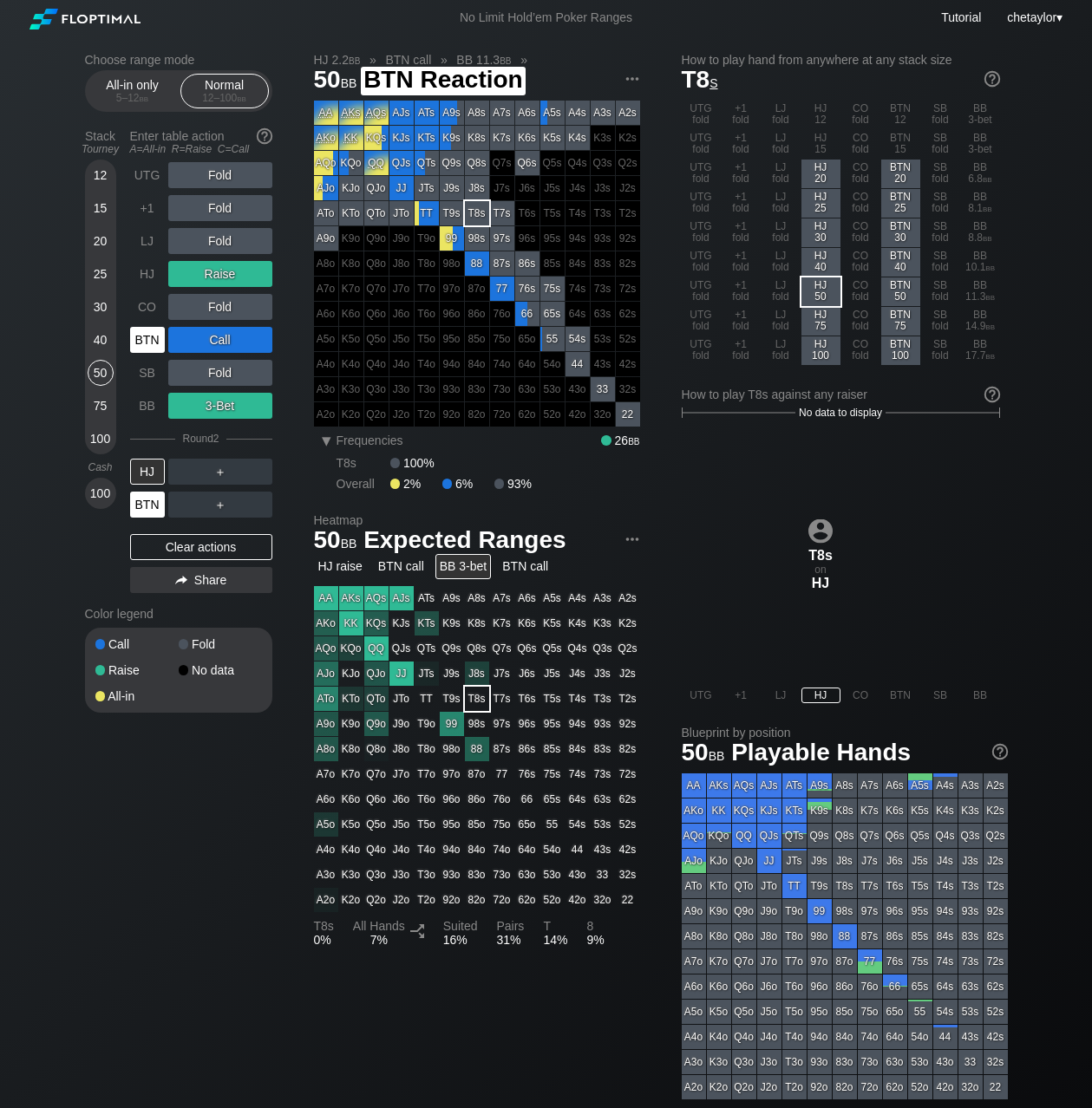
click at [150, 506] on div "BTN" at bounding box center [147, 505] width 35 height 26
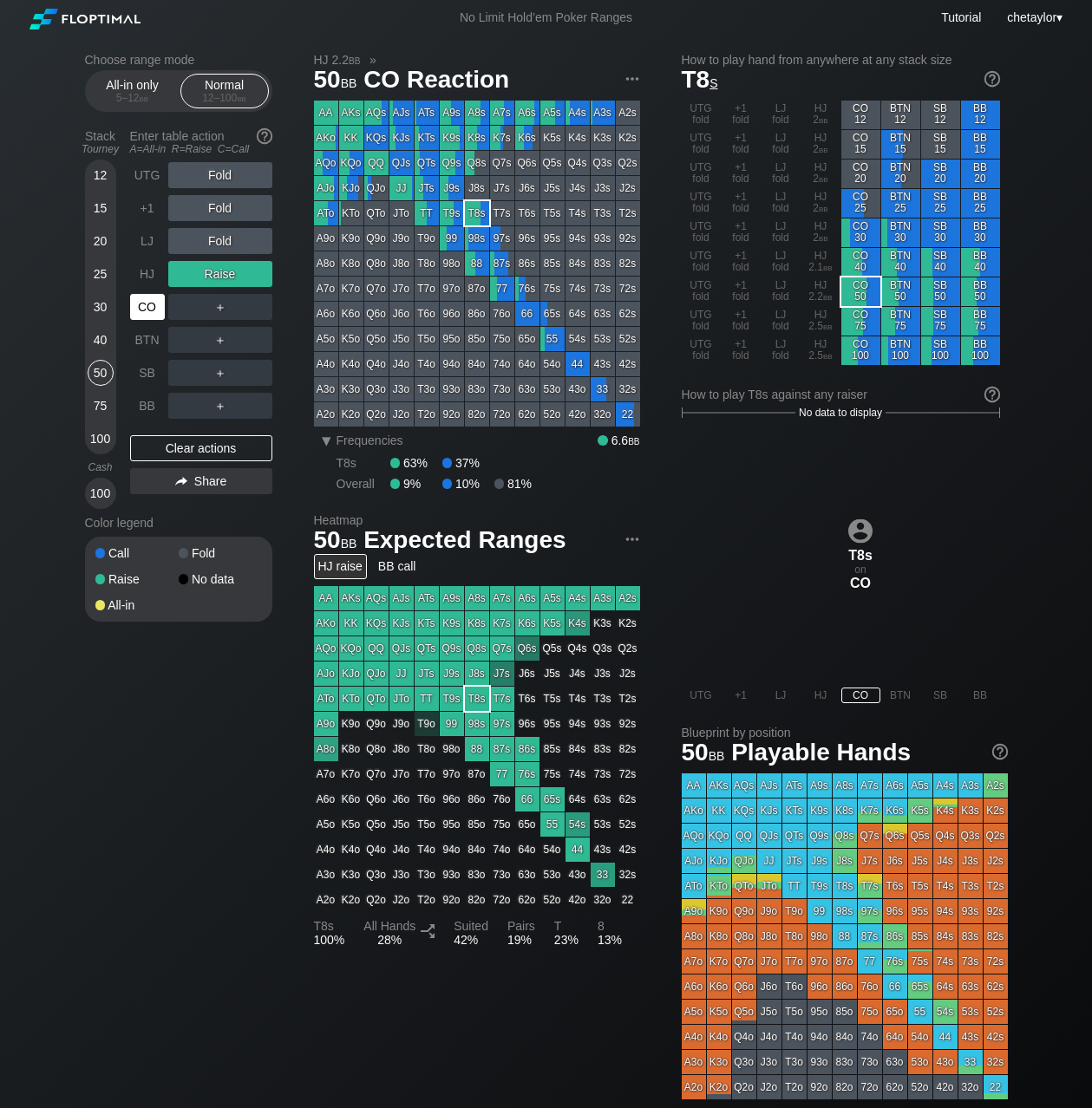
click at [152, 302] on div "CO" at bounding box center [147, 307] width 35 height 26
click at [188, 449] on div "Clear actions" at bounding box center [201, 448] width 142 height 26
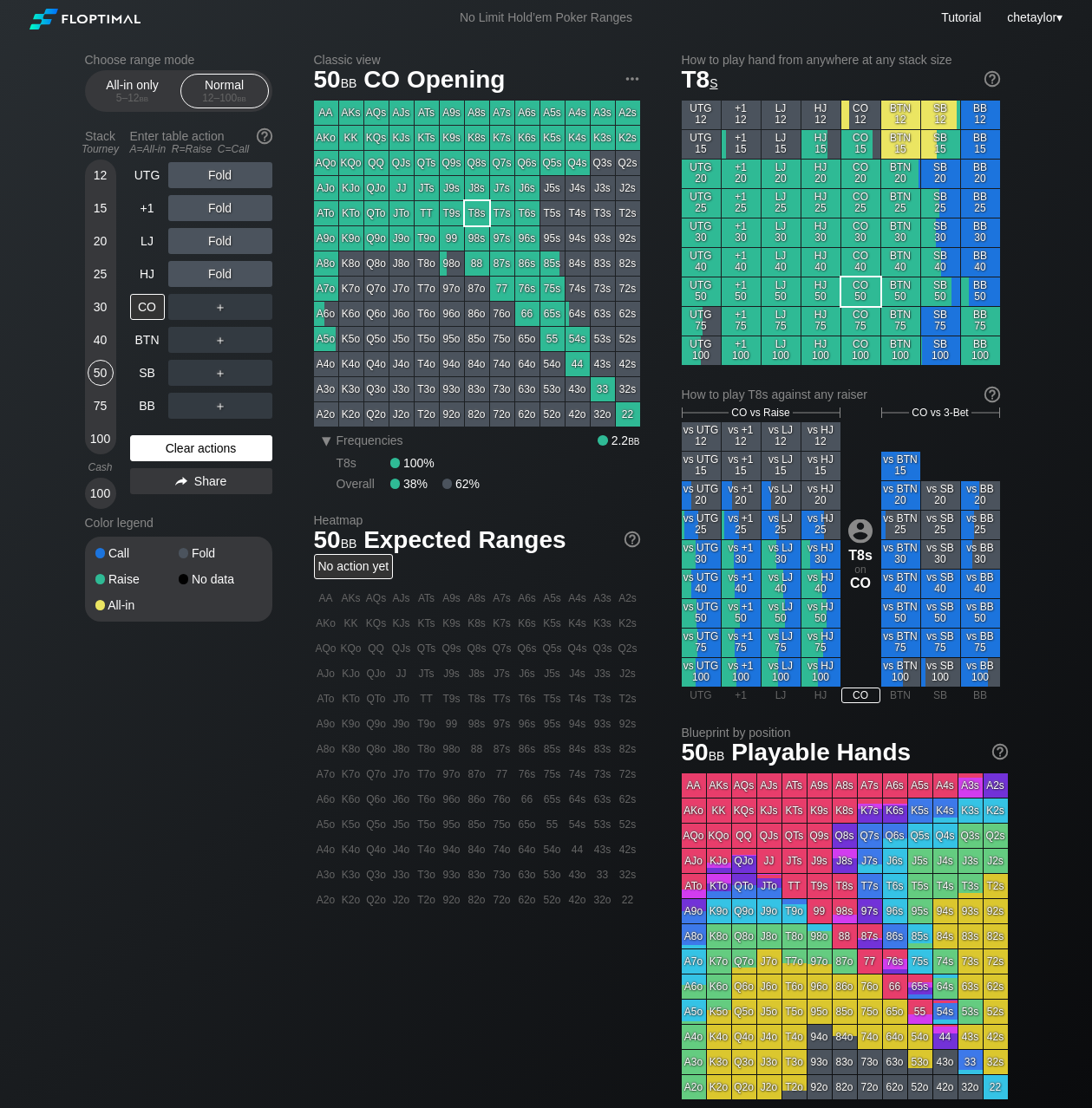
click at [188, 449] on div "Clear actions" at bounding box center [201, 448] width 142 height 26
click at [149, 273] on div "HJ" at bounding box center [147, 274] width 35 height 26
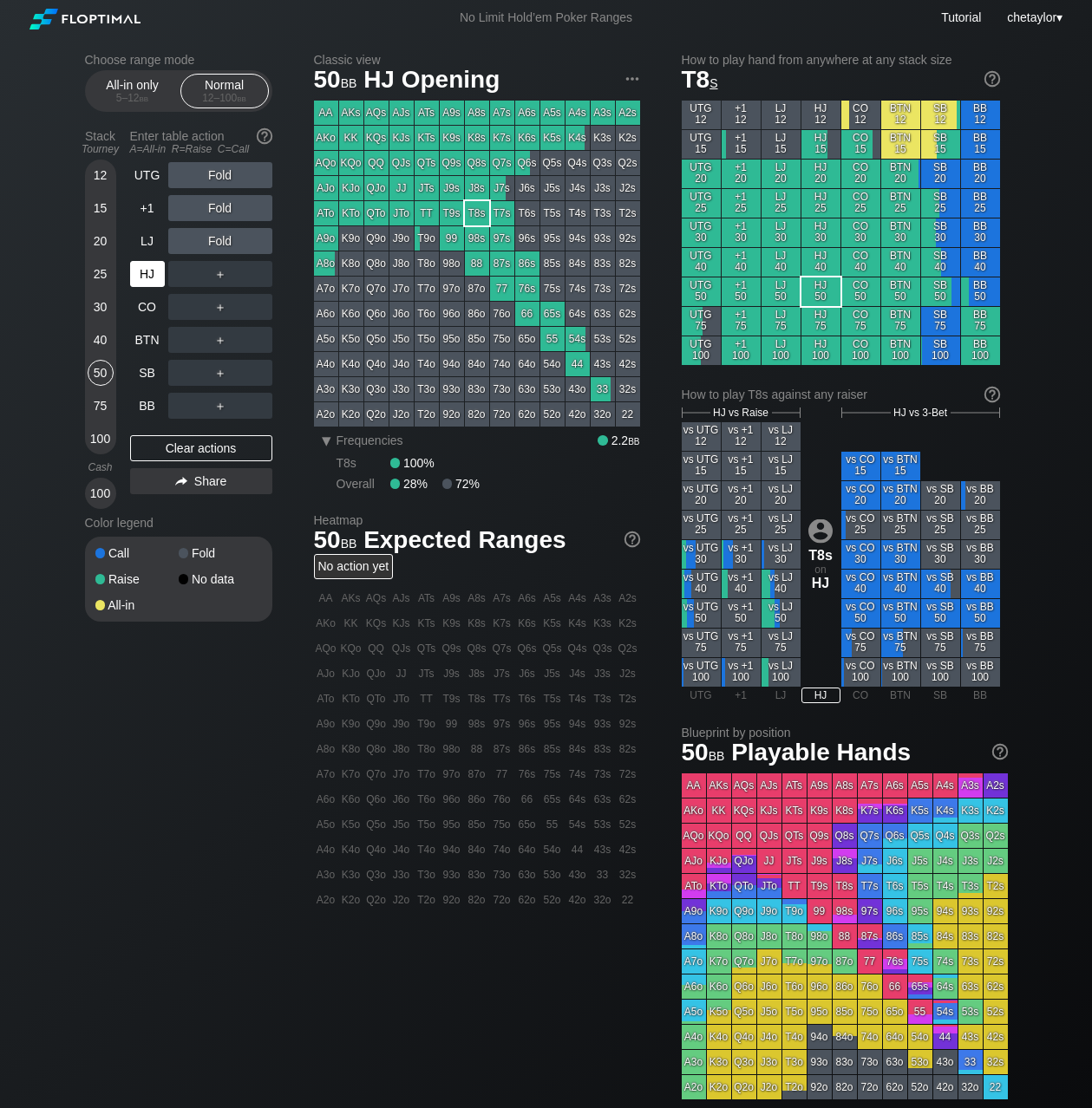
click at [149, 273] on div "HJ" at bounding box center [147, 274] width 35 height 26
click at [144, 243] on div "LJ" at bounding box center [147, 241] width 35 height 26
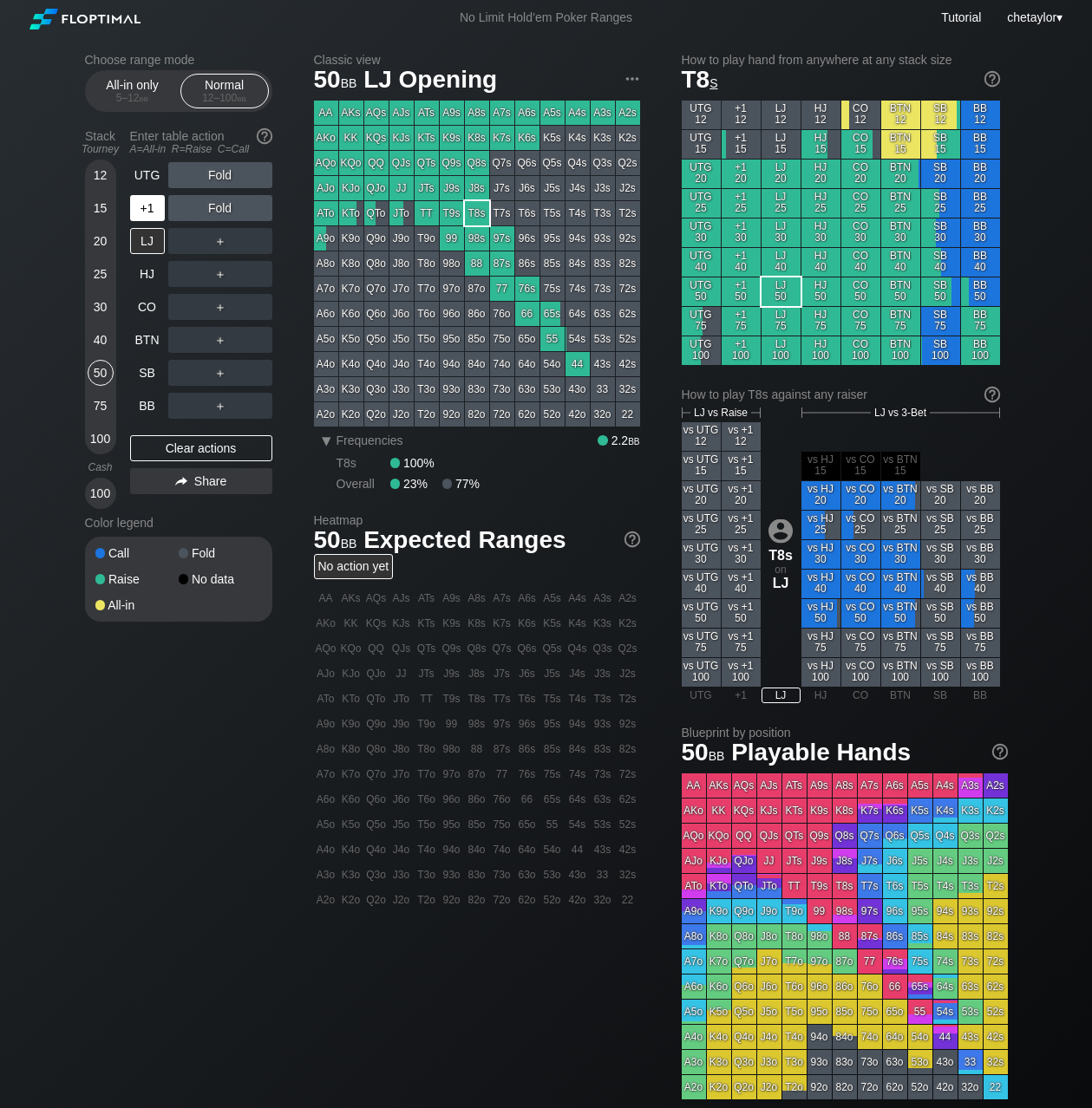
click at [146, 206] on div "+1" at bounding box center [147, 208] width 35 height 26
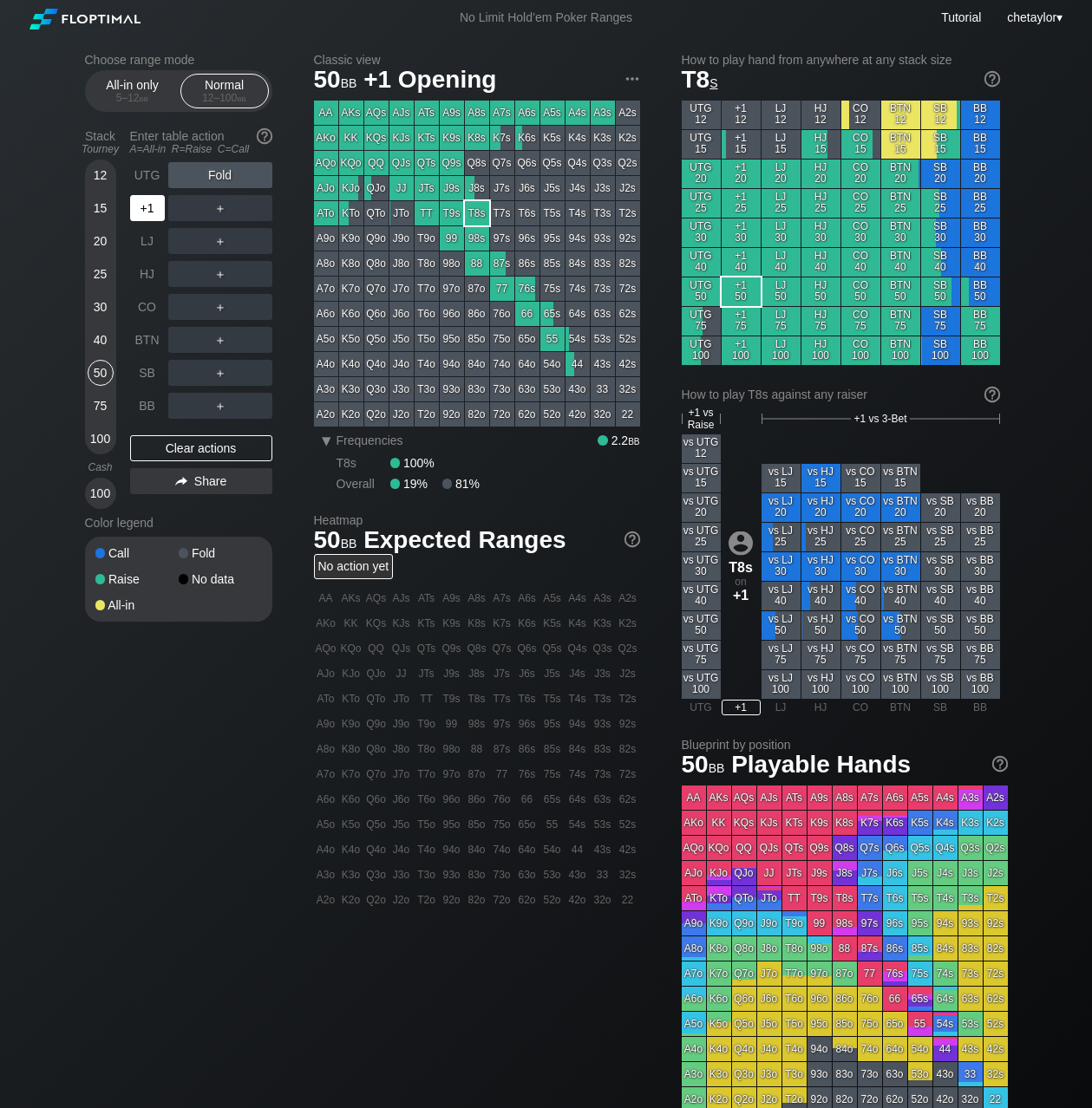
click at [146, 206] on div "+1" at bounding box center [147, 208] width 35 height 26
click at [153, 174] on div "UTG" at bounding box center [147, 175] width 35 height 26
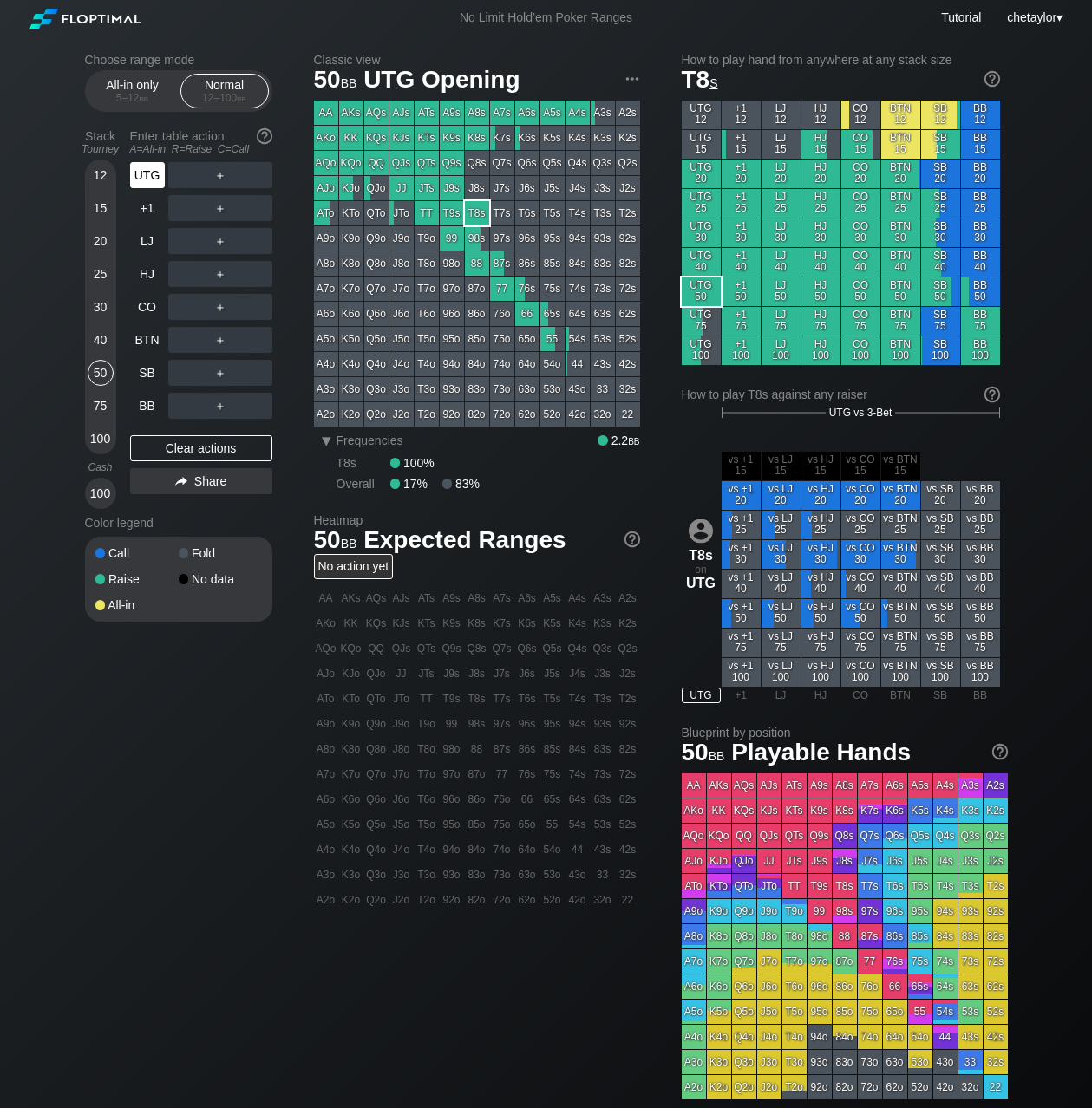
click at [153, 174] on div "UTG" at bounding box center [147, 175] width 35 height 26
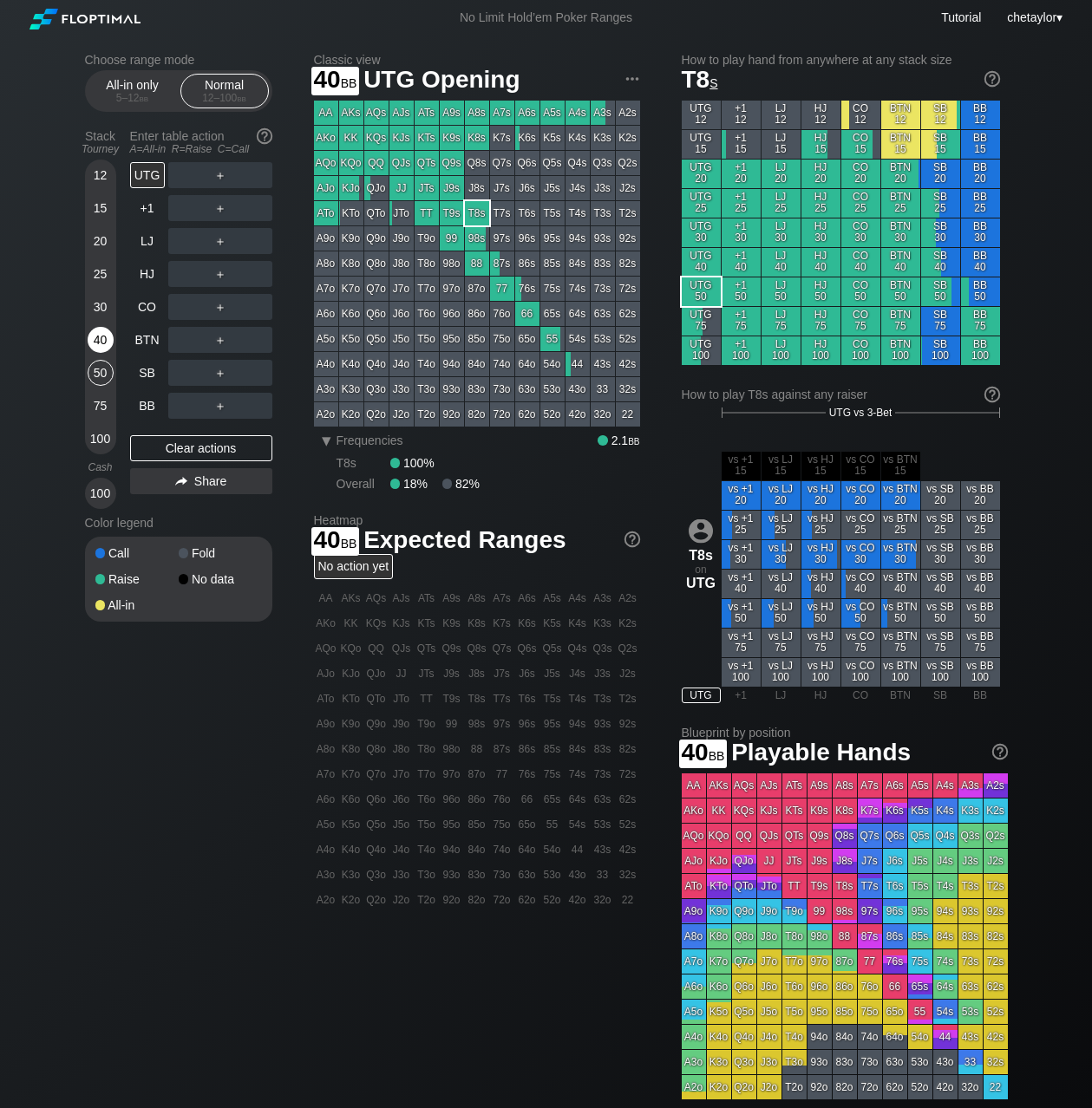
click at [100, 336] on div "40" at bounding box center [100, 339] width 26 height 26
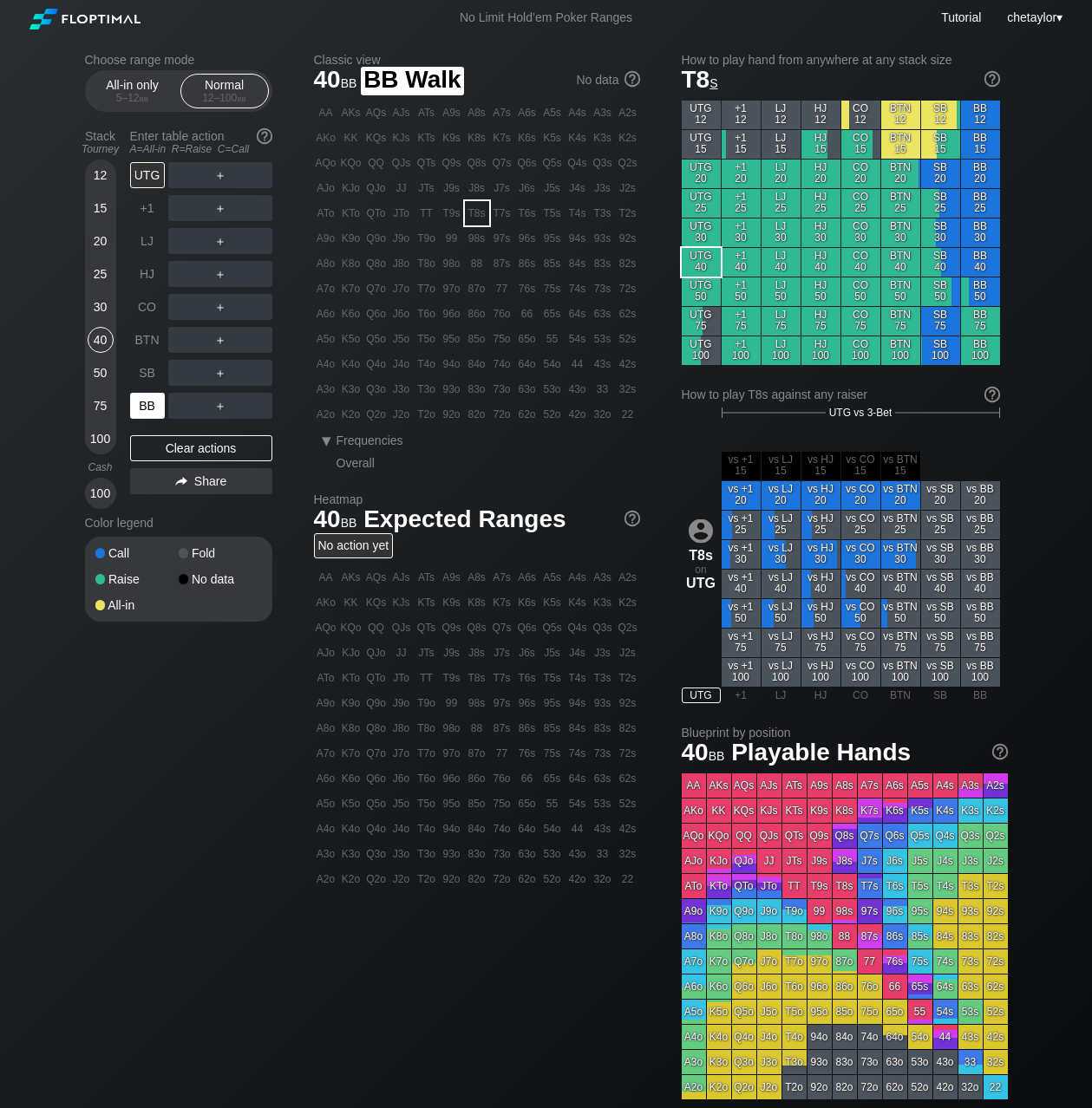
click at [139, 413] on div "BB" at bounding box center [147, 406] width 35 height 26
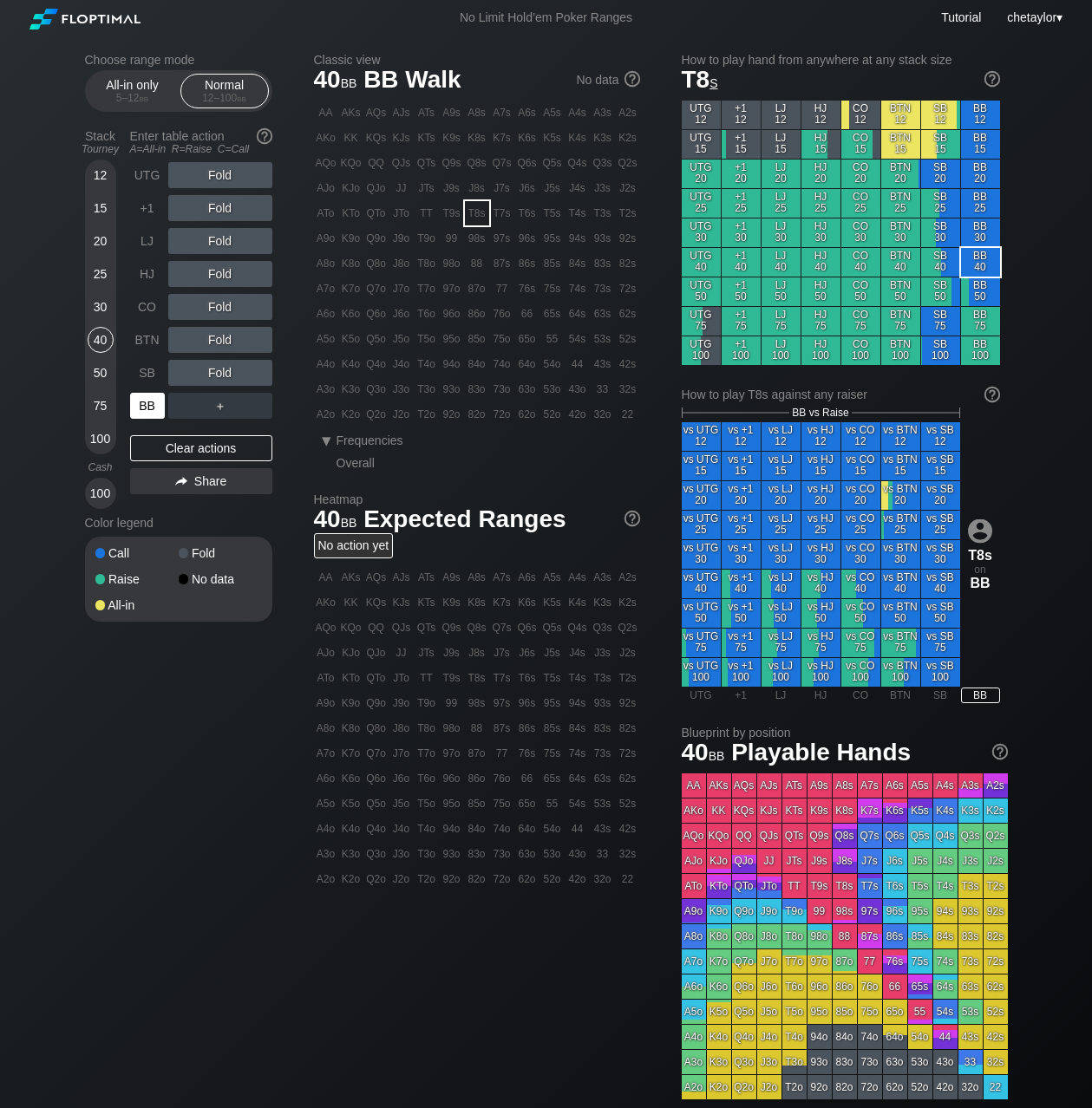
click at [139, 413] on div "BB" at bounding box center [147, 406] width 35 height 26
click at [159, 448] on div "Clear actions" at bounding box center [201, 448] width 142 height 26
click at [456, 418] on div "92o" at bounding box center [451, 414] width 25 height 25
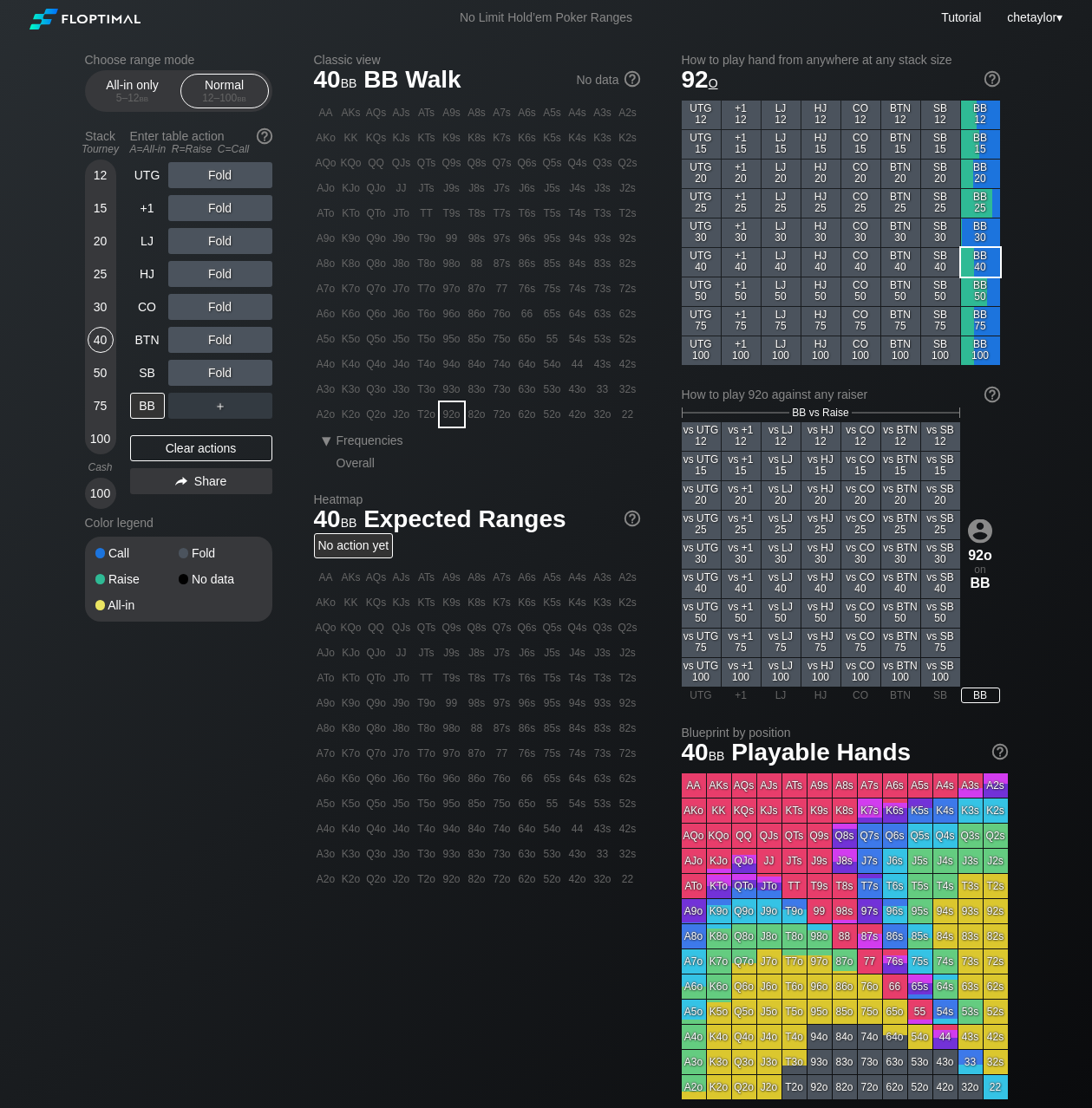
click at [456, 418] on div "92o" at bounding box center [451, 414] width 25 height 25
click at [223, 172] on div "R ✕" at bounding box center [219, 175] width 34 height 26
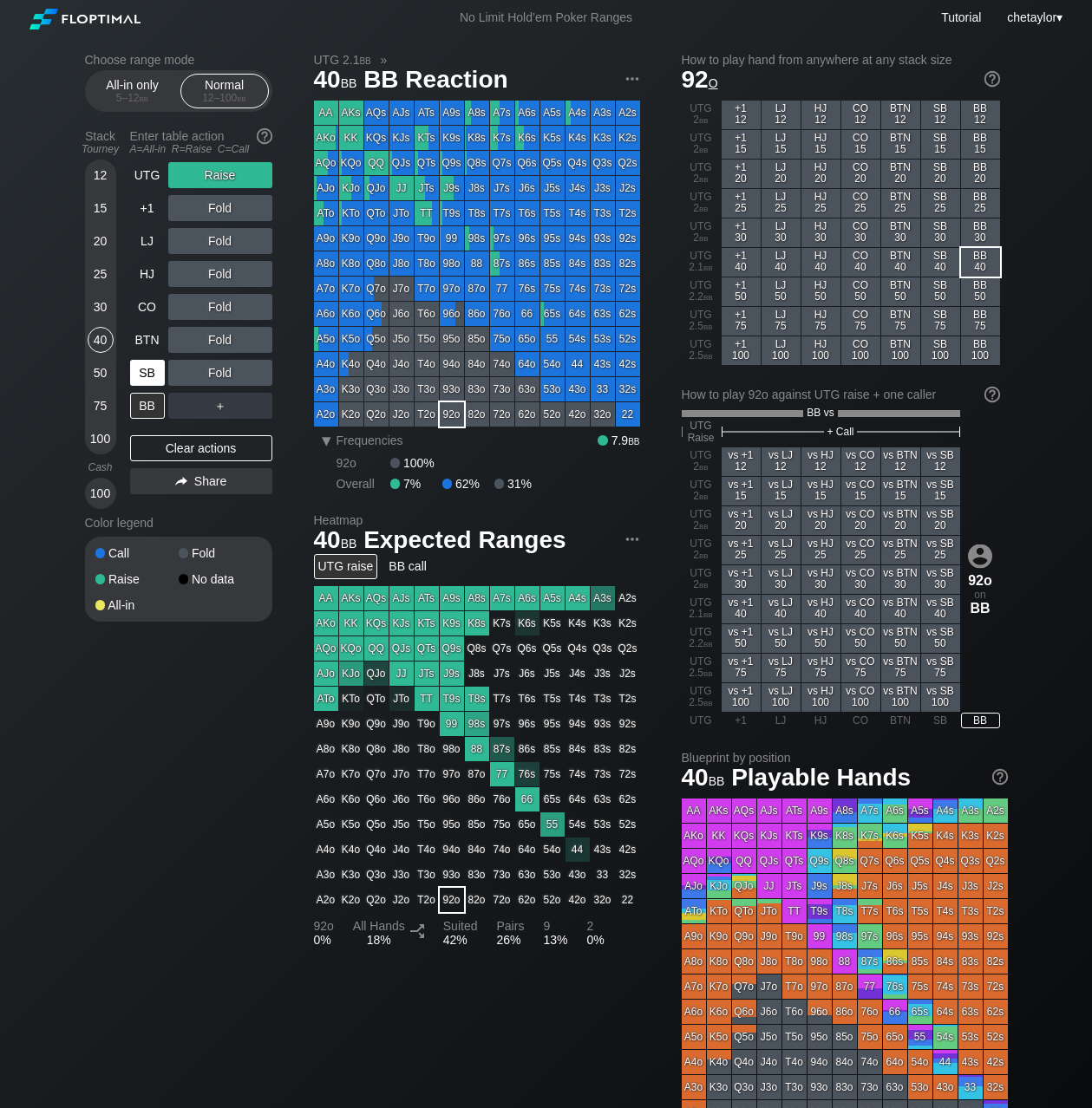
click at [140, 368] on div "SB" at bounding box center [147, 373] width 35 height 26
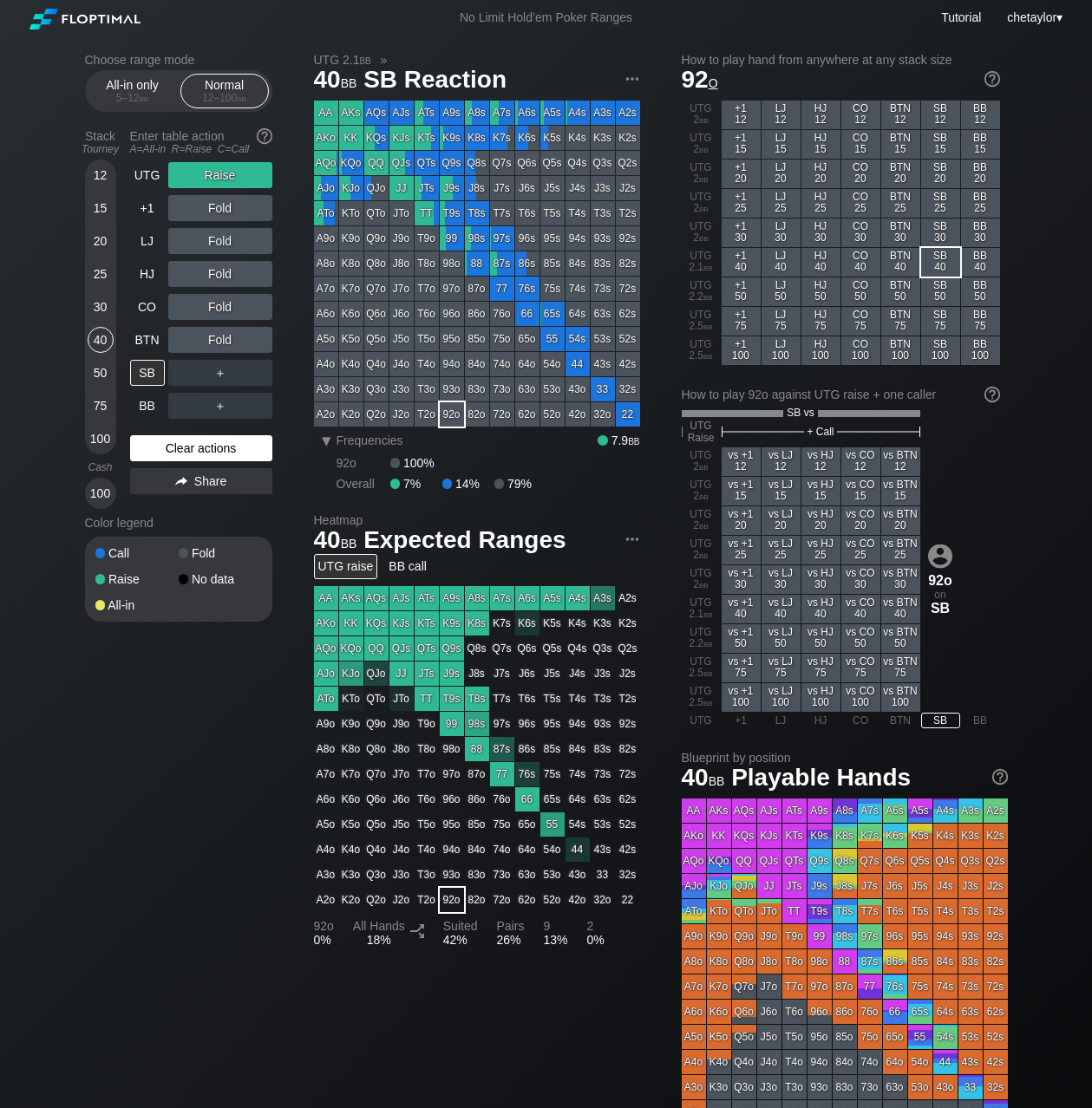
click at [157, 448] on div "Clear actions" at bounding box center [201, 448] width 142 height 26
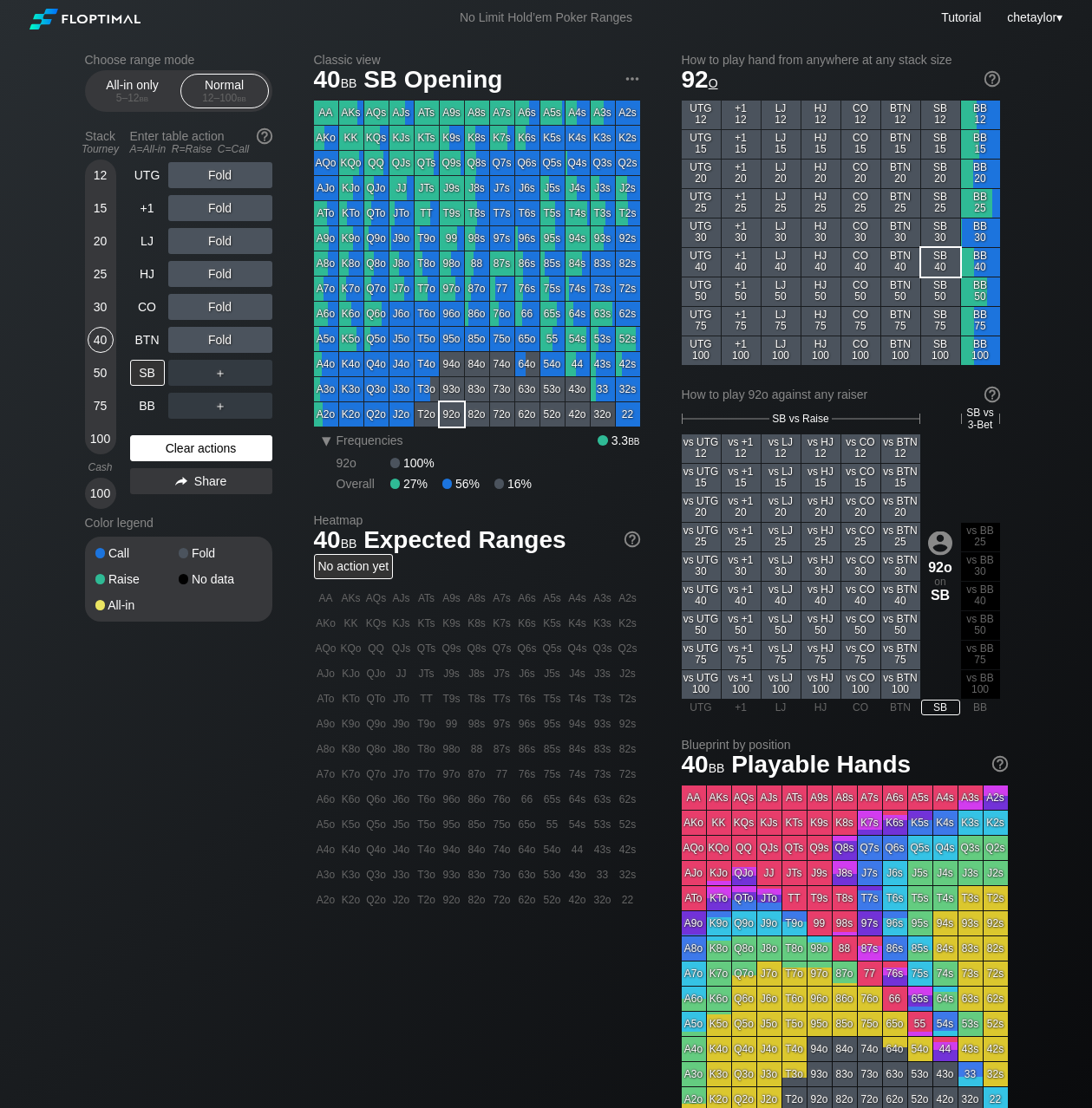
click at [157, 448] on div "Clear actions" at bounding box center [201, 448] width 142 height 26
click at [456, 318] on div "96o" at bounding box center [451, 314] width 25 height 25
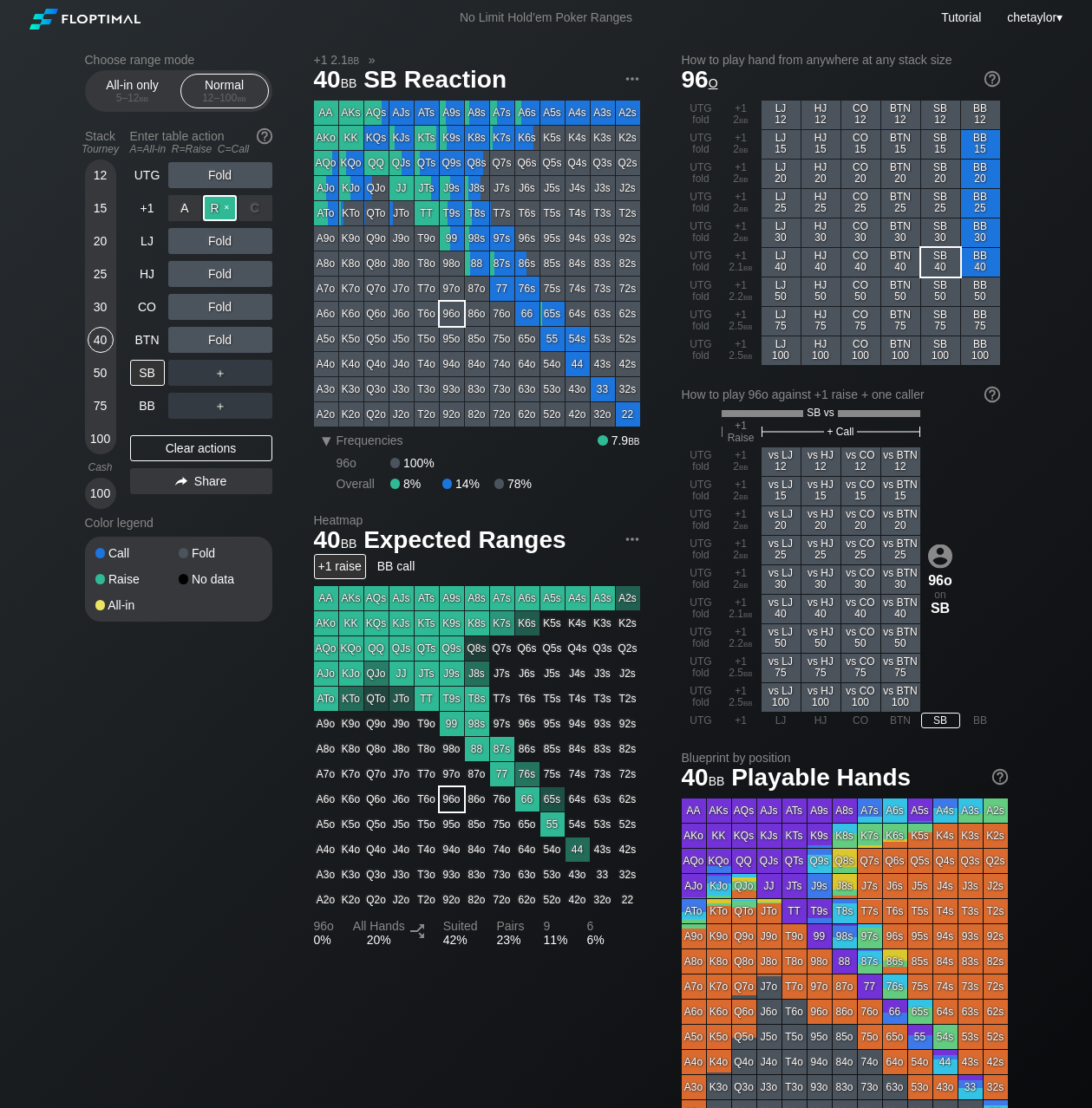
click at [218, 205] on div "R ✕" at bounding box center [219, 208] width 34 height 26
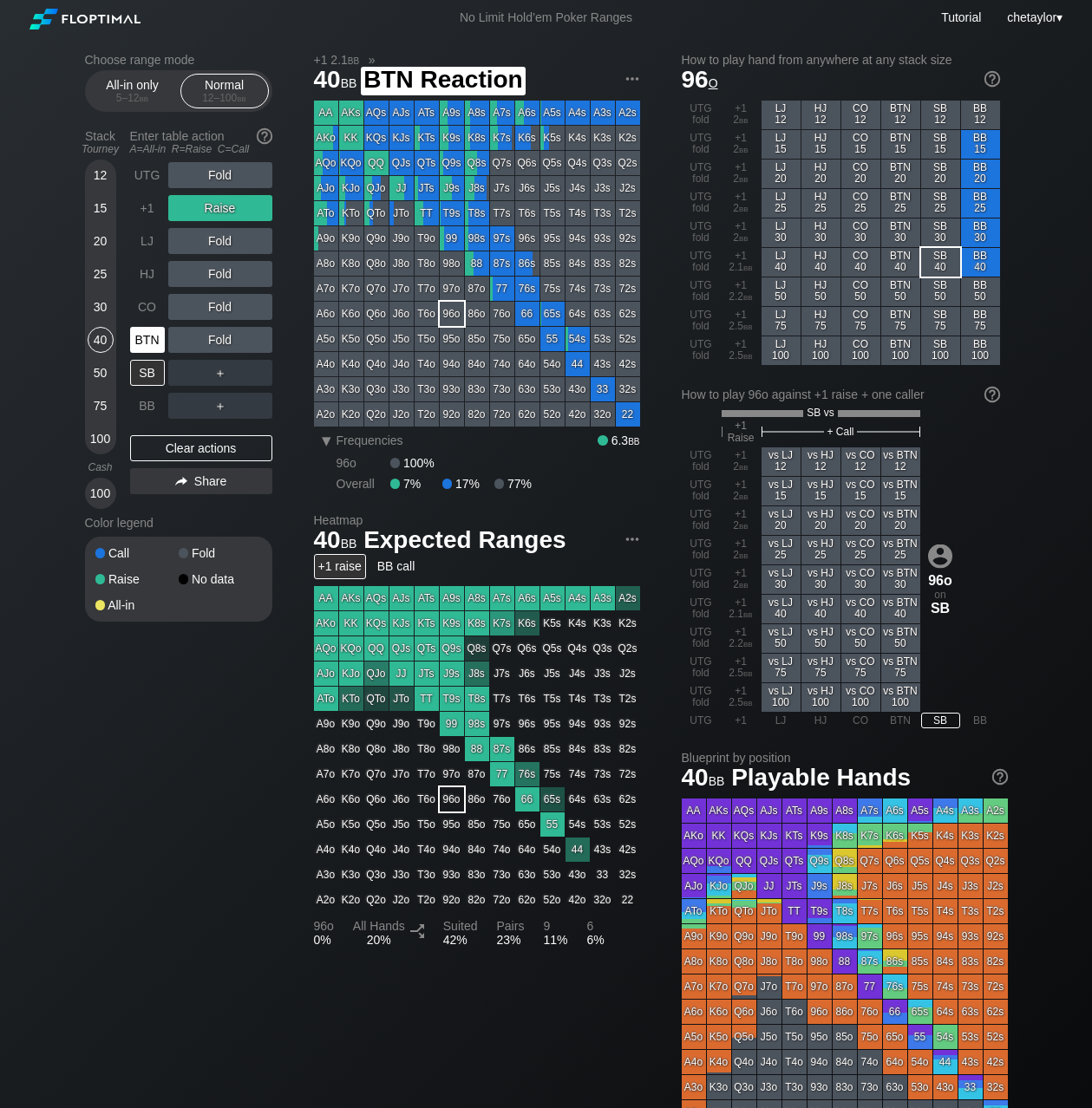
click at [144, 337] on div "BTN" at bounding box center [147, 339] width 35 height 26
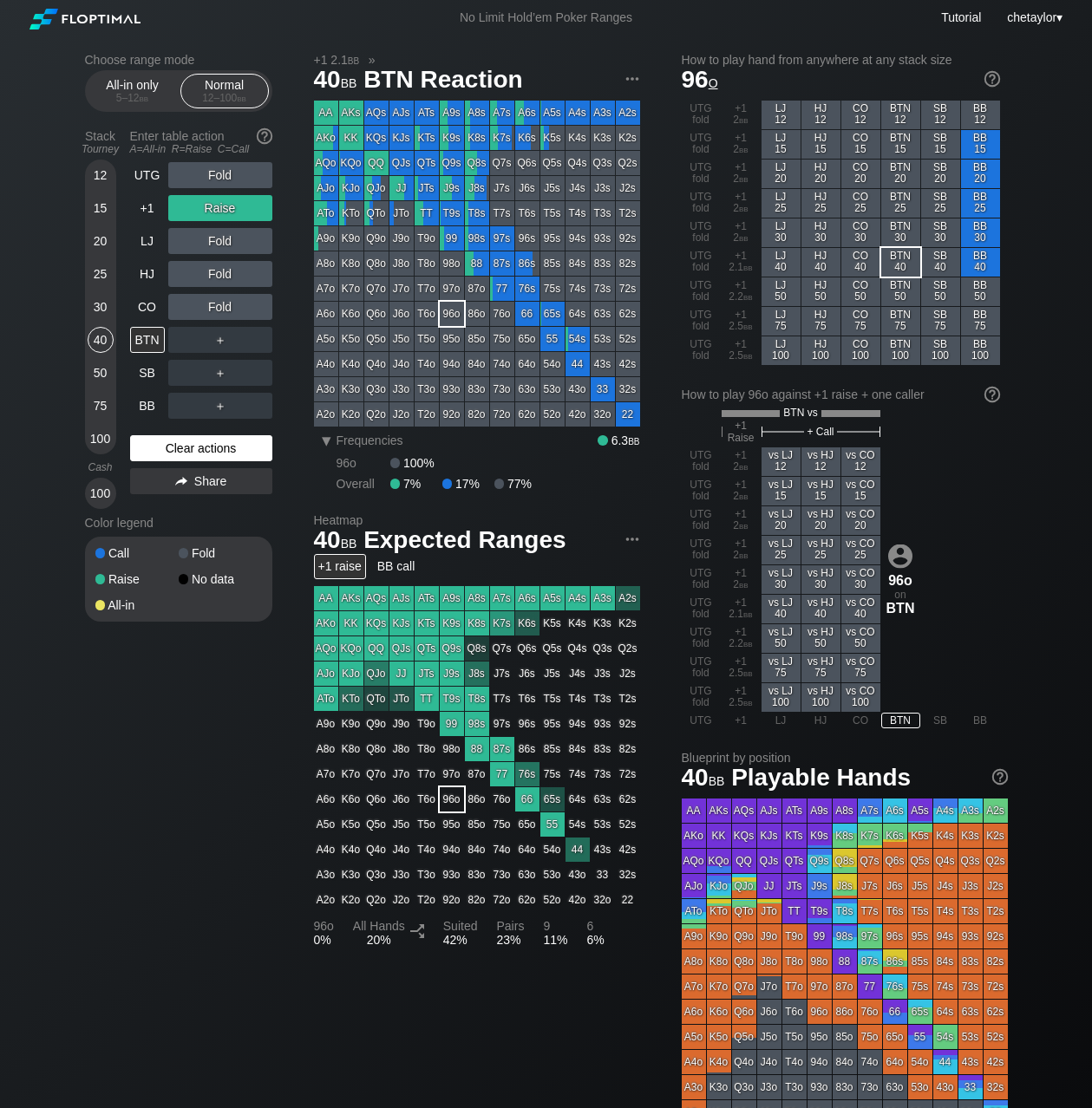
click at [182, 443] on div "Clear actions" at bounding box center [201, 448] width 142 height 26
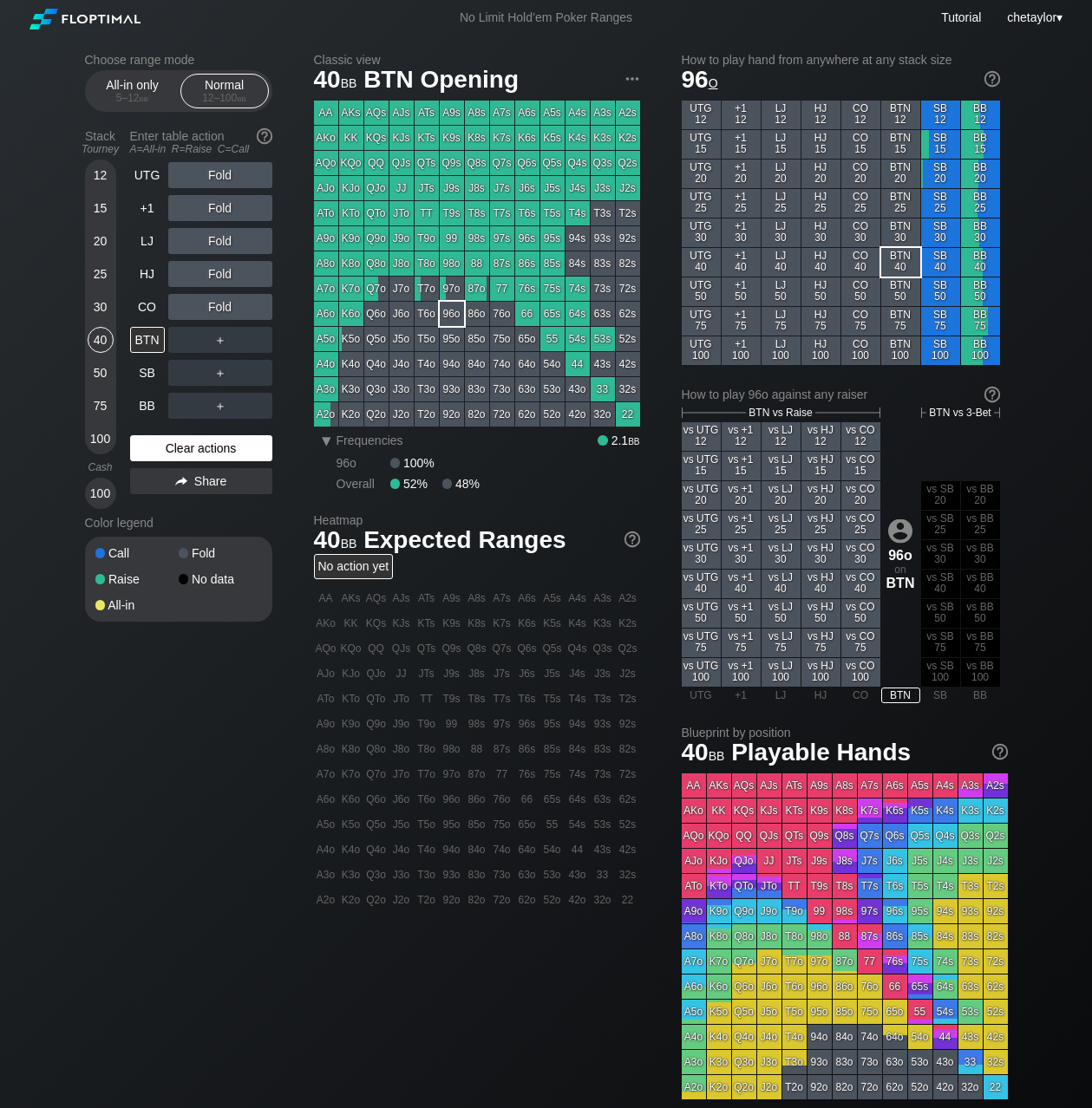
click at [182, 443] on div "Clear actions" at bounding box center [201, 448] width 142 height 26
click at [187, 448] on div "Clear actions" at bounding box center [201, 448] width 142 height 26
click at [625, 166] on div "Q2s" at bounding box center [628, 163] width 25 height 25
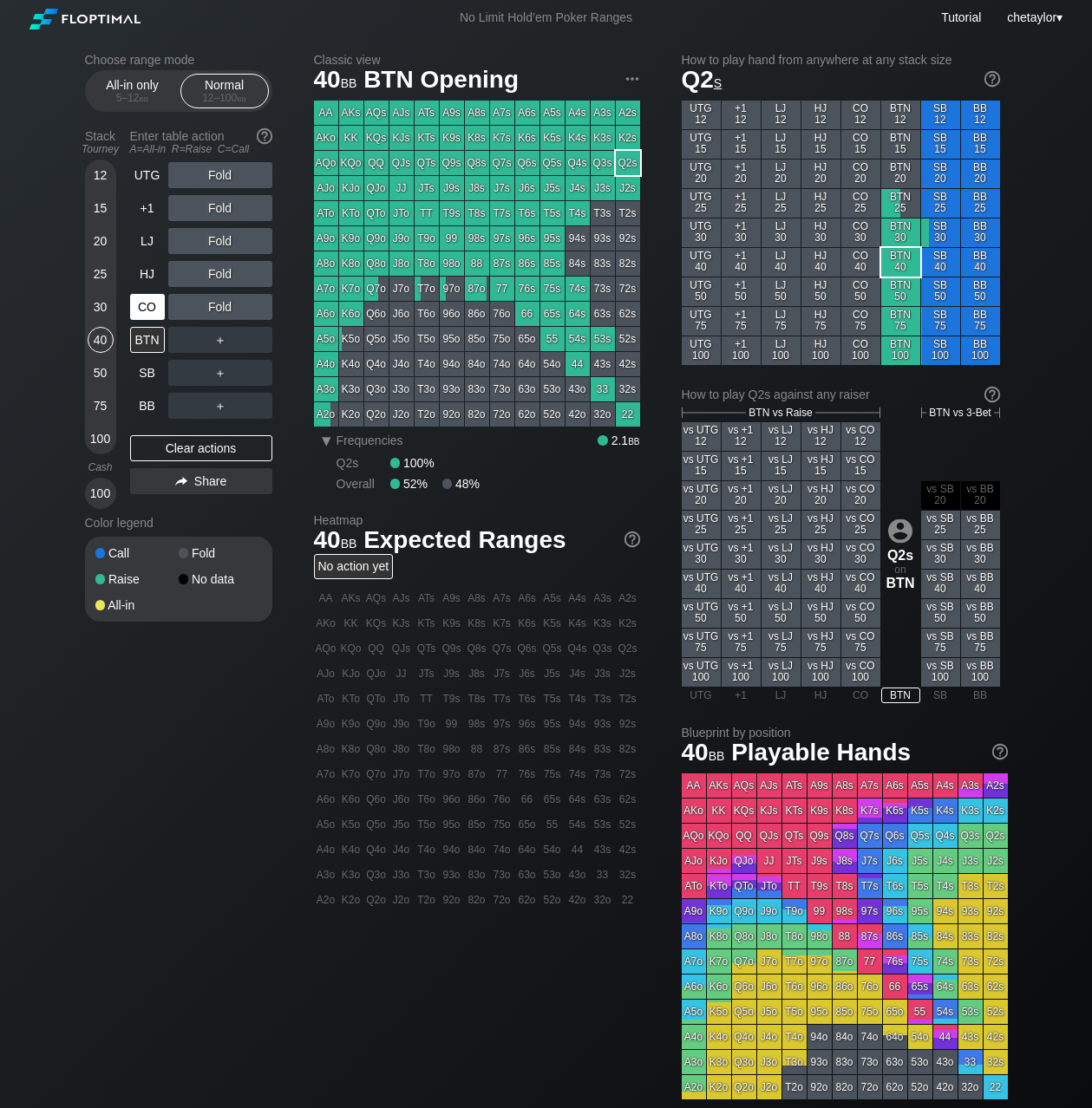
click at [146, 308] on div "CO" at bounding box center [147, 307] width 35 height 26
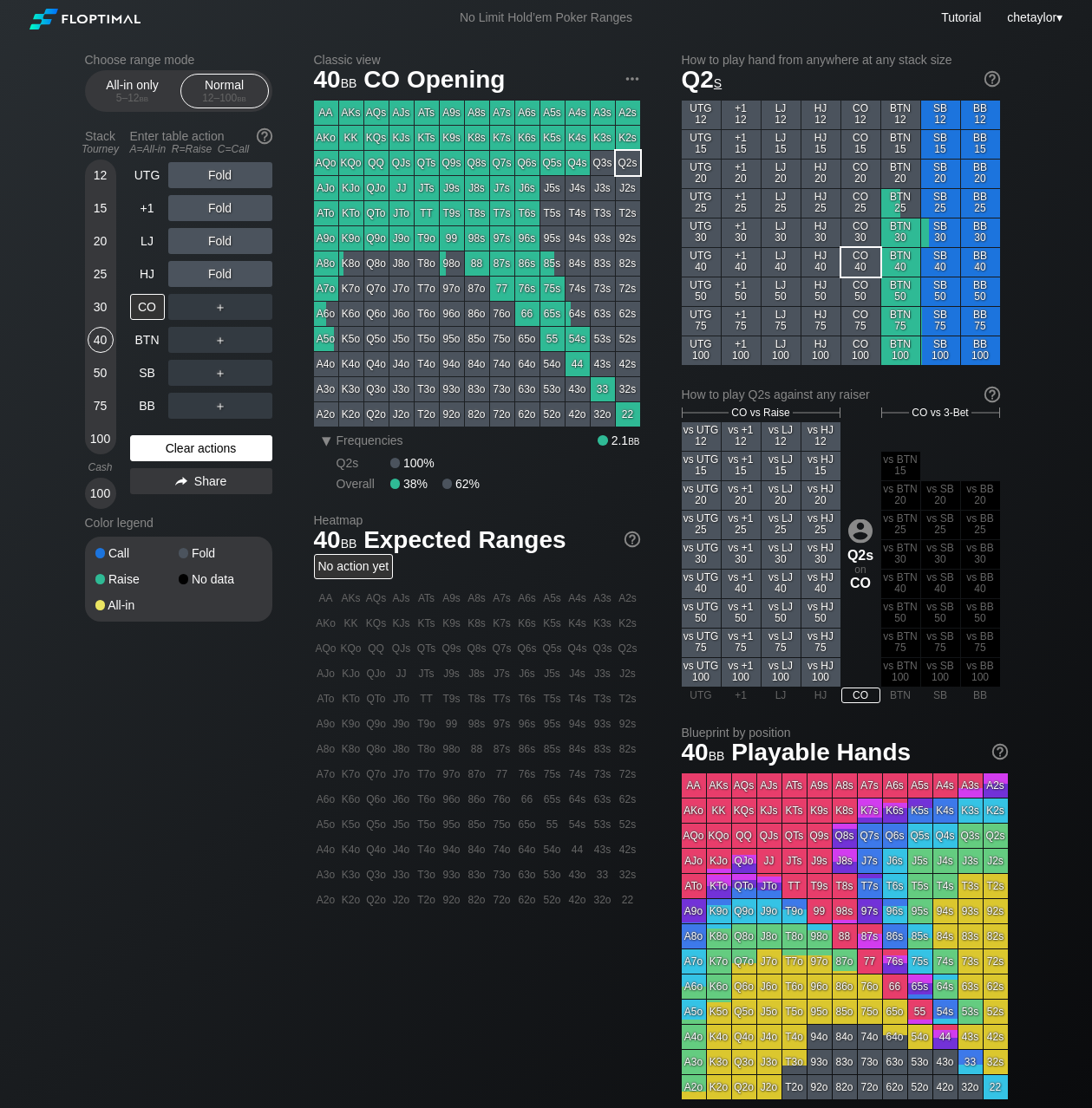
click at [187, 445] on div "Clear actions" at bounding box center [201, 448] width 142 height 26
click at [148, 270] on div "HJ" at bounding box center [147, 274] width 35 height 26
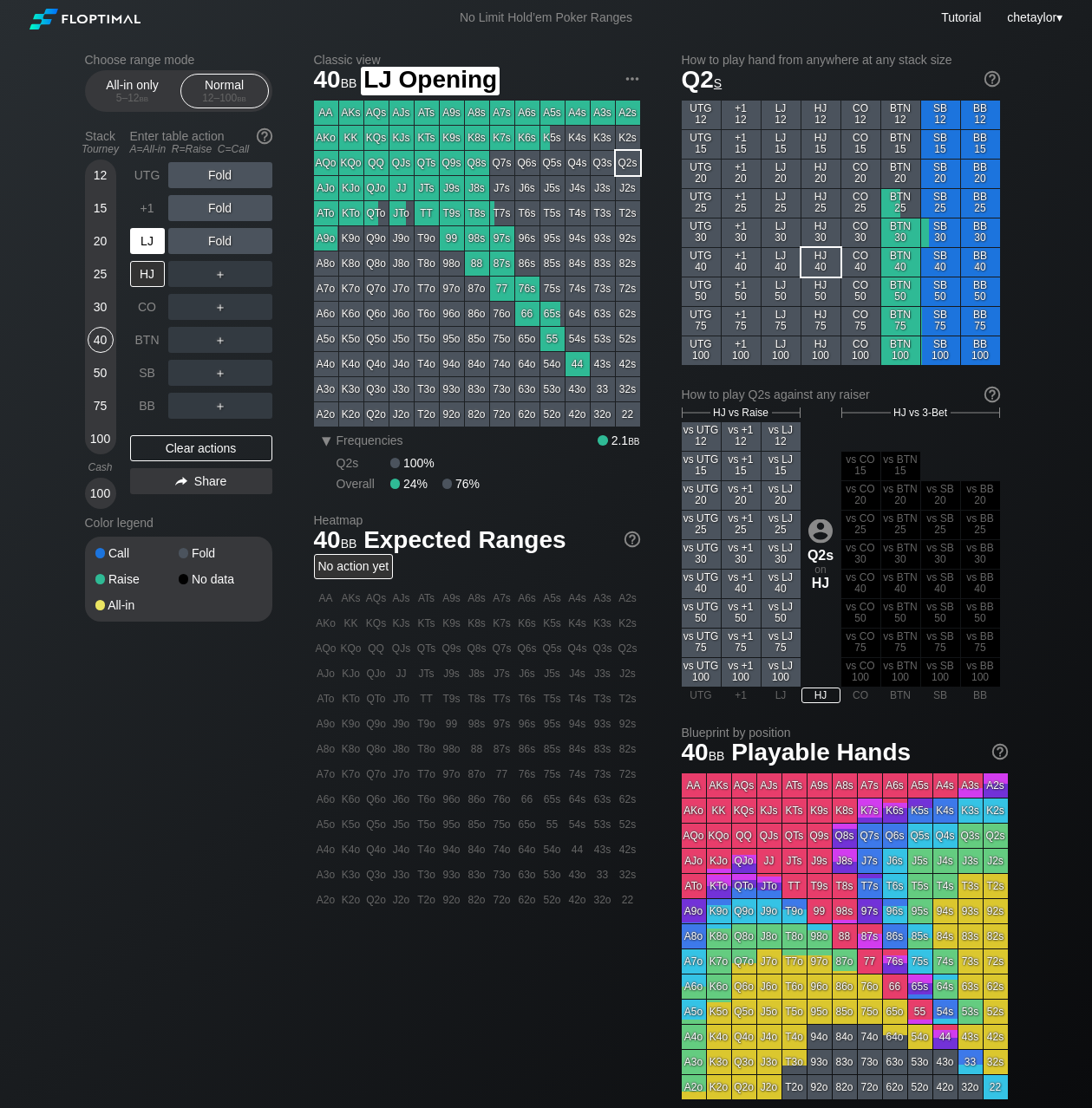
click at [151, 238] on div "LJ" at bounding box center [147, 241] width 35 height 26
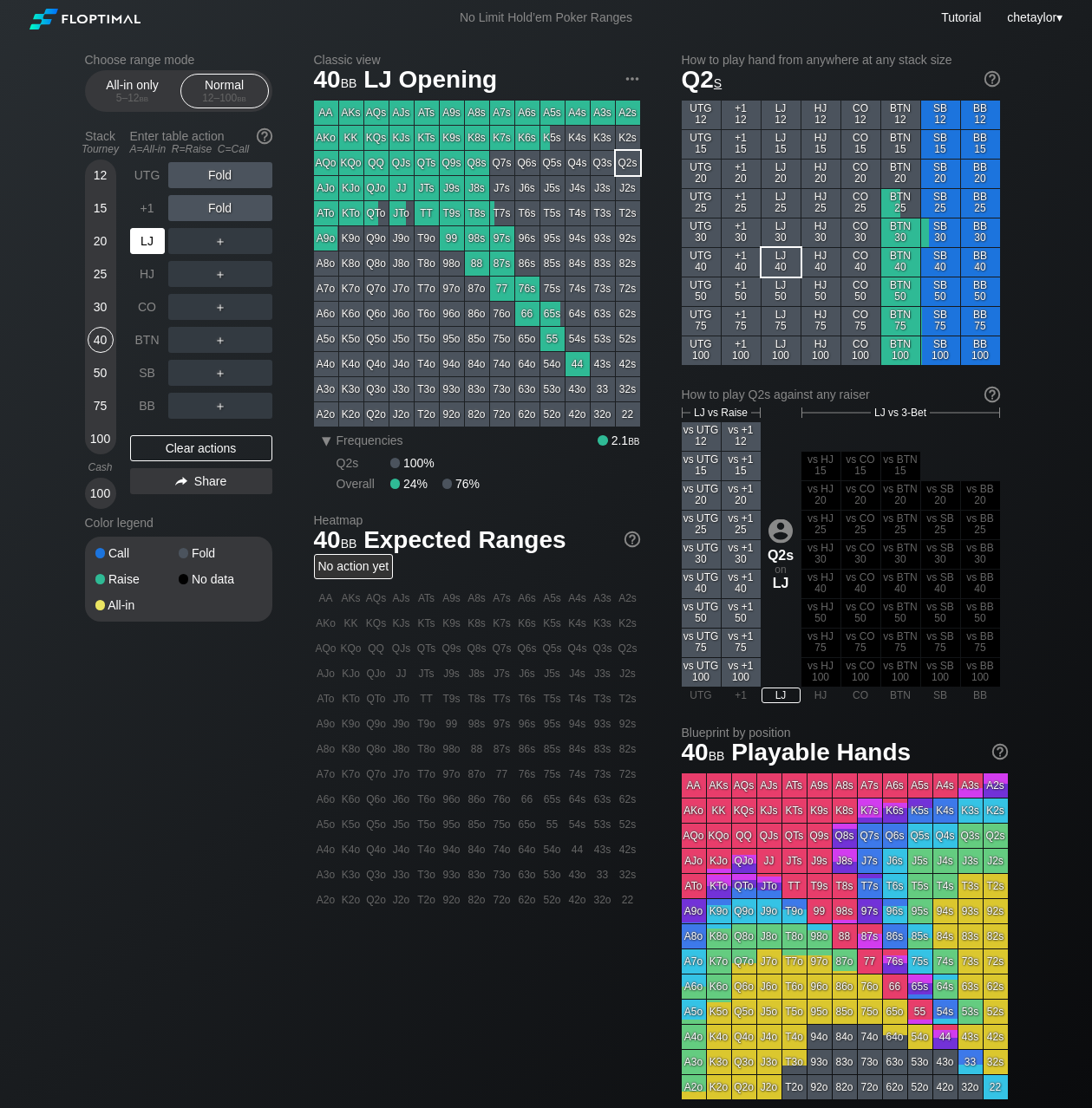
click at [151, 238] on div "LJ" at bounding box center [147, 241] width 35 height 26
click at [147, 205] on div "+1" at bounding box center [147, 208] width 35 height 26
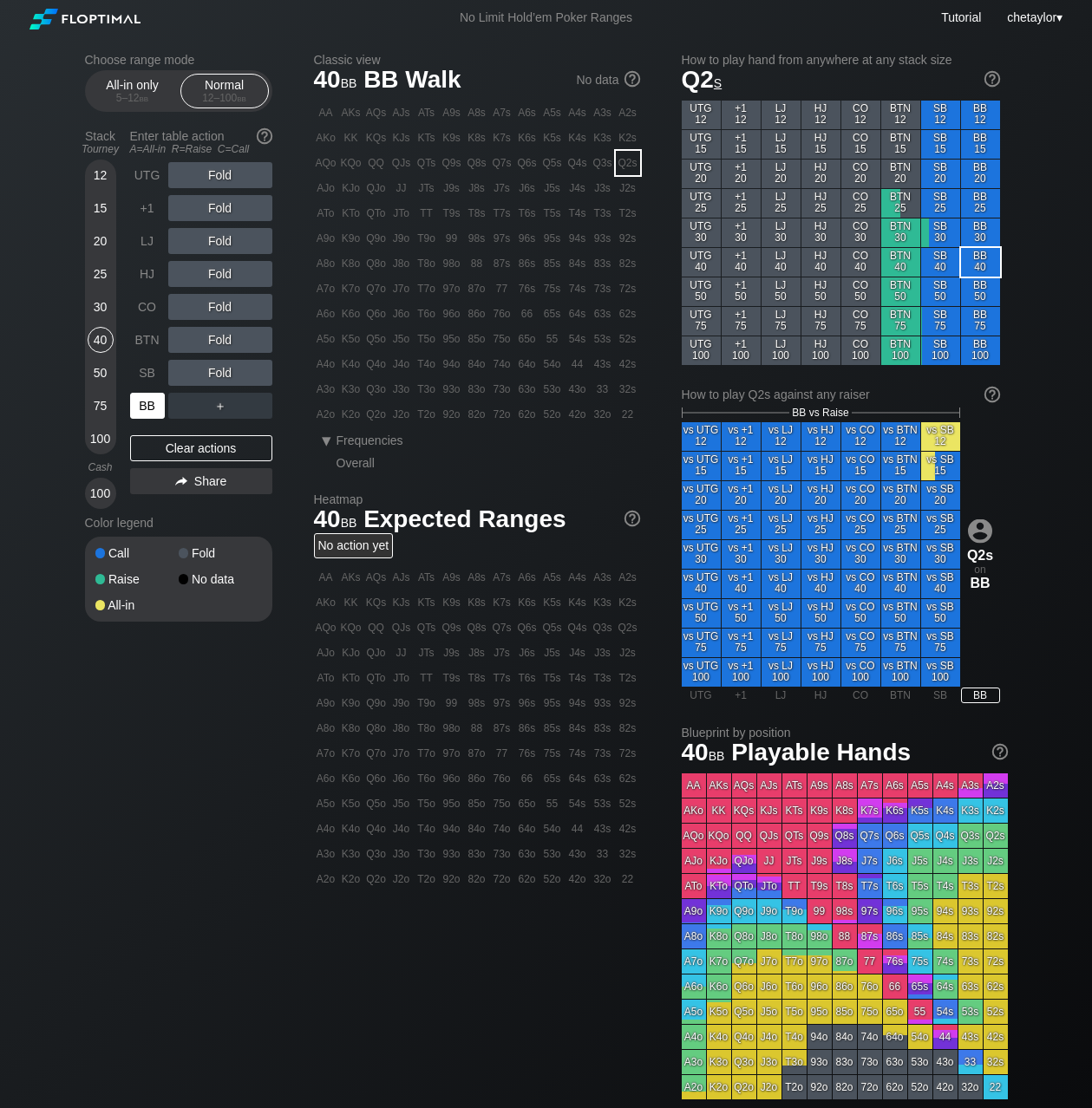
click at [157, 407] on div "BB" at bounding box center [147, 406] width 35 height 26
click at [180, 448] on div "Clear actions" at bounding box center [201, 448] width 142 height 26
click at [479, 394] on div "83o" at bounding box center [477, 389] width 25 height 25
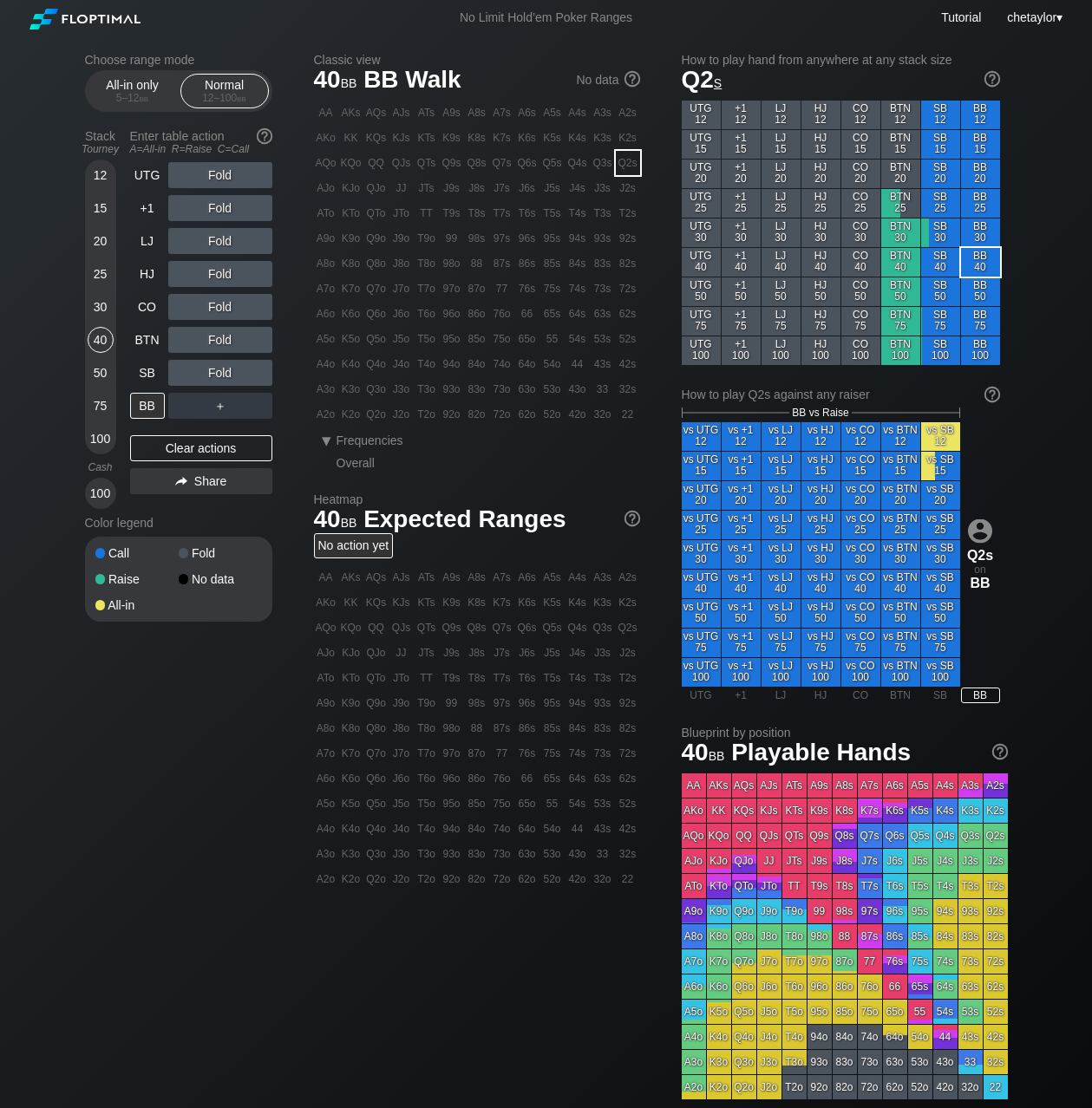
click at [479, 394] on div "83o" at bounding box center [477, 389] width 25 height 25
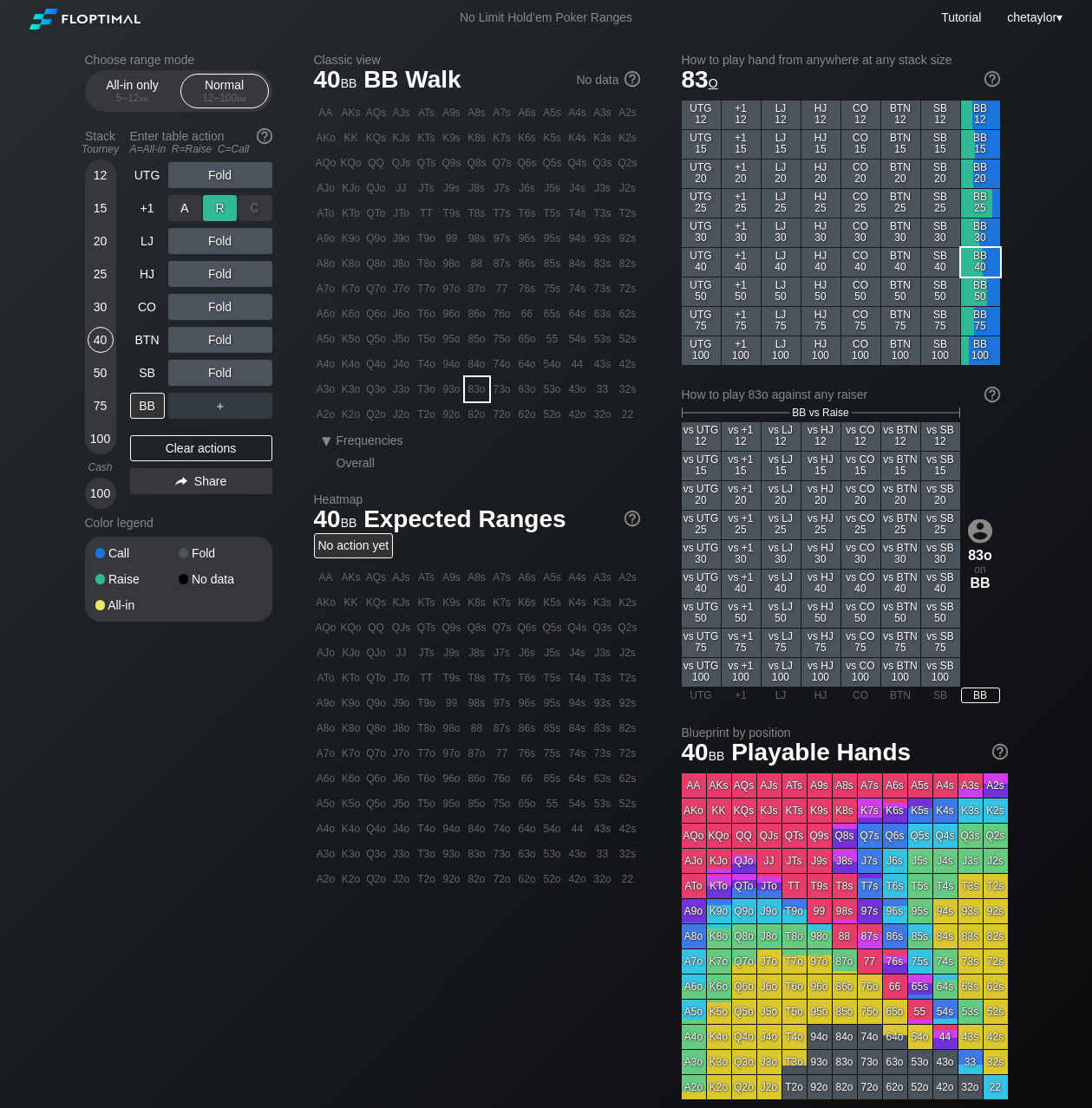
click at [234, 206] on div "R ✕" at bounding box center [219, 208] width 34 height 26
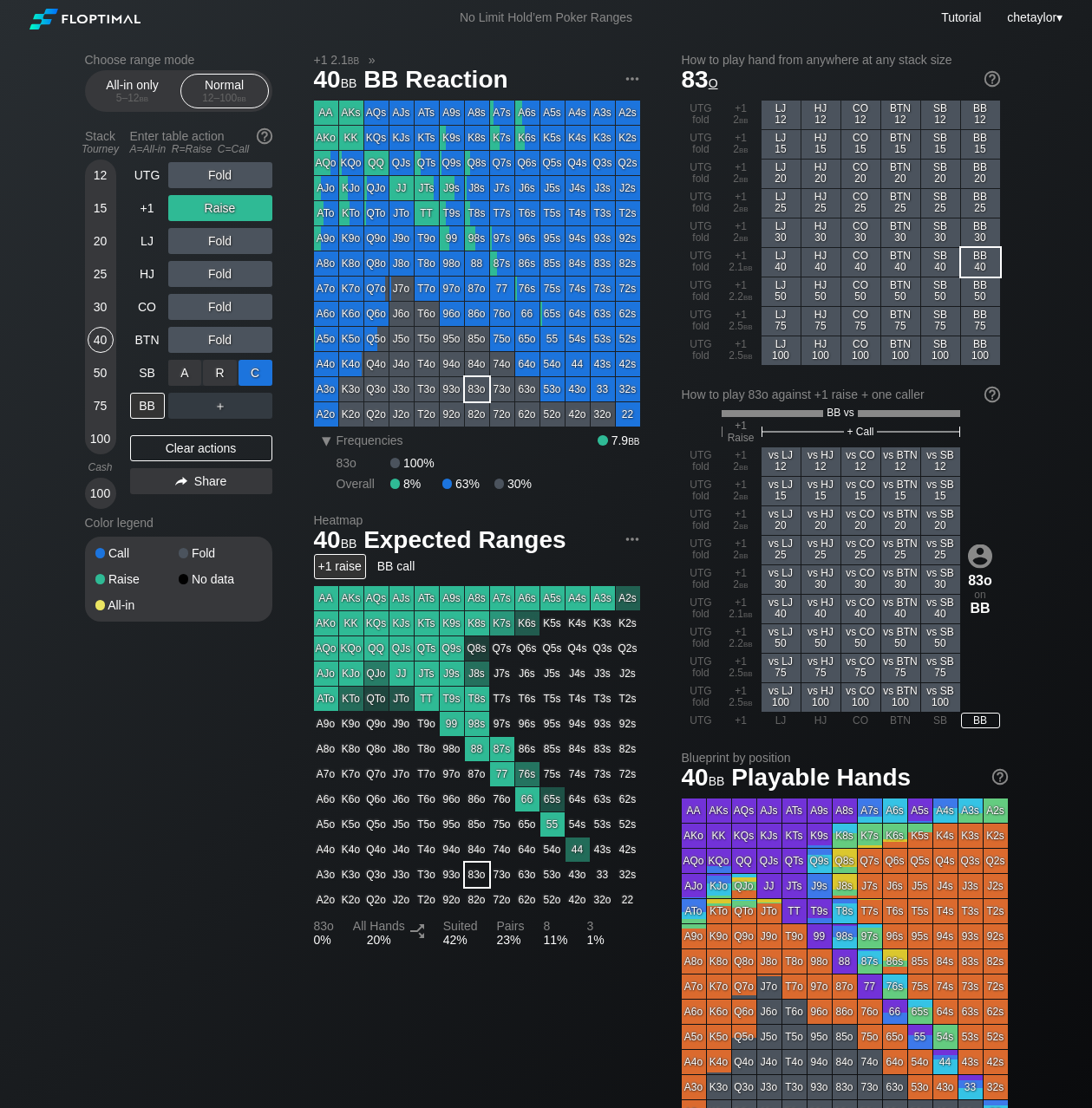
click at [249, 376] on div "C ✕" at bounding box center [255, 373] width 34 height 26
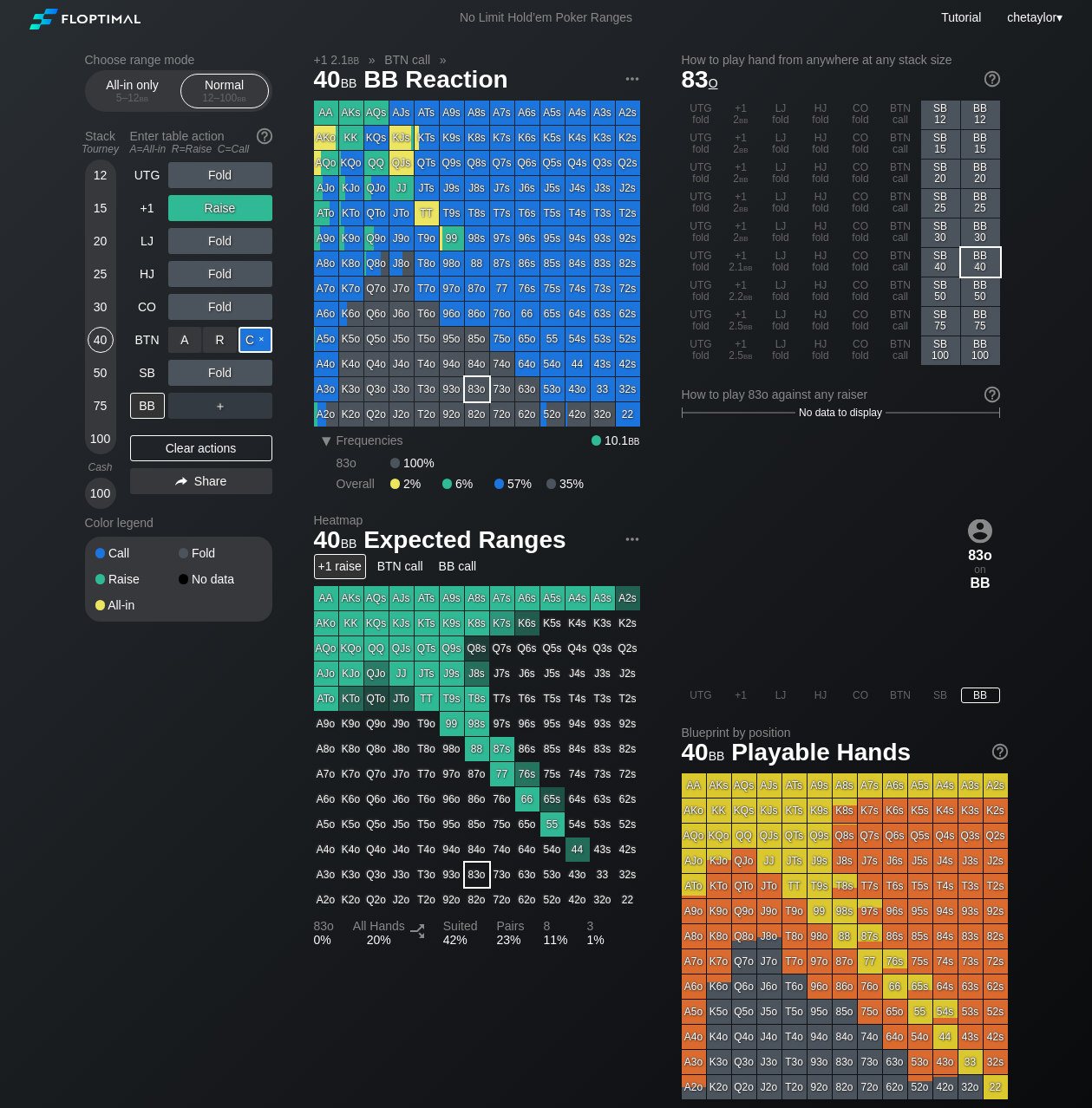
click at [258, 336] on div "C ✕" at bounding box center [255, 339] width 34 height 26
click at [257, 369] on div "C ✕" at bounding box center [255, 373] width 34 height 26
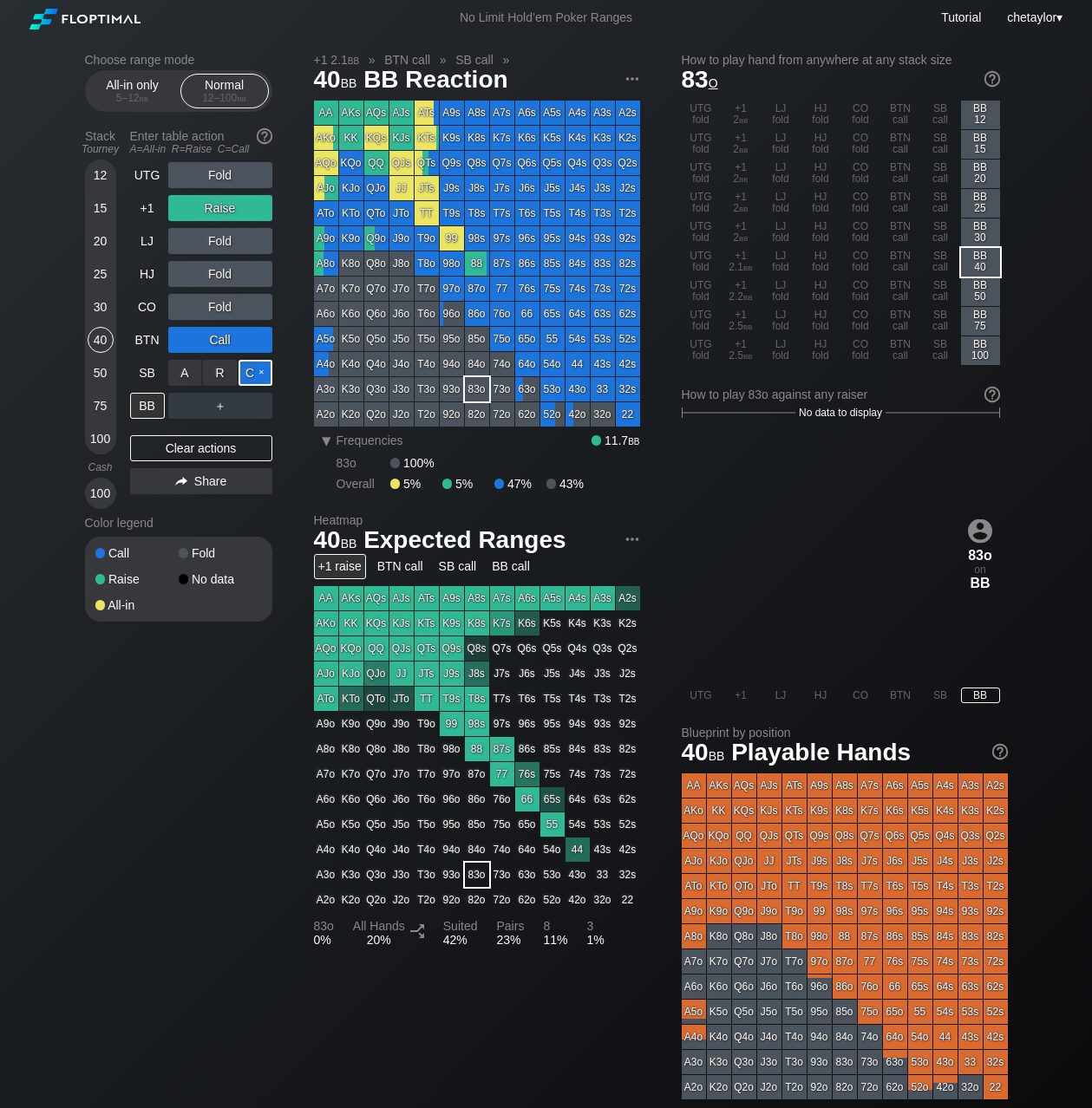
click at [258, 373] on div "C ✕" at bounding box center [255, 373] width 34 height 26
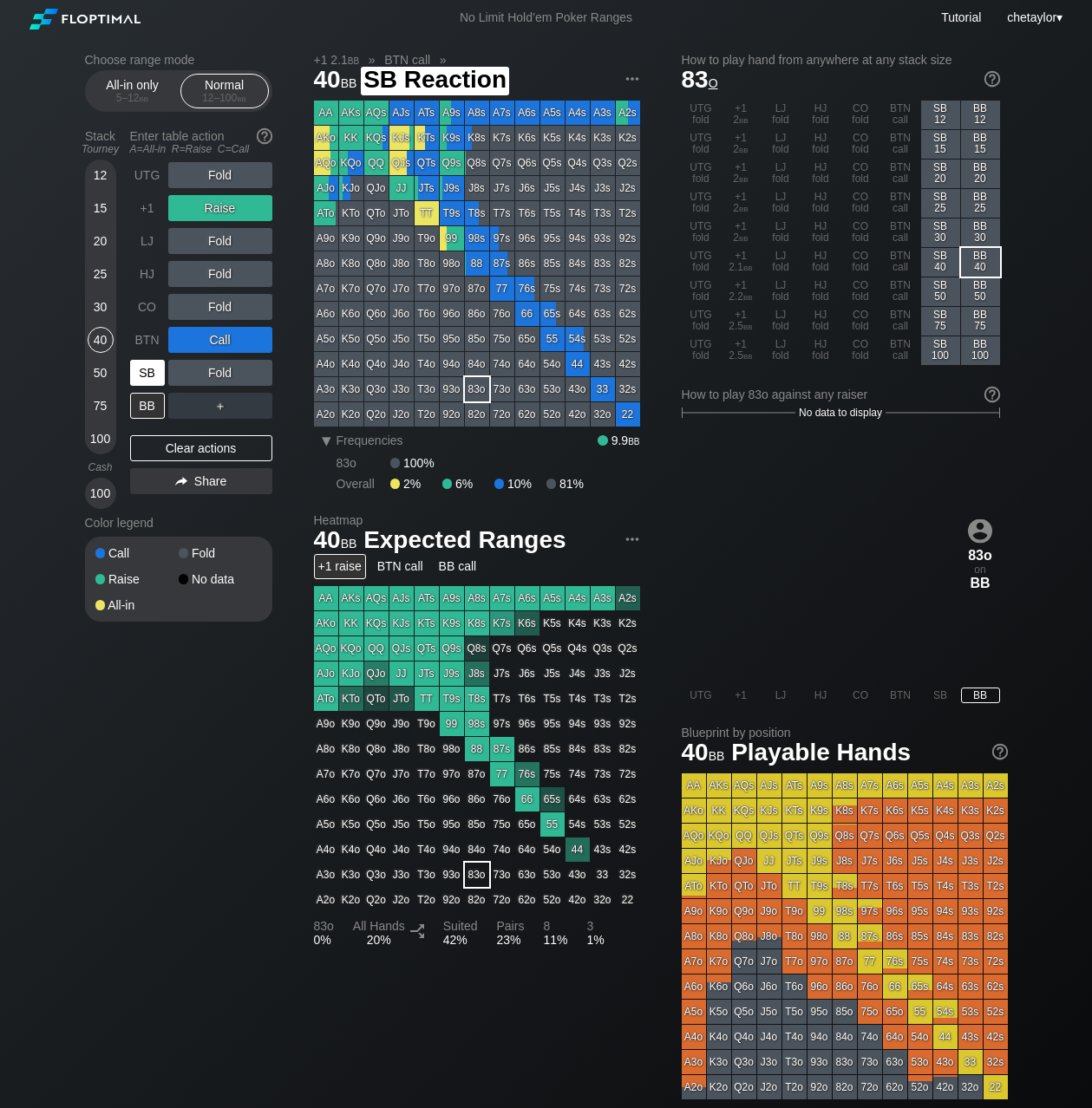
click at [150, 374] on div "SB" at bounding box center [147, 373] width 35 height 26
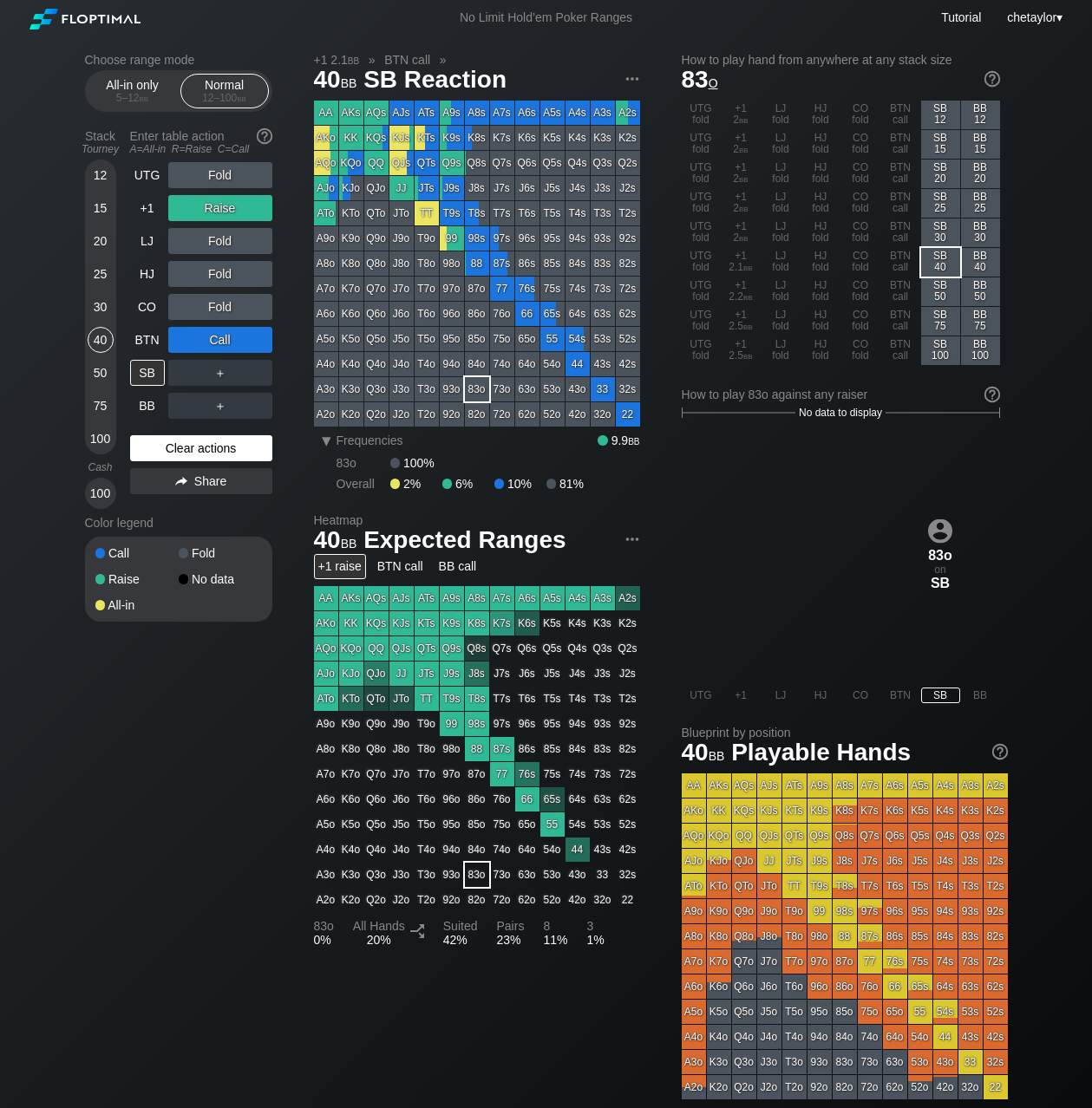
click at [160, 448] on div "Clear actions" at bounding box center [201, 448] width 142 height 26
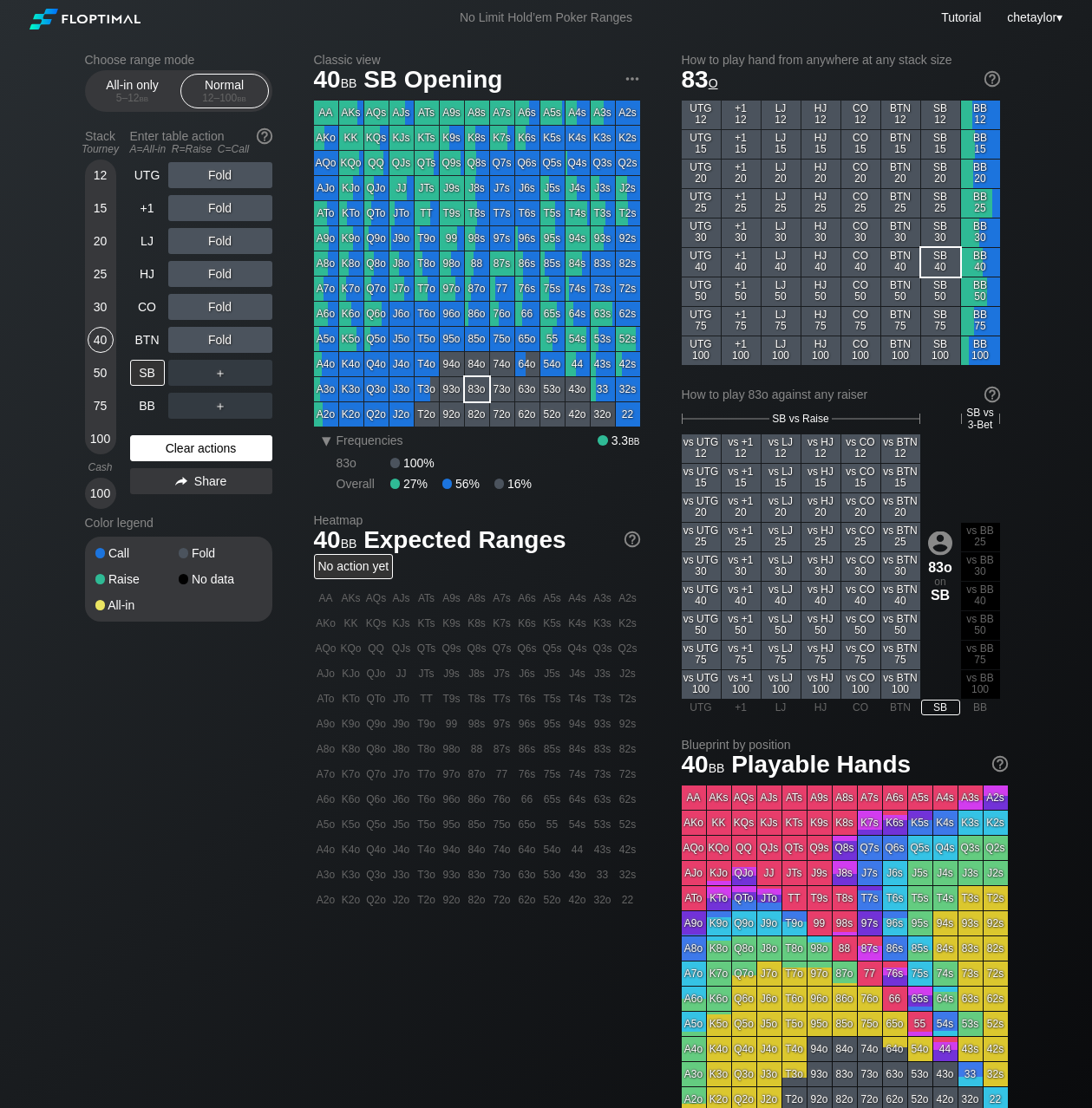
click at [170, 446] on div "Clear actions" at bounding box center [201, 448] width 142 height 26
click at [602, 364] on div "43s" at bounding box center [602, 364] width 25 height 25
click at [601, 363] on div "43s" at bounding box center [602, 364] width 25 height 25
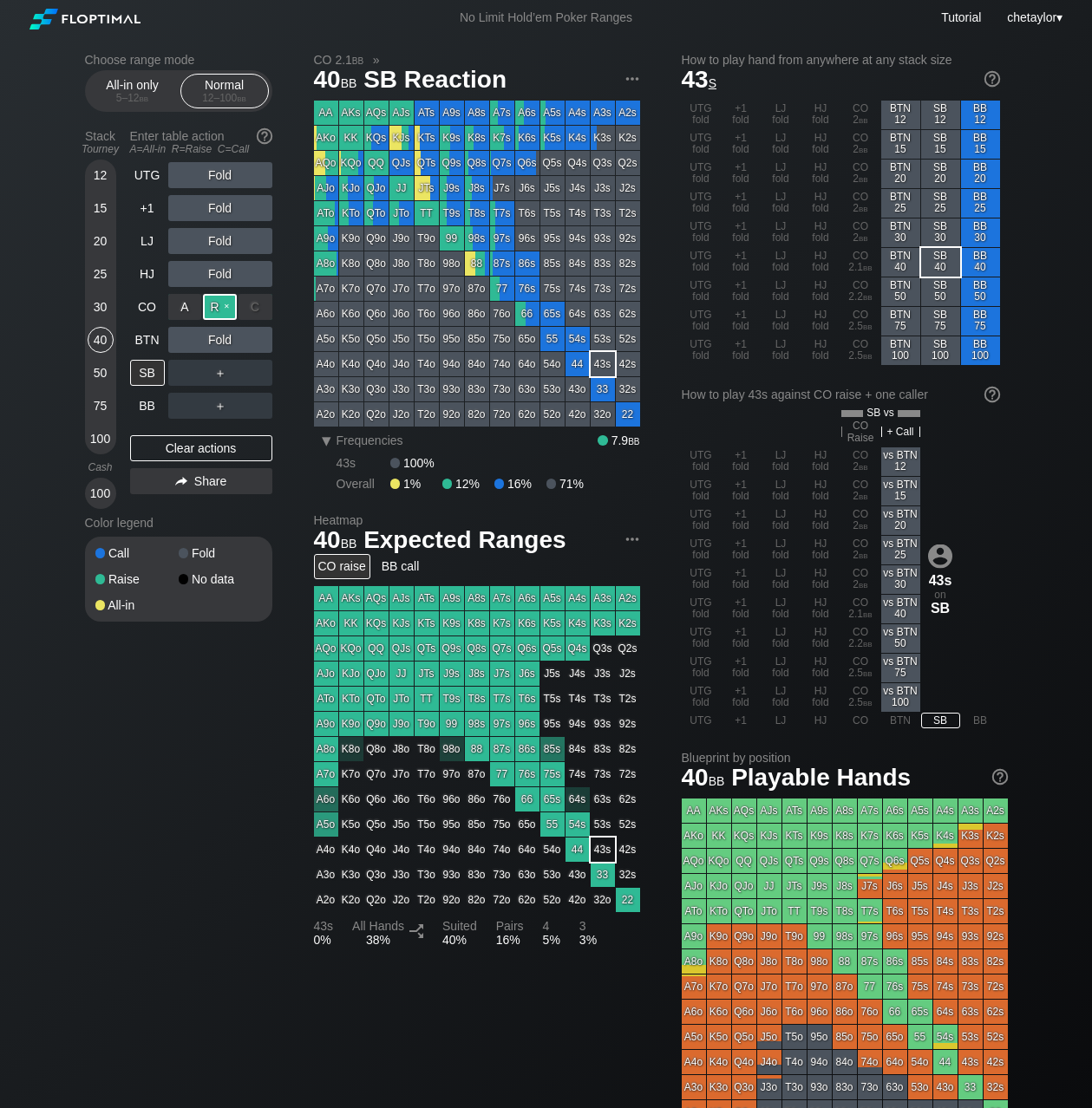
click at [222, 307] on div "R ✕" at bounding box center [219, 307] width 34 height 26
click at [157, 341] on div "BTN" at bounding box center [147, 339] width 35 height 26
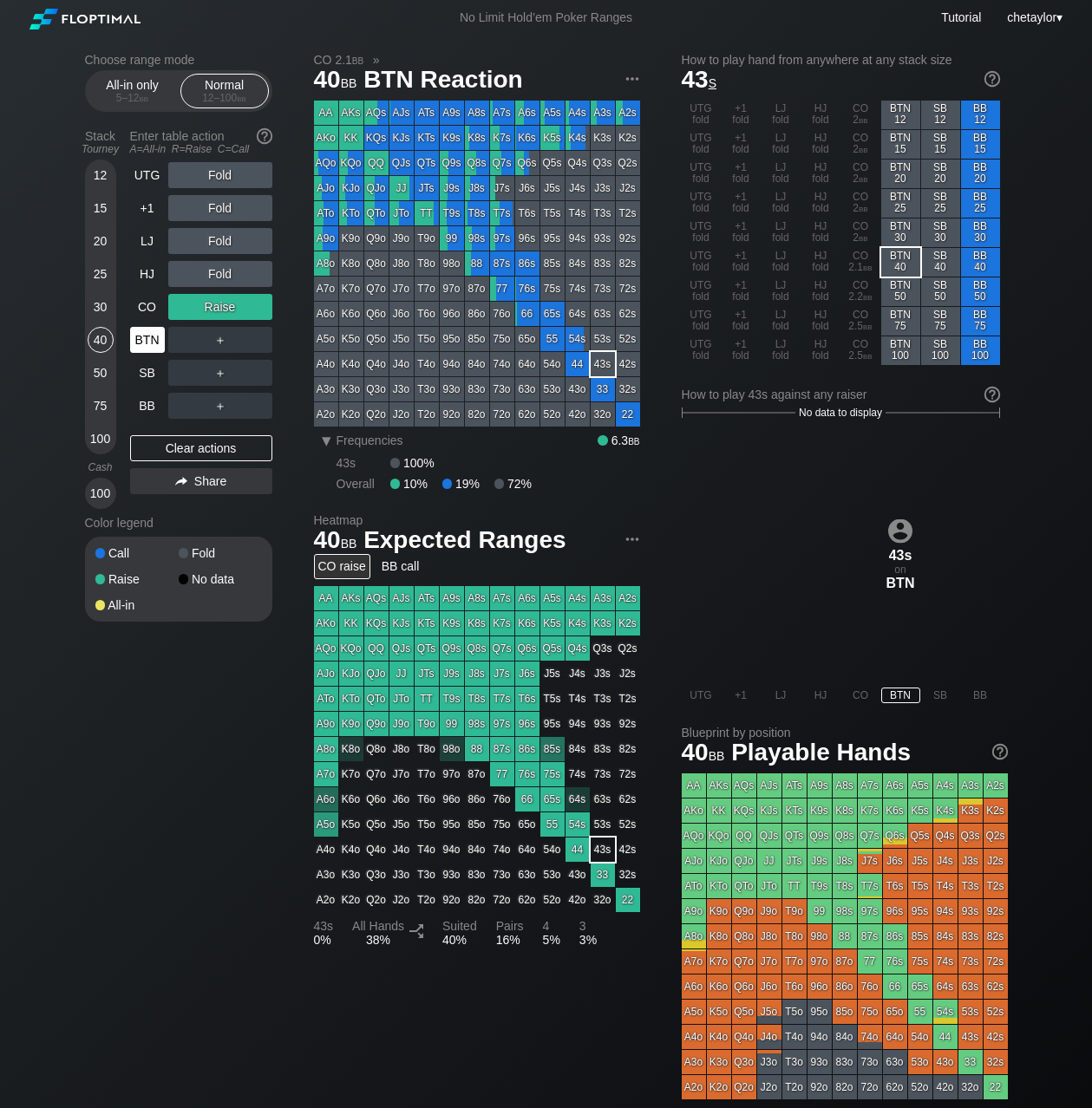
click at [157, 341] on div "BTN" at bounding box center [147, 339] width 35 height 26
click at [192, 448] on div "Clear actions" at bounding box center [201, 448] width 142 height 26
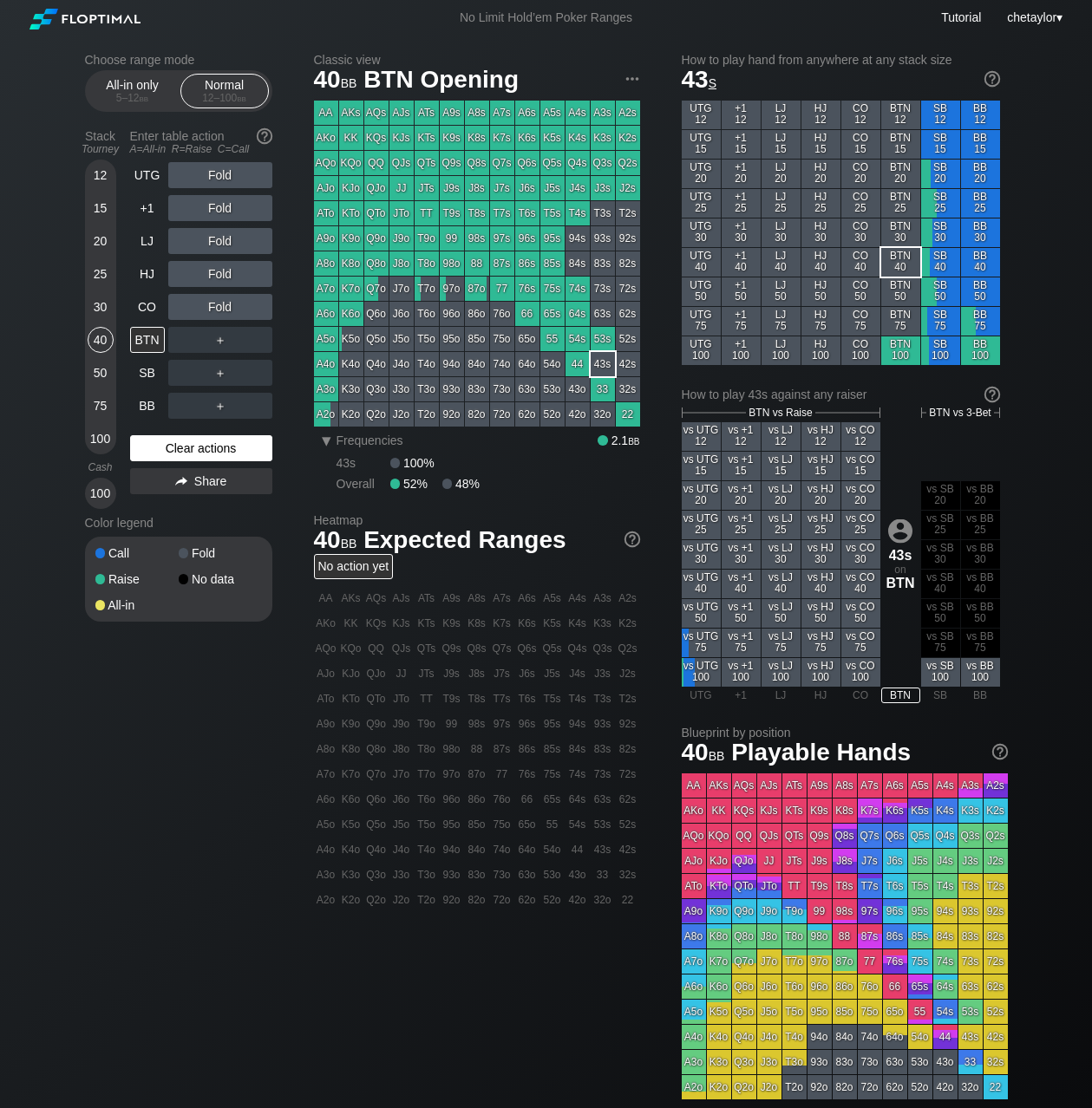
click at [192, 448] on div "Clear actions" at bounding box center [201, 448] width 142 height 26
click at [147, 309] on div "CO" at bounding box center [147, 307] width 35 height 26
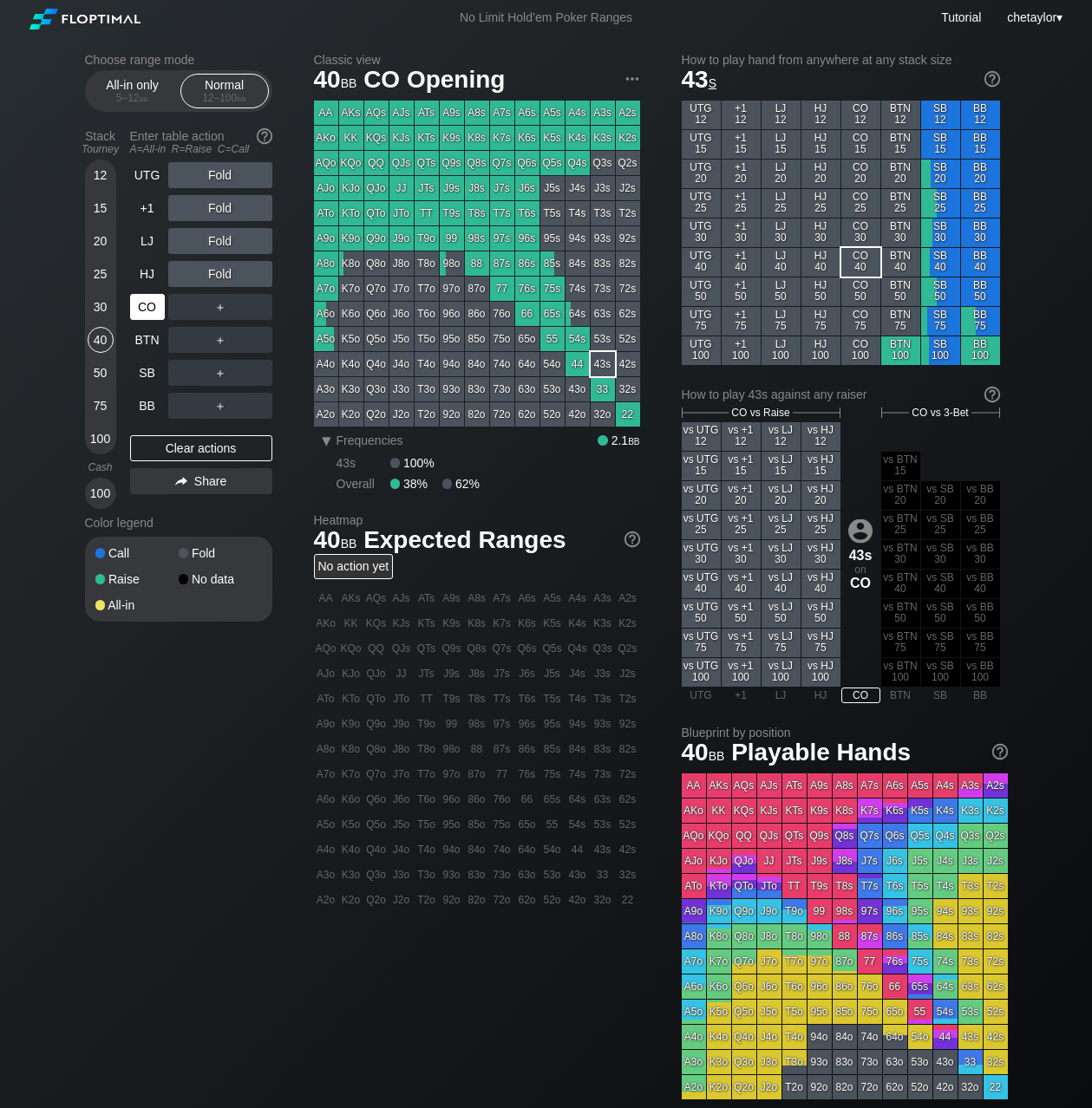
click at [147, 309] on div "CO" at bounding box center [147, 307] width 35 height 26
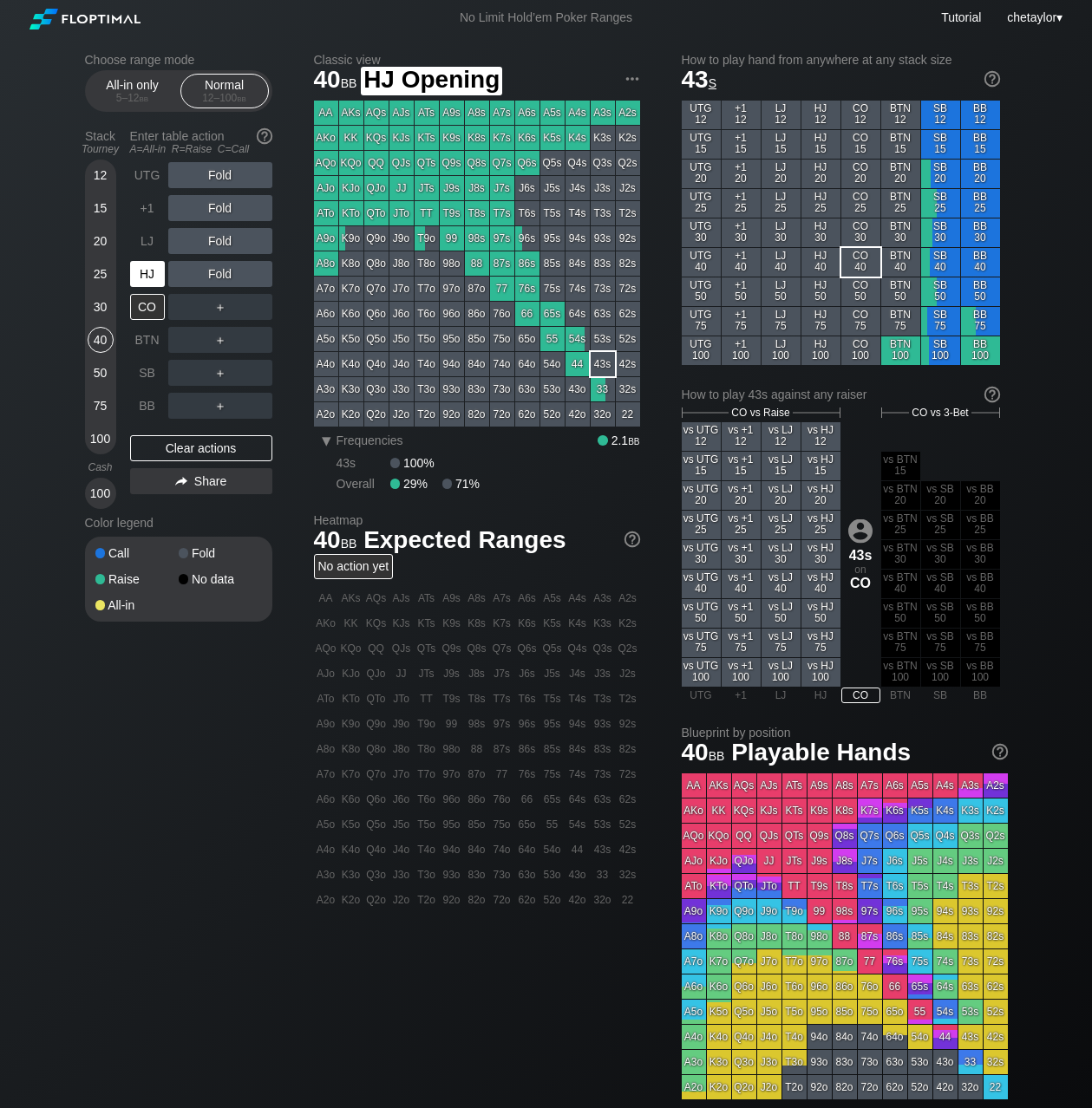
click at [154, 276] on div "HJ" at bounding box center [147, 274] width 35 height 26
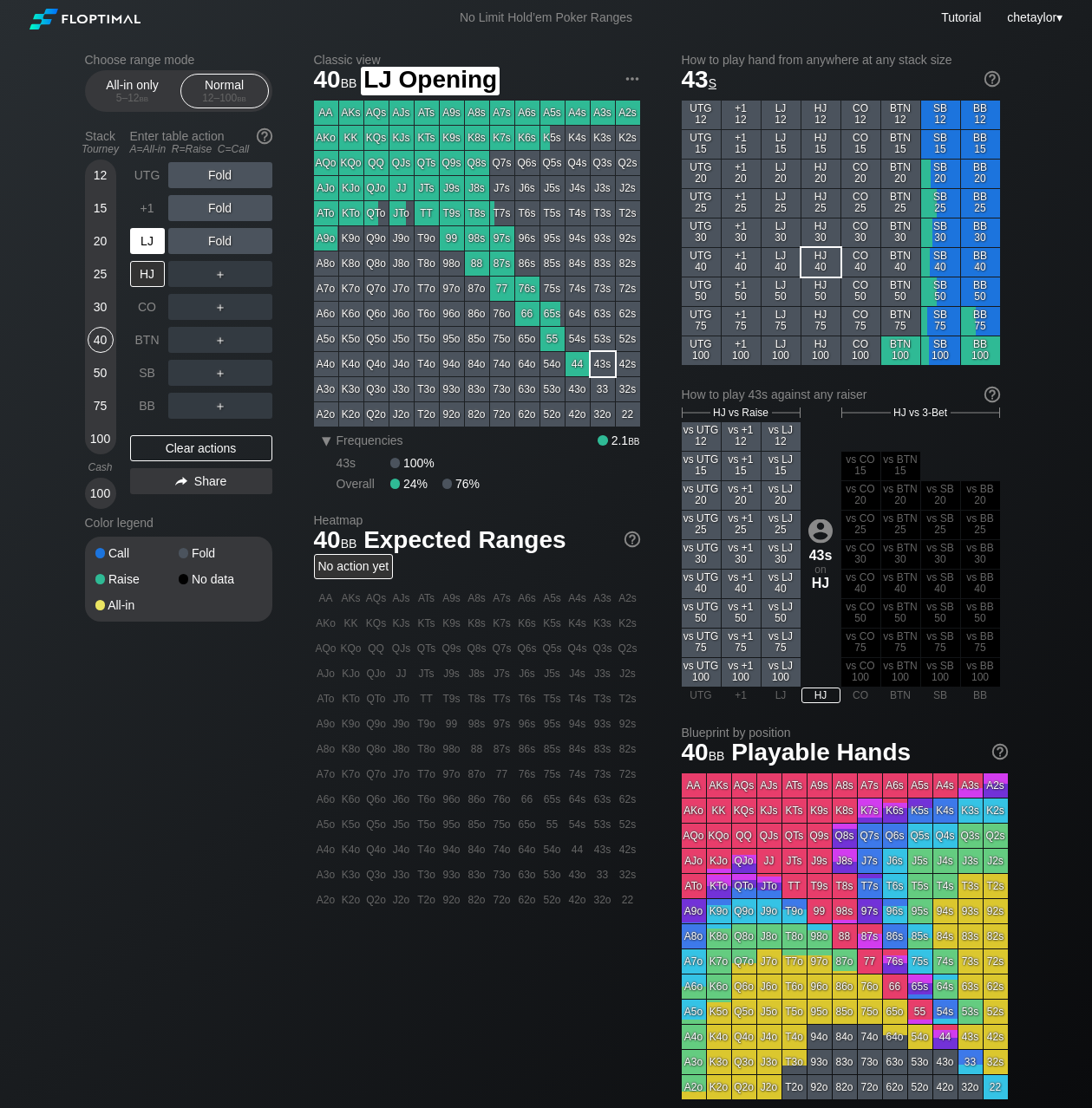
click at [156, 240] on div "LJ" at bounding box center [147, 241] width 35 height 26
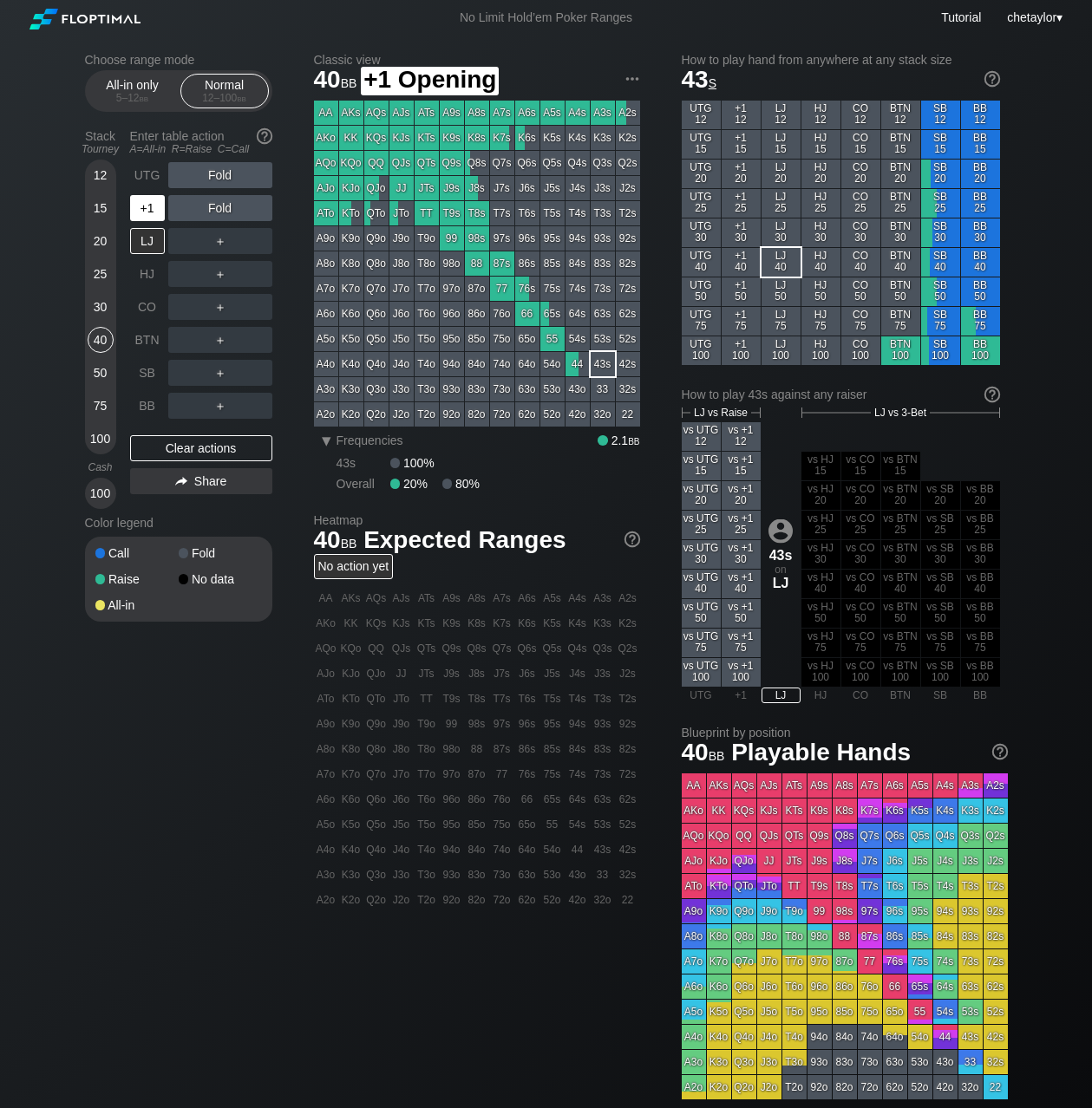
click at [156, 199] on div "+1" at bounding box center [147, 208] width 35 height 26
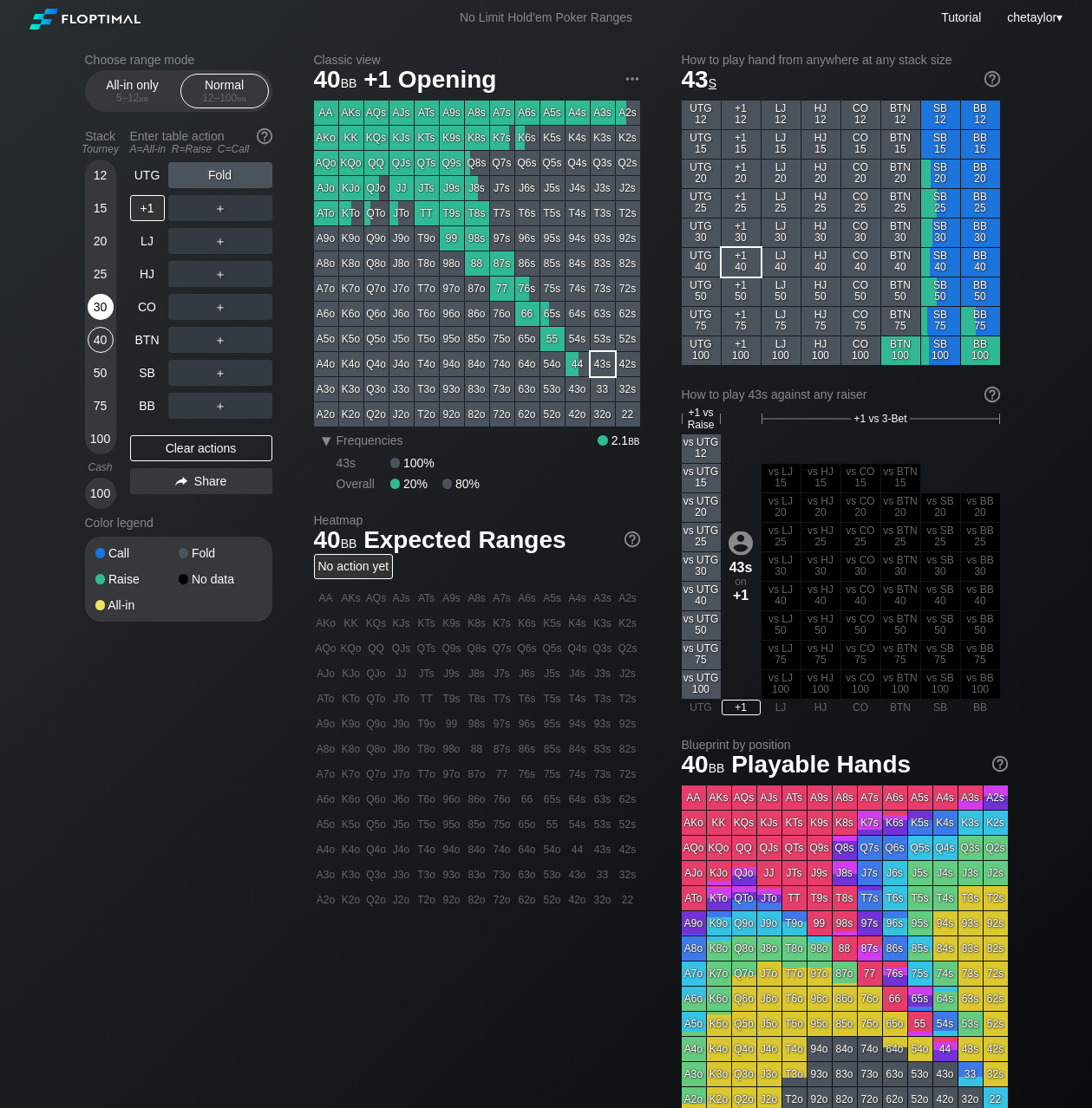
click at [101, 310] on div "30" at bounding box center [100, 307] width 26 height 26
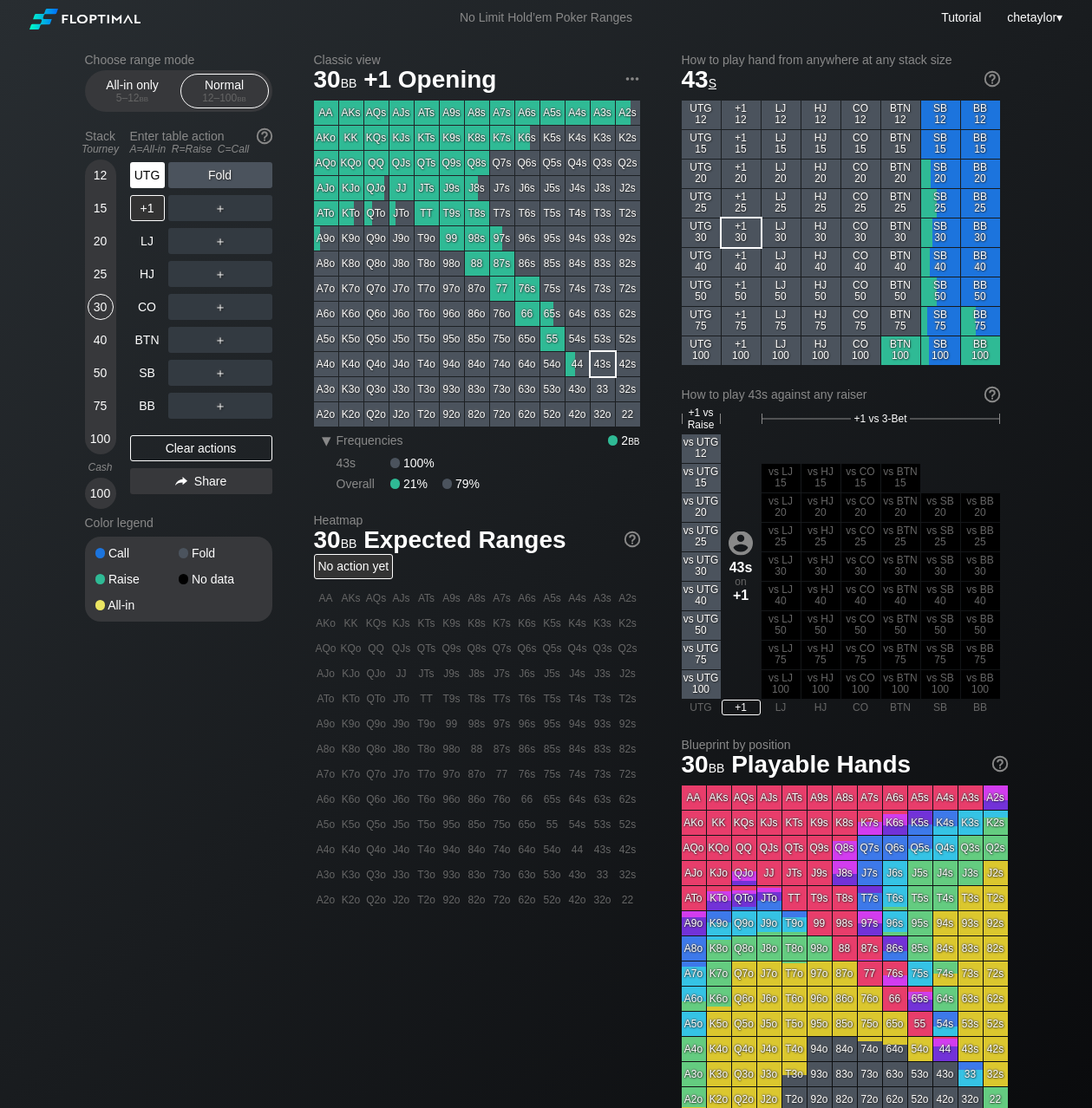
click at [147, 170] on div "UTG" at bounding box center [147, 175] width 35 height 26
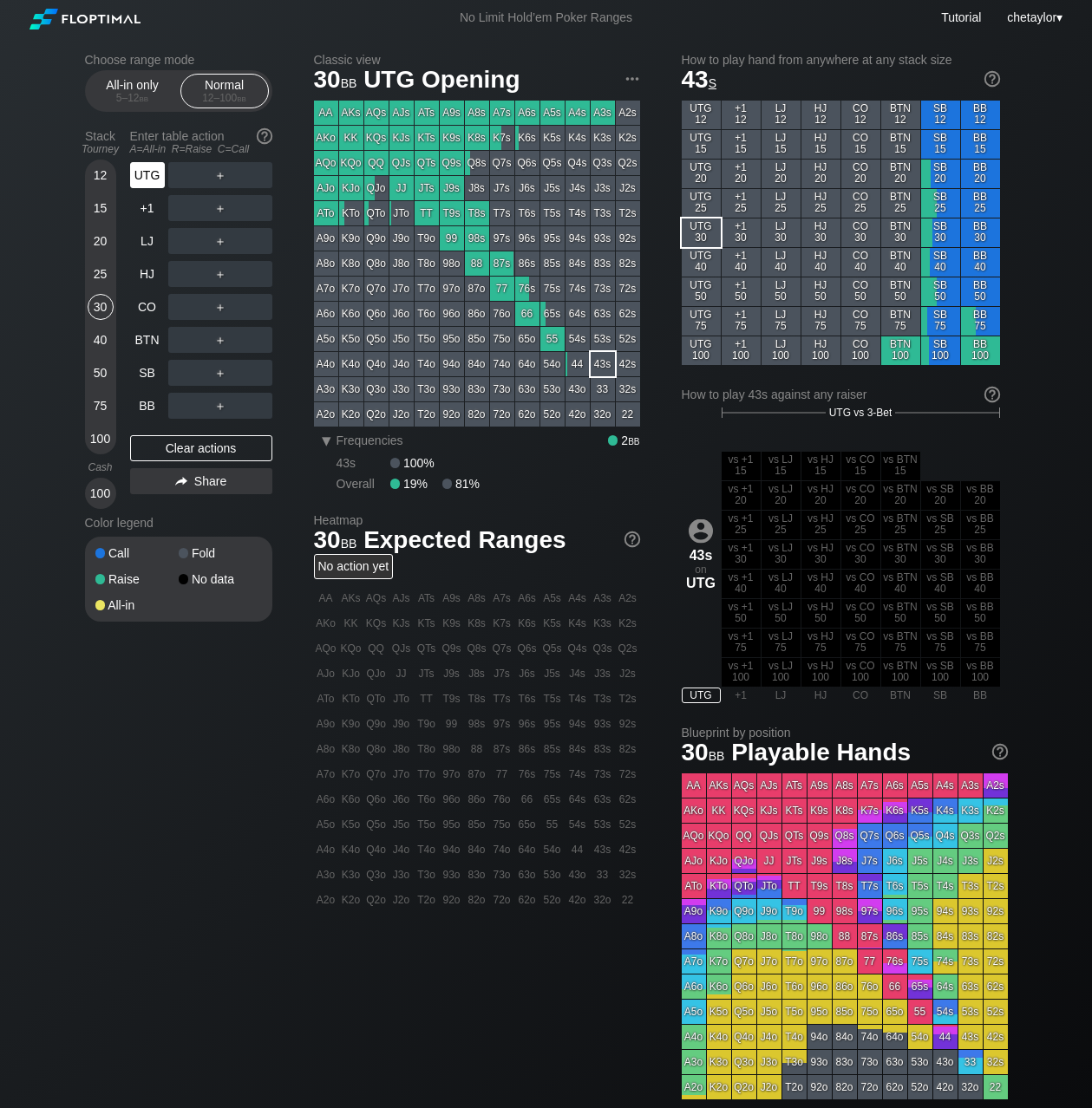
click at [147, 170] on div "UTG" at bounding box center [147, 175] width 35 height 26
click at [143, 399] on div "BB" at bounding box center [147, 406] width 35 height 26
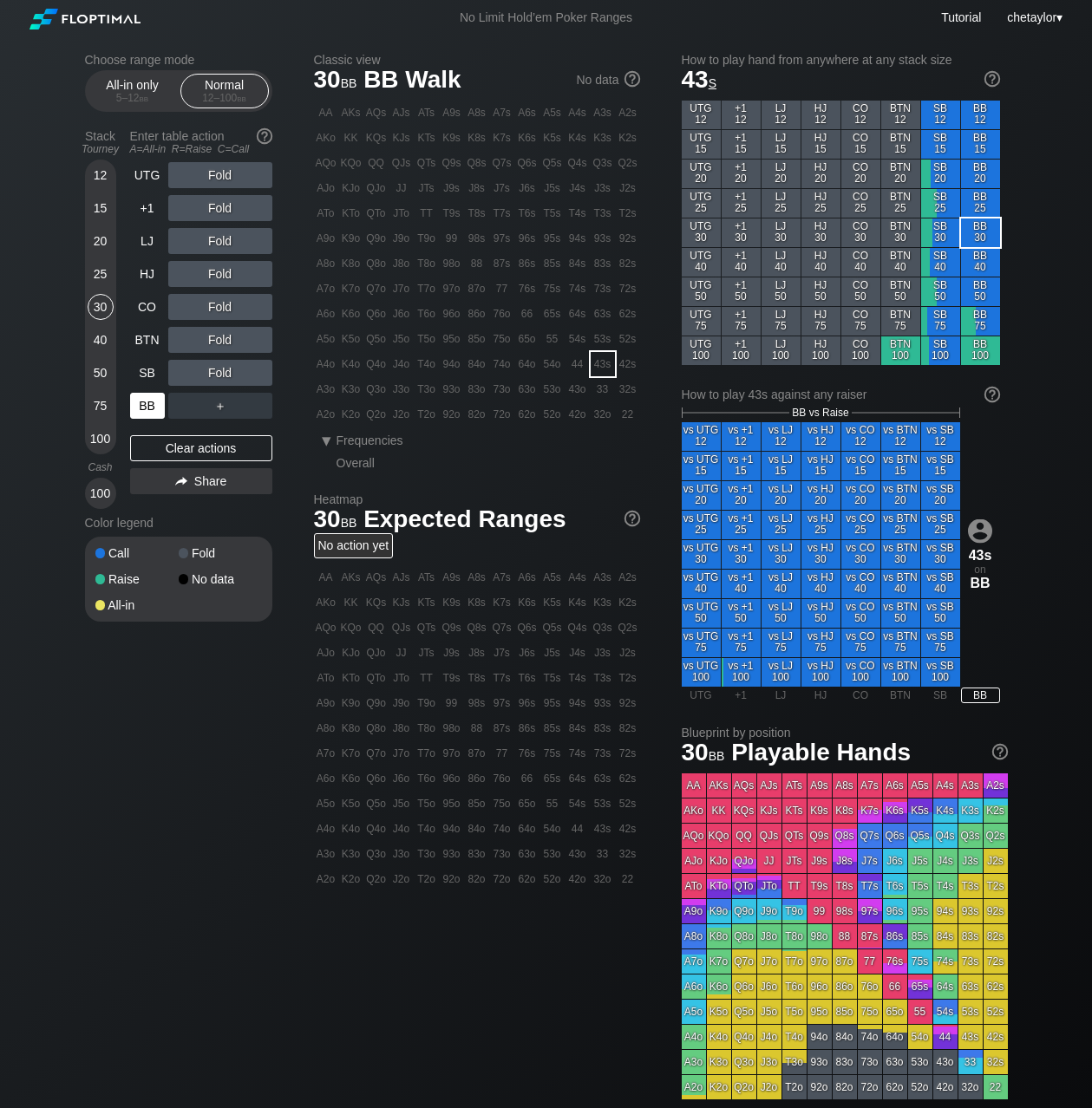
click at [143, 399] on div "BB" at bounding box center [147, 406] width 35 height 26
click at [167, 448] on div "Clear actions" at bounding box center [201, 448] width 142 height 26
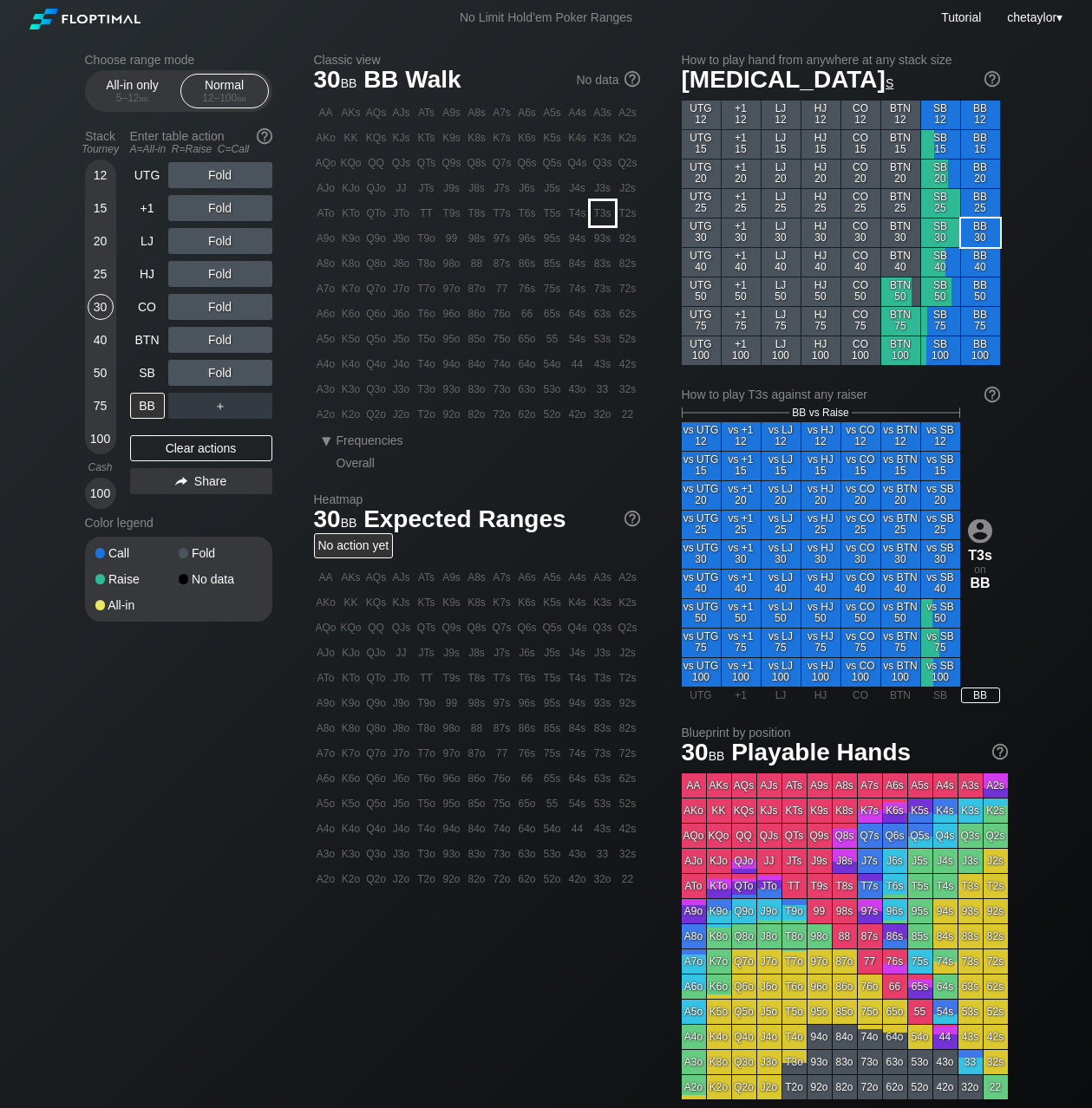
click at [601, 217] on div "T3s" at bounding box center [602, 213] width 25 height 25
click at [223, 240] on div "R ✕" at bounding box center [219, 241] width 34 height 26
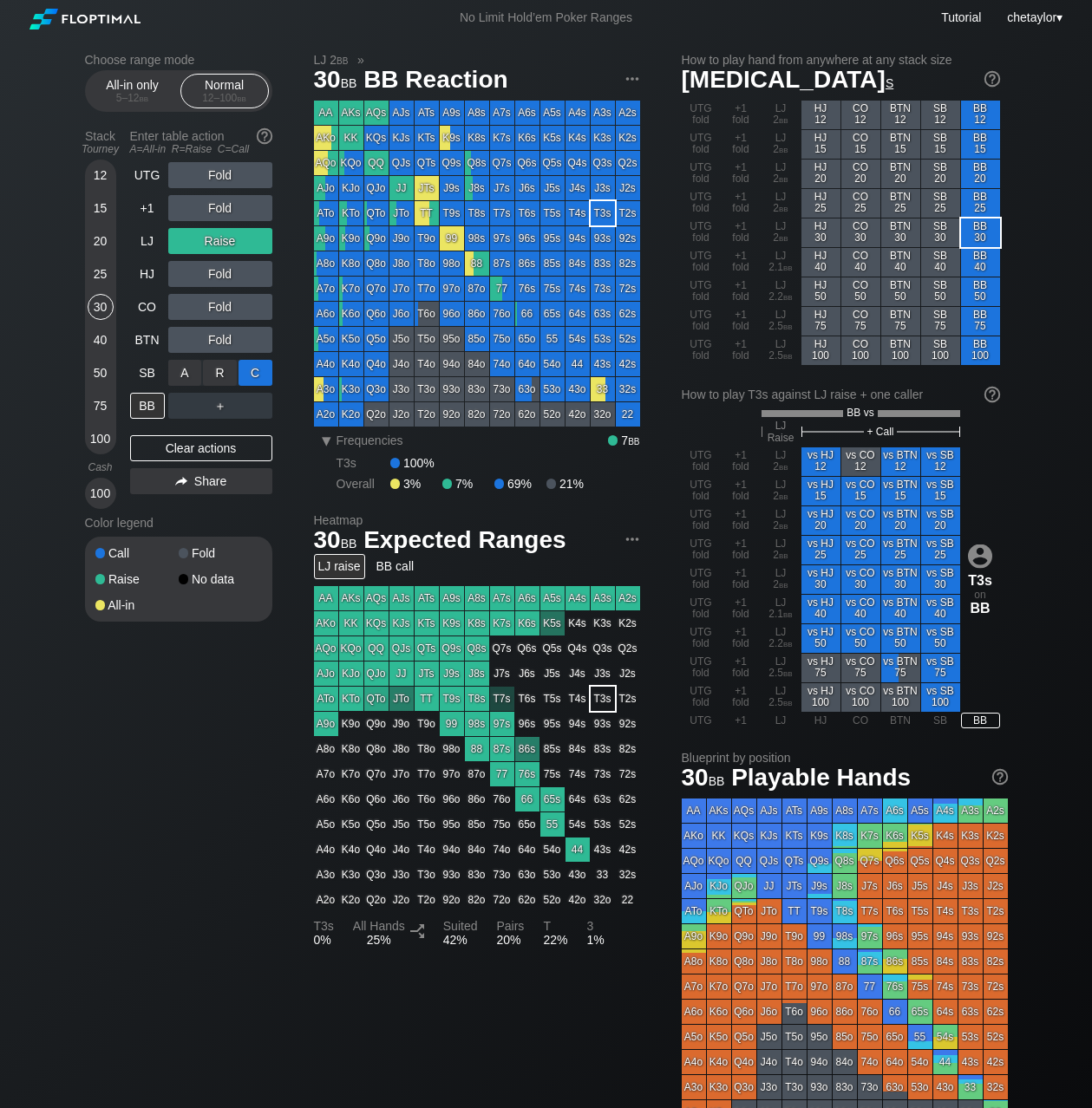
click at [254, 371] on div "C ✕" at bounding box center [255, 373] width 34 height 26
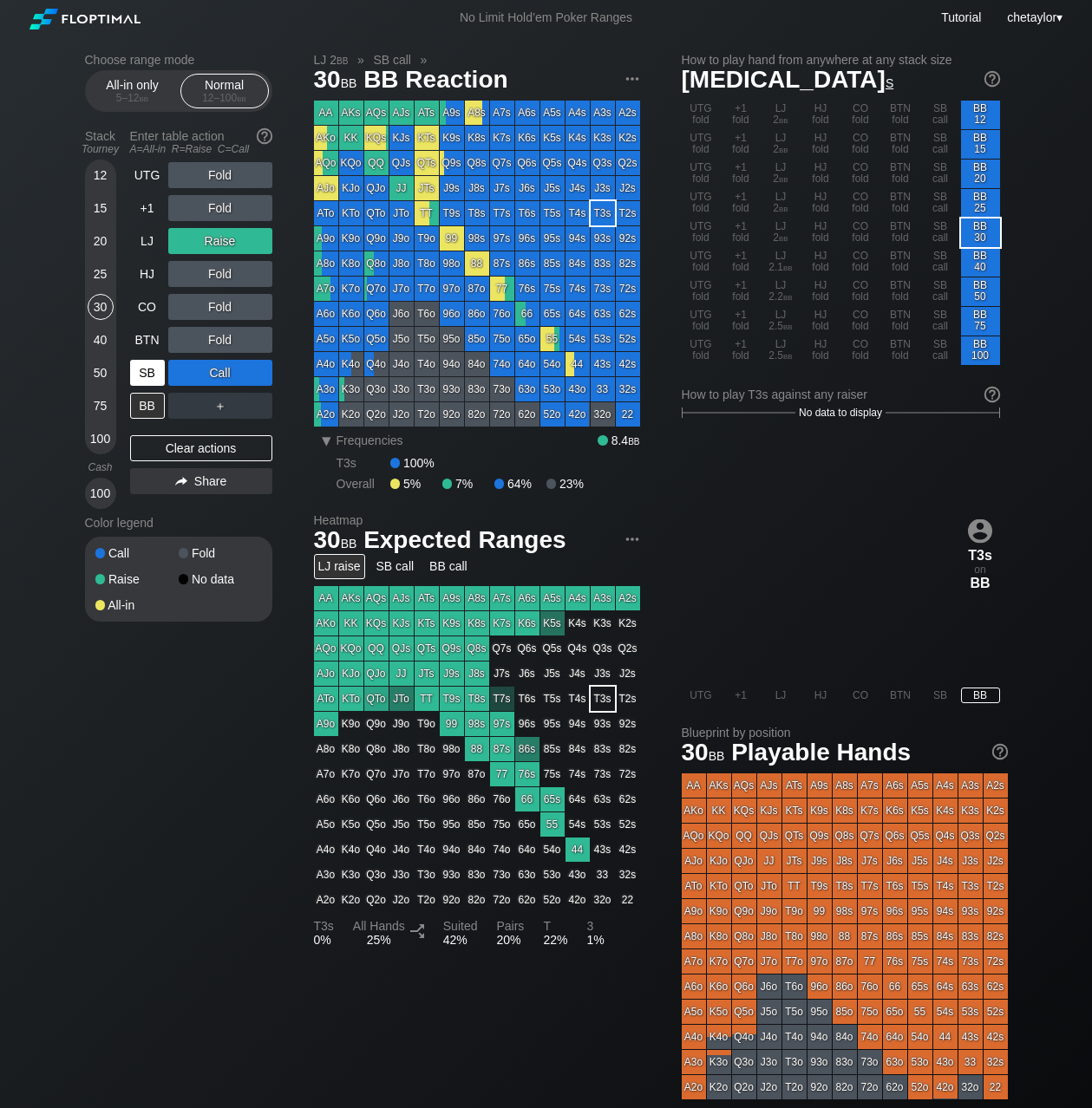
click at [150, 378] on div "SB" at bounding box center [147, 373] width 35 height 26
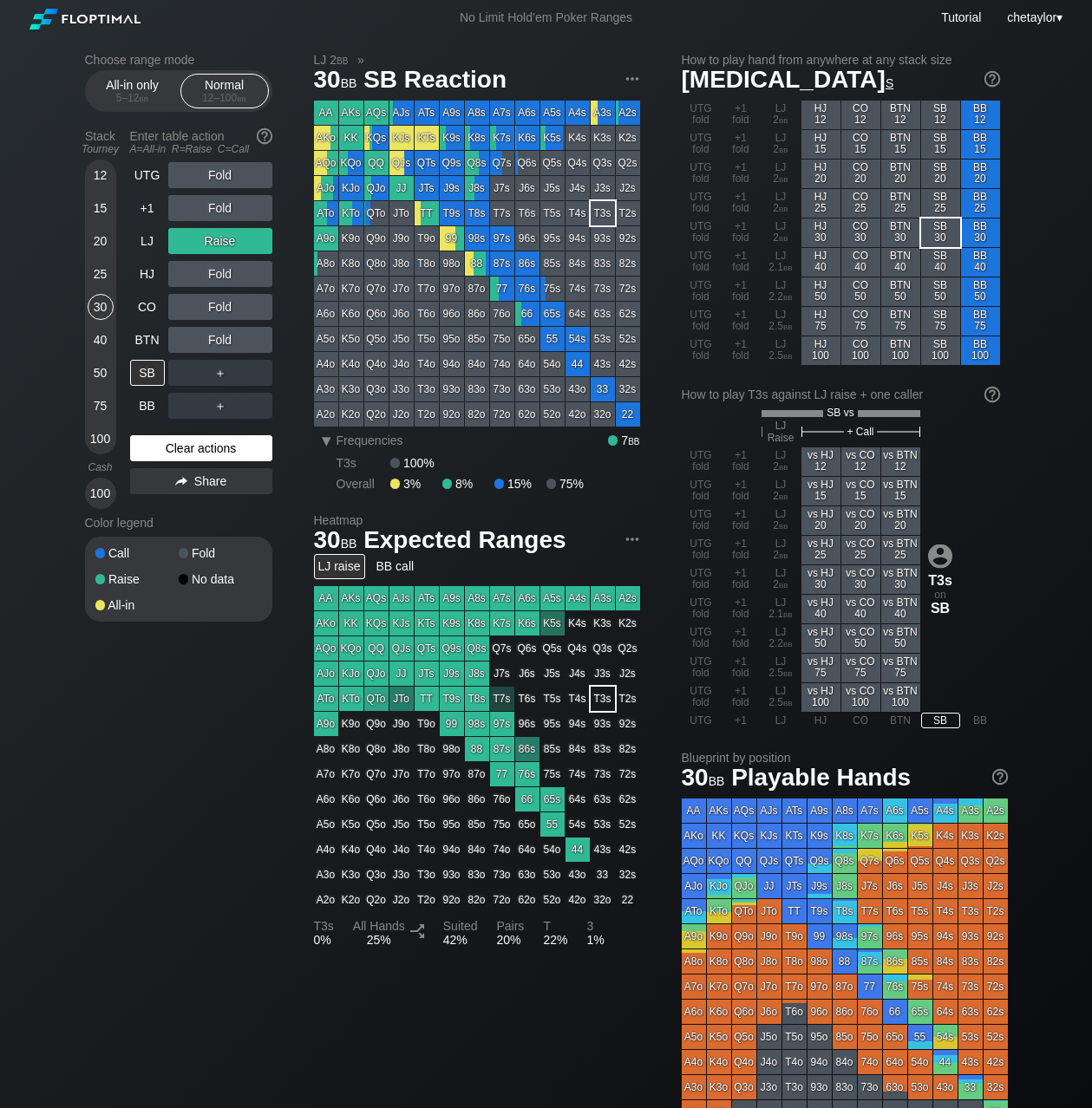
click at [172, 441] on div "Clear actions" at bounding box center [201, 448] width 142 height 26
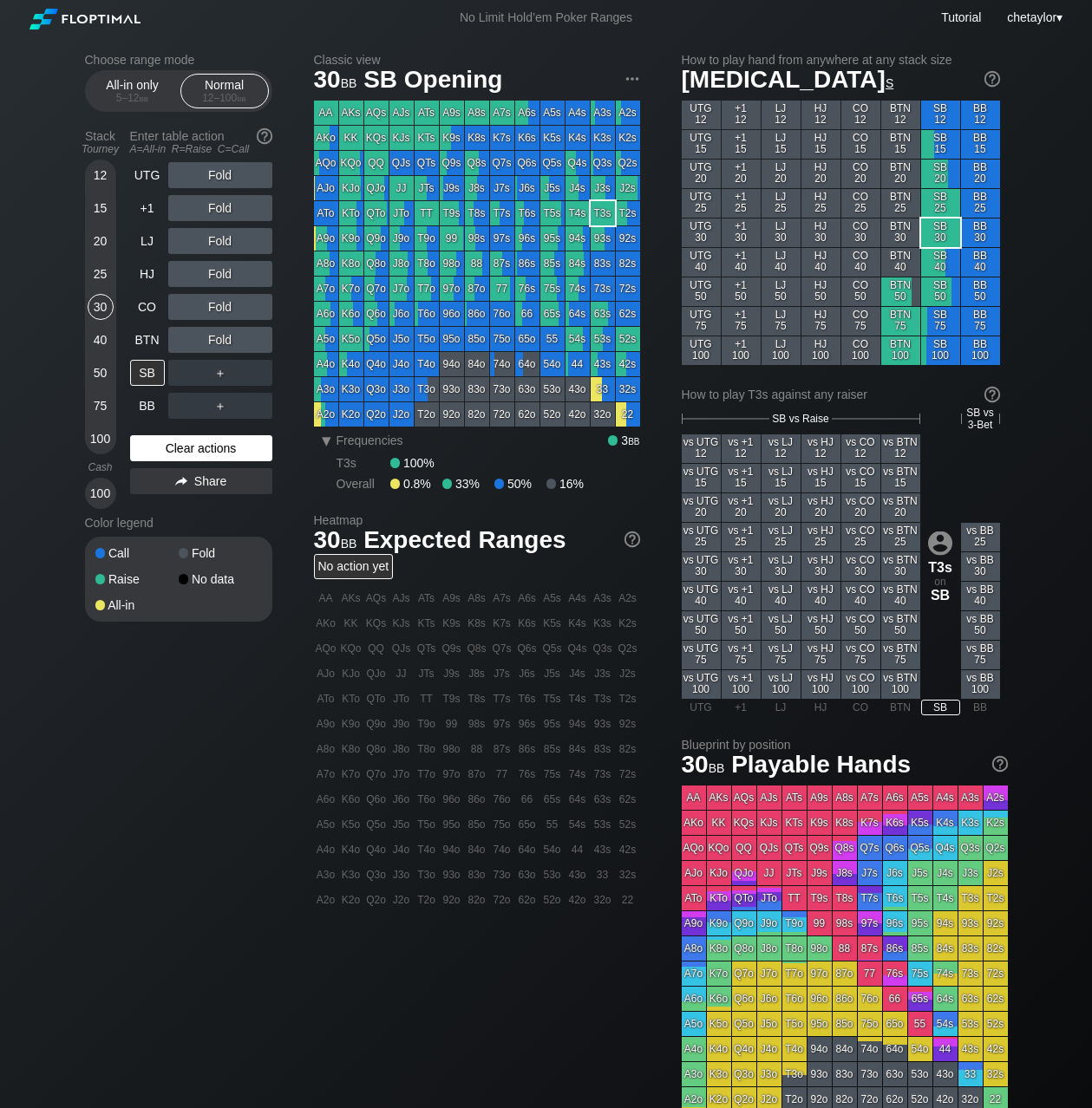
click at [172, 441] on div "Clear actions" at bounding box center [201, 448] width 142 height 26
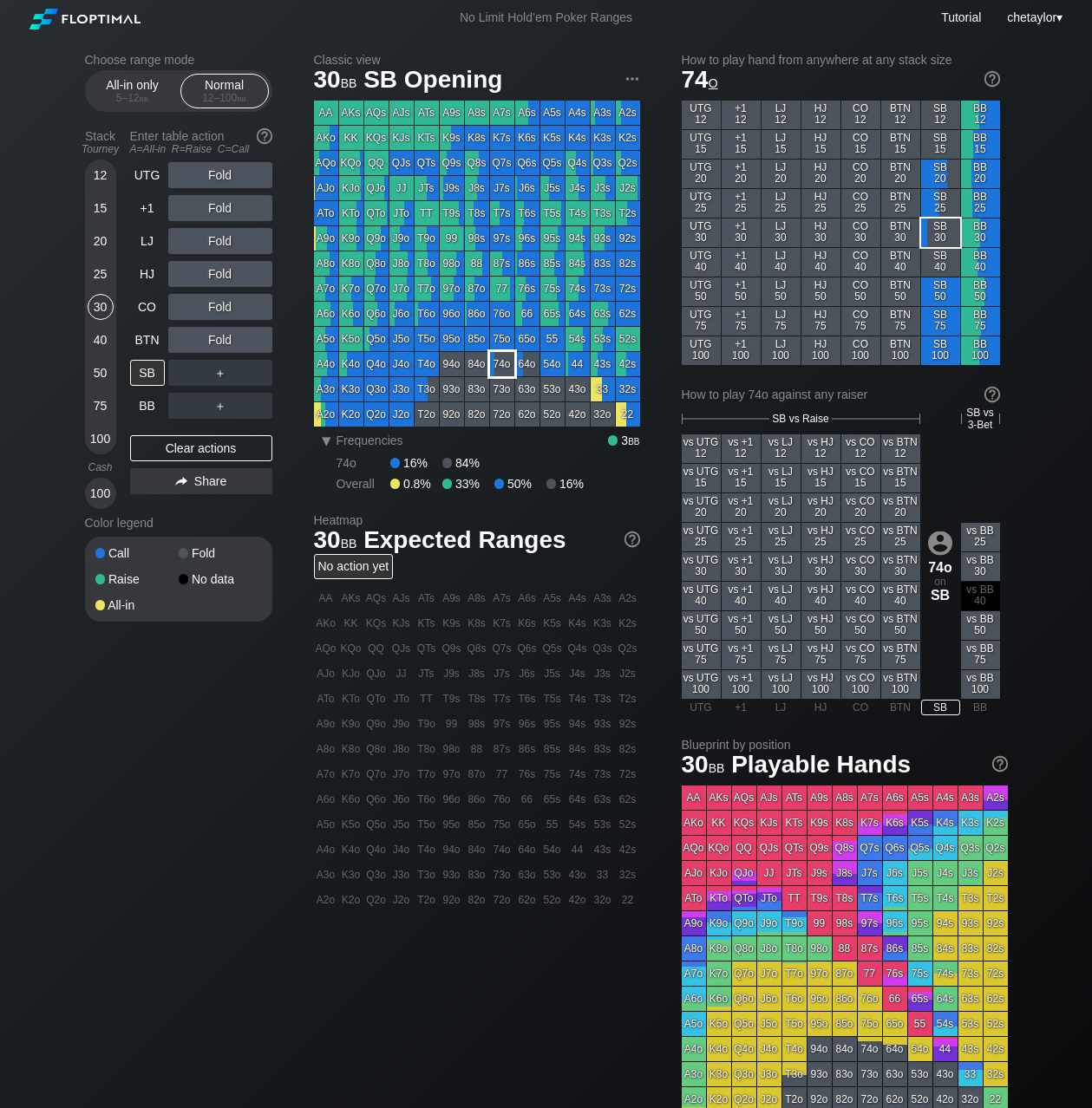
click at [508, 365] on div "74o" at bounding box center [502, 364] width 25 height 25
click at [150, 344] on div "BTN" at bounding box center [147, 339] width 35 height 26
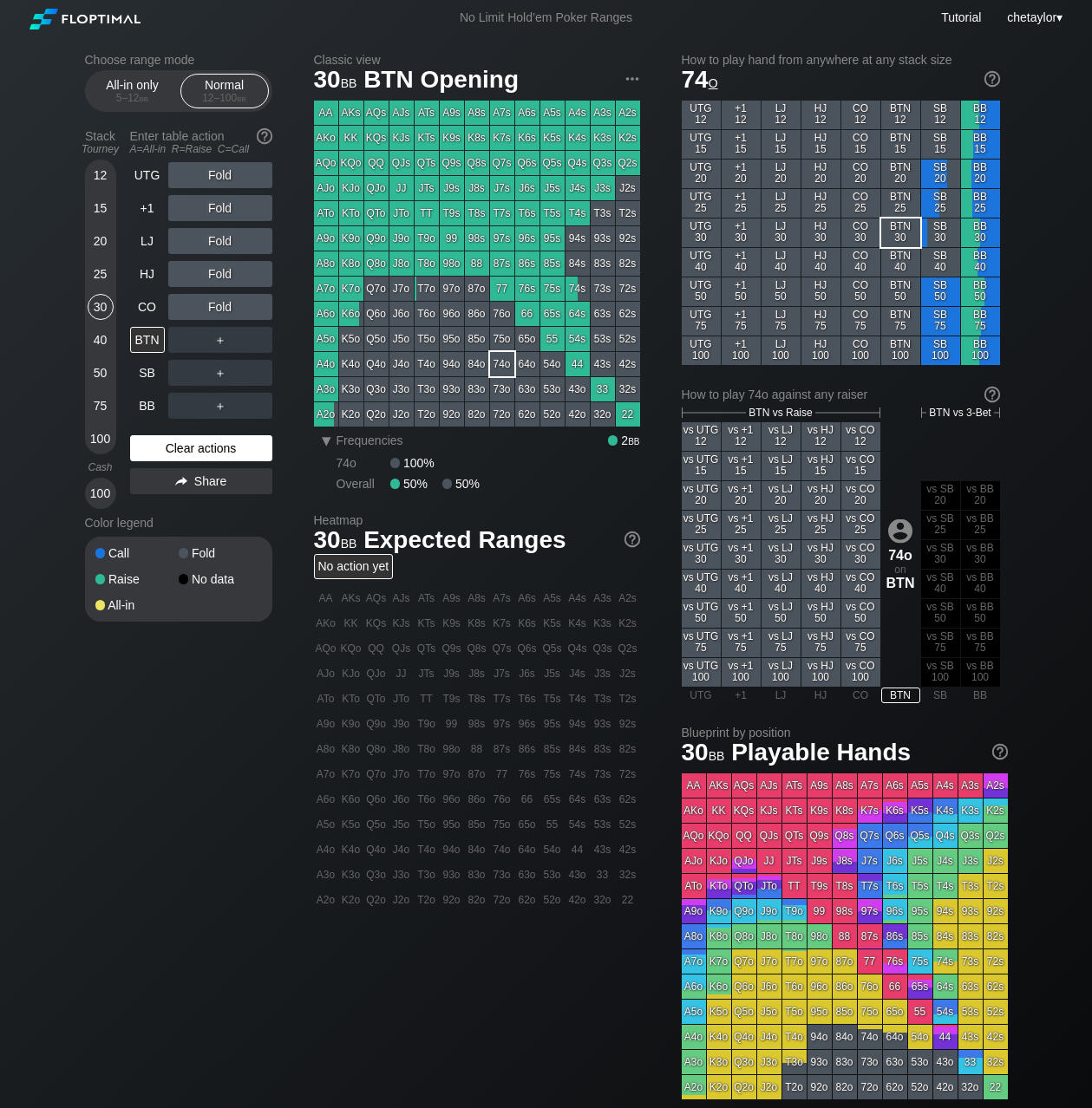
click at [177, 447] on div "Clear actions" at bounding box center [201, 448] width 142 height 26
click at [140, 308] on div "CO" at bounding box center [147, 307] width 35 height 26
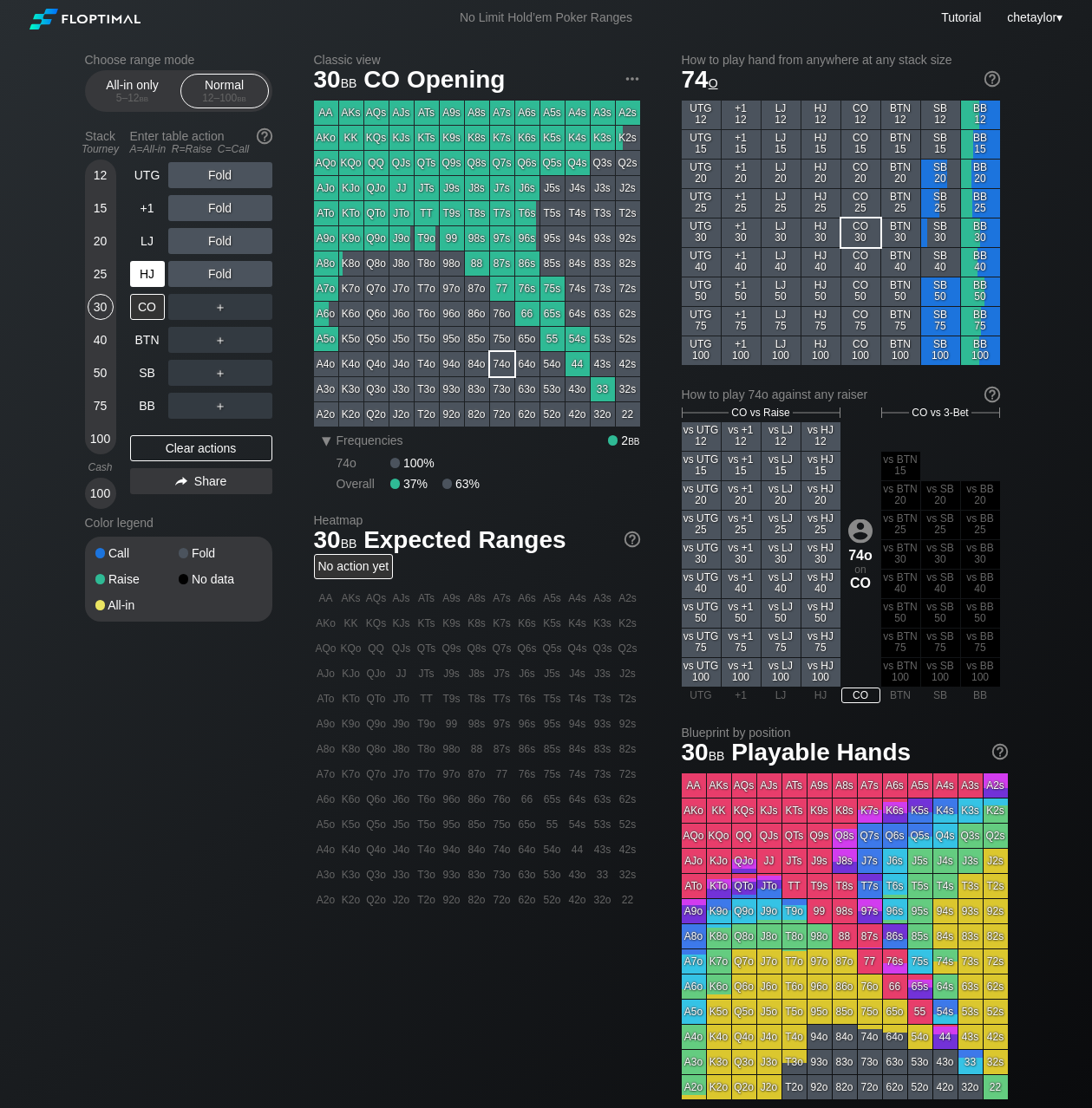
click at [150, 274] on div "HJ" at bounding box center [147, 274] width 35 height 26
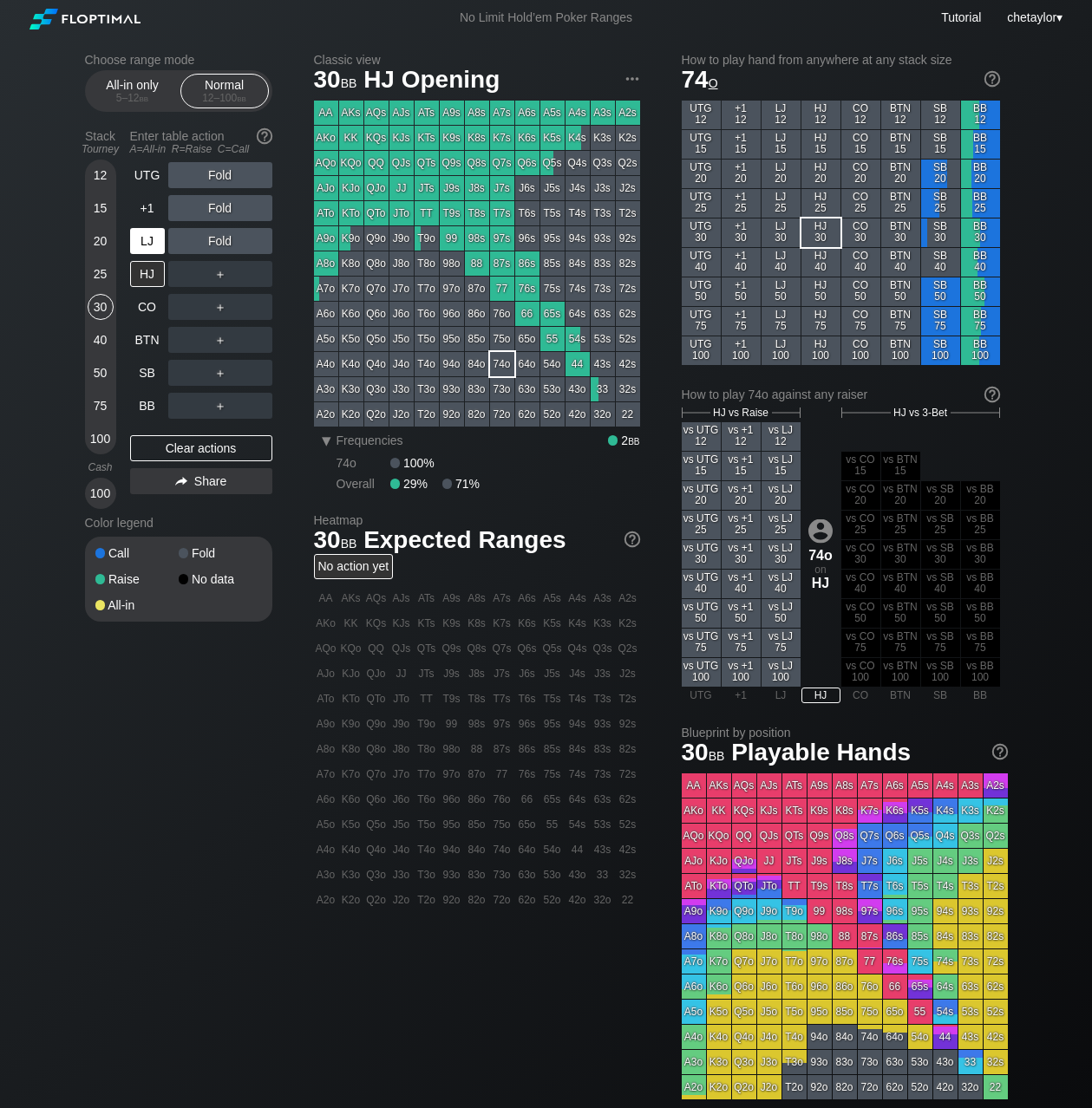
click at [147, 242] on div "LJ" at bounding box center [147, 241] width 35 height 26
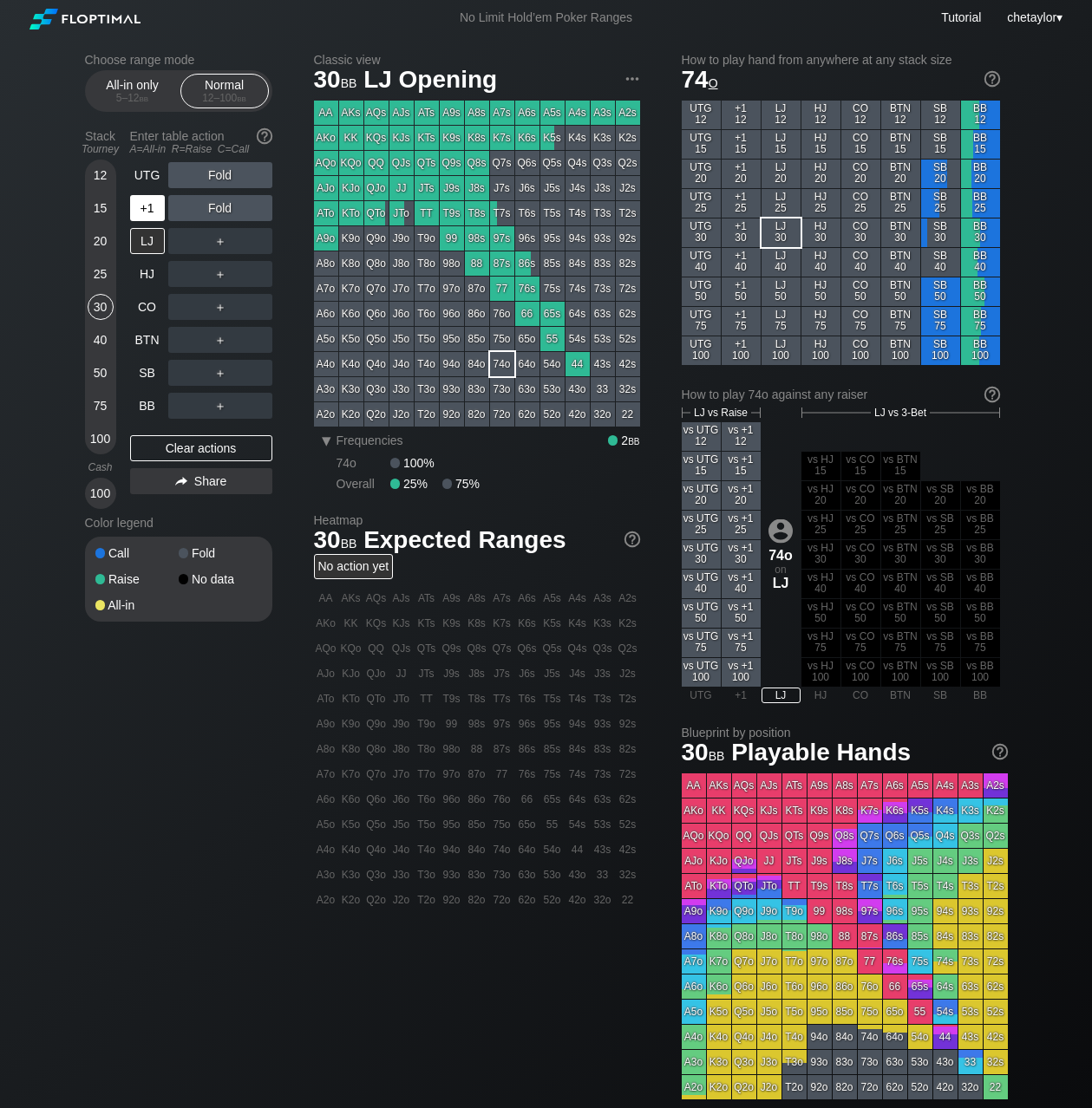
click at [148, 207] on div "+1" at bounding box center [147, 208] width 35 height 26
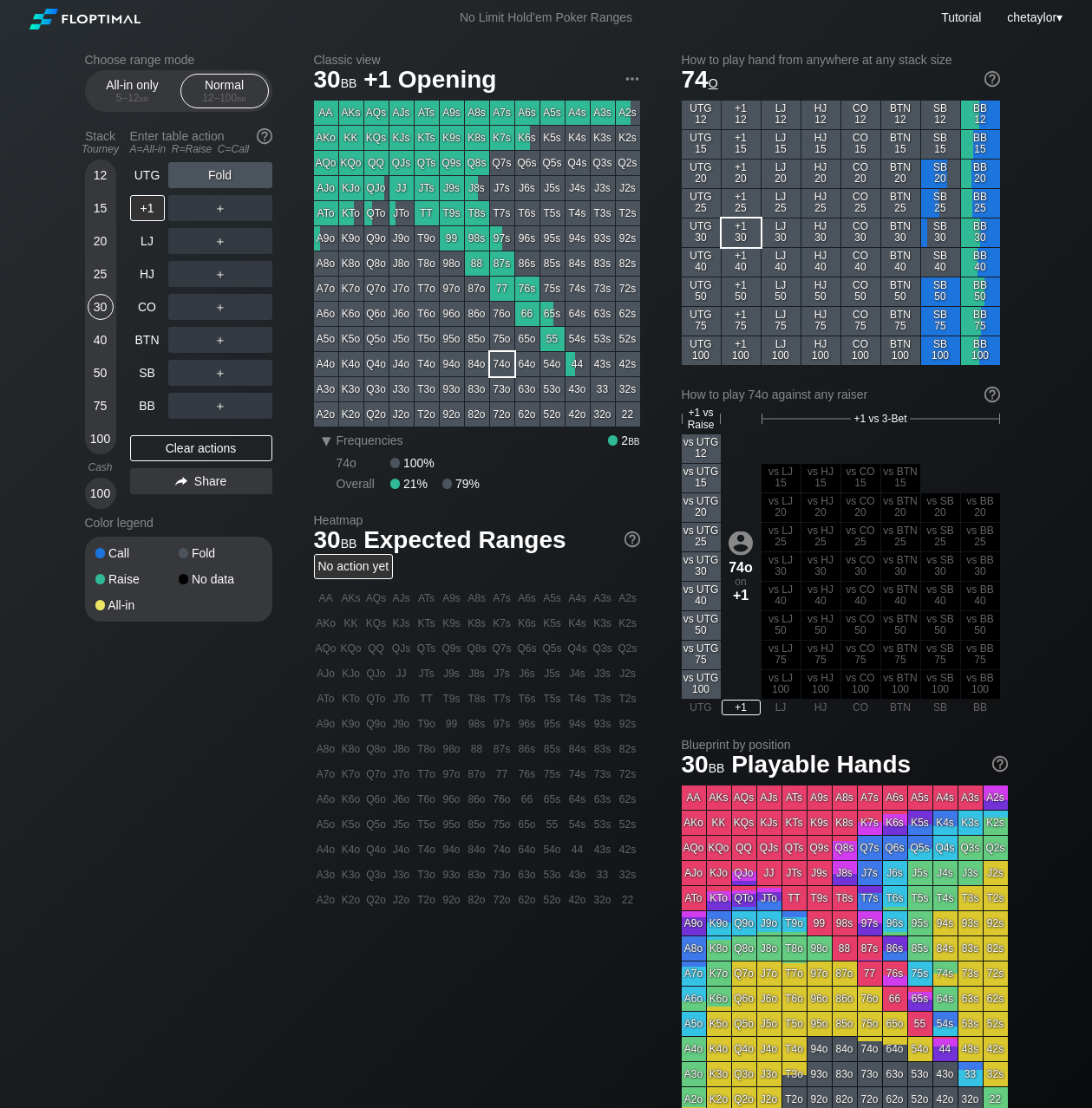
click at [494, 264] on div "87s" at bounding box center [502, 263] width 25 height 25
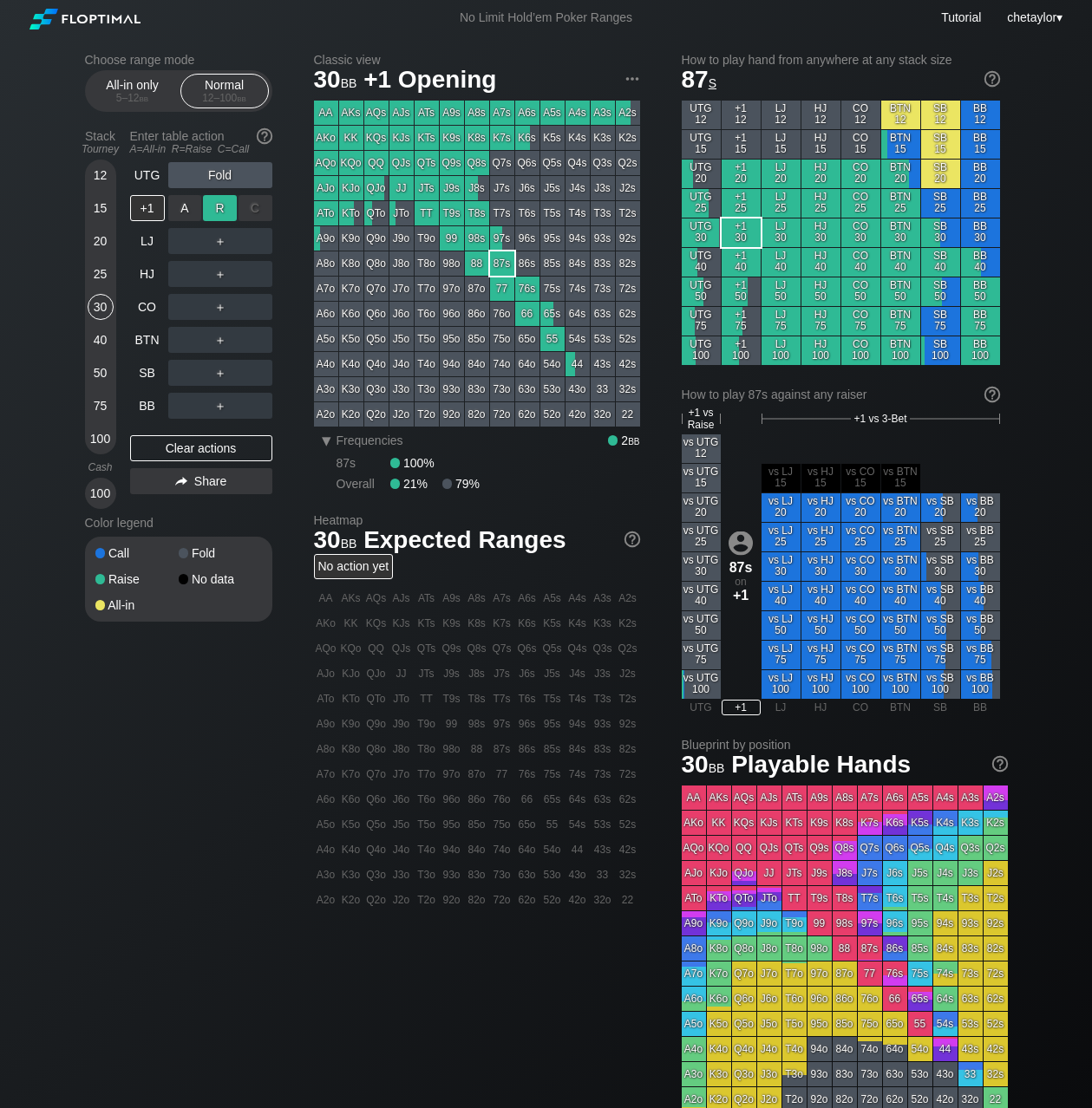
click at [217, 205] on div "R ✕" at bounding box center [219, 208] width 34 height 26
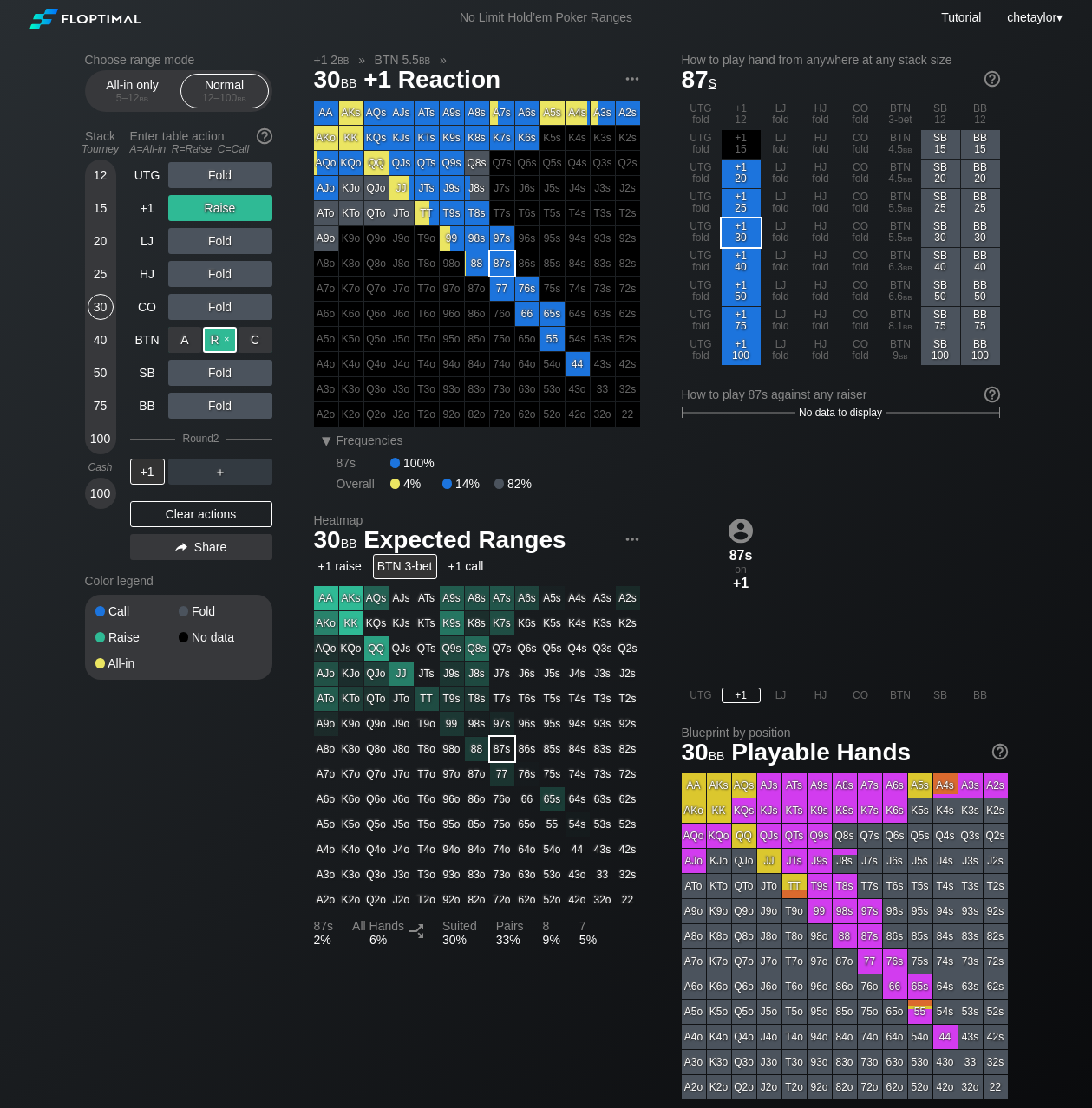
click at [218, 337] on div "R ✕" at bounding box center [219, 339] width 34 height 26
click at [154, 468] on div "+1" at bounding box center [147, 471] width 35 height 26
click at [100, 277] on div "25" at bounding box center [100, 274] width 26 height 26
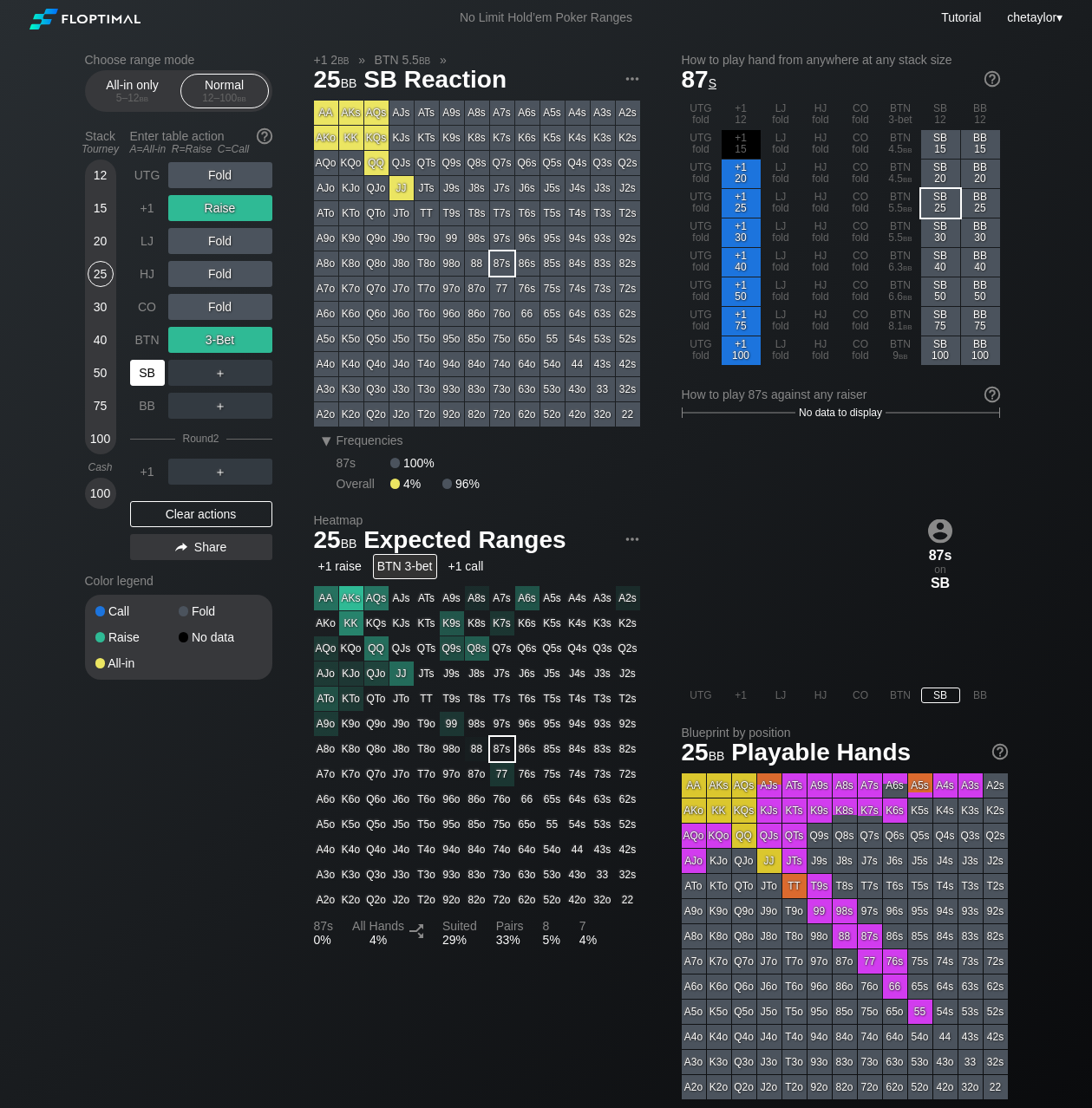
click at [143, 367] on div "SB" at bounding box center [147, 373] width 35 height 26
click at [164, 509] on div "Clear actions" at bounding box center [201, 514] width 142 height 26
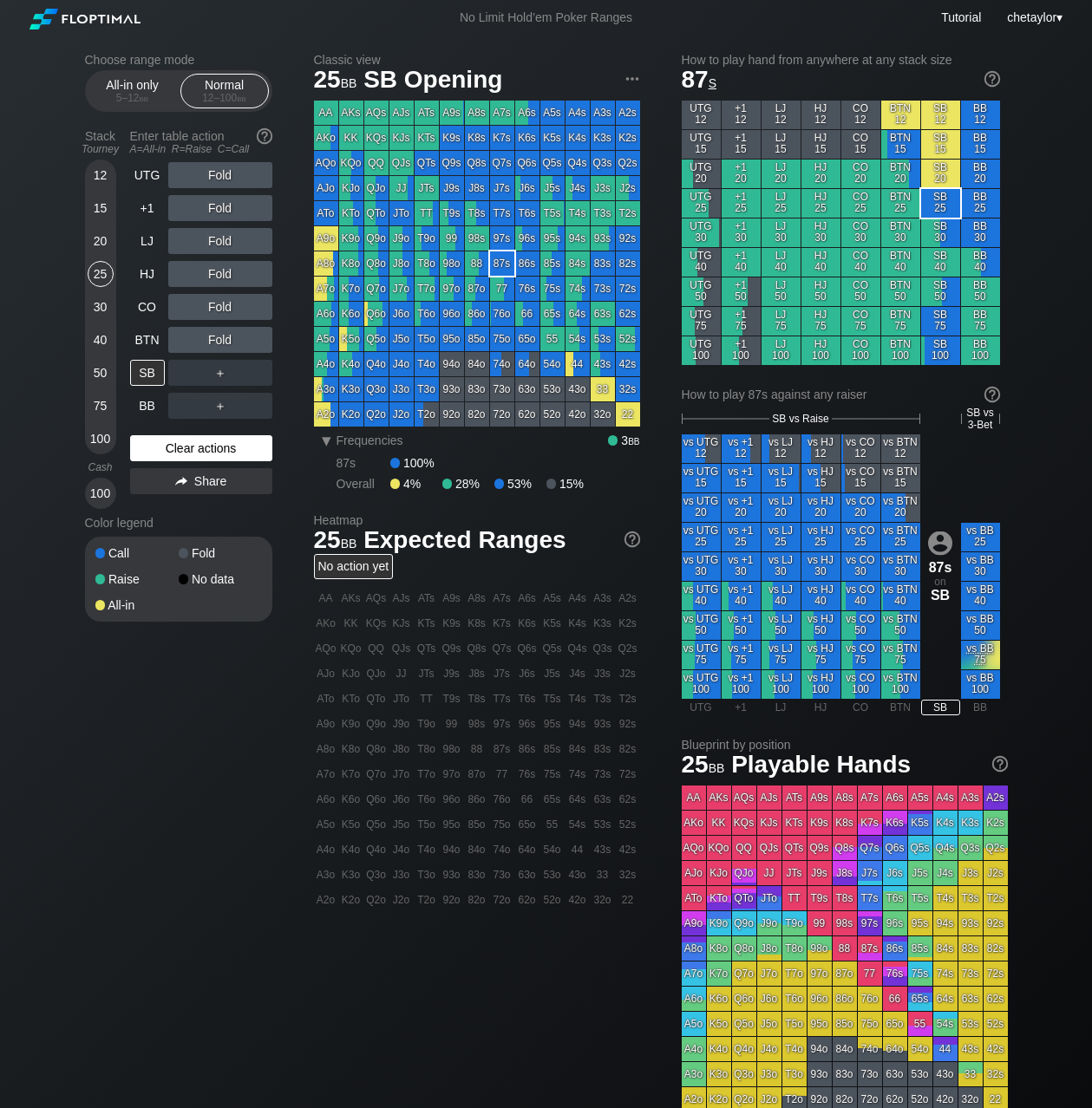
click at [164, 509] on div "Color legend" at bounding box center [178, 523] width 187 height 28
click at [186, 453] on div "Clear actions" at bounding box center [201, 448] width 142 height 26
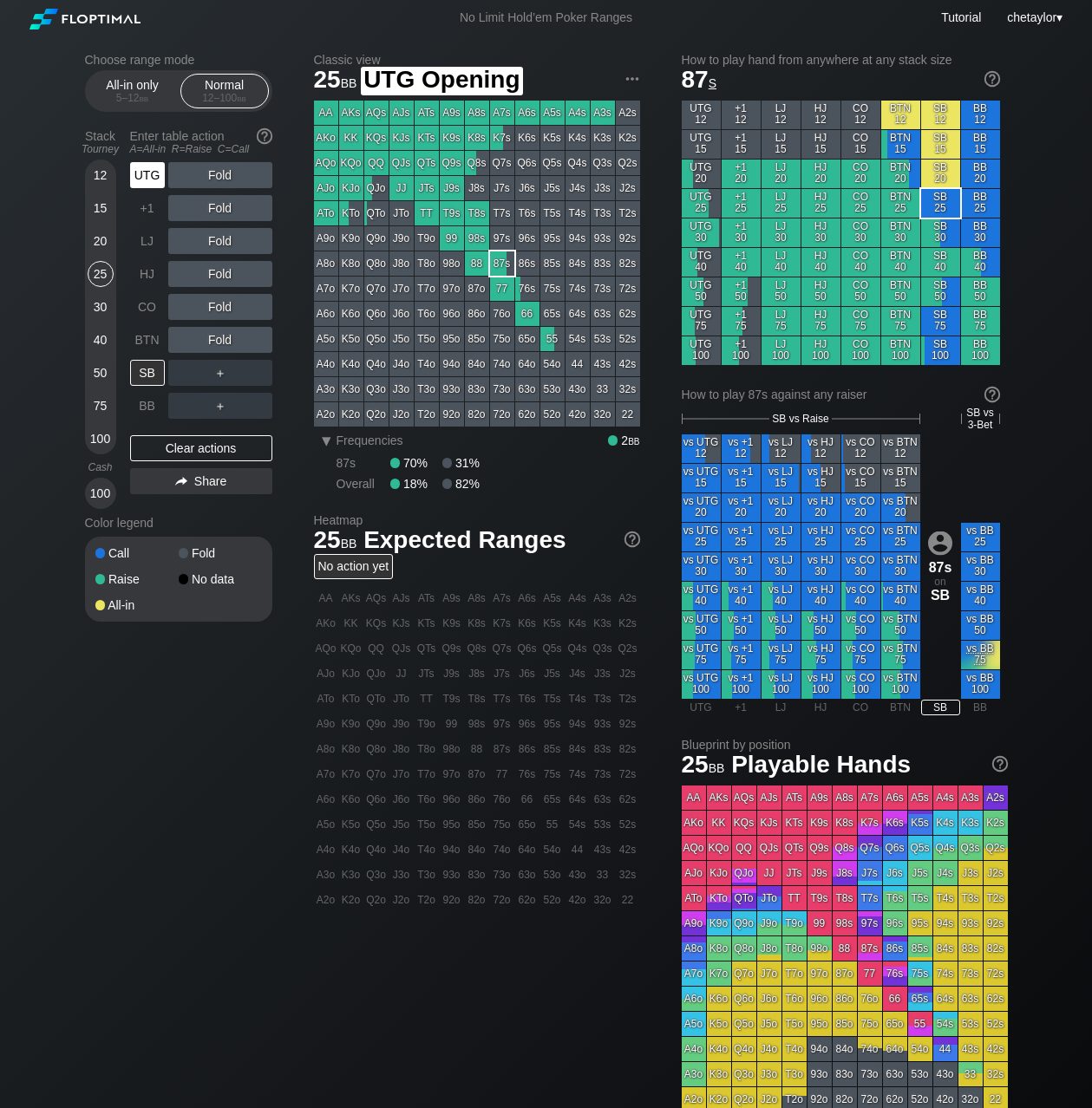
click at [139, 174] on div "UTG" at bounding box center [147, 175] width 35 height 26
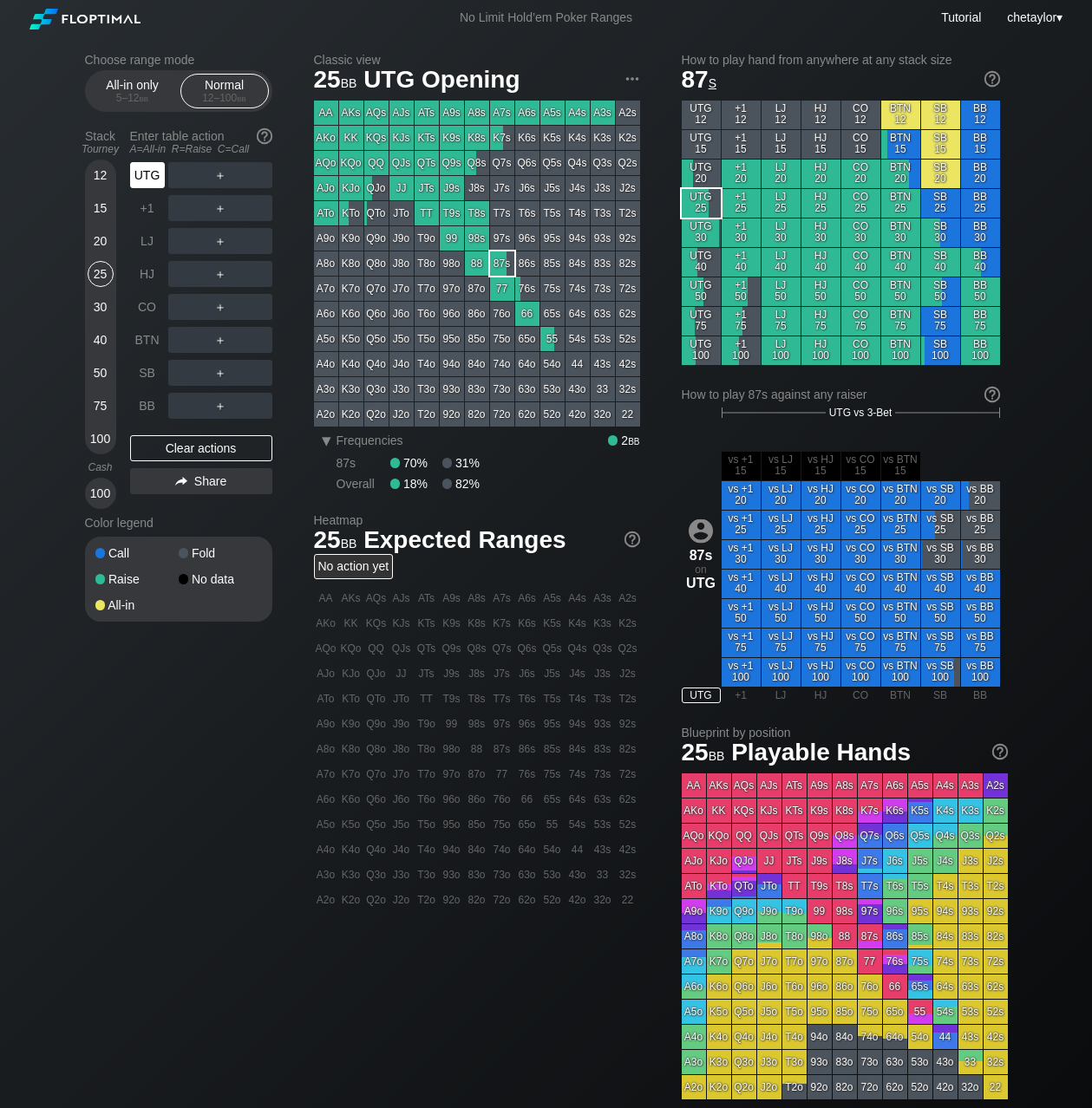
click at [139, 174] on div "UTG" at bounding box center [147, 175] width 35 height 26
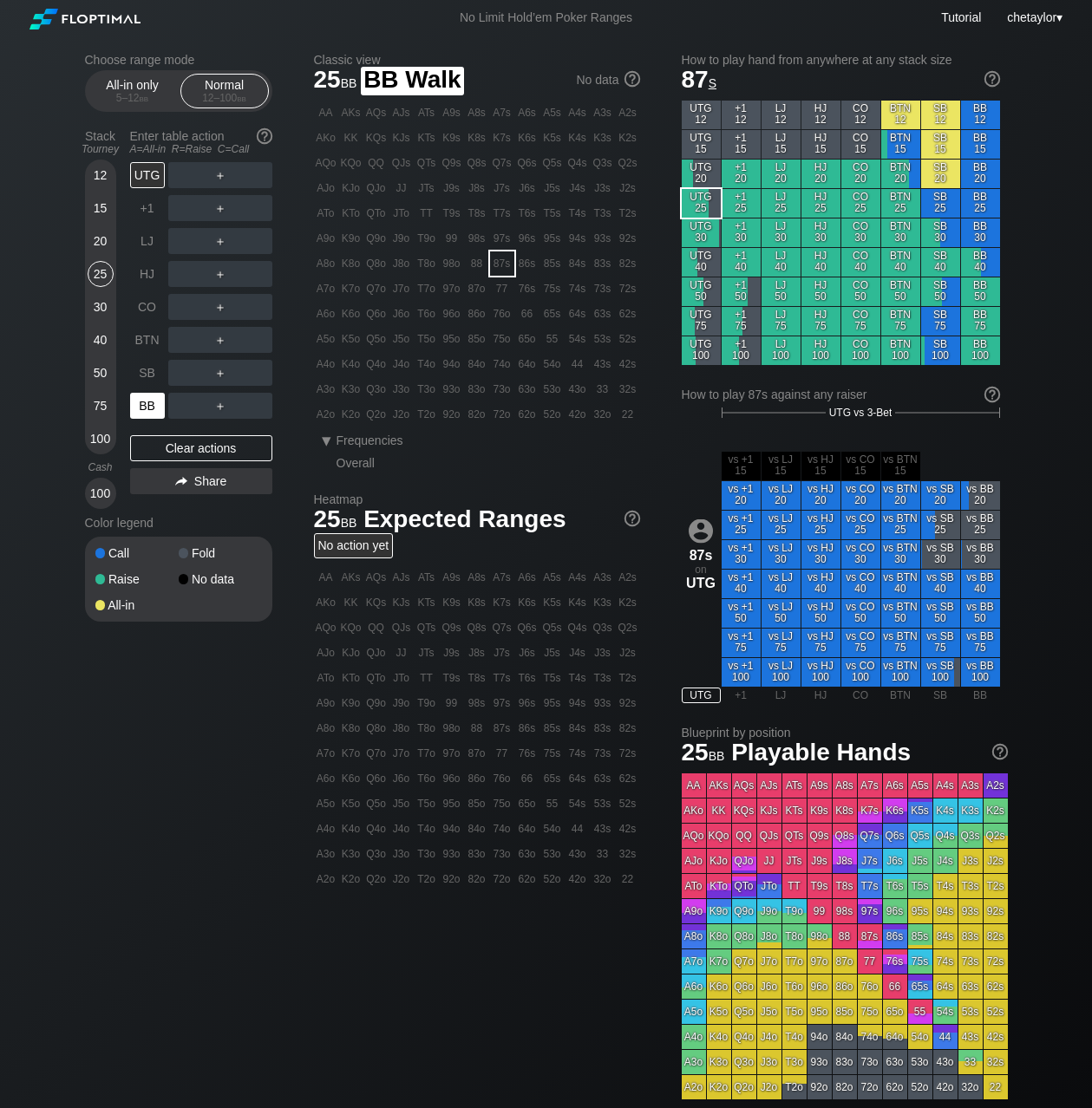
click at [150, 405] on div "BB" at bounding box center [147, 406] width 35 height 26
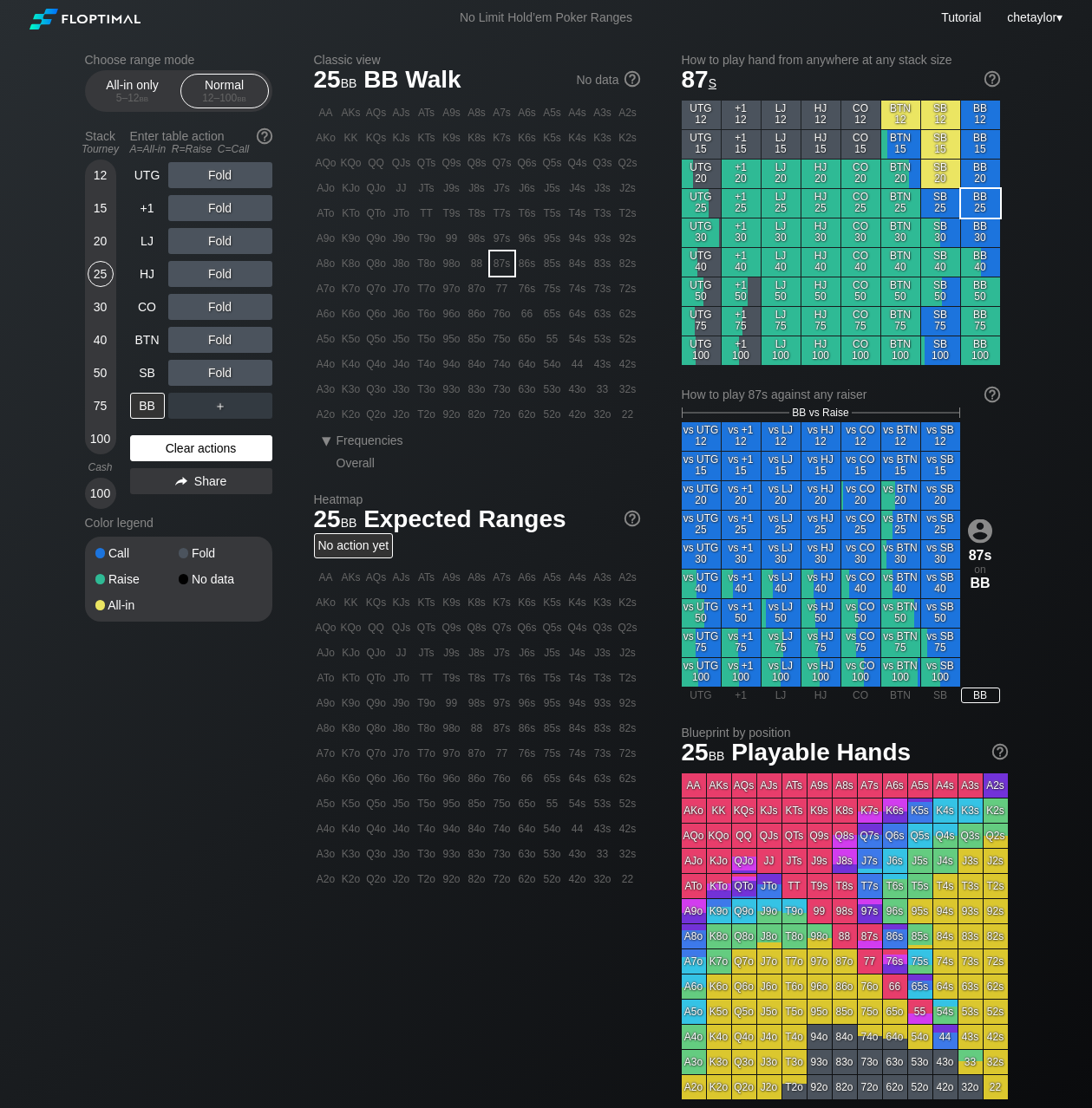
click at [177, 440] on div "Clear actions" at bounding box center [201, 448] width 142 height 26
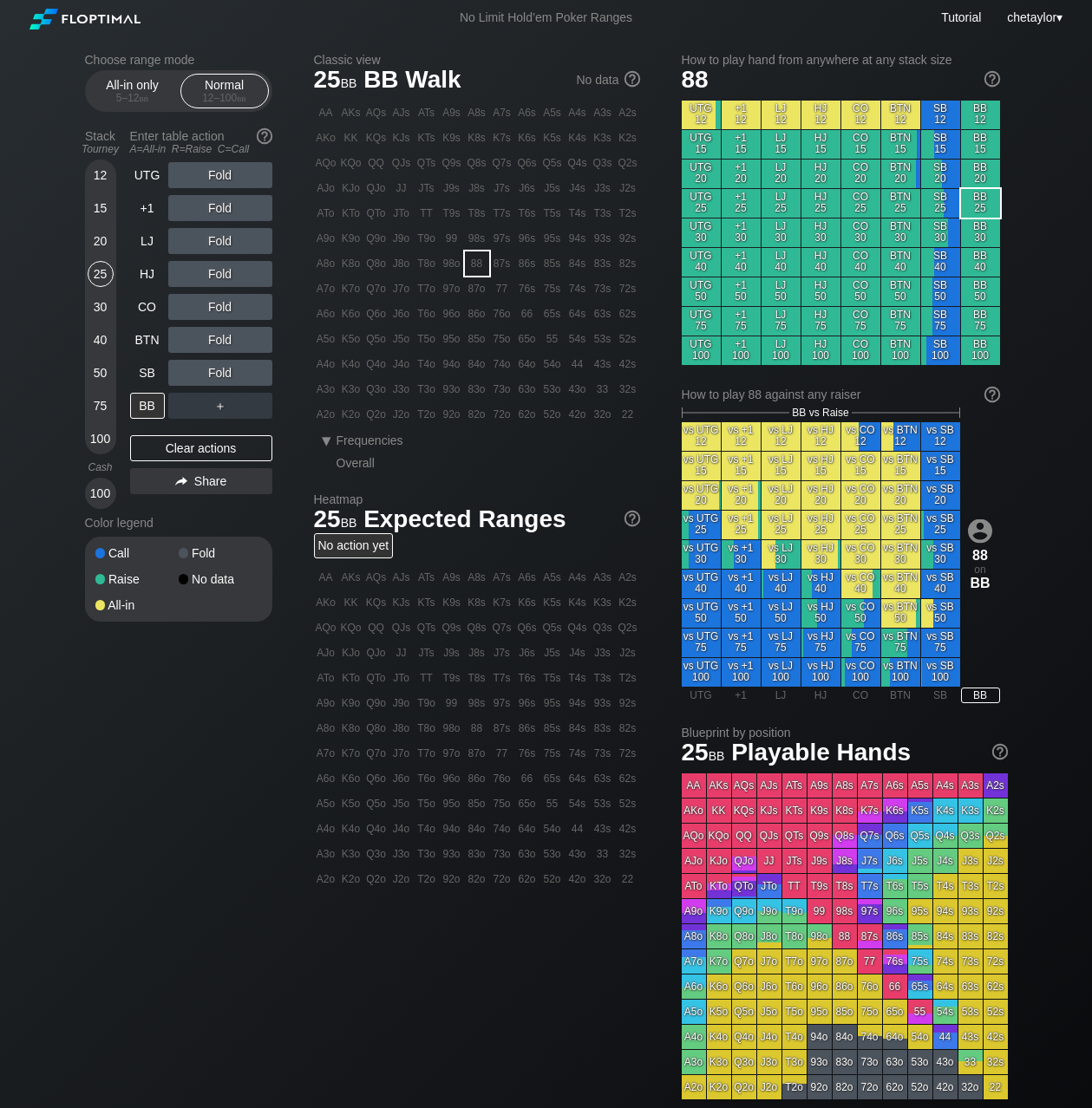
click at [475, 265] on div "88" at bounding box center [477, 263] width 25 height 25
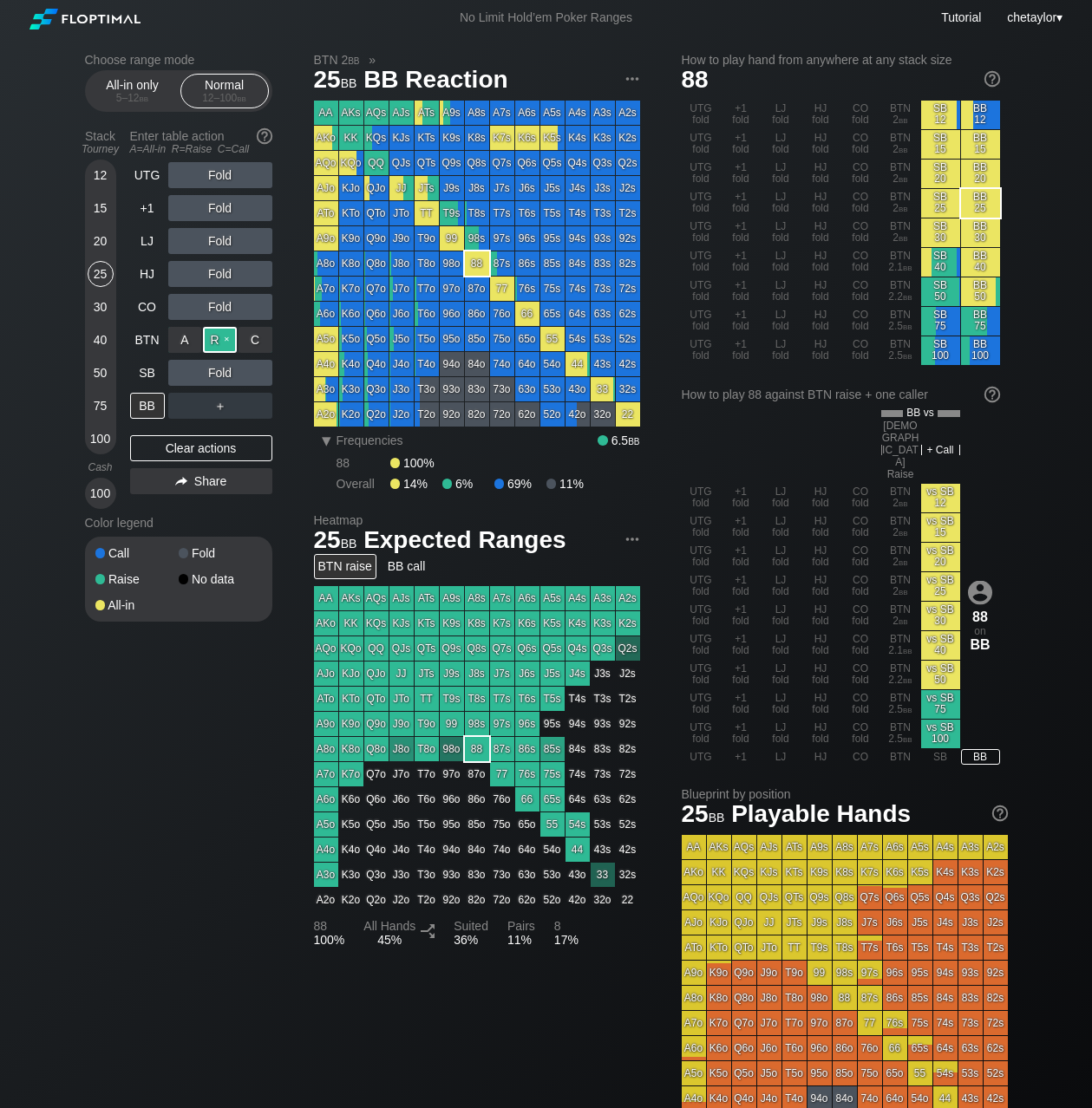
click at [226, 334] on div "R ✕" at bounding box center [219, 339] width 34 height 26
click at [100, 308] on div "30" at bounding box center [100, 307] width 26 height 26
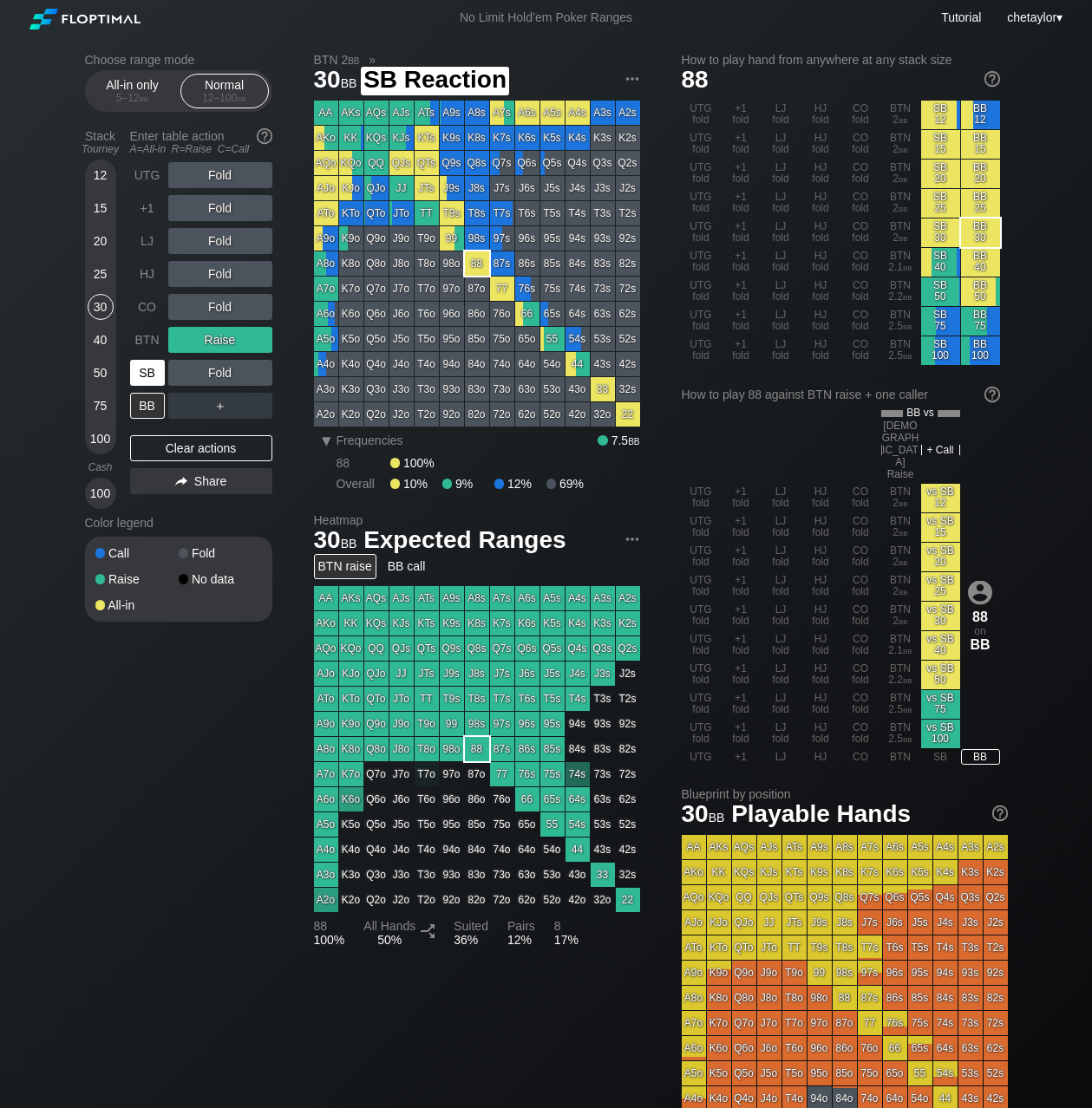
click at [137, 377] on div "SB" at bounding box center [147, 373] width 35 height 26
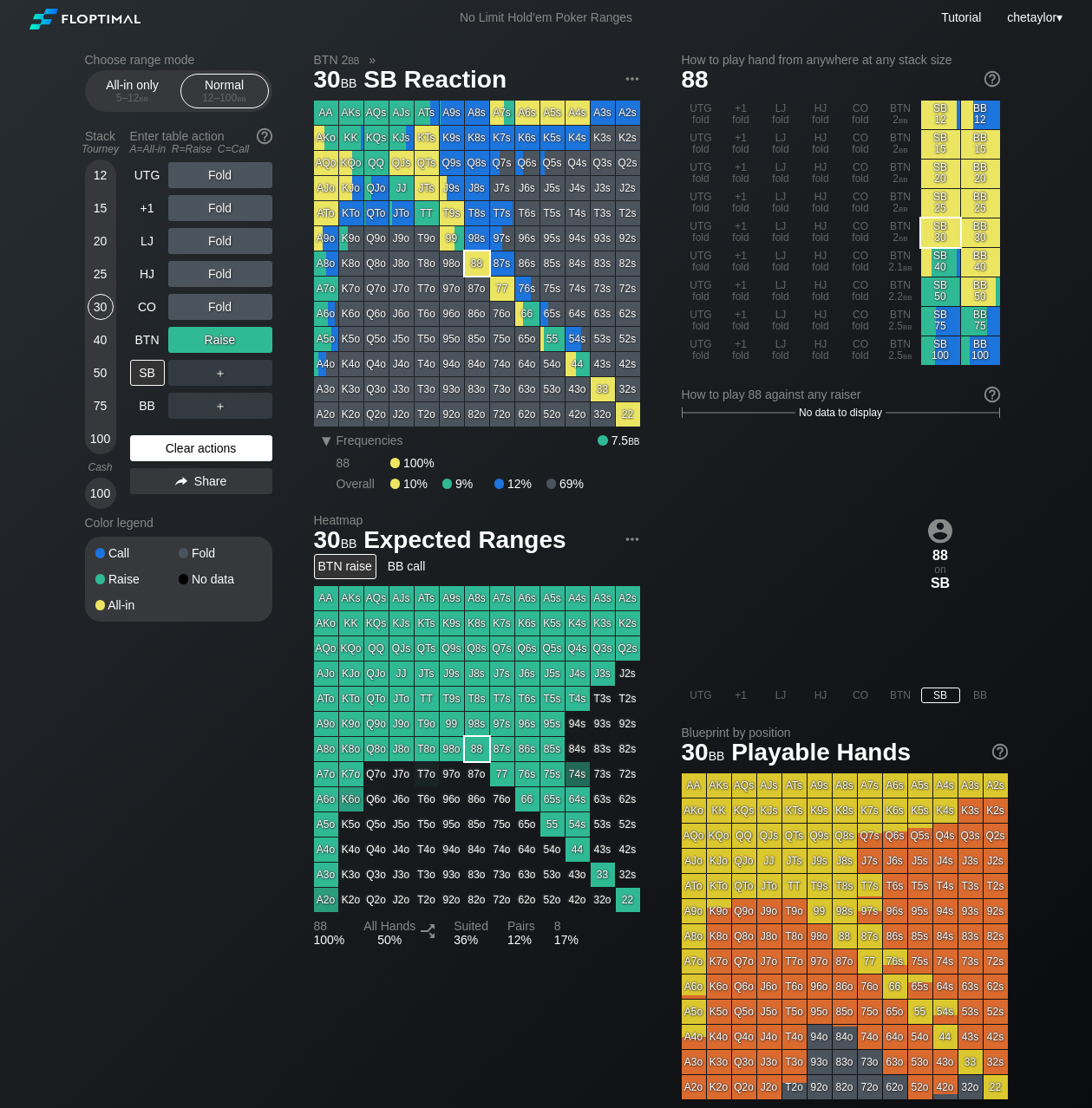
click at [183, 450] on div "Clear actions" at bounding box center [201, 448] width 142 height 26
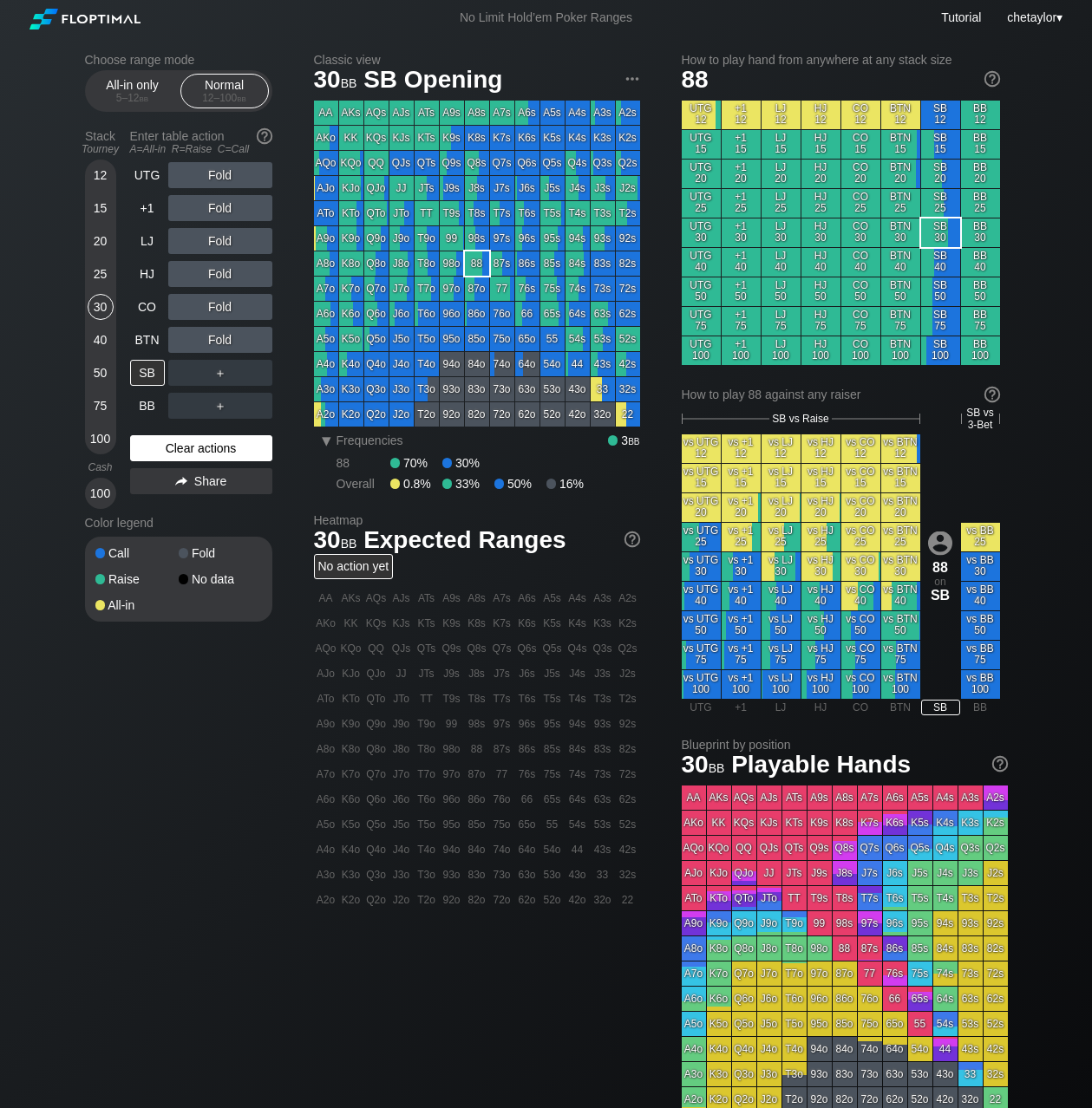
click at [183, 450] on div "Clear actions" at bounding box center [201, 448] width 142 height 26
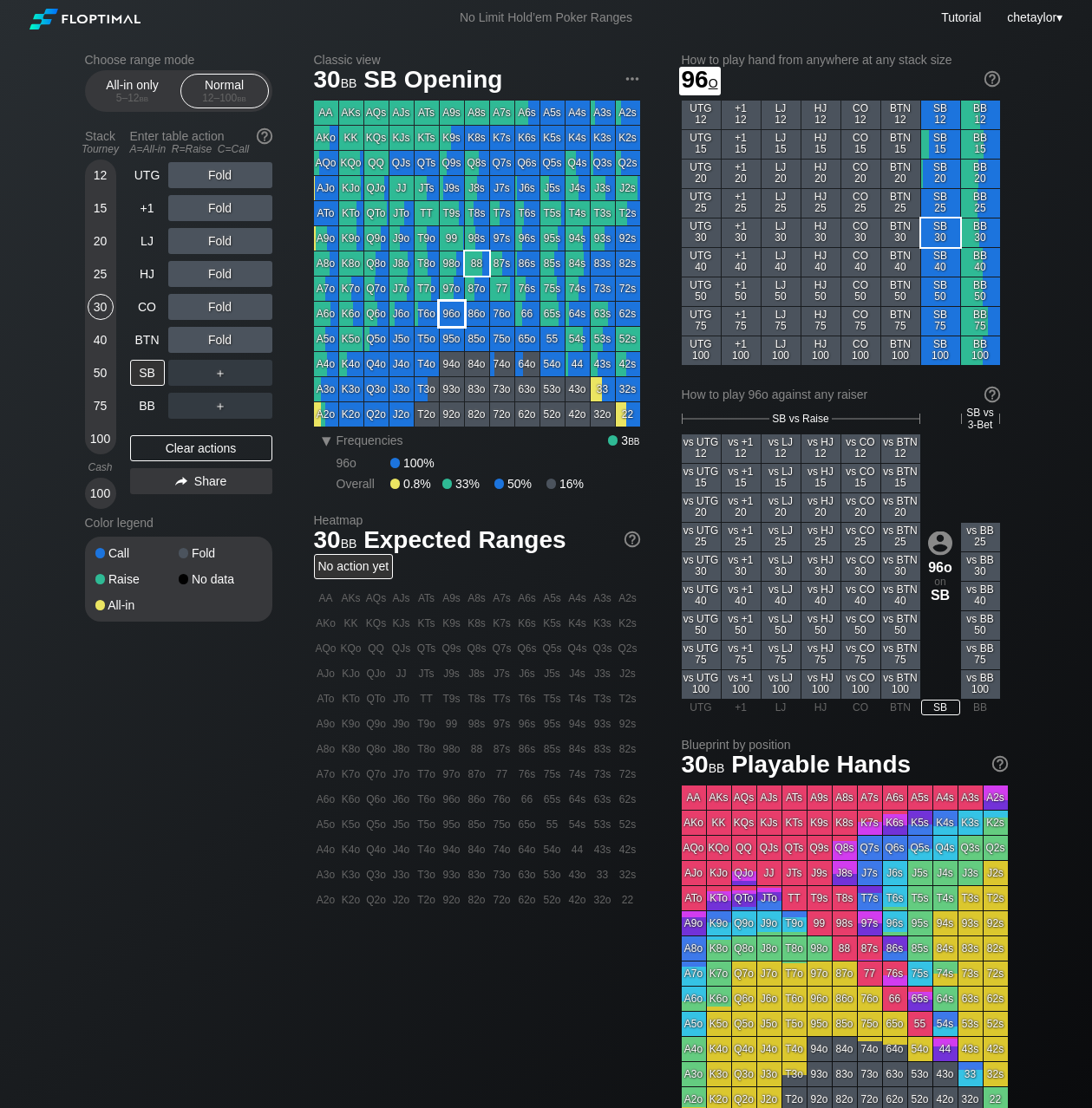
click at [453, 314] on div "96o" at bounding box center [451, 314] width 25 height 25
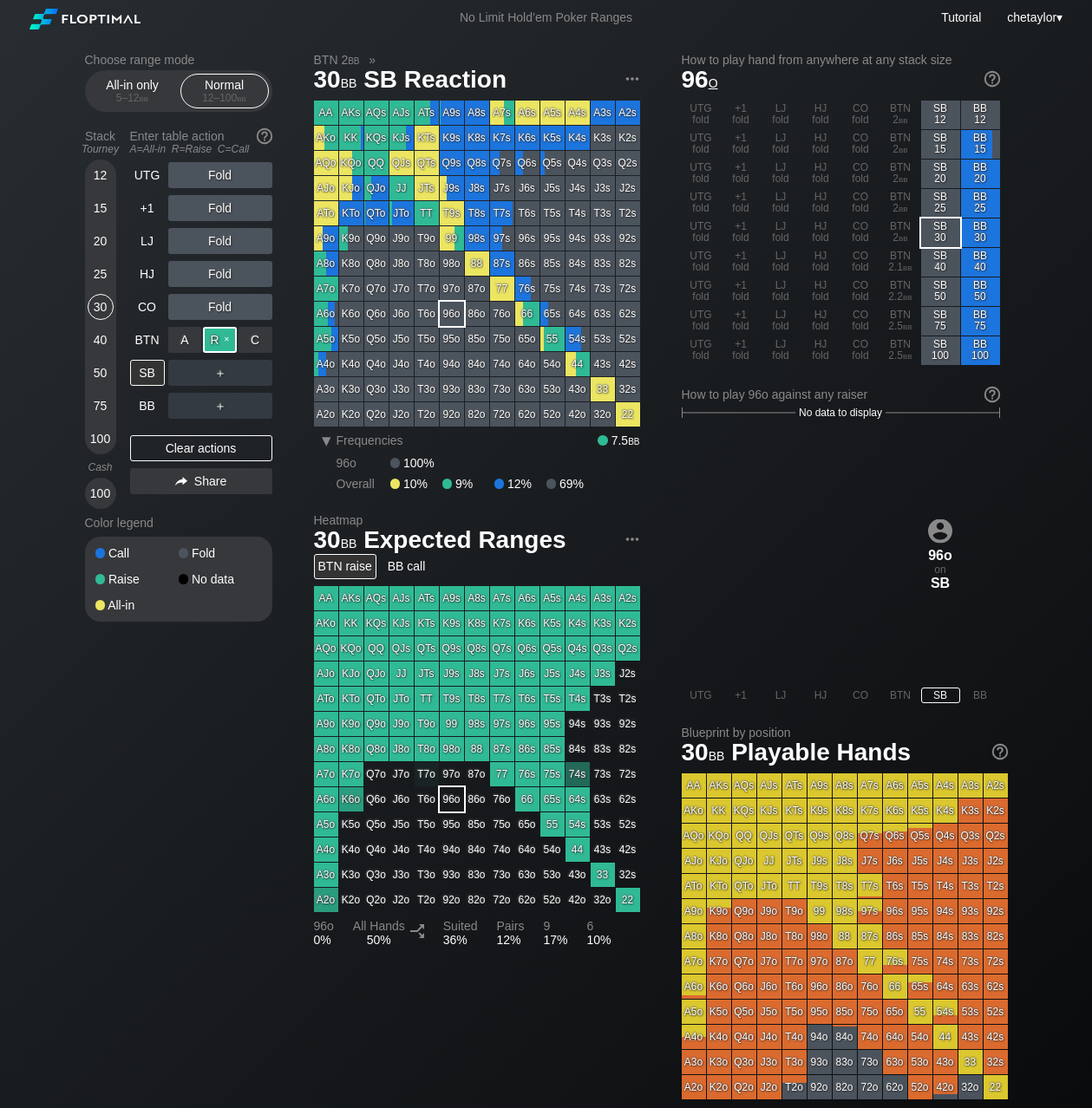
click at [219, 343] on div "R ✕" at bounding box center [219, 339] width 34 height 26
click at [137, 337] on div "BTN" at bounding box center [147, 339] width 35 height 26
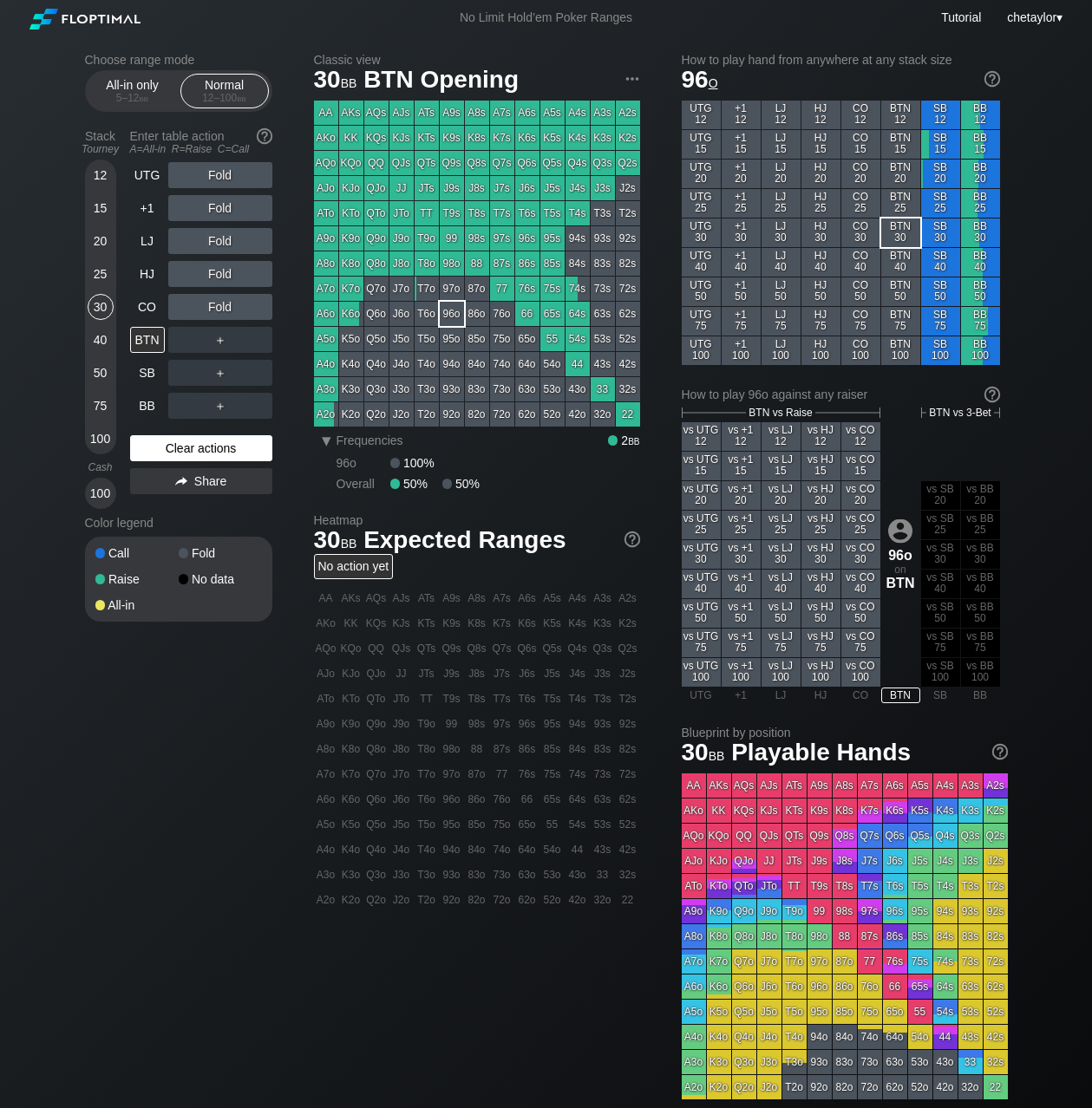
click at [168, 450] on div "Clear actions" at bounding box center [201, 448] width 142 height 26
click at [154, 305] on div "CO" at bounding box center [147, 307] width 35 height 26
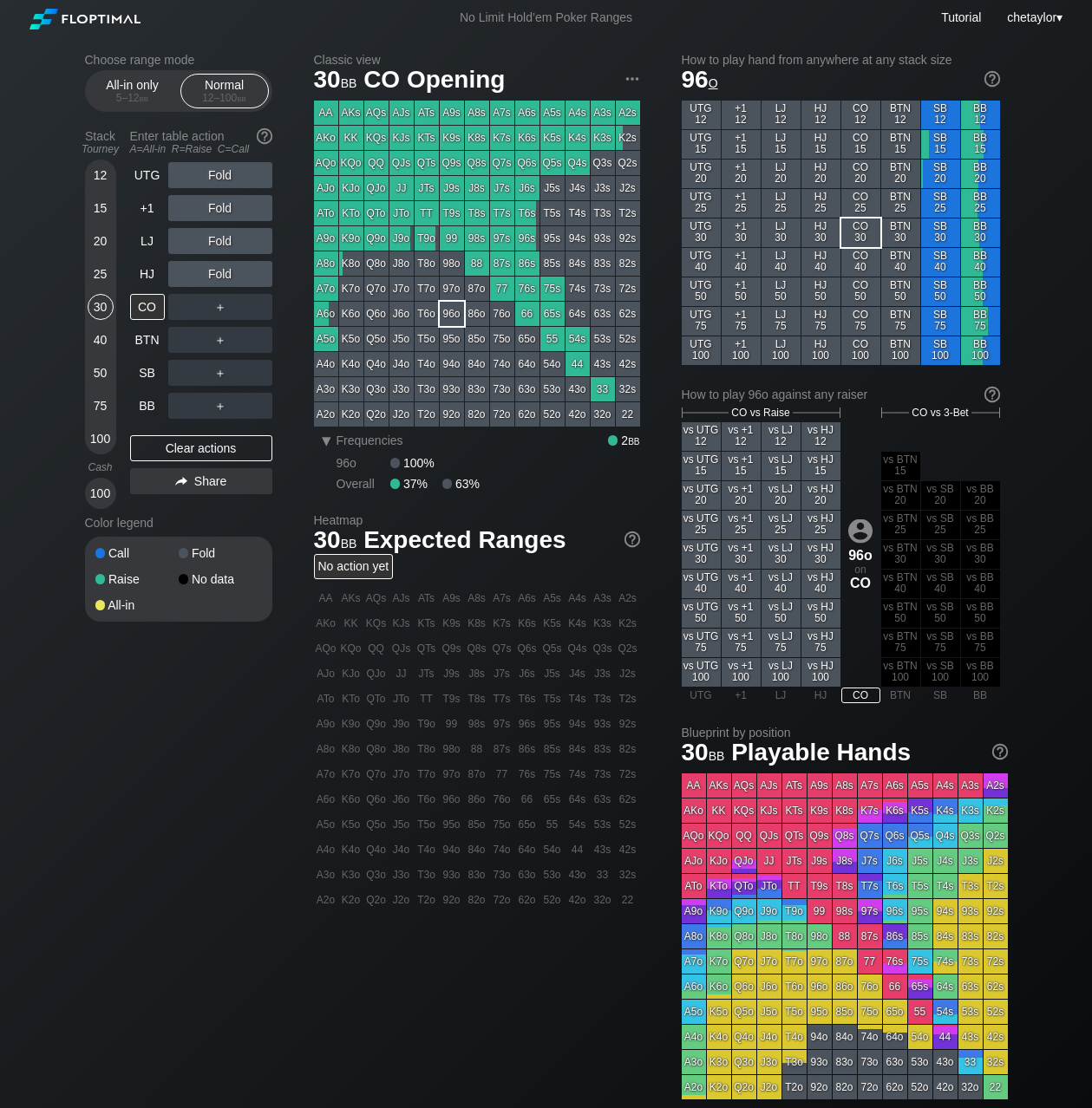
click at [96, 271] on div "25" at bounding box center [100, 274] width 26 height 26
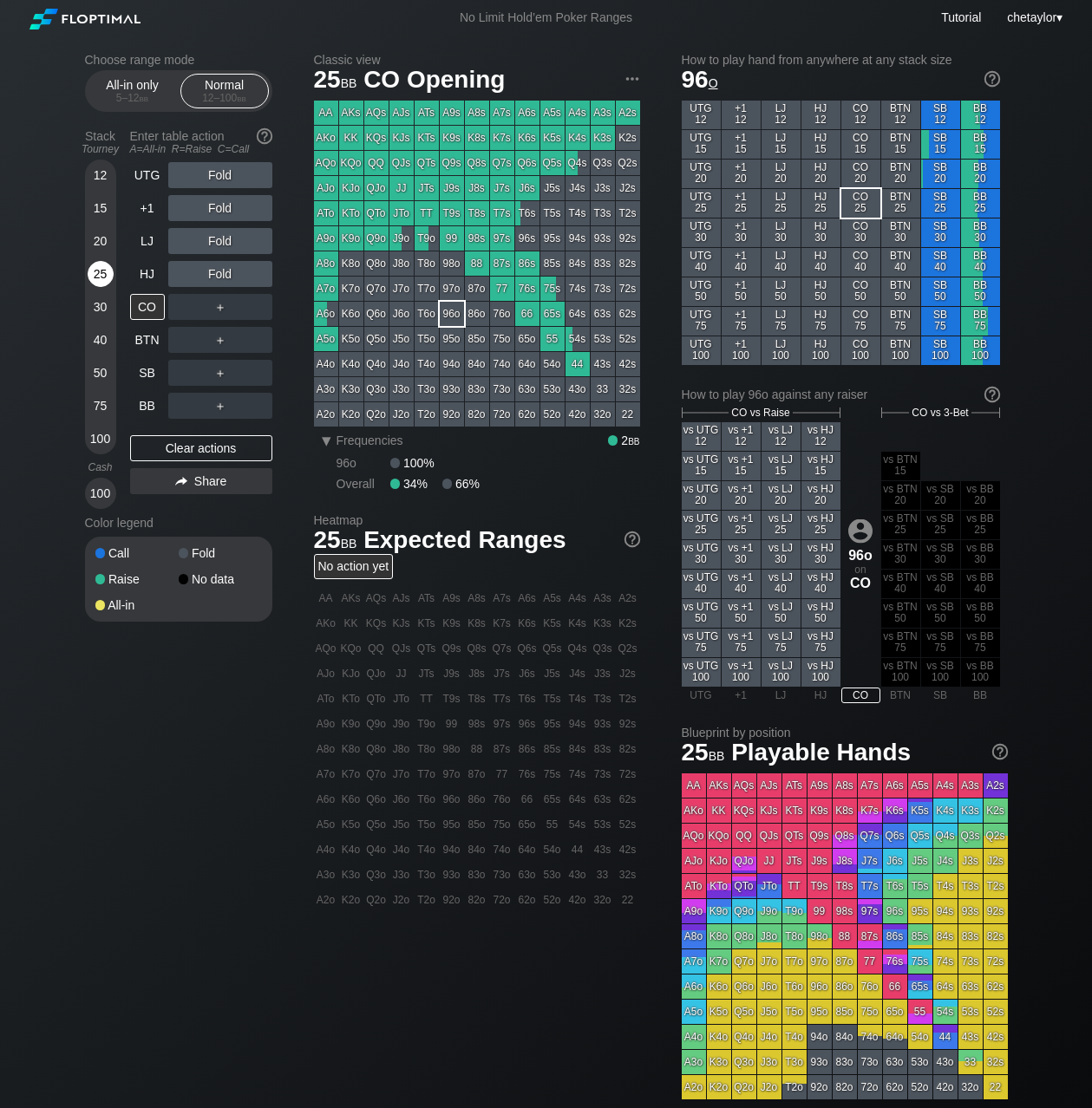
click at [96, 271] on div "25" at bounding box center [100, 274] width 26 height 26
click at [153, 269] on div "HJ" at bounding box center [147, 274] width 35 height 26
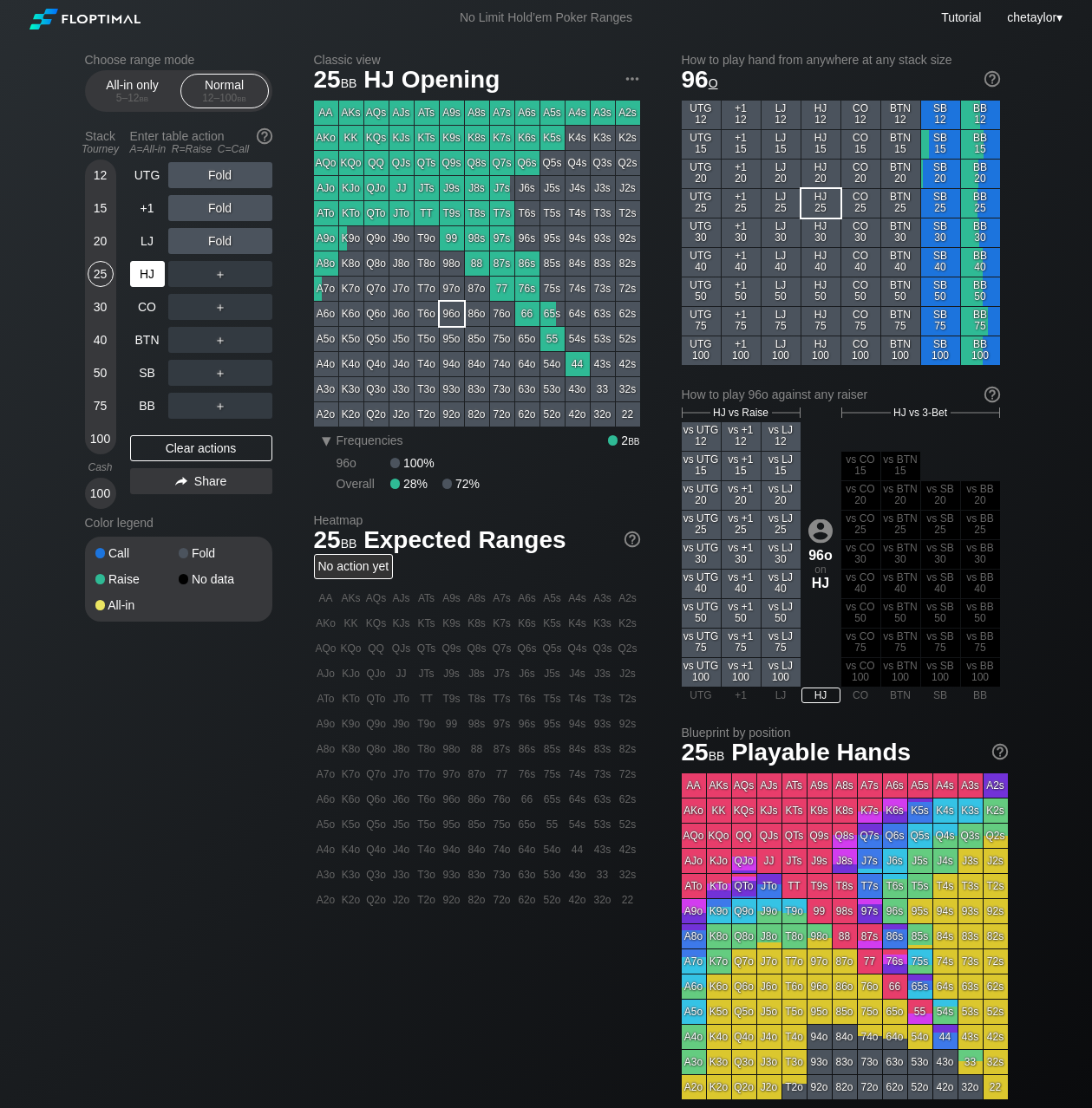
click at [153, 269] on div "HJ" at bounding box center [147, 274] width 35 height 26
click at [145, 240] on div "LJ" at bounding box center [147, 241] width 35 height 26
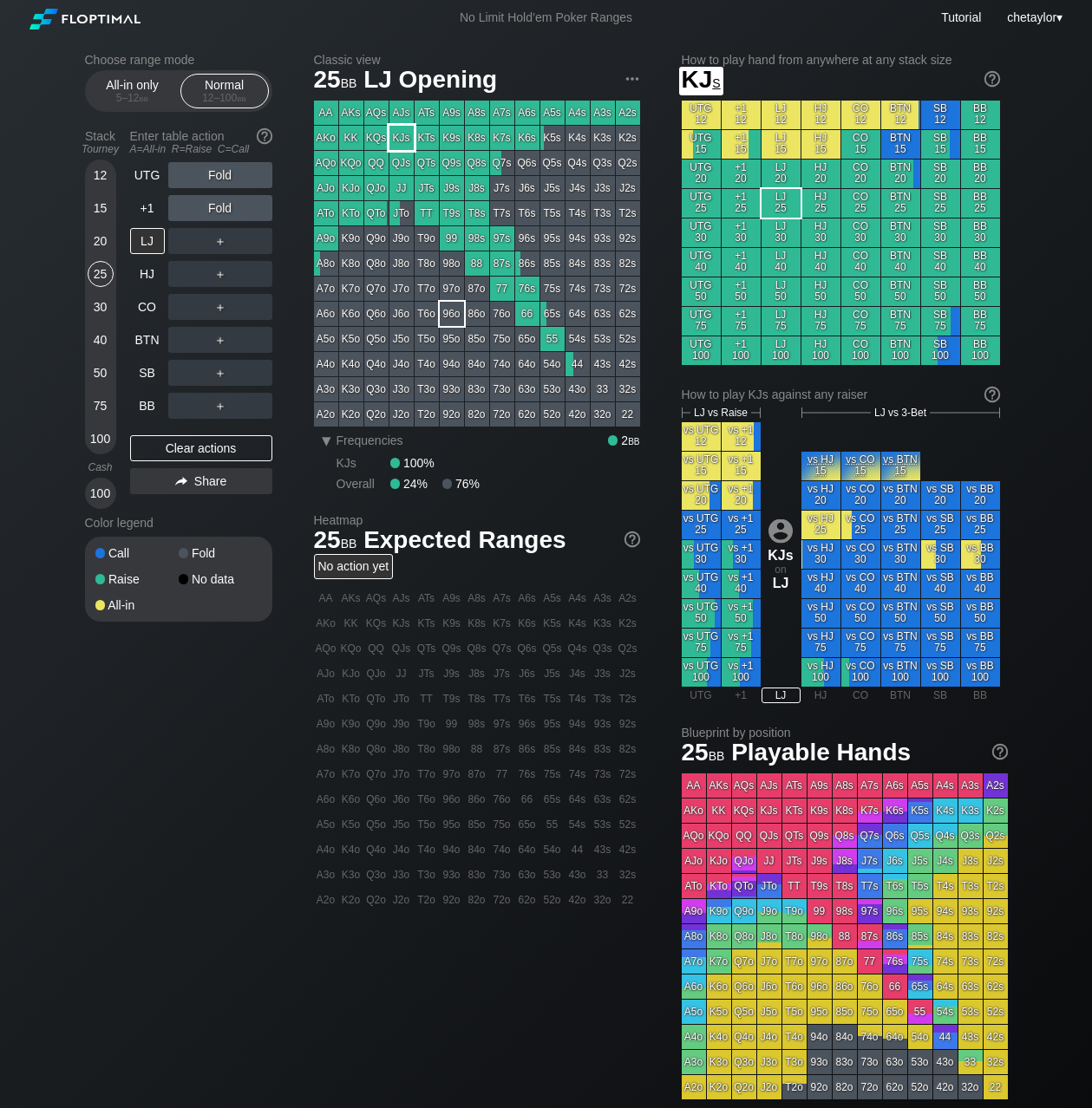
click at [405, 137] on div "KJs" at bounding box center [401, 137] width 25 height 25
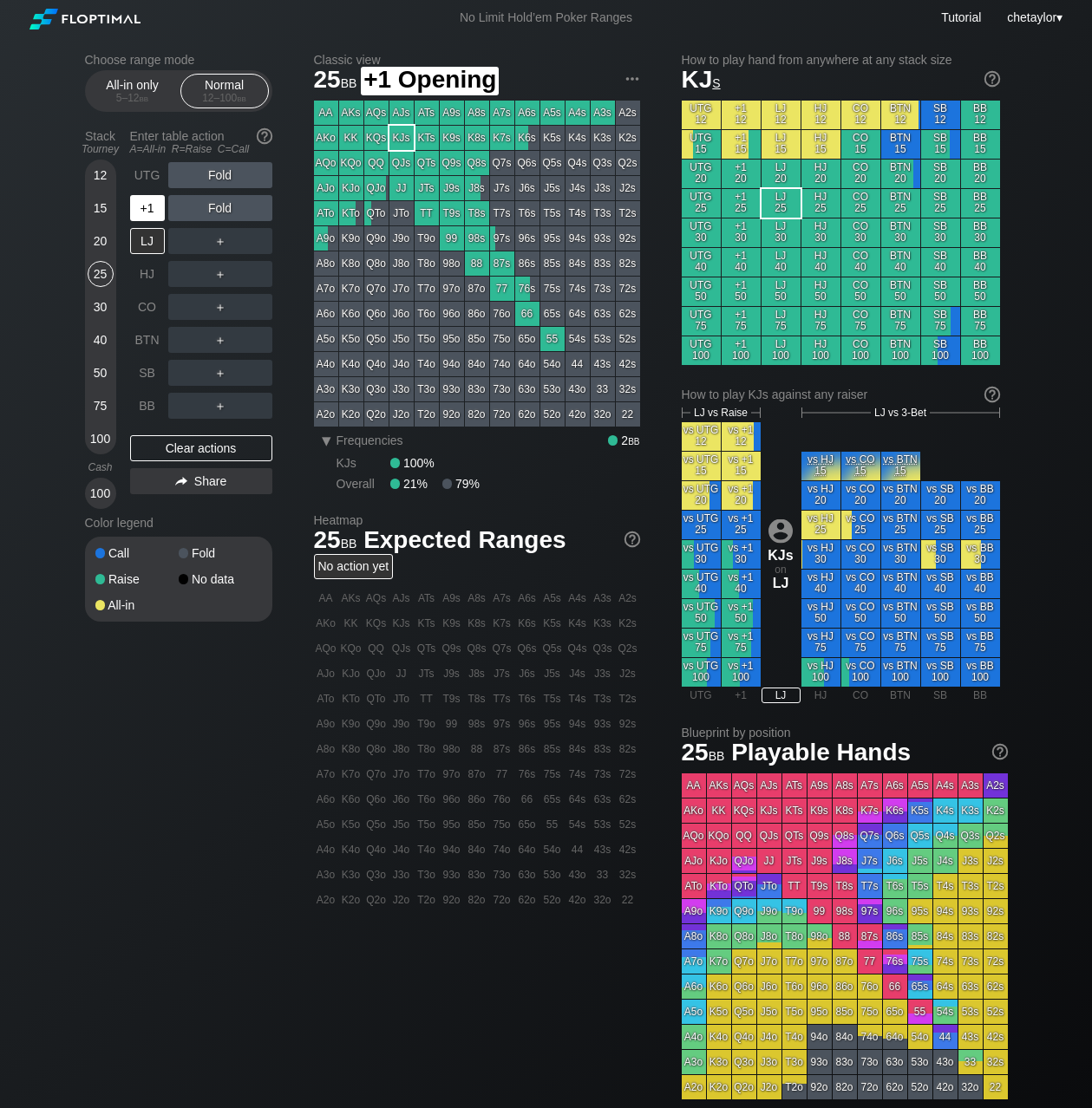
click at [141, 209] on div "+1" at bounding box center [147, 208] width 35 height 26
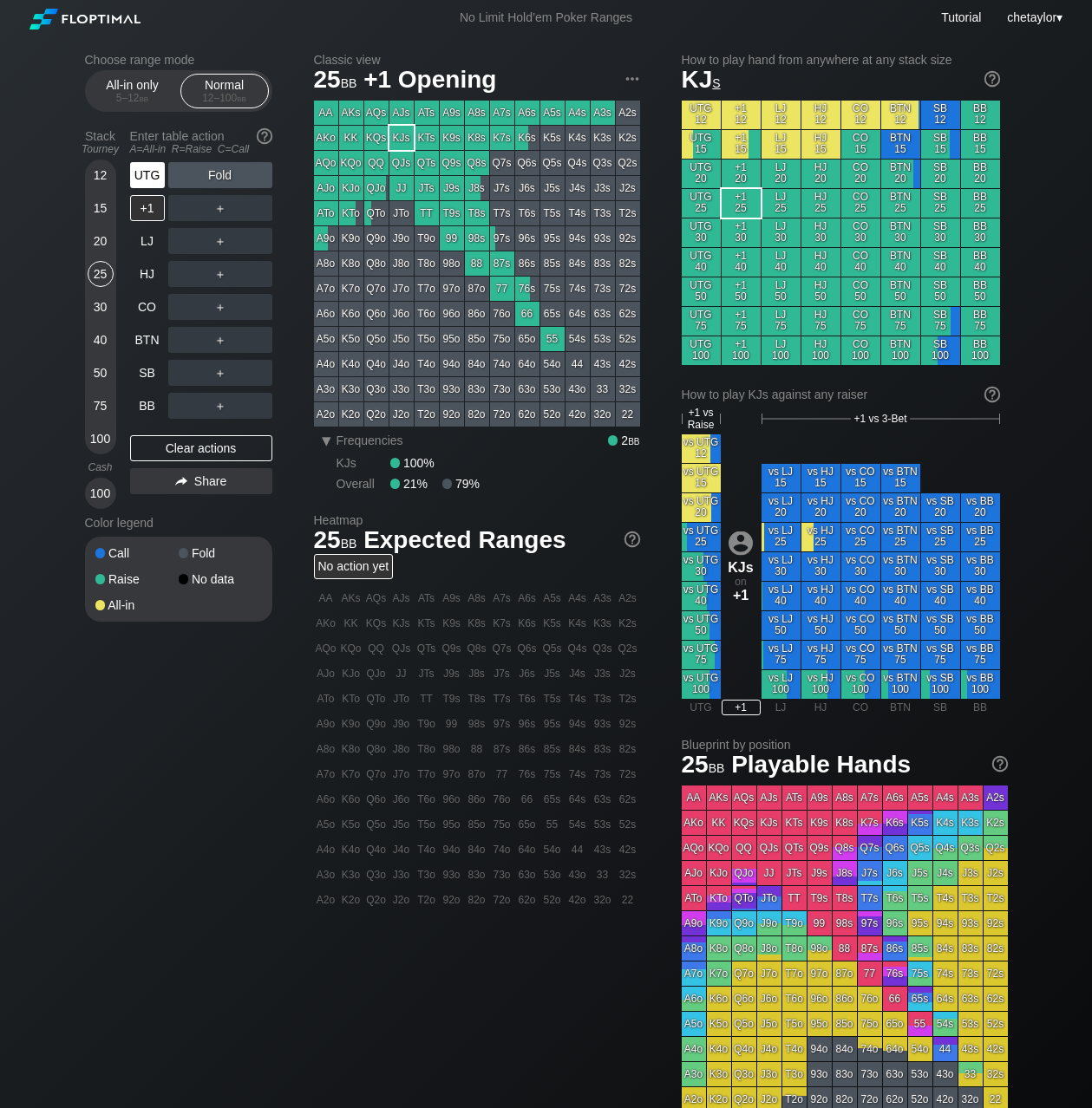
click at [151, 173] on div "UTG" at bounding box center [147, 175] width 35 height 26
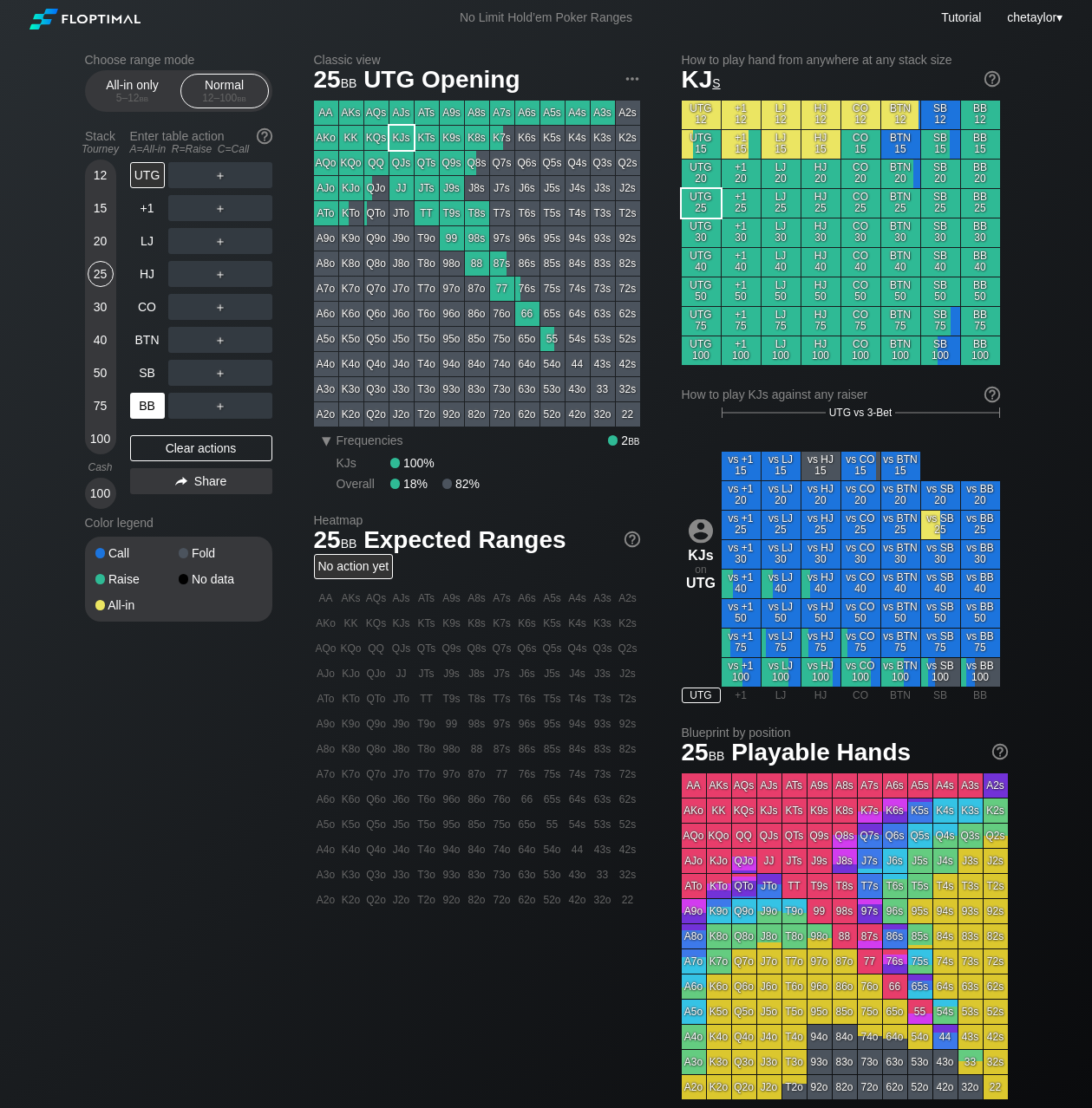
click at [142, 402] on div "BB" at bounding box center [147, 406] width 35 height 26
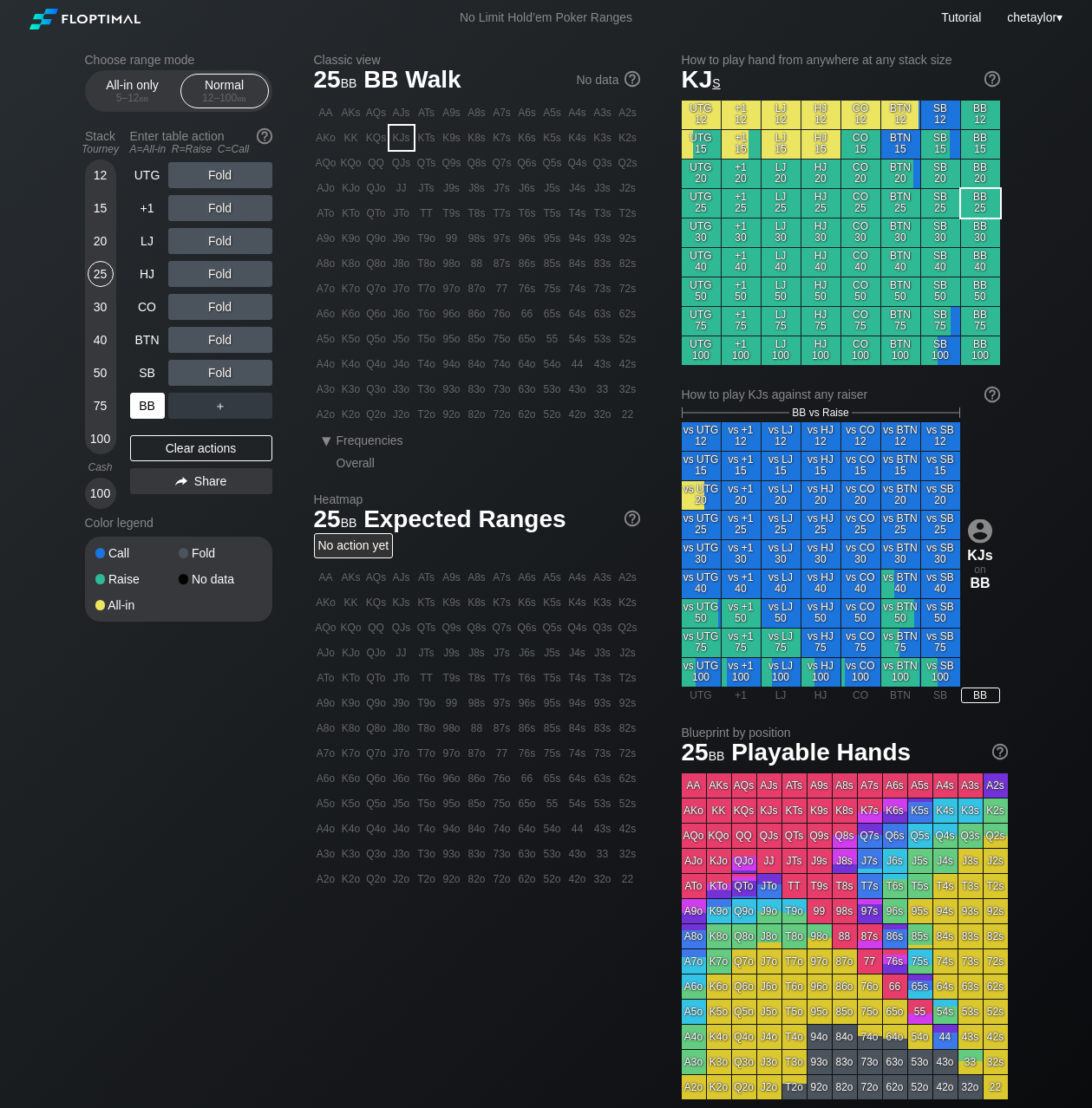
click at [142, 402] on div "BB" at bounding box center [147, 406] width 35 height 26
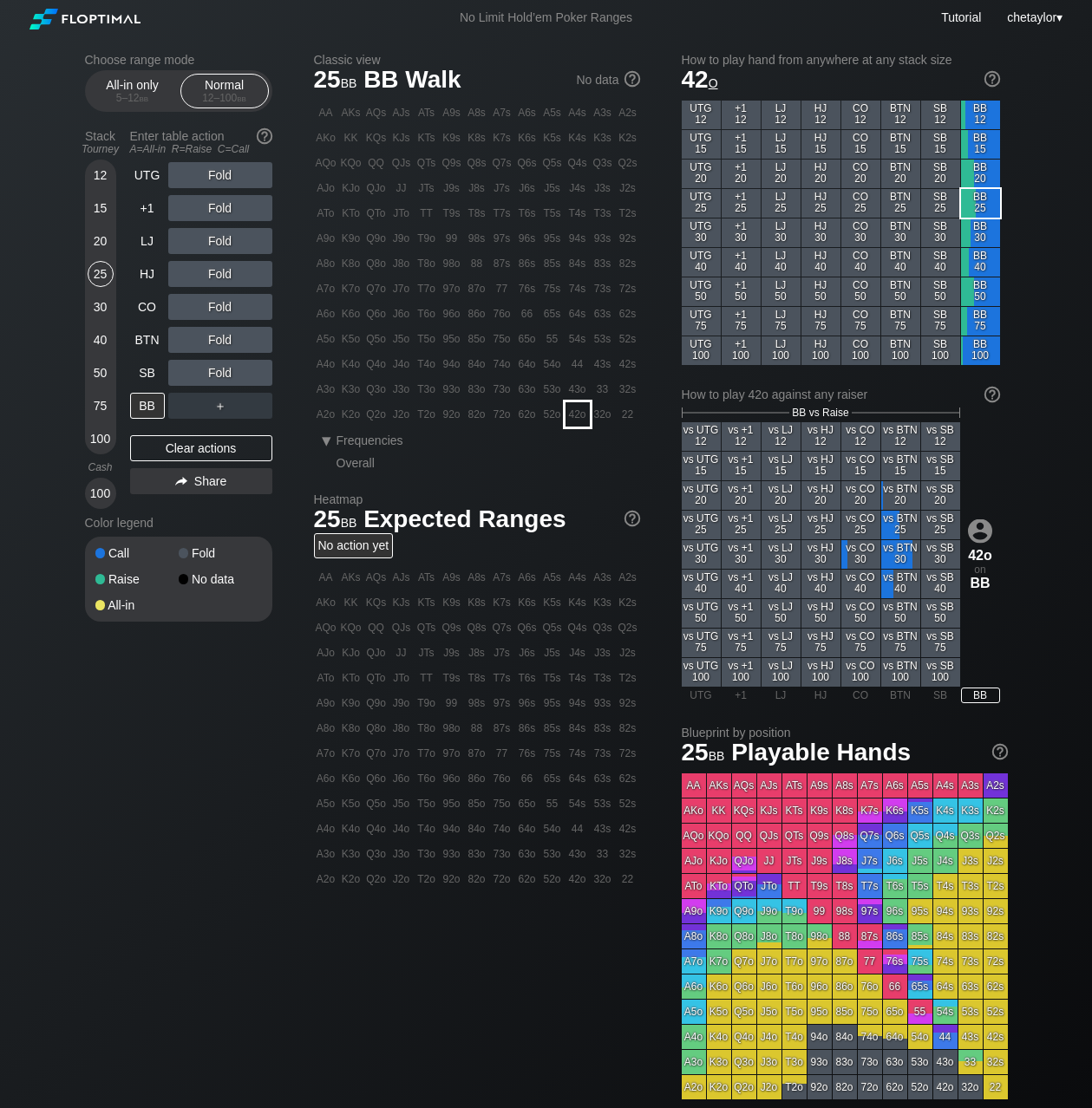
click at [572, 418] on div "42o" at bounding box center [578, 414] width 25 height 25
click at [222, 337] on div "R ✕" at bounding box center [219, 339] width 34 height 26
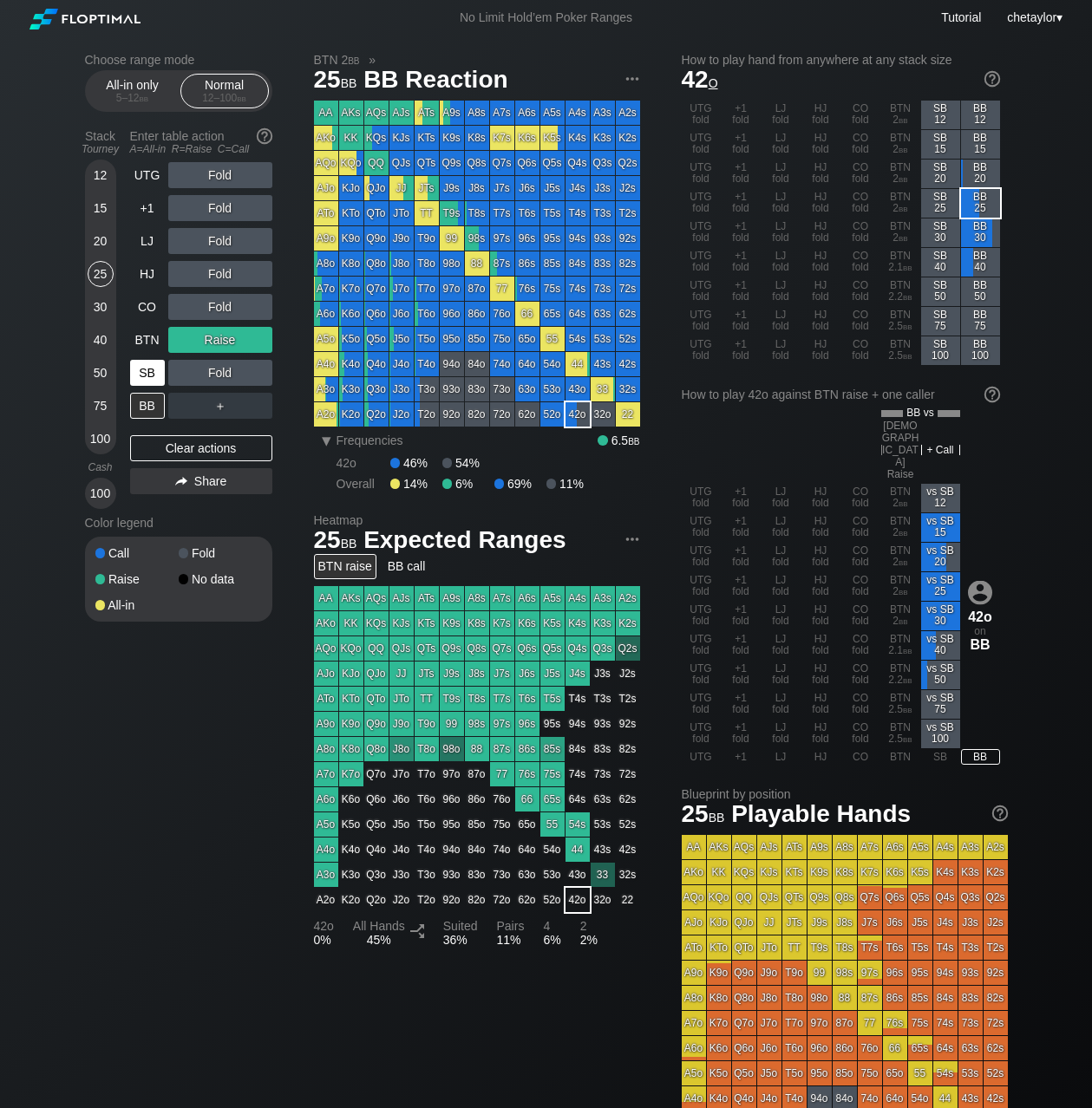
click at [156, 366] on div "SB" at bounding box center [147, 373] width 35 height 26
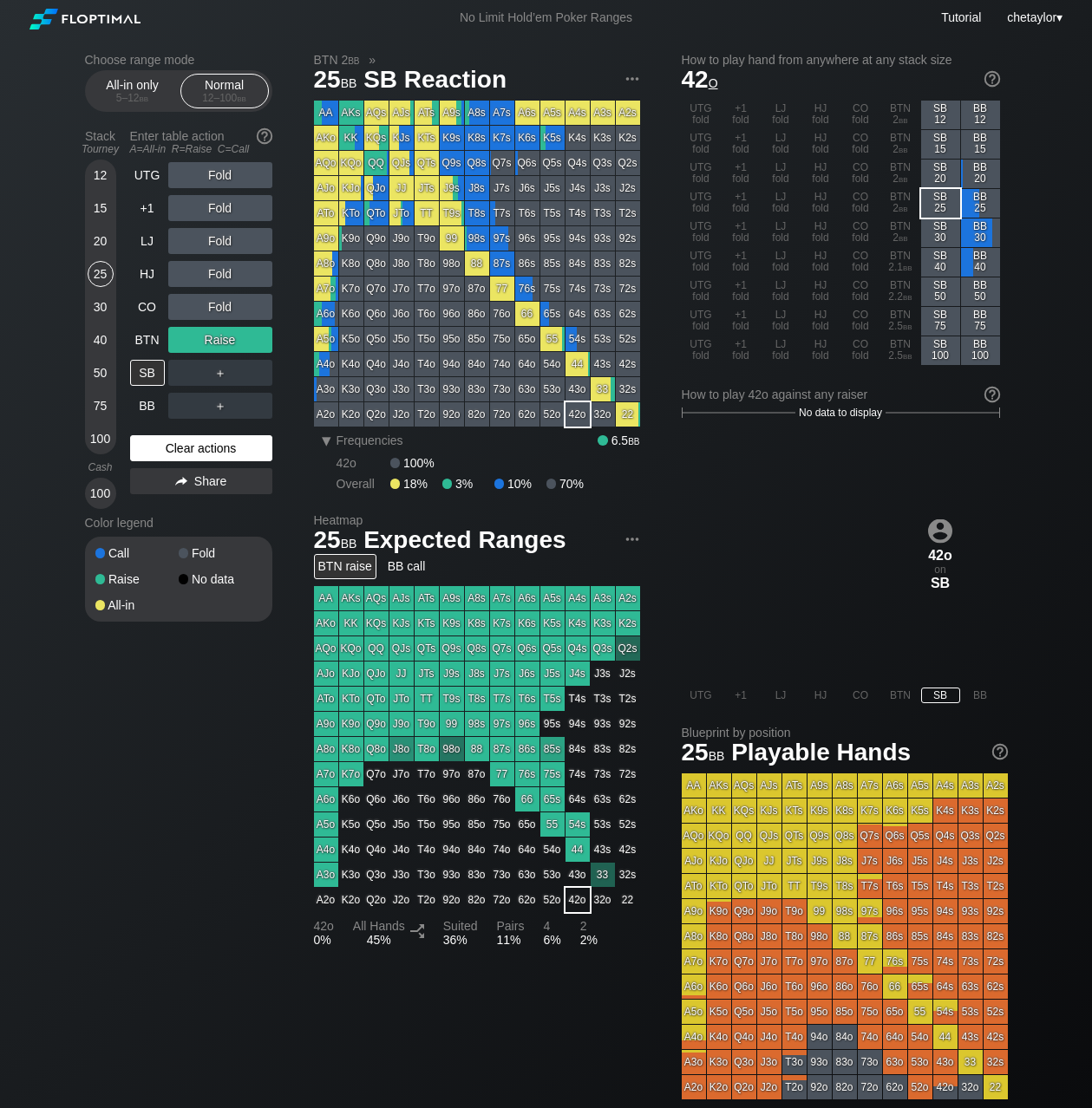
click at [177, 454] on div "Clear actions" at bounding box center [201, 448] width 142 height 26
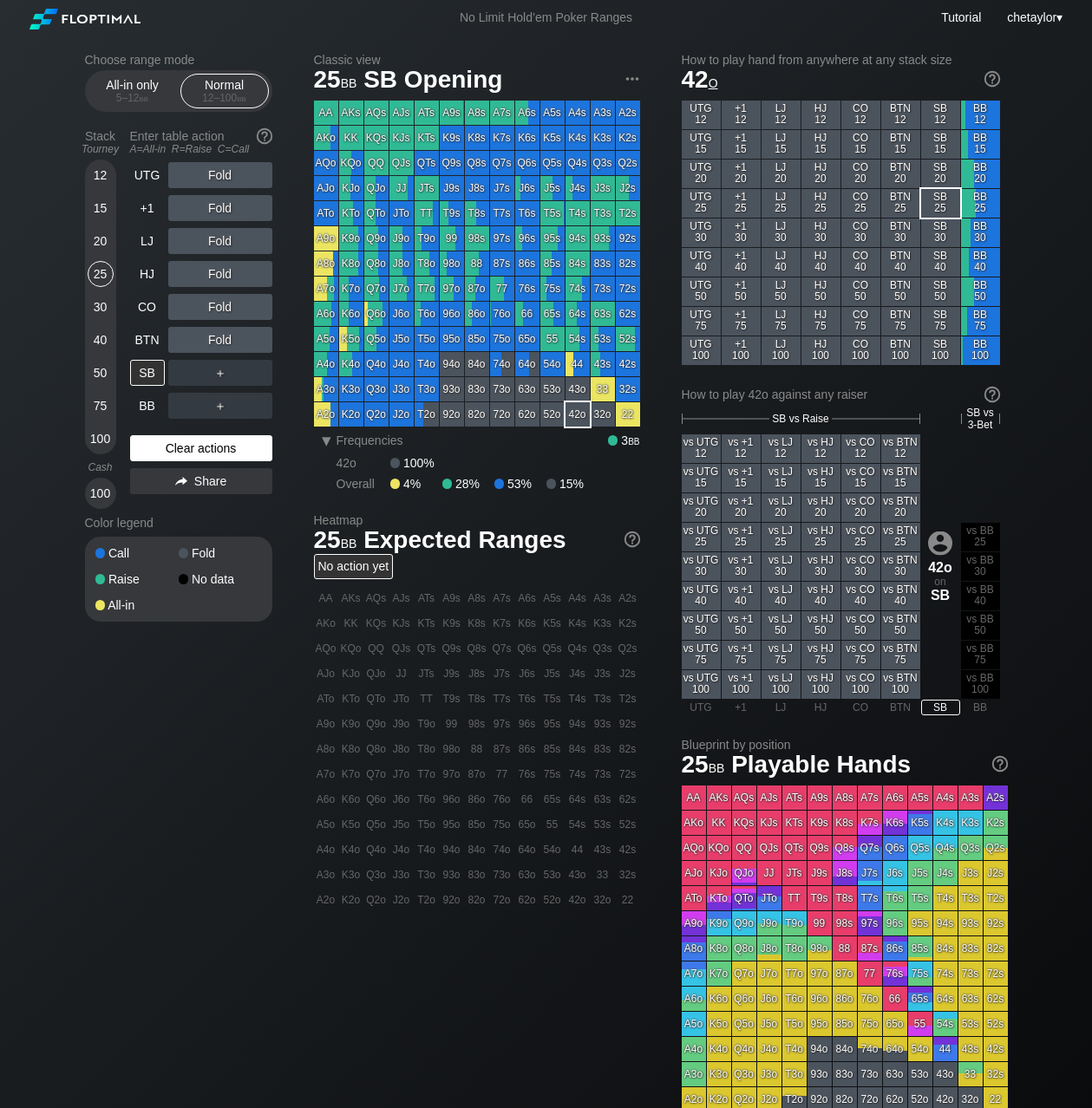
click at [177, 454] on div "Clear actions" at bounding box center [201, 448] width 142 height 26
click at [327, 416] on div "A2o" at bounding box center [326, 414] width 25 height 25
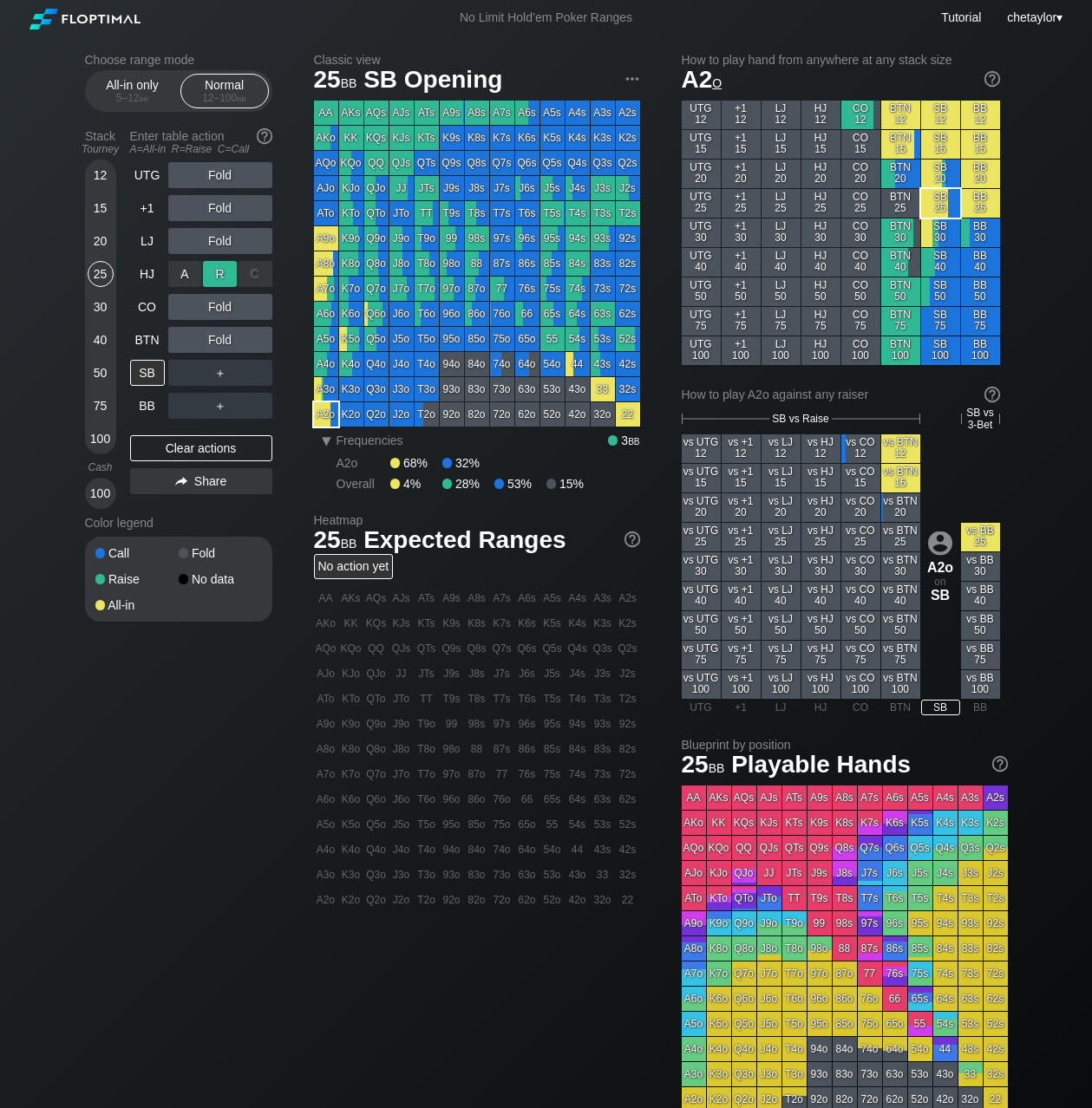
click at [222, 274] on div "R ✕" at bounding box center [219, 274] width 34 height 26
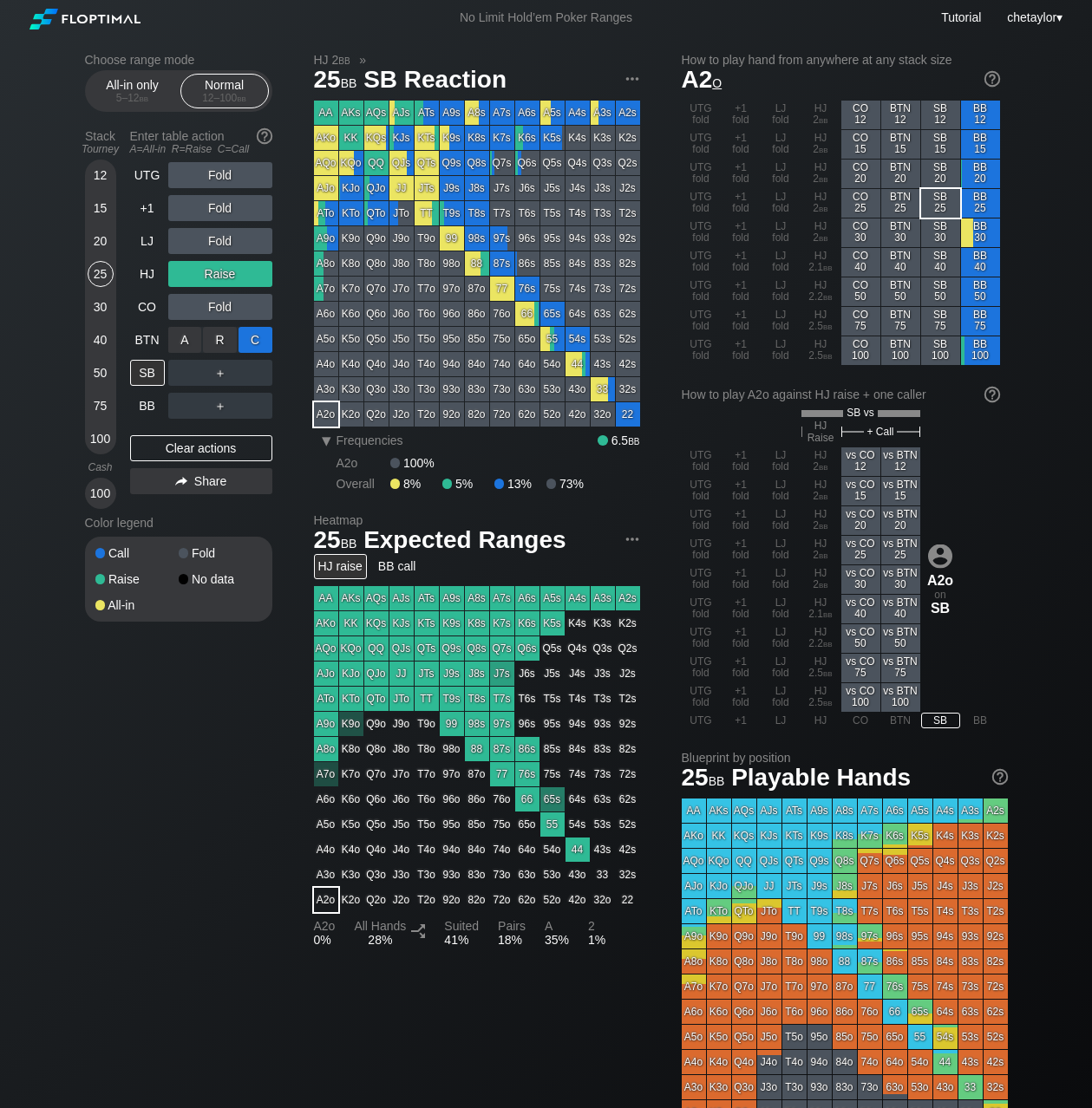
click at [259, 340] on div "C ✕" at bounding box center [255, 339] width 34 height 26
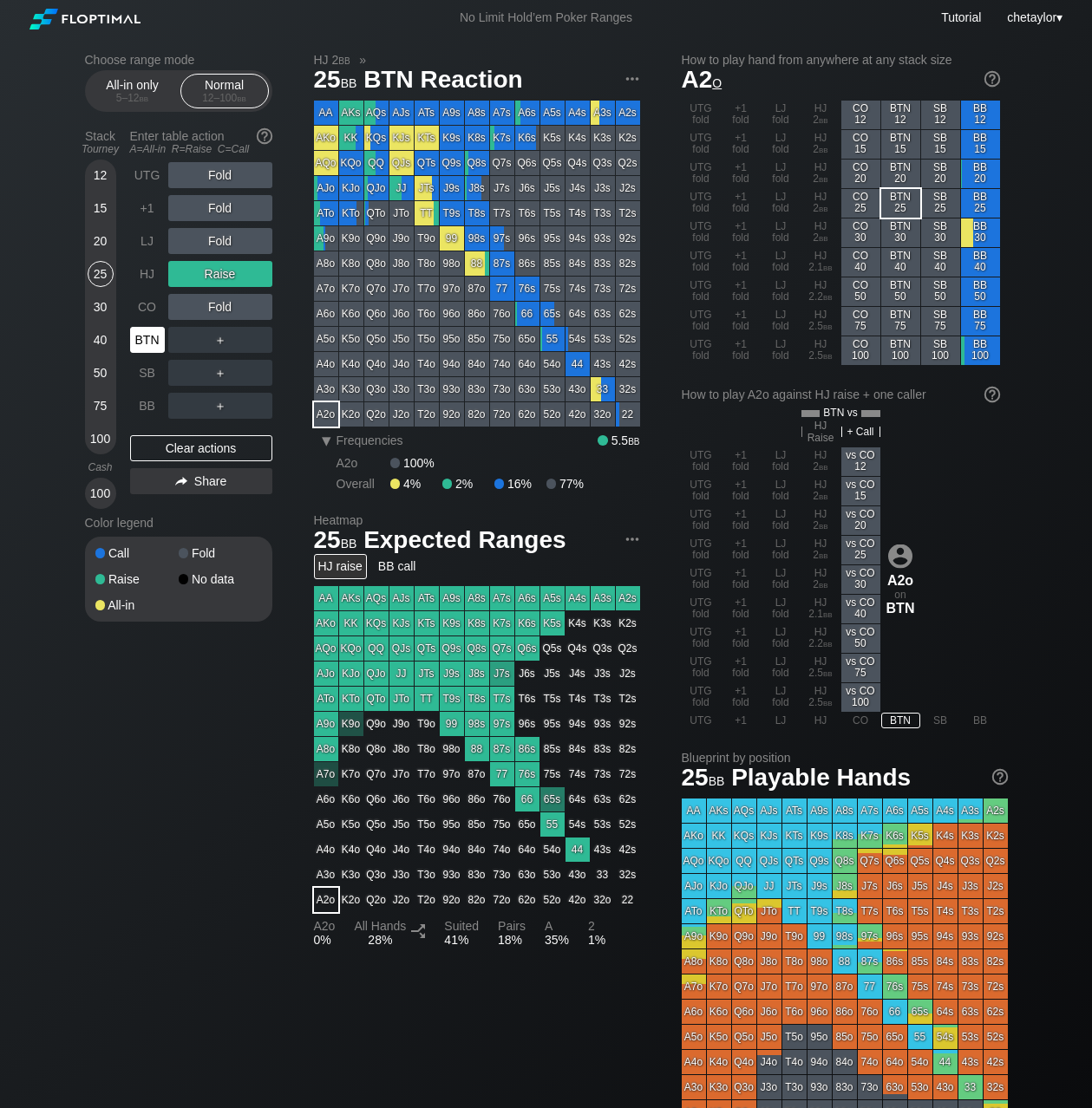
click at [151, 344] on div "BTN" at bounding box center [147, 339] width 35 height 26
click at [180, 457] on div "Clear actions" at bounding box center [201, 448] width 142 height 26
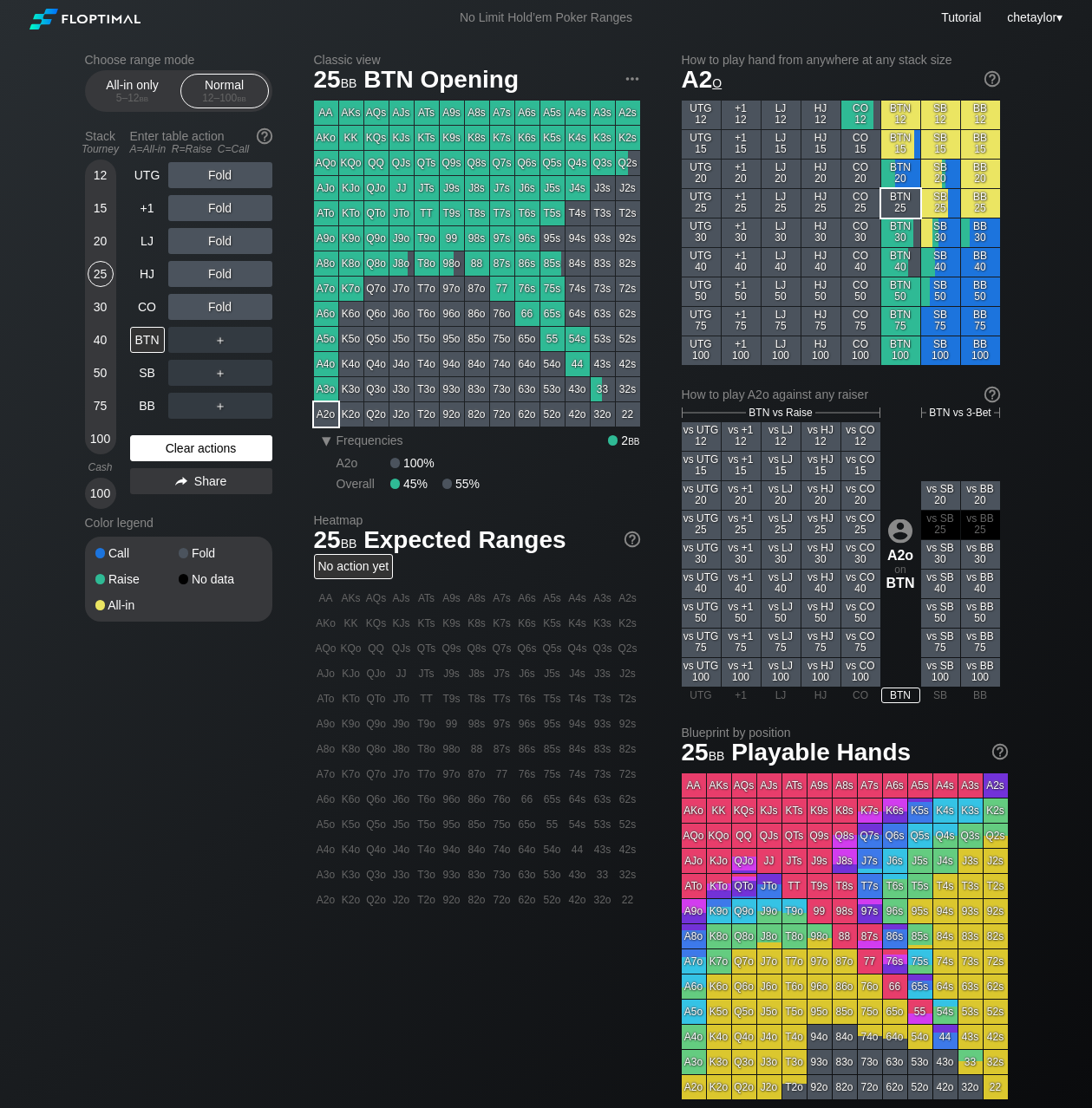
click at [180, 457] on div "Clear actions" at bounding box center [201, 448] width 142 height 26
click at [188, 447] on div "Clear actions" at bounding box center [201, 448] width 142 height 26
click at [325, 312] on div "A6o" at bounding box center [326, 314] width 25 height 25
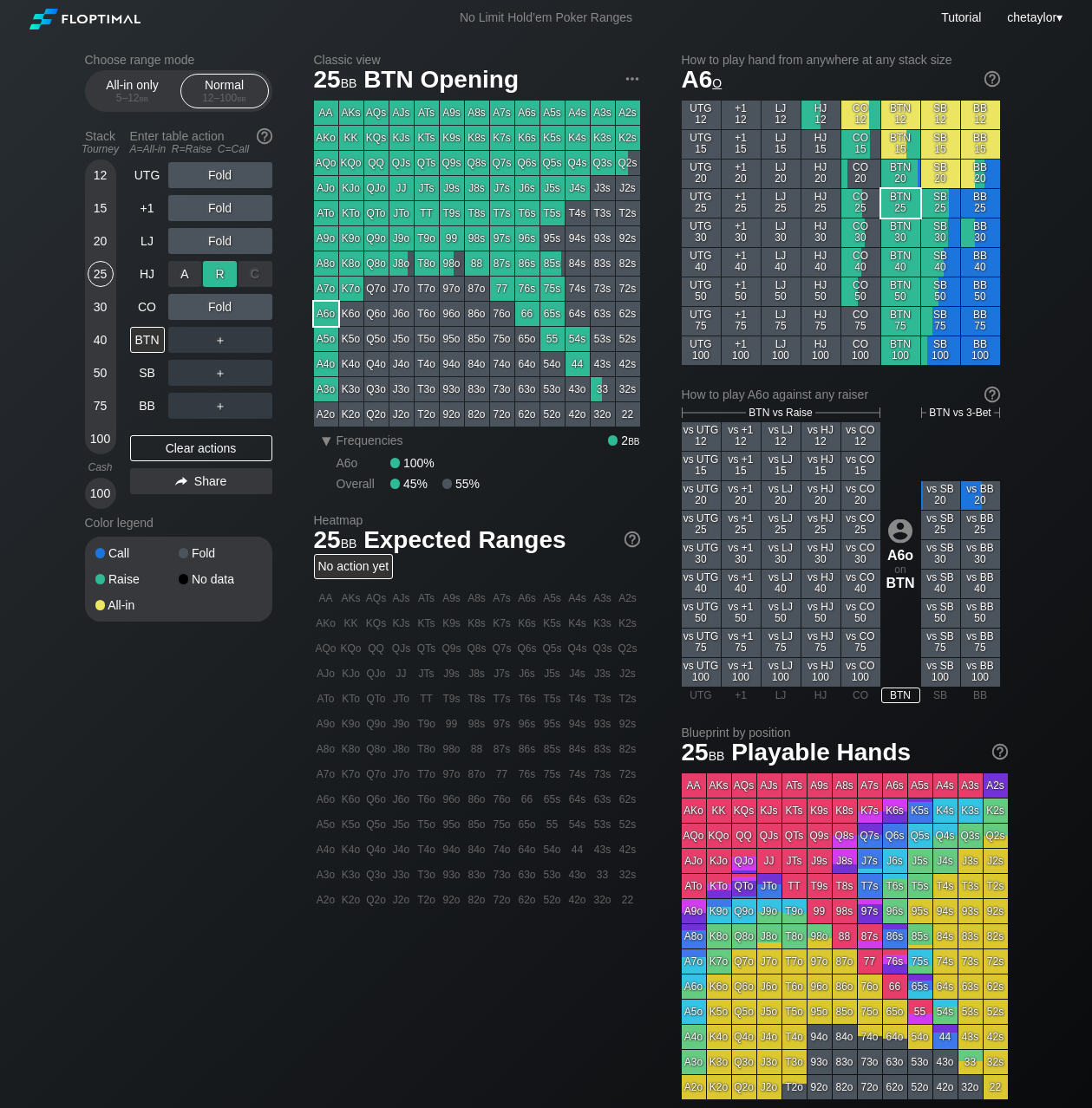
click at [222, 271] on div "R ✕" at bounding box center [219, 274] width 34 height 26
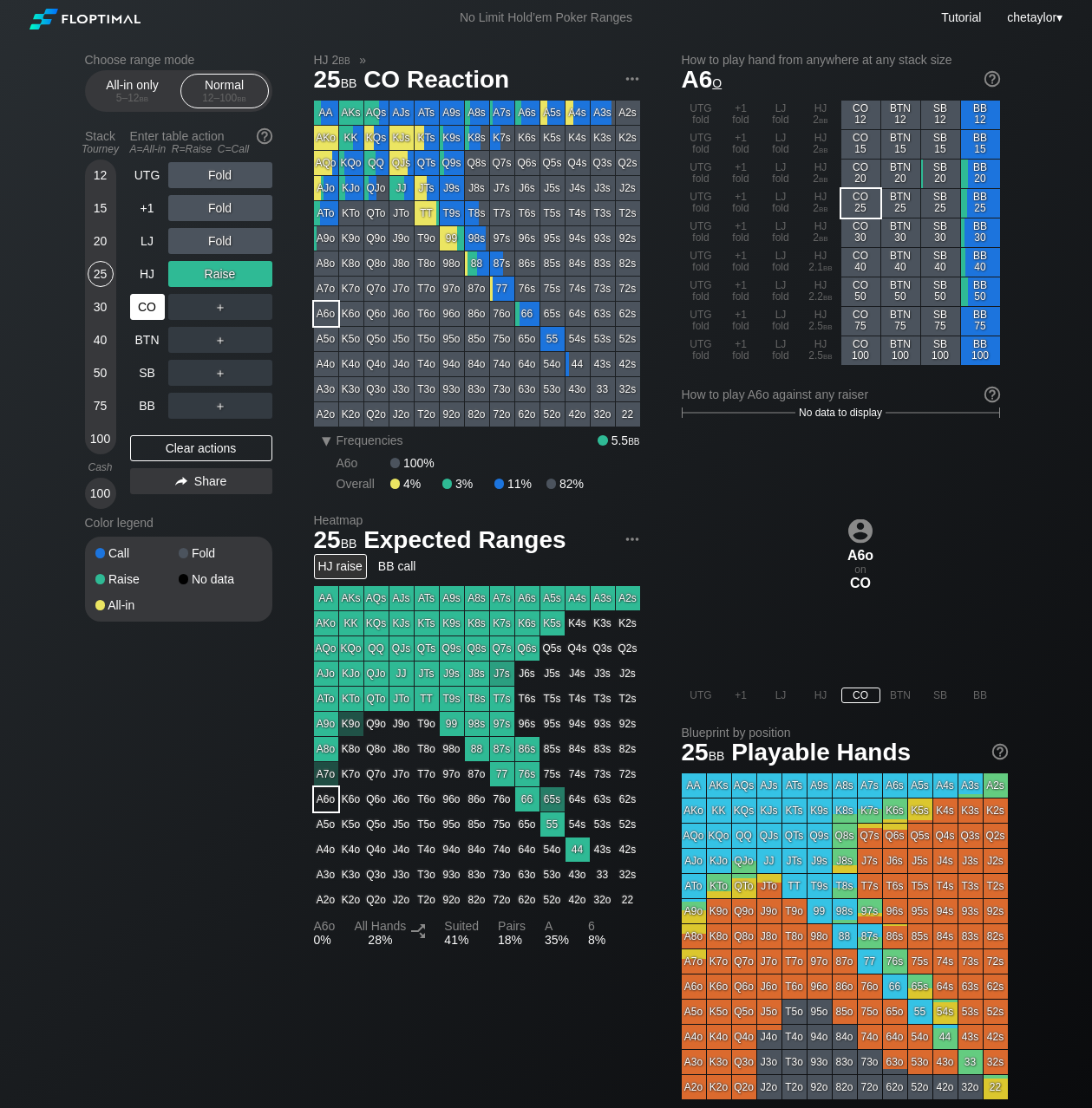
click at [150, 315] on div "CO" at bounding box center [147, 307] width 35 height 26
click at [186, 451] on div "Clear actions" at bounding box center [201, 448] width 142 height 26
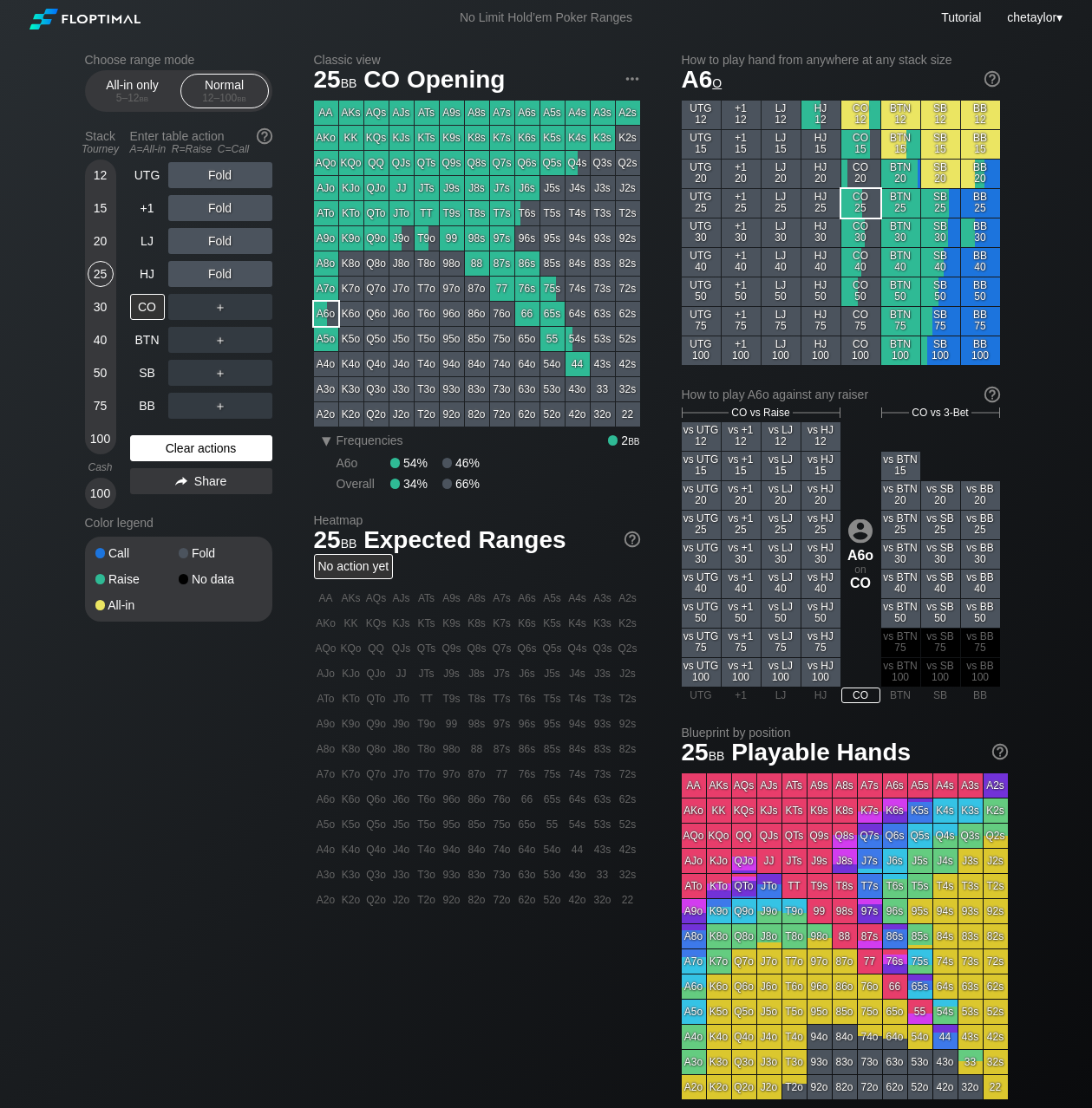
click at [186, 451] on div "Clear actions" at bounding box center [201, 448] width 142 height 26
click at [147, 275] on div "HJ" at bounding box center [147, 274] width 35 height 26
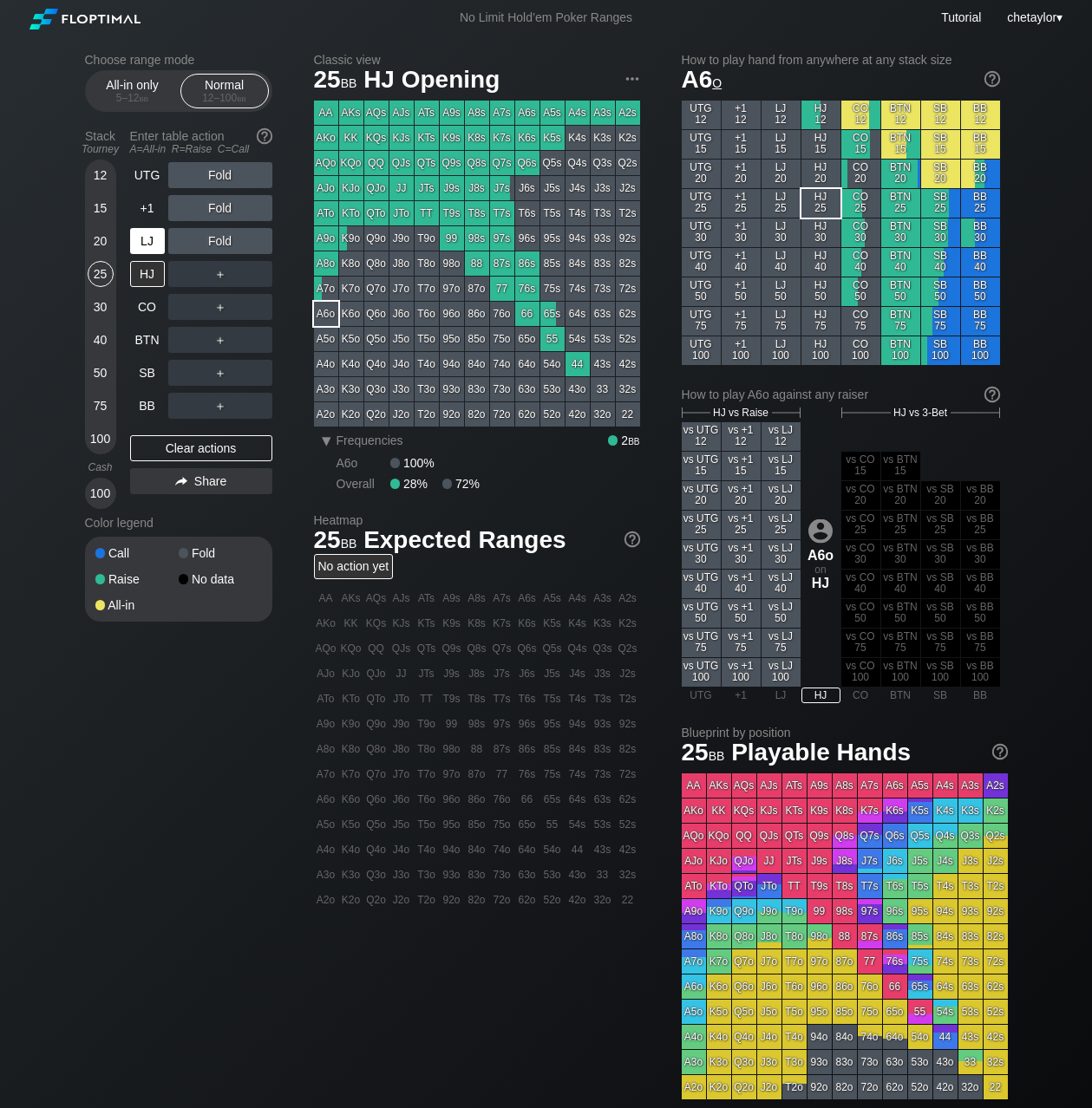
click at [147, 247] on div "LJ" at bounding box center [147, 241] width 35 height 26
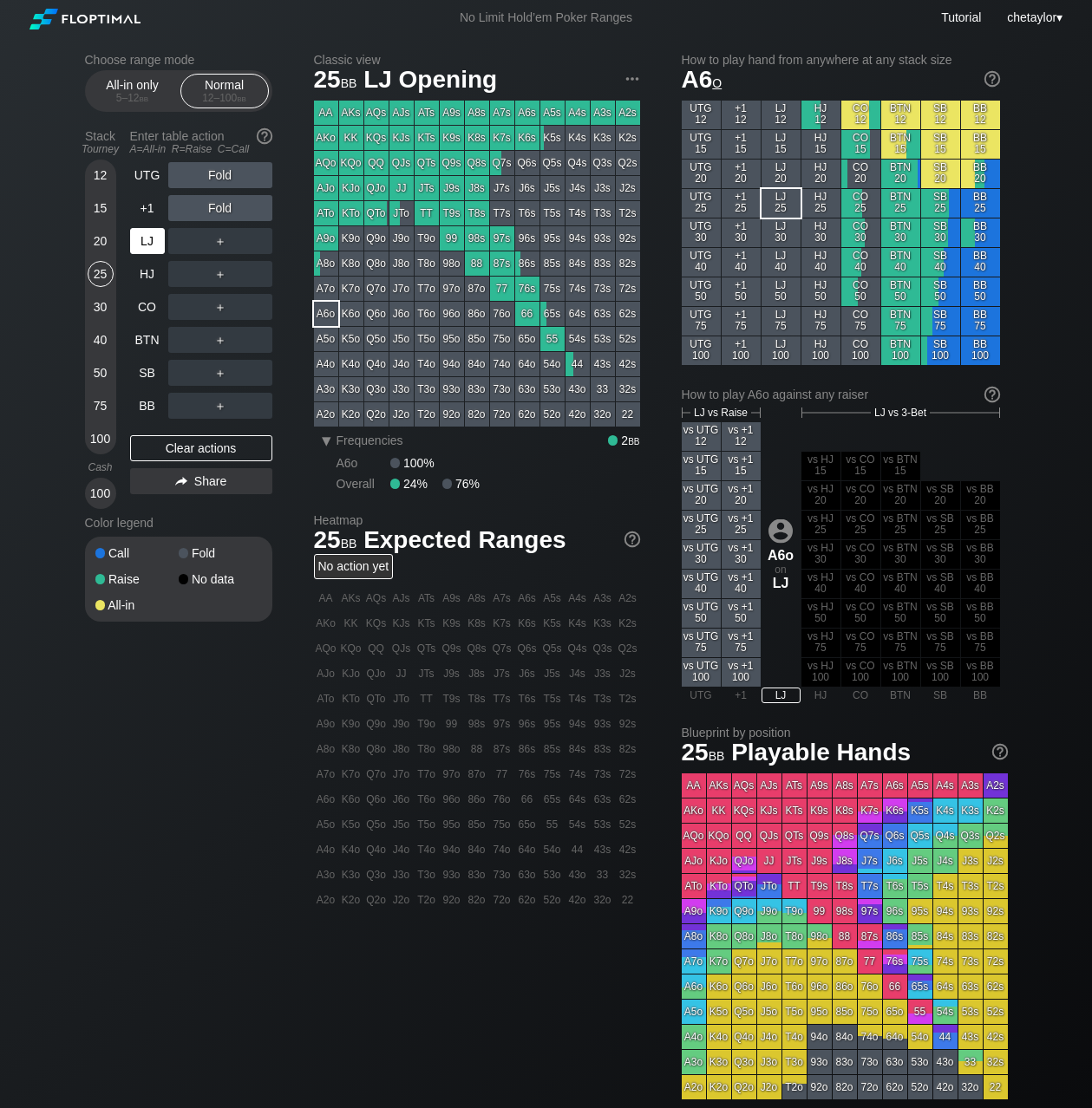
click at [147, 247] on div "LJ" at bounding box center [147, 241] width 35 height 26
click at [149, 209] on div "+1" at bounding box center [147, 208] width 35 height 26
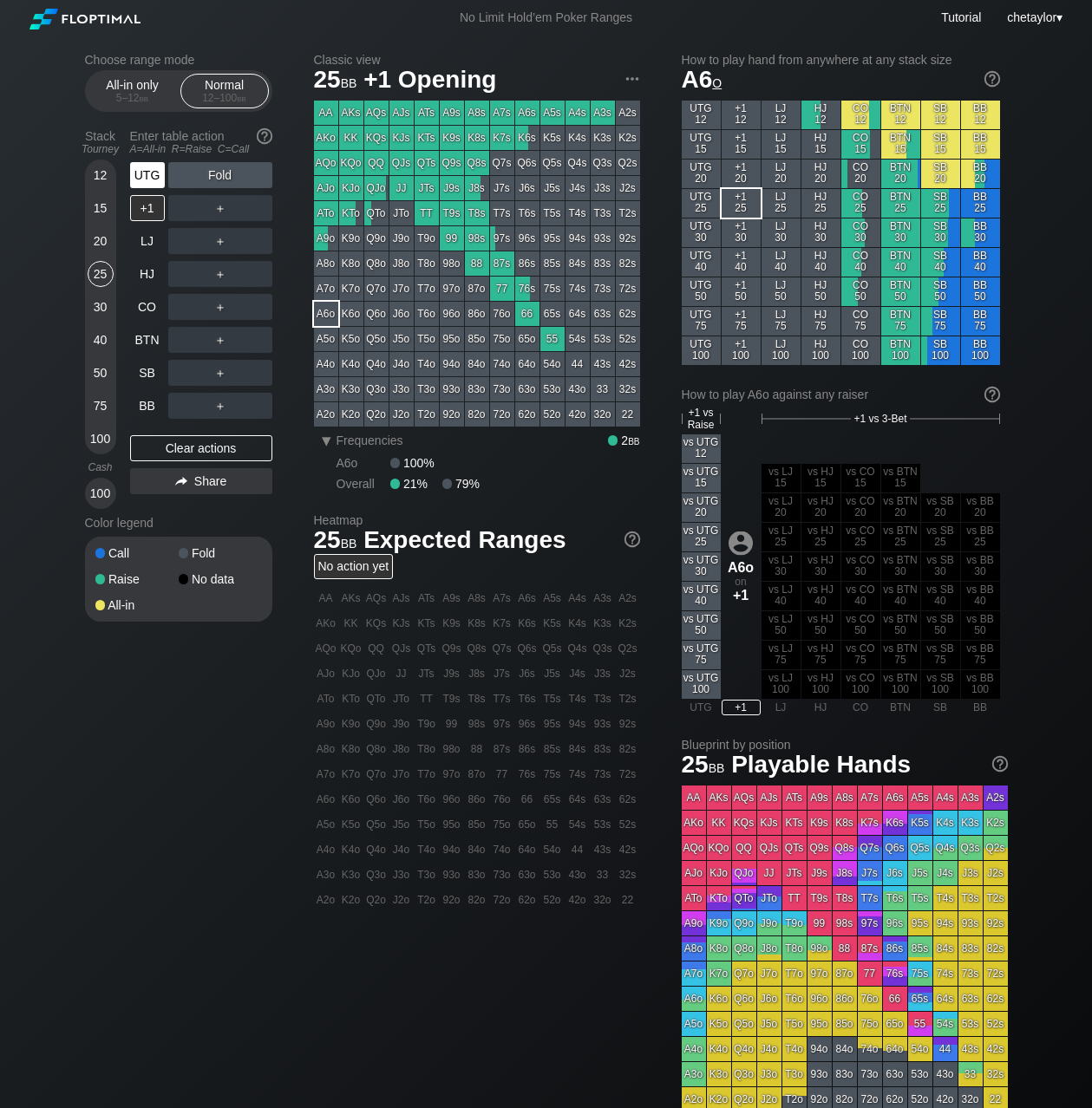
click at [147, 180] on div "UTG" at bounding box center [147, 175] width 35 height 26
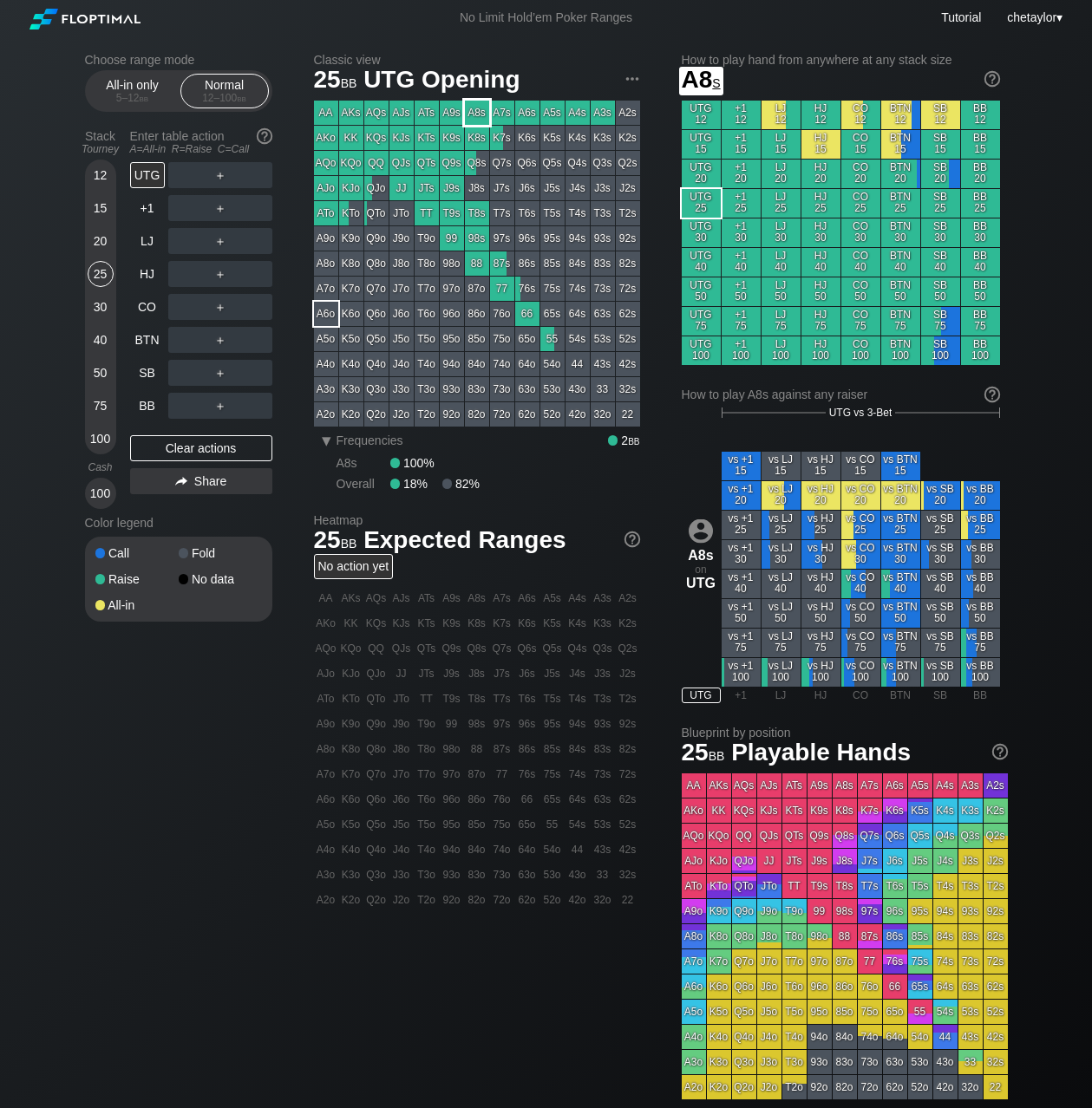
click at [475, 113] on div "A8s" at bounding box center [477, 113] width 25 height 25
click at [97, 308] on div "30" at bounding box center [100, 307] width 26 height 26
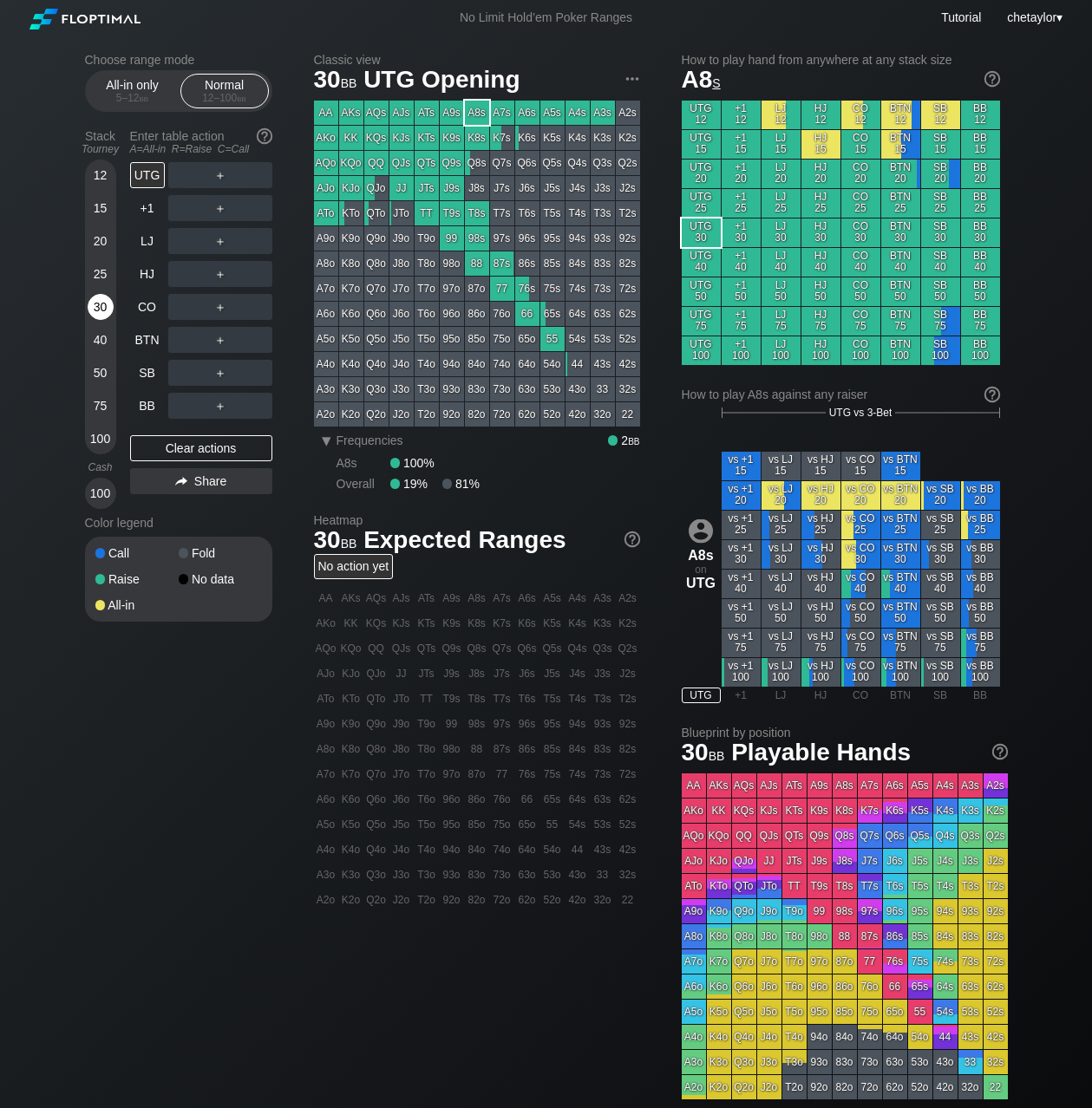
click at [97, 308] on div "30" at bounding box center [100, 307] width 26 height 26
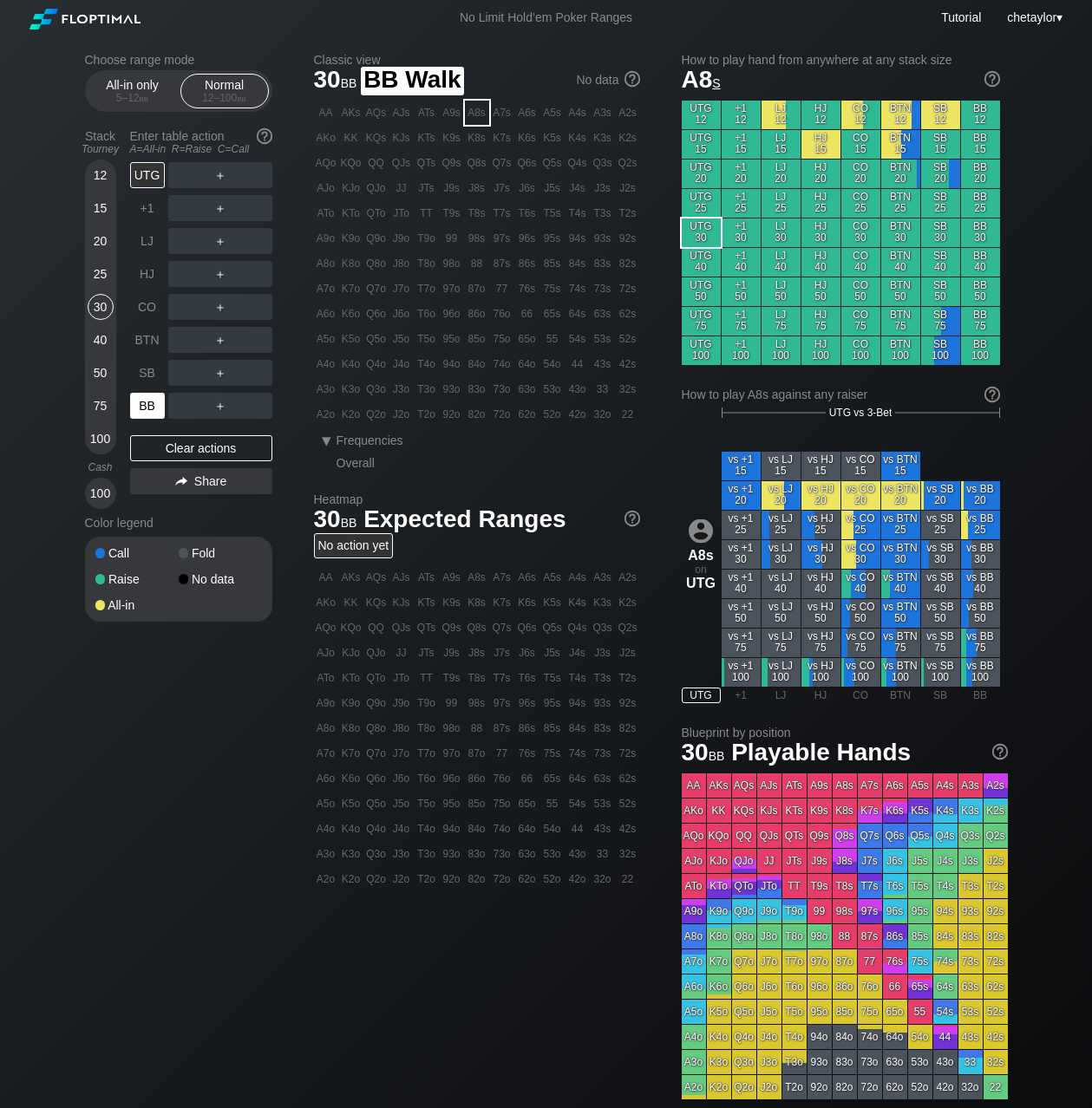
click at [147, 412] on div "BB" at bounding box center [147, 406] width 35 height 26
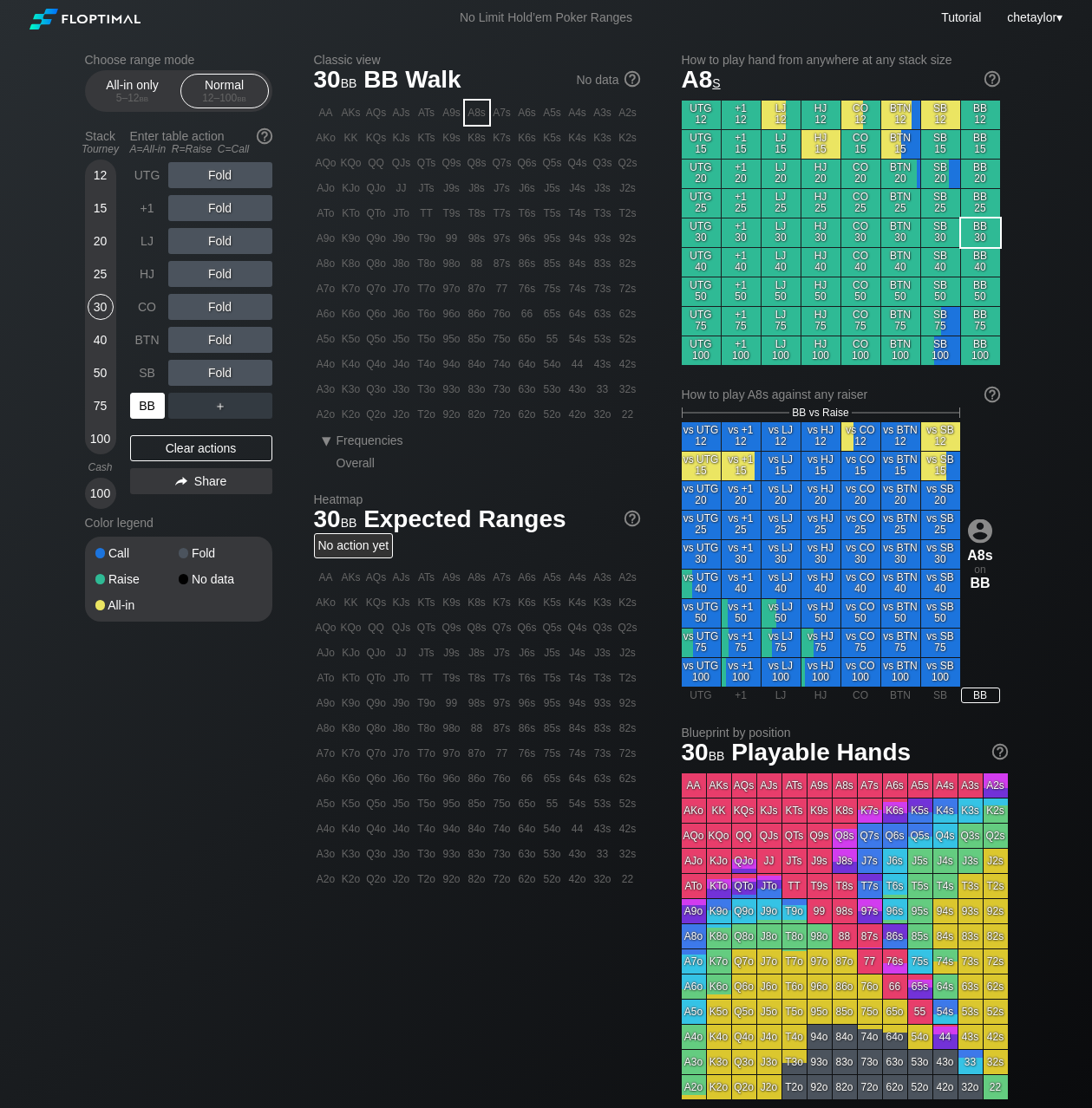
click at [147, 412] on div "BB" at bounding box center [147, 406] width 35 height 26
click at [169, 445] on div "Clear actions" at bounding box center [201, 448] width 142 height 26
click at [404, 289] on div "J7o" at bounding box center [401, 288] width 25 height 25
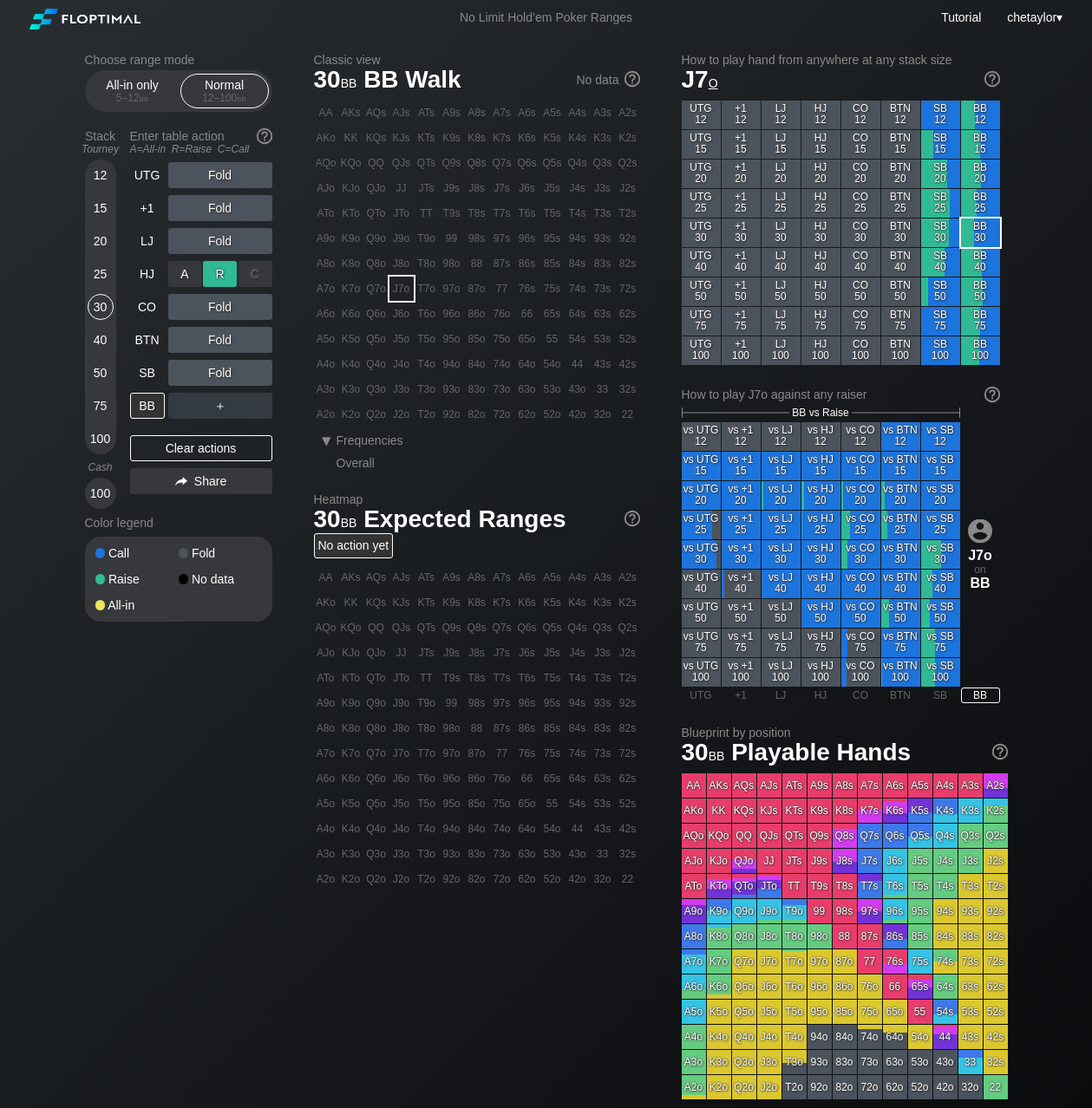
click at [217, 274] on div "R ✕" at bounding box center [219, 274] width 34 height 26
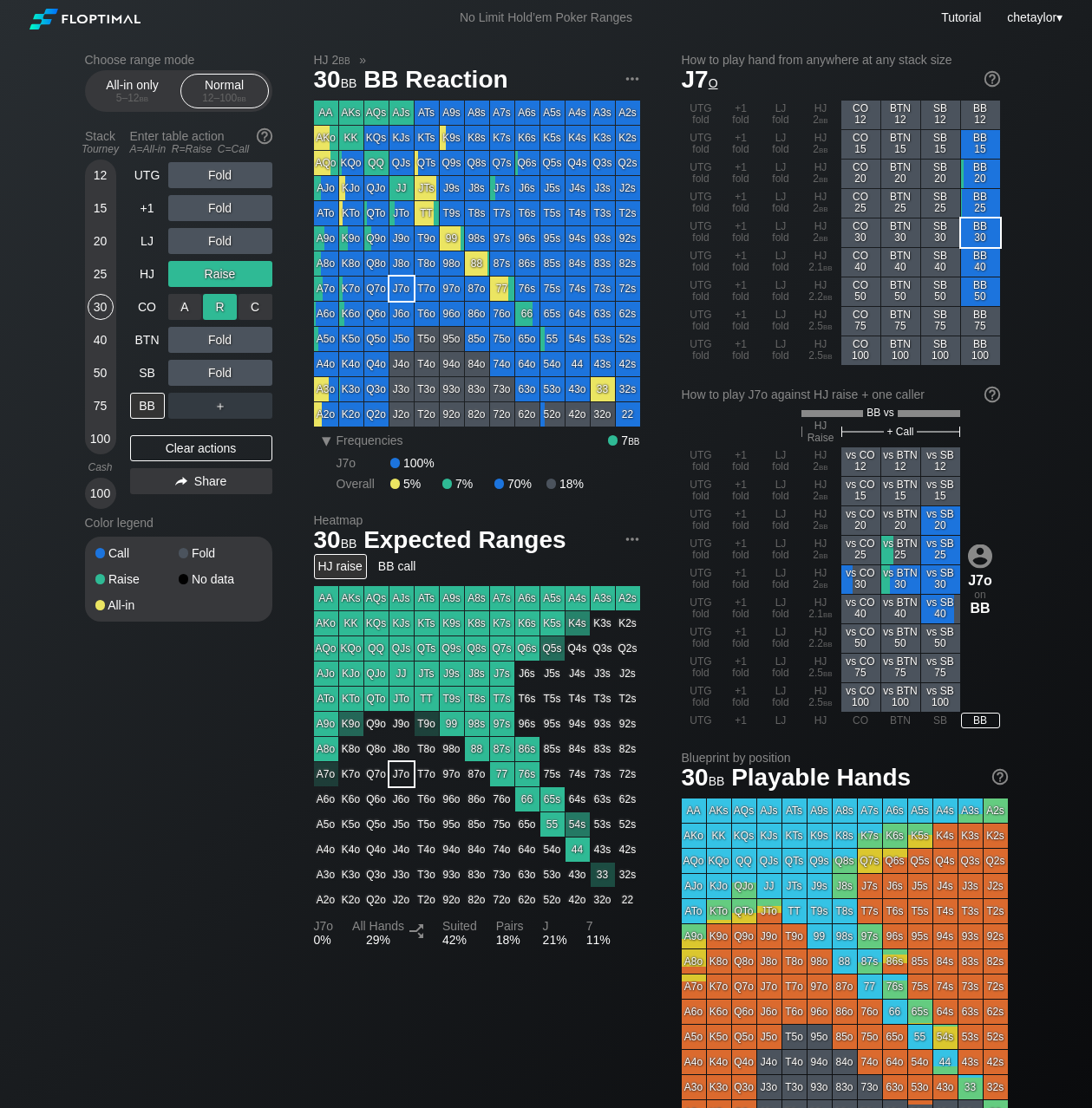
click at [228, 307] on div "R ✕" at bounding box center [219, 307] width 34 height 26
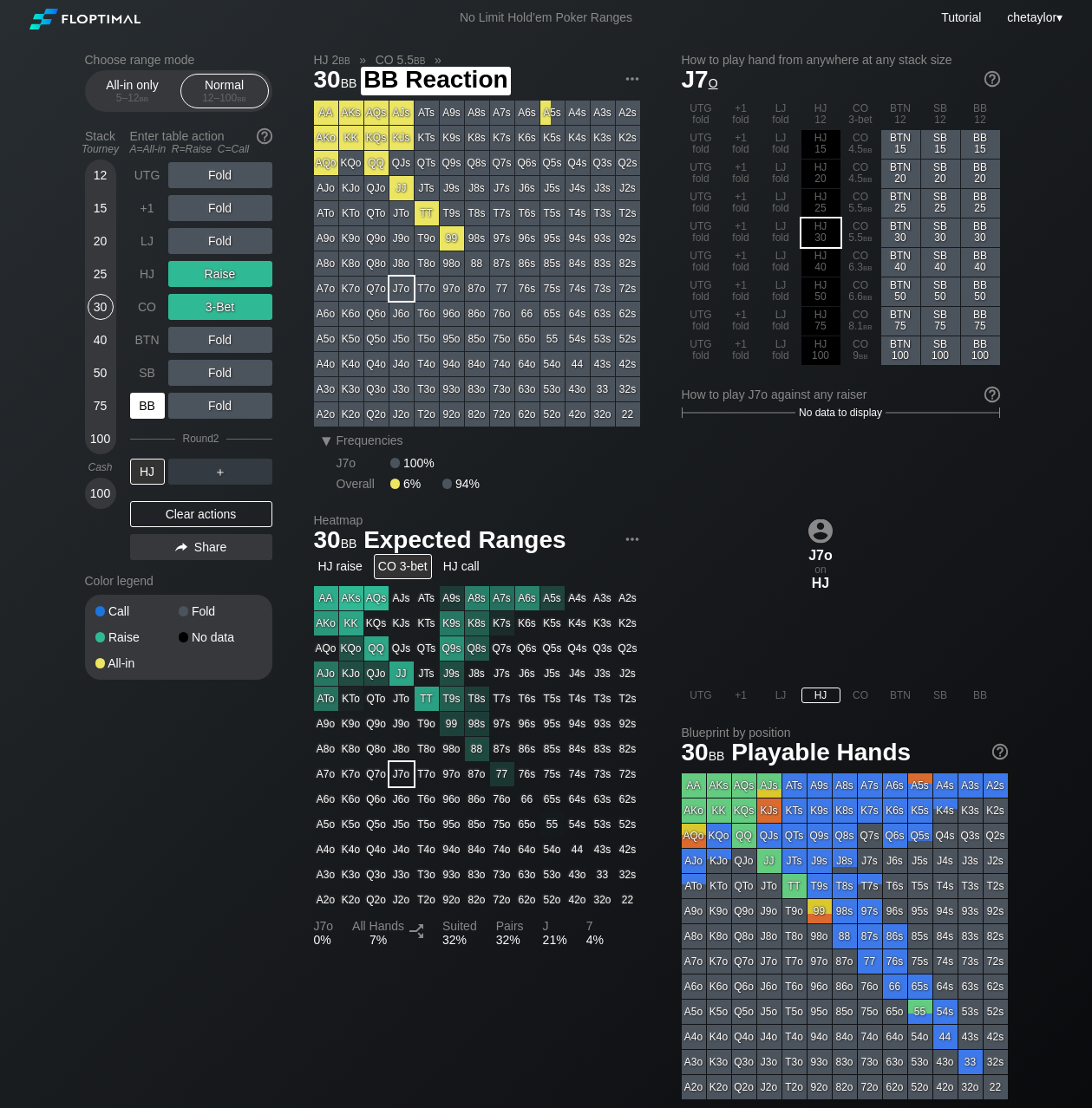
click at [139, 399] on div "BB" at bounding box center [147, 406] width 35 height 26
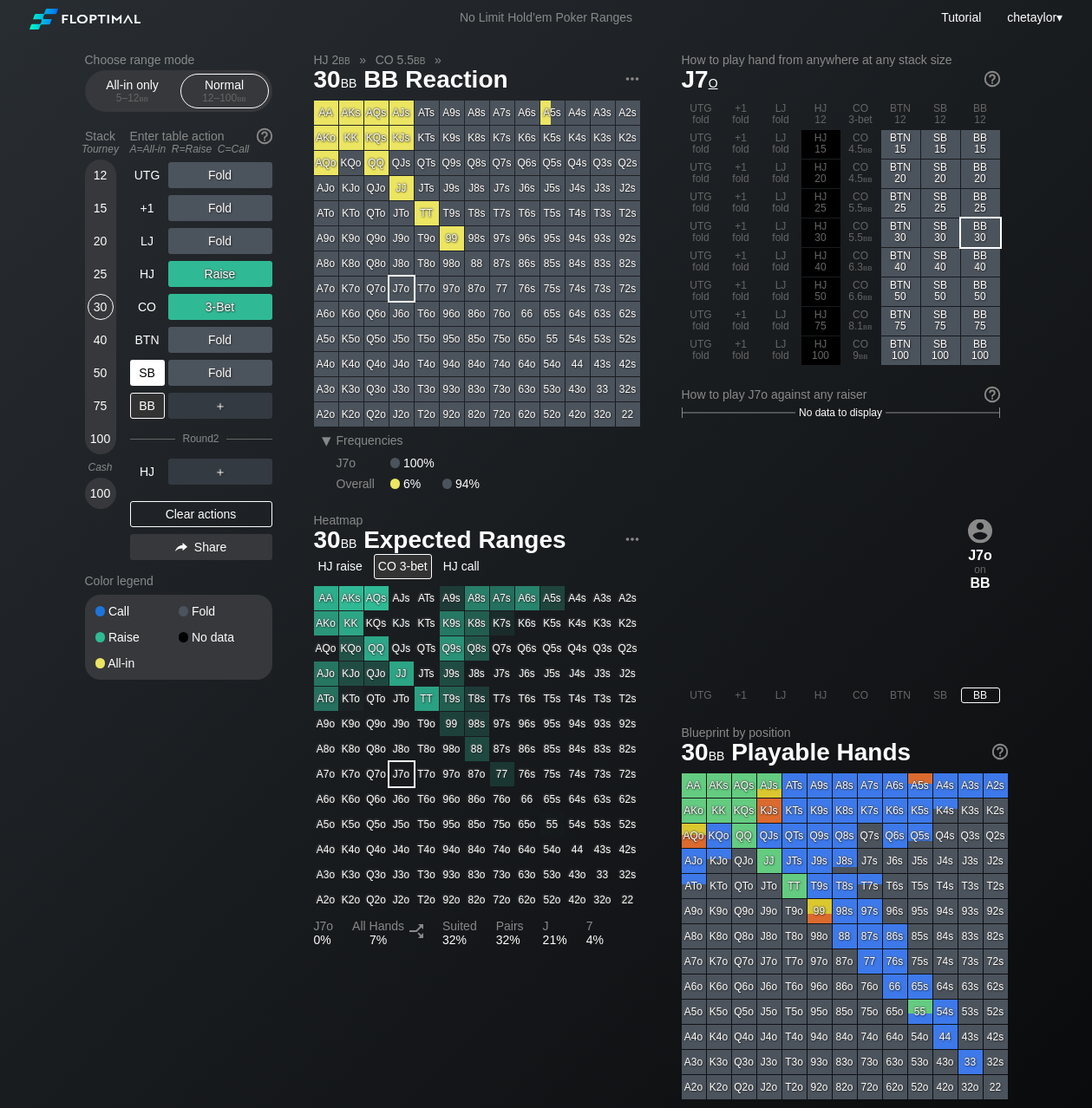
click at [144, 362] on div "SB" at bounding box center [147, 373] width 35 height 26
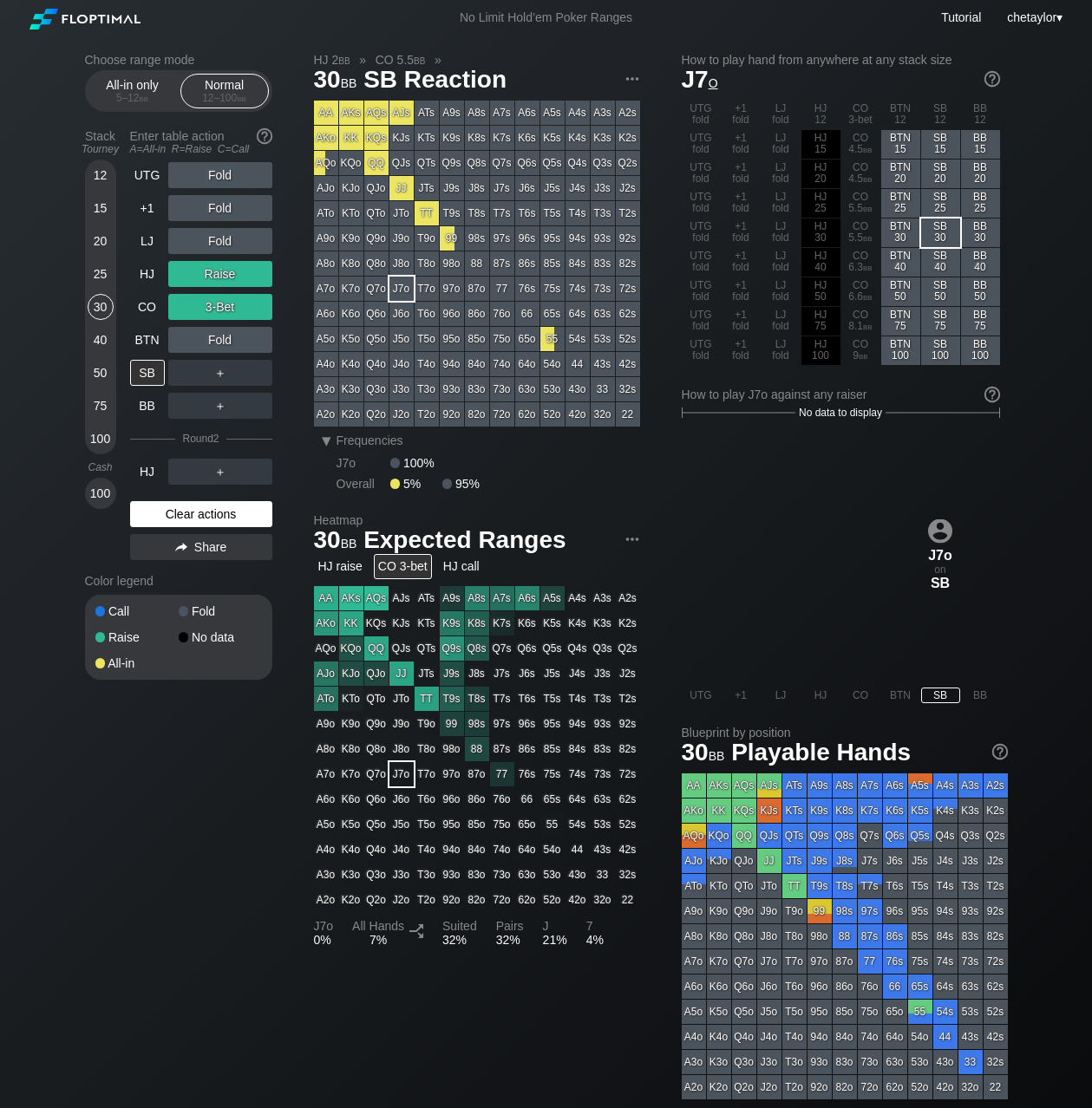
click at [177, 514] on div "Clear actions" at bounding box center [201, 514] width 142 height 26
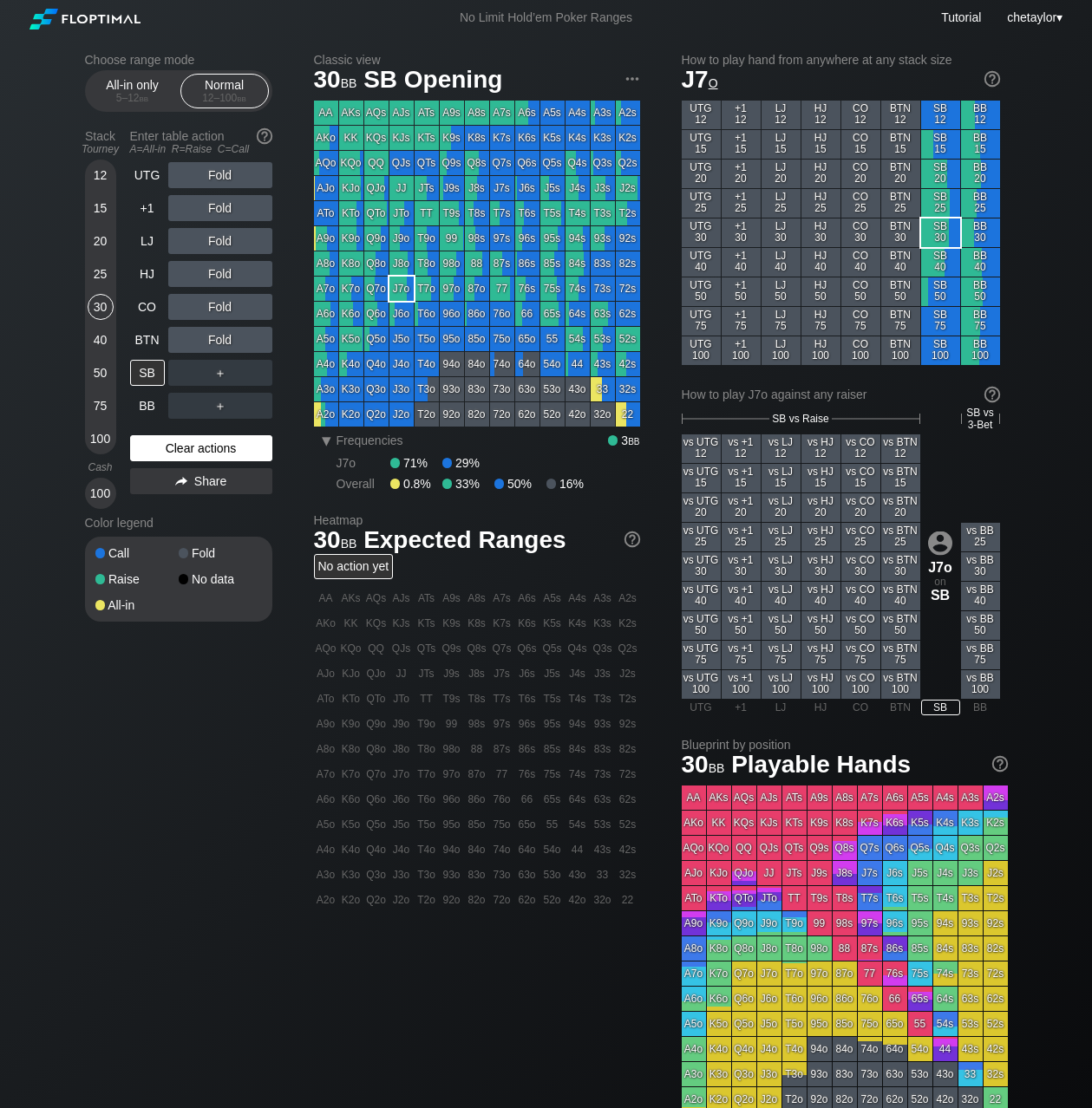
click at [177, 514] on div "Color legend" at bounding box center [178, 523] width 187 height 28
click at [196, 454] on div "Clear actions" at bounding box center [201, 448] width 142 height 26
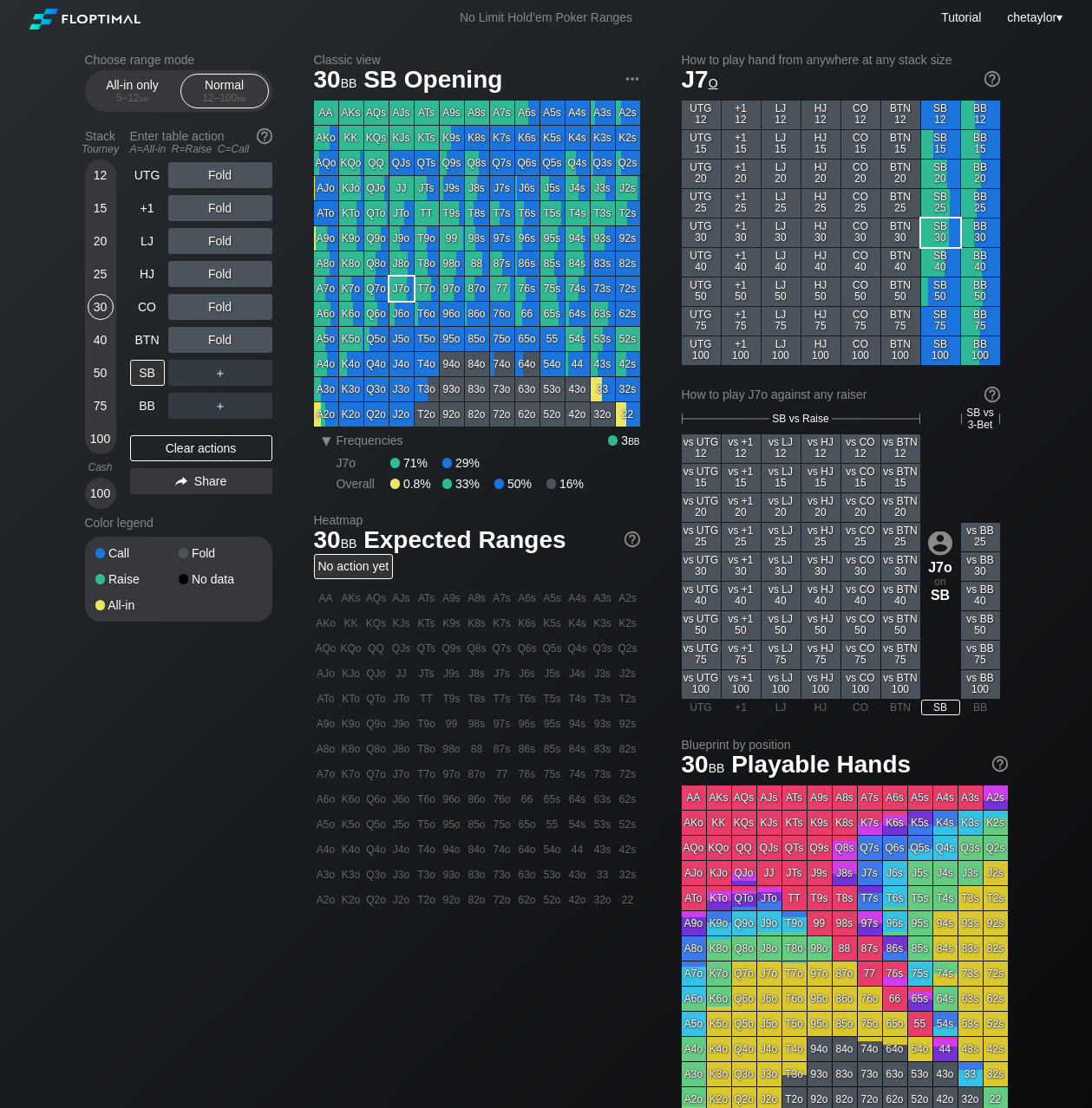
click at [329, 264] on div "A8o" at bounding box center [326, 263] width 25 height 25
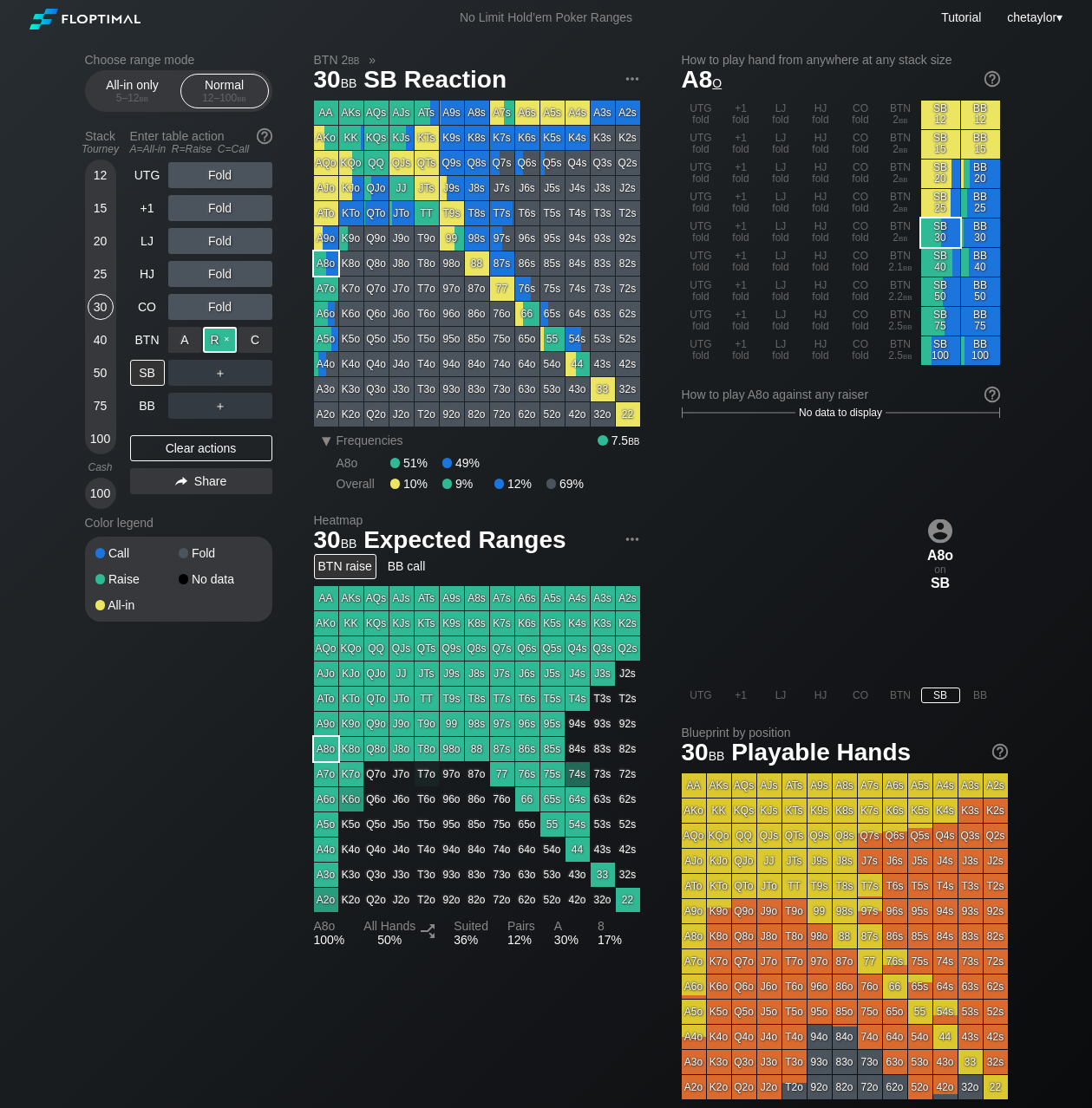
click at [222, 338] on div "R ✕" at bounding box center [219, 339] width 34 height 26
click at [149, 347] on div "BTN" at bounding box center [147, 339] width 35 height 26
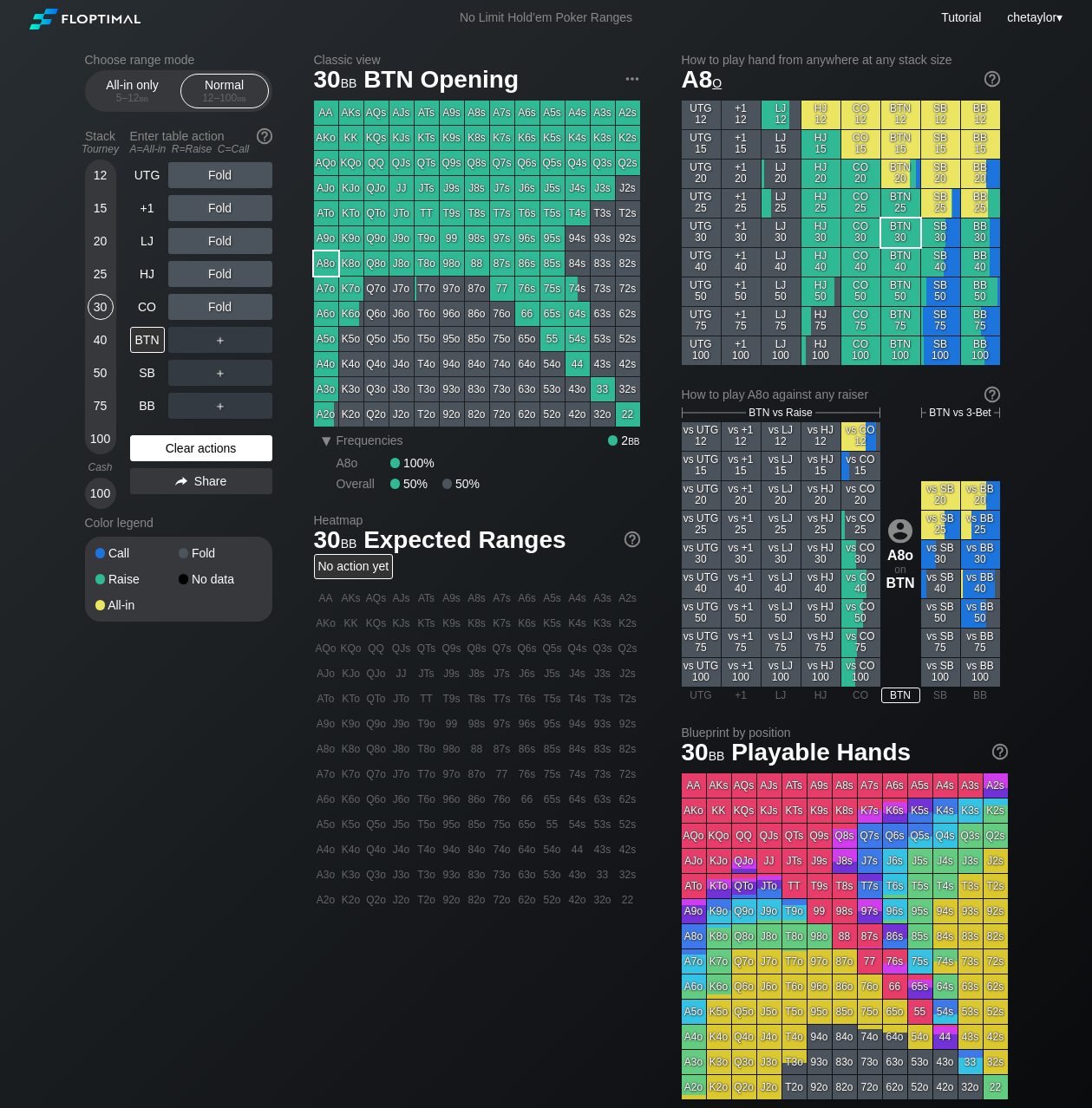
click at [175, 444] on div "Clear actions" at bounding box center [201, 448] width 142 height 26
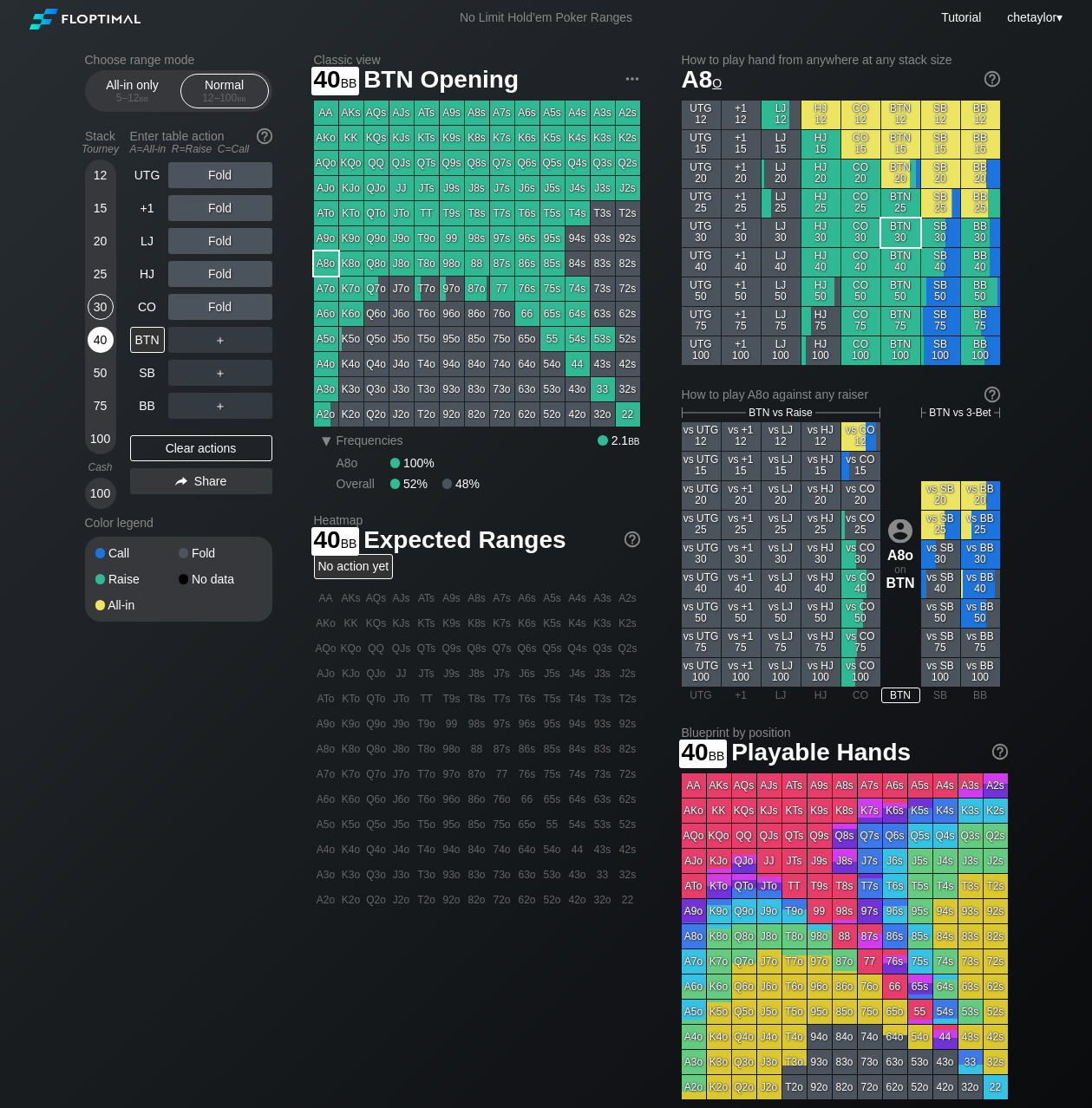
click at [106, 333] on div "40" at bounding box center [100, 339] width 26 height 26
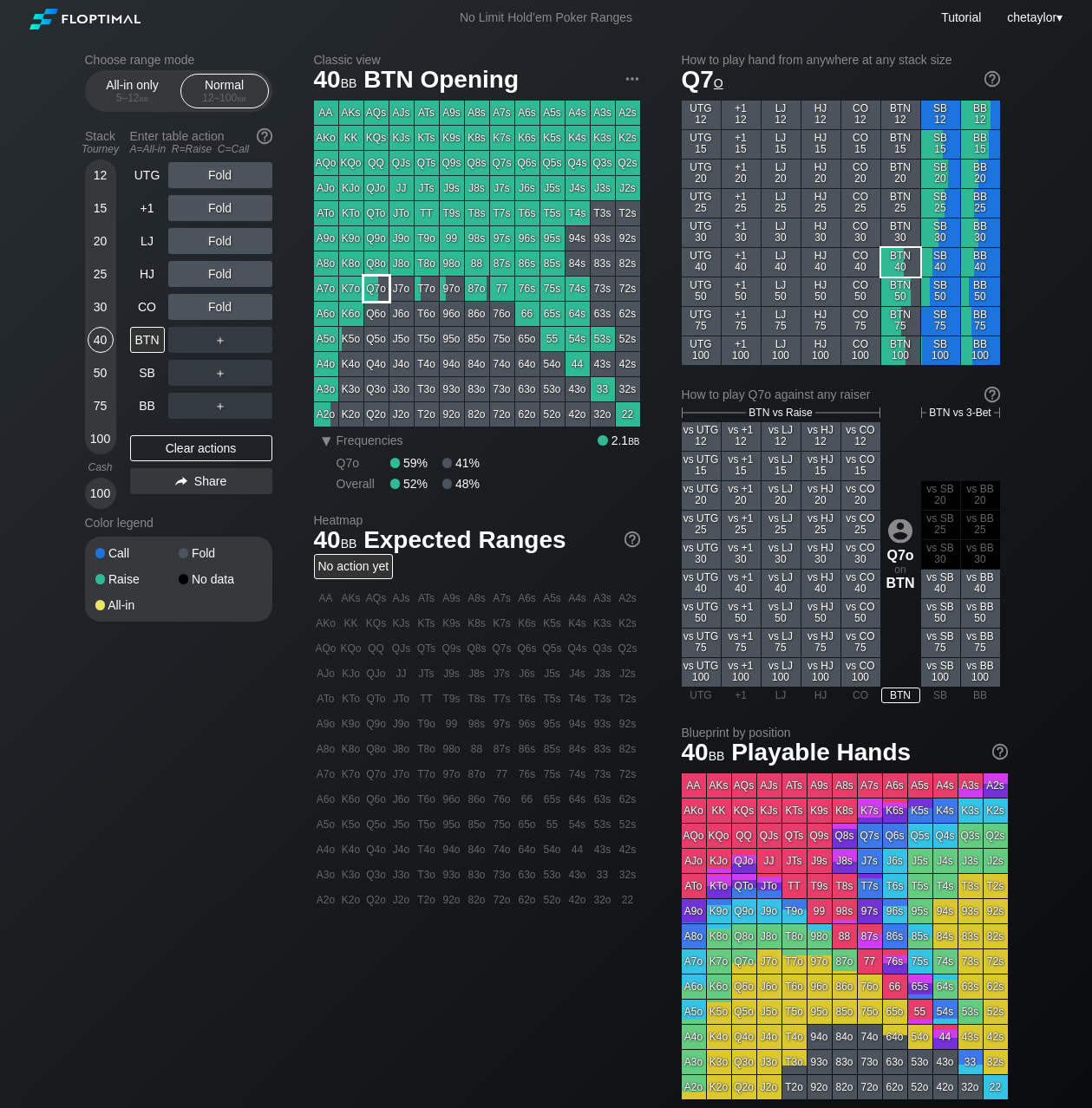
click at [375, 289] on div "Q7o" at bounding box center [376, 288] width 25 height 25
click at [228, 206] on div "R ✕" at bounding box center [219, 208] width 34 height 26
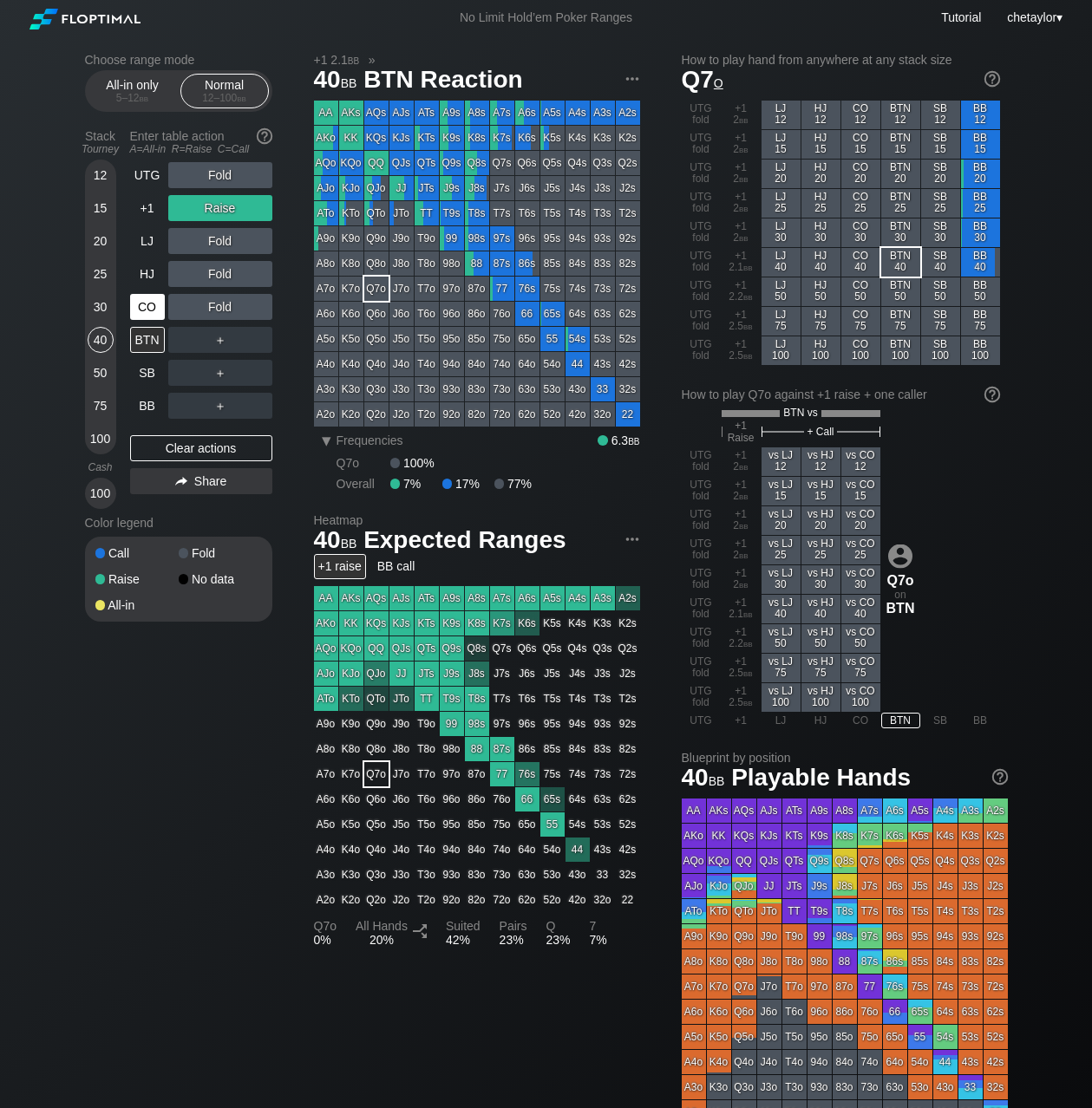
click at [153, 301] on div "CO" at bounding box center [147, 307] width 35 height 26
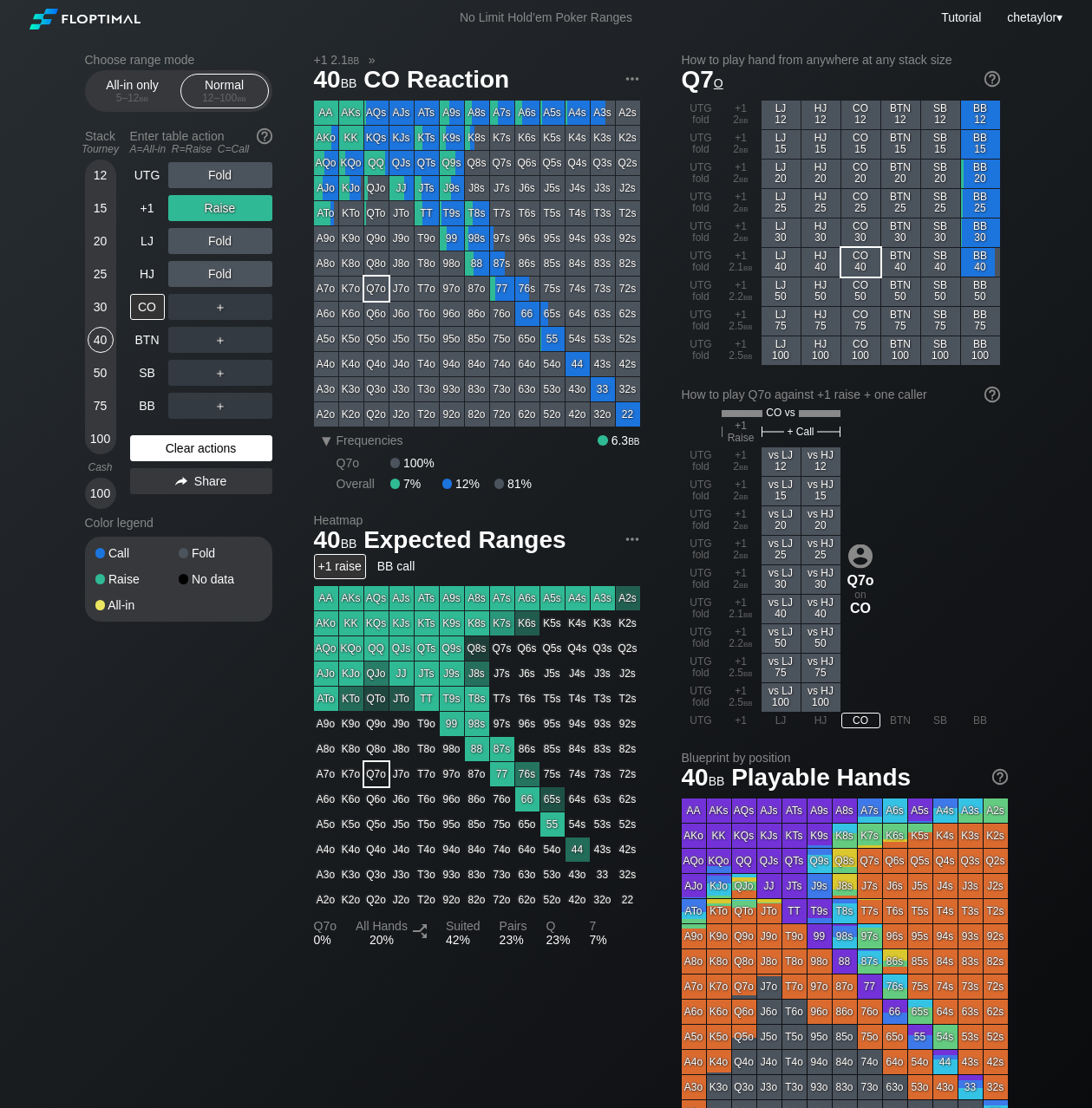
click at [180, 448] on div "Clear actions" at bounding box center [201, 448] width 142 height 26
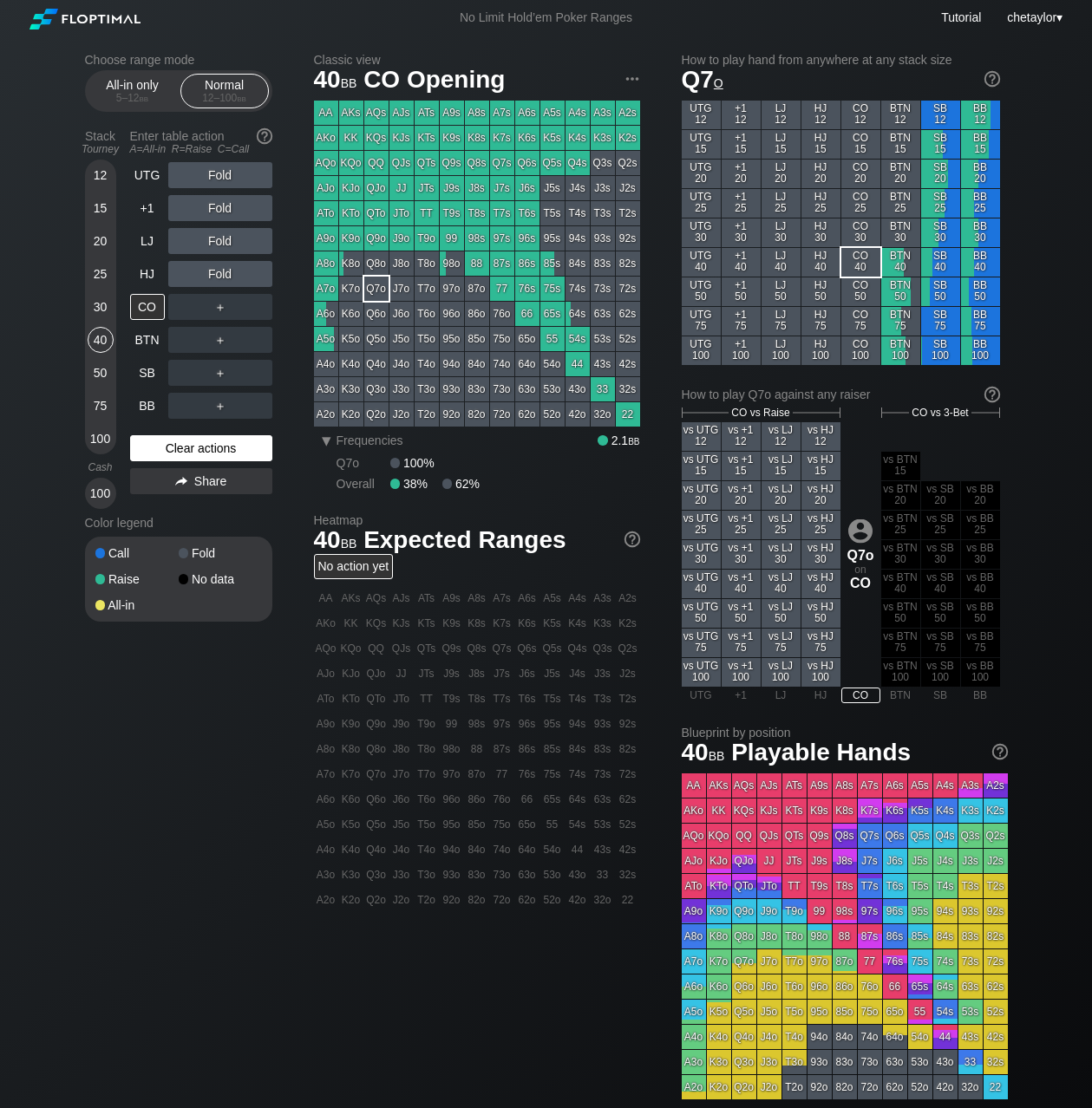
click at [180, 448] on div "Clear actions" at bounding box center [201, 448] width 142 height 26
click at [97, 306] on div "30" at bounding box center [100, 307] width 26 height 26
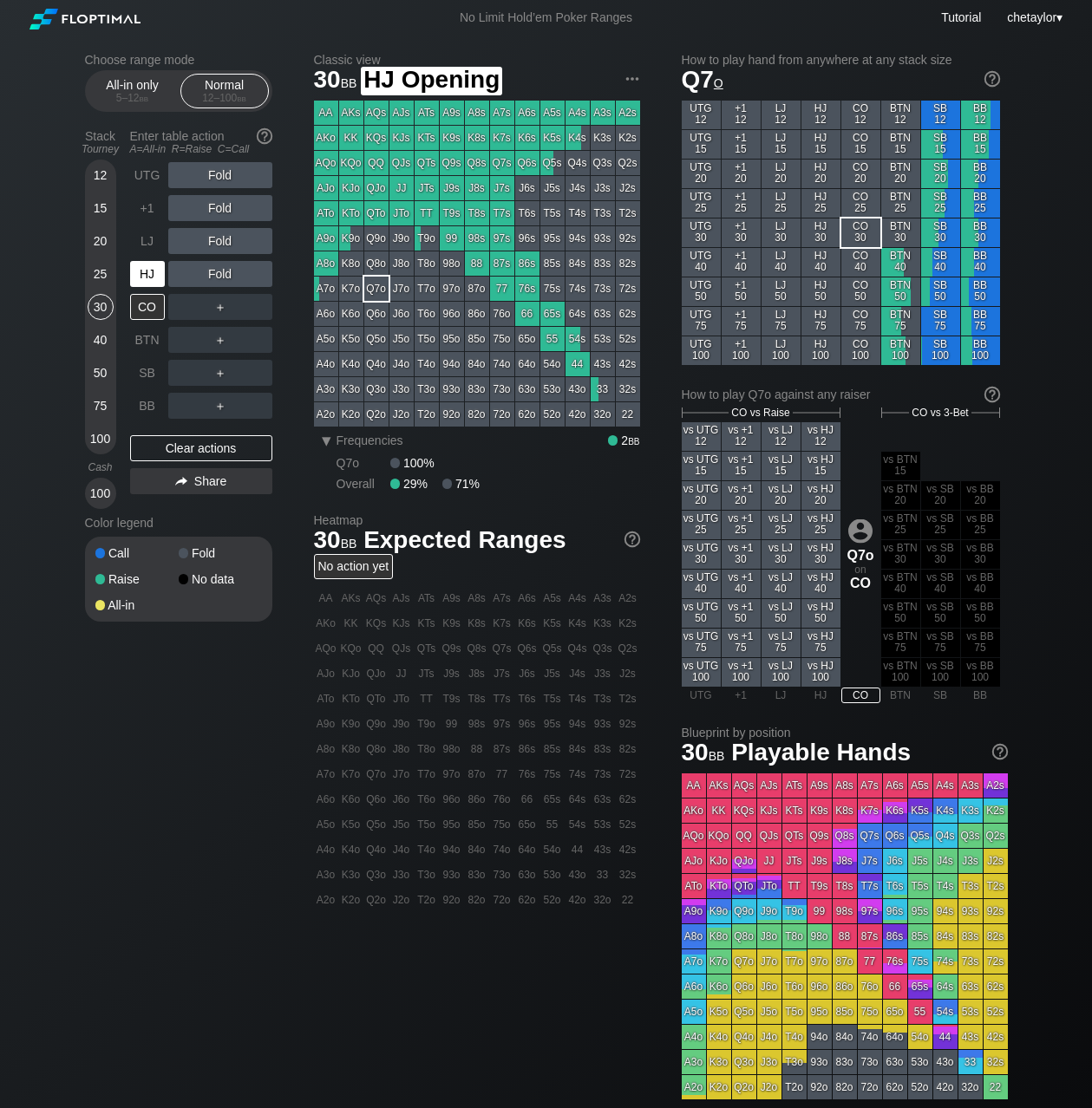
click at [154, 267] on div "HJ" at bounding box center [147, 274] width 35 height 26
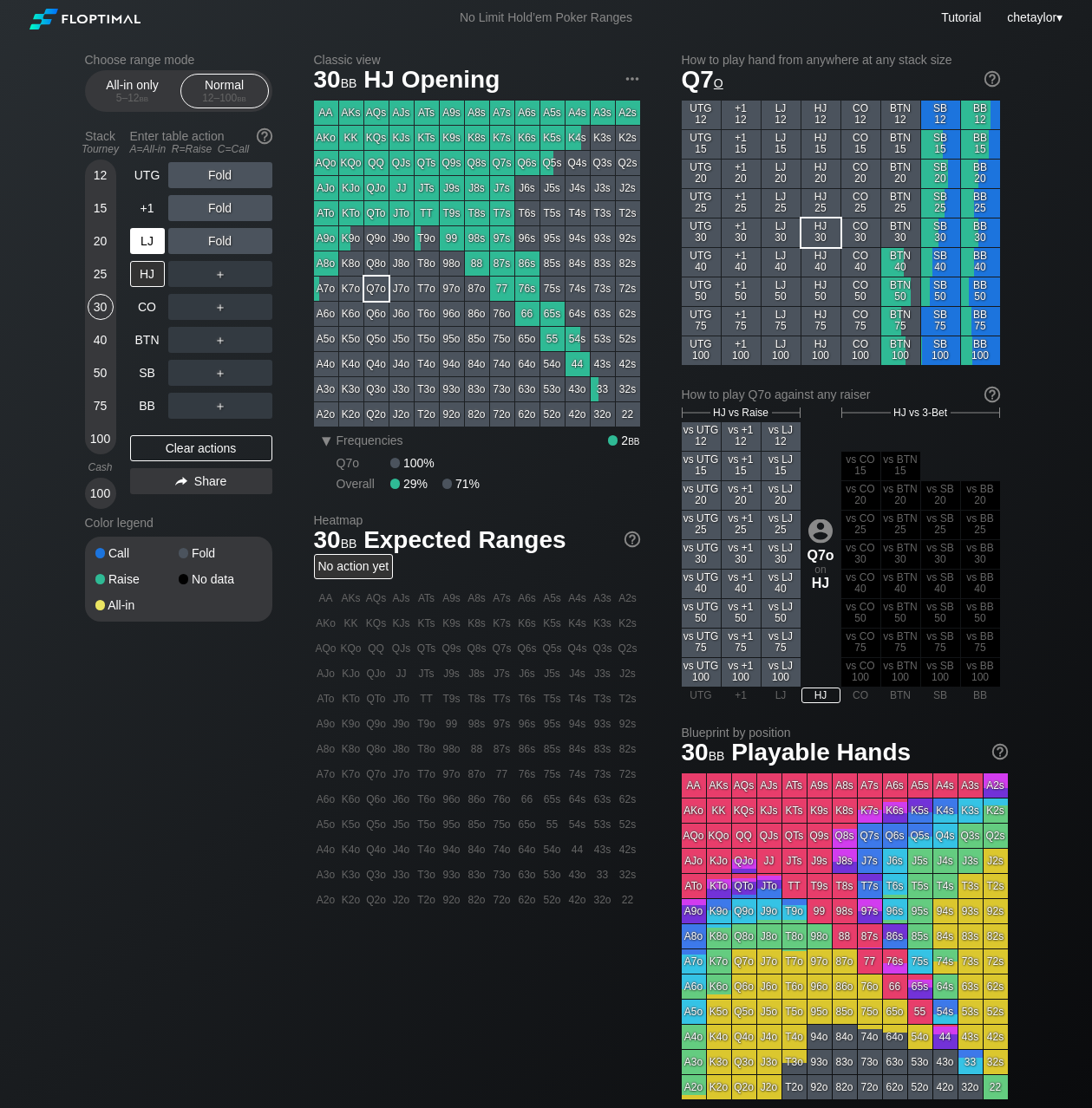
click at [155, 240] on div "LJ" at bounding box center [147, 241] width 35 height 26
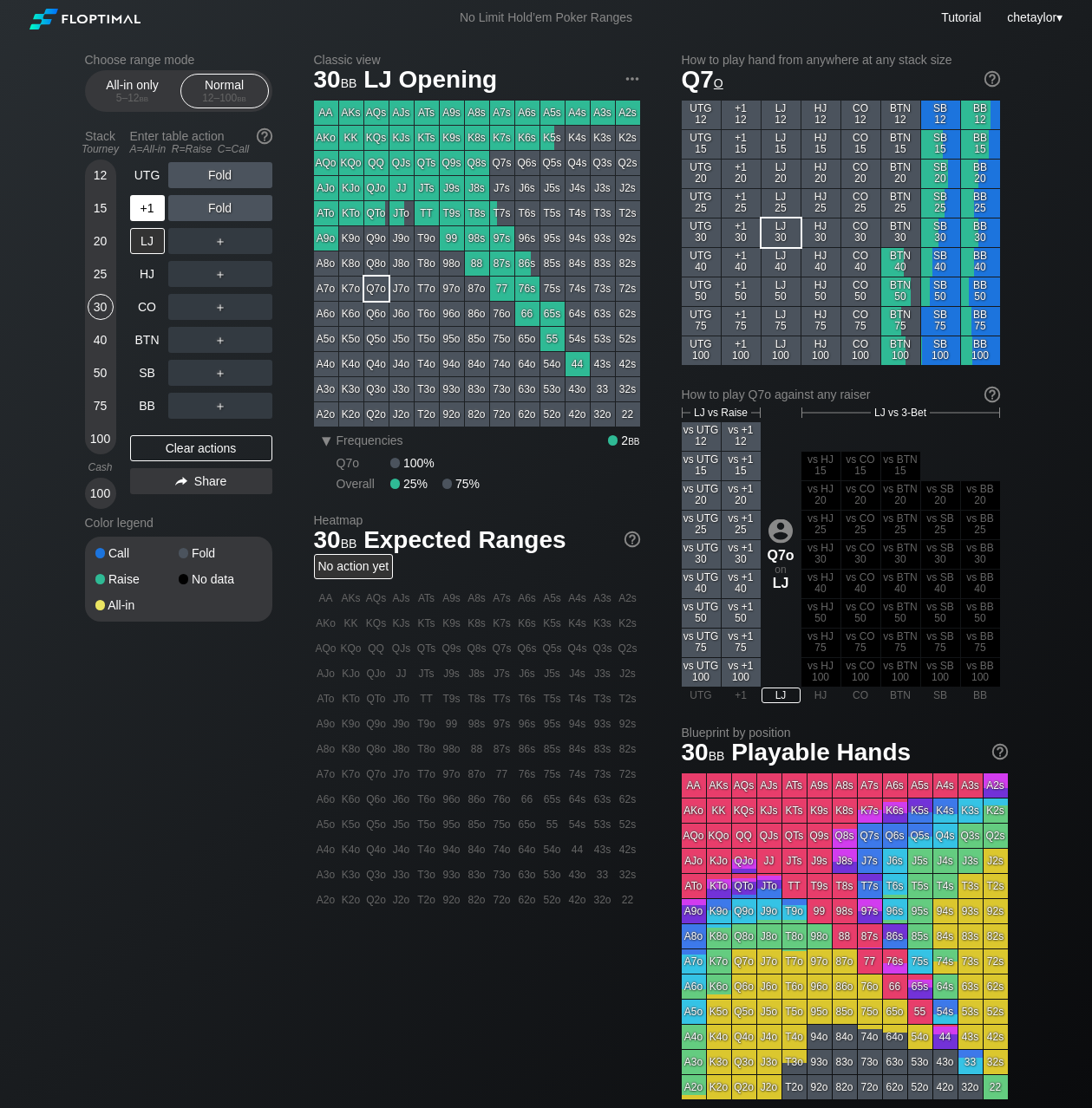
click at [148, 207] on div "+1" at bounding box center [147, 208] width 35 height 26
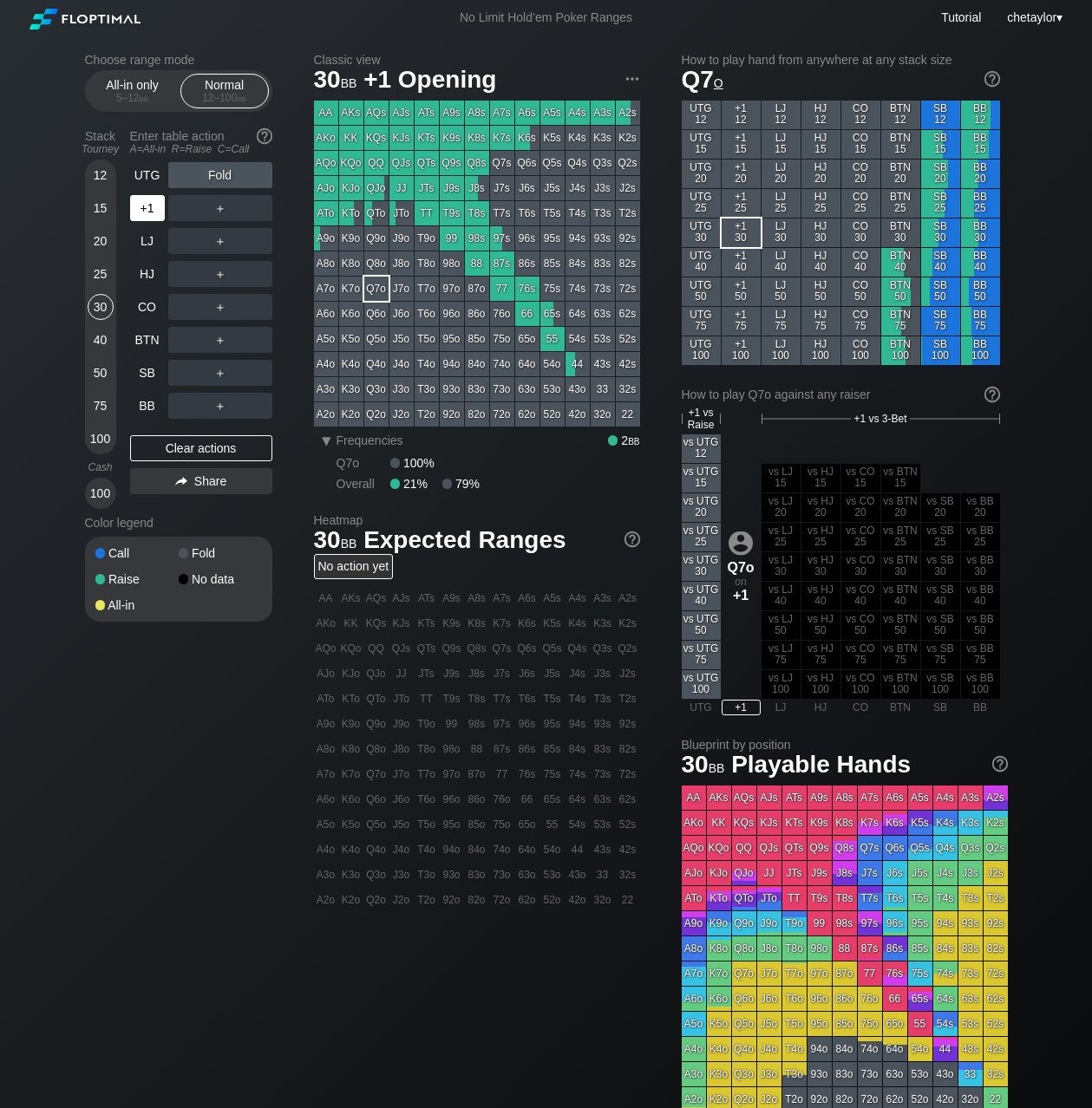
click at [148, 207] on div "+1" at bounding box center [147, 208] width 35 height 26
click at [155, 174] on div "UTG" at bounding box center [147, 175] width 35 height 26
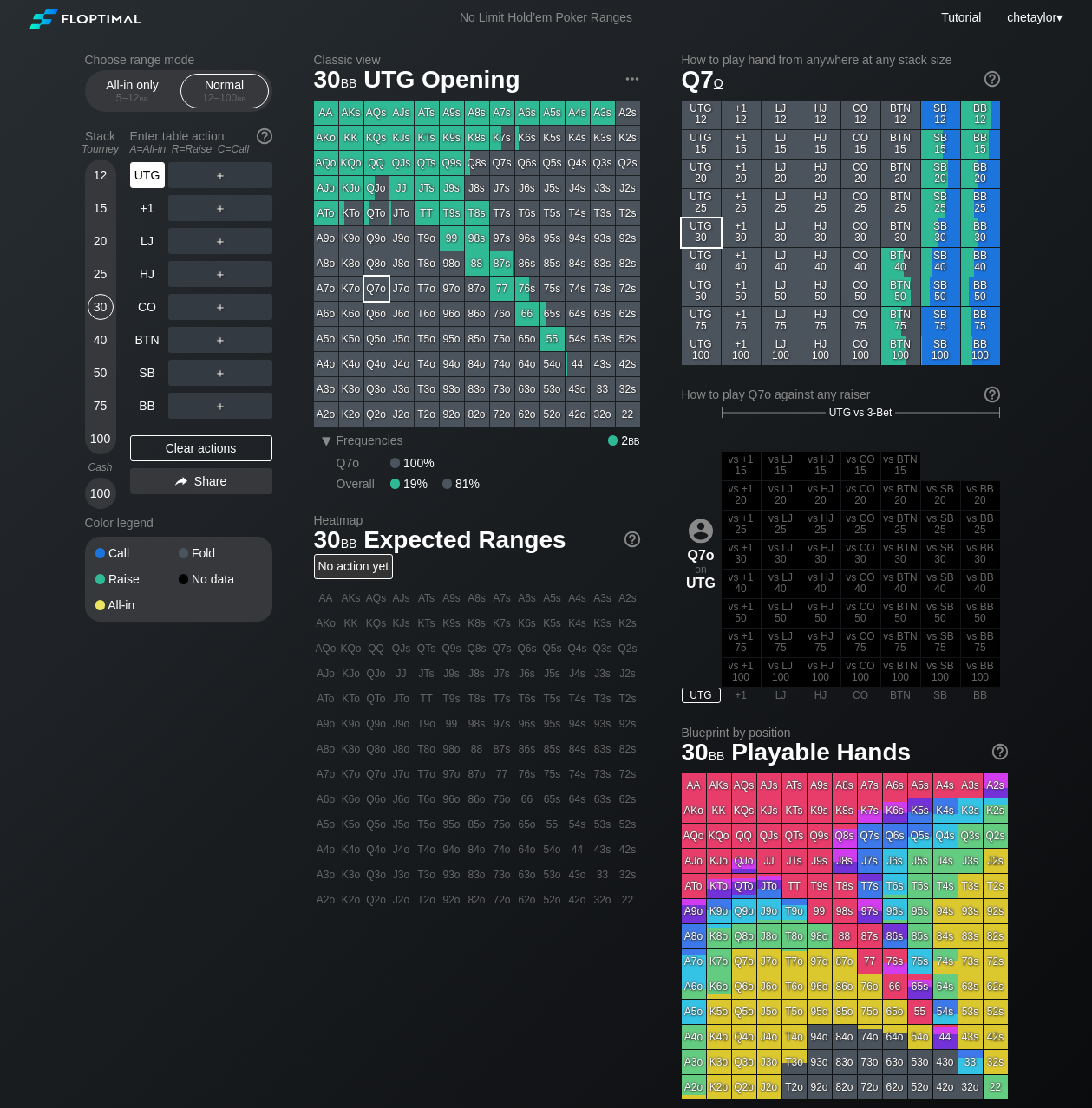
click at [155, 174] on div "UTG" at bounding box center [147, 175] width 35 height 26
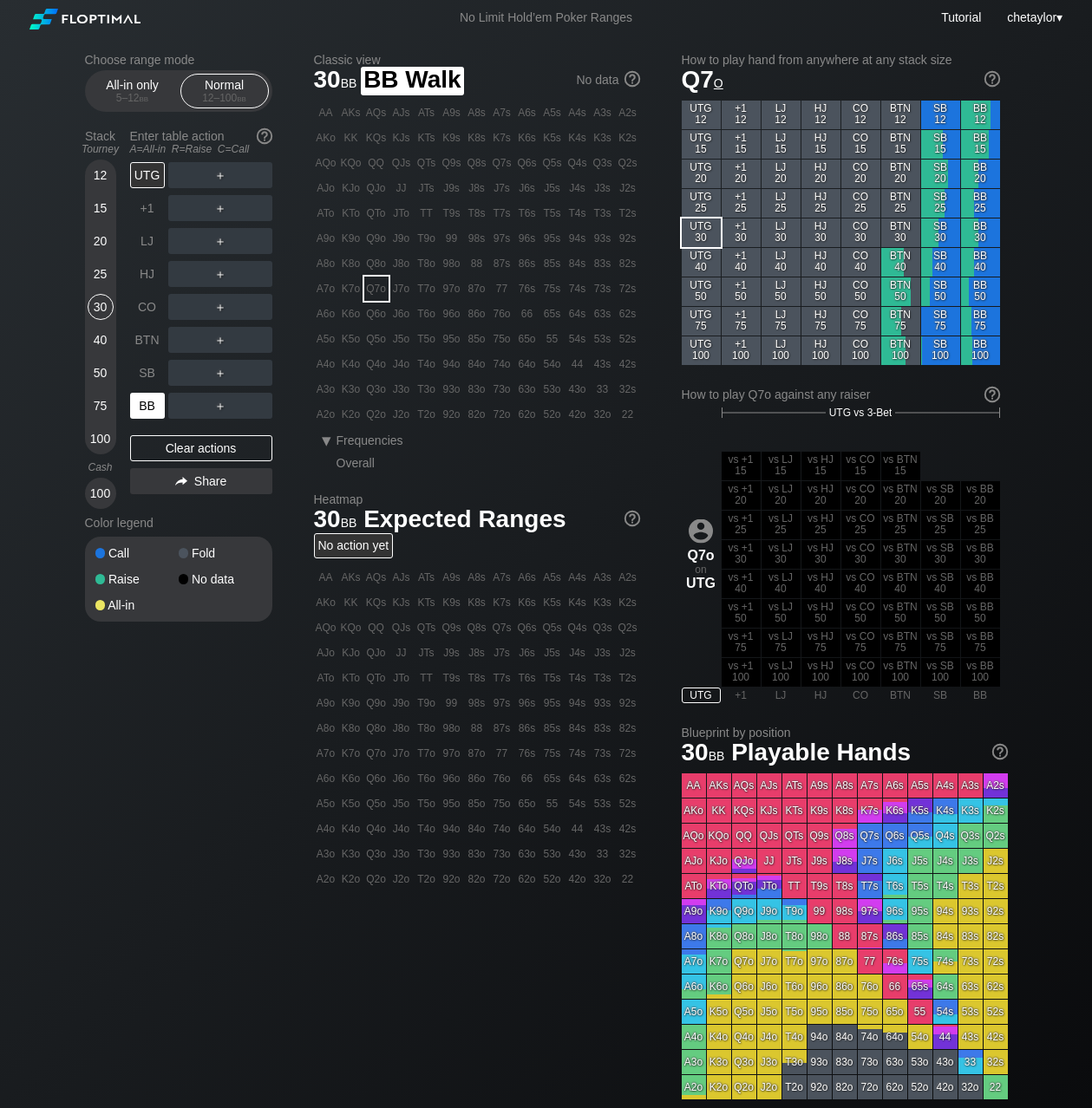
click at [156, 406] on div "BB" at bounding box center [147, 406] width 35 height 26
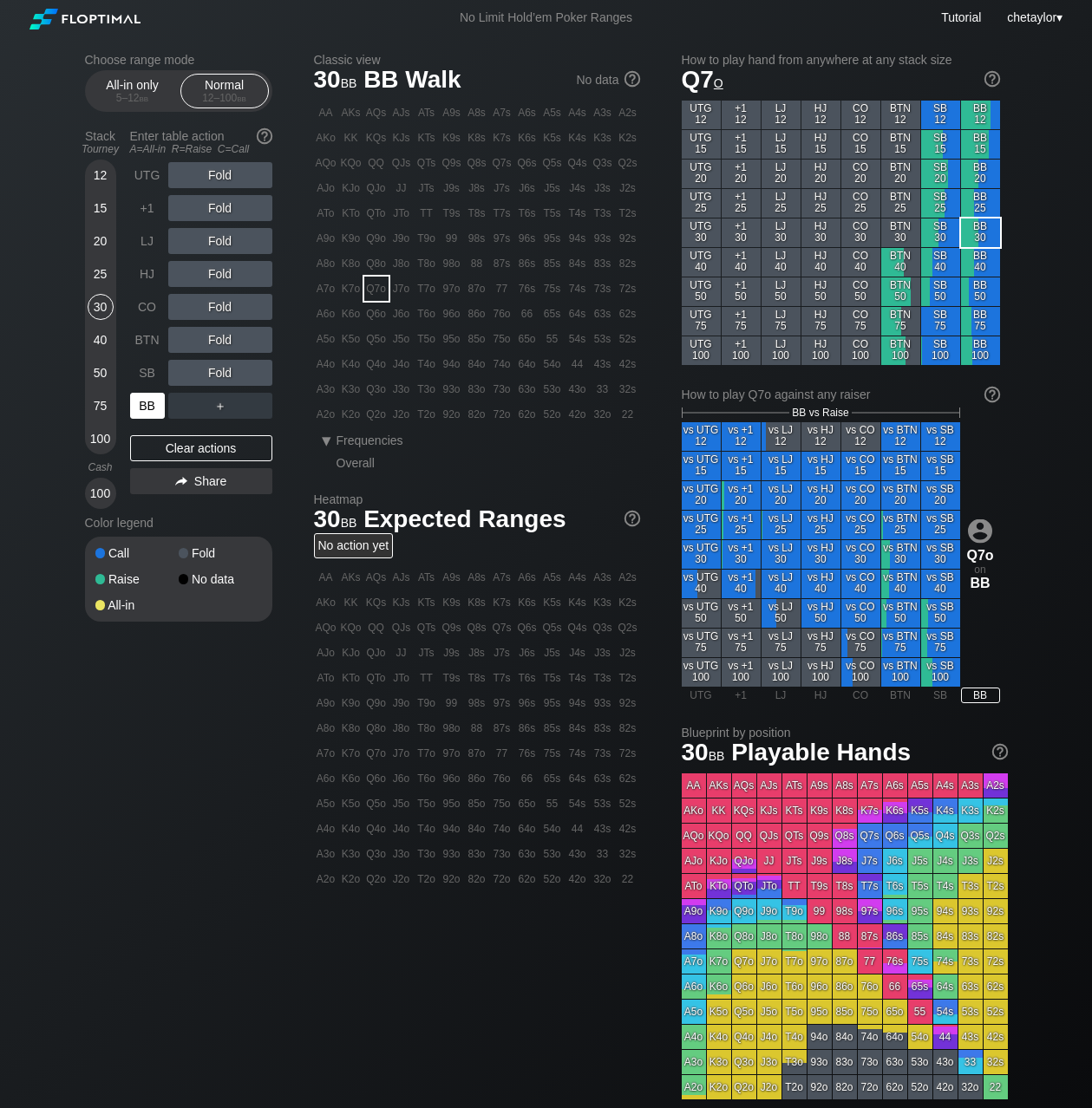
click at [156, 406] on div "BB" at bounding box center [147, 406] width 35 height 26
click at [177, 451] on div "Clear actions" at bounding box center [201, 448] width 142 height 26
click at [352, 193] on div "KJo" at bounding box center [351, 188] width 25 height 25
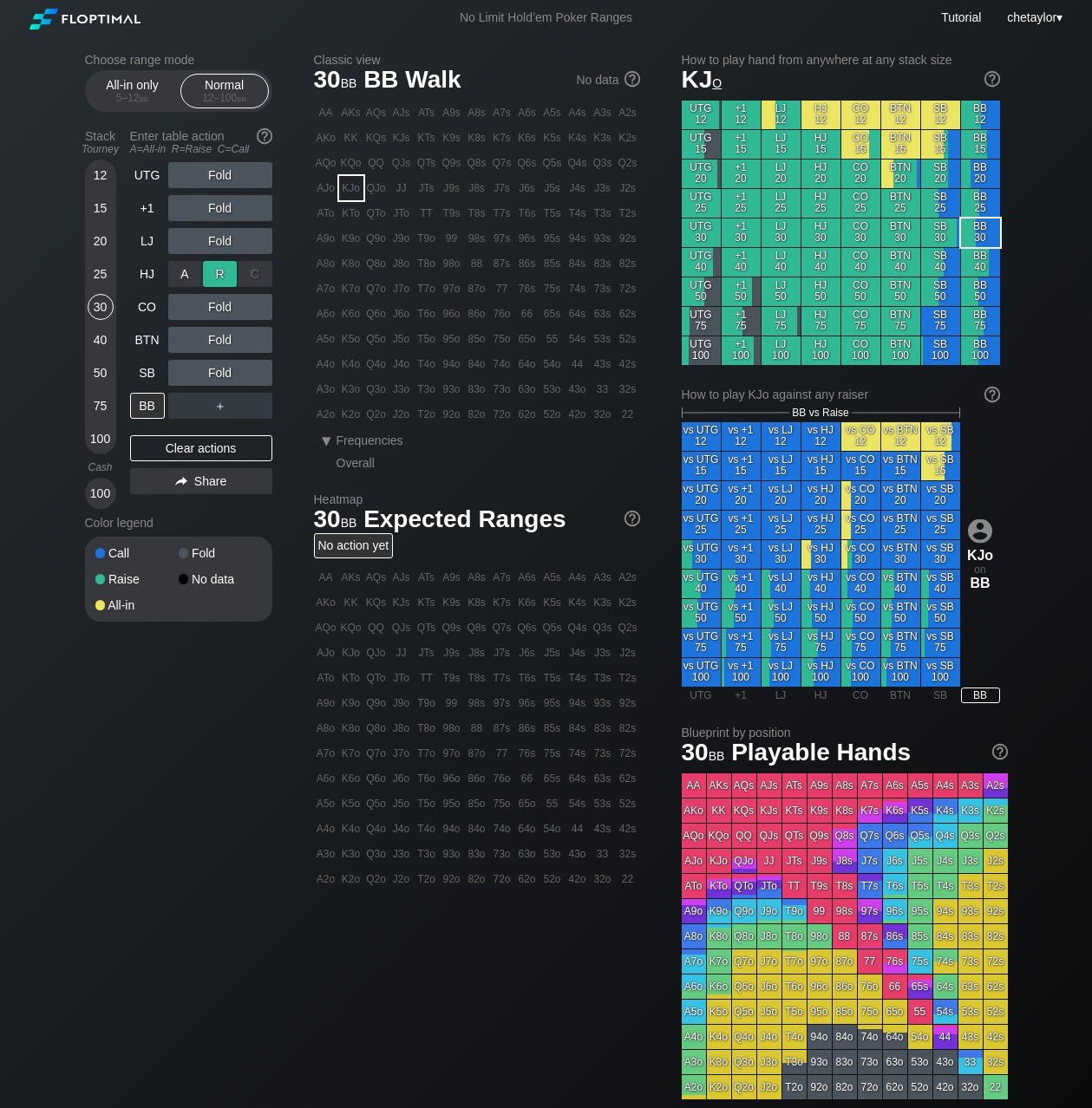
click at [219, 267] on div "R ✕" at bounding box center [219, 274] width 34 height 26
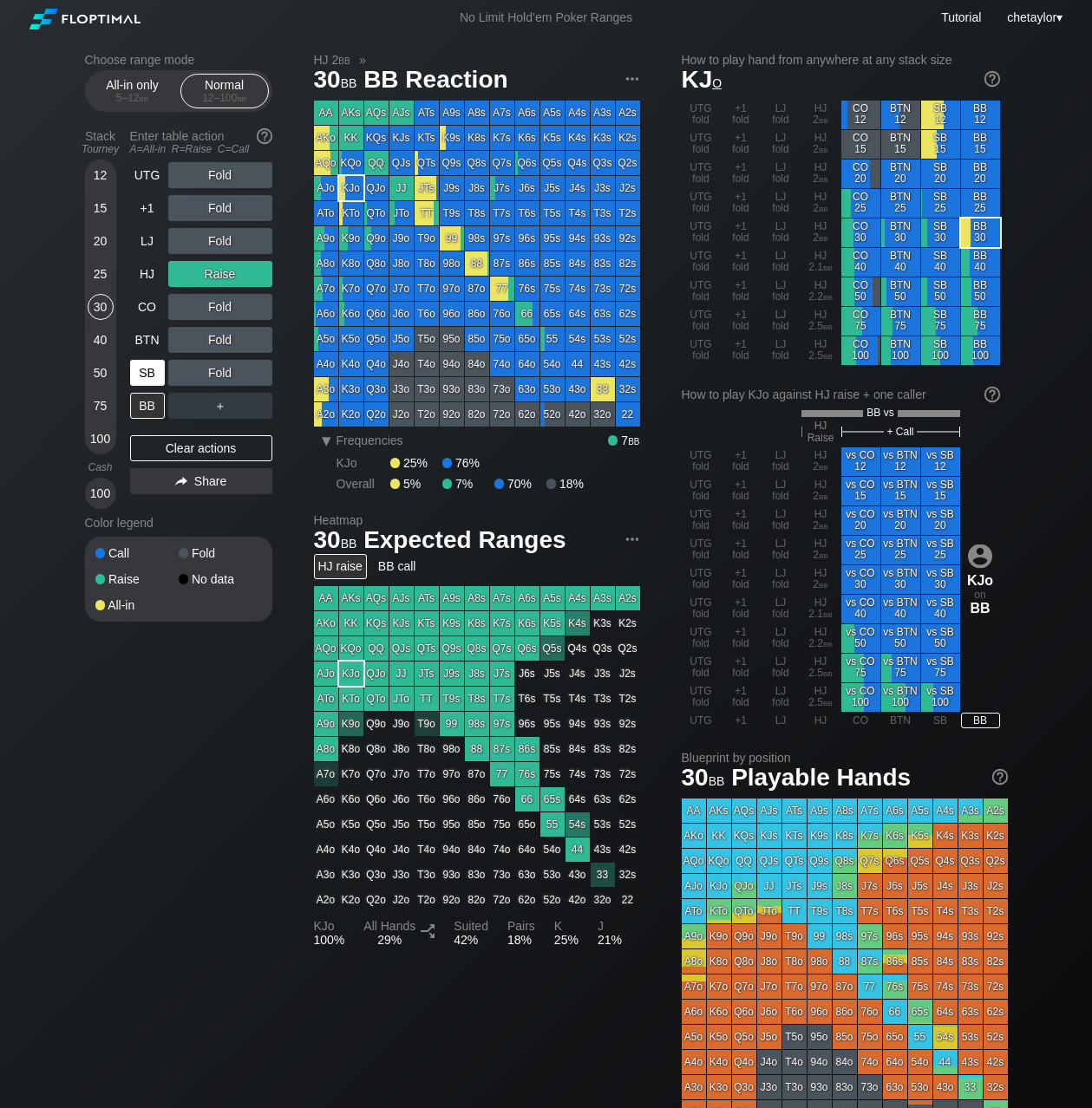
click at [146, 370] on div "SB" at bounding box center [147, 373] width 35 height 26
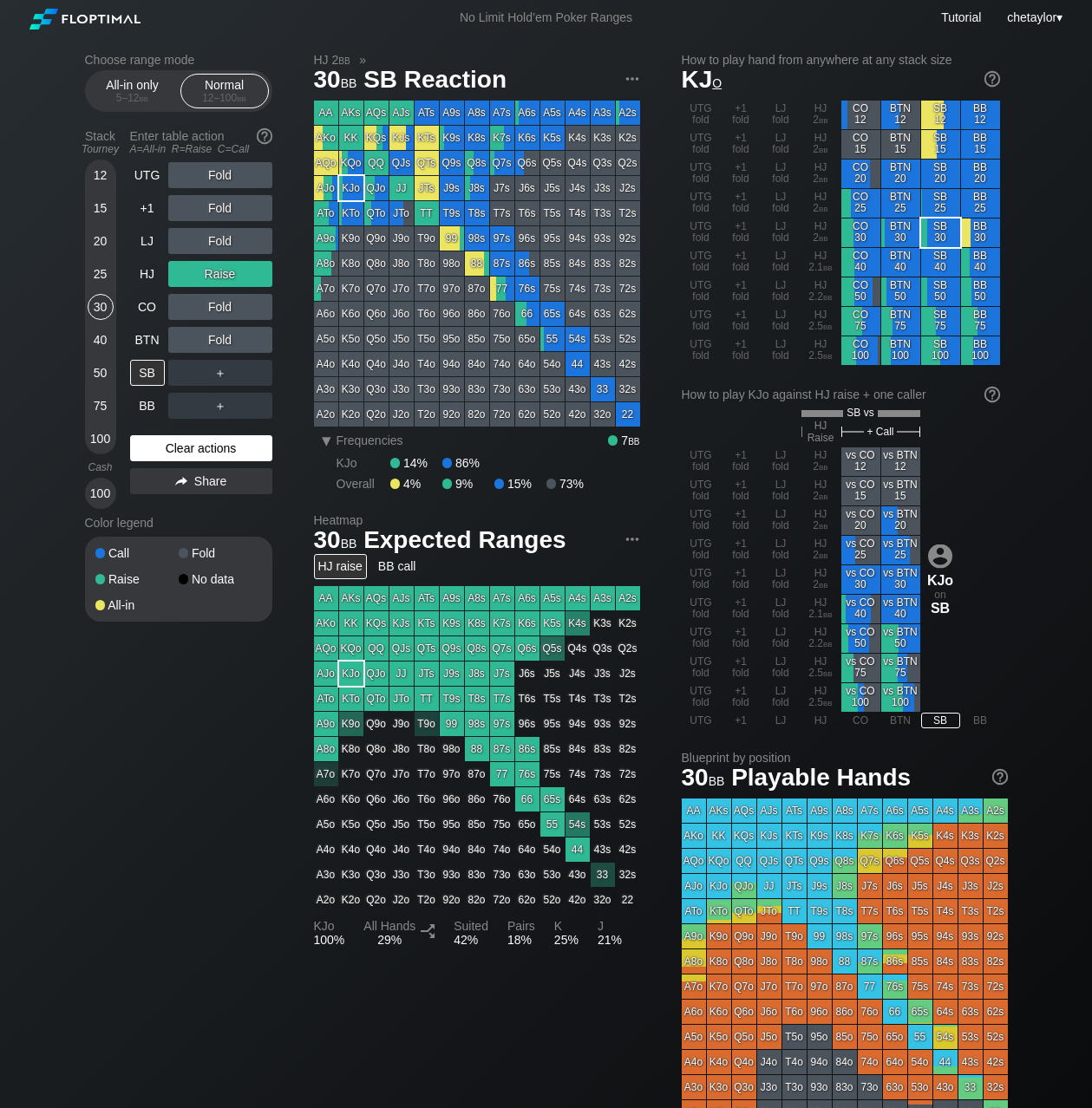
click at [160, 444] on div "Clear actions" at bounding box center [201, 448] width 142 height 26
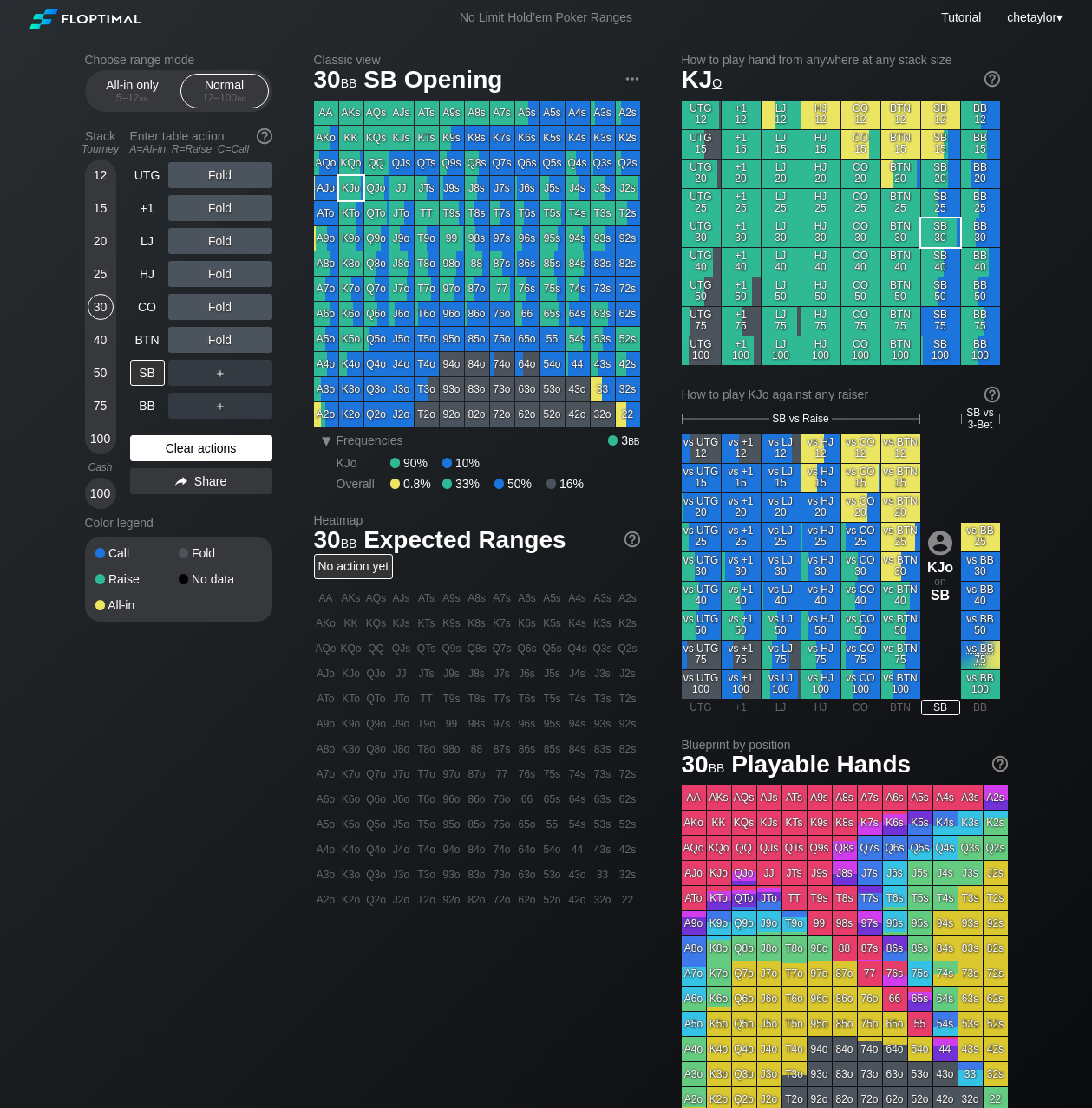
click at [160, 444] on div "Clear actions" at bounding box center [201, 448] width 142 height 26
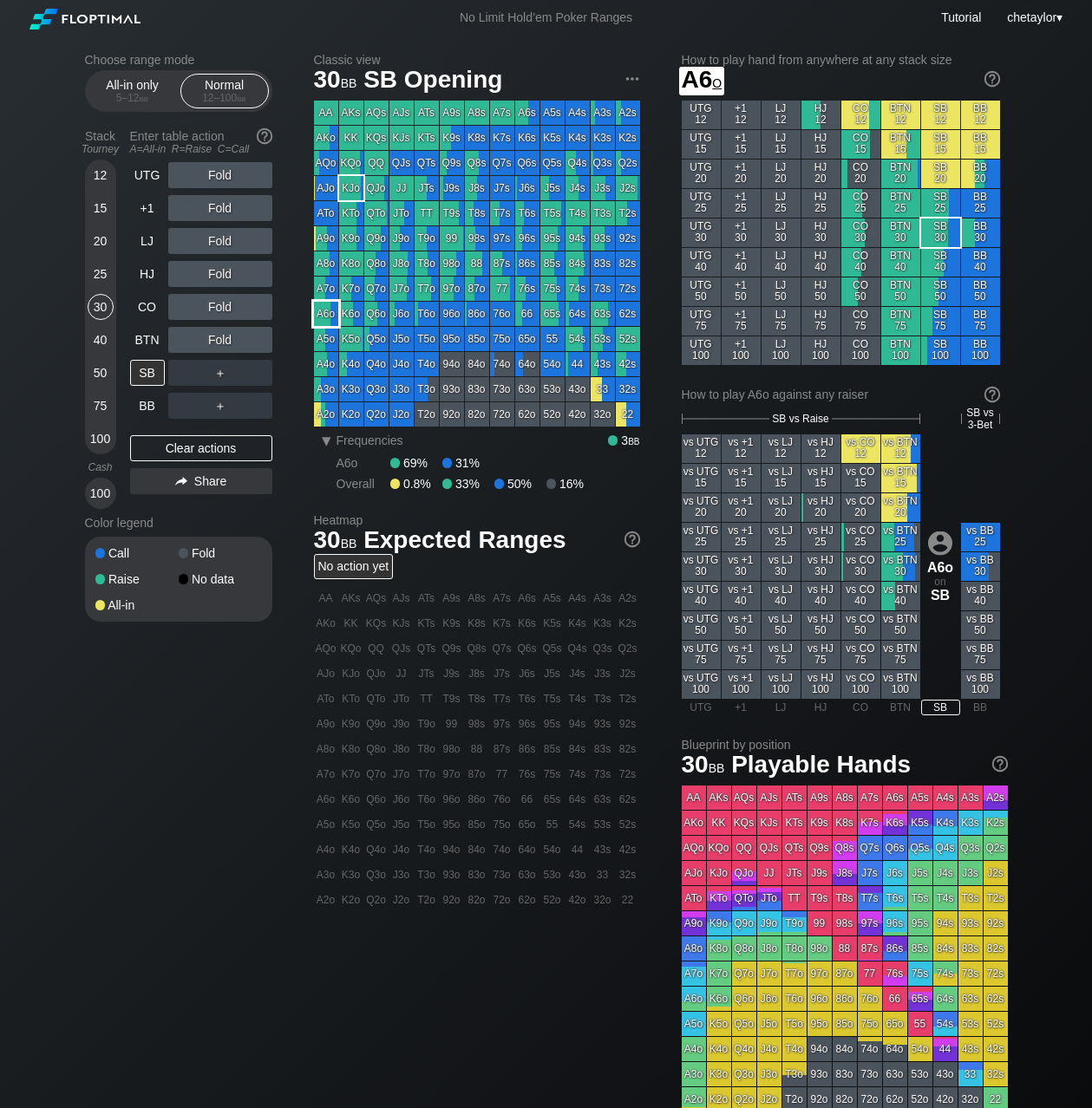
click at [327, 312] on div "A6o" at bounding box center [326, 314] width 25 height 25
click at [228, 180] on div "R ✕" at bounding box center [219, 175] width 34 height 26
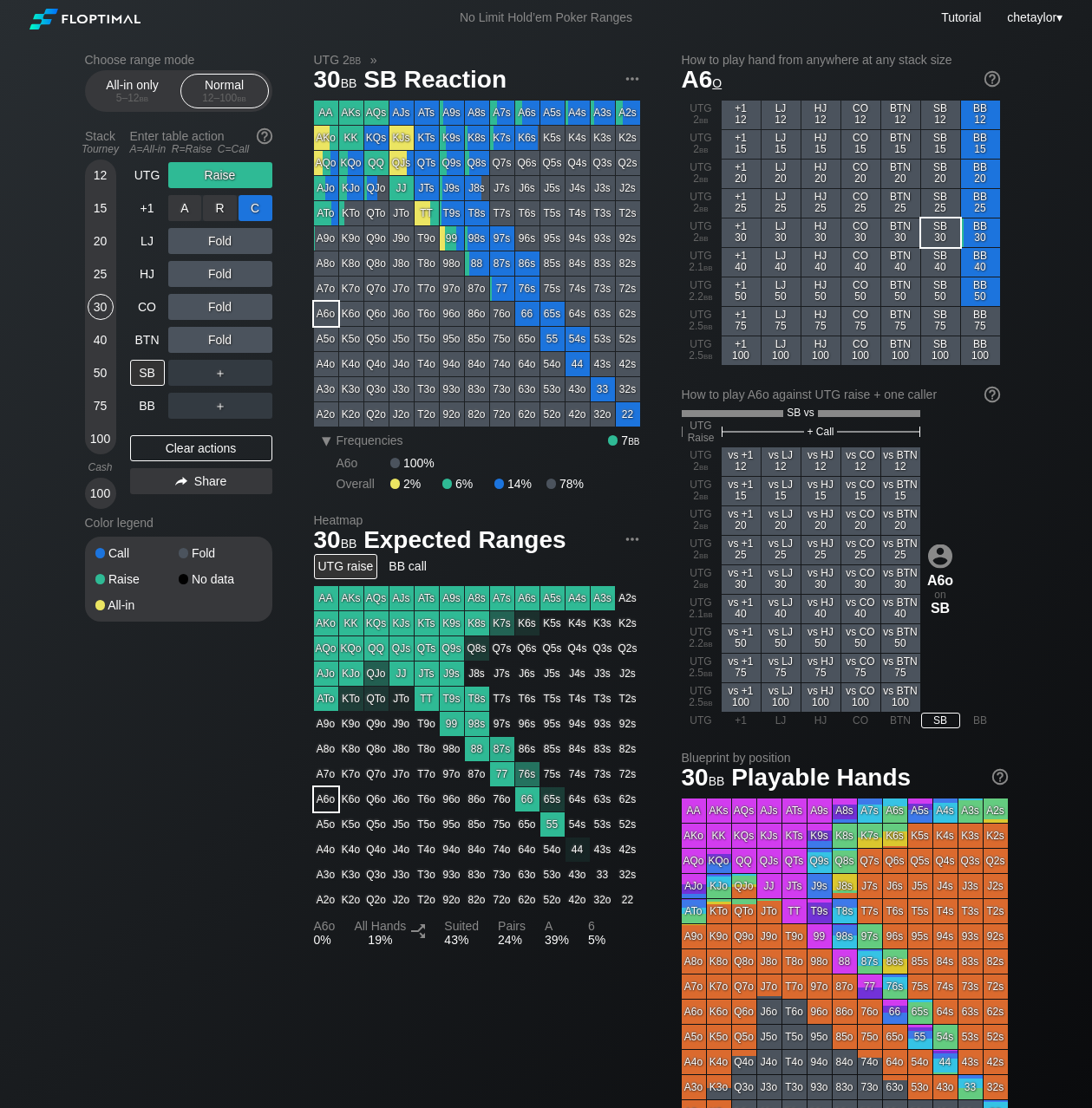
click at [266, 208] on div "C ✕" at bounding box center [255, 208] width 34 height 26
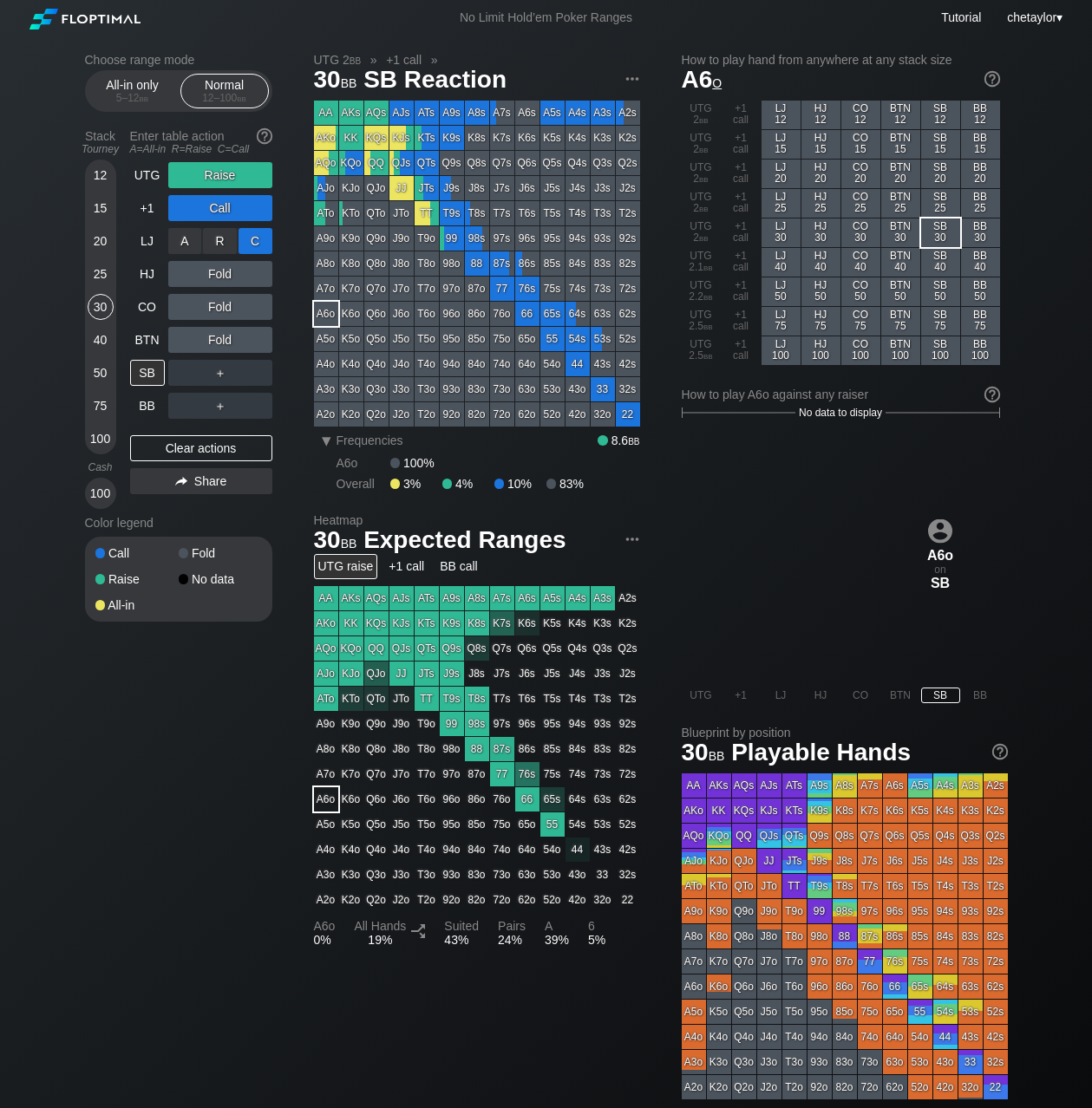
click at [261, 246] on div "C ✕" at bounding box center [255, 241] width 34 height 26
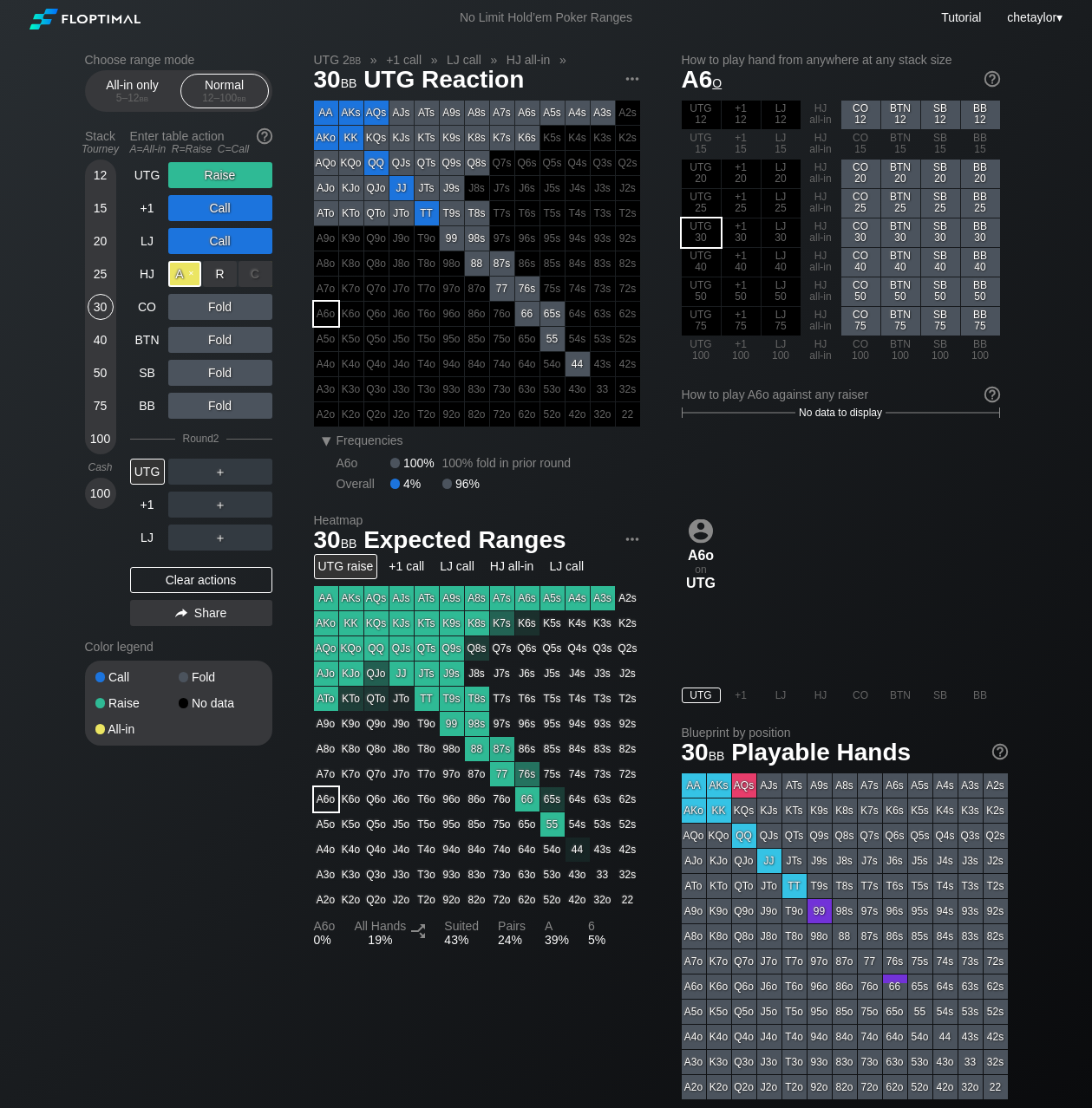
click at [187, 275] on div "A ✕" at bounding box center [185, 274] width 34 height 26
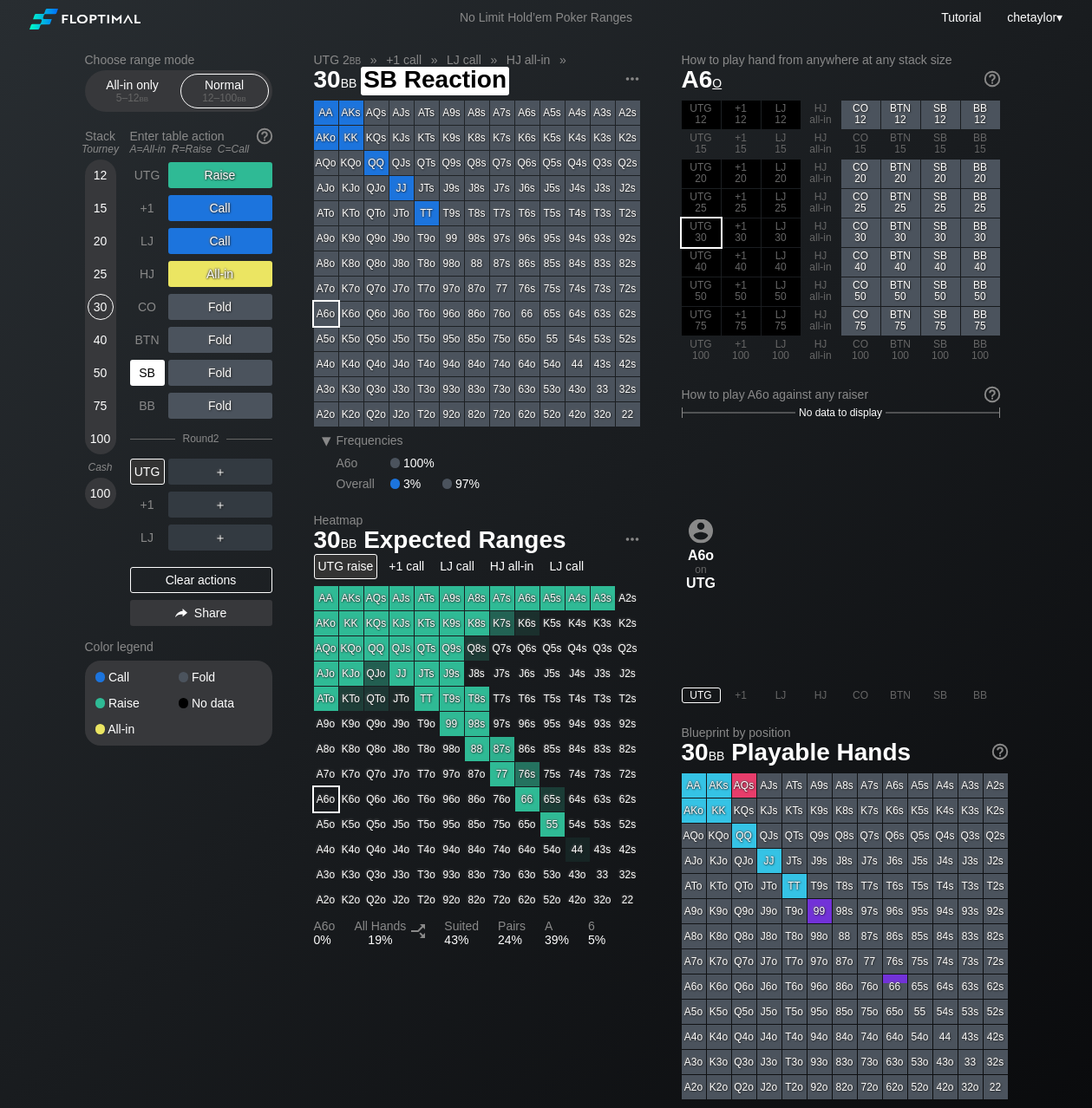
click at [152, 361] on div "SB" at bounding box center [147, 373] width 35 height 26
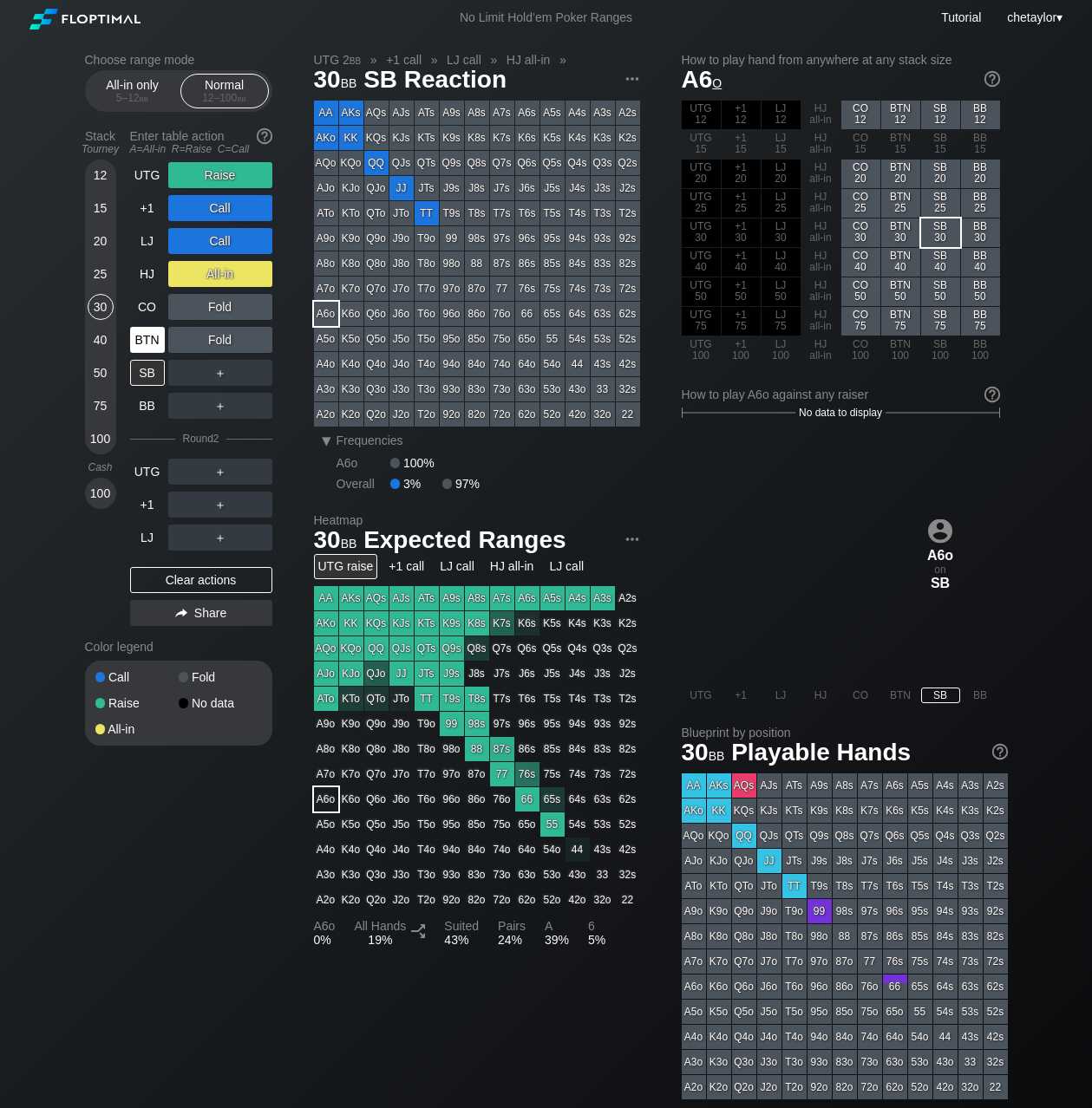
click at [144, 342] on div "BTN" at bounding box center [147, 339] width 35 height 26
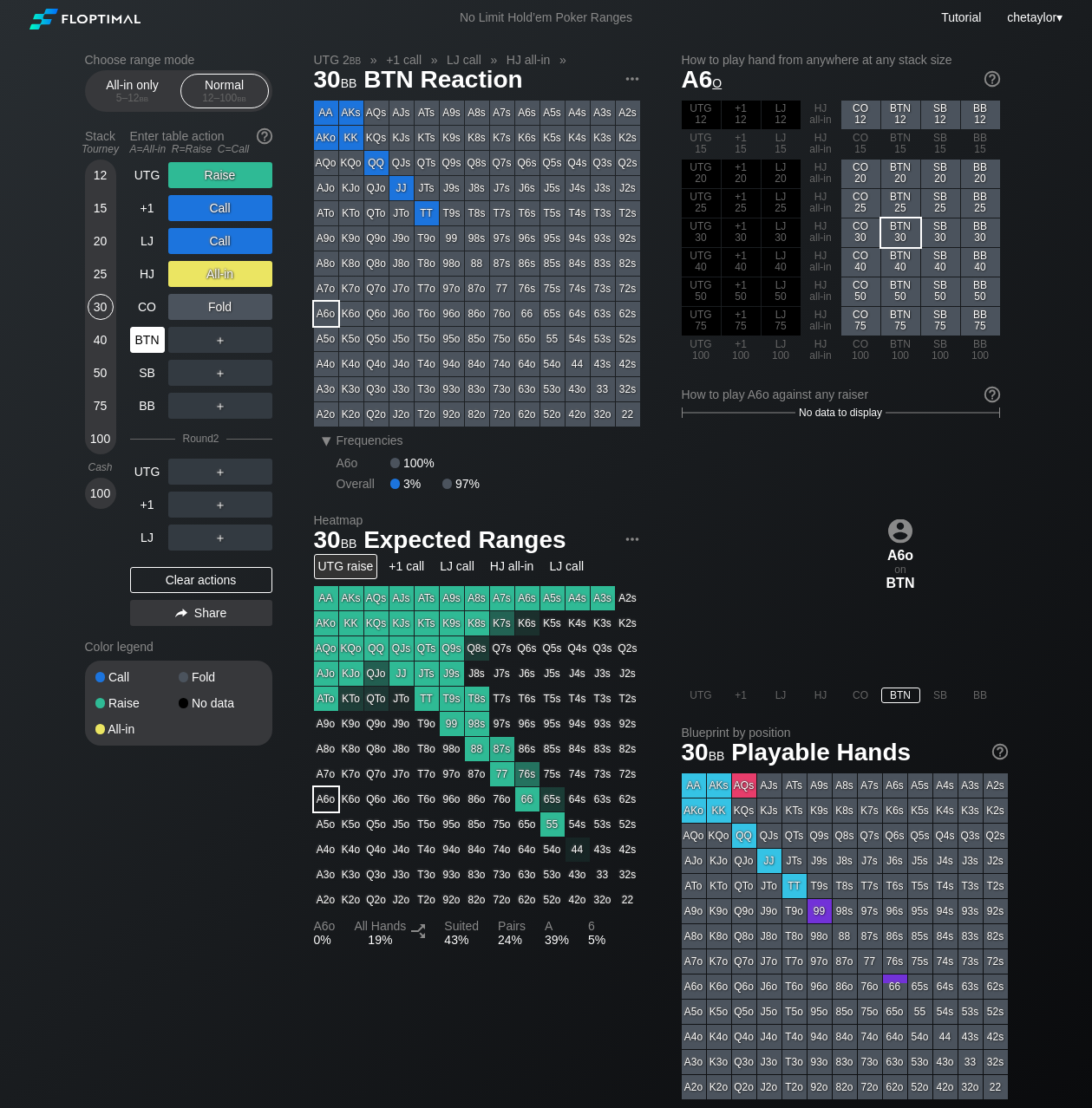
click at [144, 342] on div "BTN" at bounding box center [147, 339] width 35 height 26
click at [165, 578] on div "Clear actions" at bounding box center [201, 579] width 142 height 26
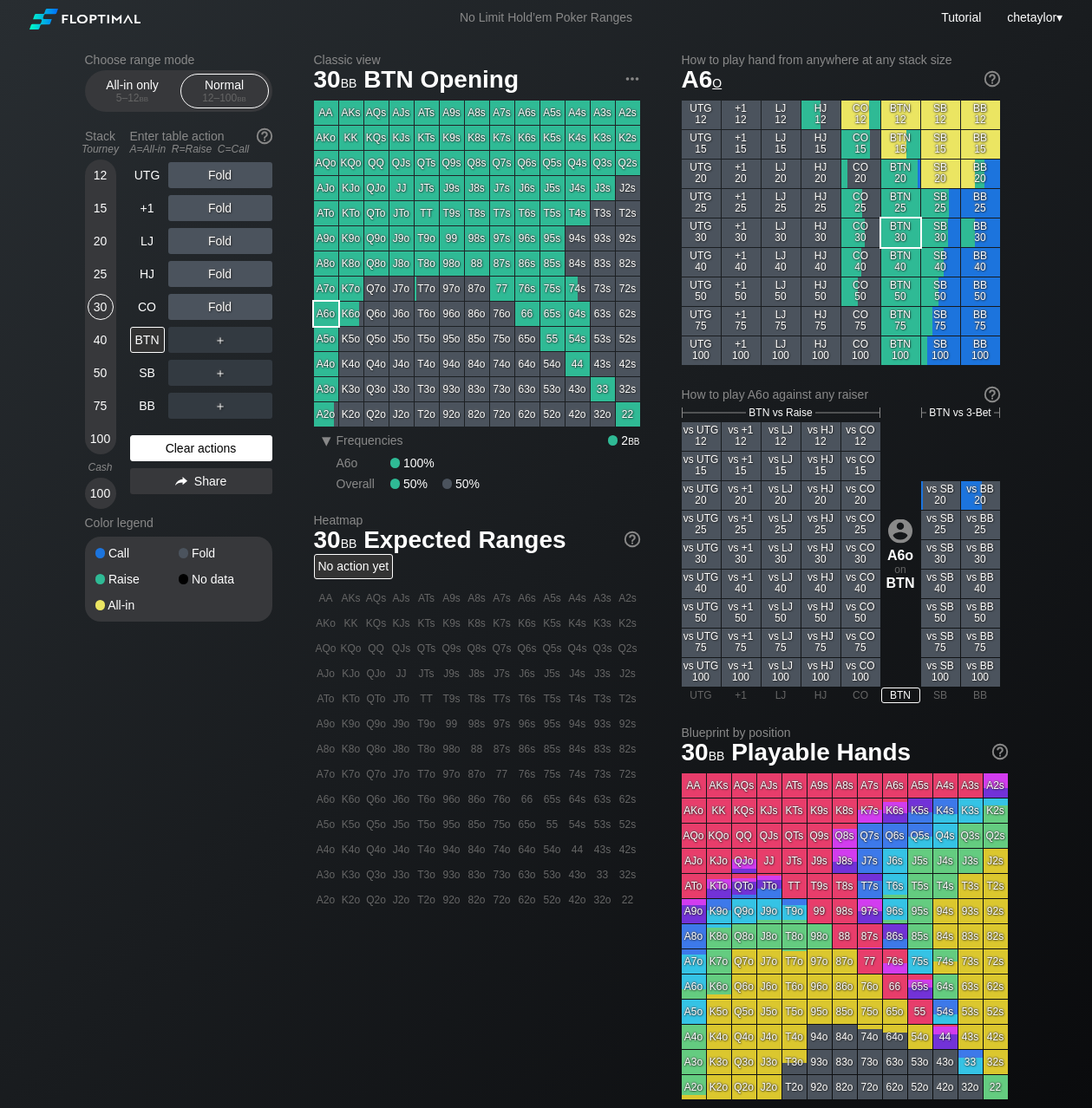
click at [165, 578] on div "Raise" at bounding box center [137, 579] width 84 height 12
click at [178, 448] on div "Clear actions" at bounding box center [201, 448] width 142 height 26
click at [146, 311] on div "CO" at bounding box center [147, 307] width 35 height 26
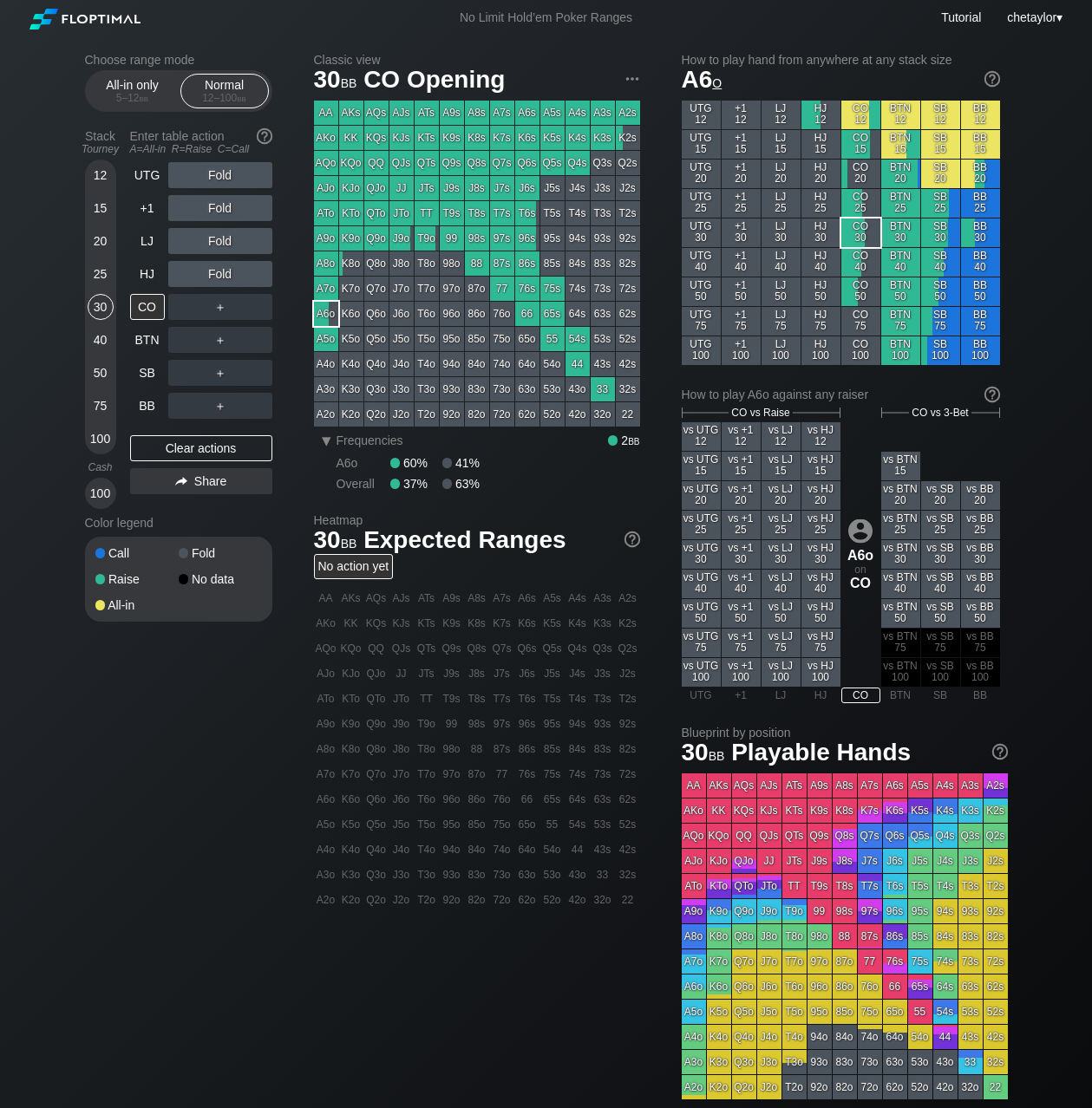
click at [329, 166] on div "AQo" at bounding box center [326, 163] width 25 height 25
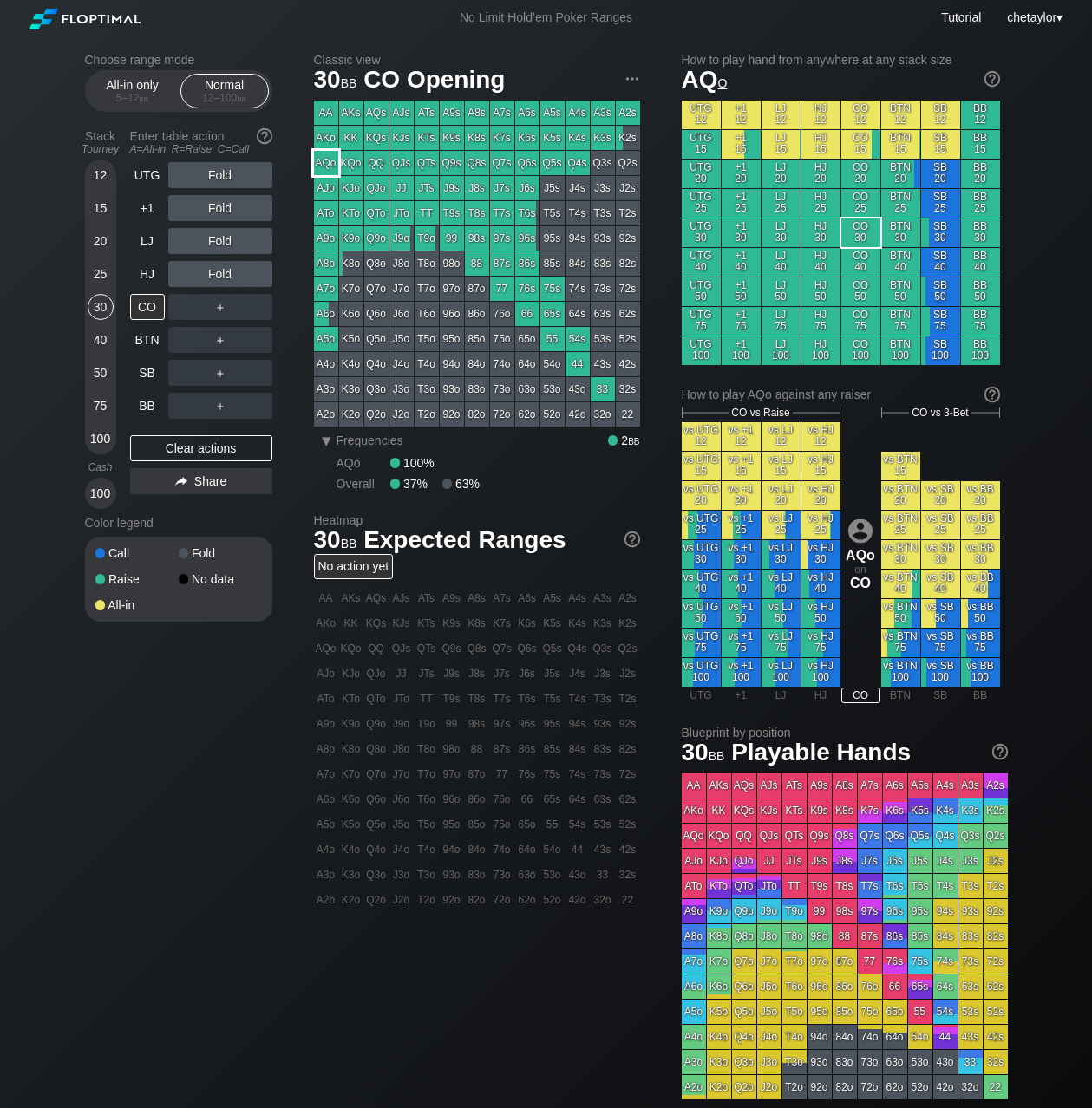
click at [329, 166] on div "AQo" at bounding box center [326, 163] width 25 height 25
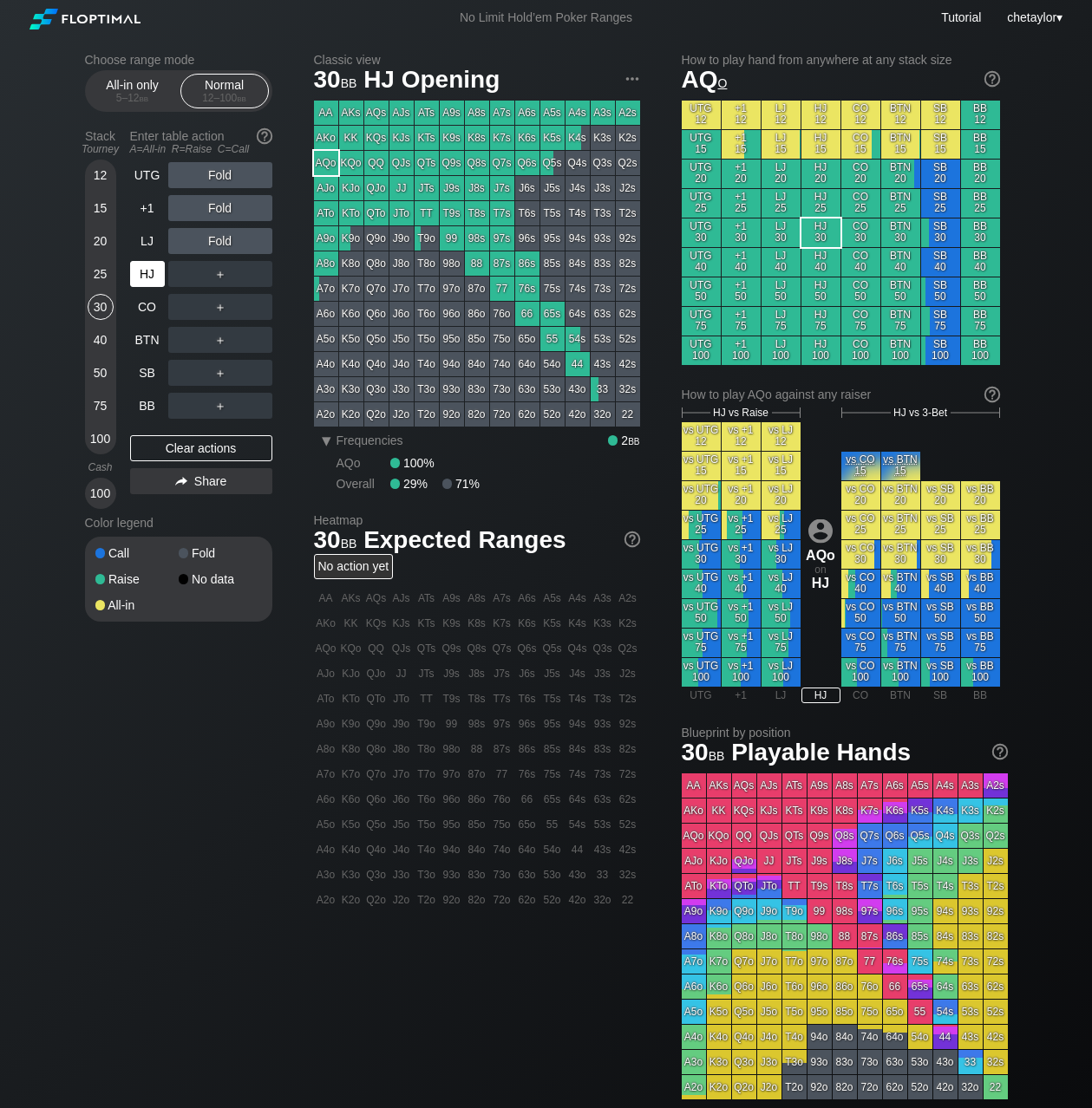
click at [153, 277] on div "HJ" at bounding box center [147, 274] width 35 height 26
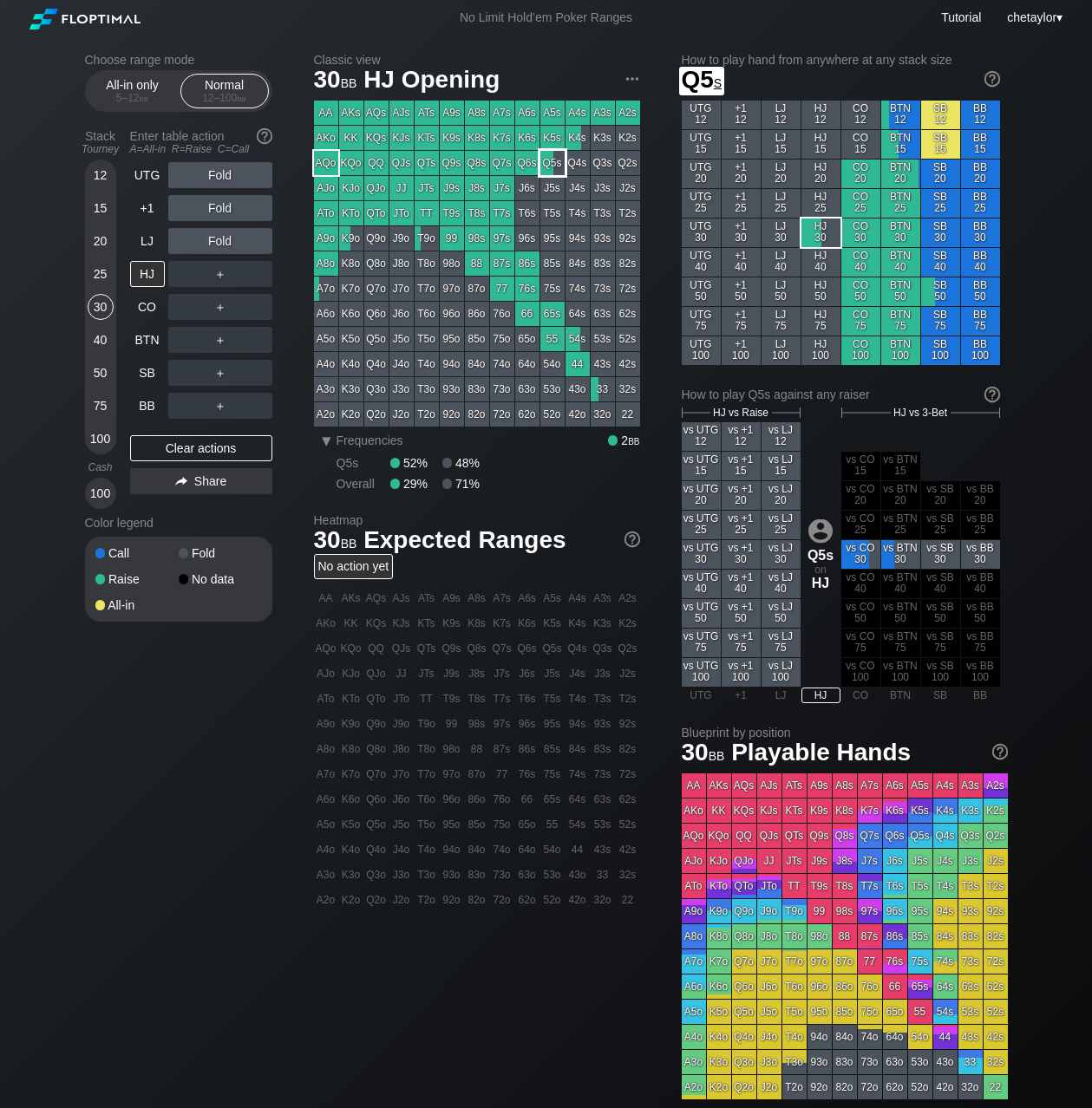
click at [551, 160] on div "Q5s" at bounding box center [552, 163] width 25 height 25
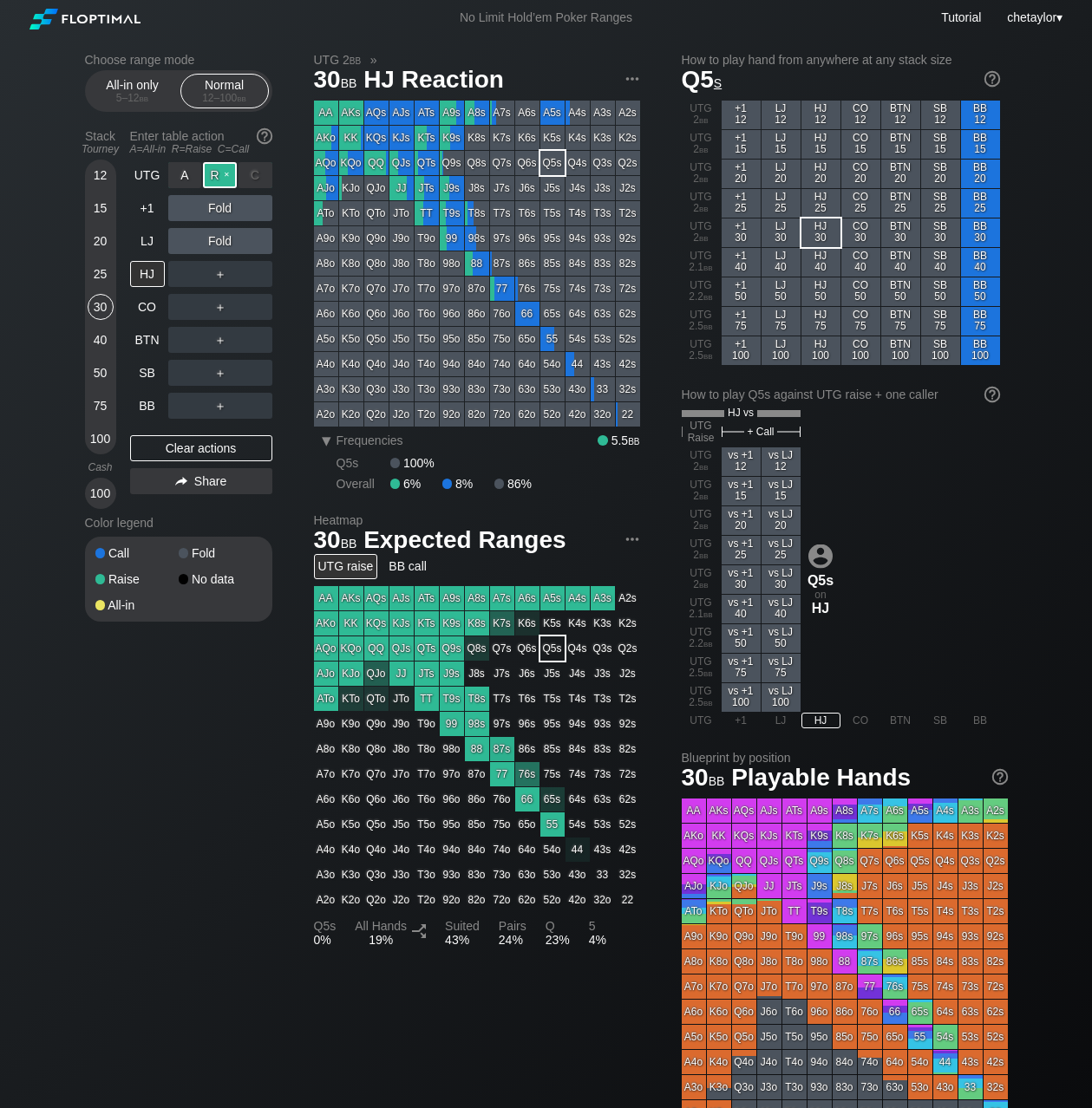
click at [222, 176] on div "R ✕" at bounding box center [219, 175] width 34 height 26
click at [146, 245] on div "LJ" at bounding box center [147, 241] width 35 height 26
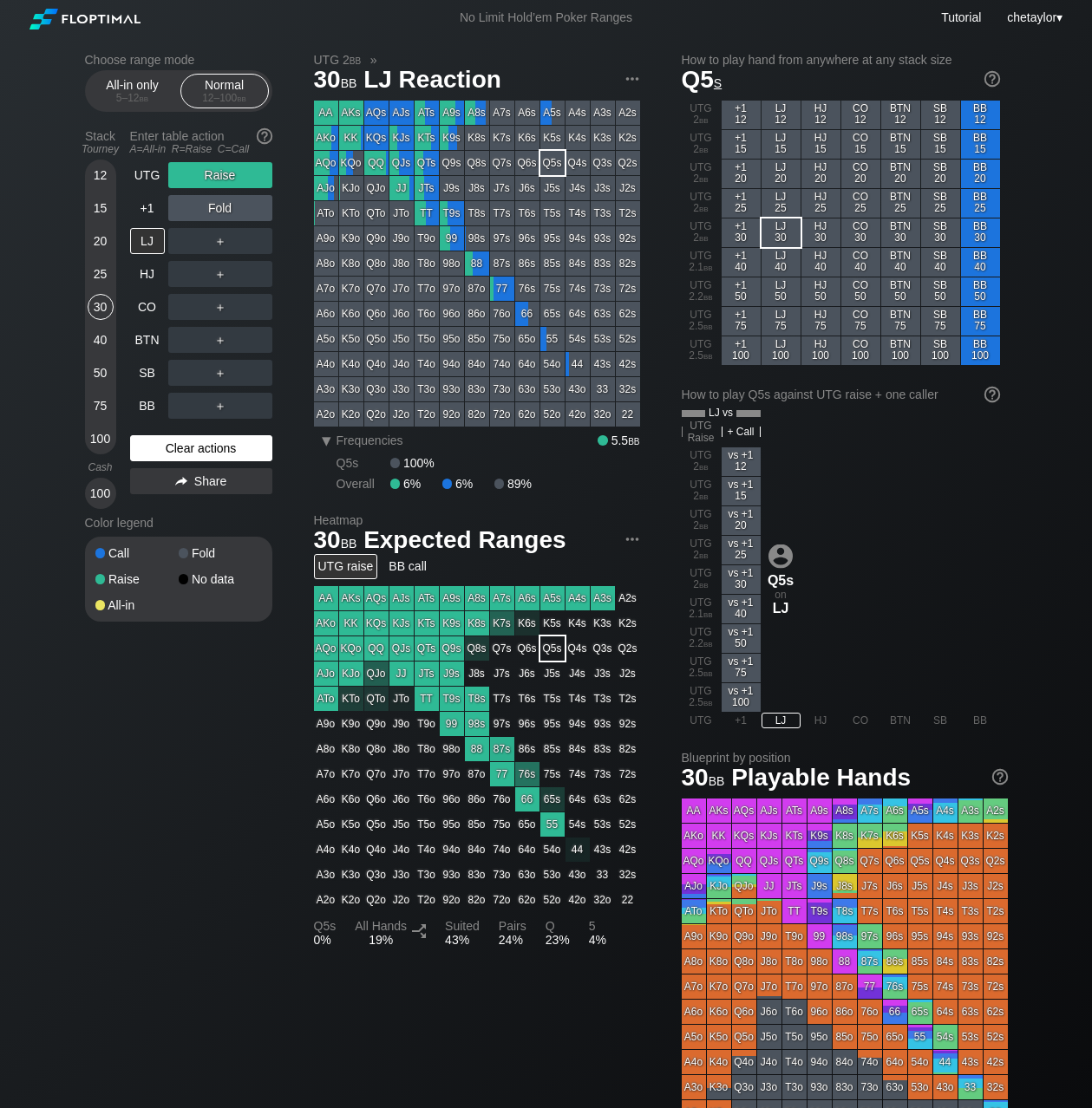
click at [168, 443] on div "Clear actions" at bounding box center [201, 448] width 142 height 26
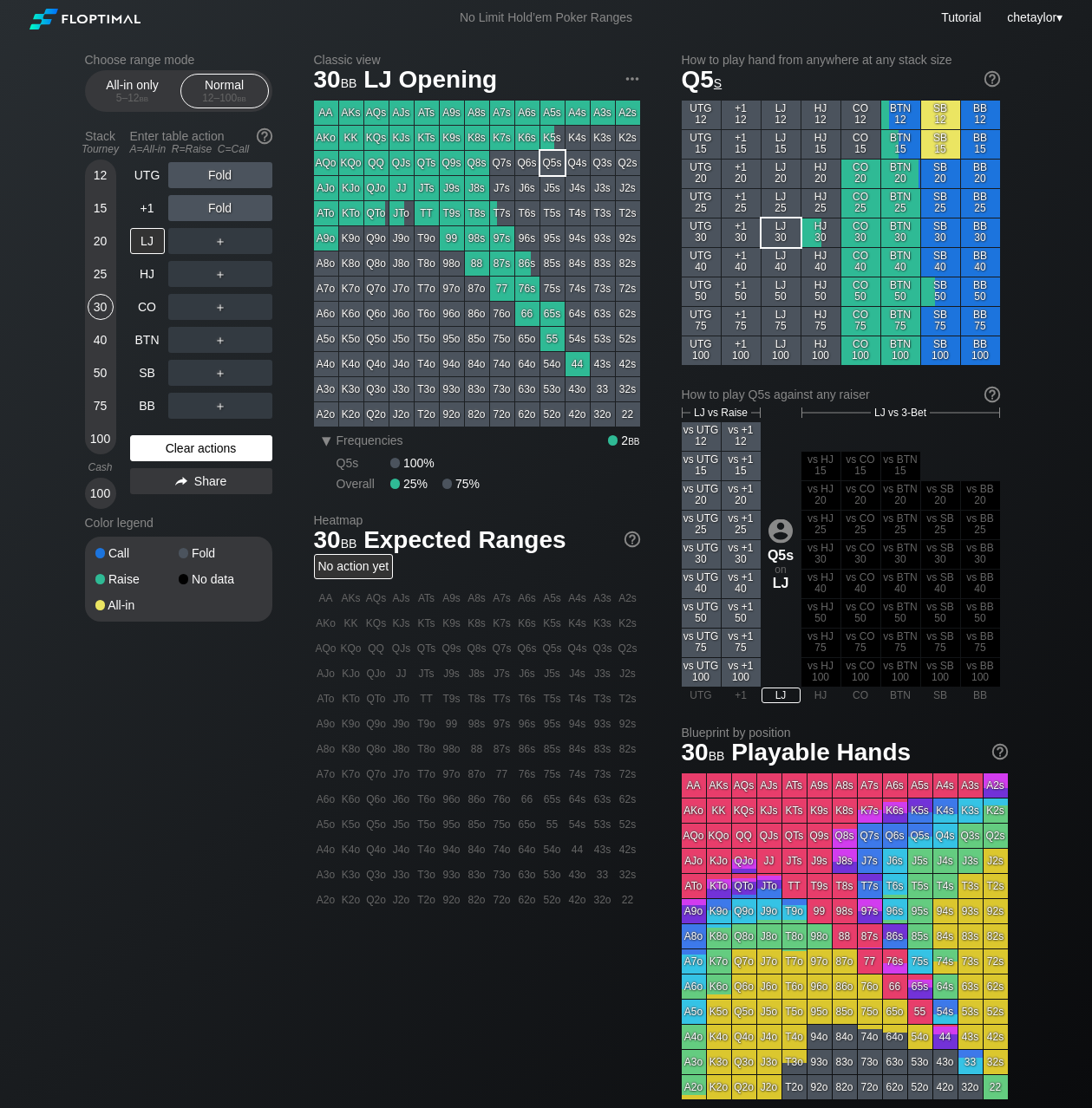
click at [168, 443] on div "Clear actions" at bounding box center [201, 448] width 142 height 26
click at [147, 208] on div "+1" at bounding box center [147, 208] width 35 height 26
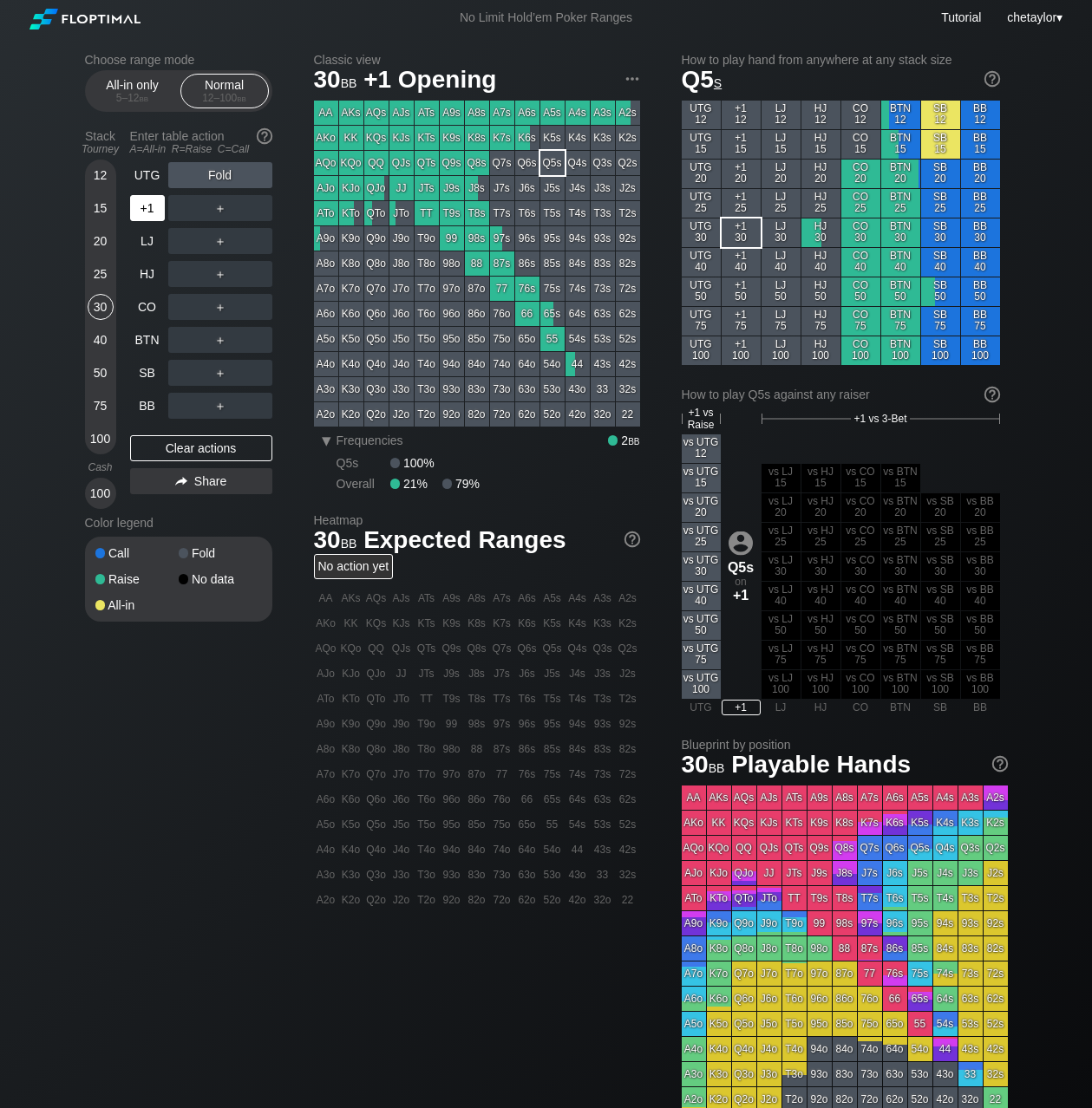
click at [147, 208] on div "+1" at bounding box center [147, 208] width 35 height 26
click at [149, 177] on div "UTG" at bounding box center [147, 175] width 35 height 26
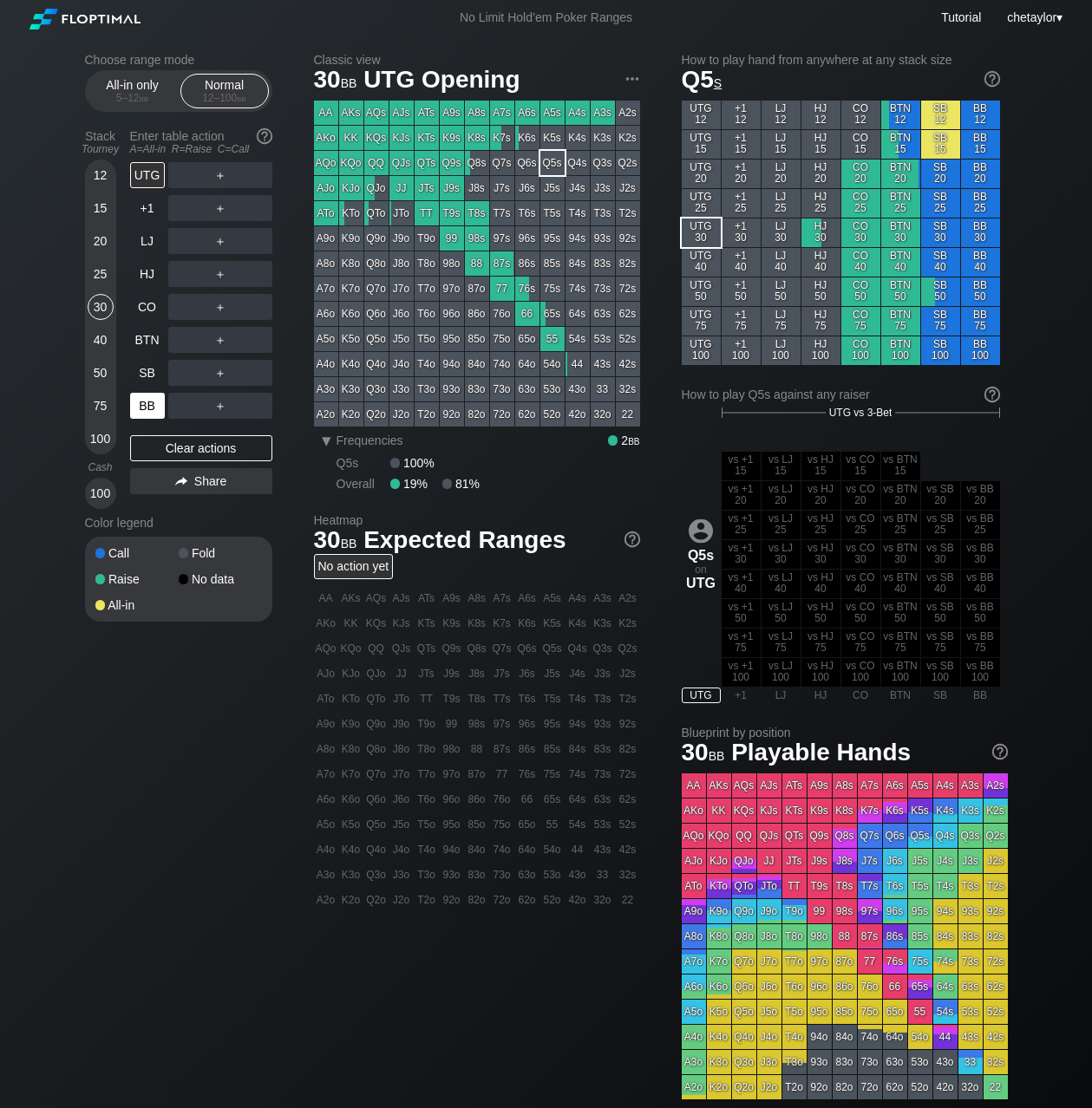
click at [146, 402] on div "BB" at bounding box center [147, 406] width 35 height 26
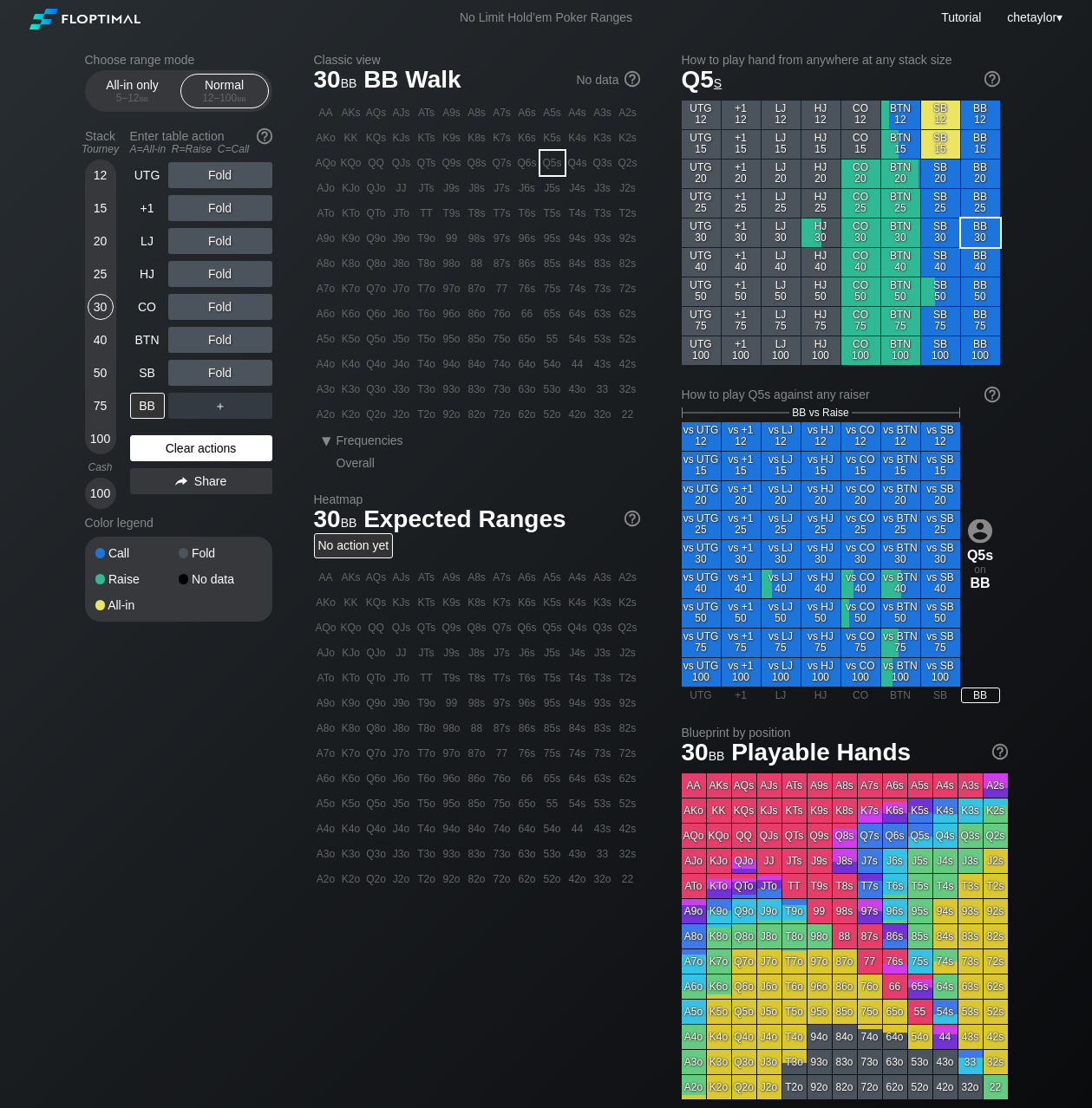
click at [167, 451] on div "Clear actions" at bounding box center [201, 448] width 142 height 26
click at [326, 395] on div "A3o" at bounding box center [326, 389] width 25 height 25
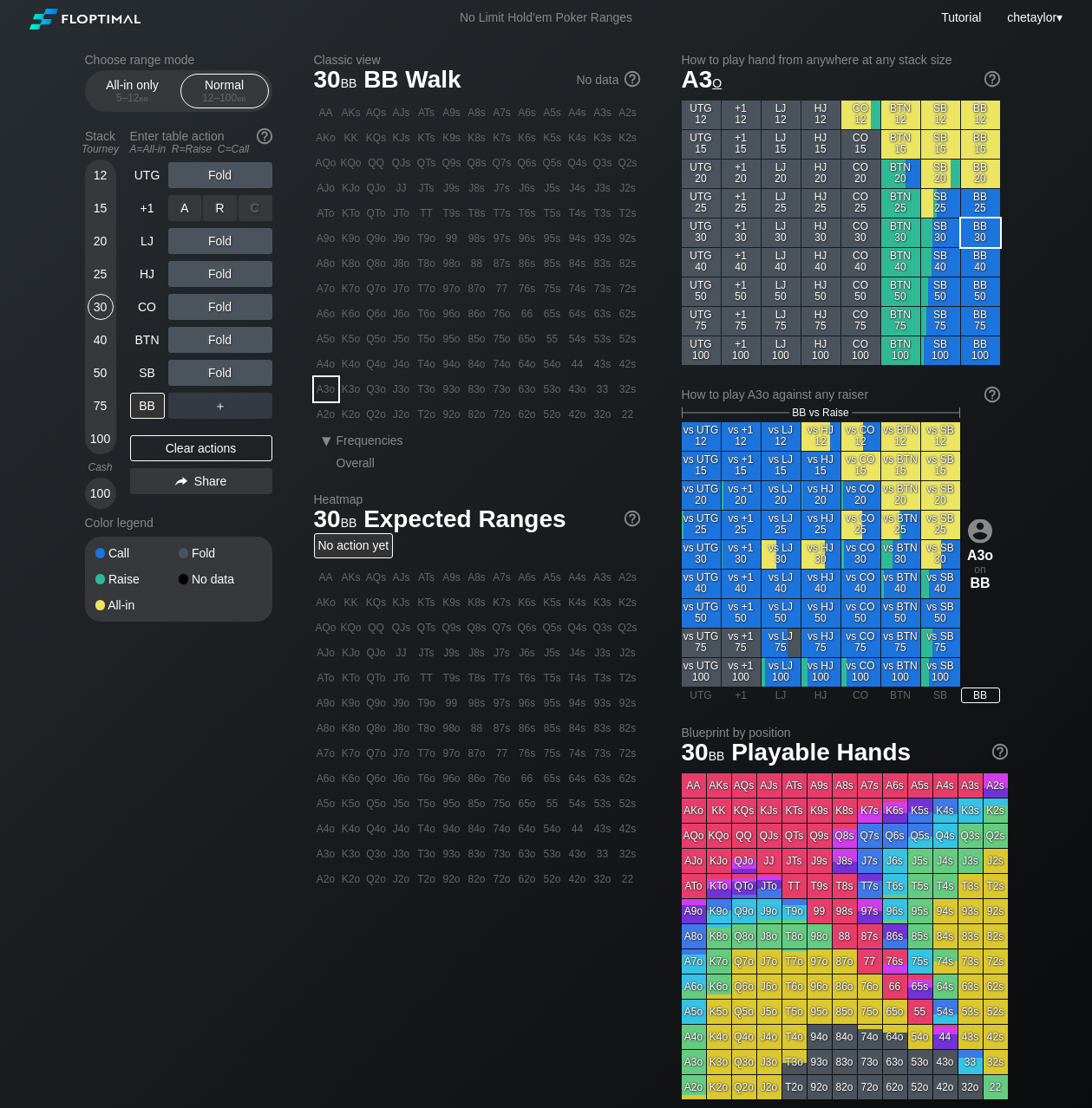
click at [236, 209] on div "R ✕" at bounding box center [219, 208] width 34 height 26
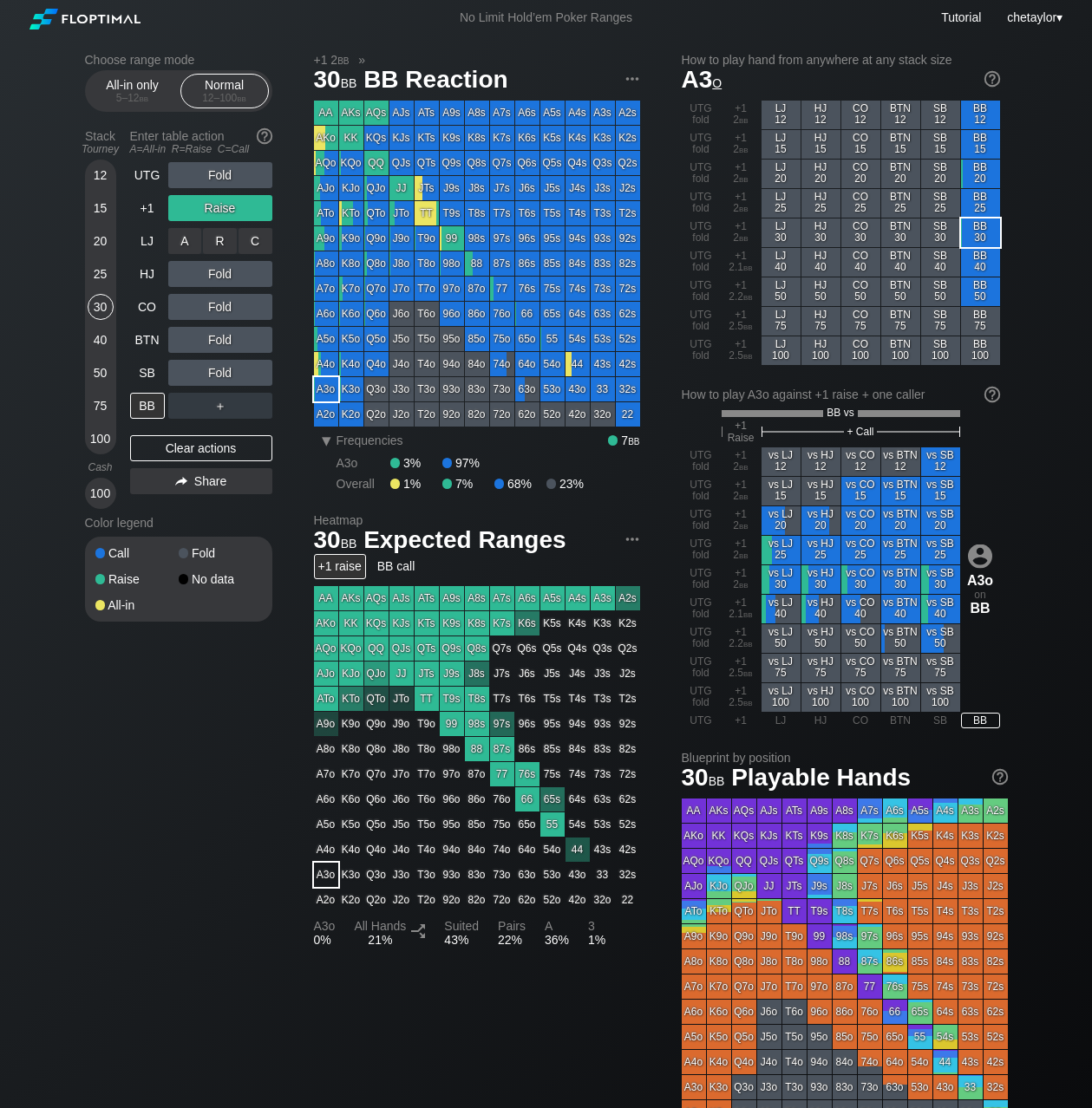
click at [260, 242] on div "C ✕" at bounding box center [255, 241] width 34 height 26
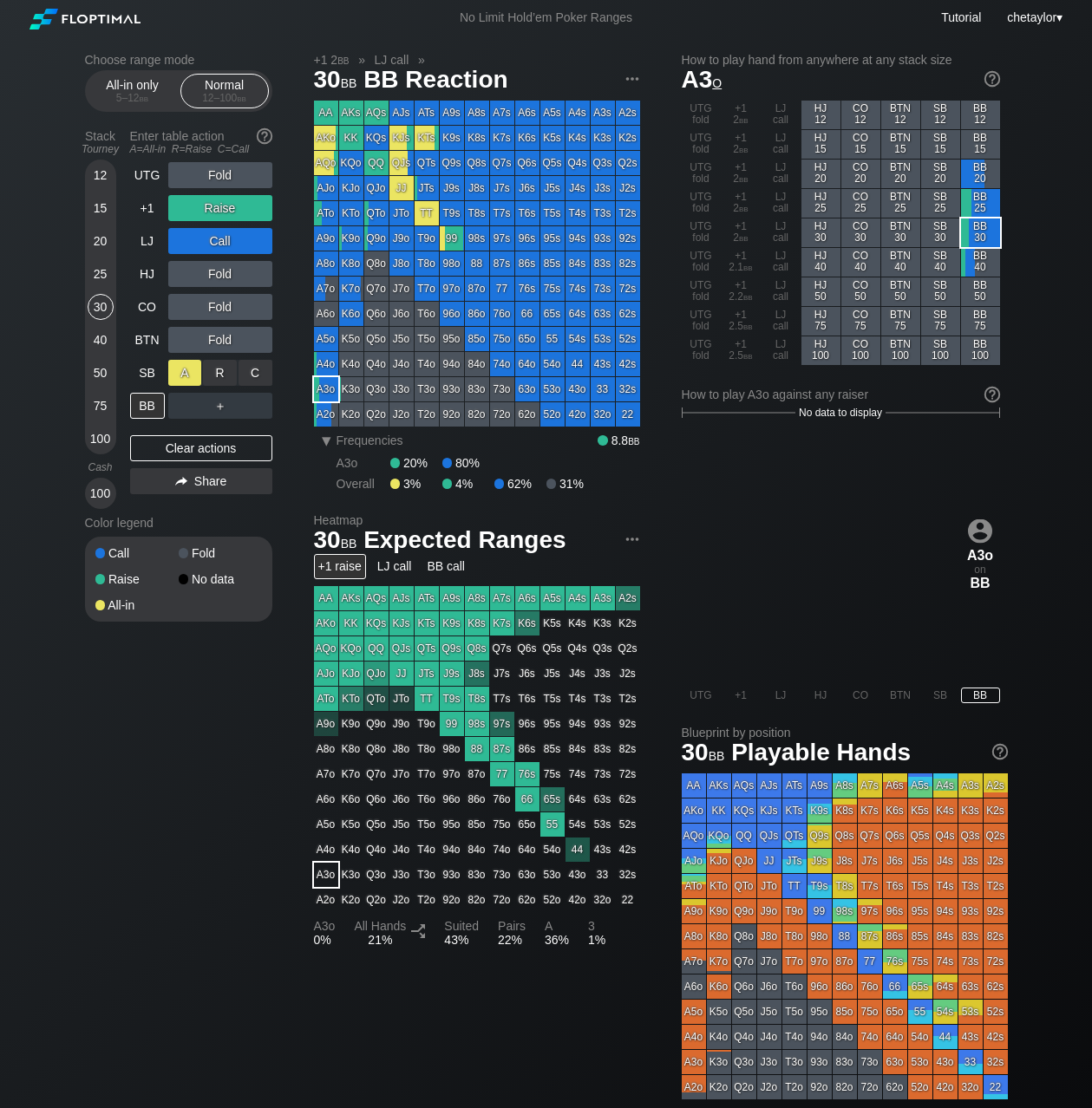
click at [181, 377] on div "A ✕" at bounding box center [185, 373] width 34 height 26
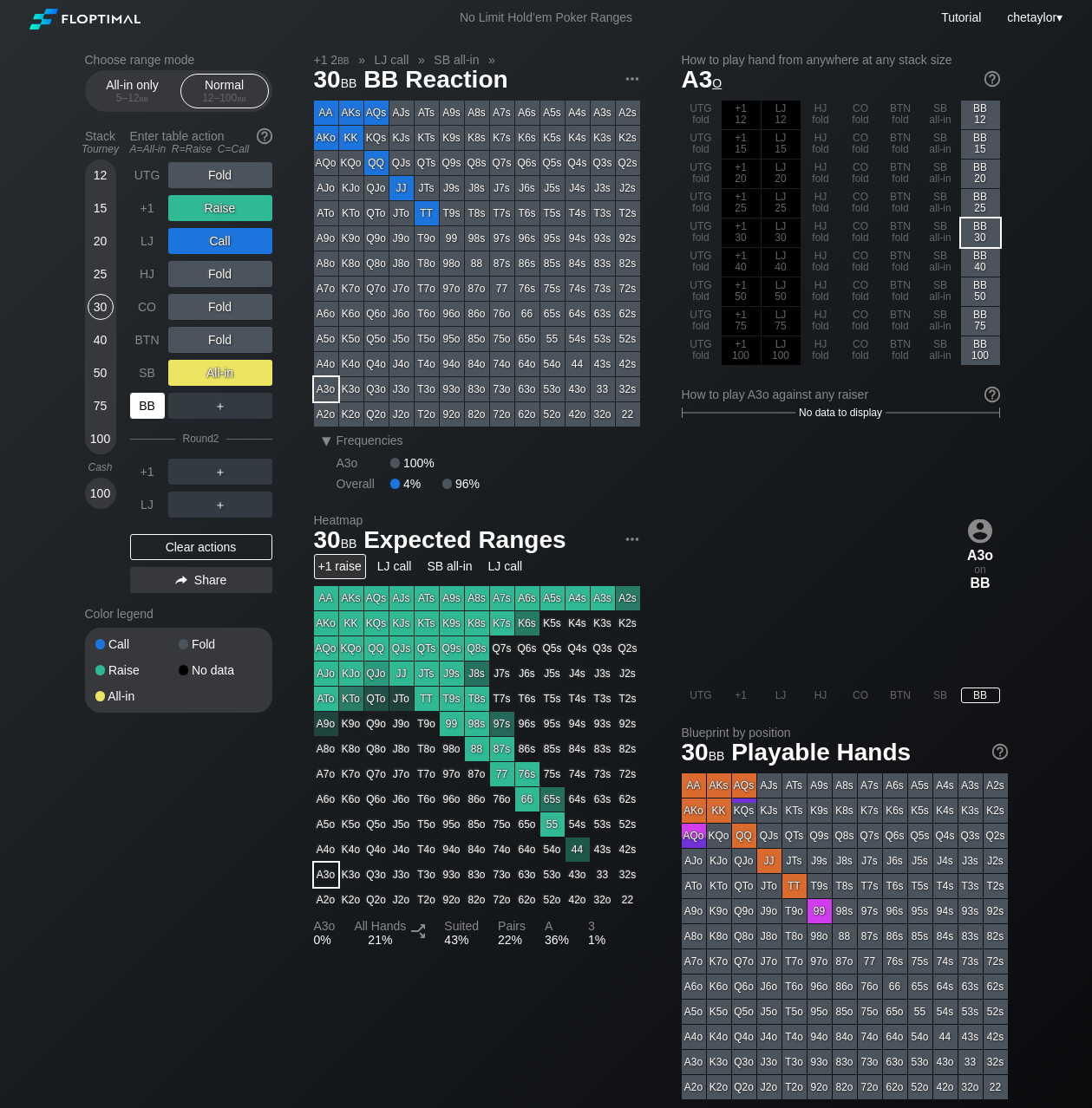
click at [146, 404] on div "BB" at bounding box center [147, 406] width 35 height 26
click at [153, 374] on div "SB" at bounding box center [147, 373] width 35 height 26
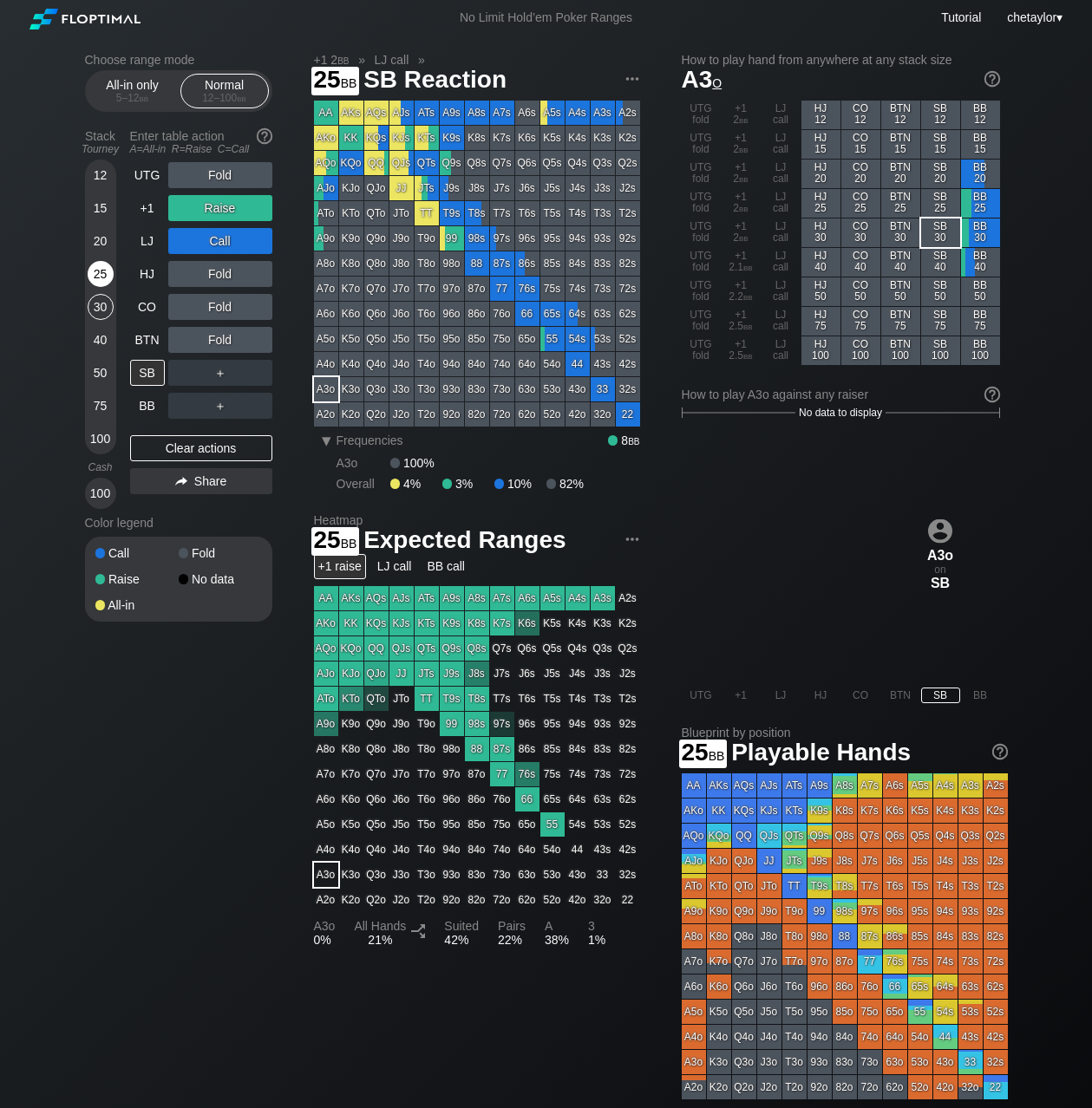
click at [102, 277] on div "25" at bounding box center [100, 274] width 26 height 26
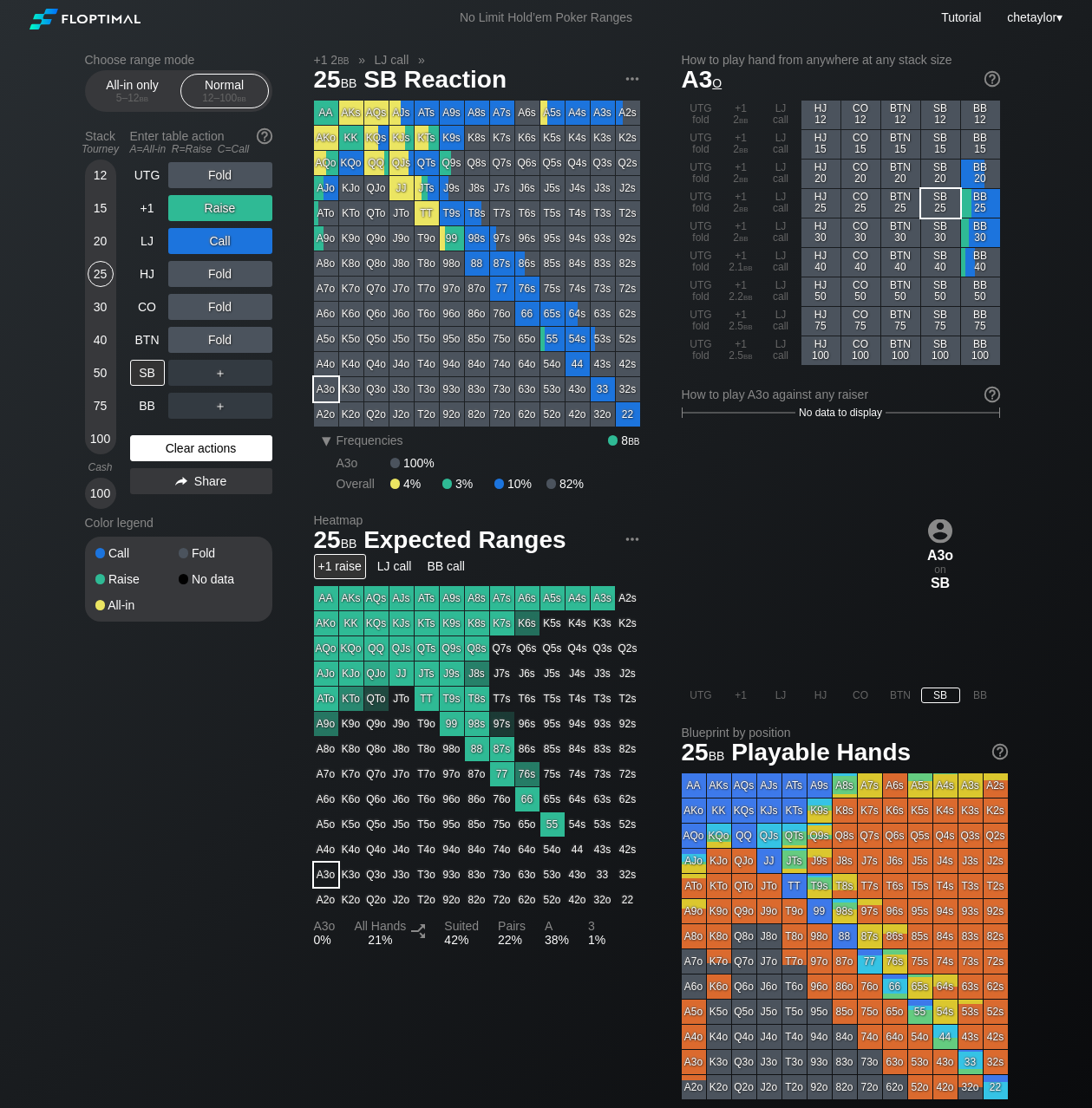
click at [185, 445] on div "Clear actions" at bounding box center [201, 448] width 142 height 26
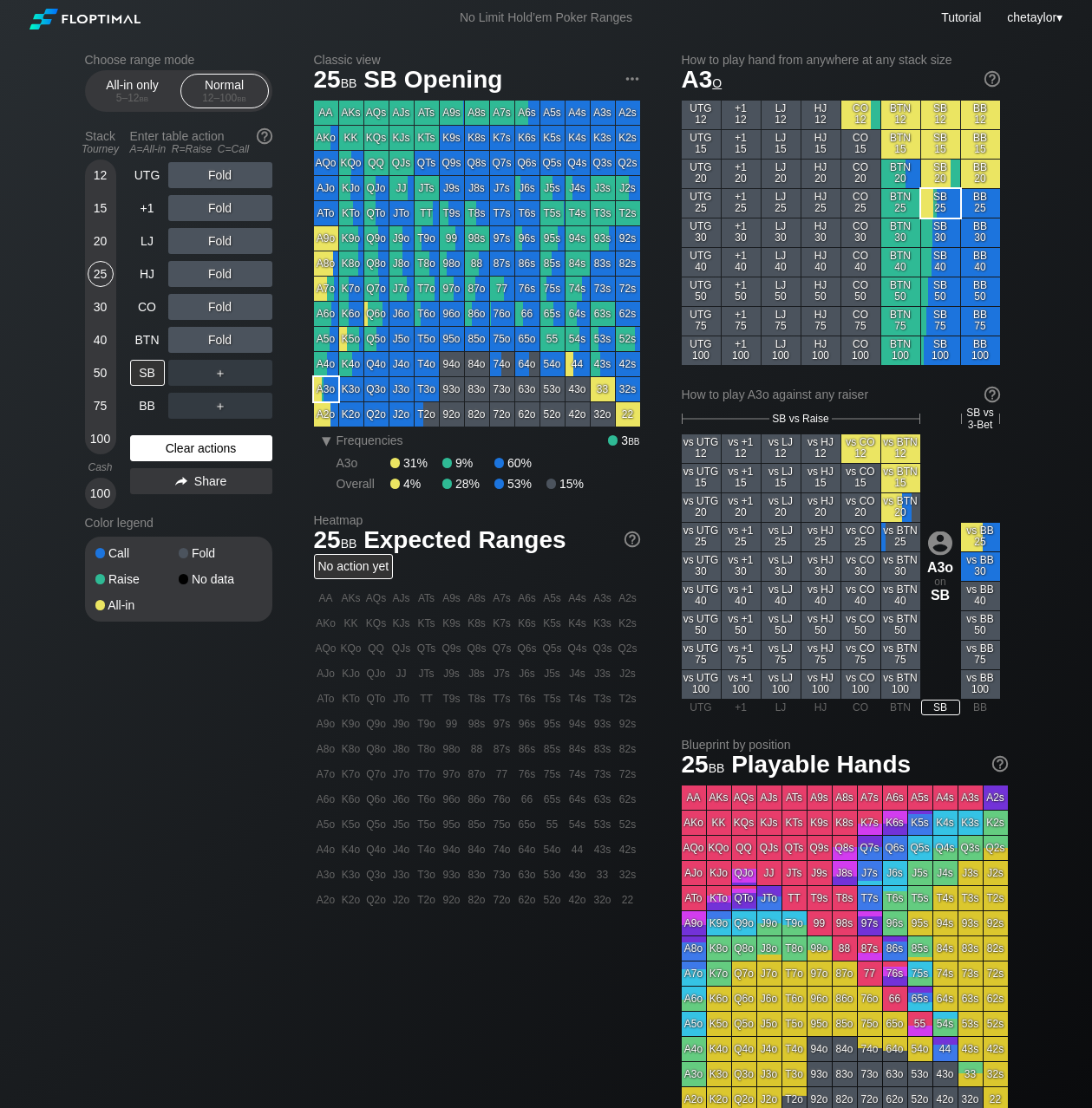
click at [185, 445] on div "Clear actions" at bounding box center [201, 448] width 142 height 26
click at [579, 389] on div "43o" at bounding box center [578, 389] width 25 height 25
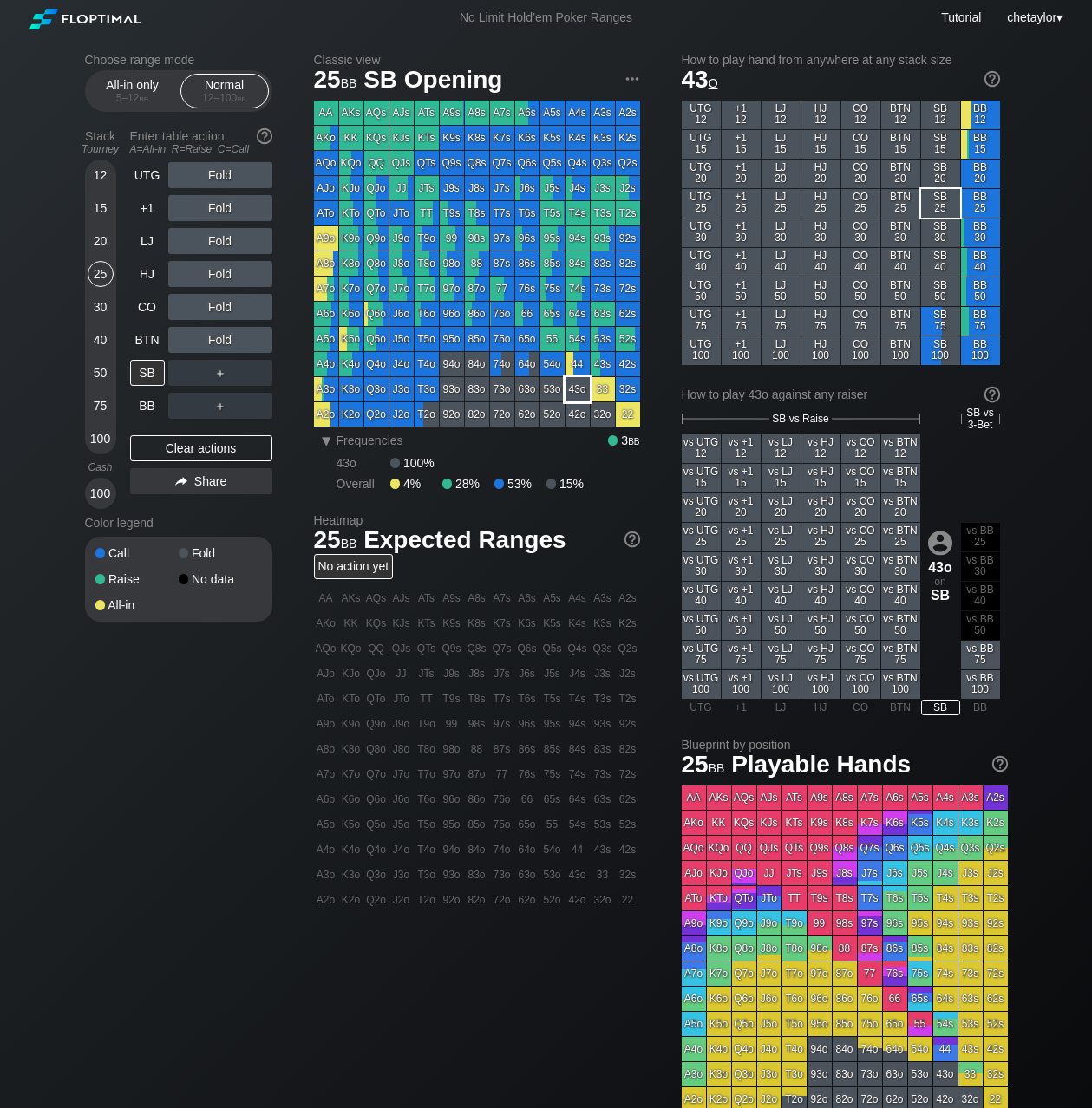
click at [579, 389] on div "43o" at bounding box center [578, 389] width 25 height 25
click at [152, 339] on div "BTN" at bounding box center [147, 339] width 35 height 26
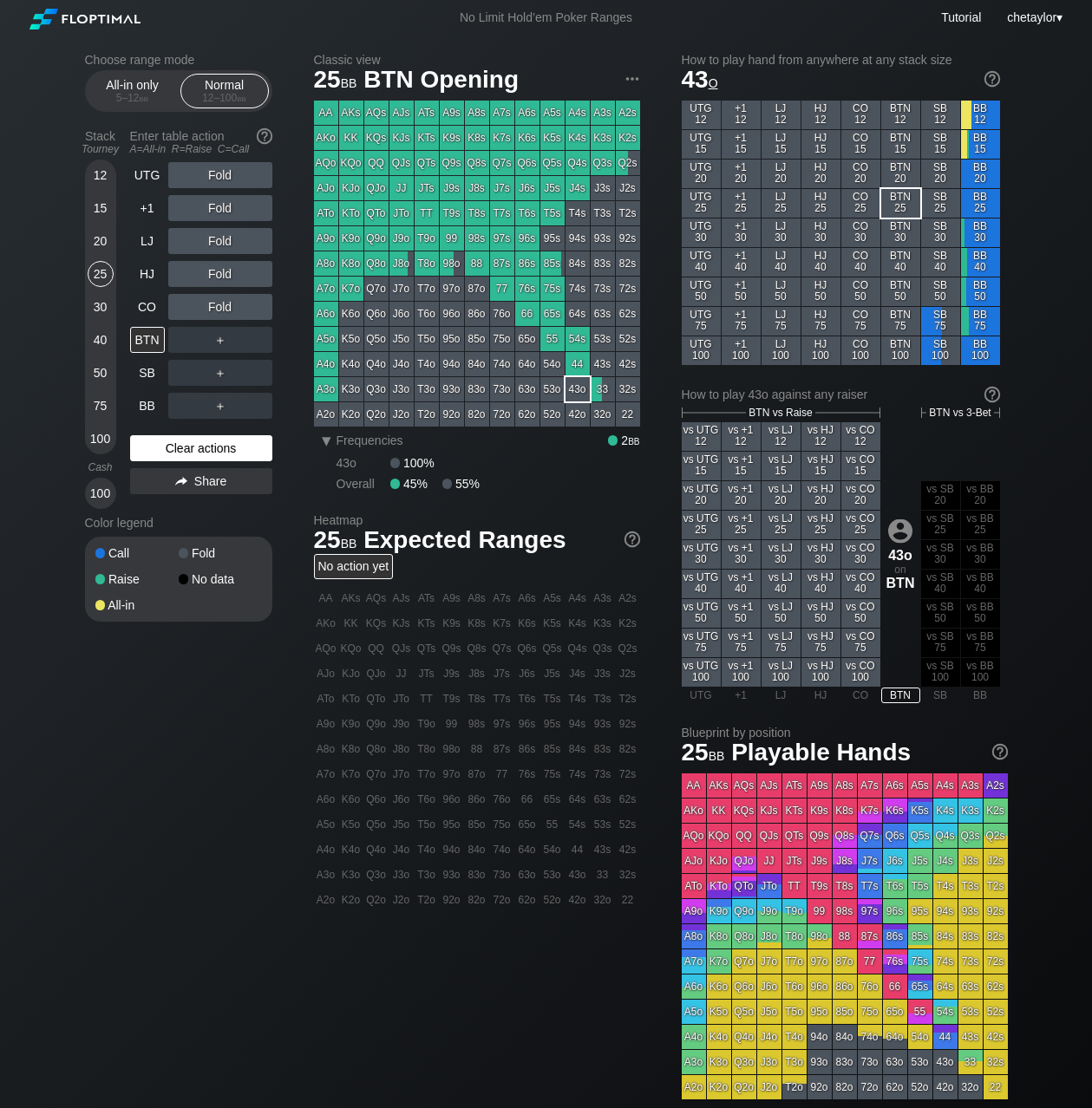
click at [158, 448] on div "Clear actions" at bounding box center [201, 448] width 142 height 26
click at [349, 237] on div "K9o" at bounding box center [351, 238] width 25 height 25
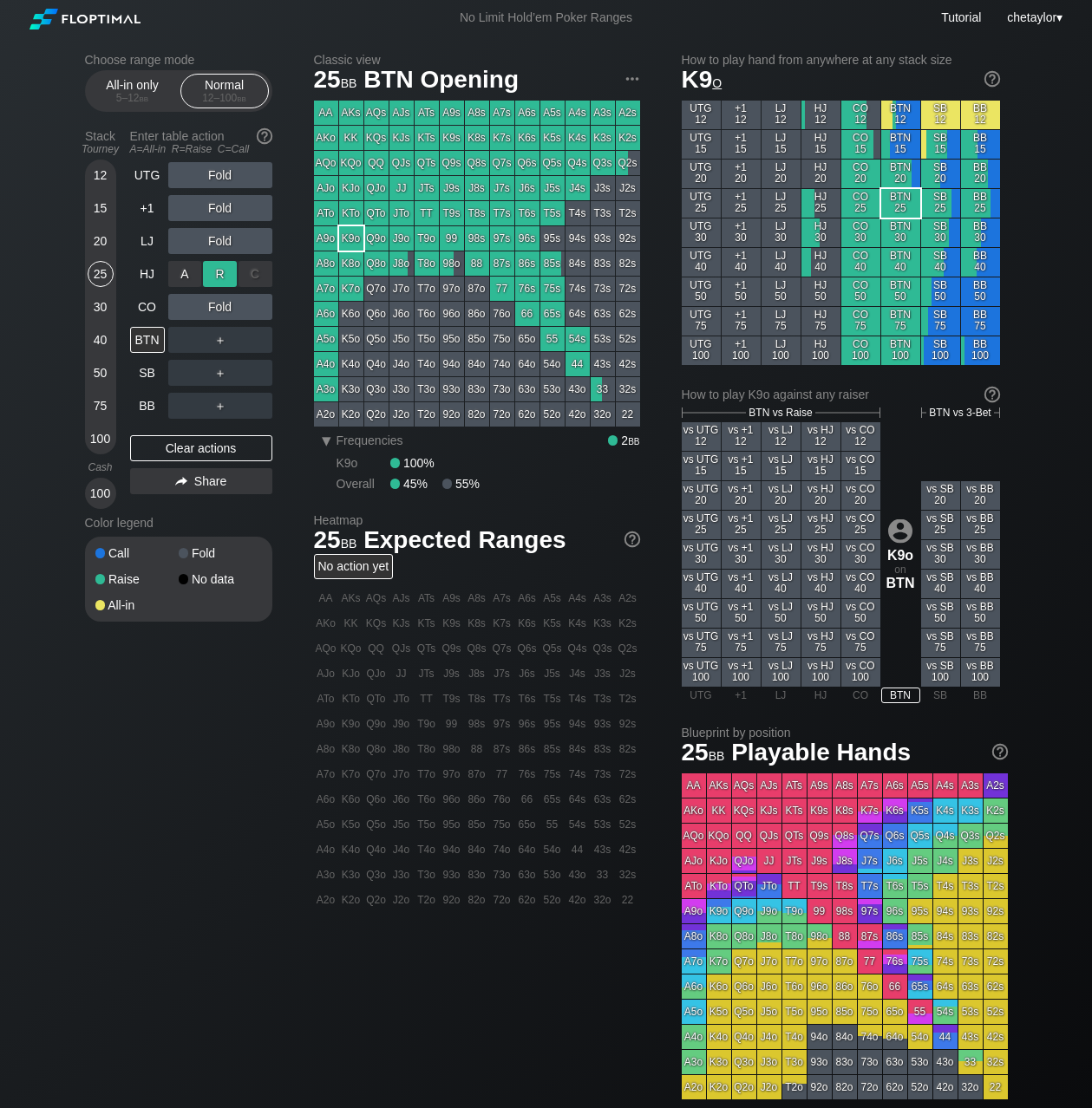
click at [222, 273] on div "R ✕" at bounding box center [219, 274] width 34 height 26
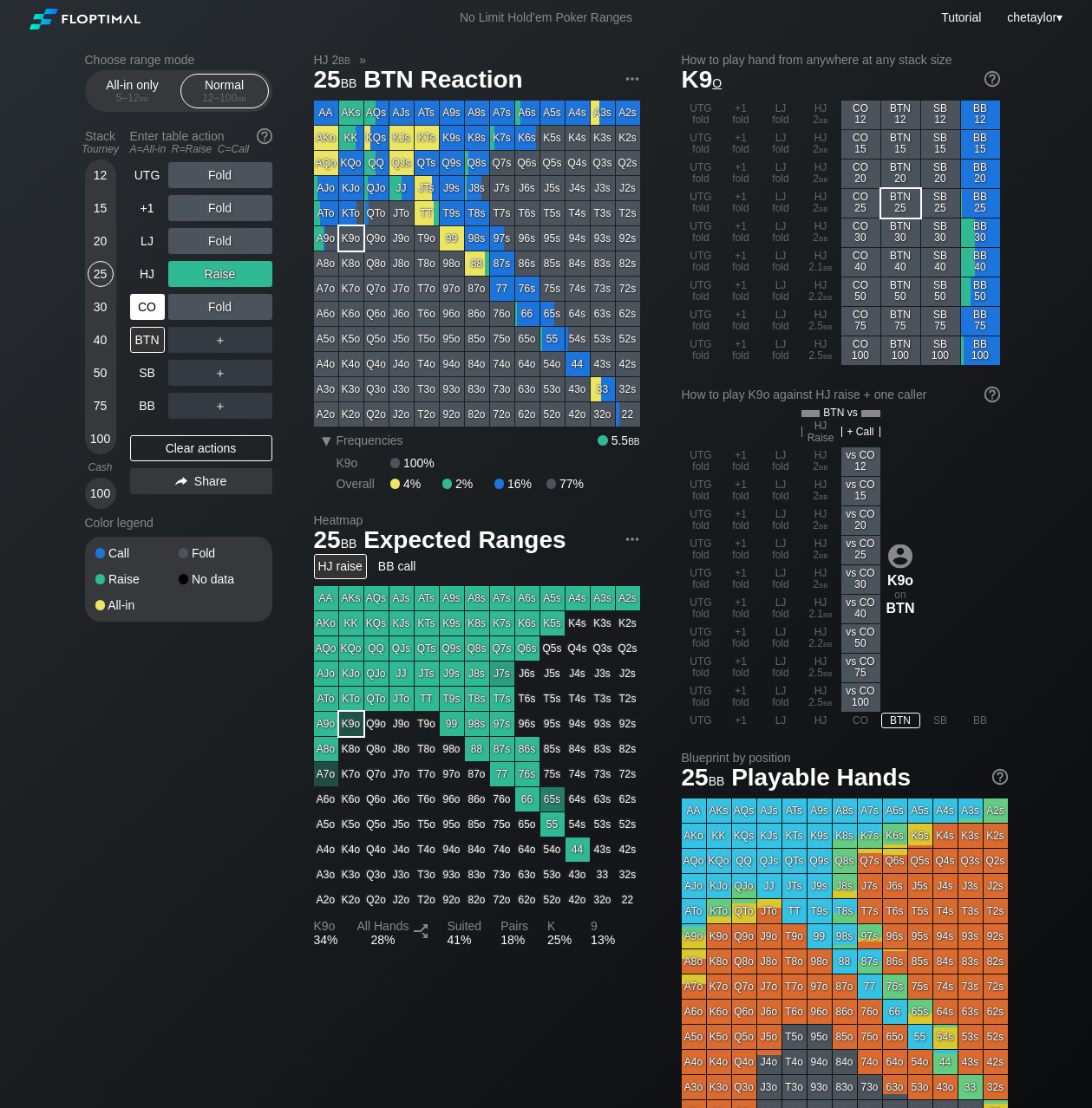
click at [153, 306] on div "CO" at bounding box center [147, 307] width 35 height 26
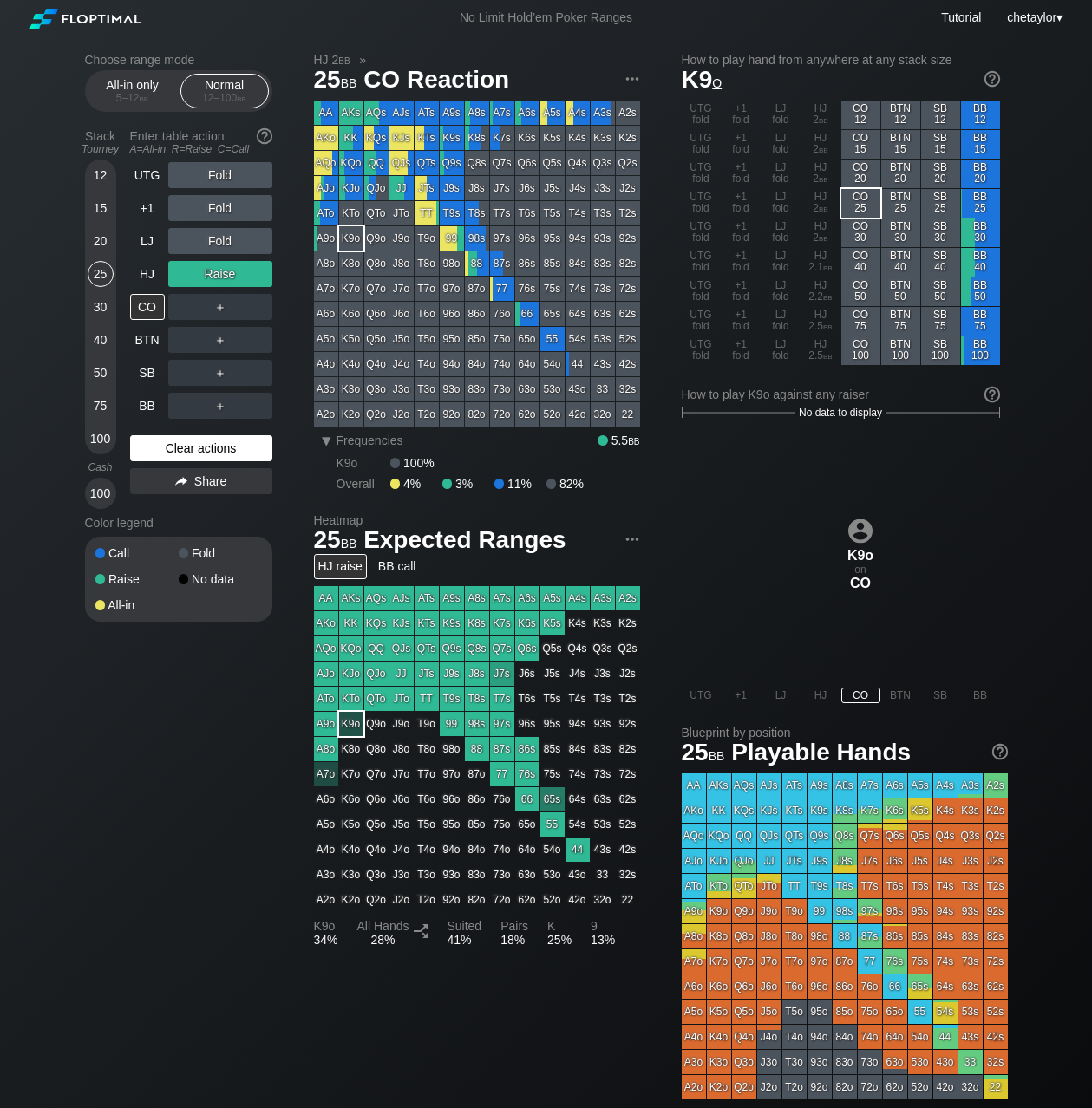
click at [178, 444] on div "Clear actions" at bounding box center [201, 448] width 142 height 26
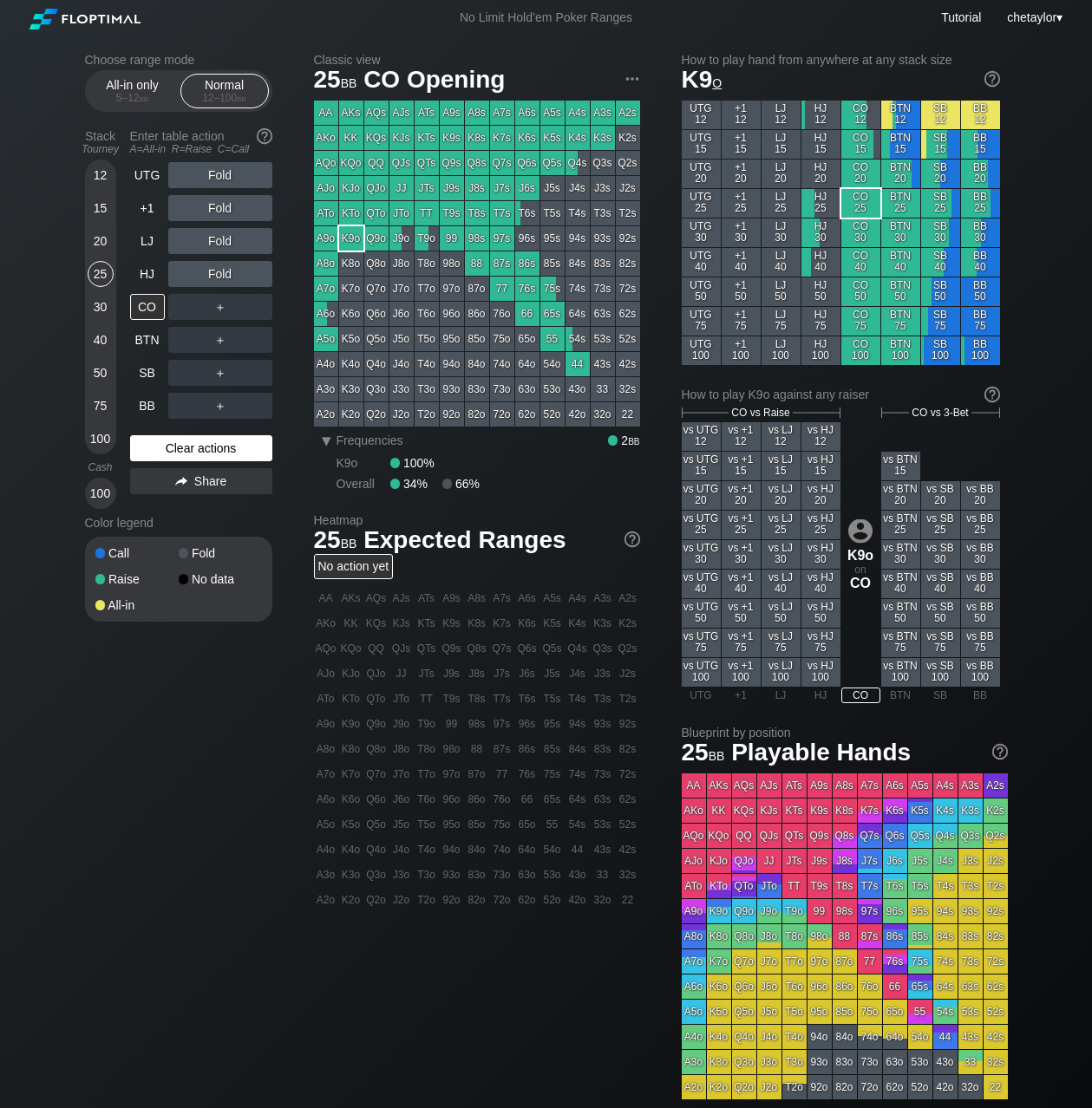
click at [178, 444] on div "Clear actions" at bounding box center [201, 448] width 142 height 26
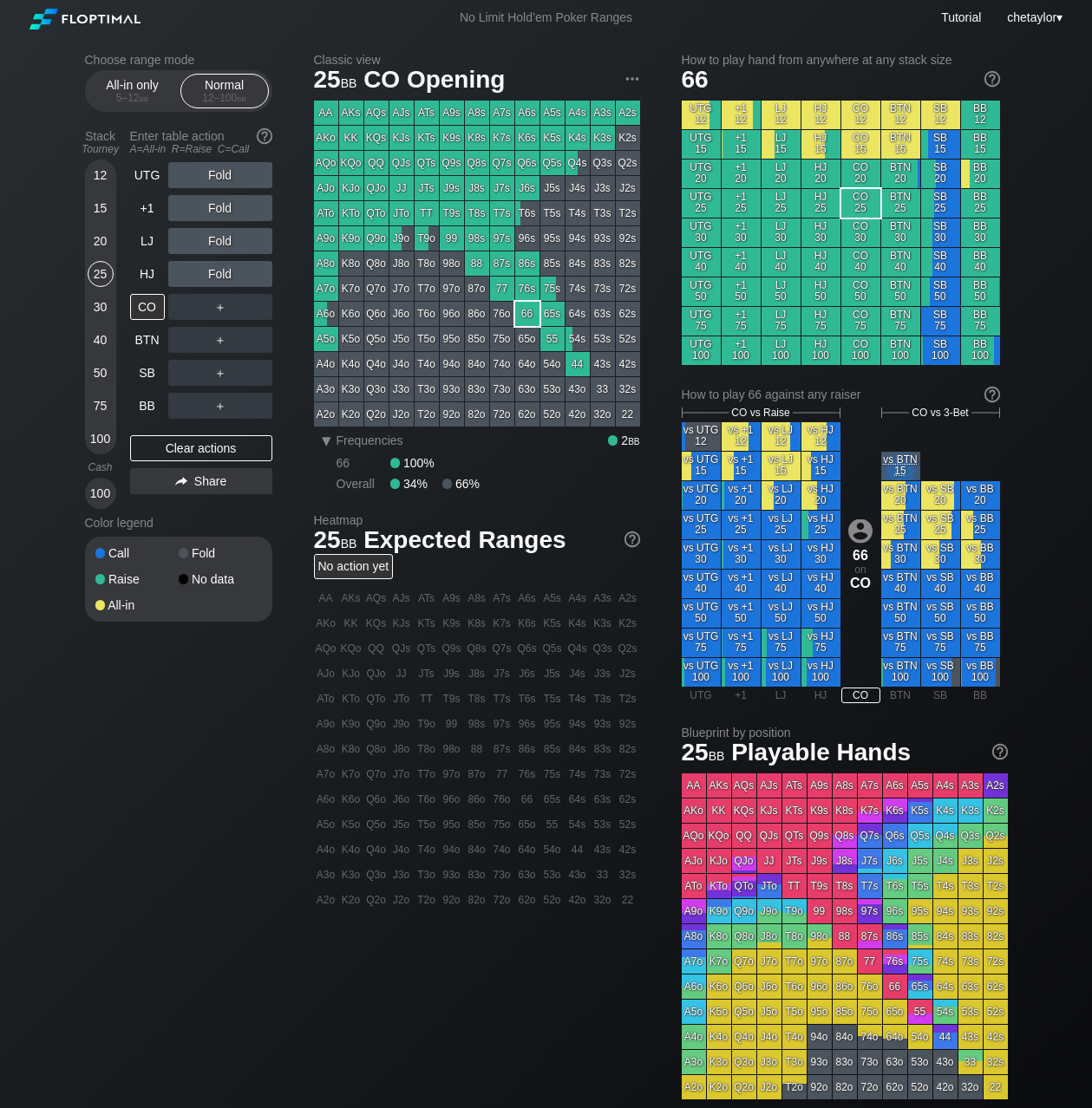
click at [529, 309] on div "66" at bounding box center [527, 314] width 25 height 25
click at [221, 206] on div "R ✕" at bounding box center [219, 208] width 34 height 26
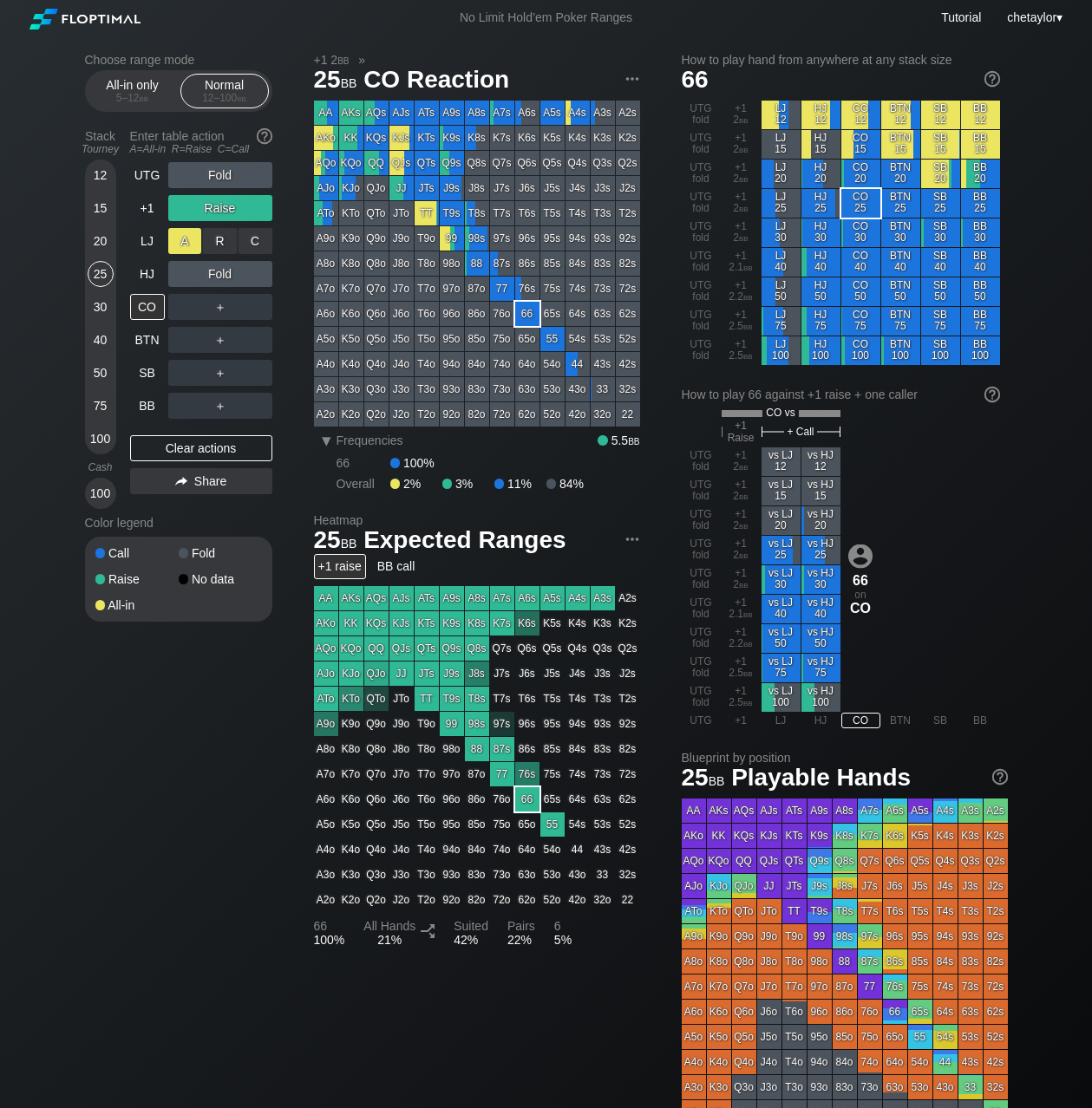
click at [187, 238] on div "A ✕" at bounding box center [185, 241] width 34 height 26
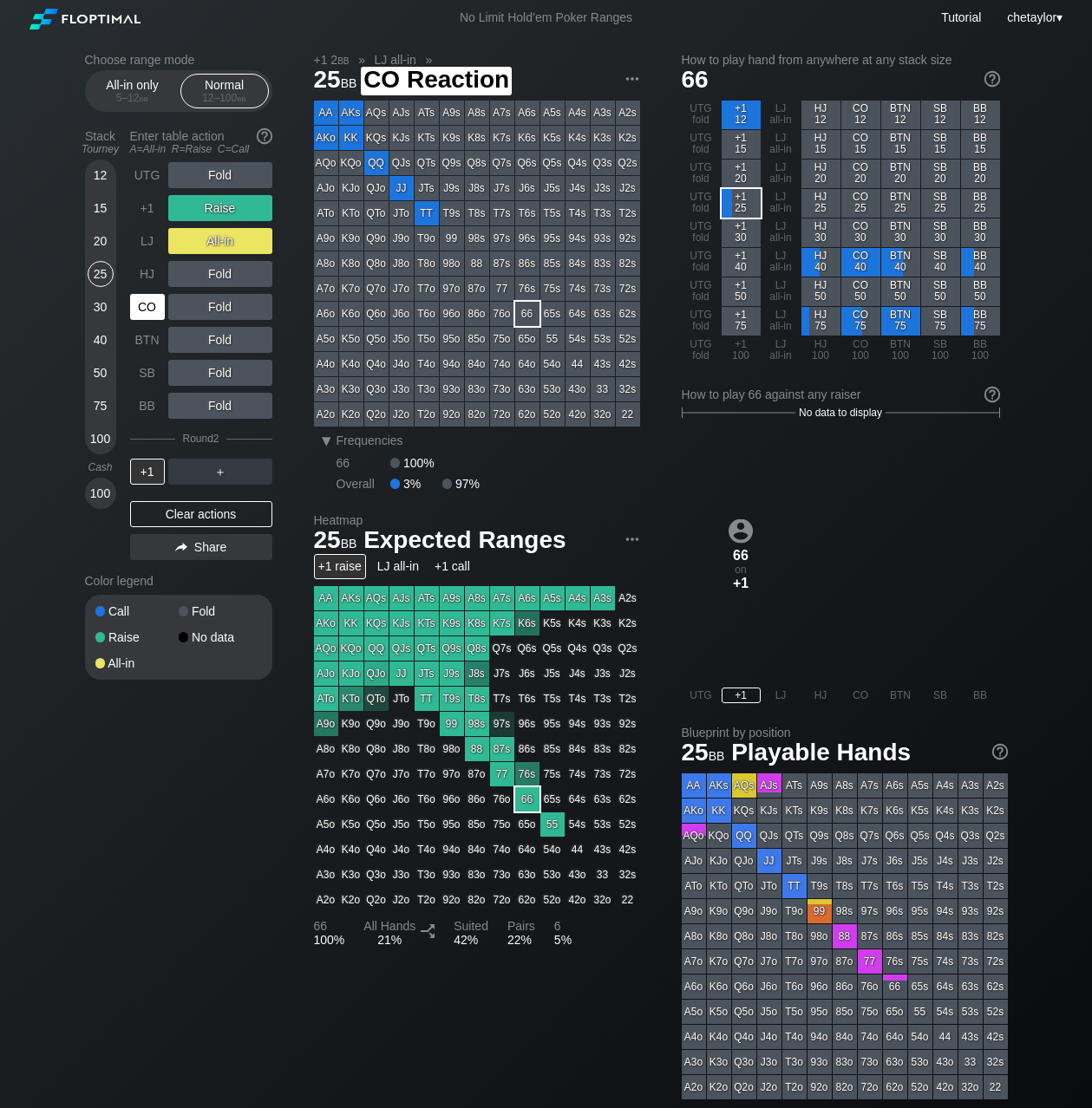
click at [147, 304] on div "CO" at bounding box center [147, 307] width 35 height 26
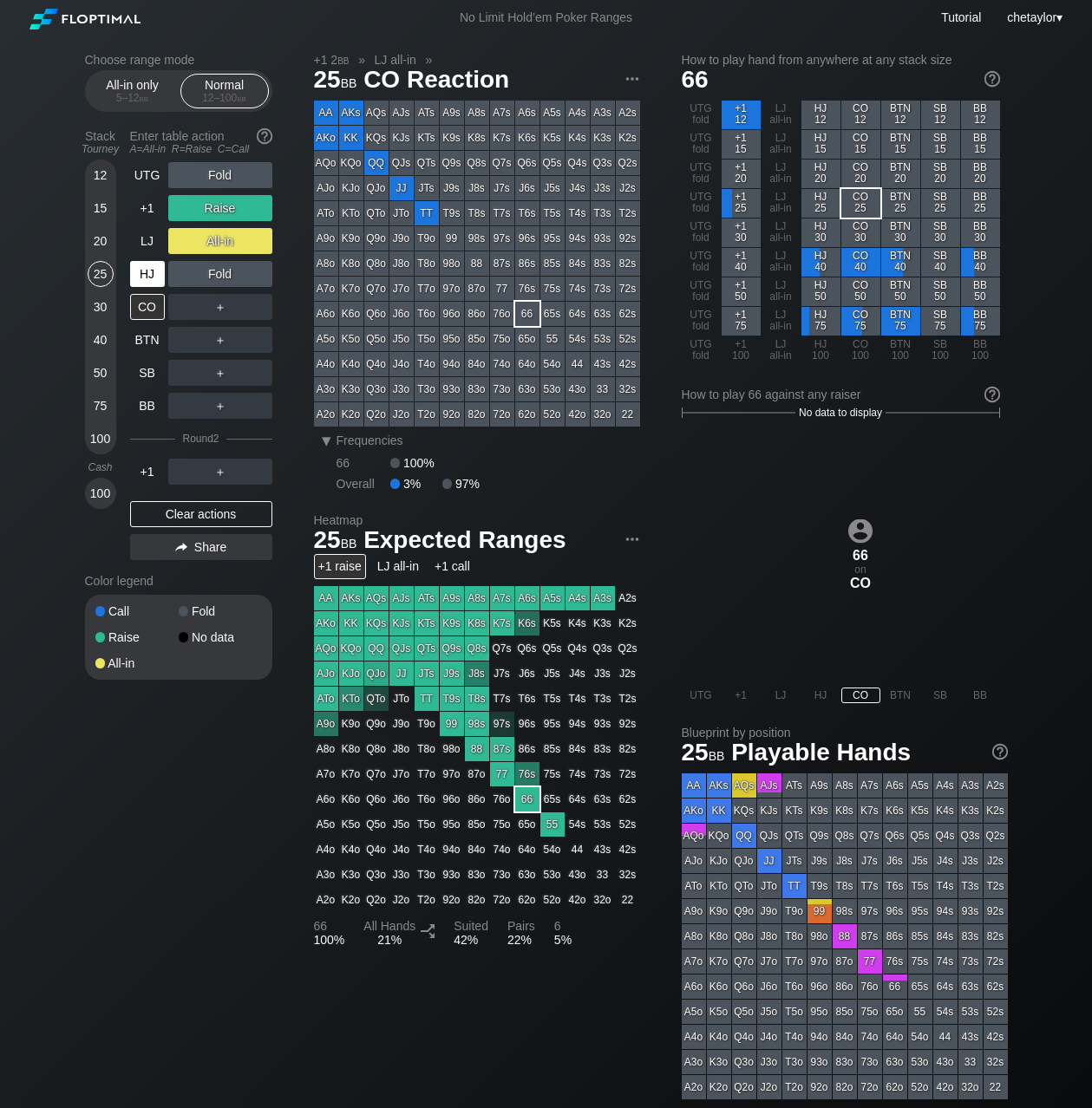
click at [148, 277] on div "HJ" at bounding box center [147, 274] width 35 height 26
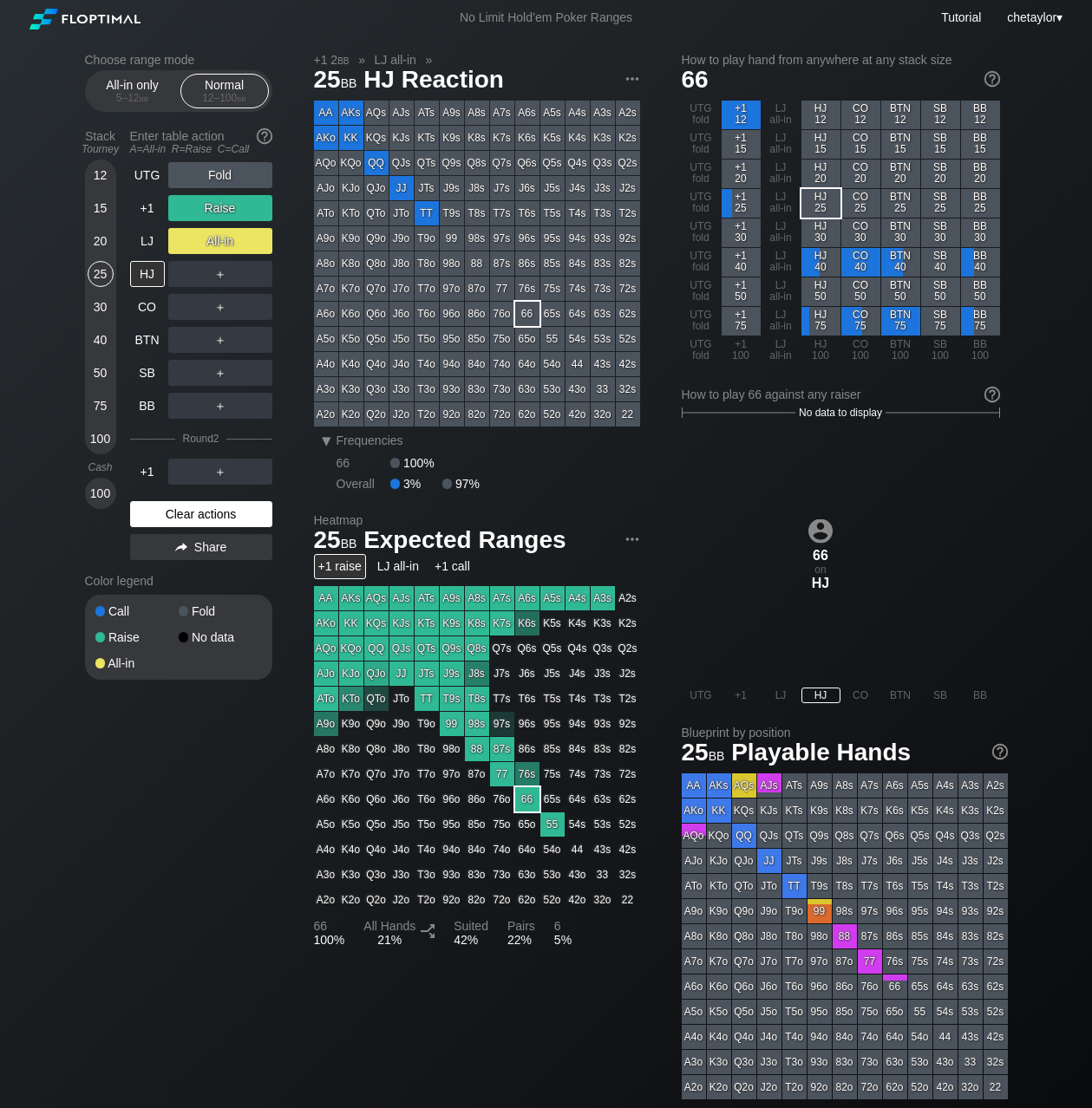
click at [184, 510] on div "Clear actions" at bounding box center [201, 514] width 142 height 26
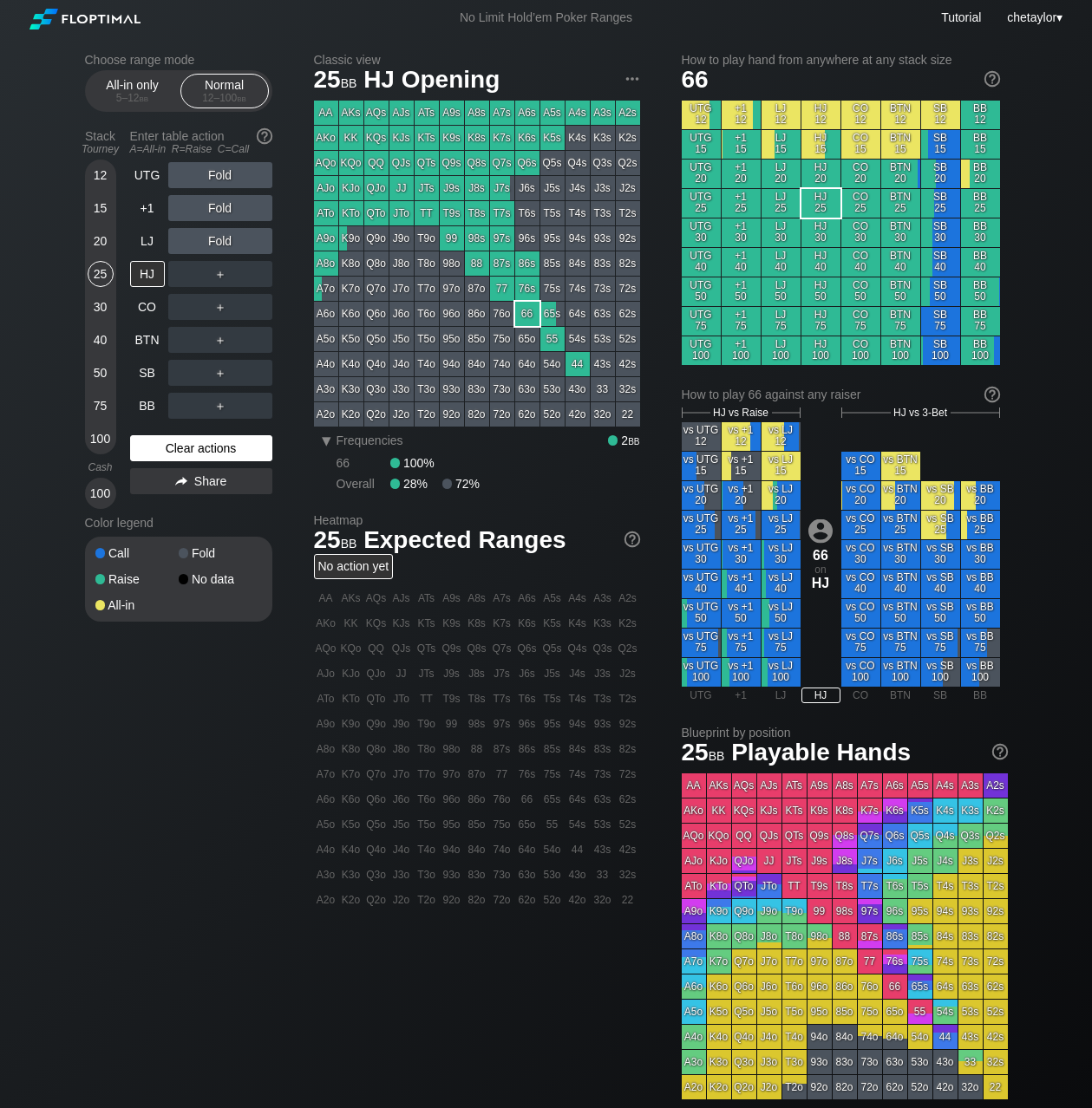
click at [184, 510] on div "Color legend" at bounding box center [178, 523] width 187 height 28
click at [196, 449] on div "Clear actions" at bounding box center [201, 448] width 142 height 26
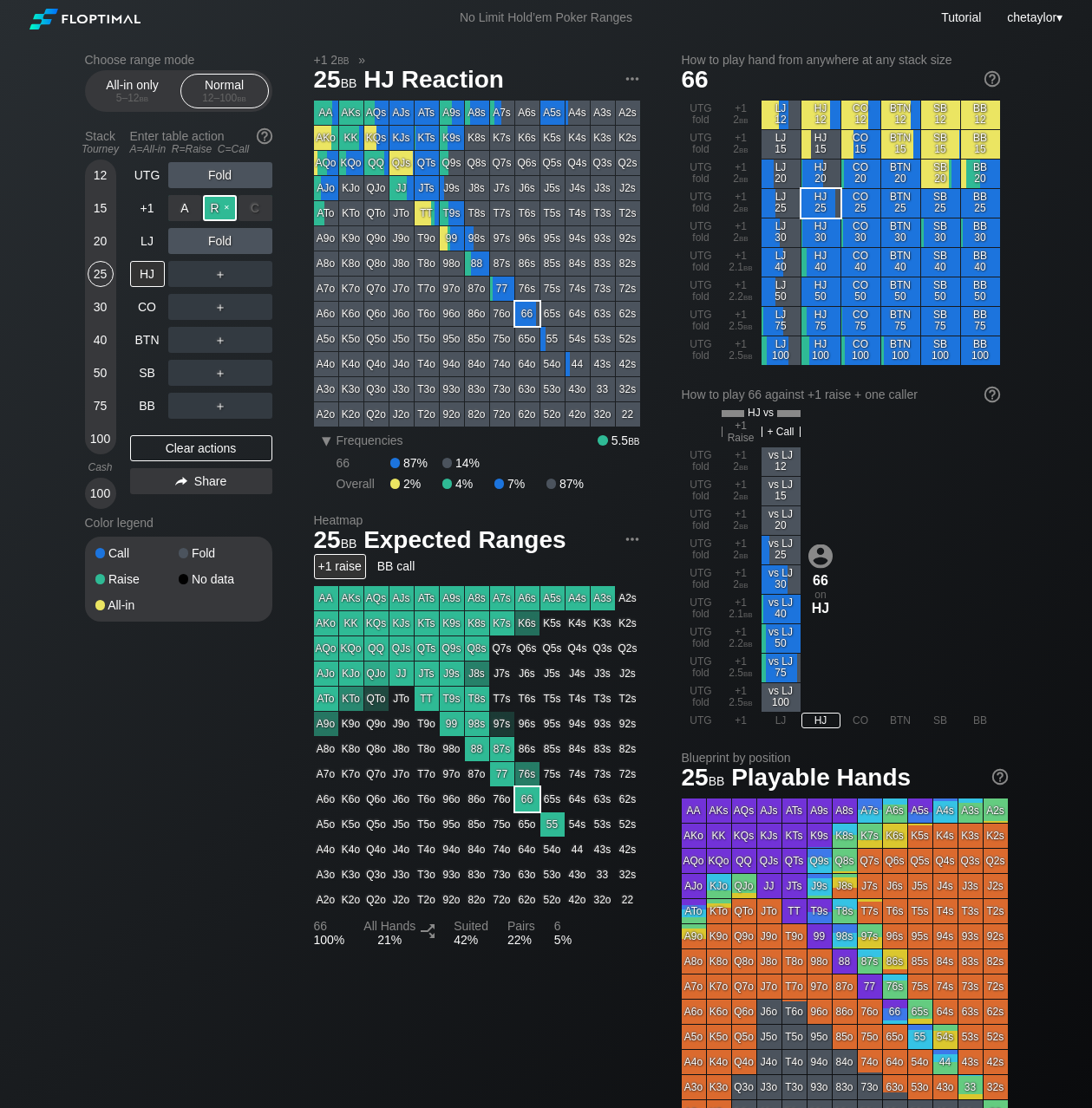
click at [215, 206] on div "R ✕" at bounding box center [219, 208] width 34 height 26
click at [184, 240] on div "A ✕" at bounding box center [185, 241] width 34 height 26
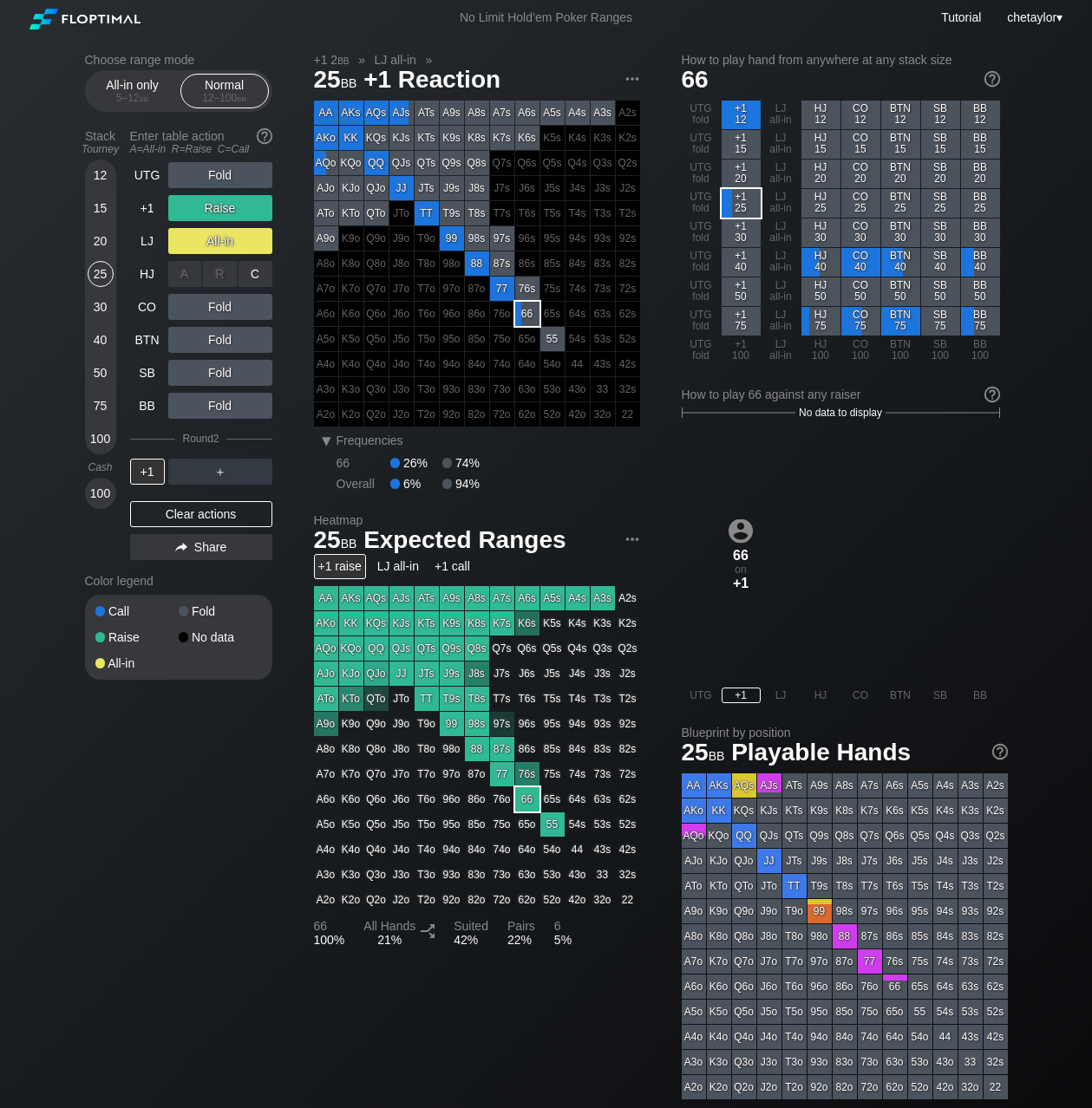
click at [180, 274] on div "A ✕" at bounding box center [185, 274] width 34 height 26
click at [258, 276] on div "C ✕" at bounding box center [255, 274] width 34 height 26
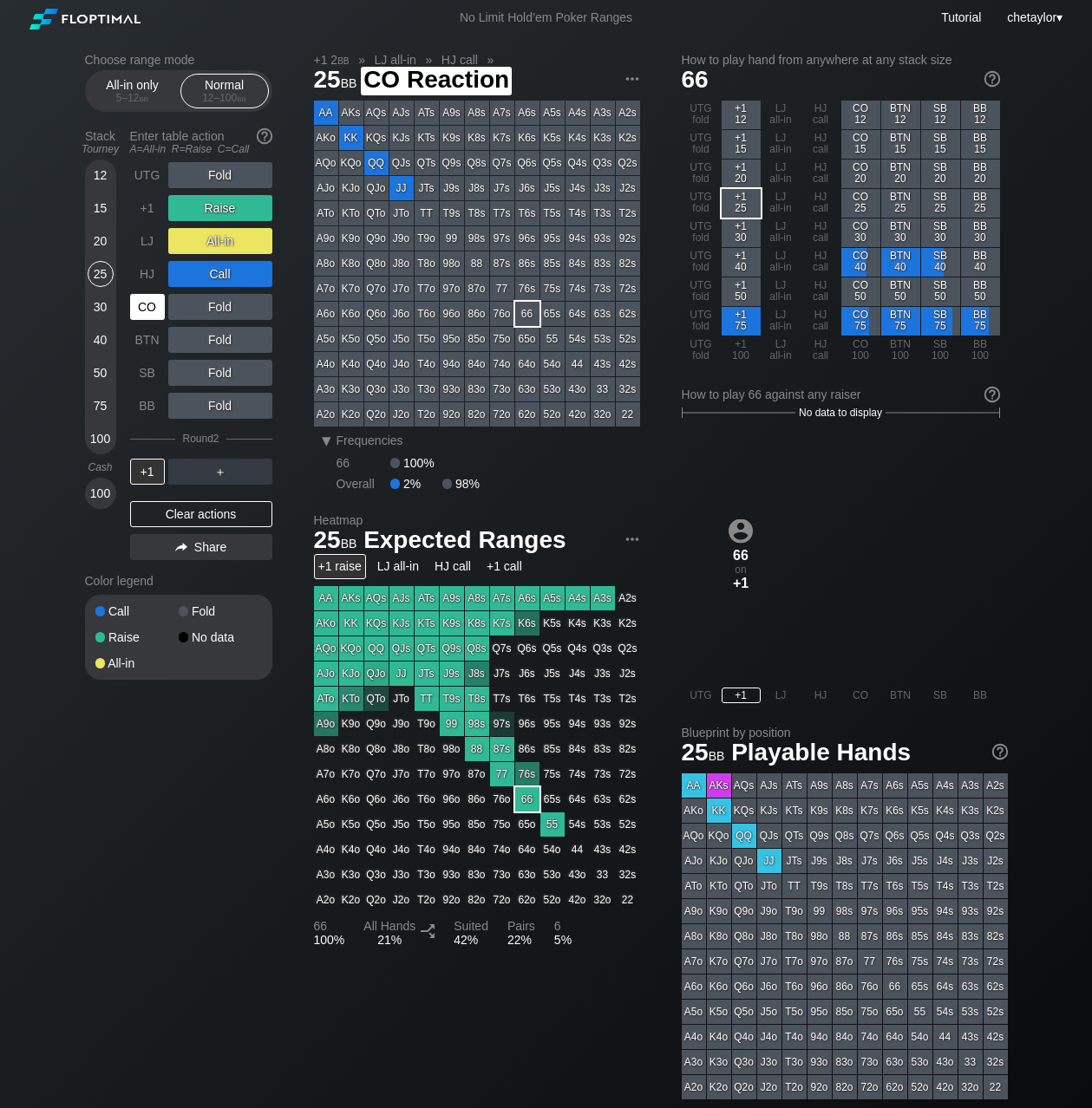
click at [148, 314] on div "CO" at bounding box center [147, 307] width 35 height 26
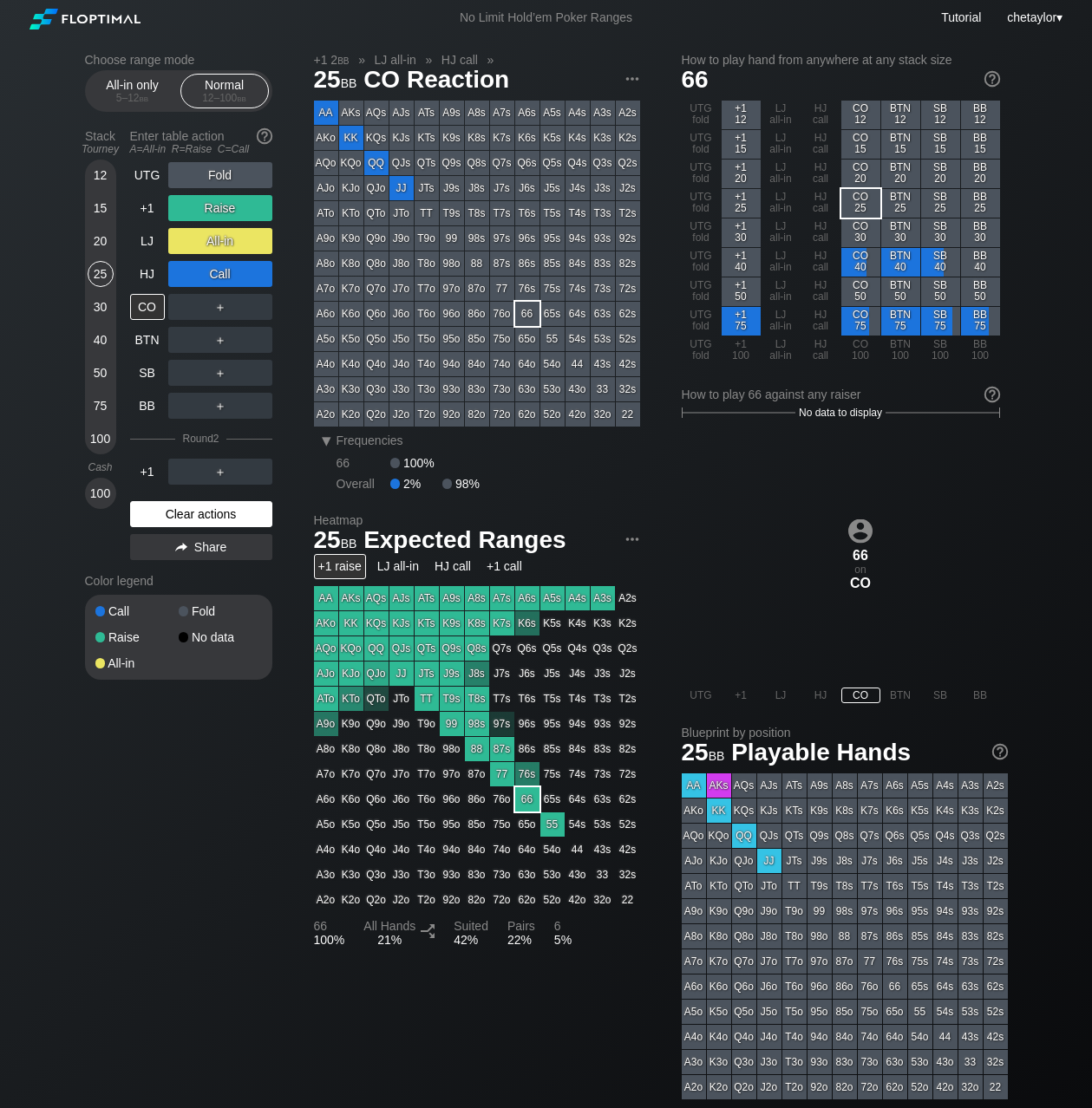
click at [173, 515] on div "Clear actions" at bounding box center [201, 514] width 142 height 26
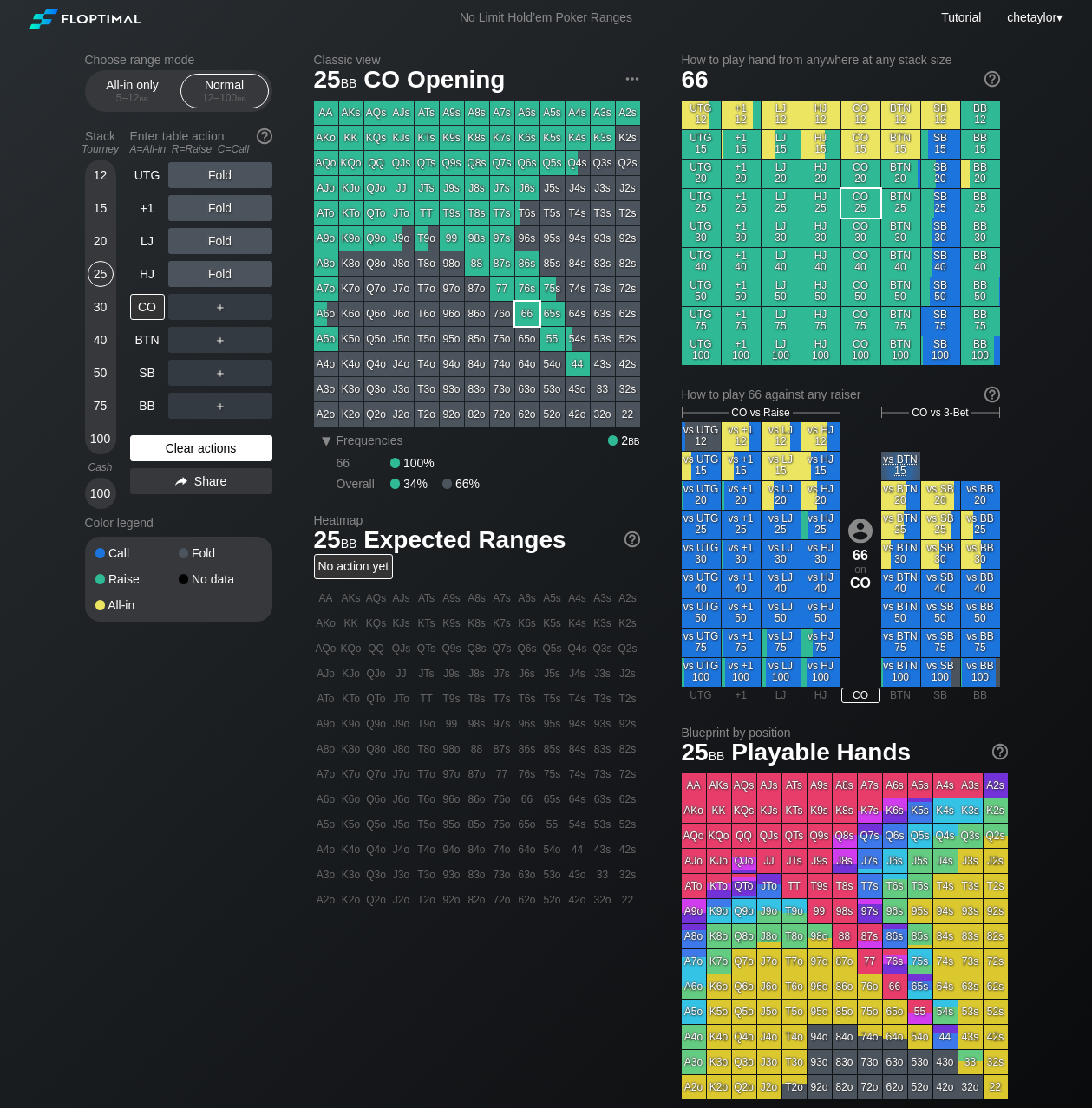
click at [173, 515] on div "Color legend" at bounding box center [178, 523] width 187 height 28
click at [180, 448] on div "Clear actions" at bounding box center [201, 448] width 142 height 26
click at [334, 214] on div "ATo" at bounding box center [326, 213] width 25 height 25
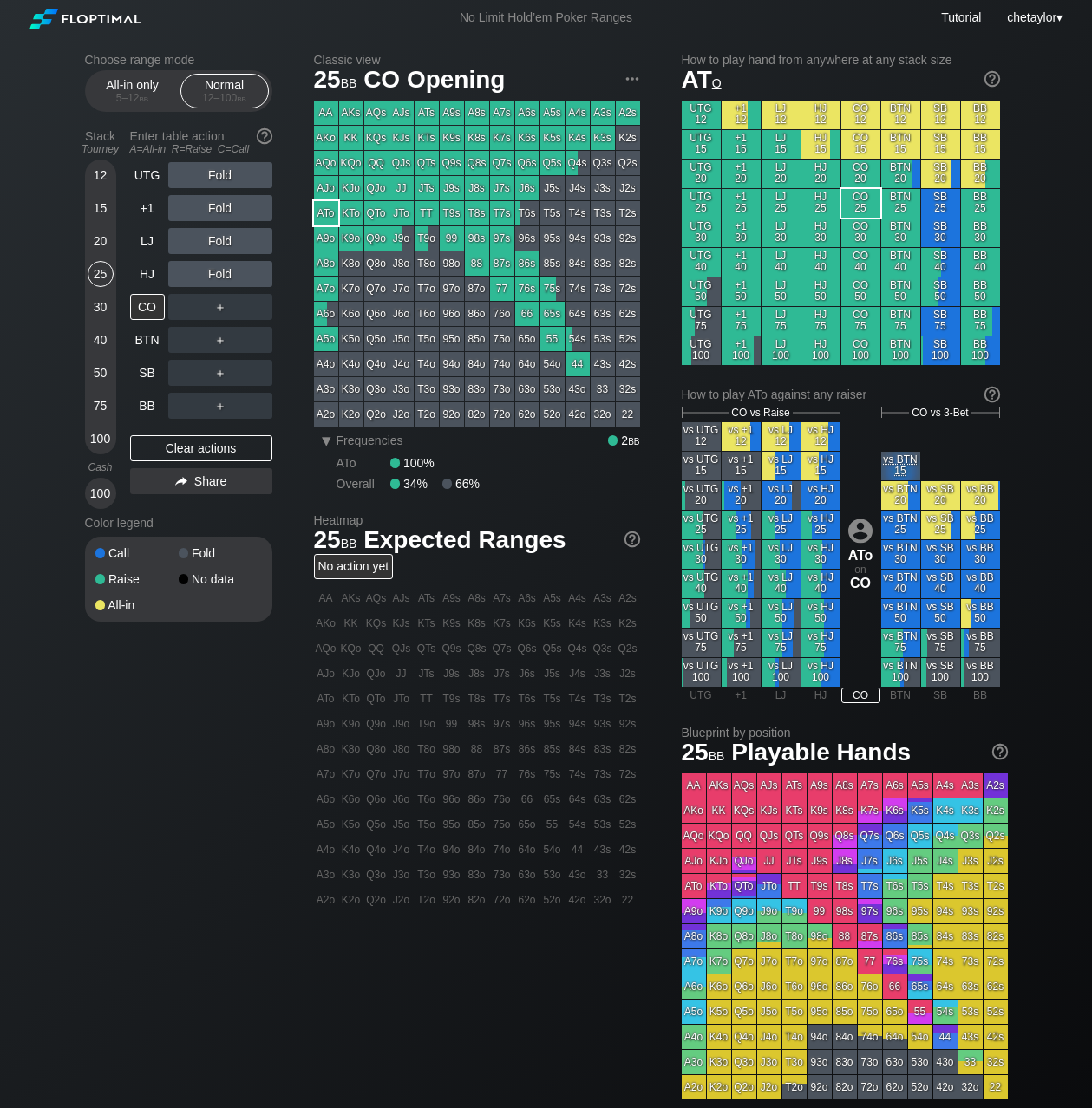
click at [334, 214] on div "ATo" at bounding box center [326, 213] width 25 height 25
click at [220, 239] on div "R ✕" at bounding box center [219, 241] width 34 height 26
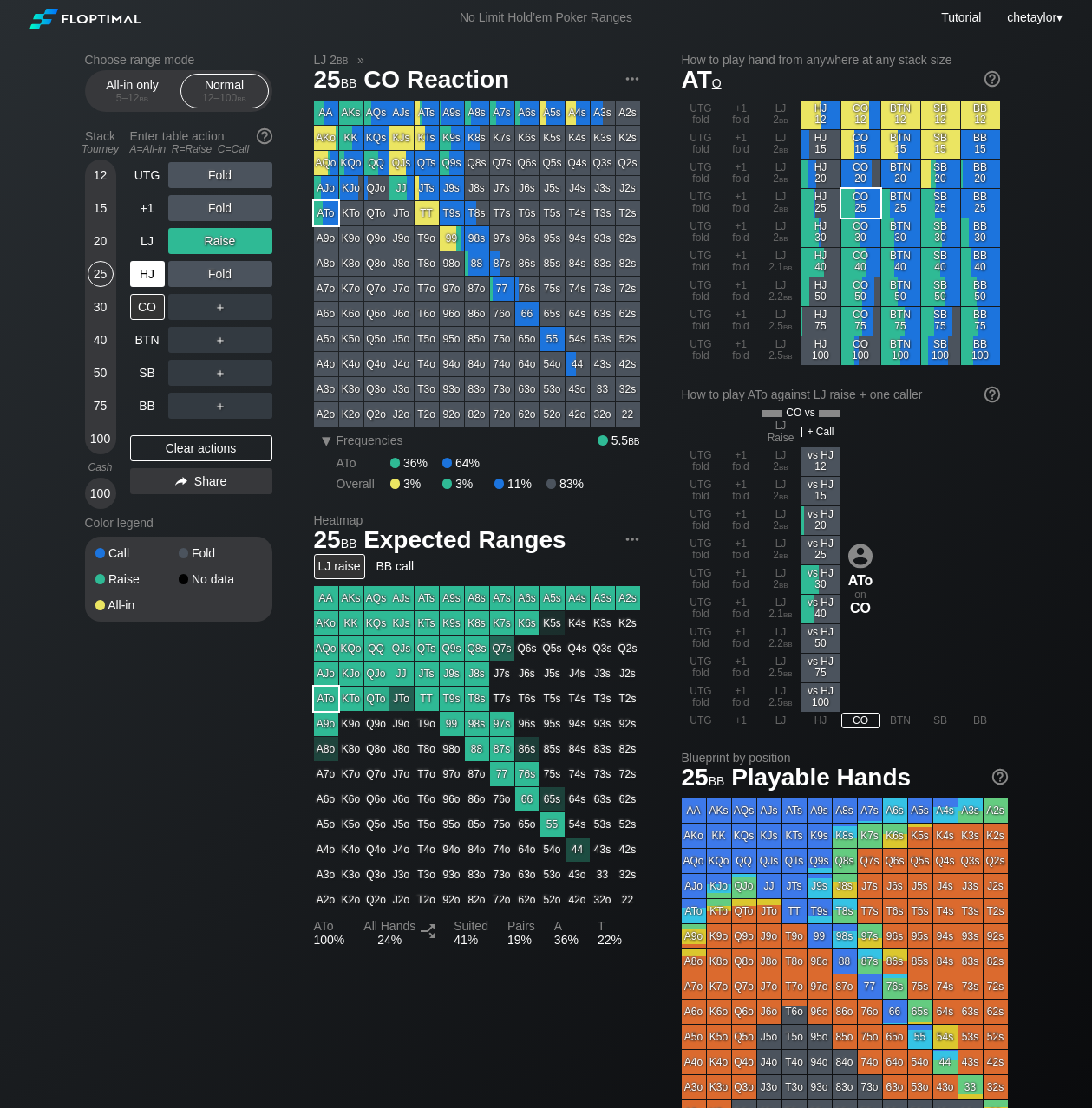
click at [142, 274] on div "HJ" at bounding box center [147, 274] width 35 height 26
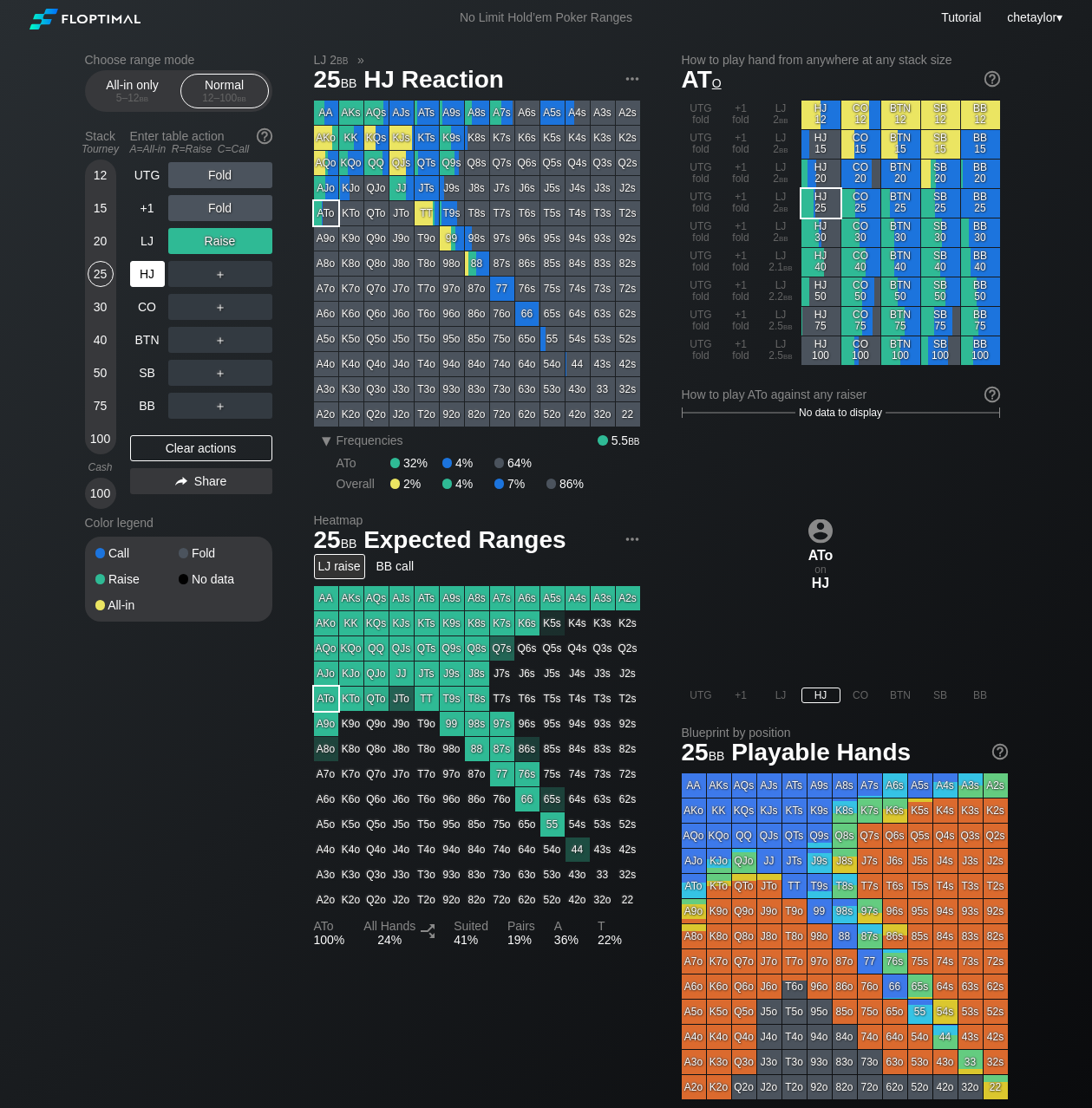
click at [142, 274] on div "HJ" at bounding box center [147, 274] width 35 height 26
click at [174, 452] on div "Clear actions" at bounding box center [201, 448] width 142 height 26
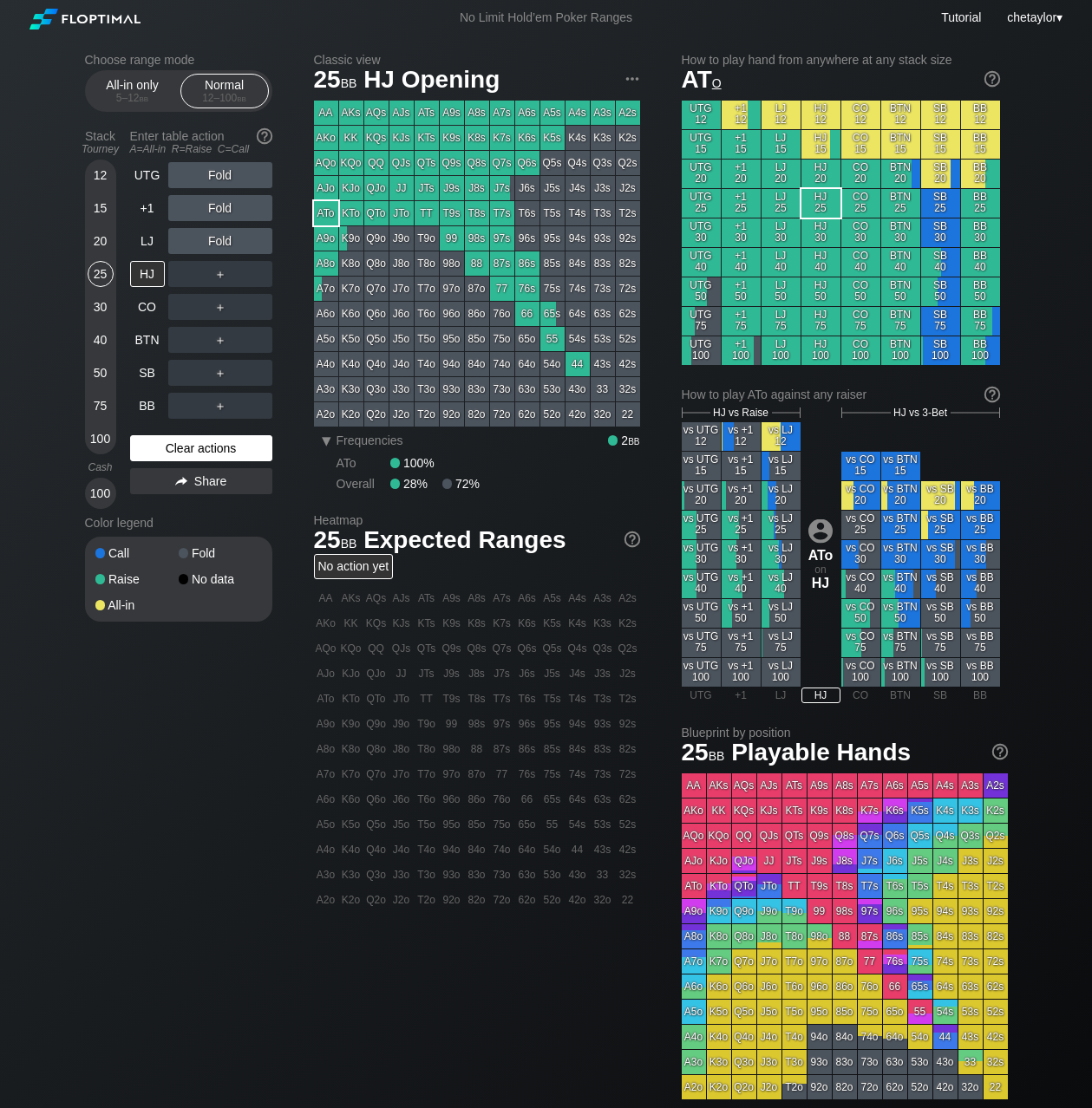
click at [174, 452] on div "Clear actions" at bounding box center [201, 448] width 142 height 26
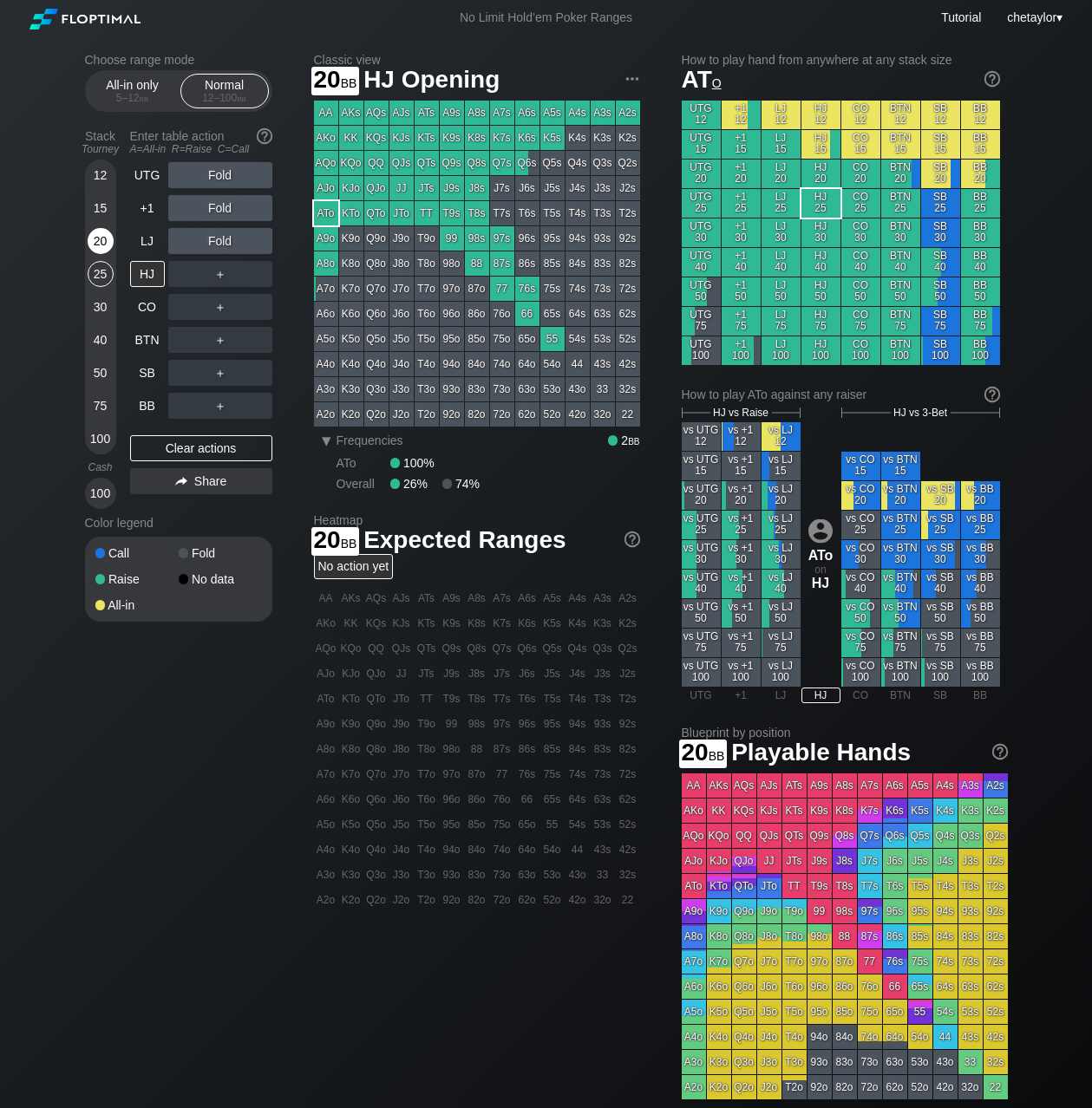
click at [99, 238] on div "20" at bounding box center [100, 241] width 26 height 26
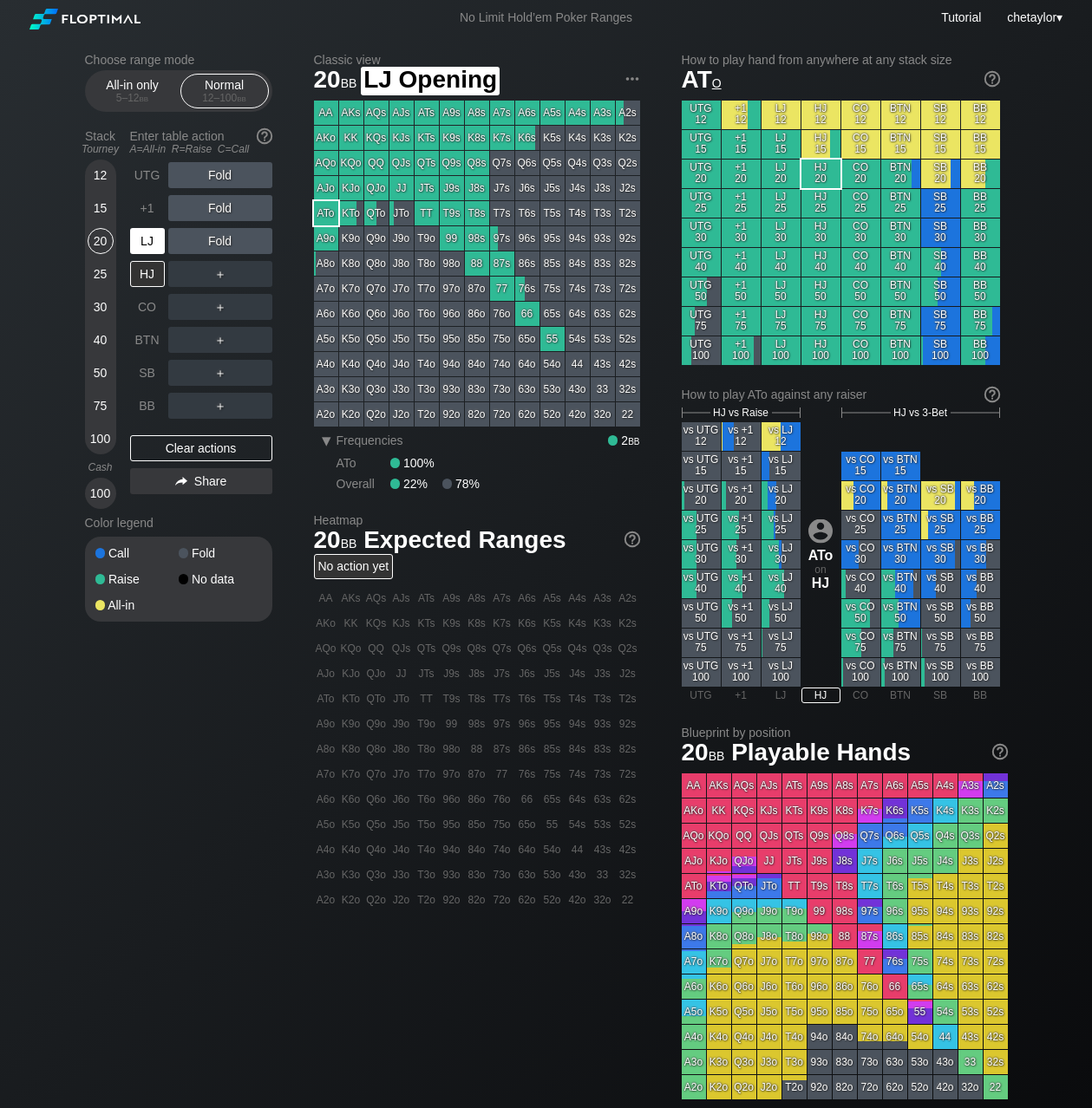
click at [143, 234] on div "LJ" at bounding box center [147, 241] width 35 height 26
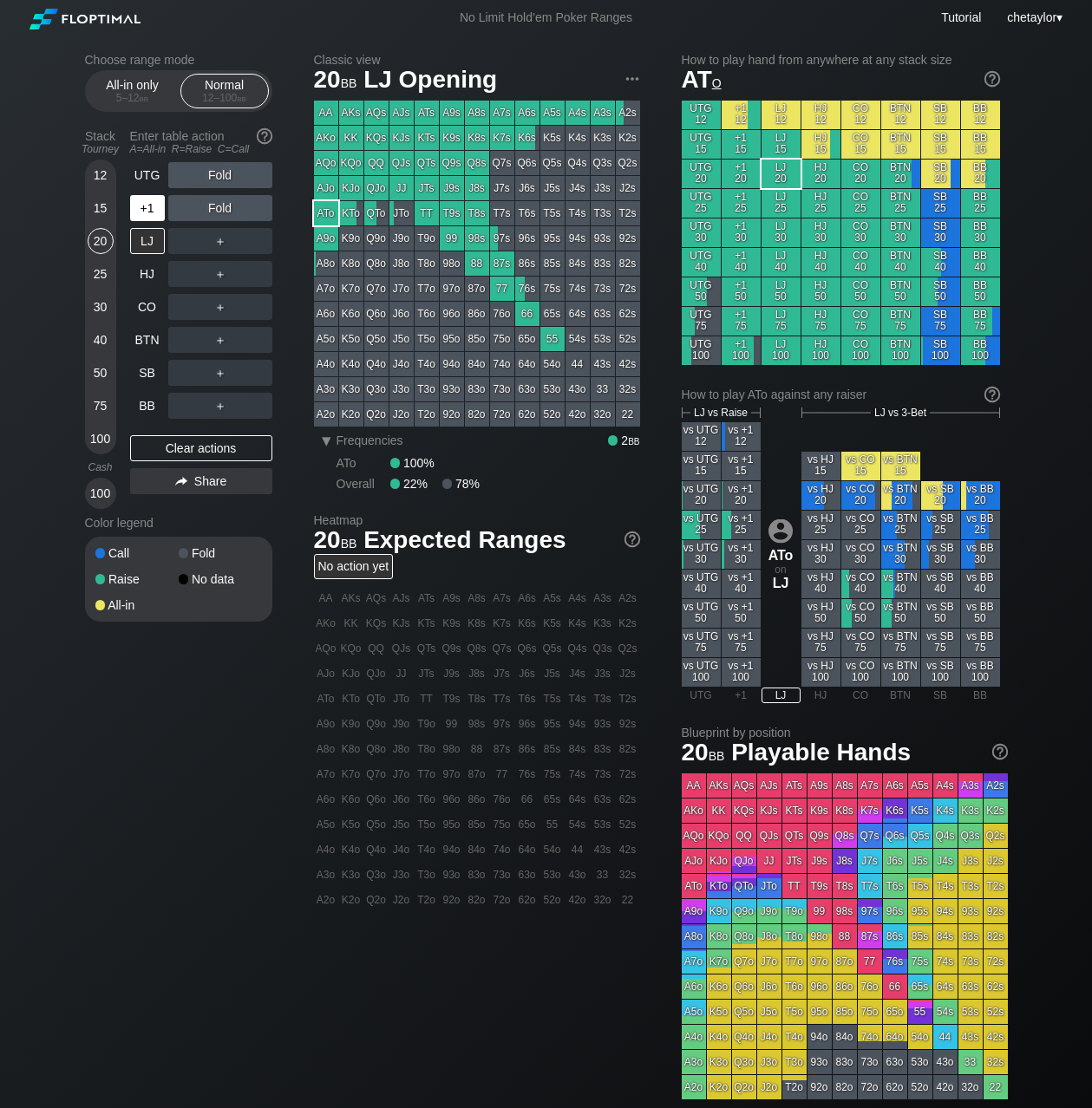
click at [146, 214] on div "+1" at bounding box center [147, 208] width 35 height 26
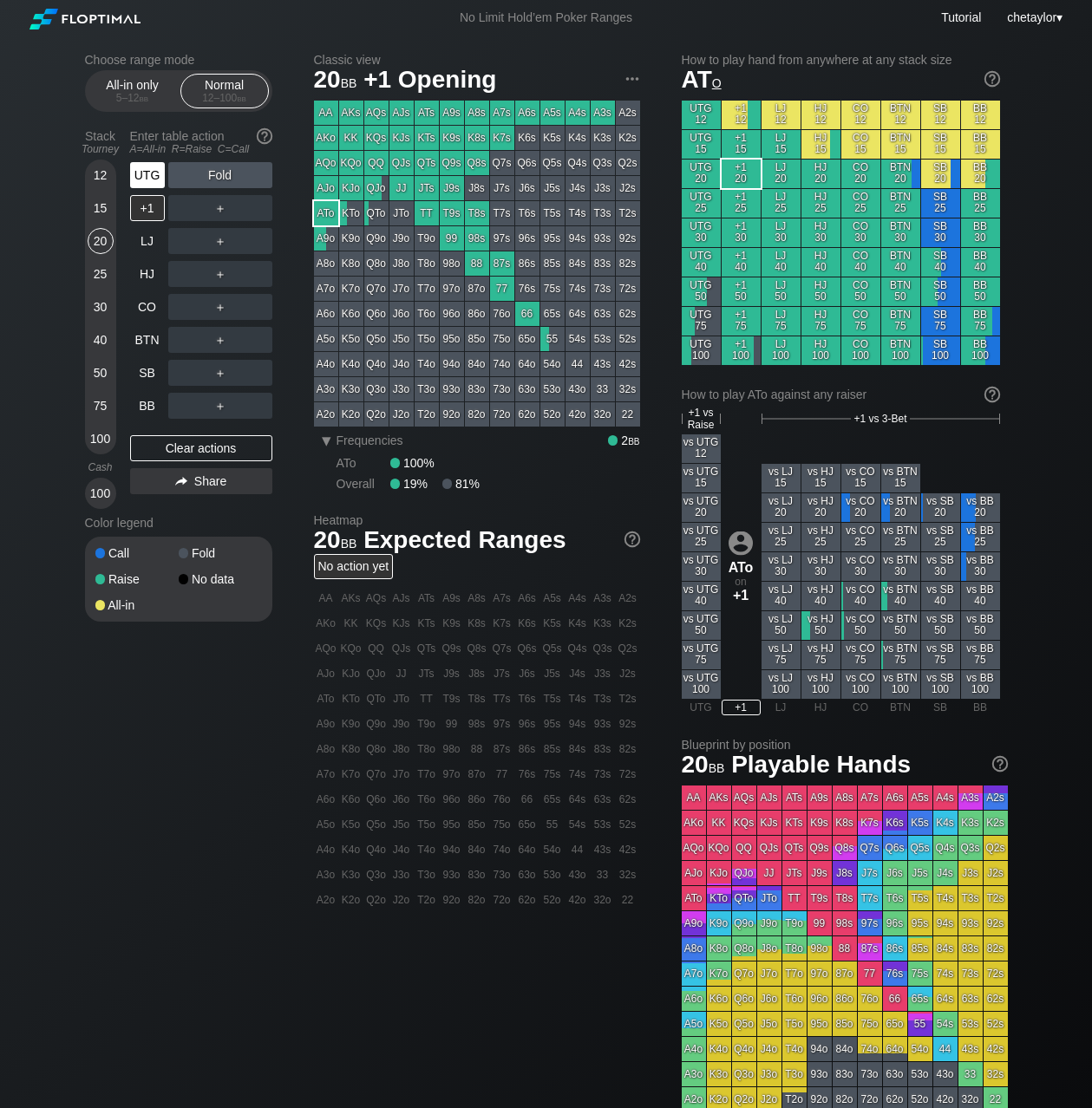
click at [145, 175] on div "UTG" at bounding box center [147, 175] width 35 height 26
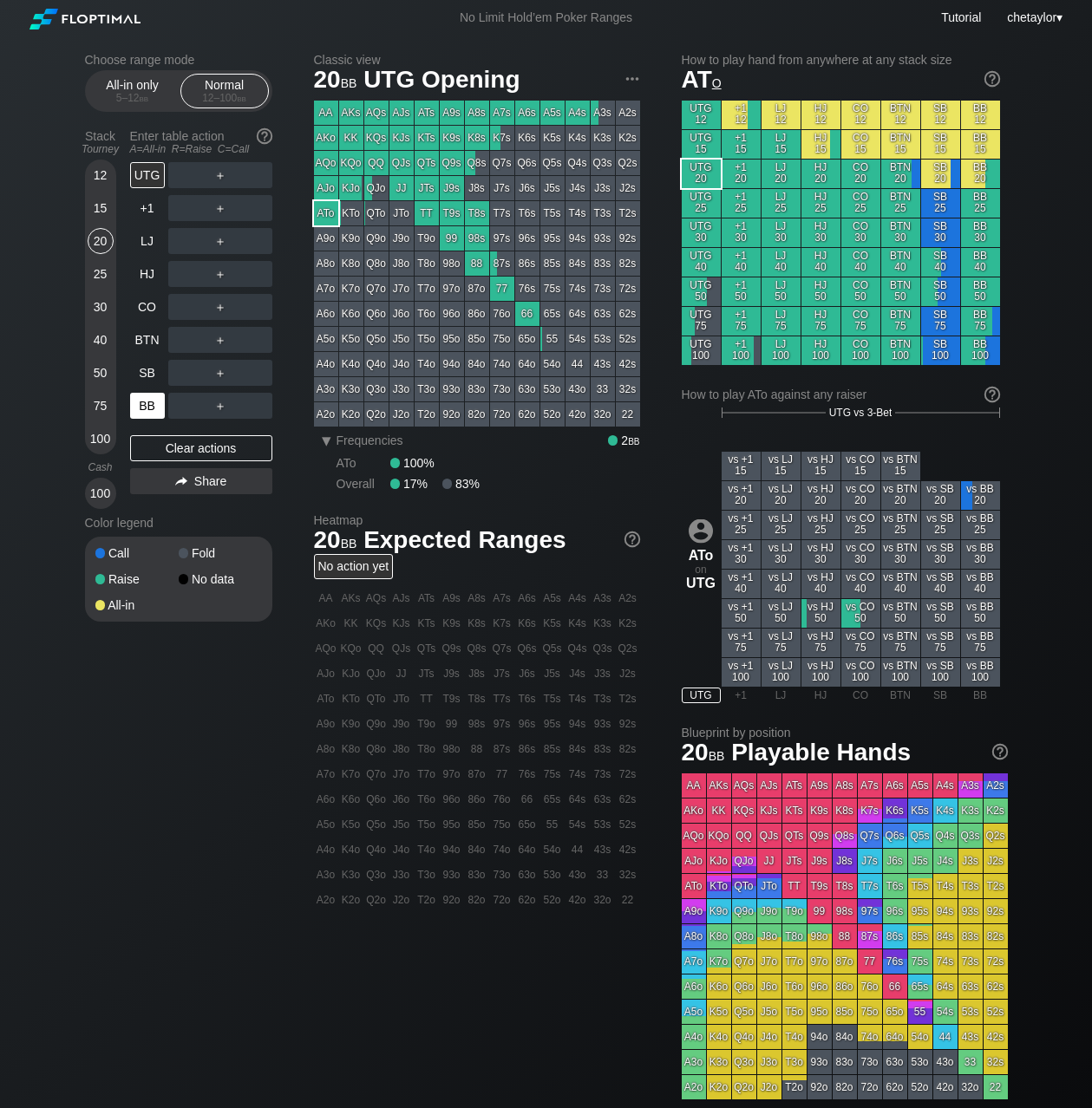
click at [156, 394] on div "BB" at bounding box center [147, 406] width 35 height 26
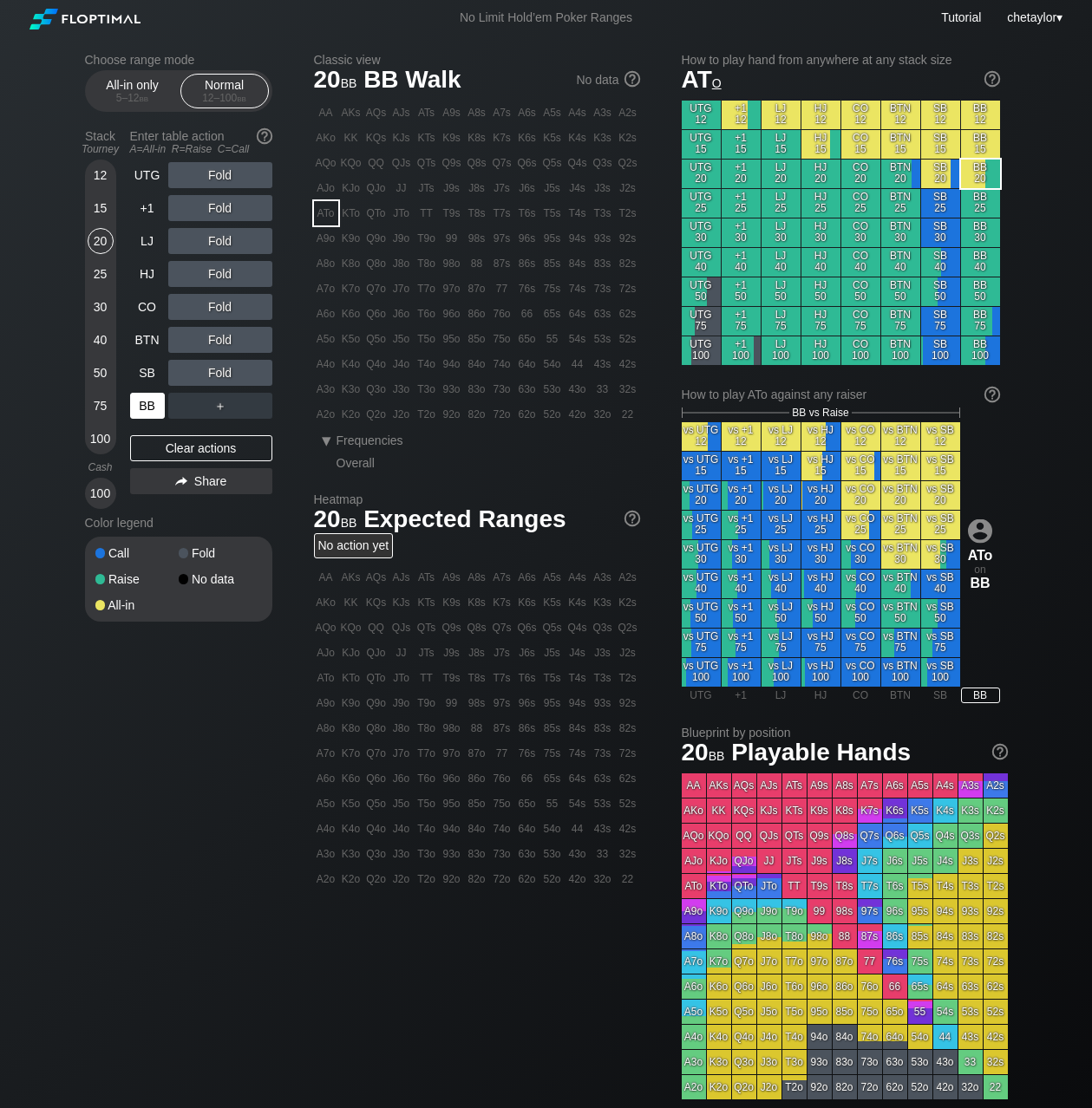
click at [156, 394] on div "BB" at bounding box center [147, 406] width 35 height 26
click at [188, 447] on div "Clear actions" at bounding box center [201, 448] width 142 height 26
click at [99, 207] on div "15" at bounding box center [100, 208] width 26 height 26
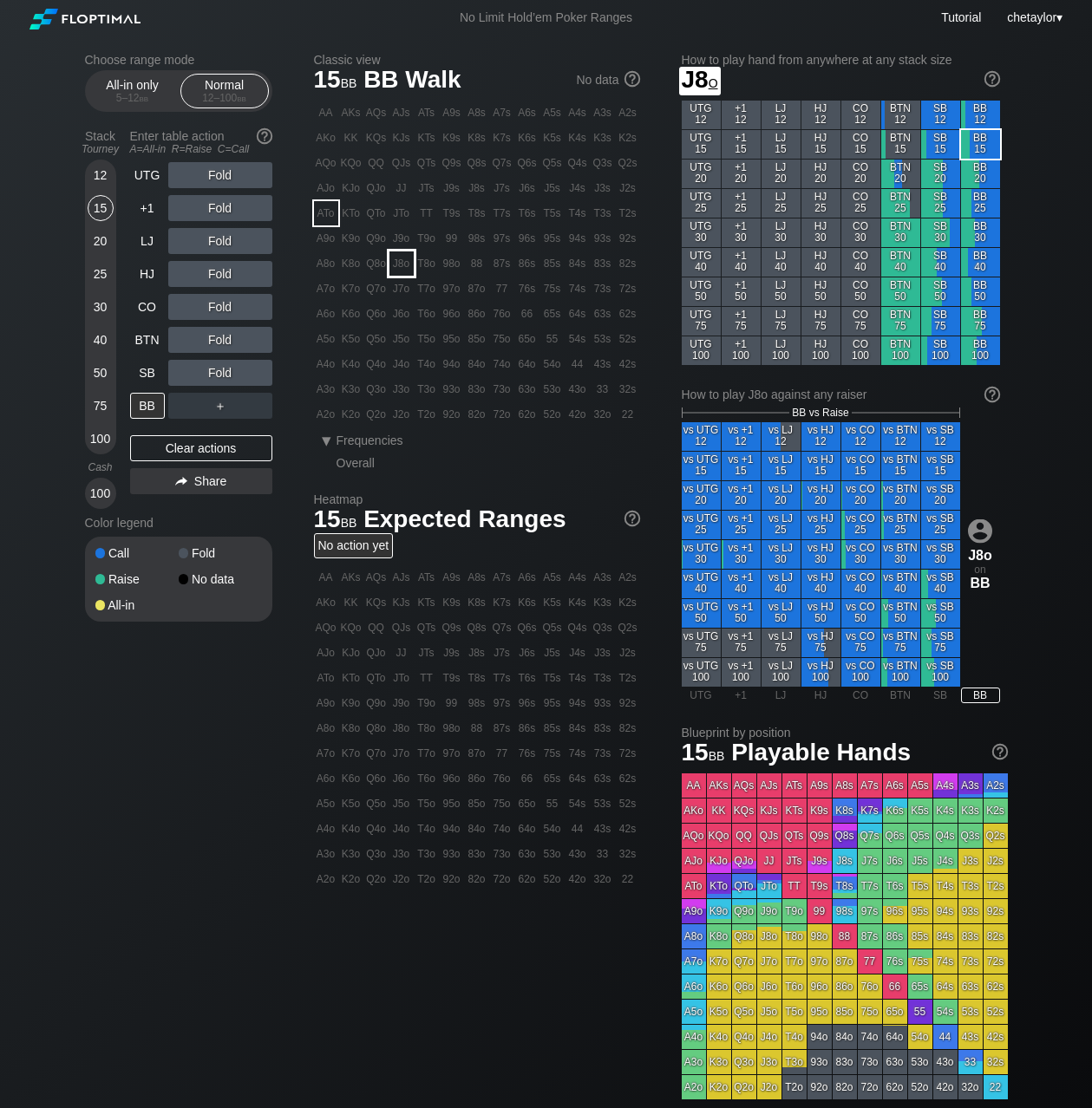
click at [406, 260] on div "J8o" at bounding box center [401, 263] width 25 height 25
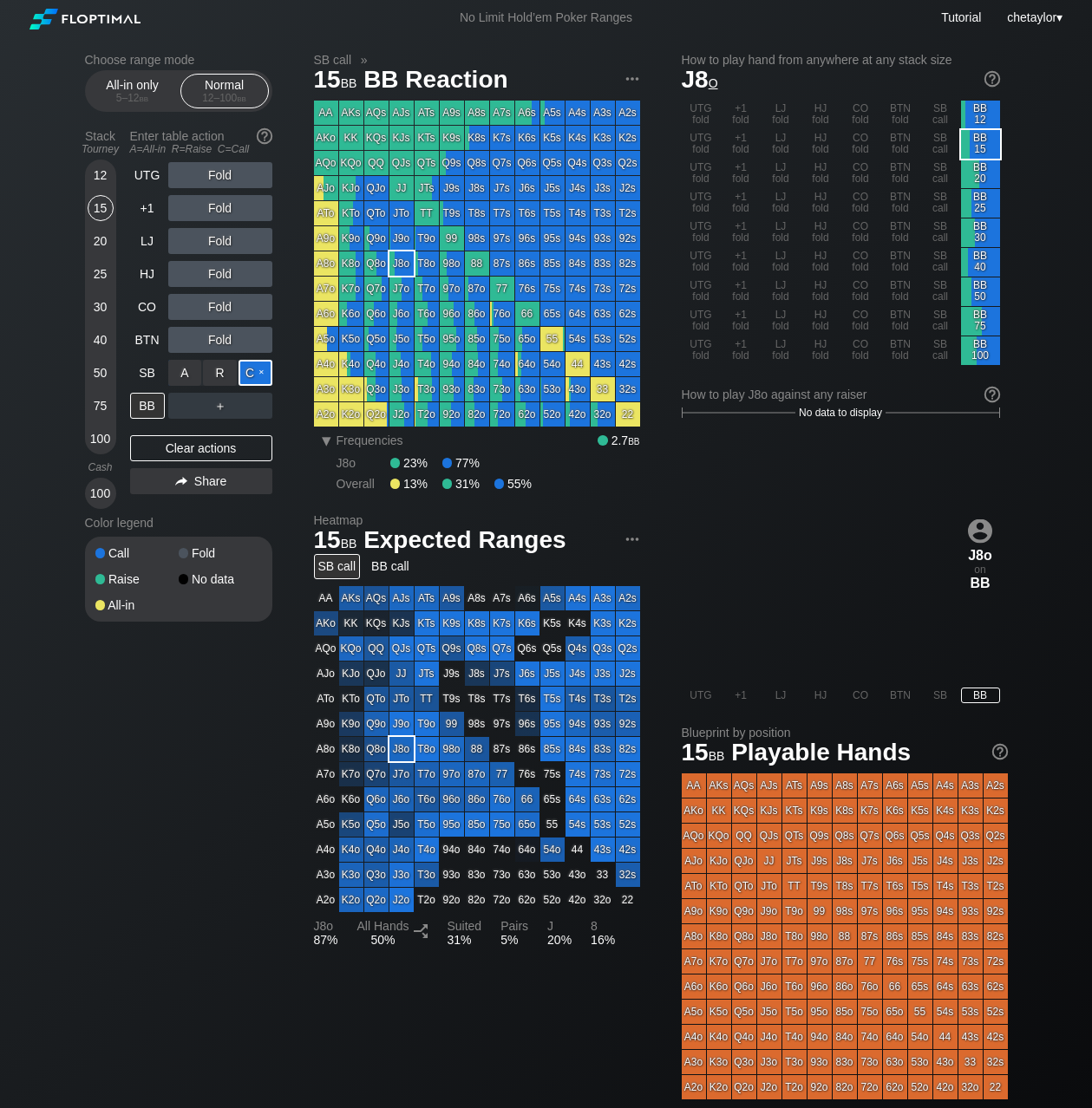
click at [253, 371] on div "C ✕" at bounding box center [255, 373] width 34 height 26
click at [96, 240] on div "20" at bounding box center [100, 241] width 26 height 26
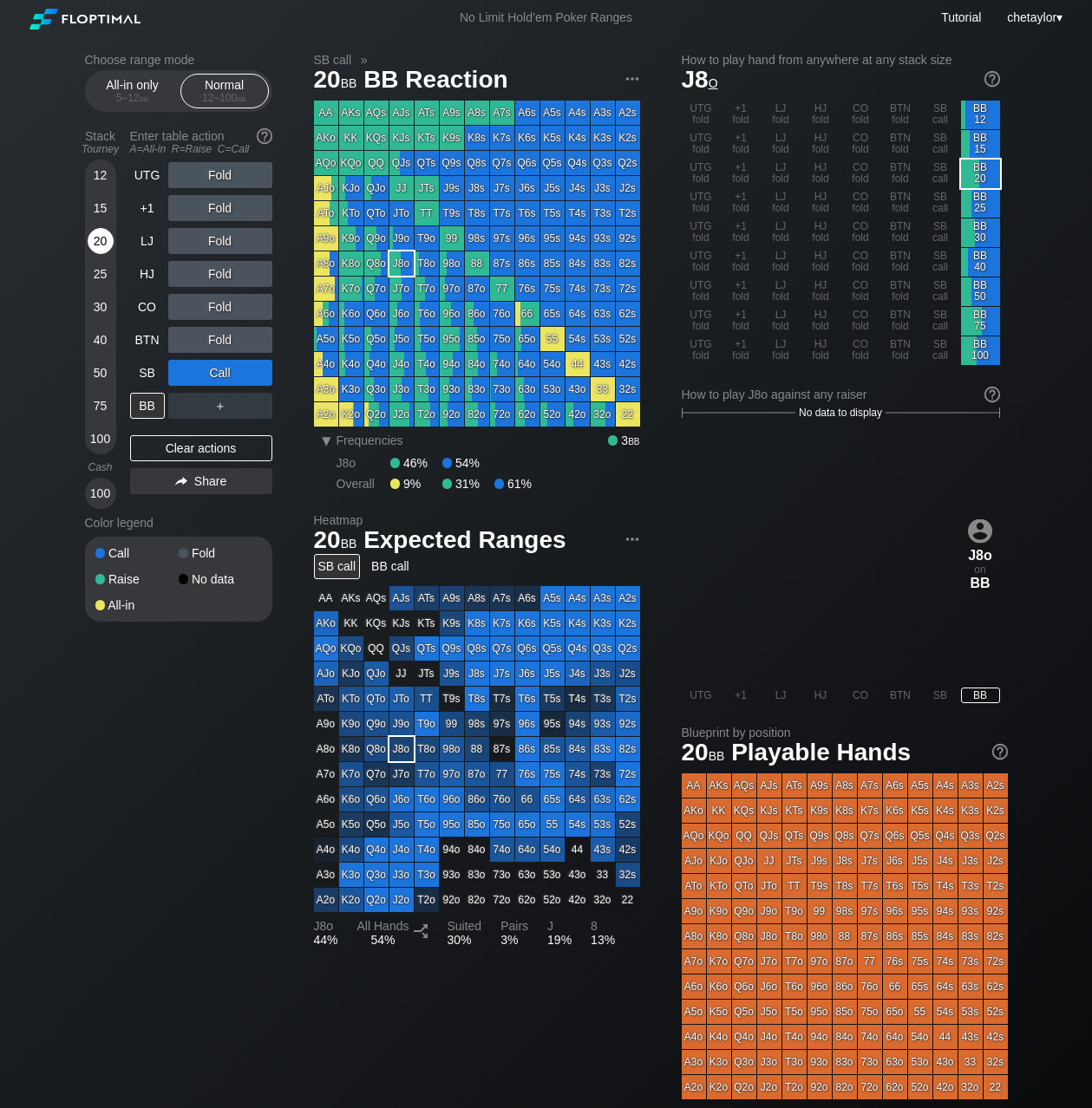
click at [96, 240] on div "20" at bounding box center [100, 241] width 26 height 26
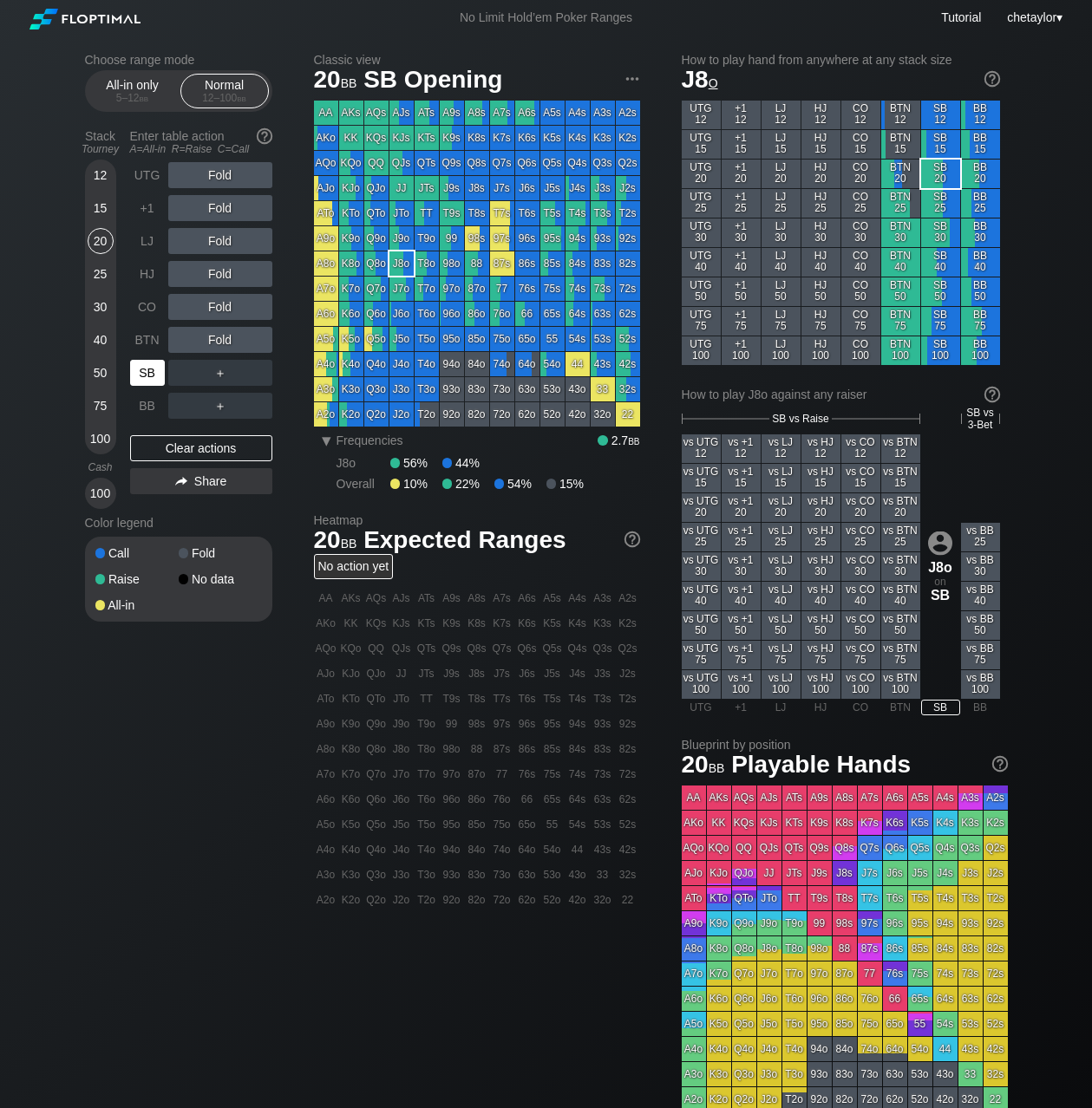
click at [157, 372] on div "SB" at bounding box center [147, 373] width 35 height 26
click at [194, 447] on div "Clear actions" at bounding box center [201, 448] width 142 height 26
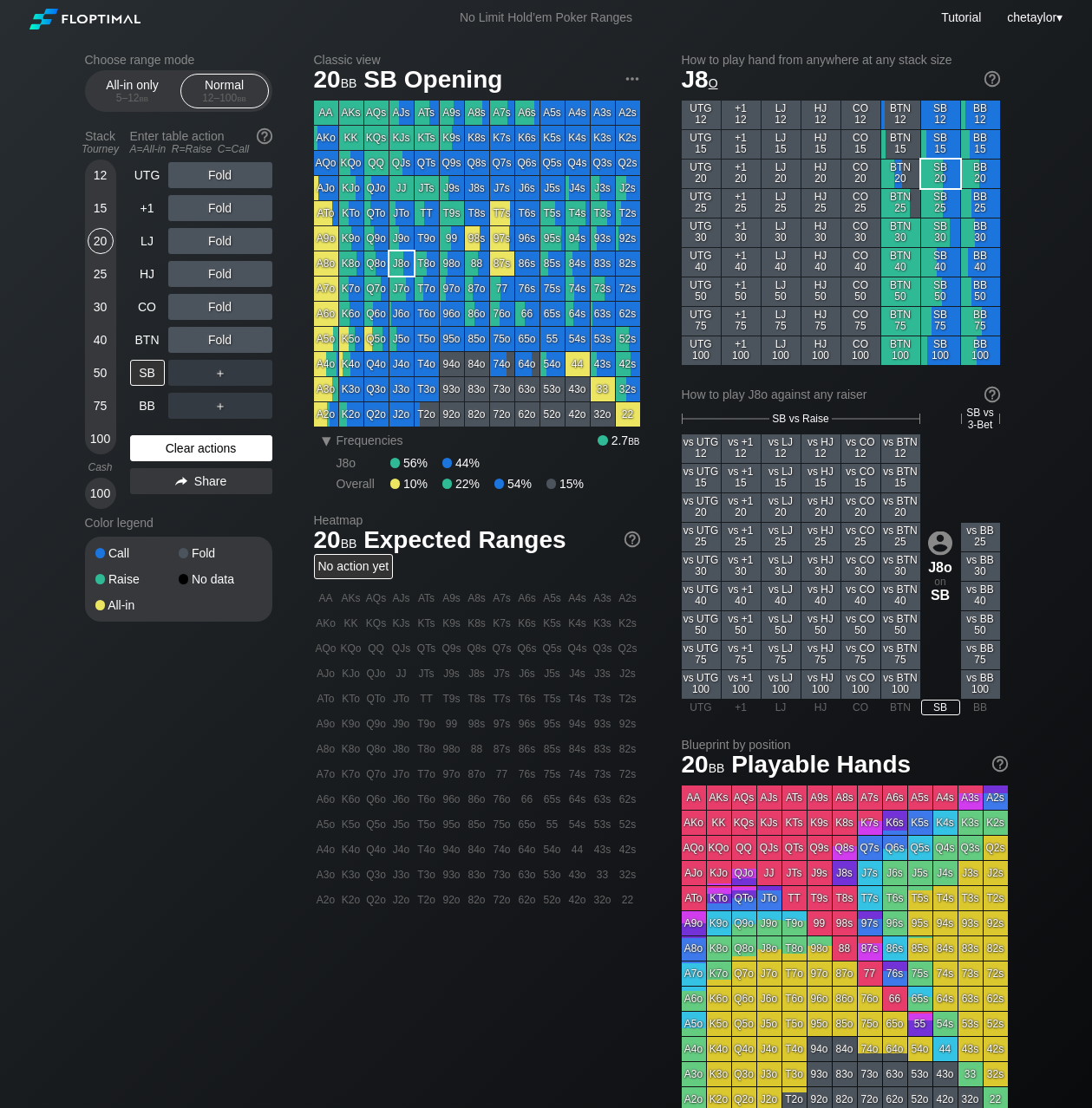
click at [194, 447] on div "Clear actions" at bounding box center [201, 448] width 142 height 26
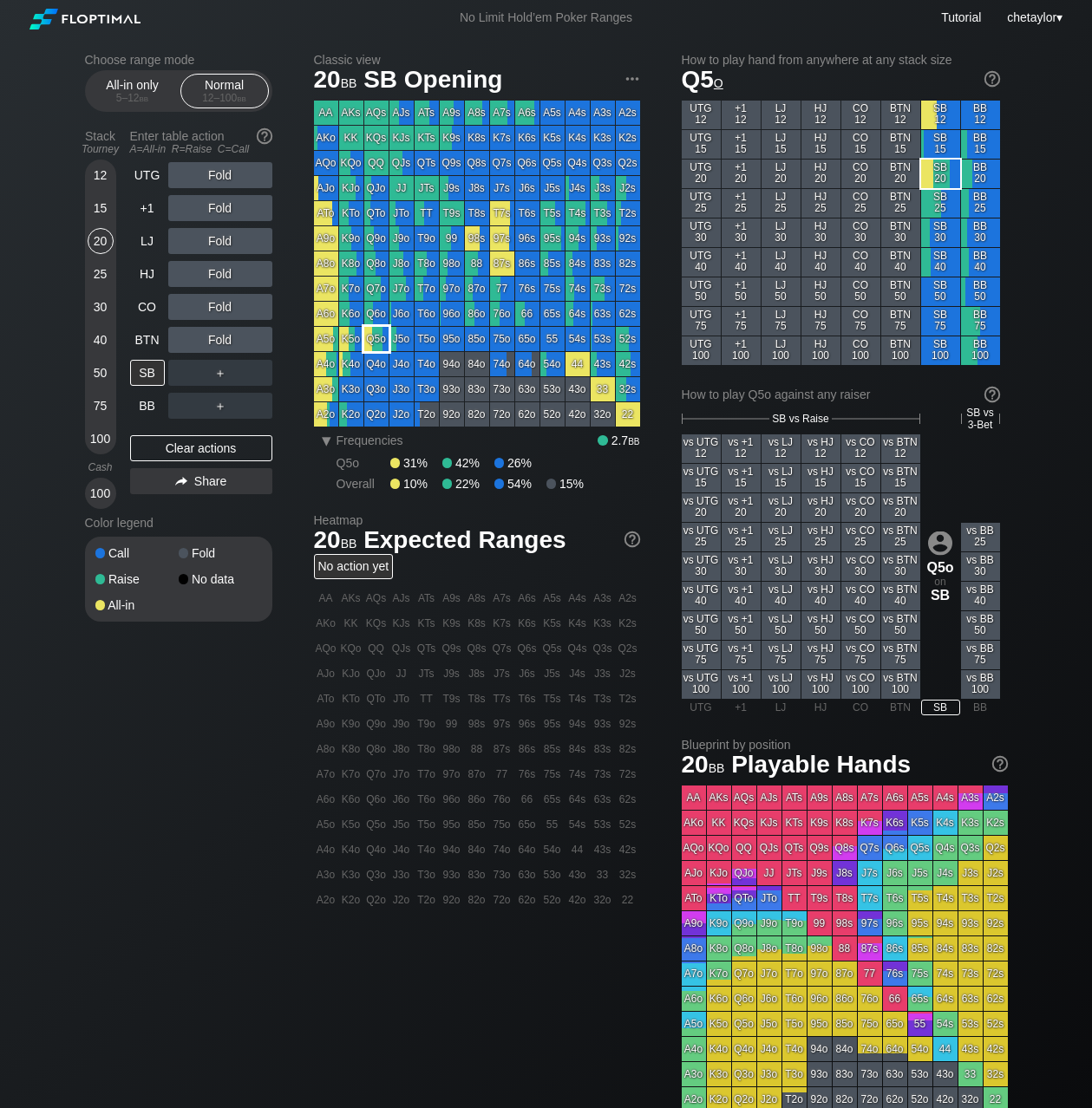
click at [382, 343] on div "Q5o" at bounding box center [376, 338] width 25 height 25
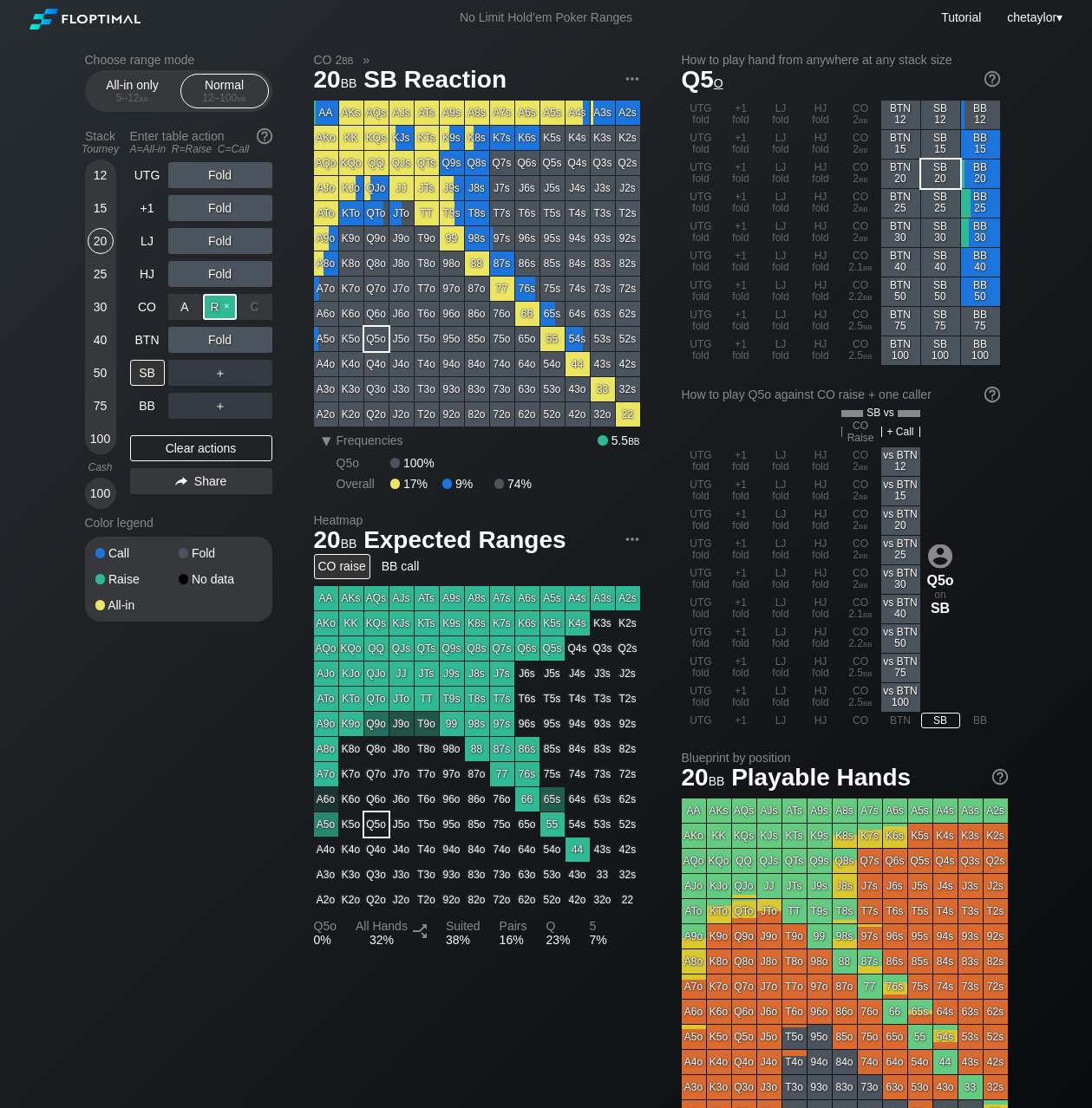
click at [221, 307] on div "R ✕" at bounding box center [219, 307] width 34 height 26
click at [148, 337] on div "BTN" at bounding box center [147, 339] width 35 height 26
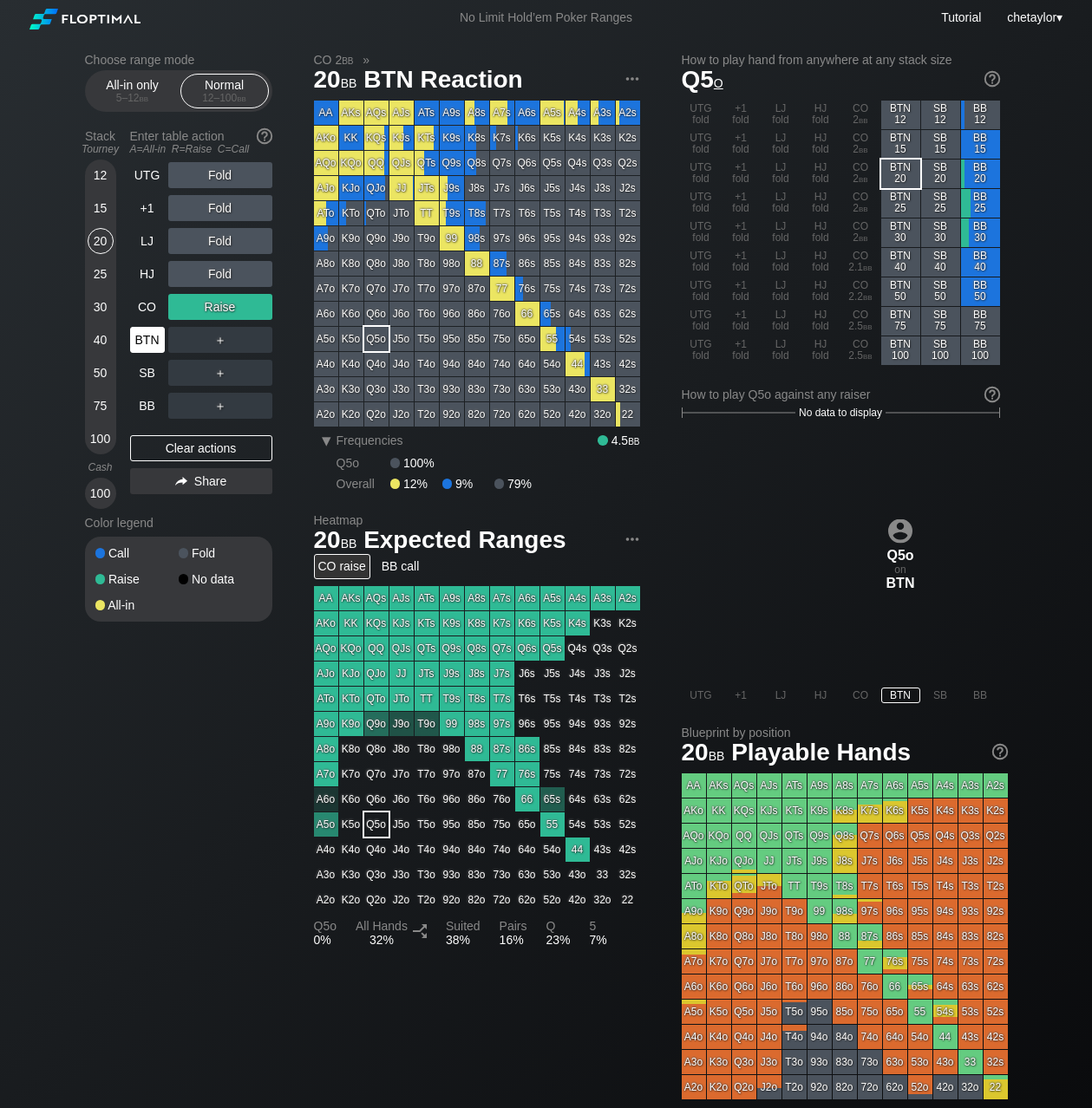
click at [148, 337] on div "BTN" at bounding box center [147, 339] width 35 height 26
click at [172, 451] on div "Clear actions" at bounding box center [201, 448] width 142 height 26
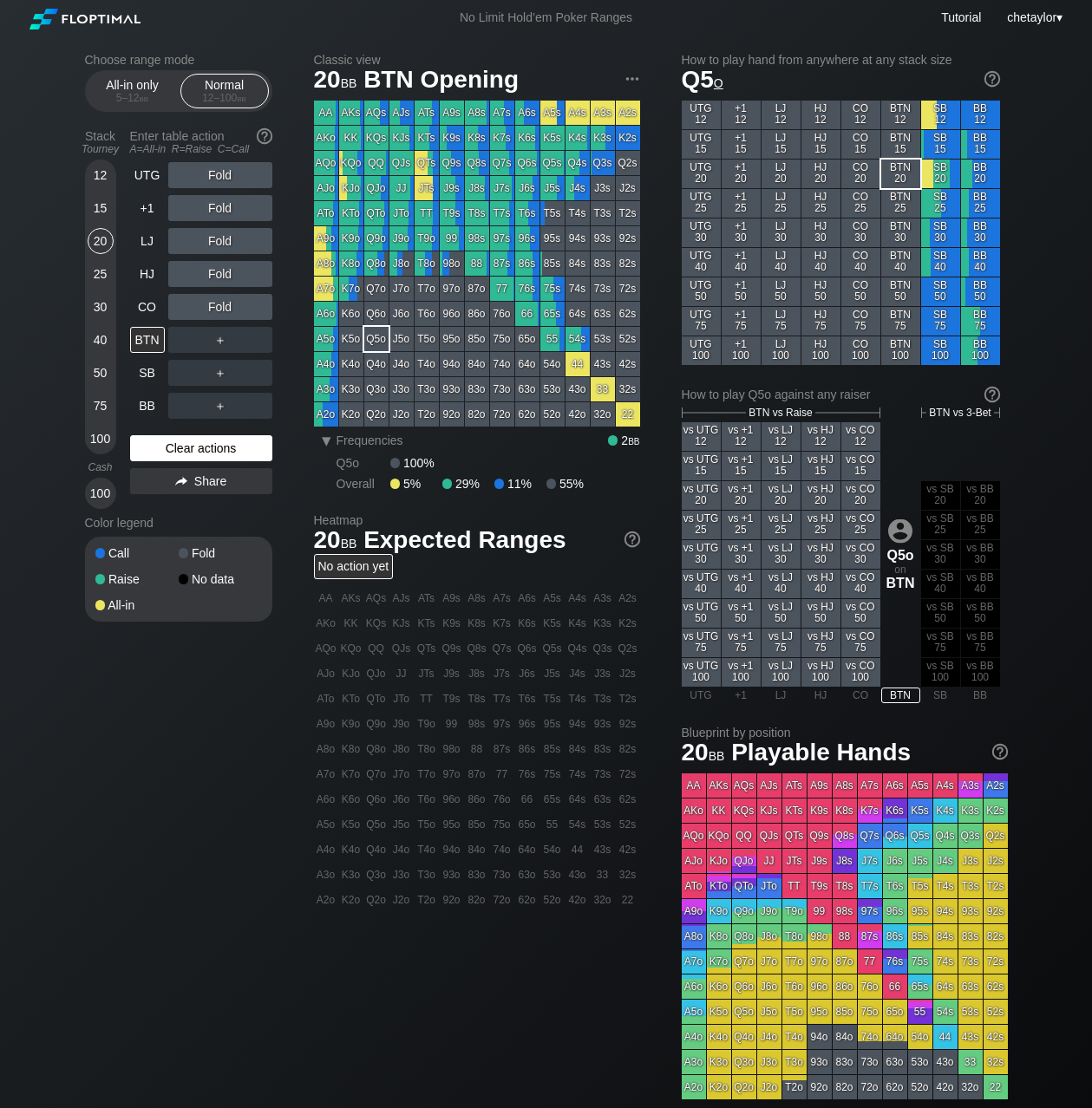
click at [172, 451] on div "Clear actions" at bounding box center [201, 448] width 142 height 26
click at [476, 240] on div "98s" at bounding box center [477, 238] width 25 height 25
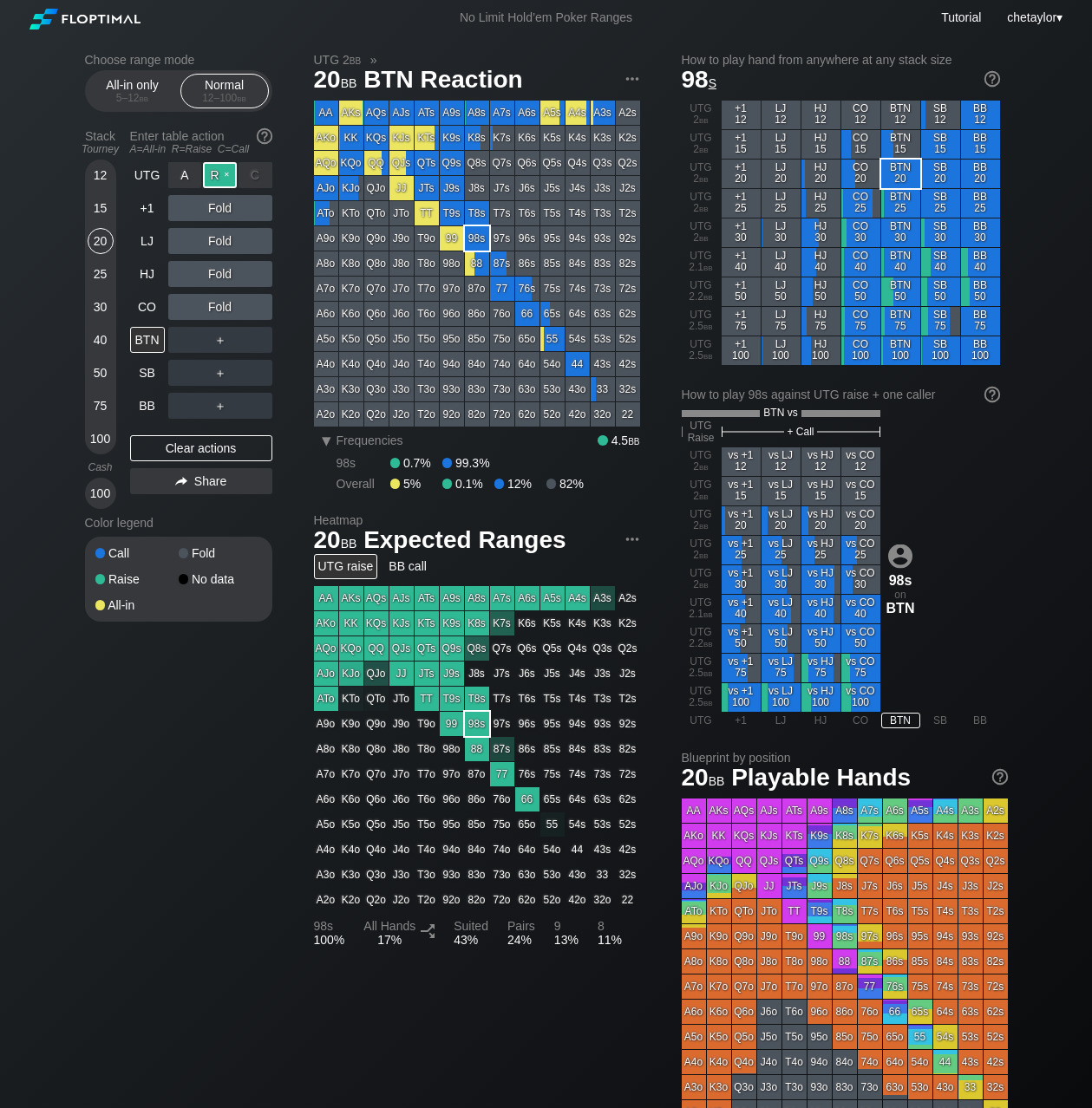
click at [228, 171] on div "R ✕" at bounding box center [219, 175] width 34 height 26
click at [259, 311] on div "C ✕" at bounding box center [255, 307] width 34 height 26
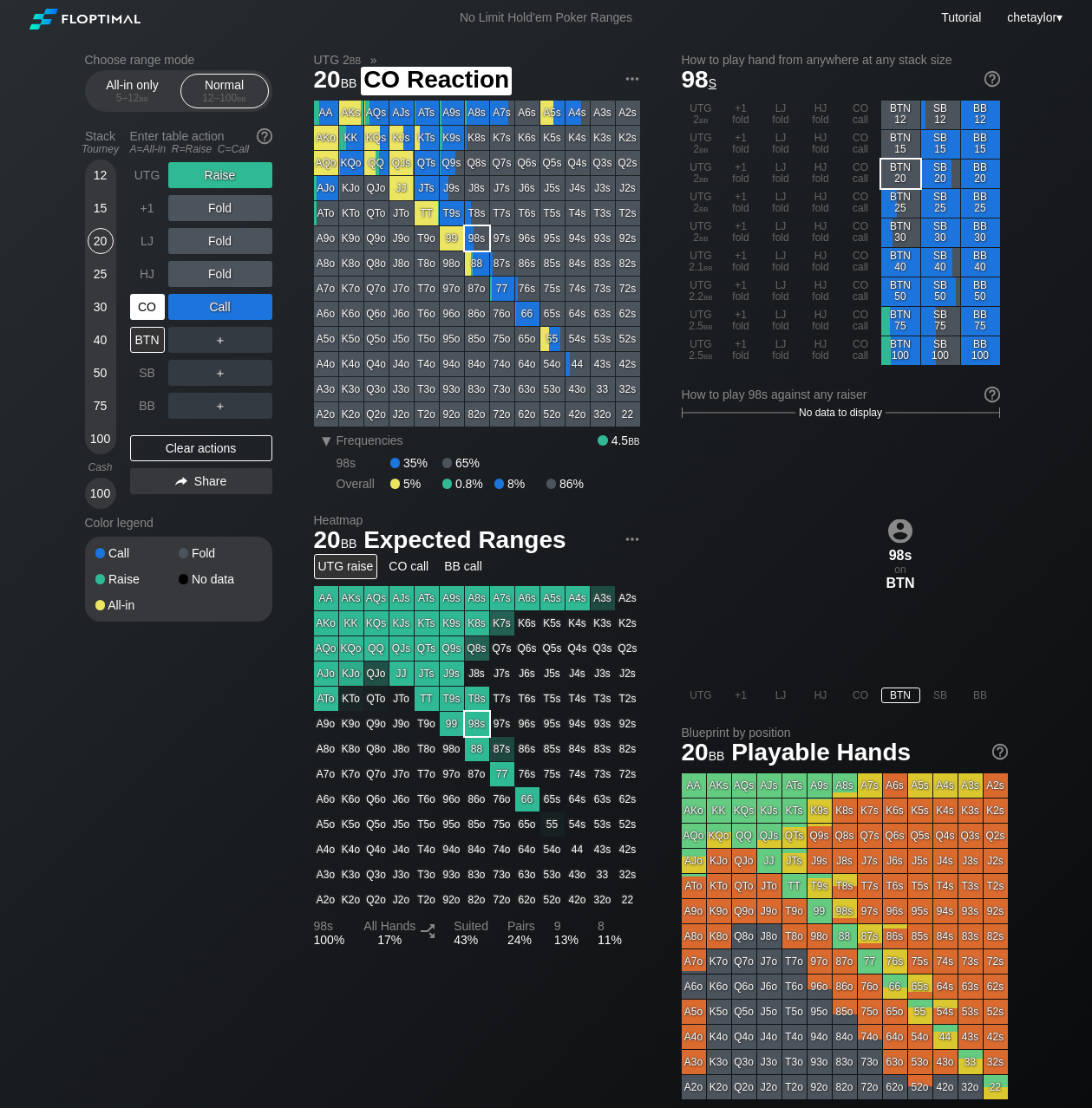
click at [150, 303] on div "CO" at bounding box center [147, 307] width 35 height 26
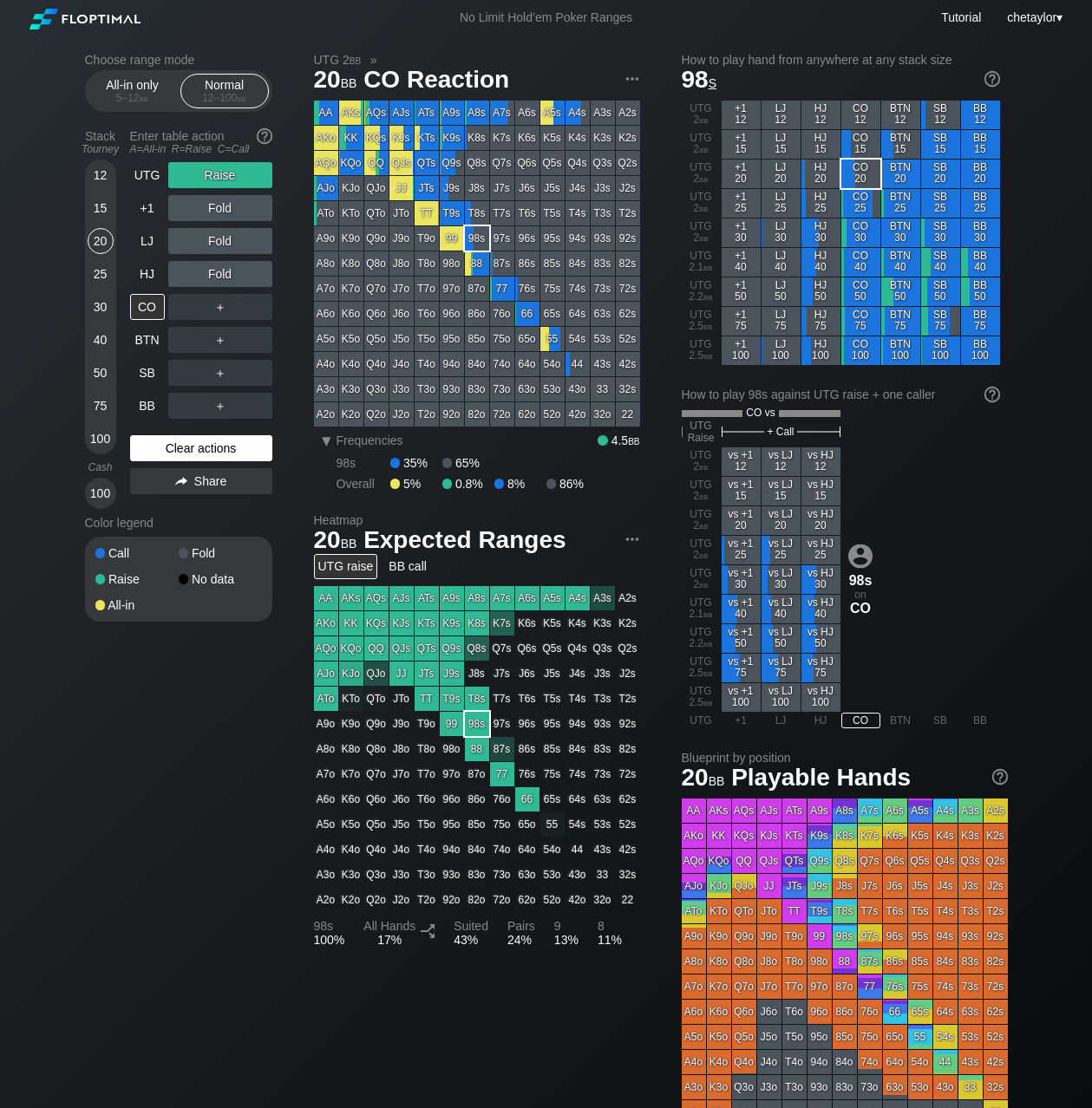
click at [186, 446] on div "Clear actions" at bounding box center [201, 448] width 142 height 26
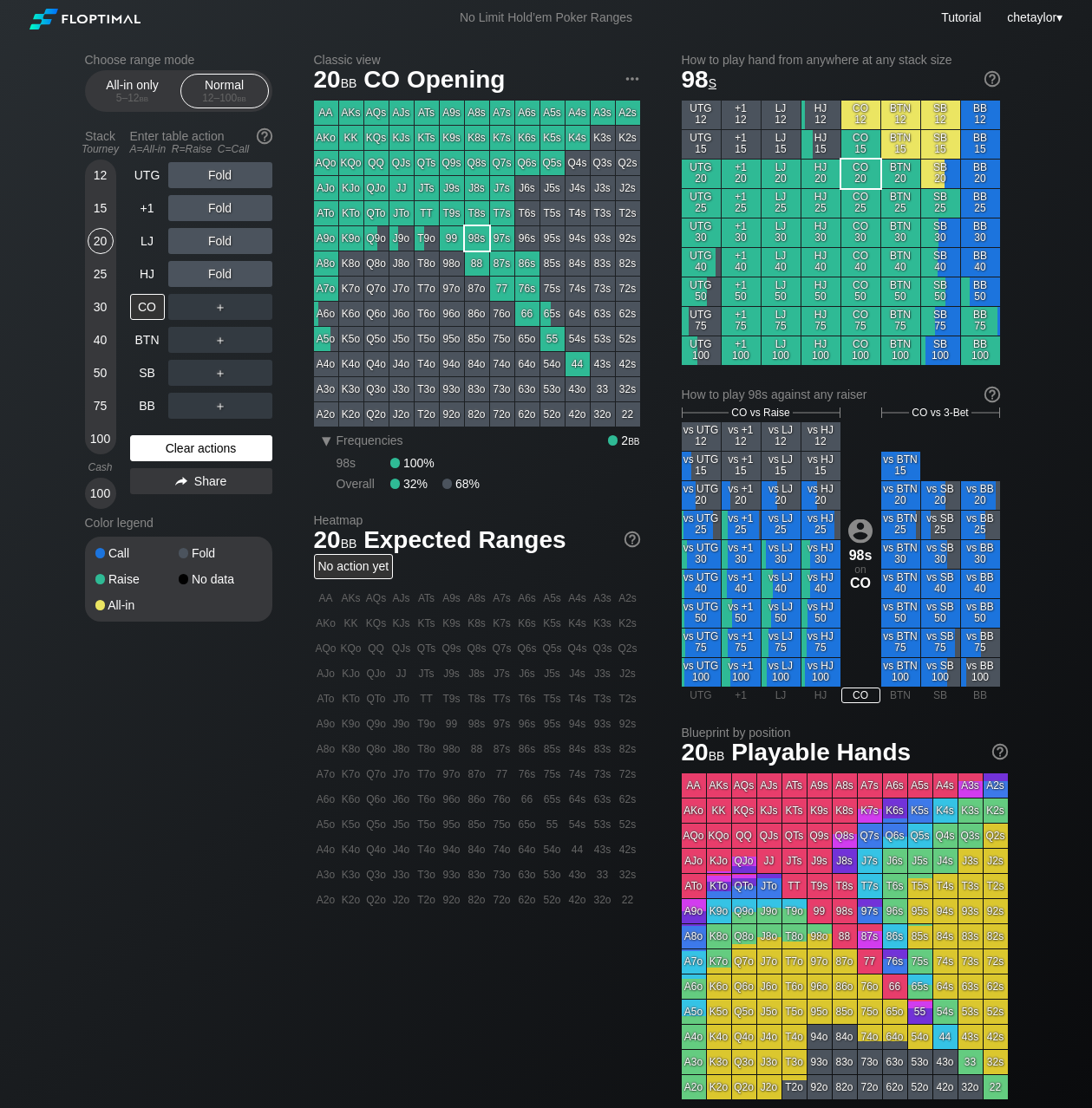
click at [186, 446] on div "Clear actions" at bounding box center [201, 448] width 142 height 26
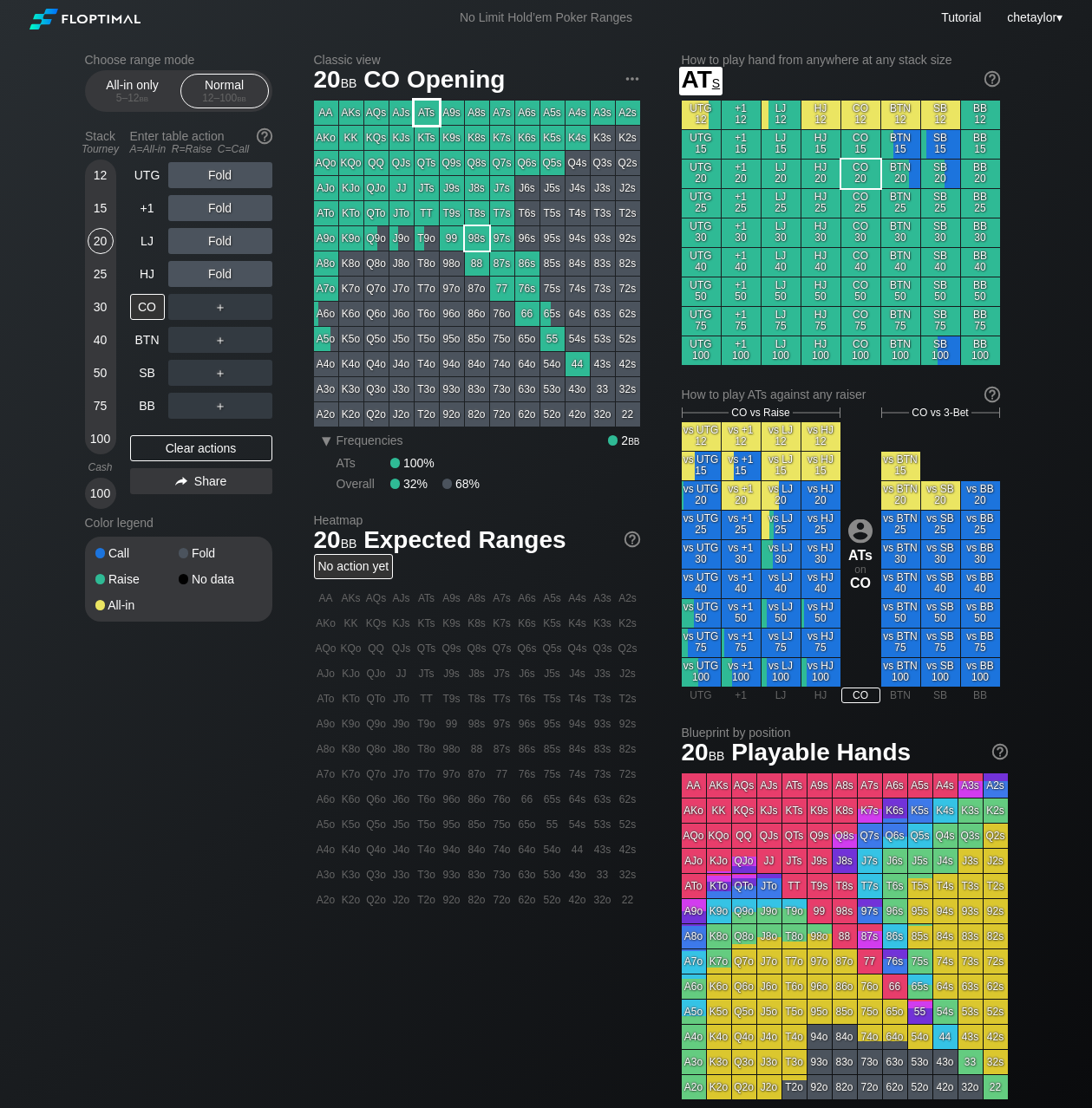
click at [428, 102] on div "ATs" at bounding box center [427, 113] width 25 height 25
click at [230, 209] on div "R ✕" at bounding box center [219, 208] width 34 height 26
